Goal: Use online tool/utility: Utilize a website feature to perform a specific function

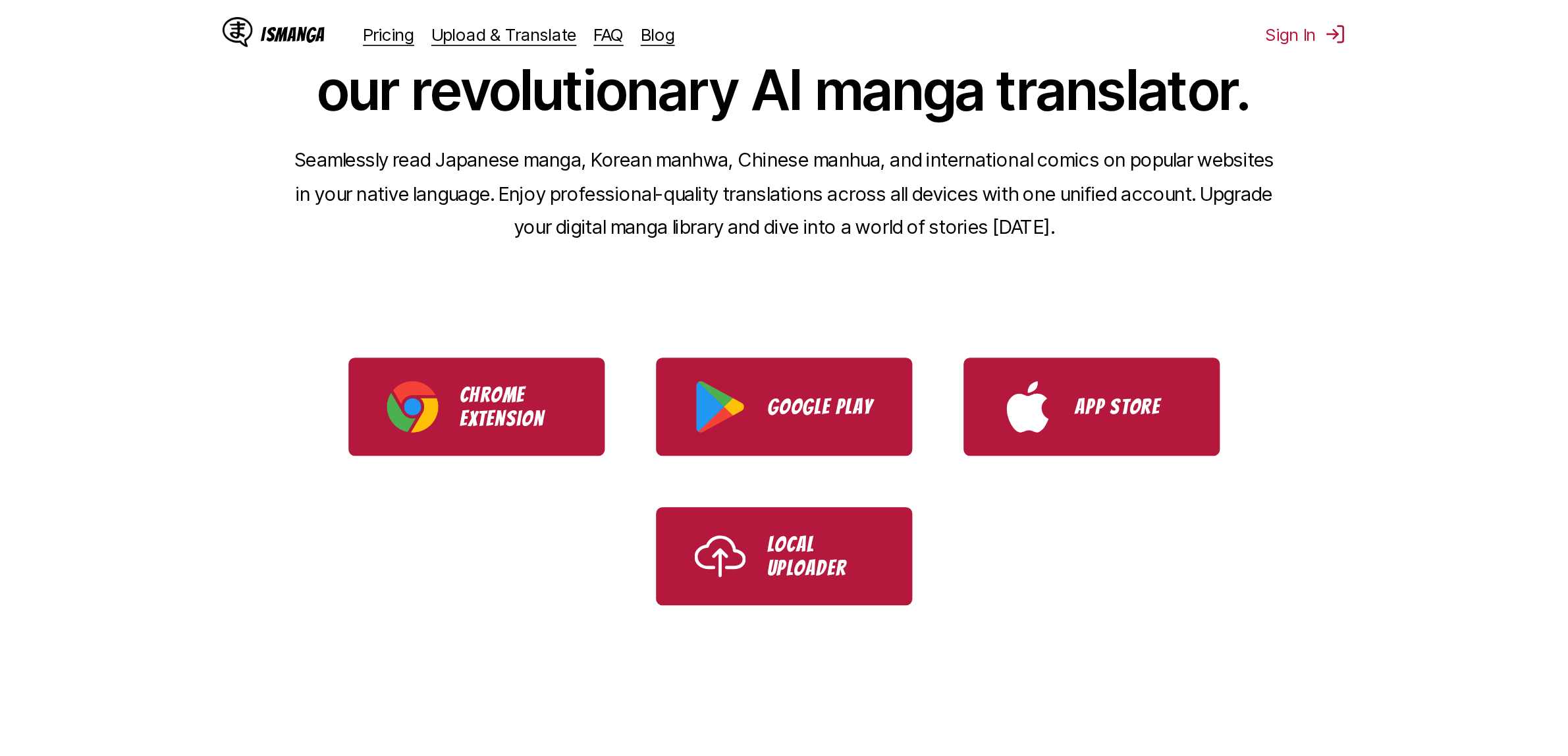
scroll to position [83, 0]
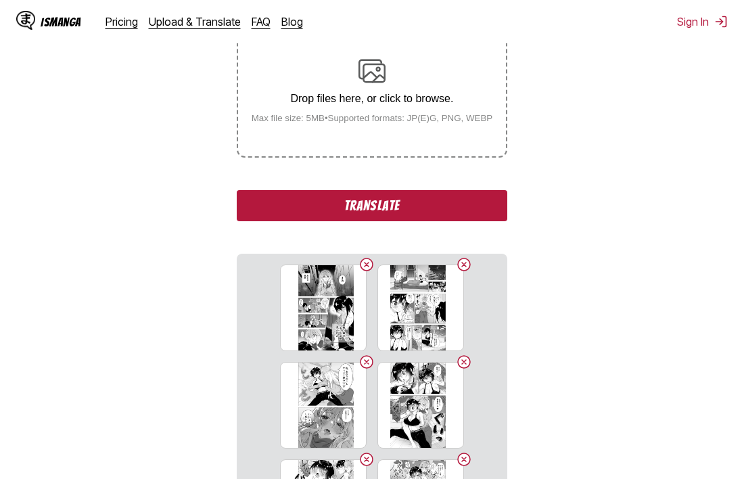
scroll to position [98, 0]
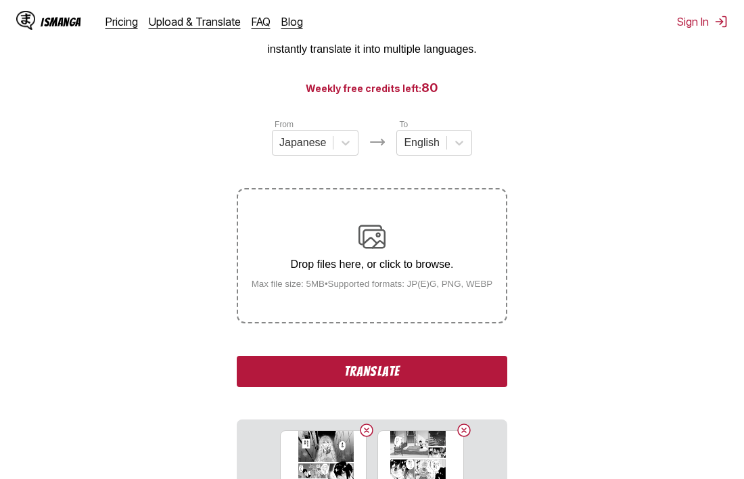
click at [374, 369] on button "Translate" at bounding box center [372, 371] width 271 height 31
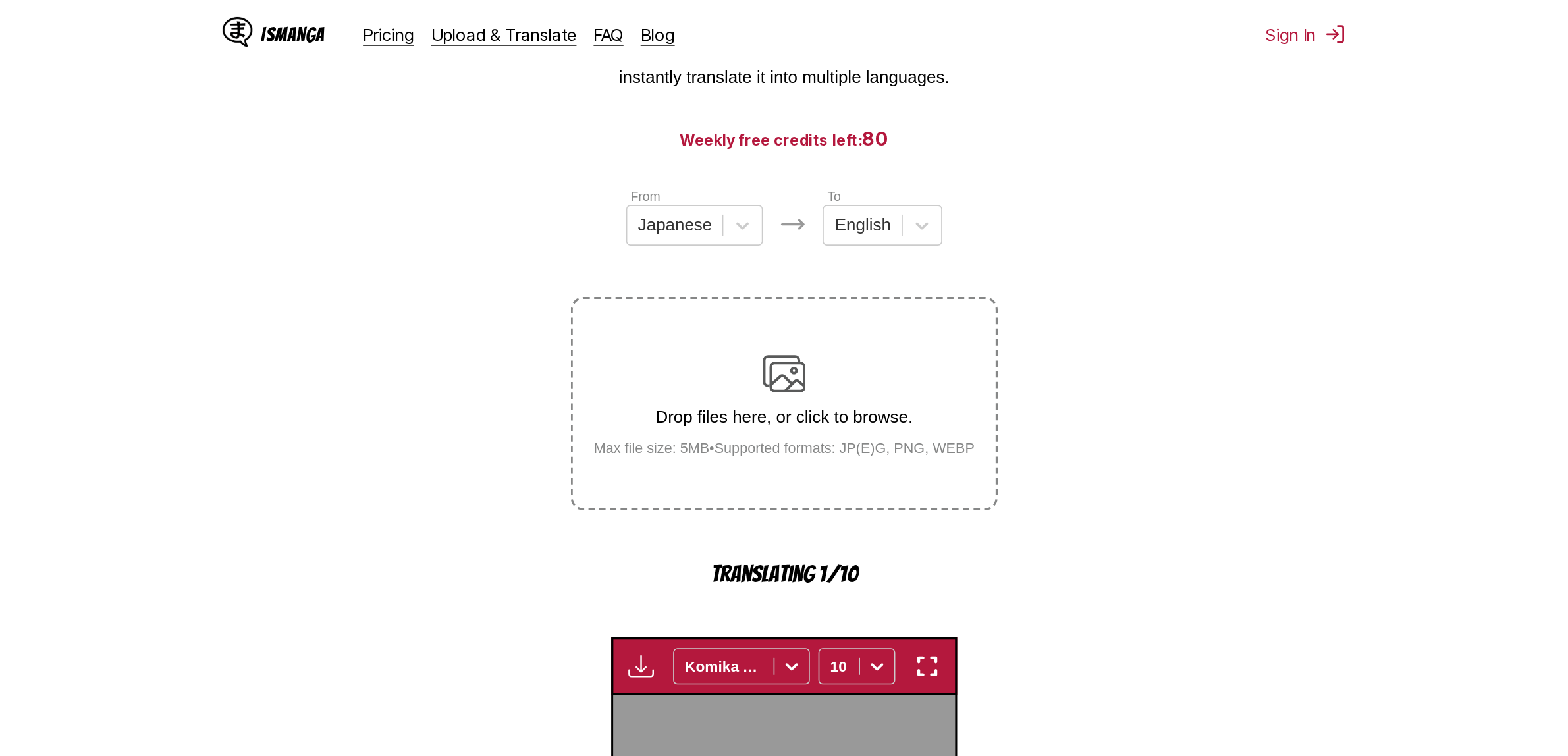
scroll to position [404, 0]
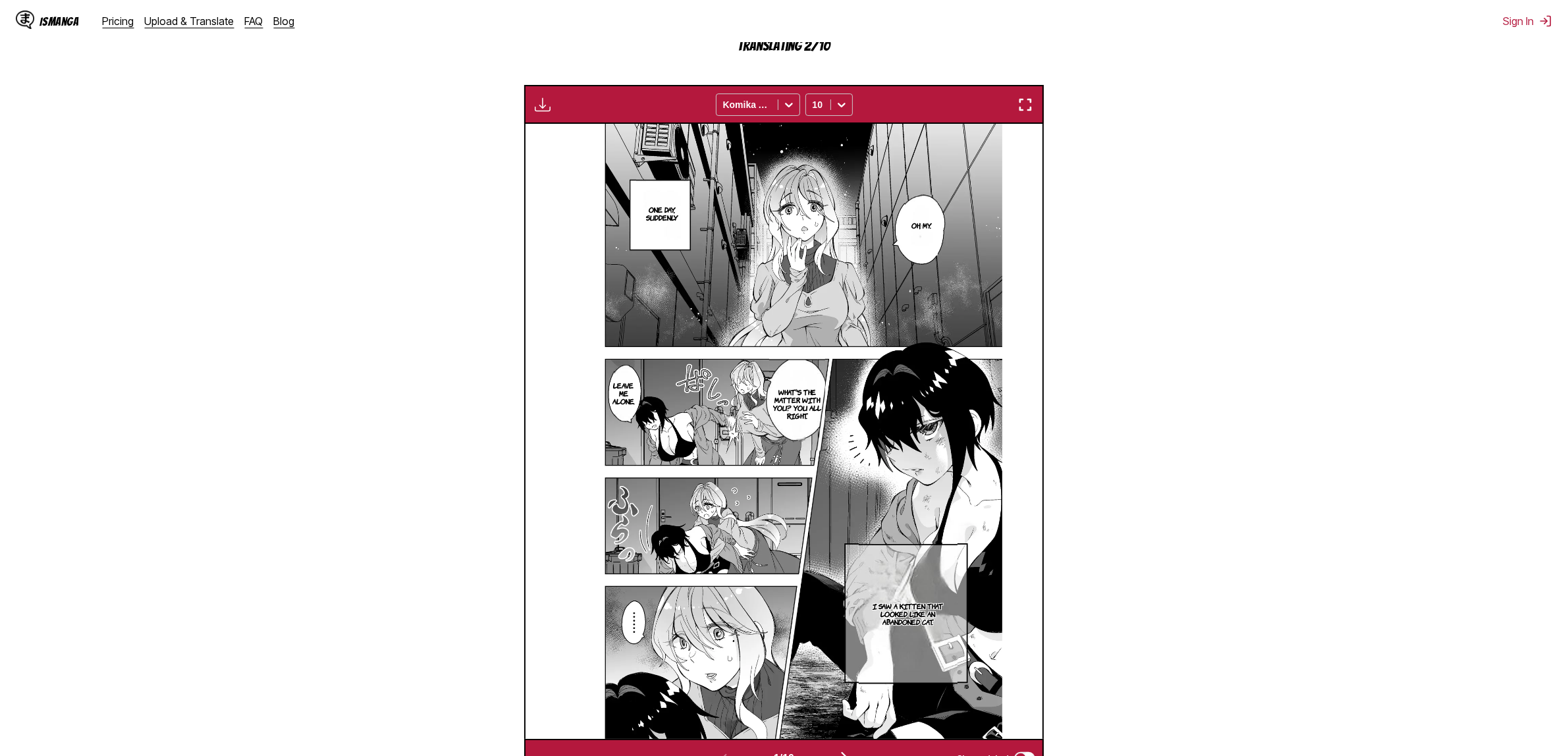
click at [1025, 107] on img "button" at bounding box center [1025, 104] width 16 height 16
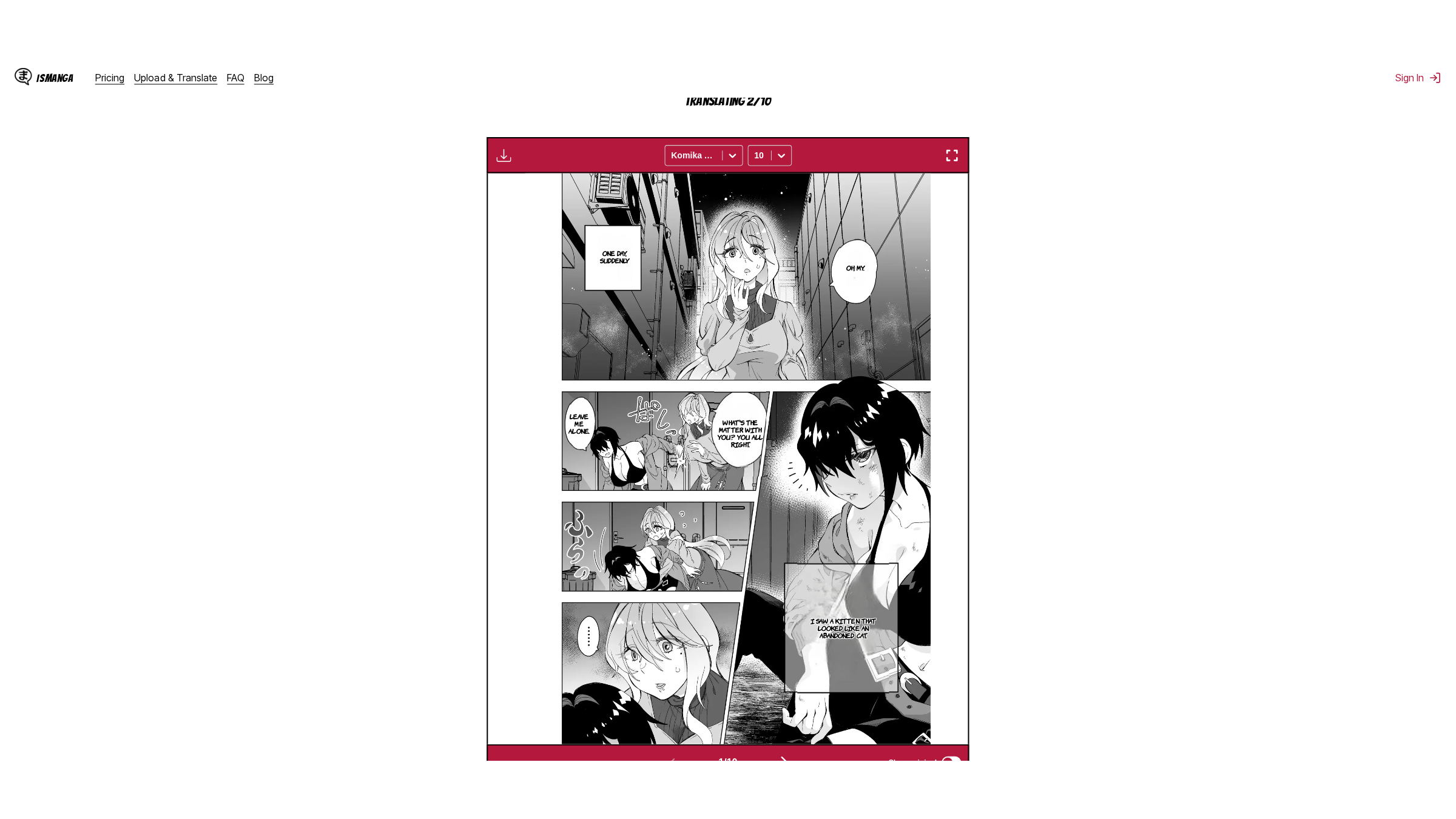
scroll to position [111, 0]
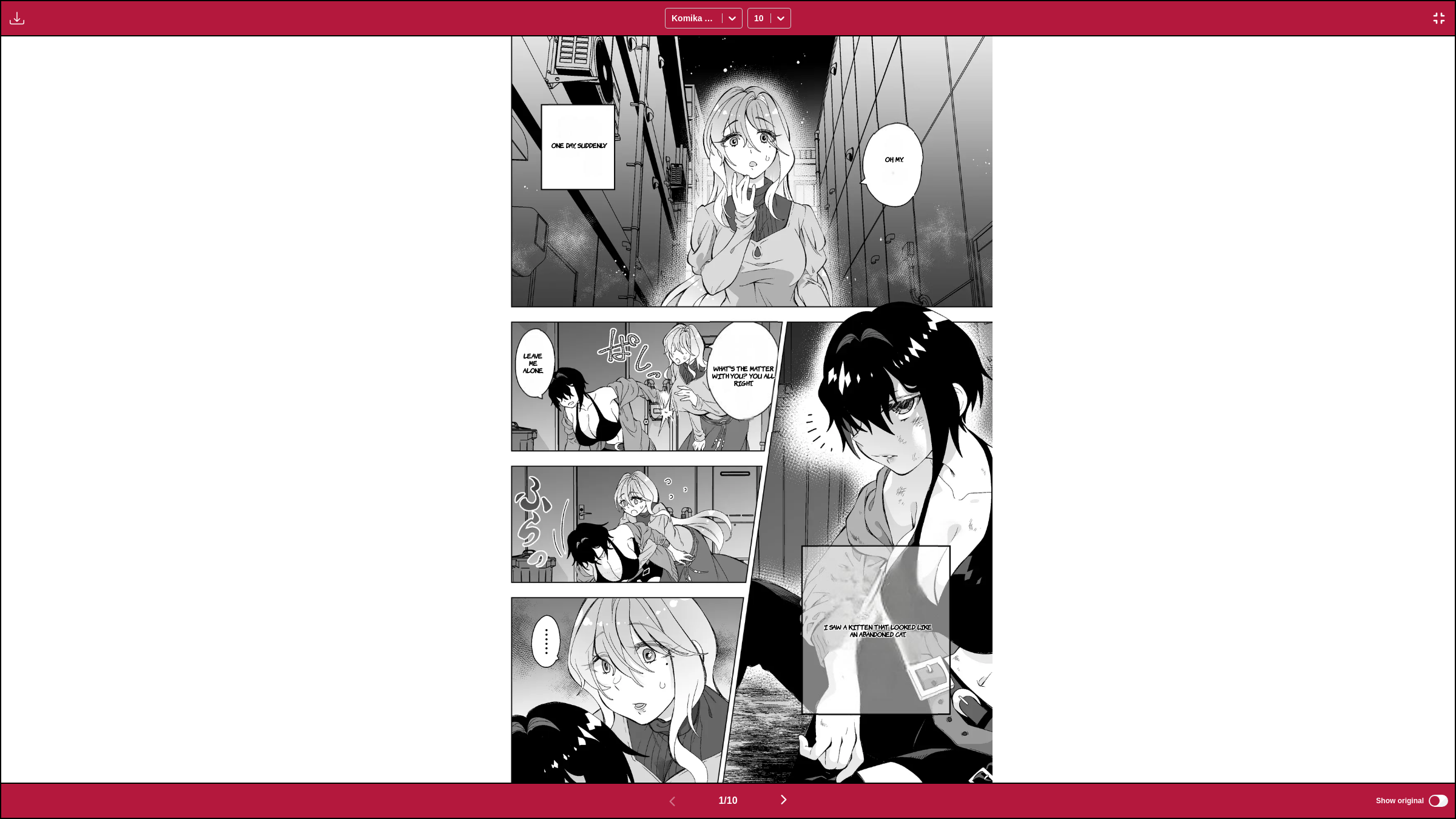
click at [932, 501] on img at bounding box center [728, 410] width 530 height 746
click at [777, 696] on button "button" at bounding box center [784, 801] width 73 height 18
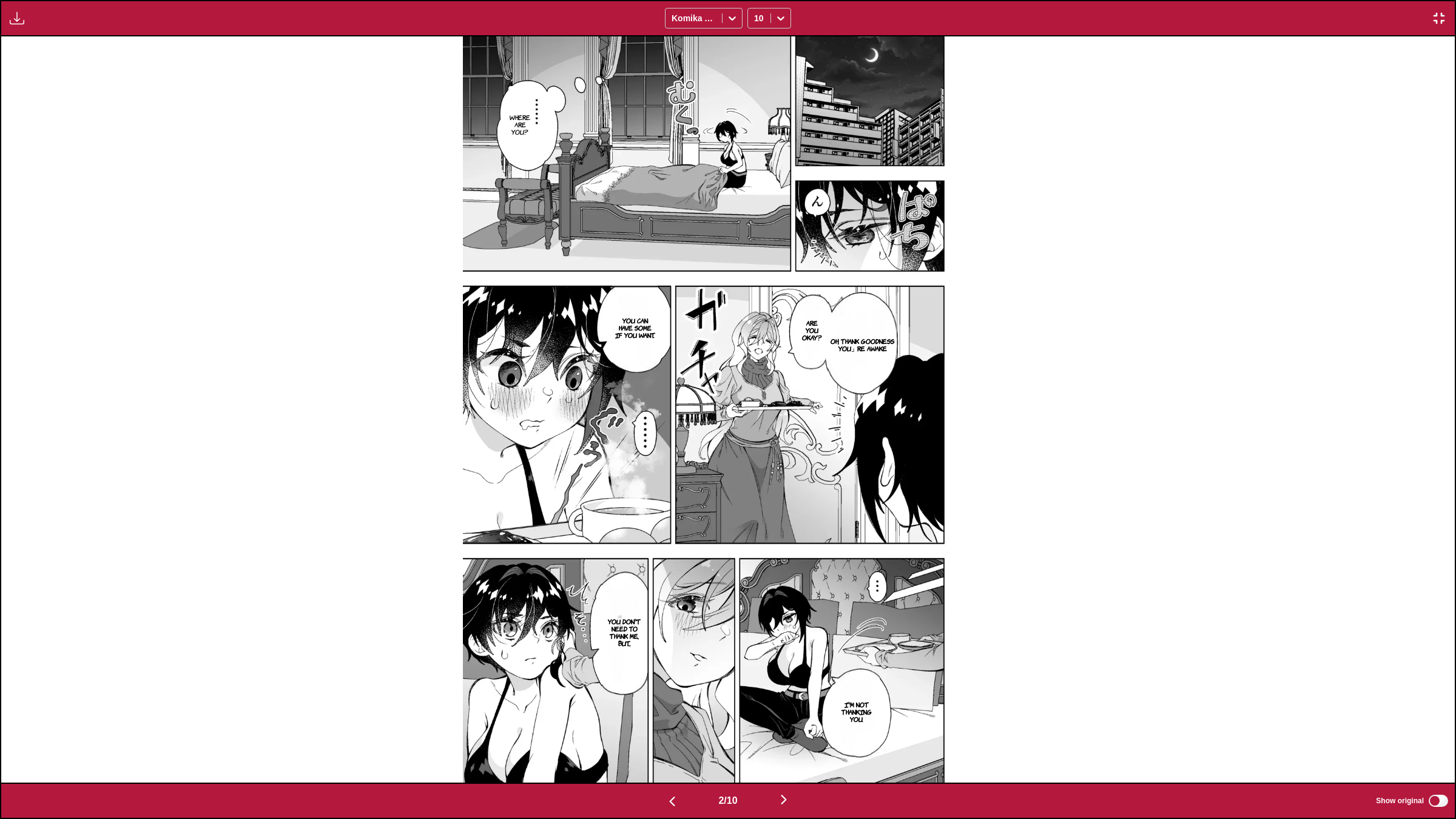
click at [785, 696] on img "button" at bounding box center [784, 800] width 14 height 14
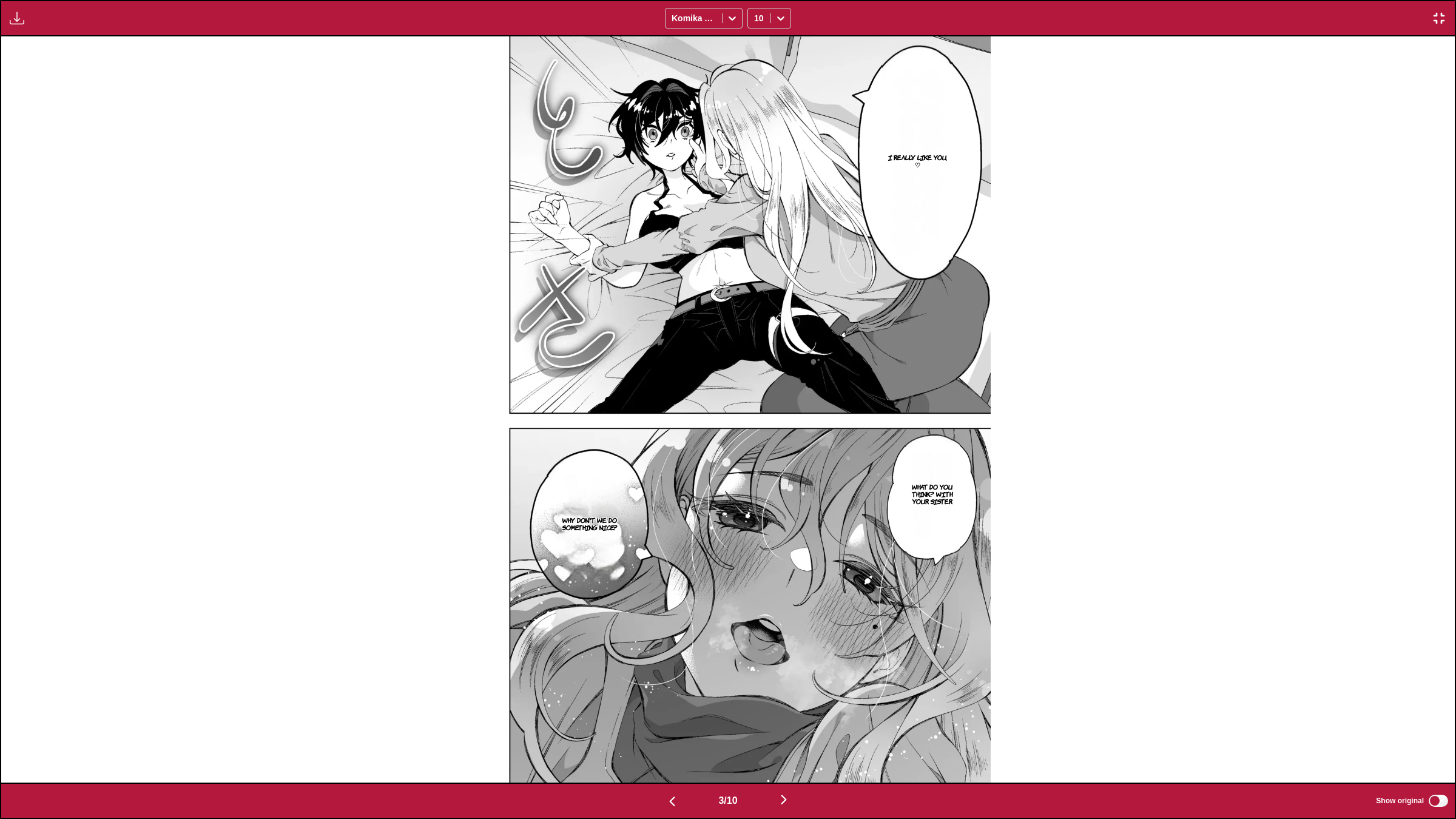
click at [779, 696] on img "button" at bounding box center [784, 800] width 14 height 14
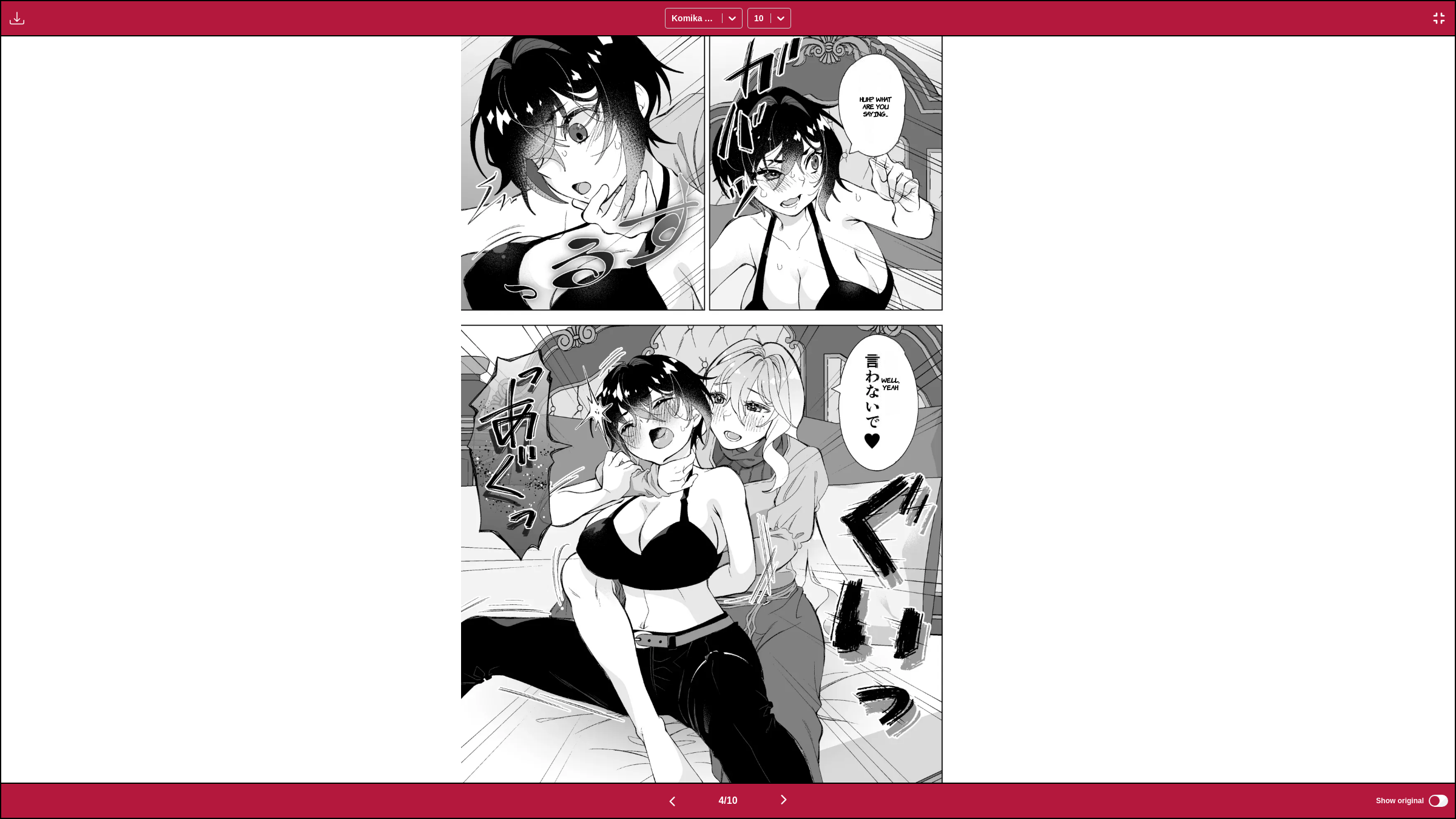
click at [775, 696] on button "button" at bounding box center [784, 801] width 73 height 18
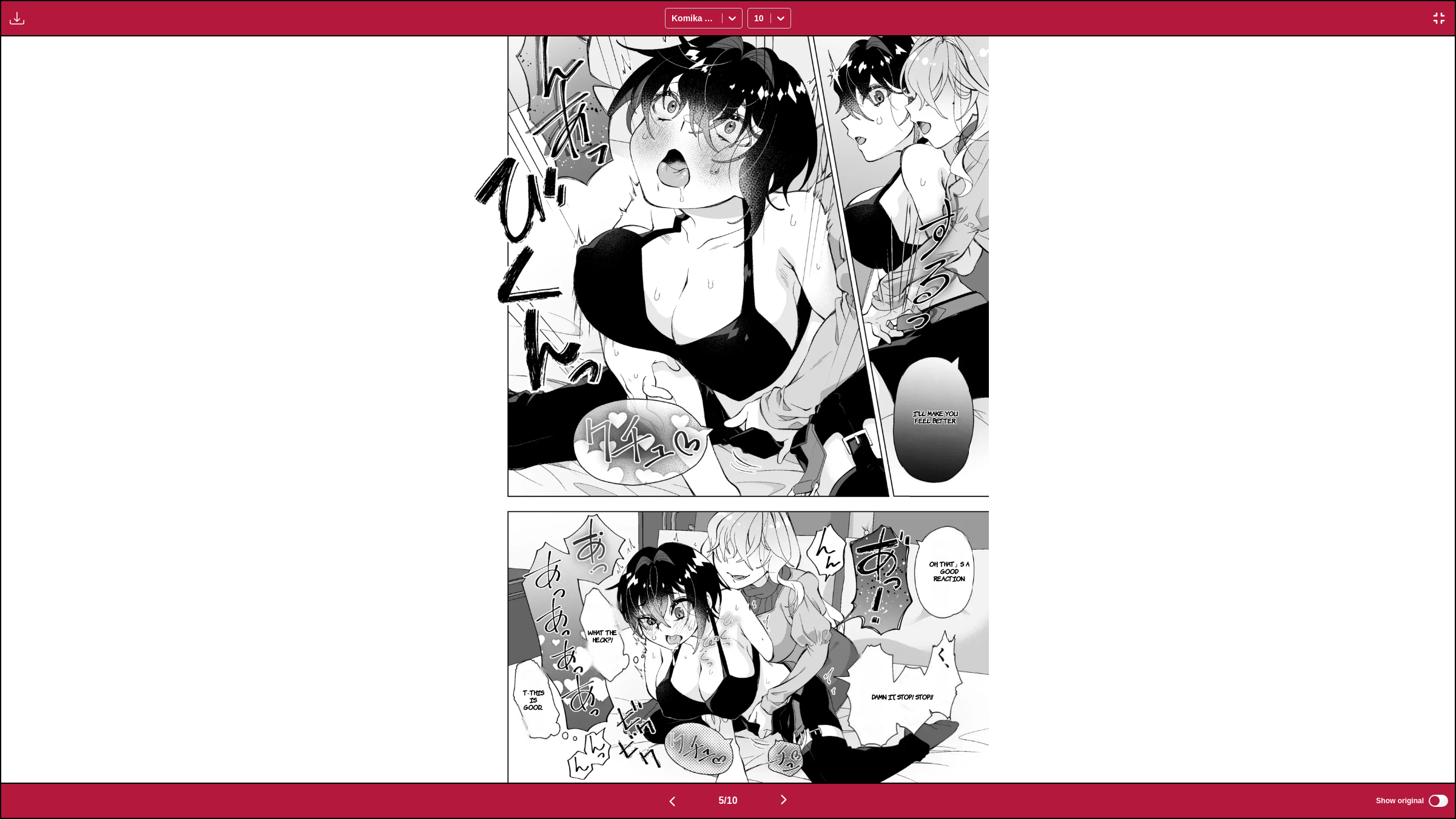
click at [772, 696] on button "button" at bounding box center [784, 801] width 73 height 18
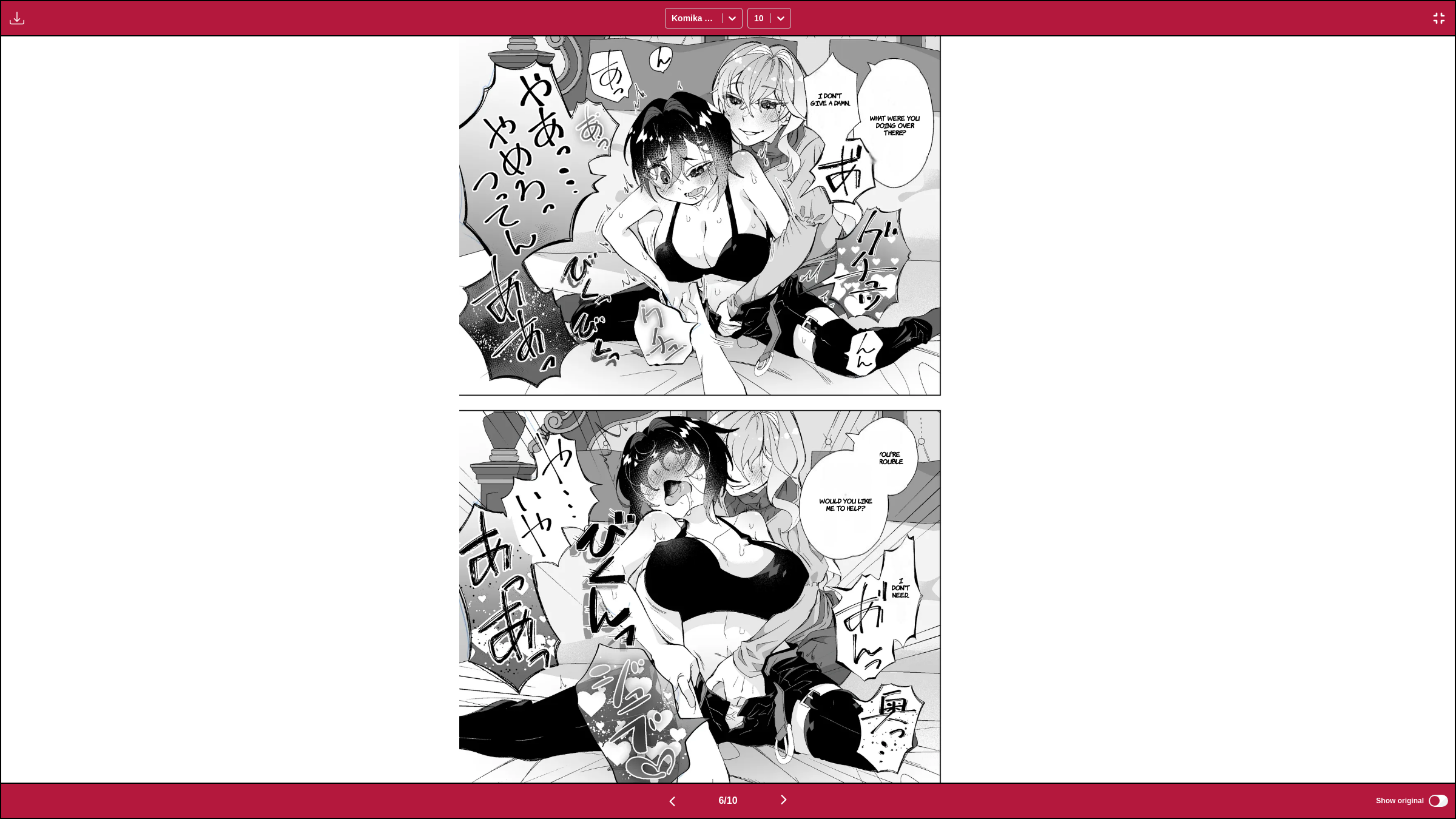
click at [784, 696] on img "button" at bounding box center [784, 800] width 14 height 14
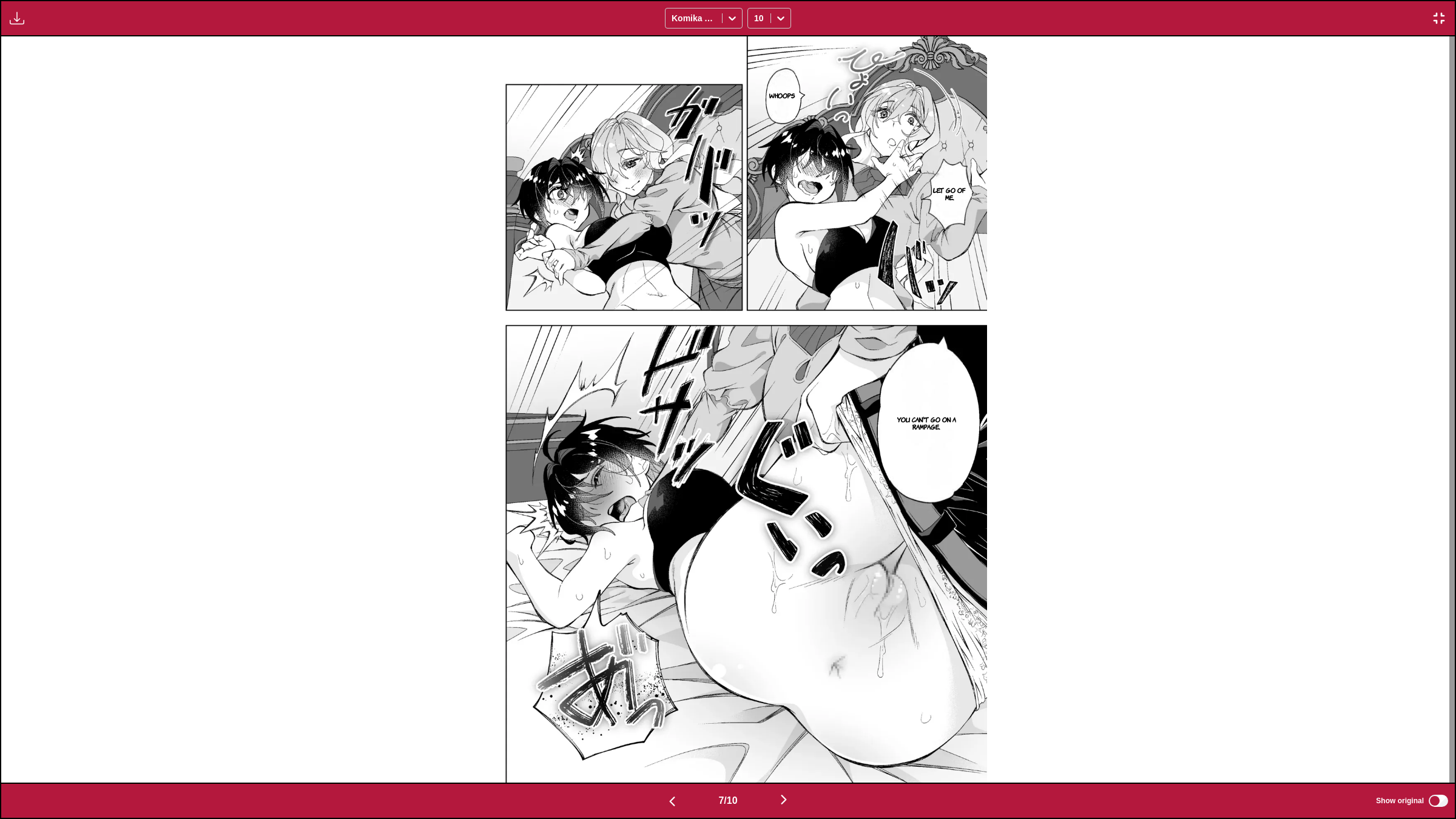
click at [784, 696] on img "button" at bounding box center [784, 800] width 14 height 14
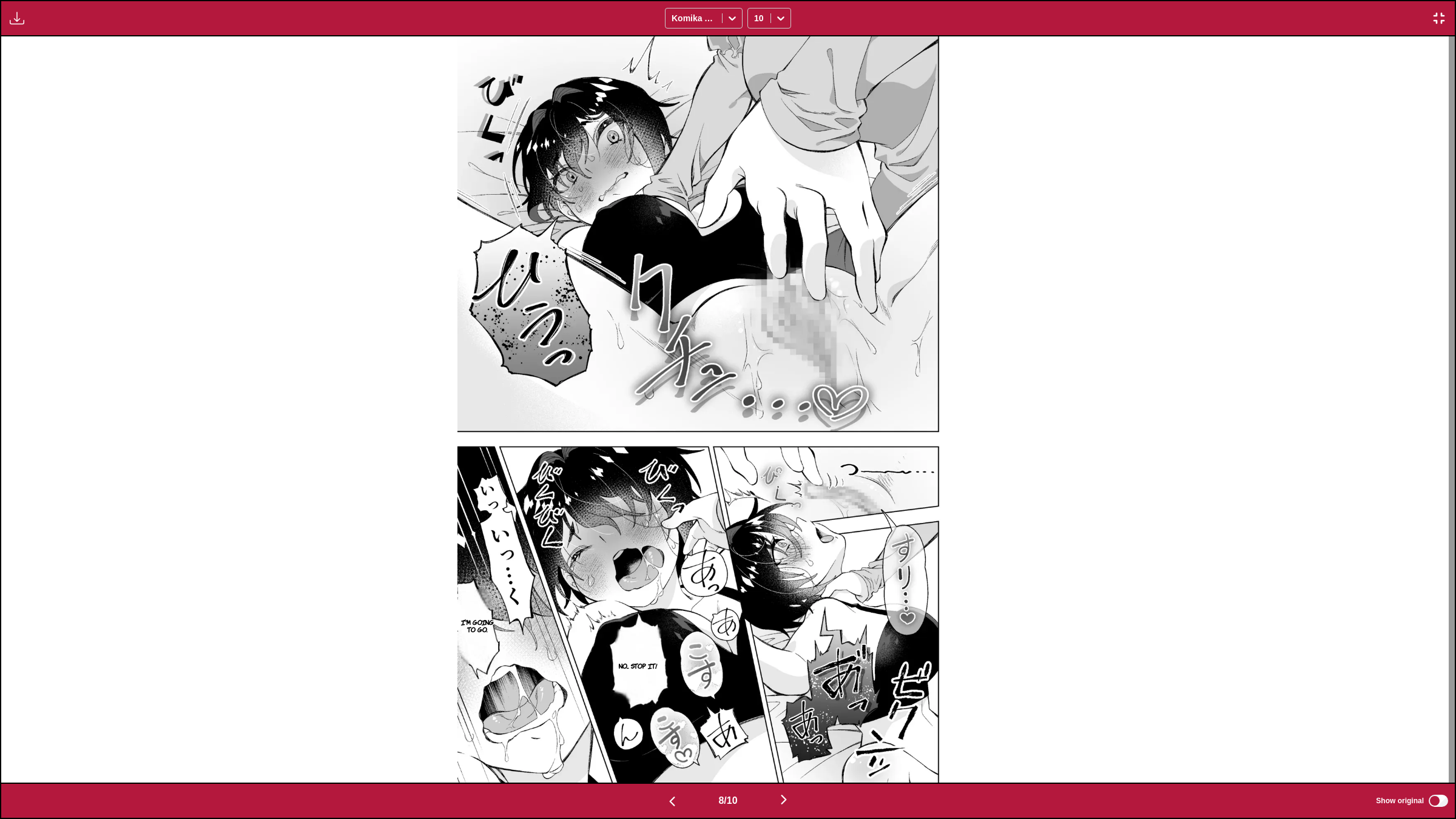
click at [783, 696] on img "button" at bounding box center [784, 800] width 14 height 14
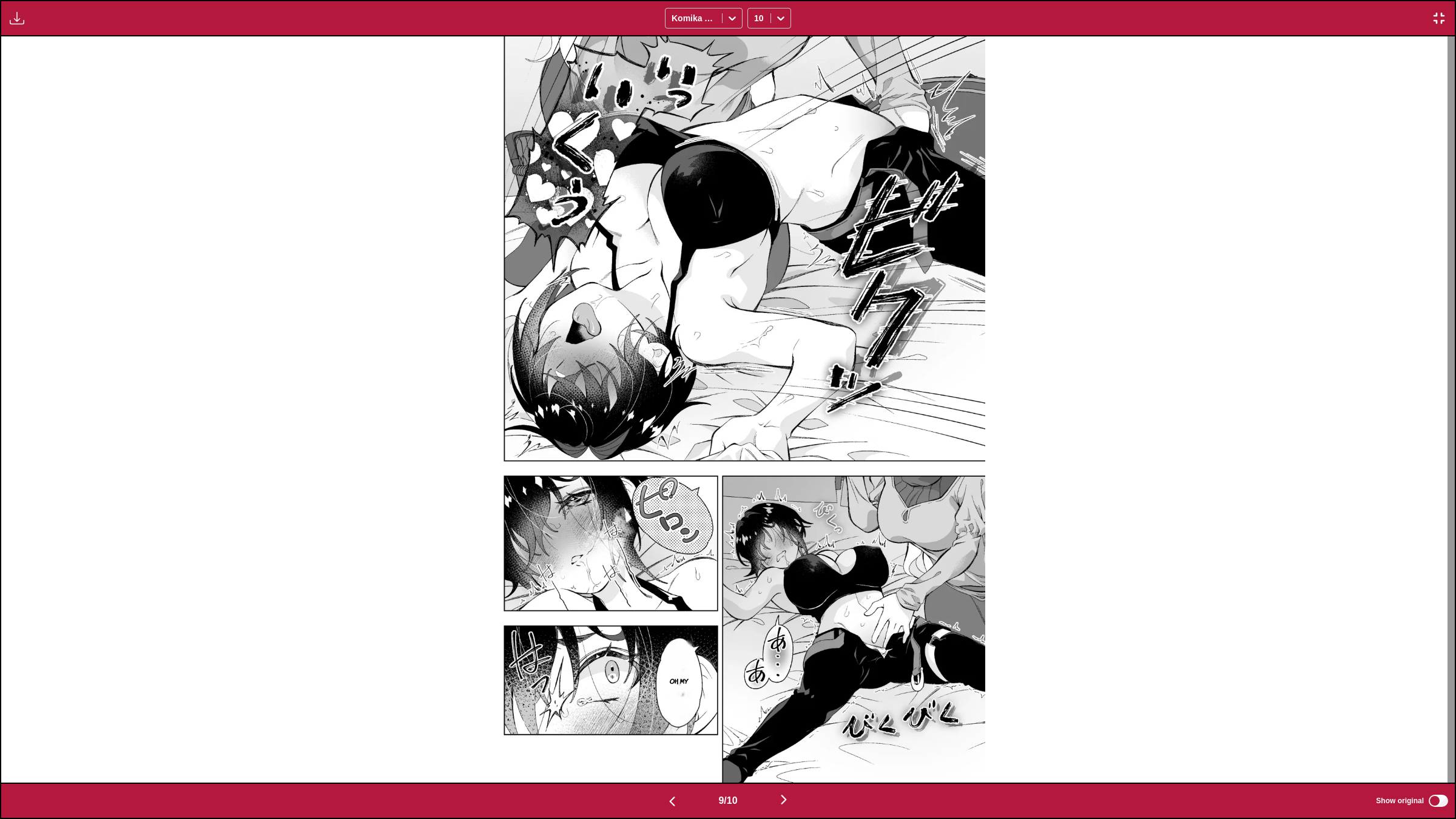
click at [790, 696] on img "button" at bounding box center [784, 800] width 14 height 14
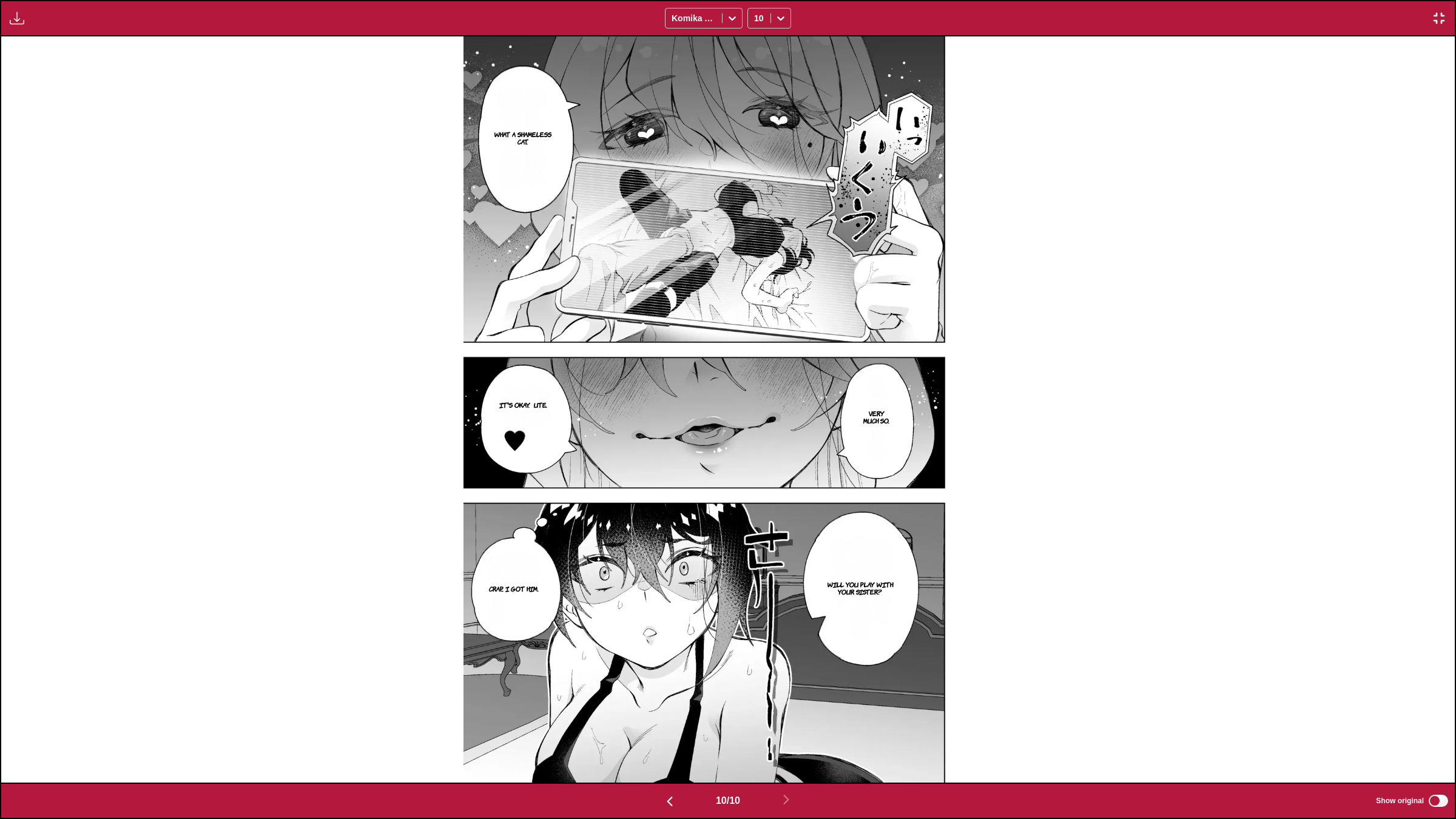
click at [1438, 16] on img "button" at bounding box center [1439, 18] width 14 height 14
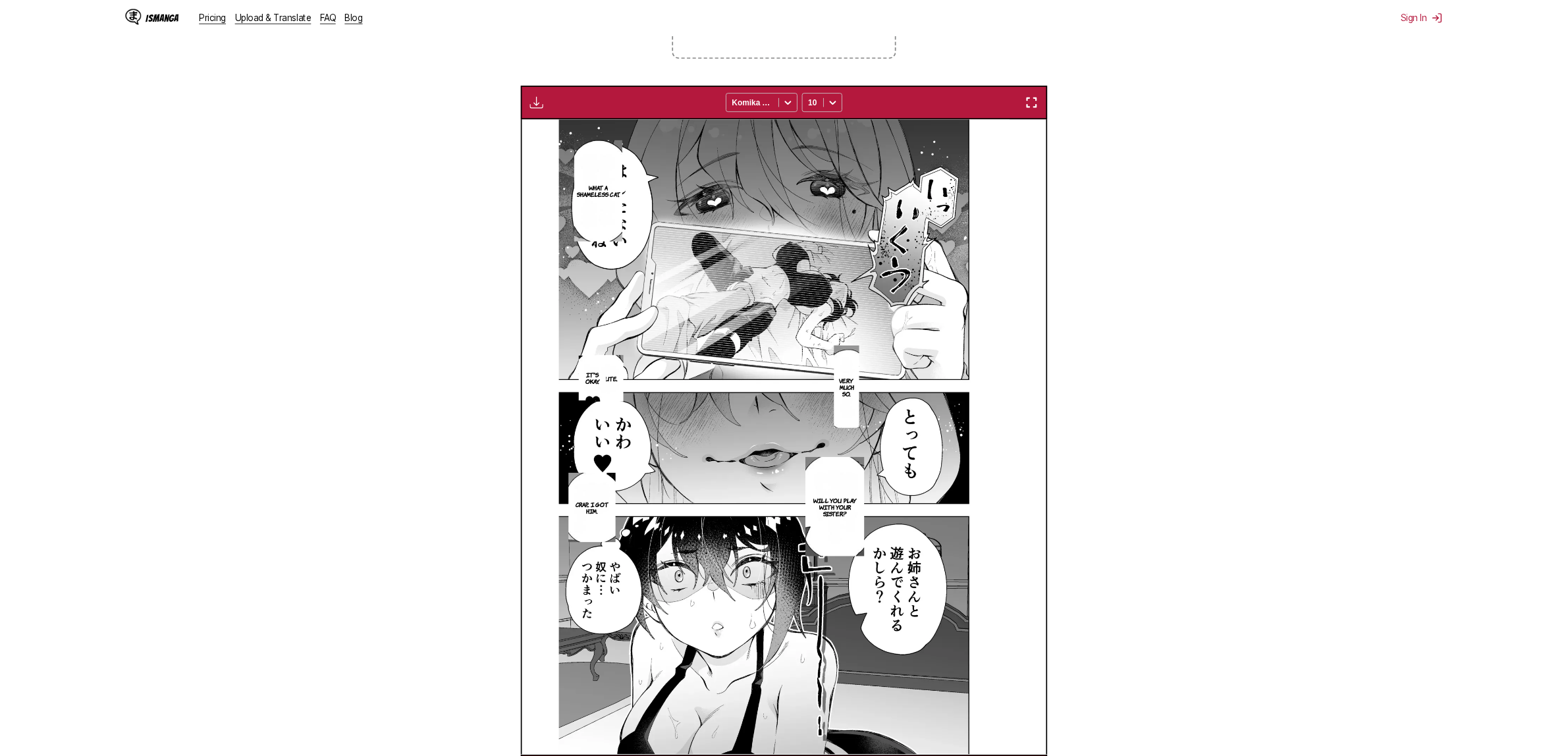
scroll to position [0, 4664]
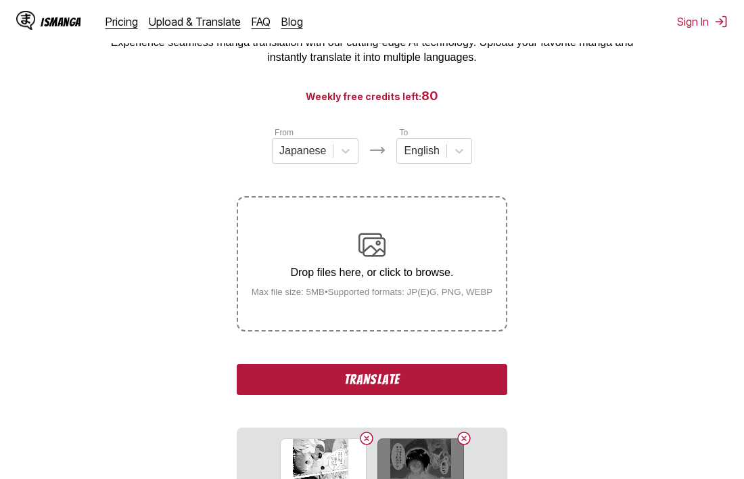
scroll to position [254, 0]
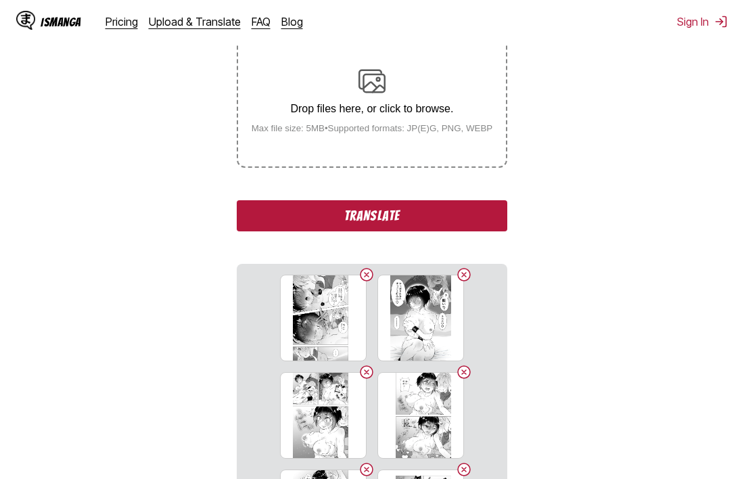
click at [359, 217] on button "Translate" at bounding box center [372, 215] width 271 height 31
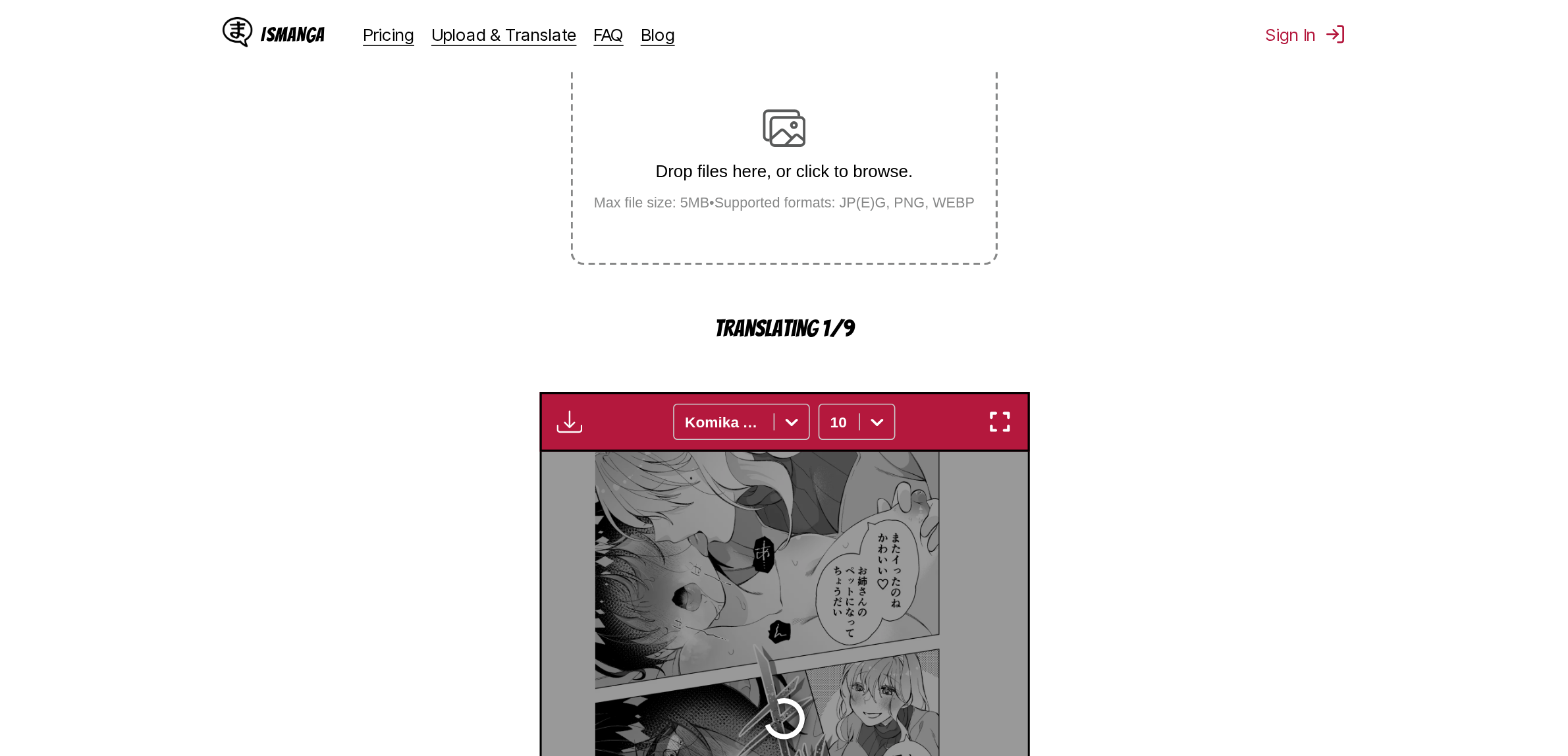
scroll to position [400, 0]
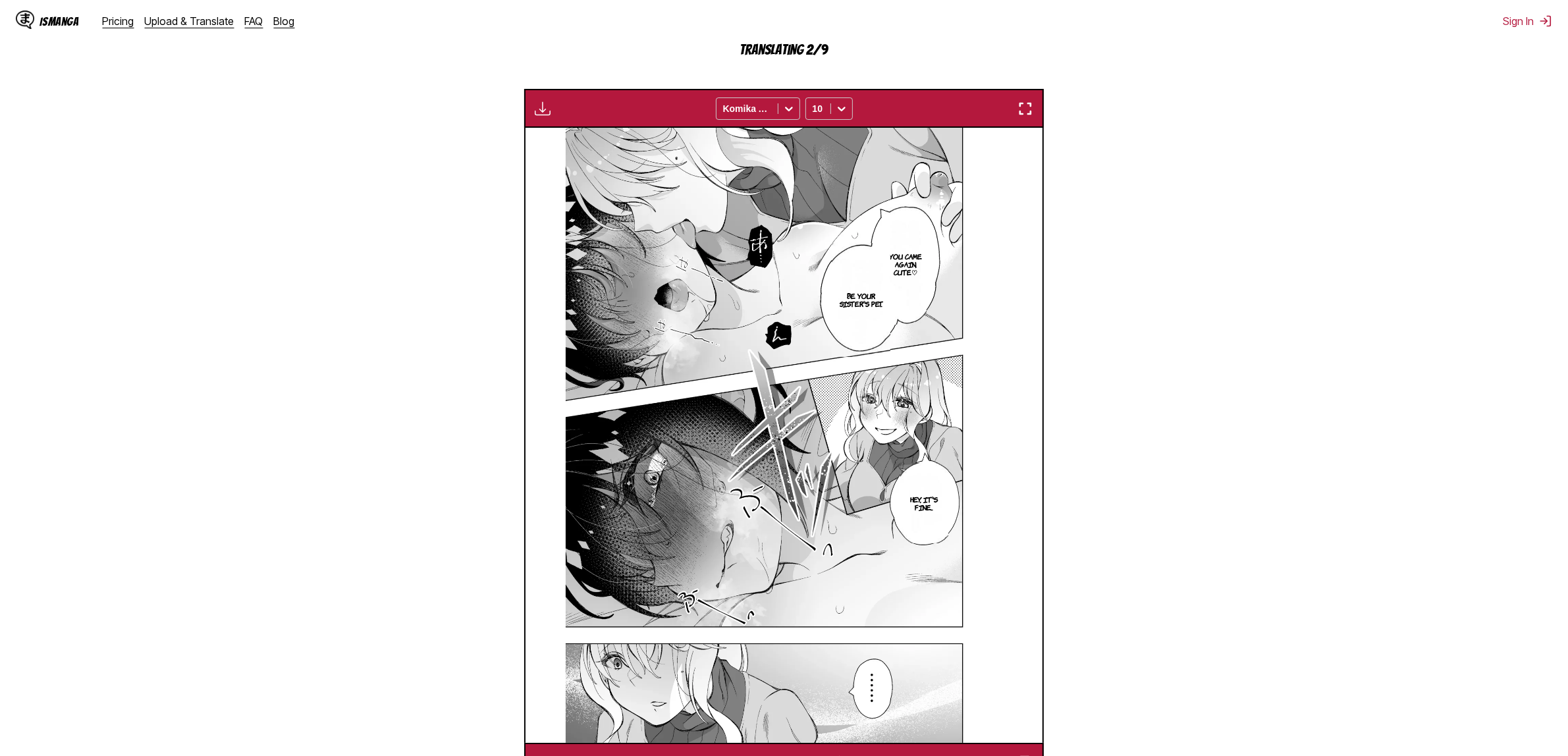
click at [1033, 106] on img "button" at bounding box center [1025, 109] width 16 height 16
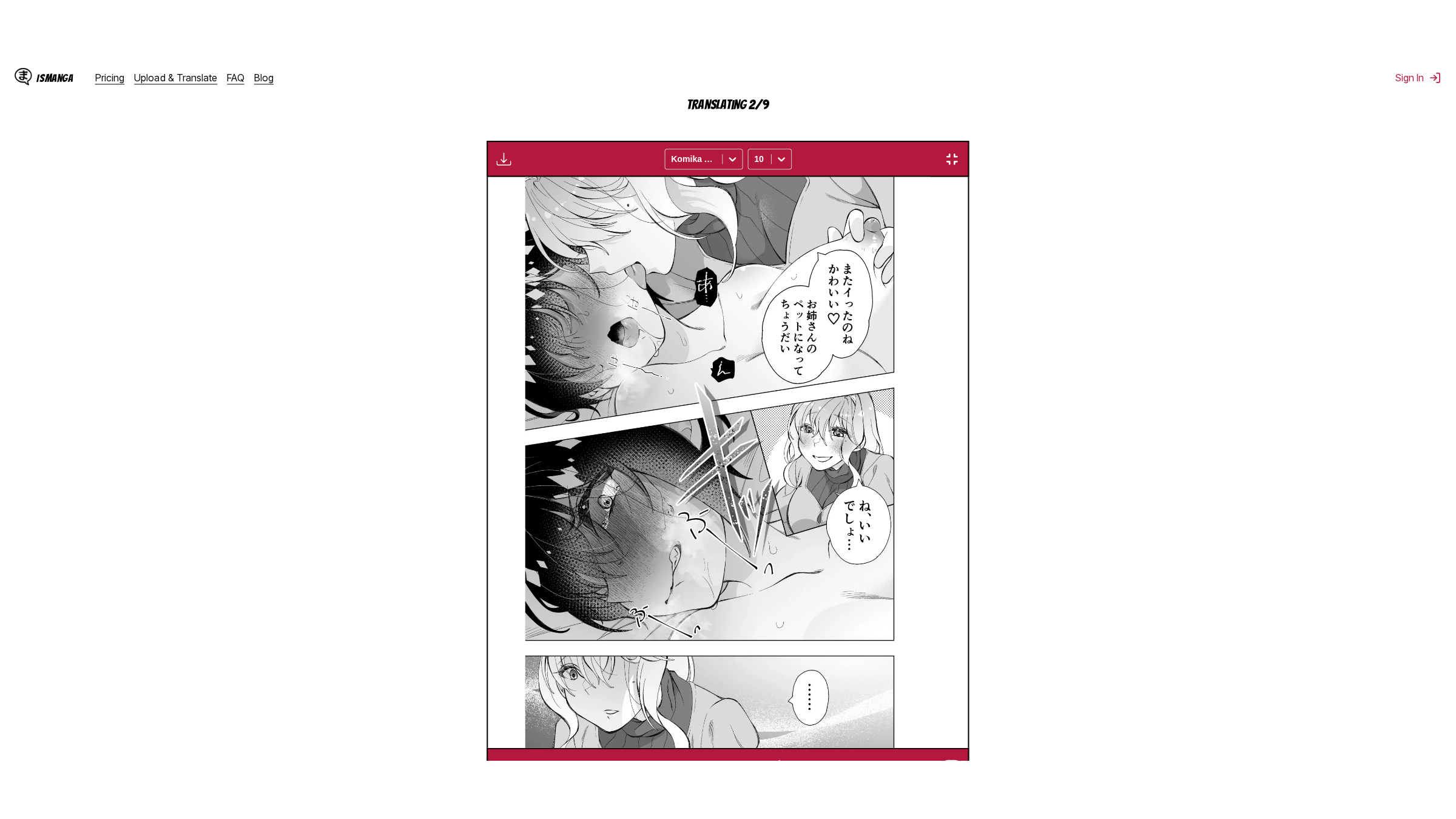
scroll to position [111, 0]
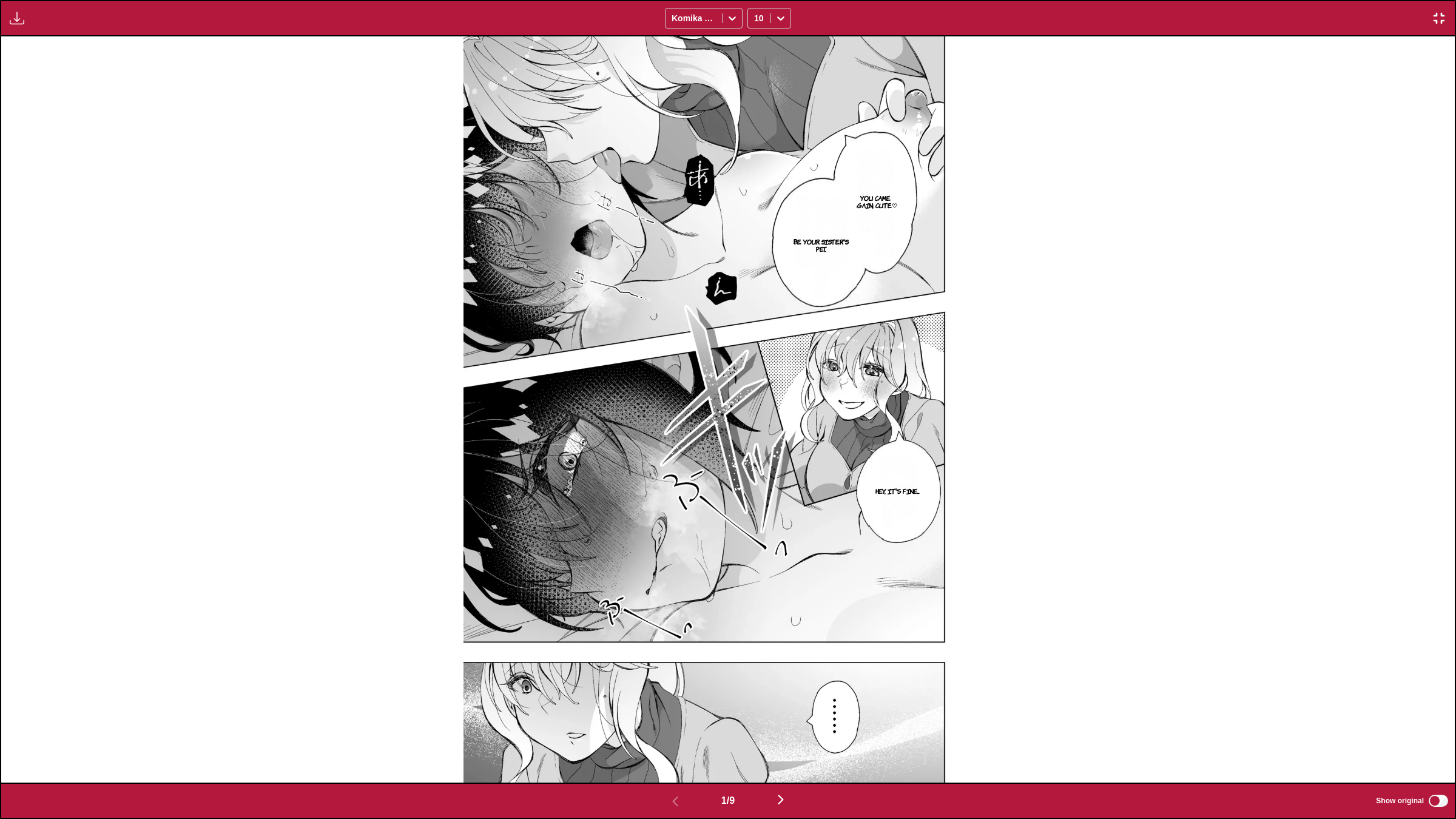
click at [777, 696] on img "button" at bounding box center [781, 800] width 14 height 14
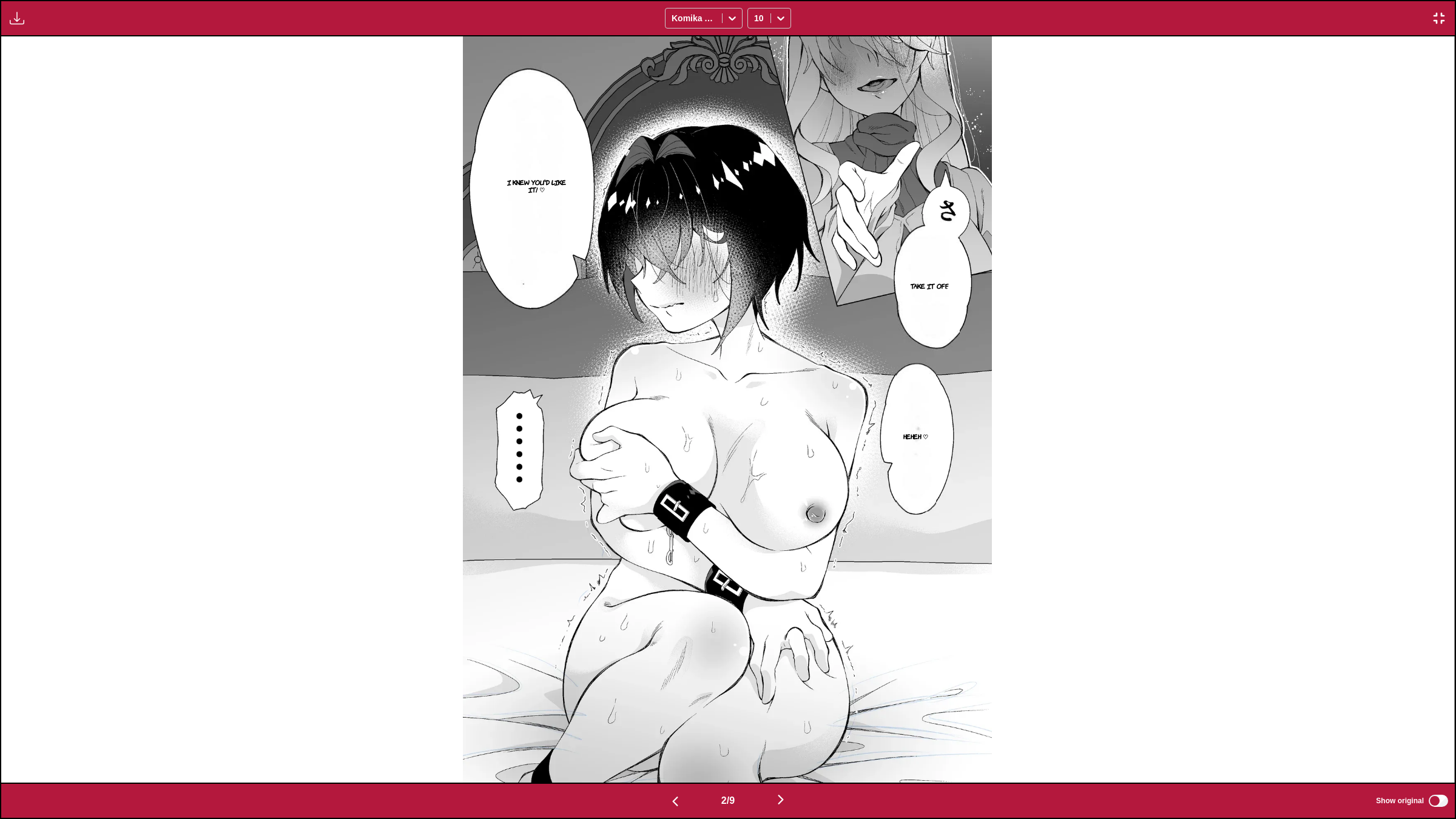
click at [775, 696] on button "button" at bounding box center [780, 801] width 73 height 18
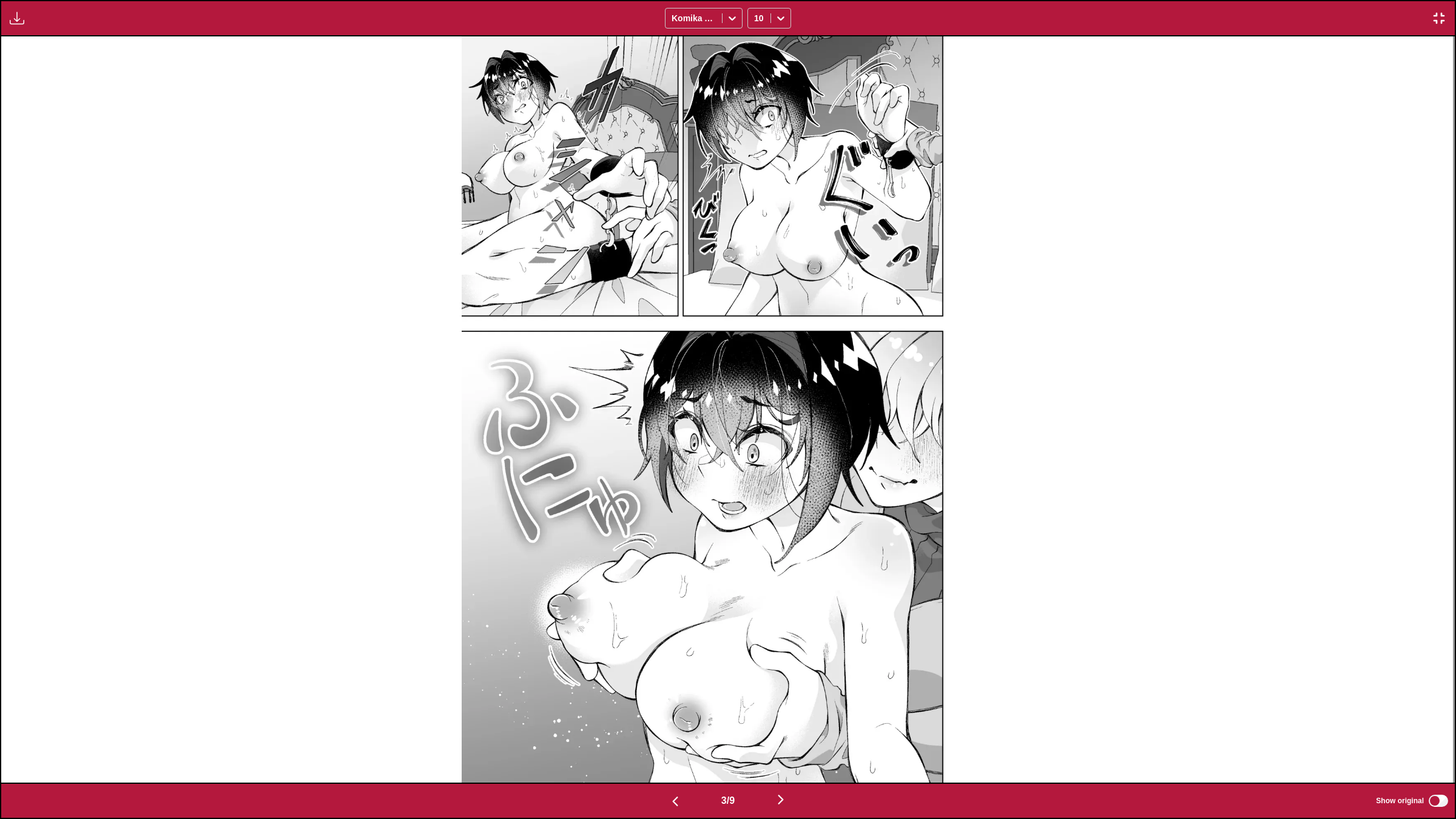
click at [785, 696] on img "button" at bounding box center [781, 800] width 14 height 14
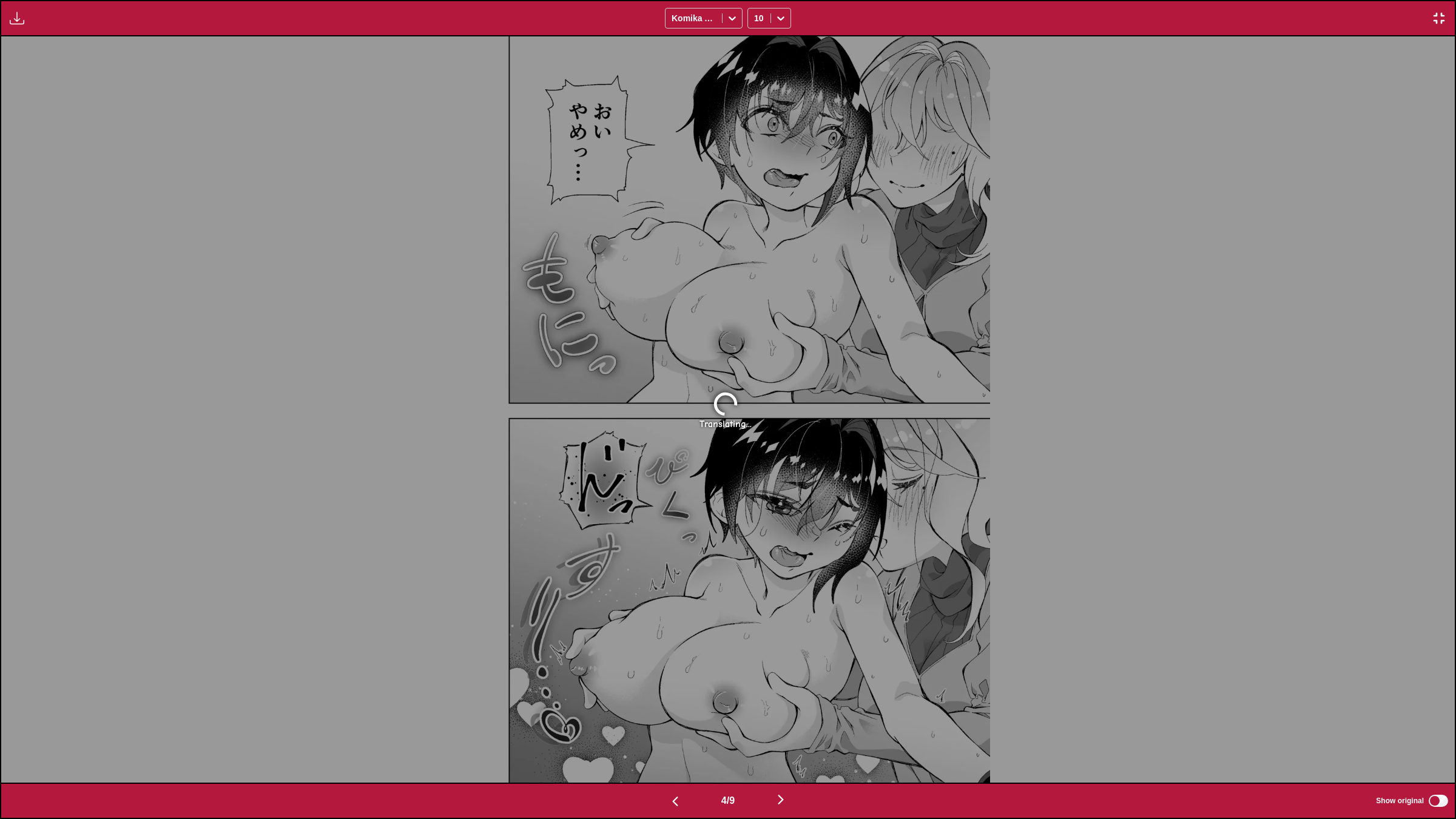
click at [1439, 22] on img "button" at bounding box center [1439, 18] width 14 height 14
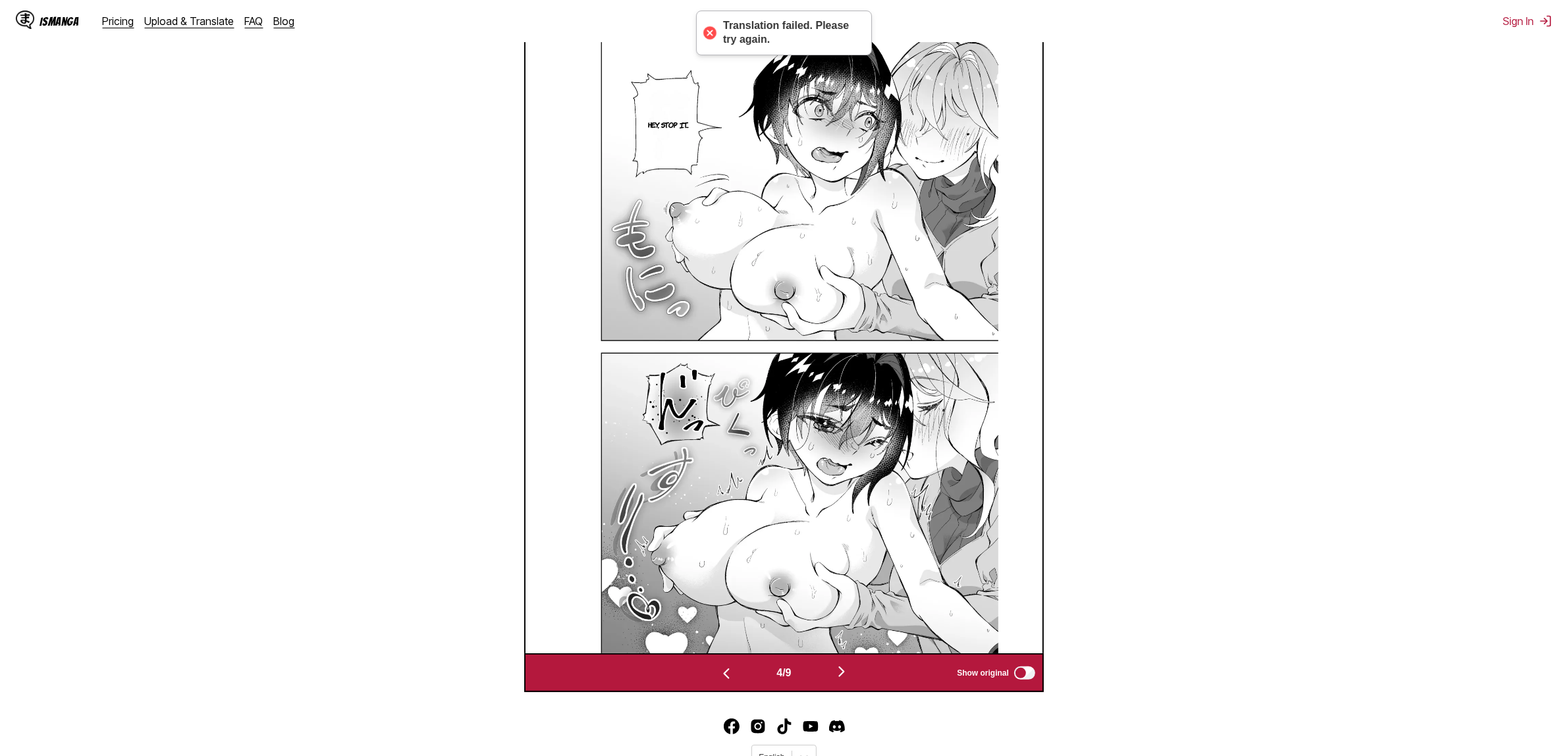
scroll to position [551, 0]
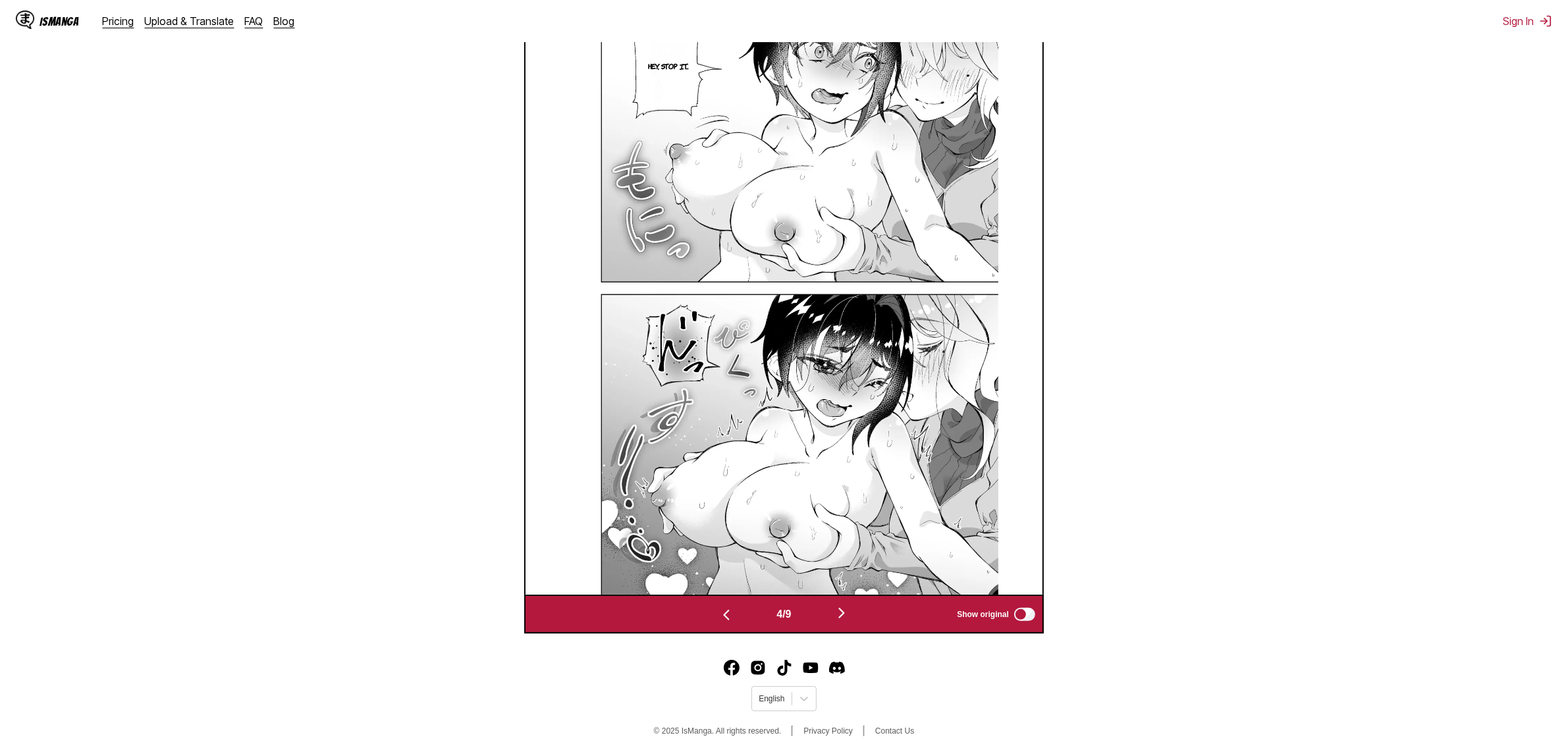
click at [844, 621] on button "button" at bounding box center [841, 614] width 79 height 19
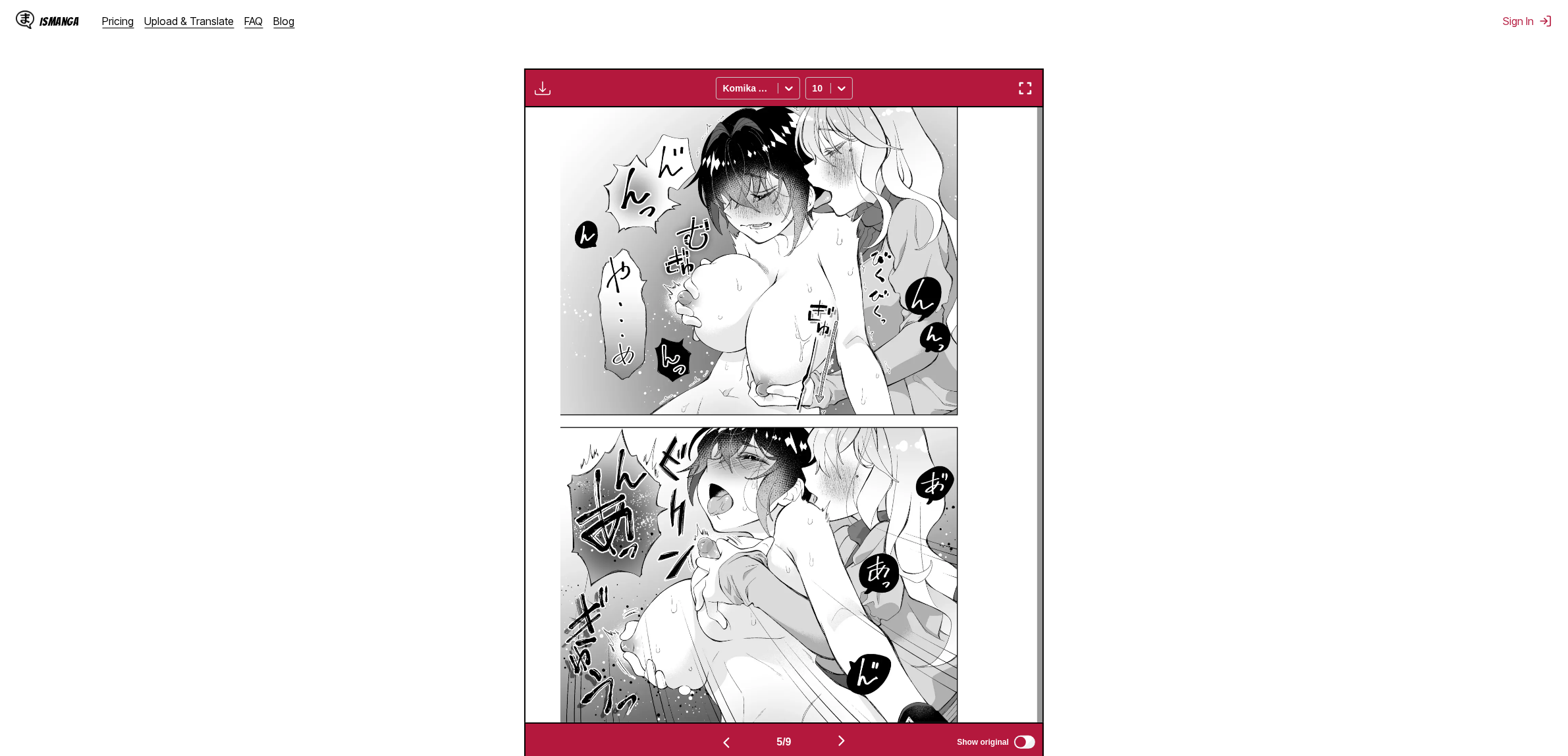
scroll to position [448, 0]
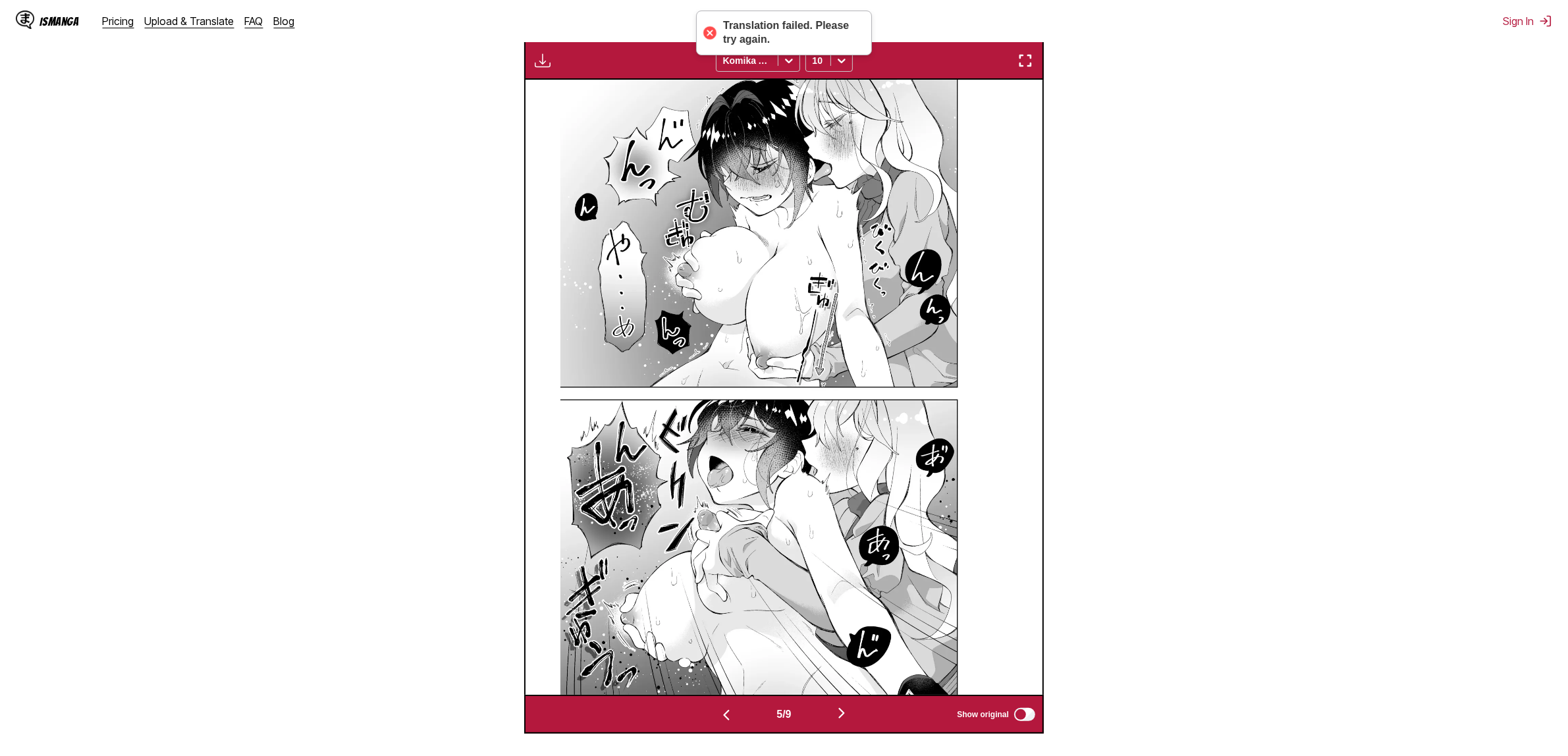
click at [844, 717] on img "button" at bounding box center [842, 713] width 16 height 16
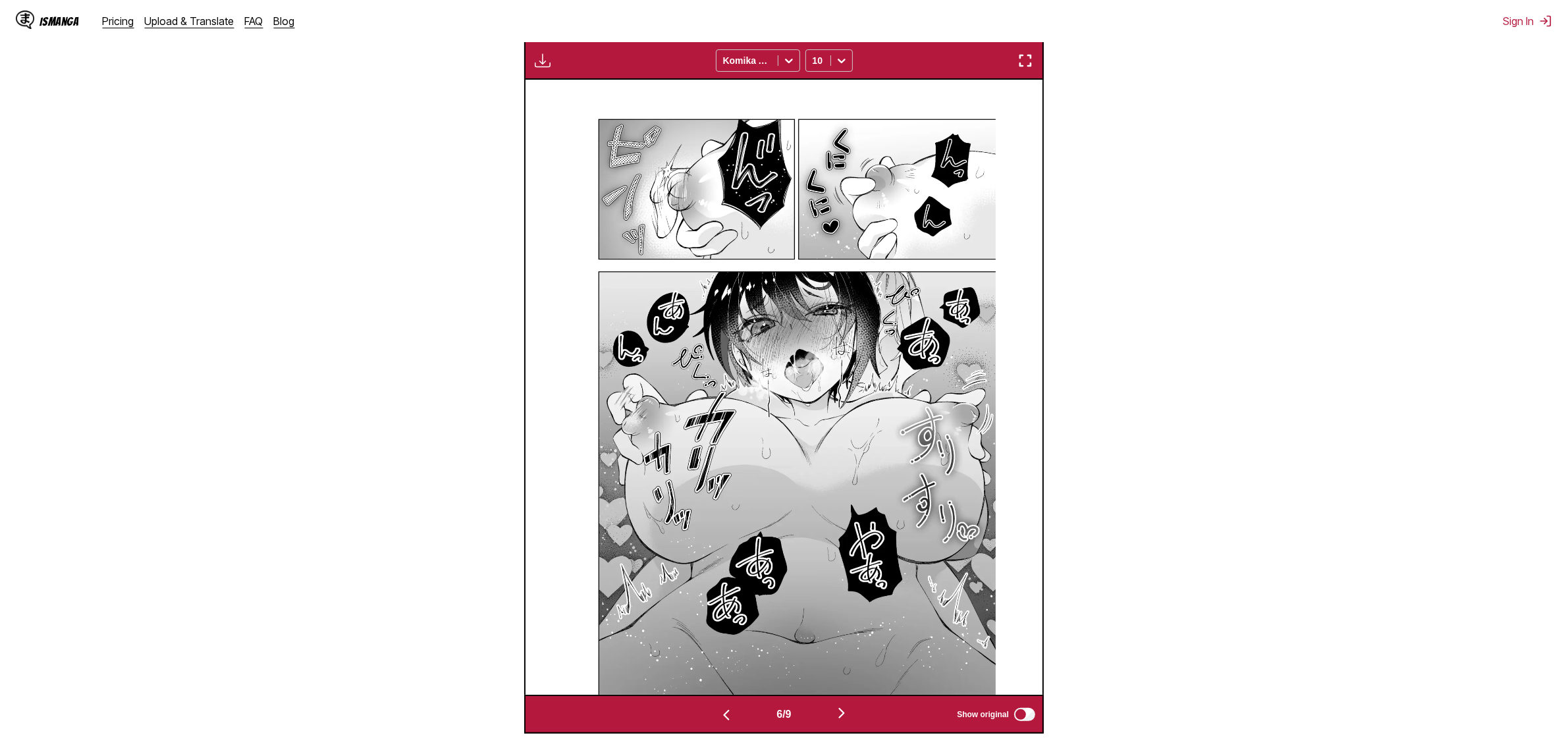
click at [841, 716] on img "button" at bounding box center [842, 713] width 16 height 16
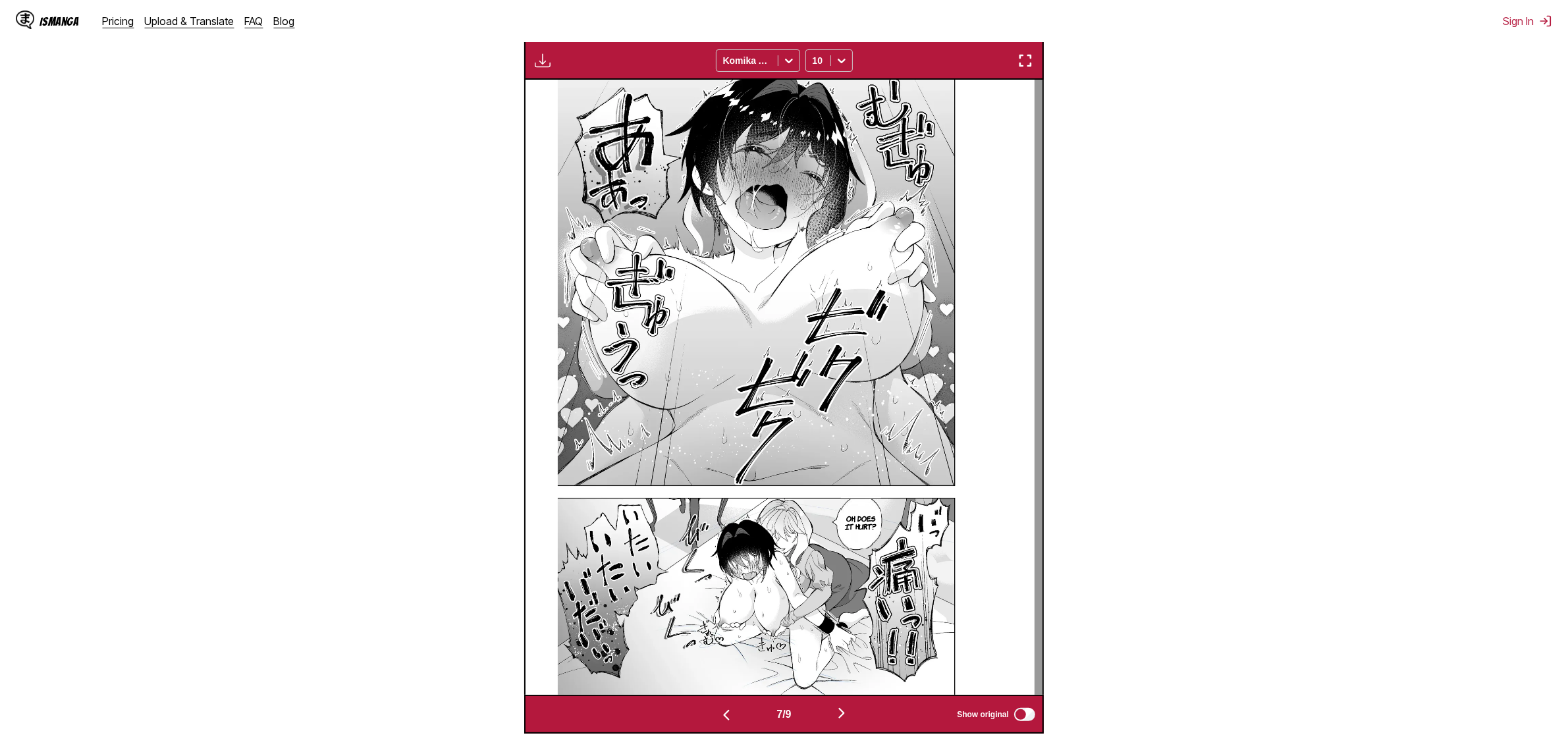
click at [842, 716] on img "button" at bounding box center [842, 713] width 16 height 16
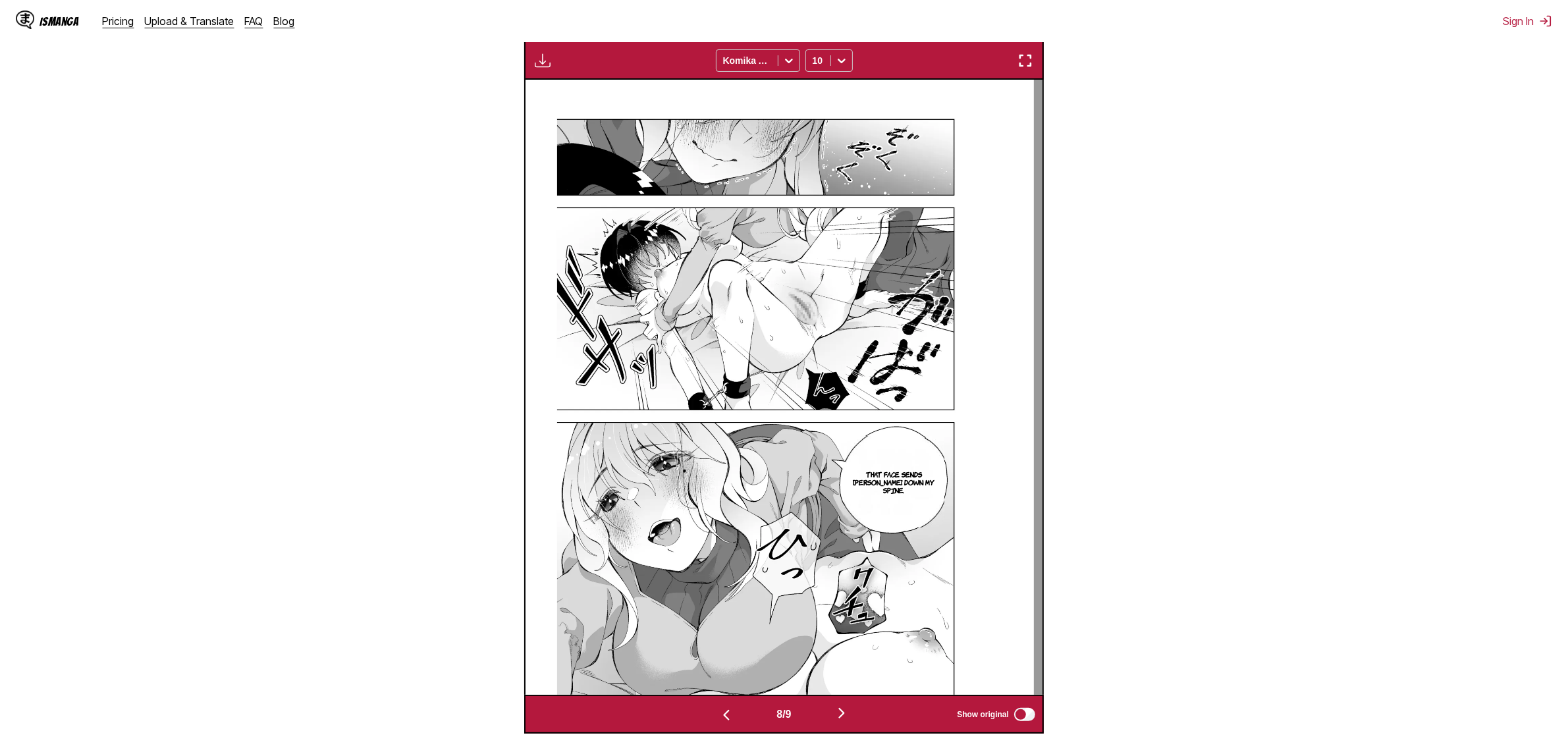
click at [844, 709] on img "button" at bounding box center [842, 713] width 16 height 16
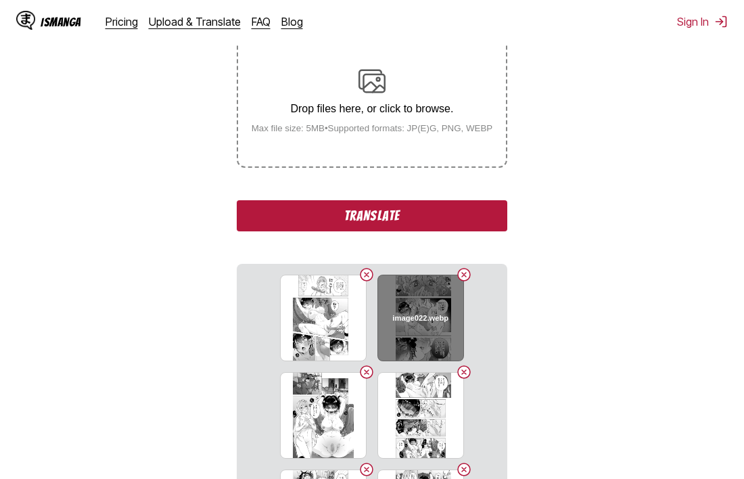
scroll to position [85, 0]
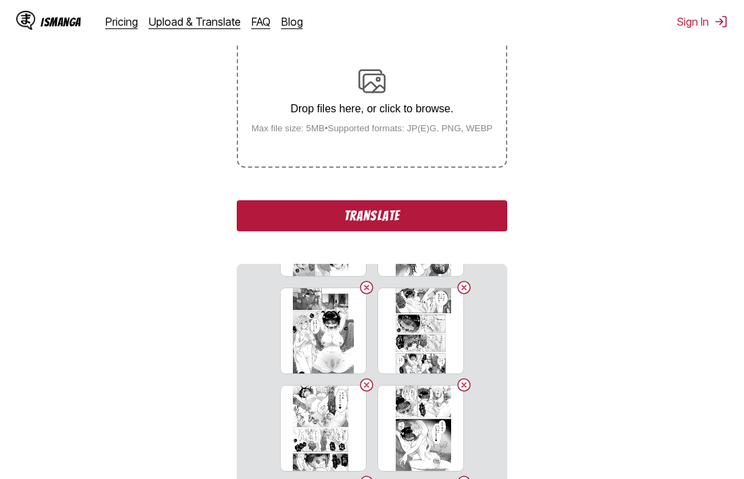
click at [333, 215] on button "Translate" at bounding box center [372, 215] width 271 height 31
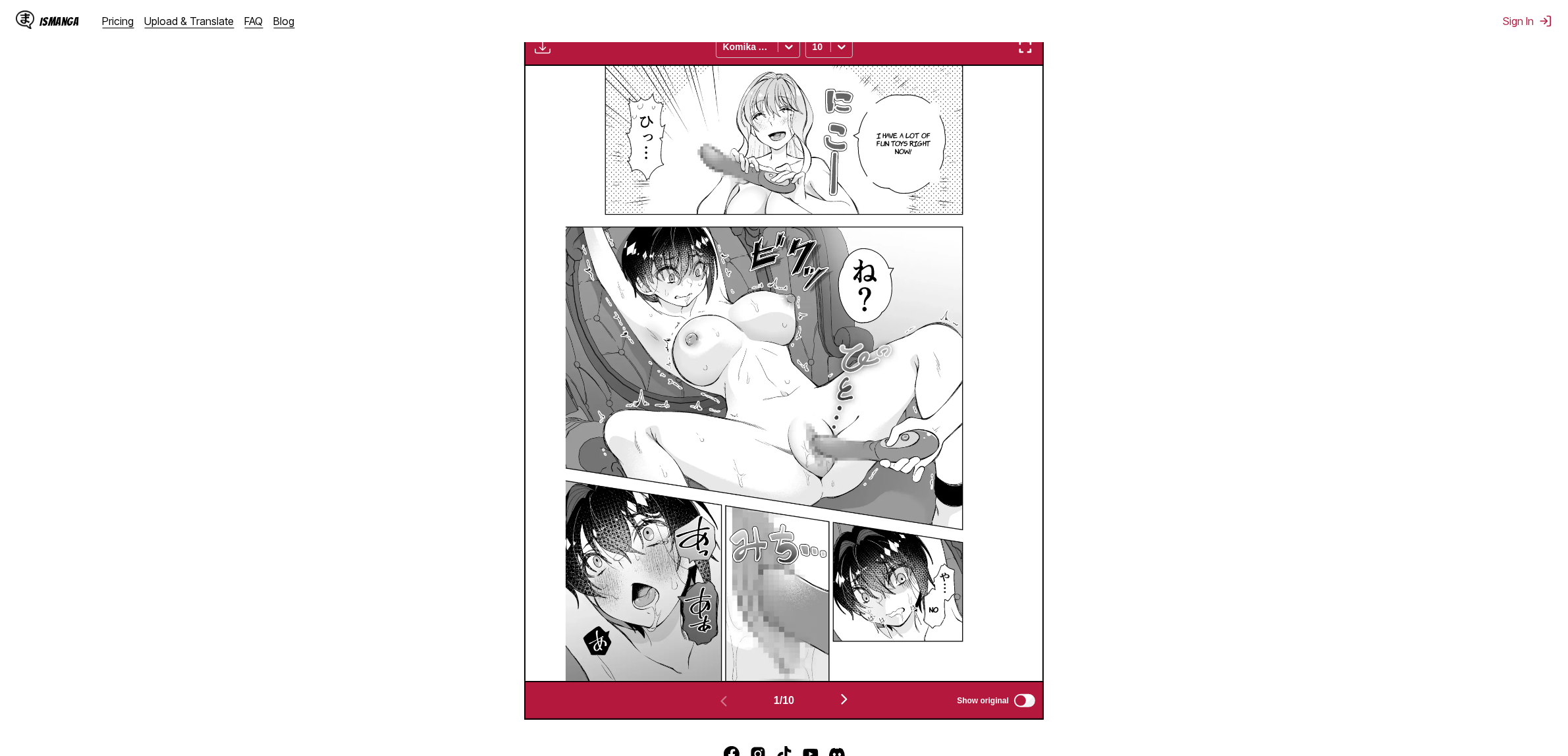
scroll to position [486, 0]
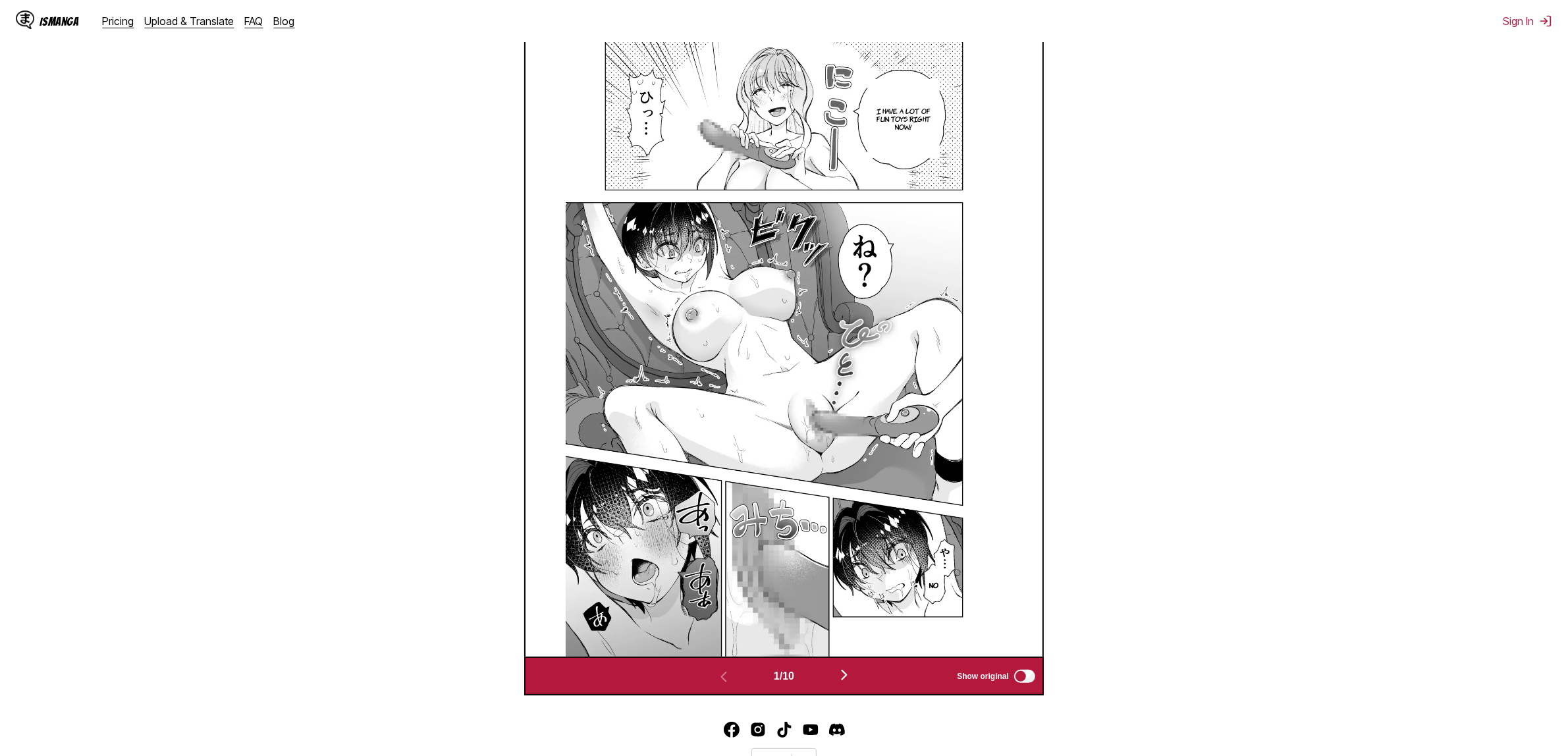
click at [844, 668] on button "button" at bounding box center [844, 676] width 79 height 19
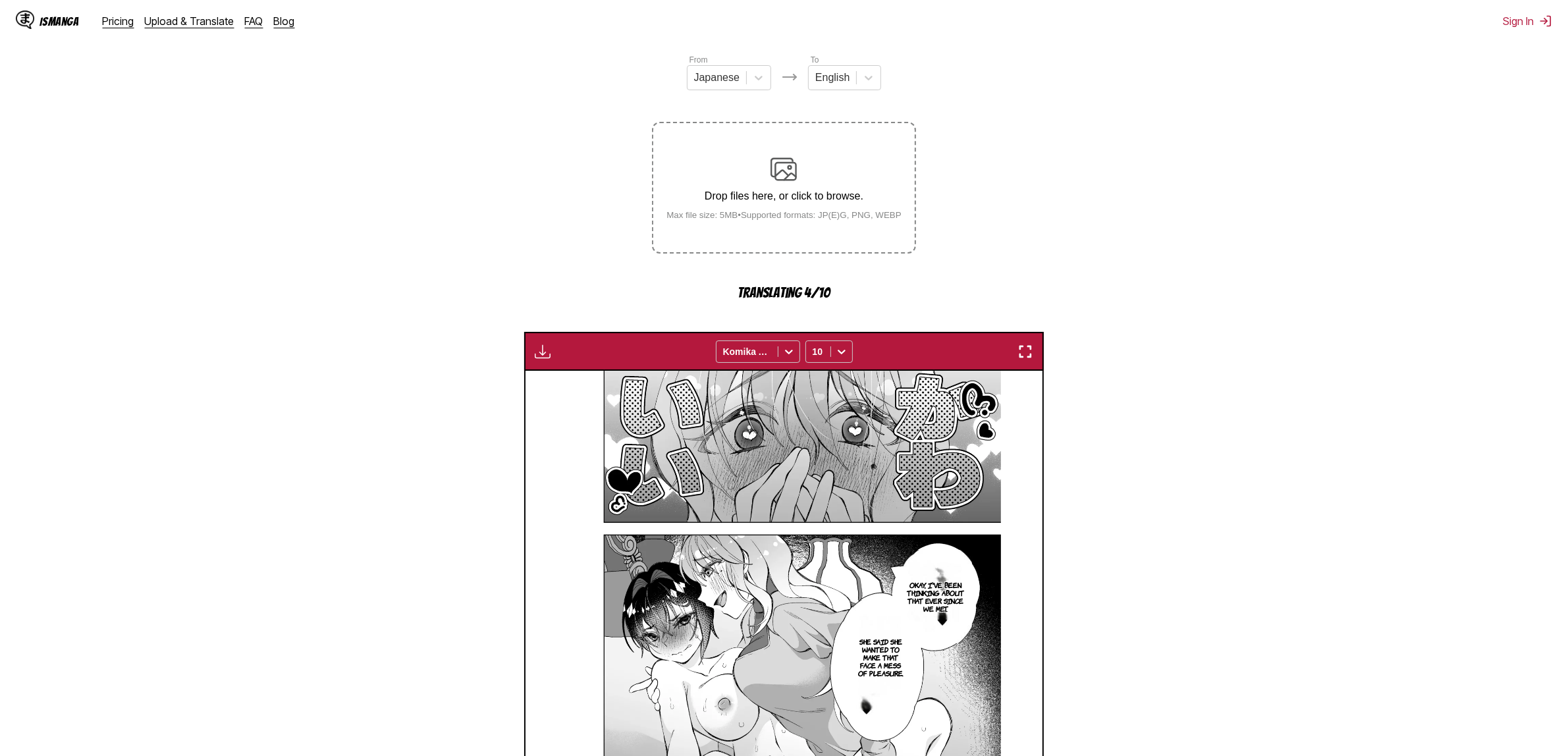
click at [1015, 352] on button "button" at bounding box center [1025, 352] width 23 height 18
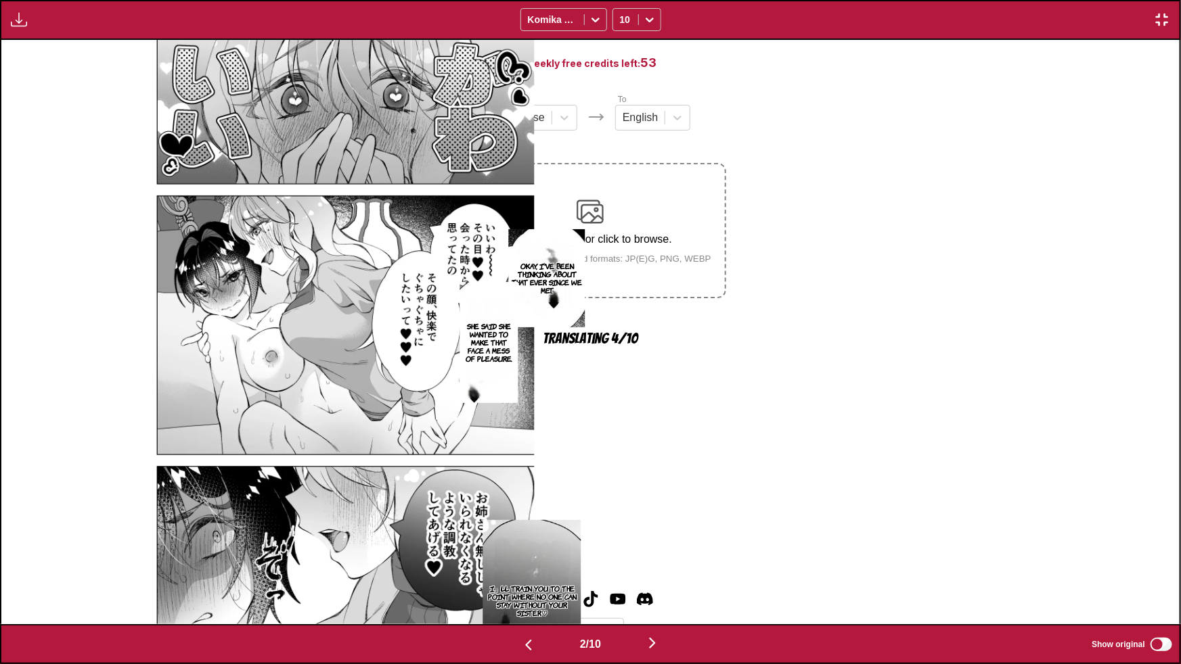
scroll to position [0, 1178]
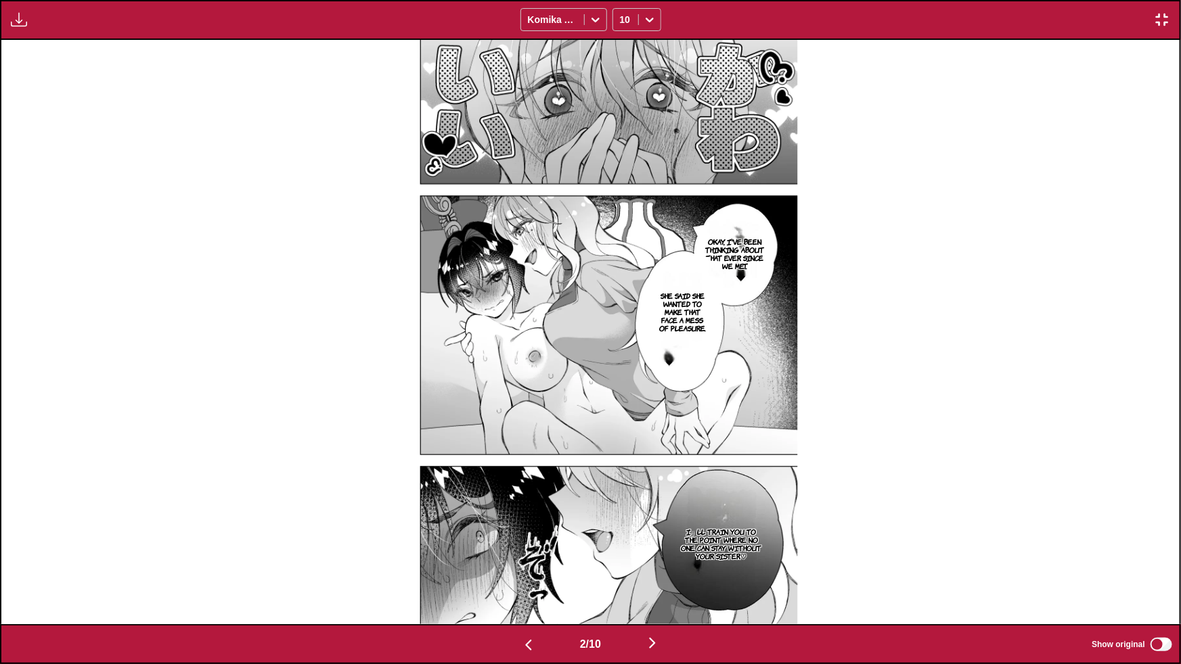
click at [656, 638] on img "button" at bounding box center [652, 643] width 16 height 16
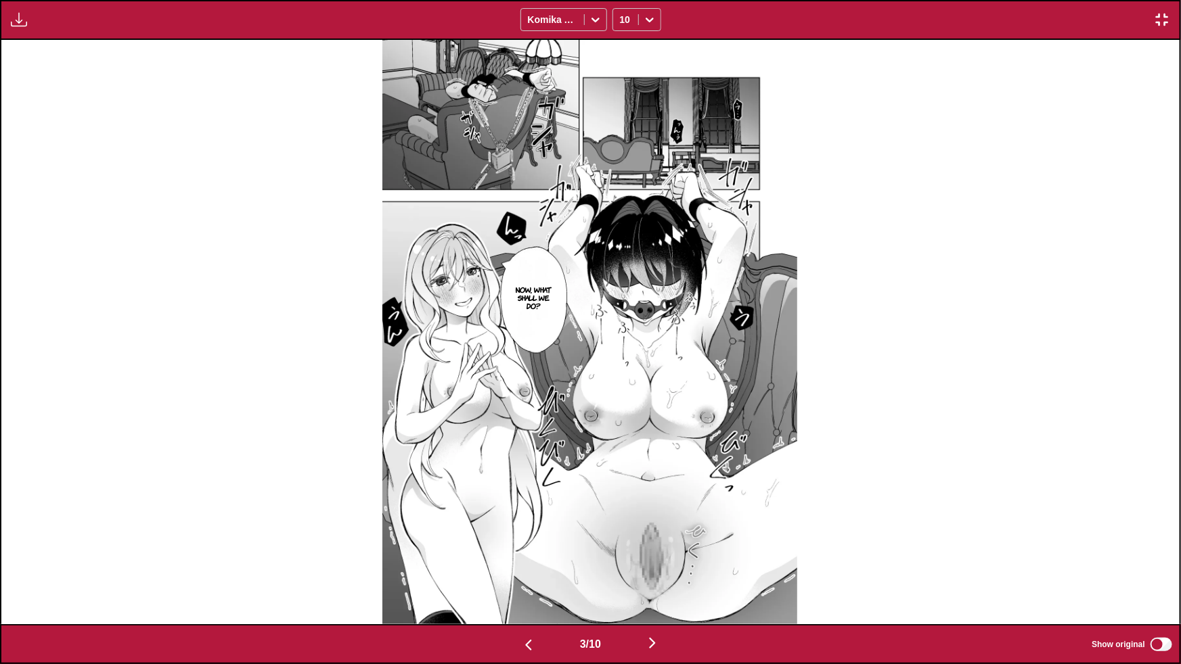
click at [656, 638] on img "button" at bounding box center [652, 643] width 16 height 16
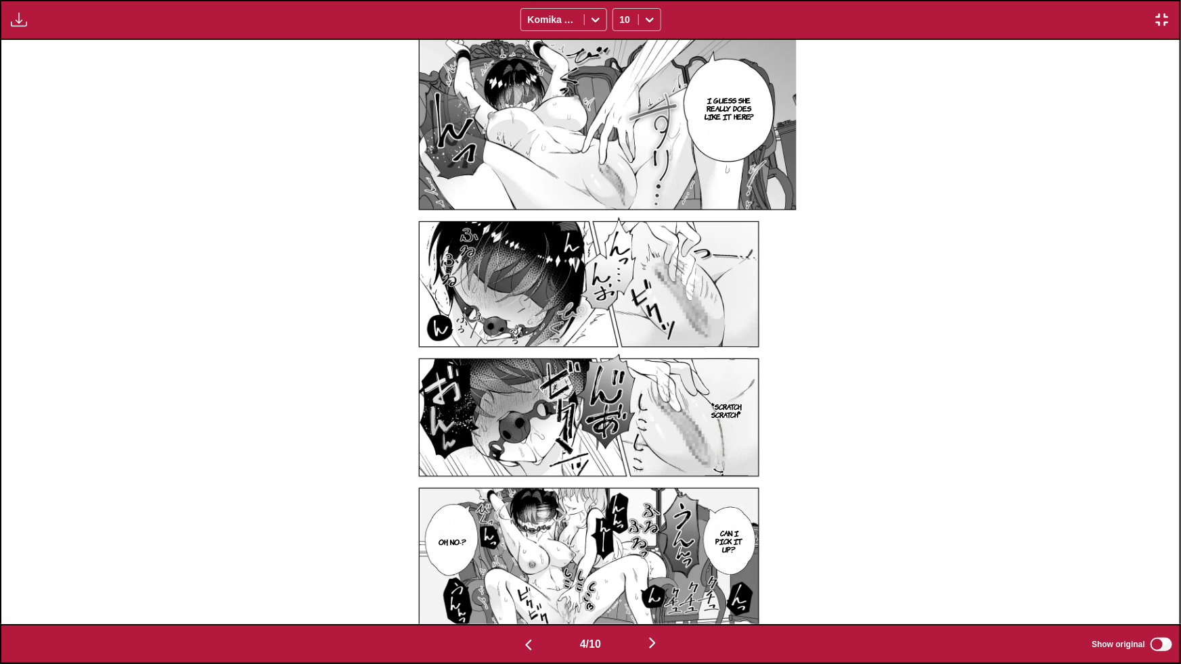
click at [656, 638] on img "button" at bounding box center [652, 643] width 16 height 16
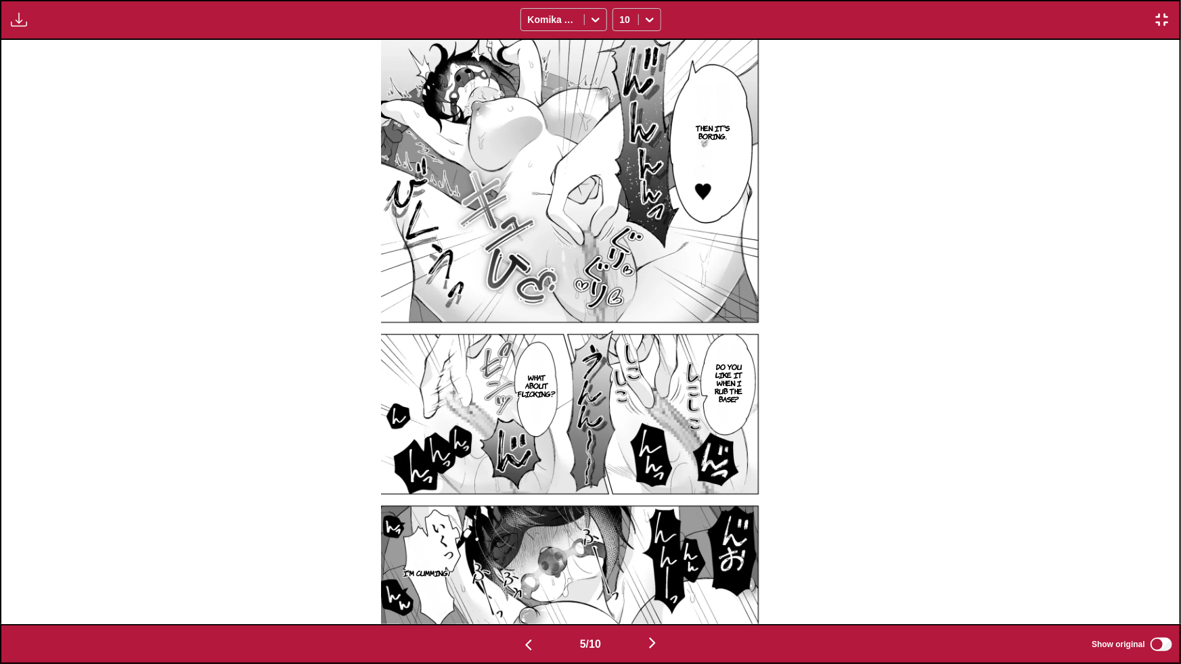
click at [656, 638] on img "button" at bounding box center [652, 643] width 16 height 16
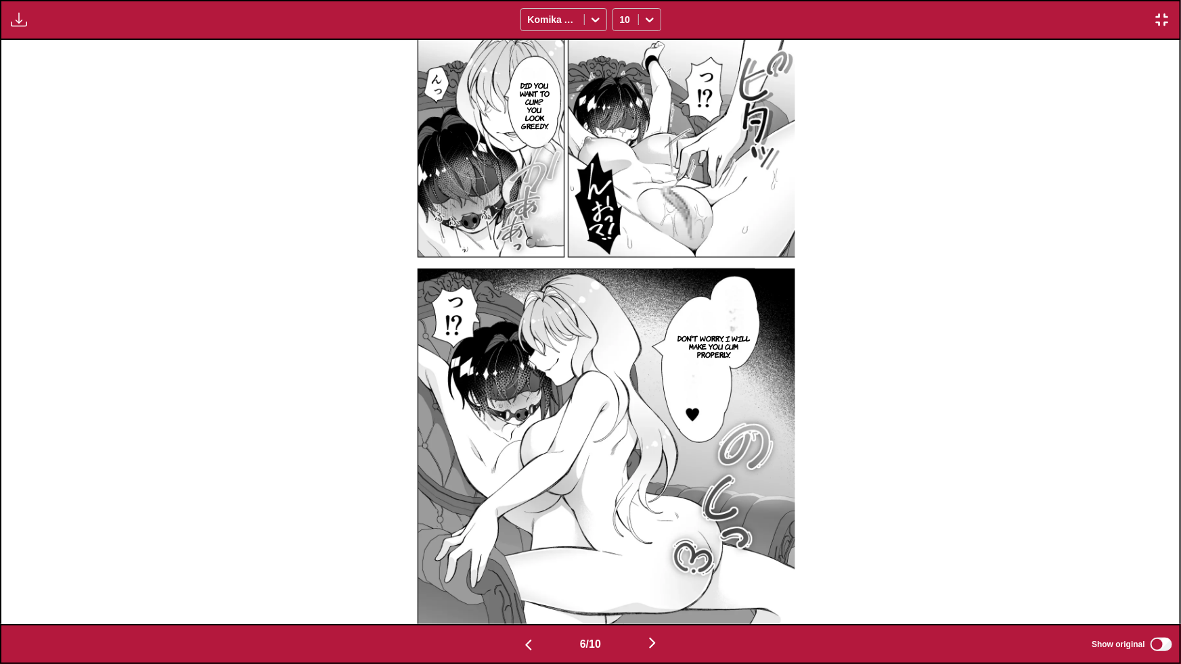
click at [658, 639] on img "button" at bounding box center [652, 643] width 16 height 16
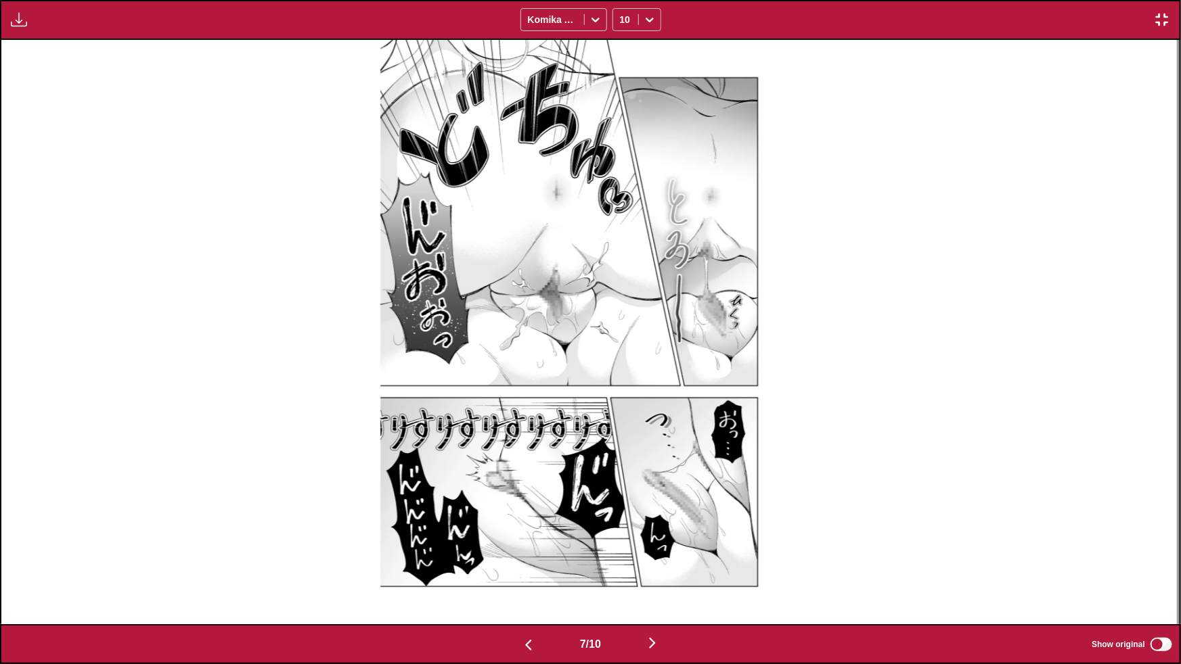
click at [658, 639] on img "button" at bounding box center [652, 643] width 16 height 16
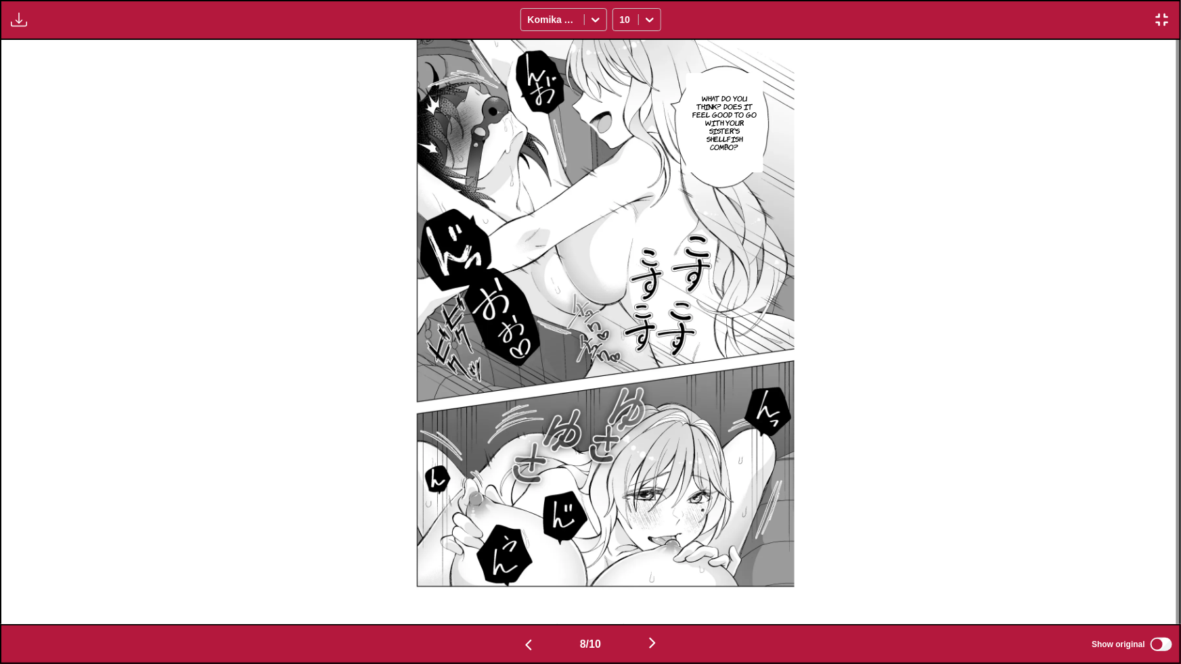
click at [658, 644] on img "button" at bounding box center [652, 643] width 16 height 16
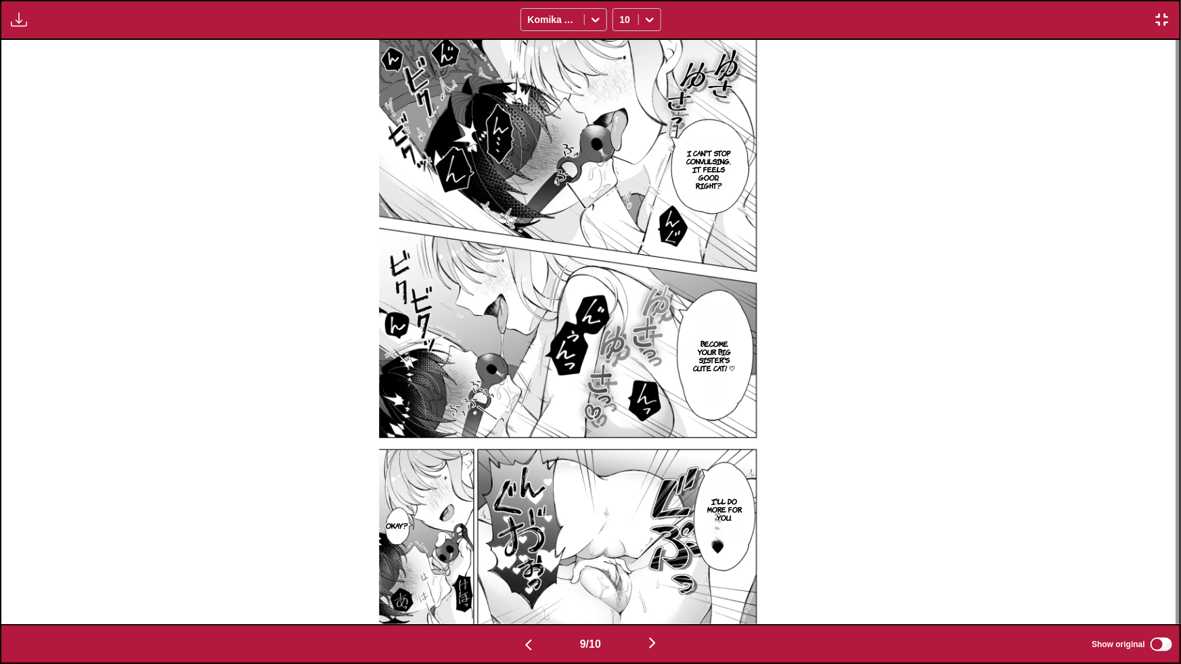
click at [660, 639] on img "button" at bounding box center [652, 643] width 16 height 16
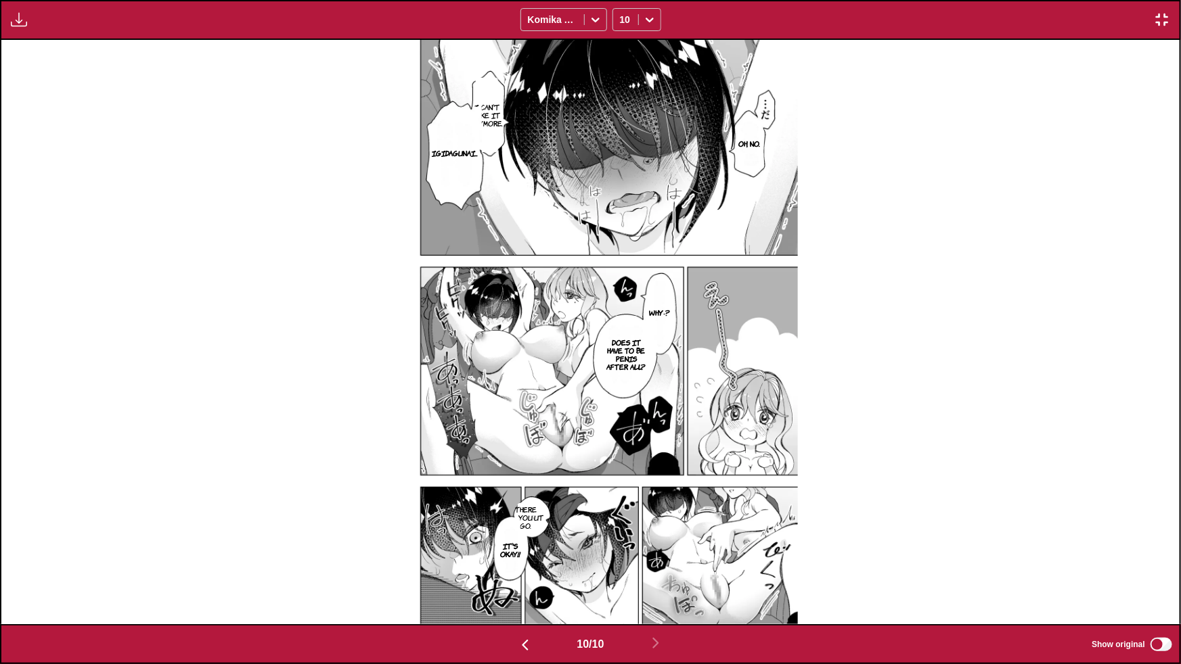
click at [1160, 22] on img "button" at bounding box center [1162, 20] width 16 height 16
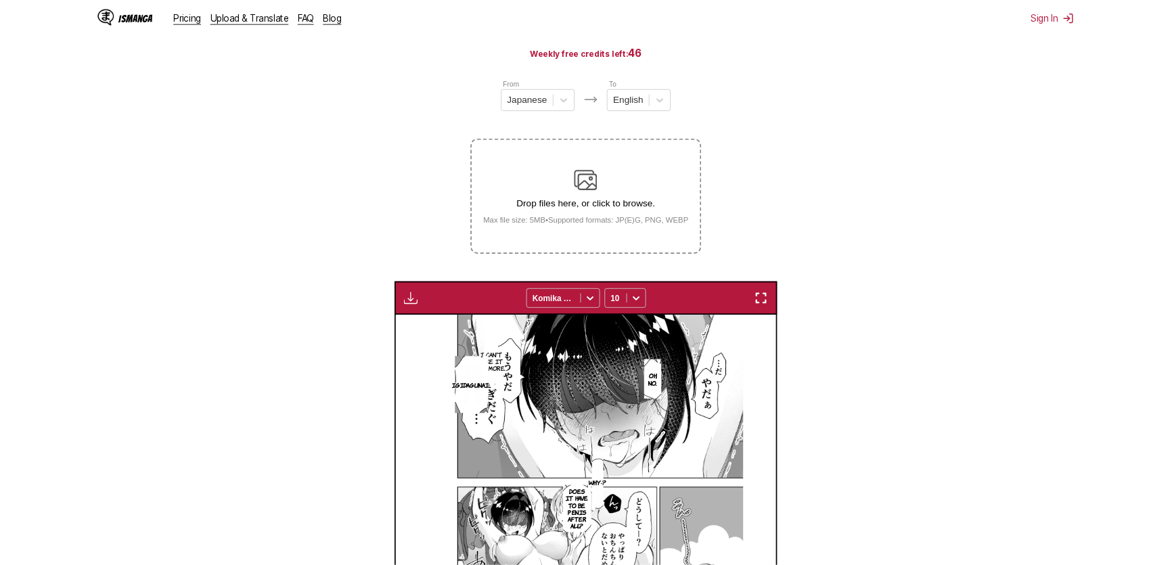
scroll to position [0, 3355]
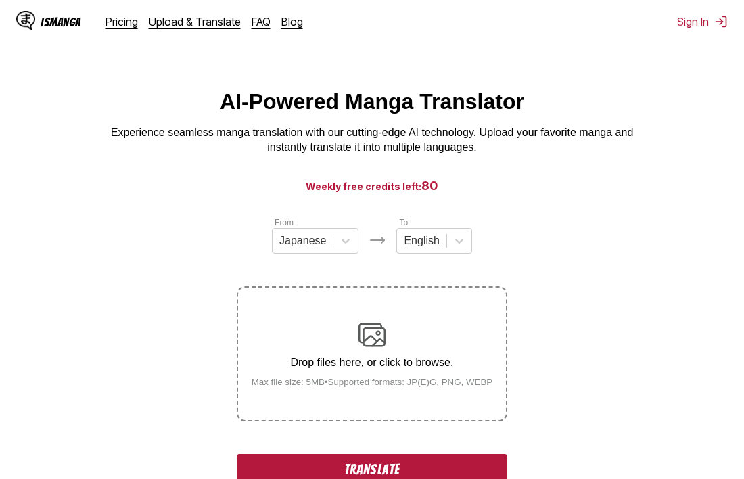
click at [383, 465] on button "Translate" at bounding box center [372, 469] width 271 height 31
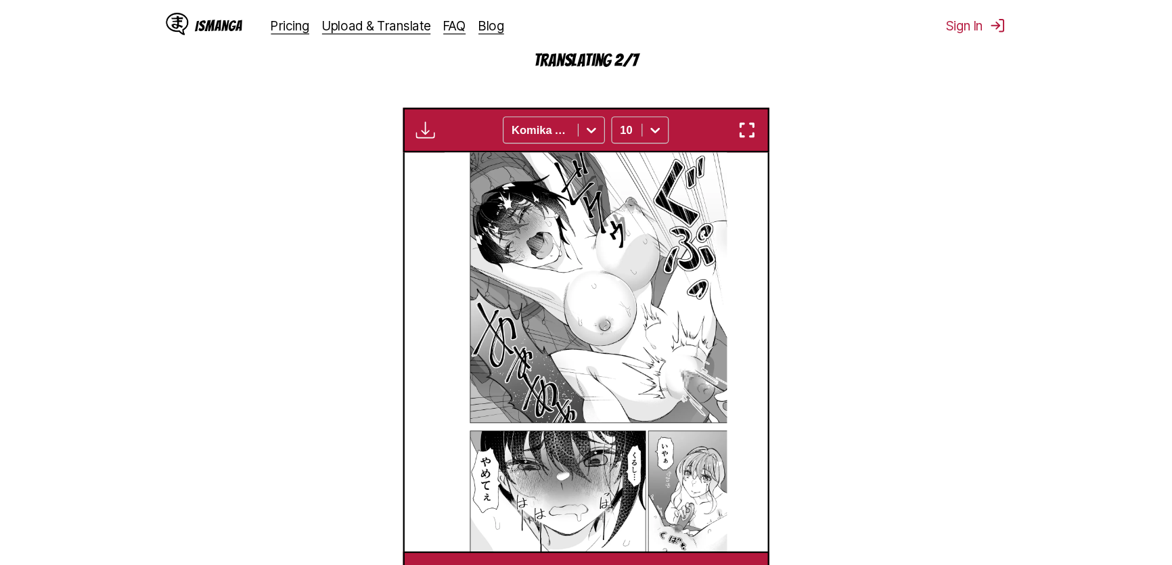
scroll to position [411, 0]
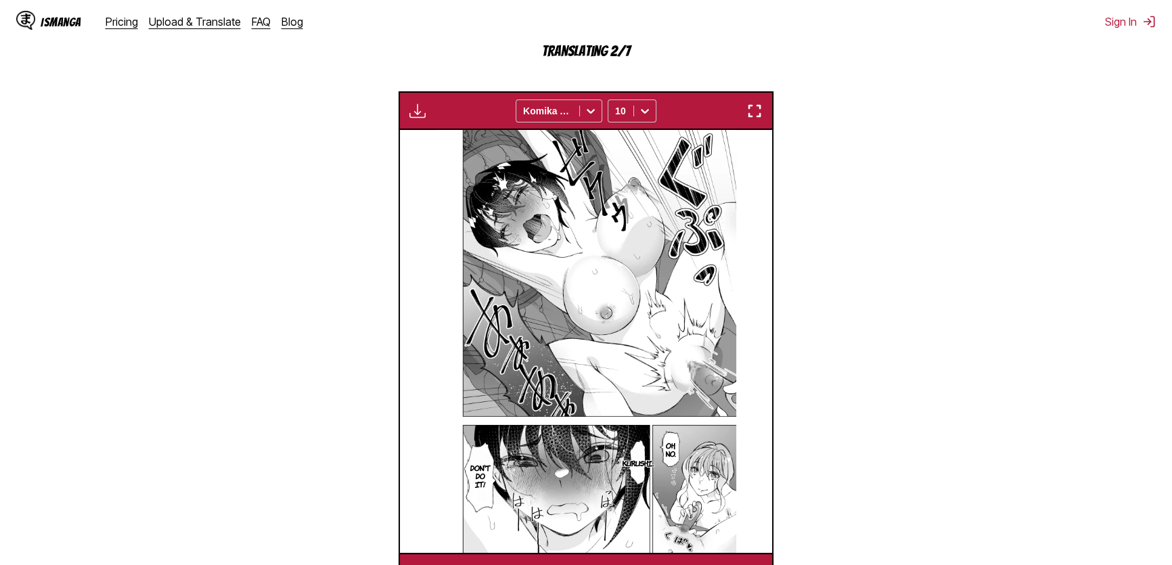
click at [754, 114] on img "button" at bounding box center [754, 111] width 16 height 16
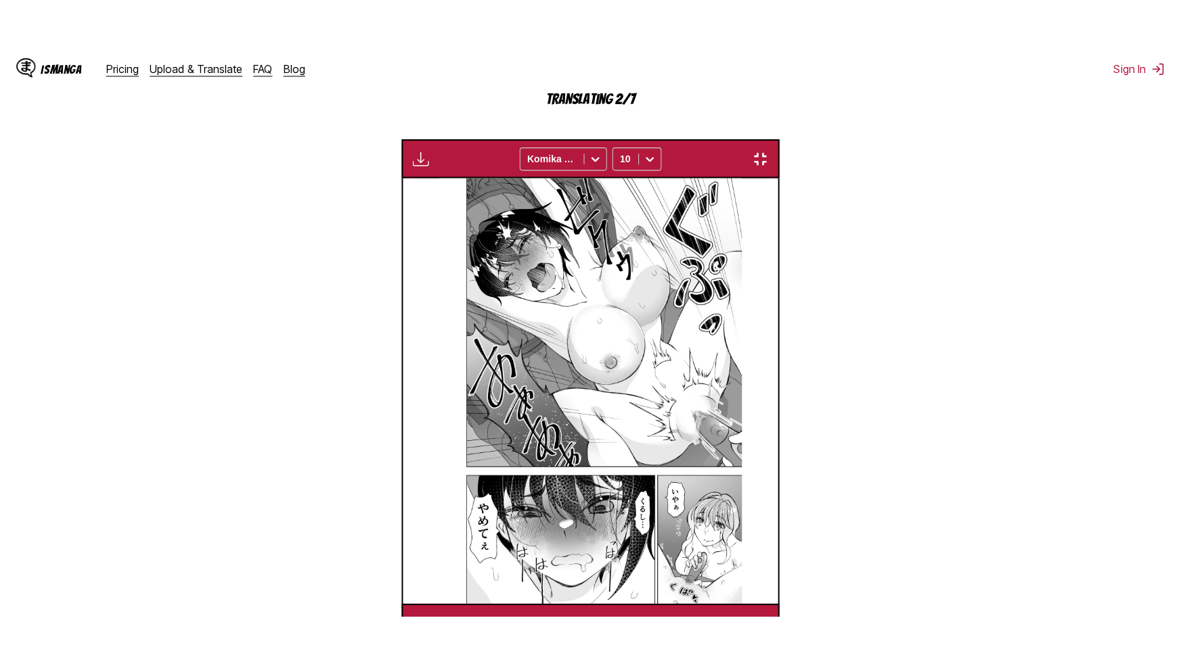
scroll to position [149, 0]
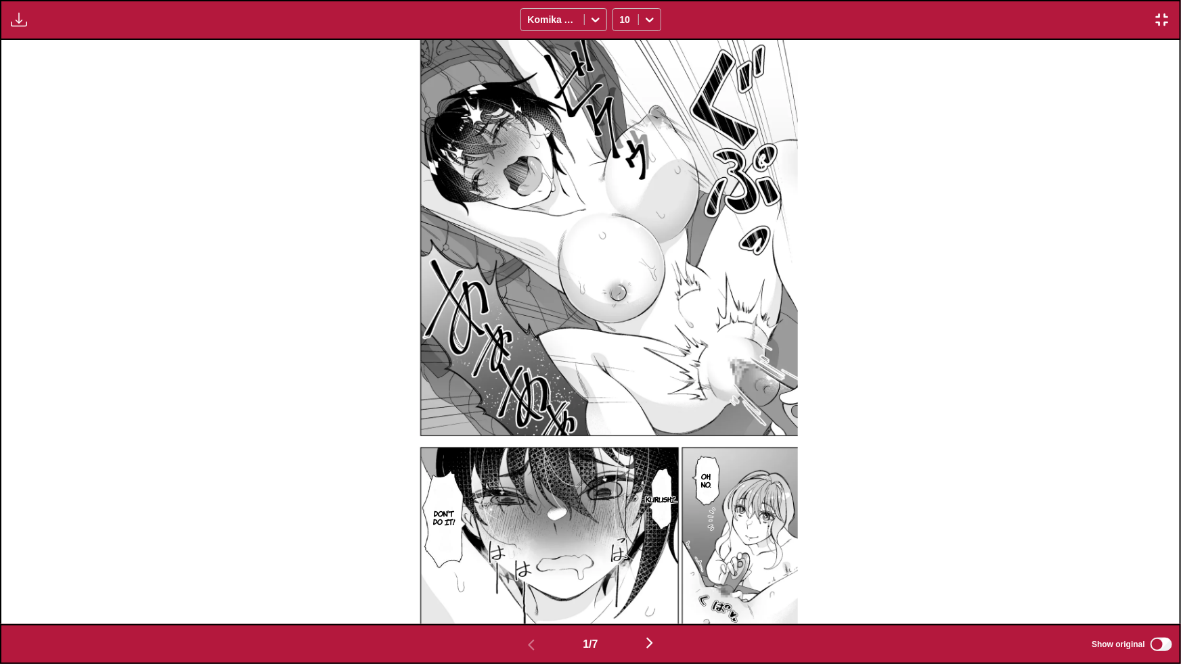
click at [651, 645] on img "button" at bounding box center [649, 643] width 16 height 16
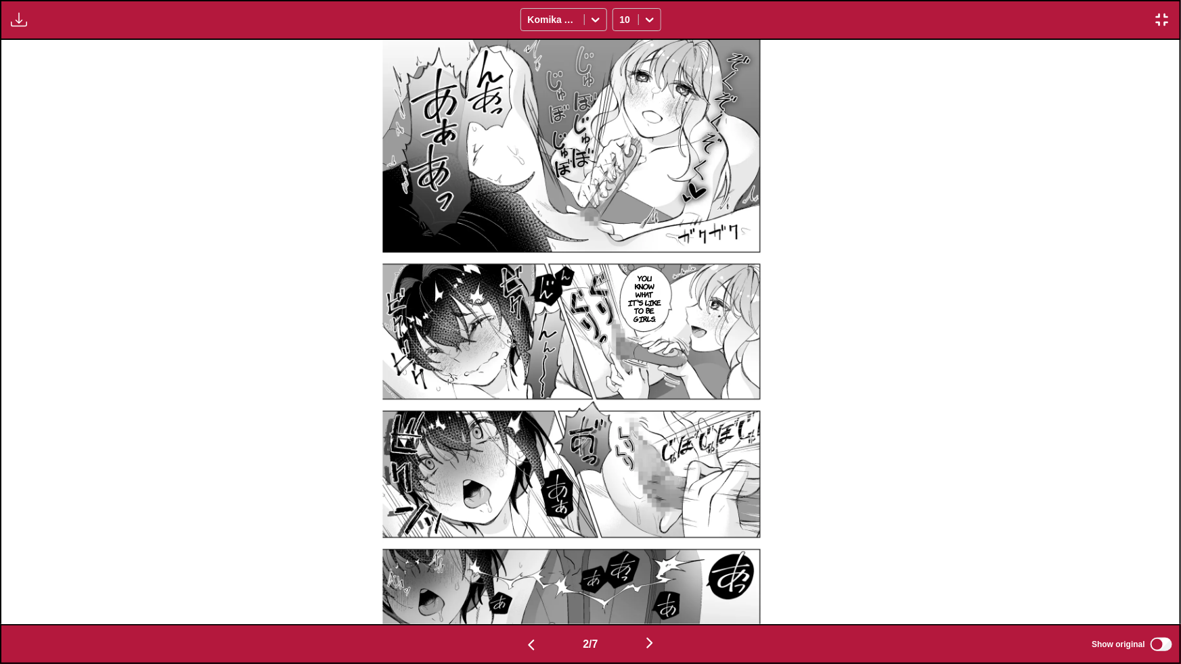
click at [651, 642] on img "button" at bounding box center [649, 643] width 16 height 16
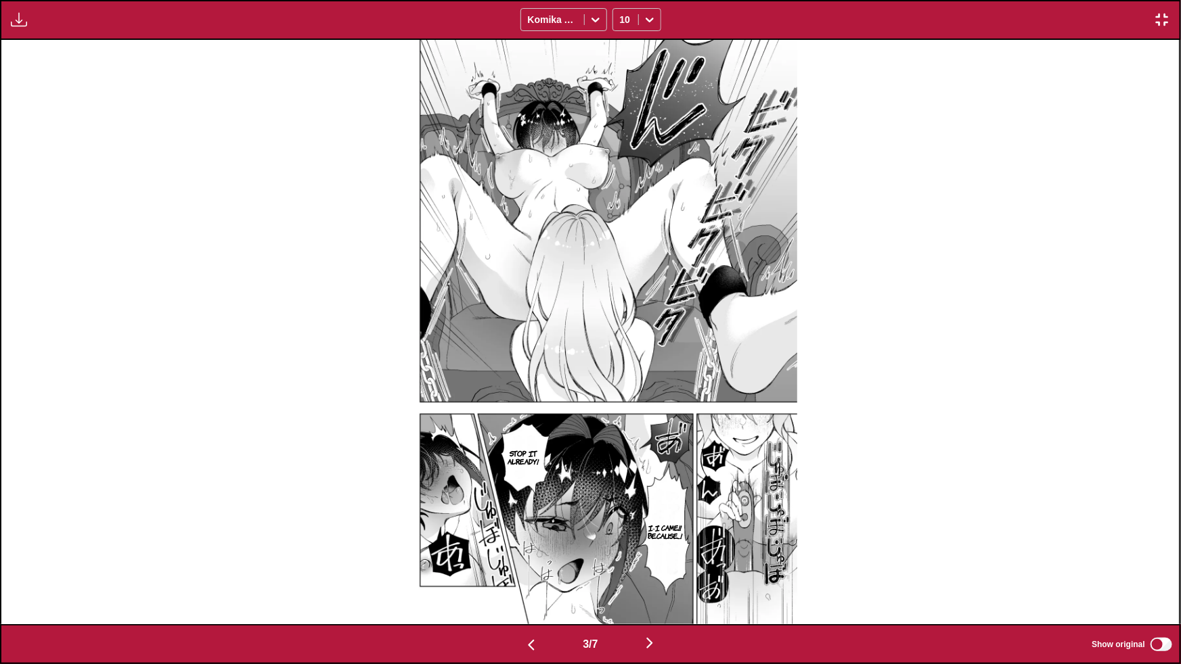
click at [654, 646] on img "button" at bounding box center [649, 643] width 16 height 16
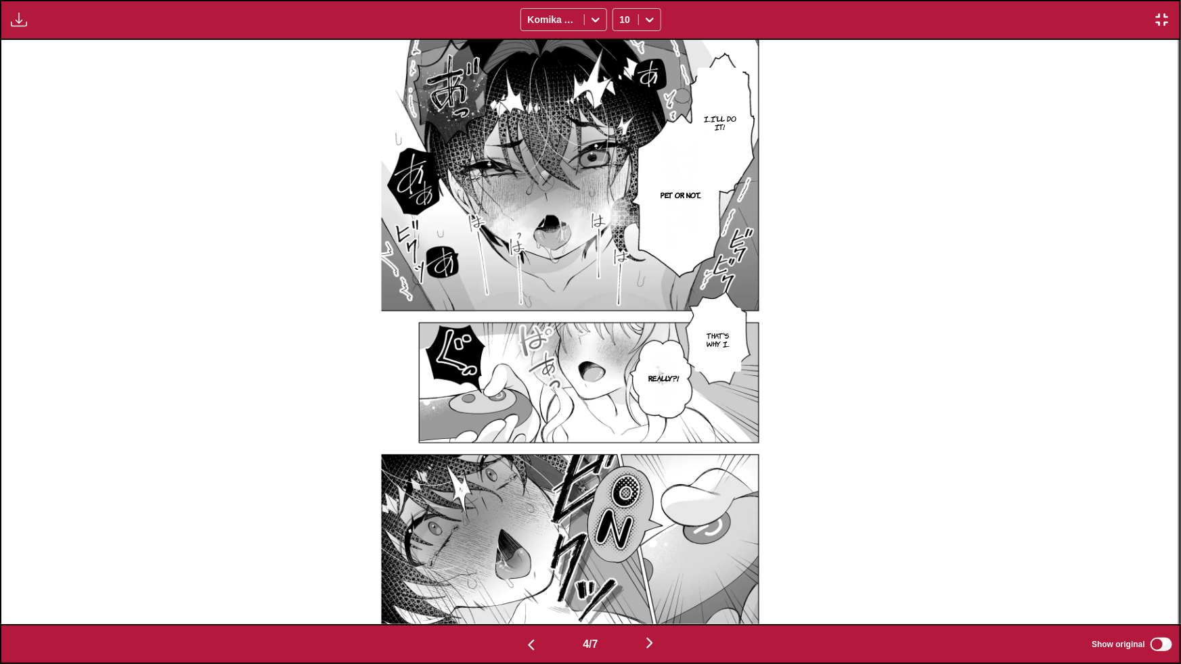
click at [653, 640] on img "button" at bounding box center [649, 643] width 16 height 16
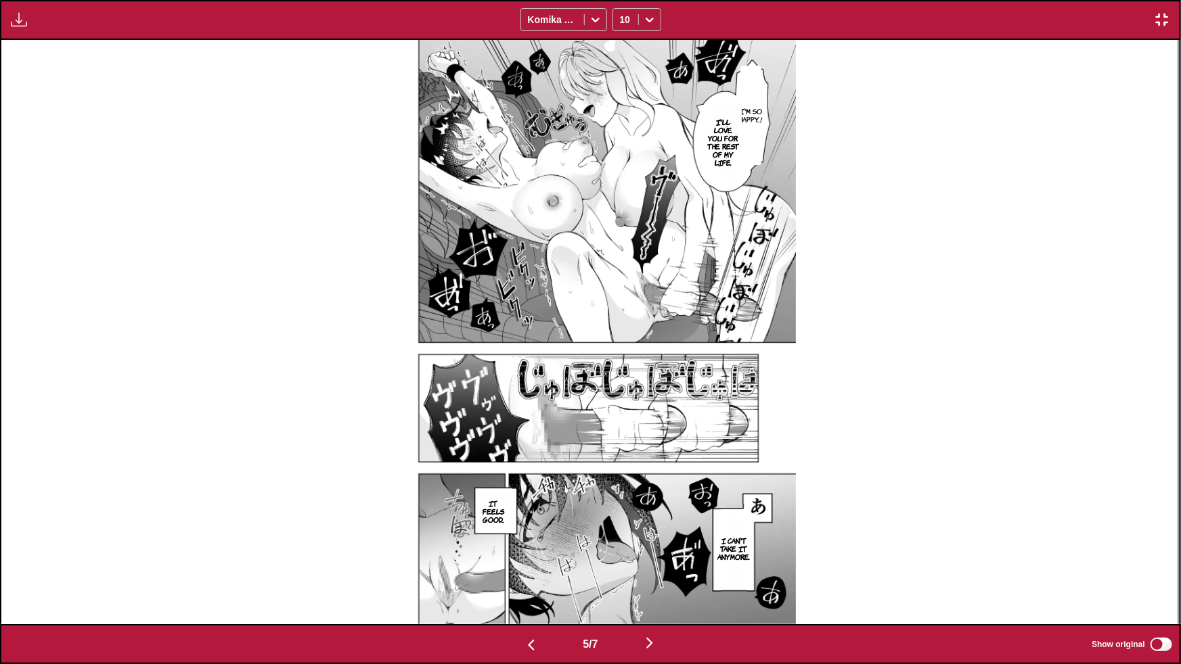
click at [655, 645] on img "button" at bounding box center [649, 643] width 16 height 16
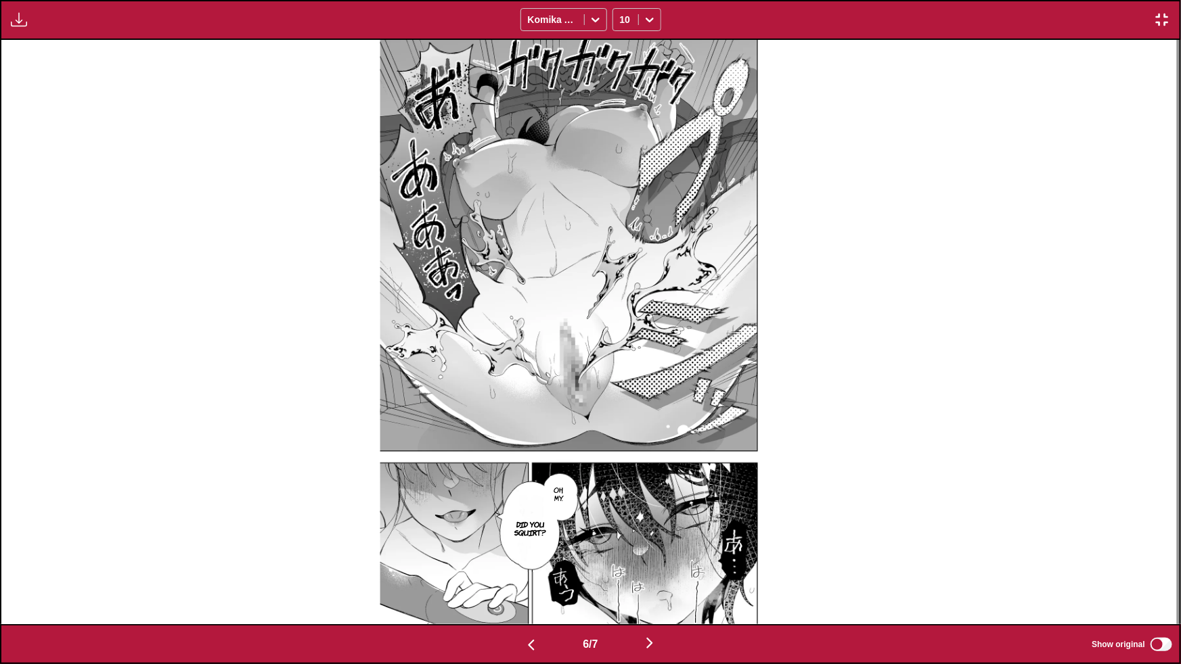
click at [651, 644] on img "button" at bounding box center [649, 643] width 16 height 16
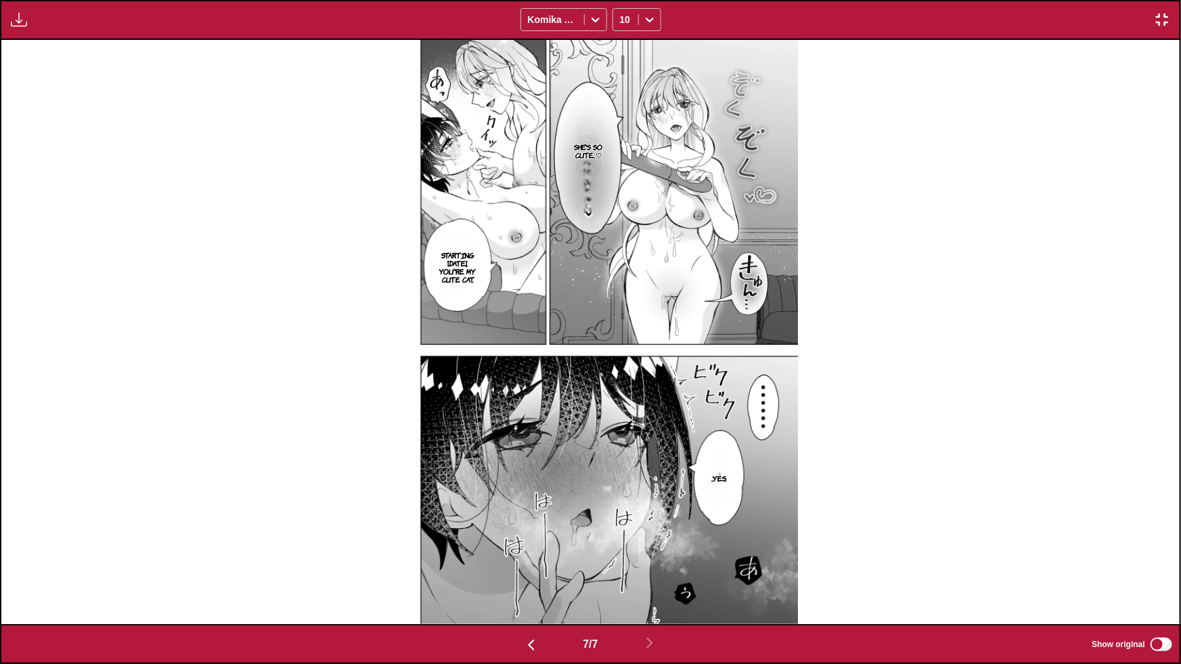
click at [1156, 24] on img "button" at bounding box center [1162, 20] width 16 height 16
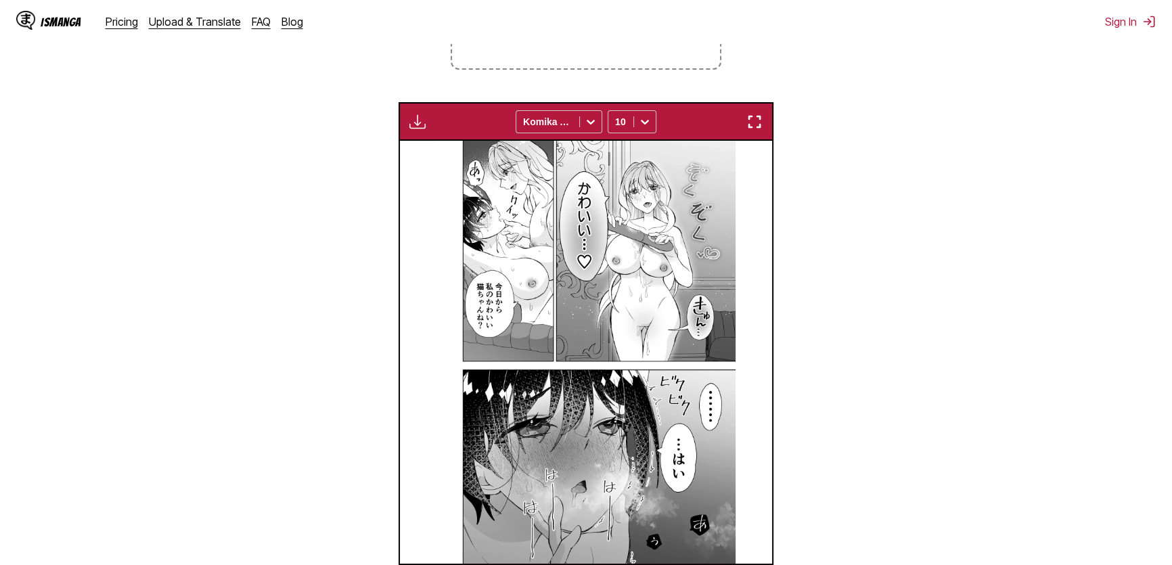
scroll to position [0, 2236]
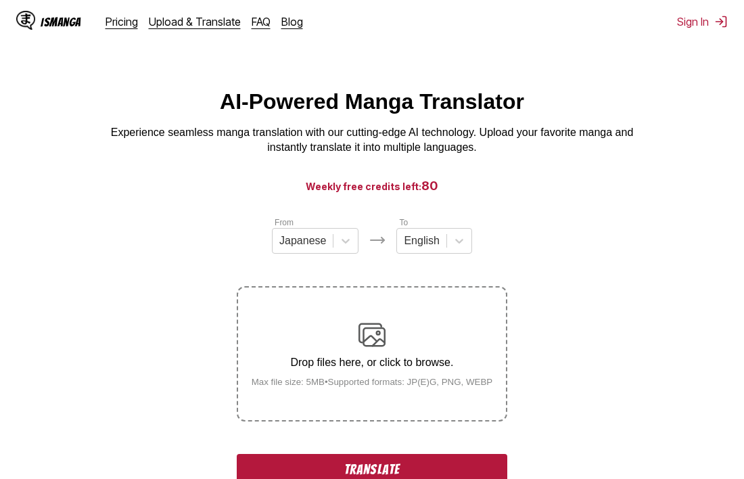
click at [376, 469] on button "Translate" at bounding box center [372, 469] width 271 height 31
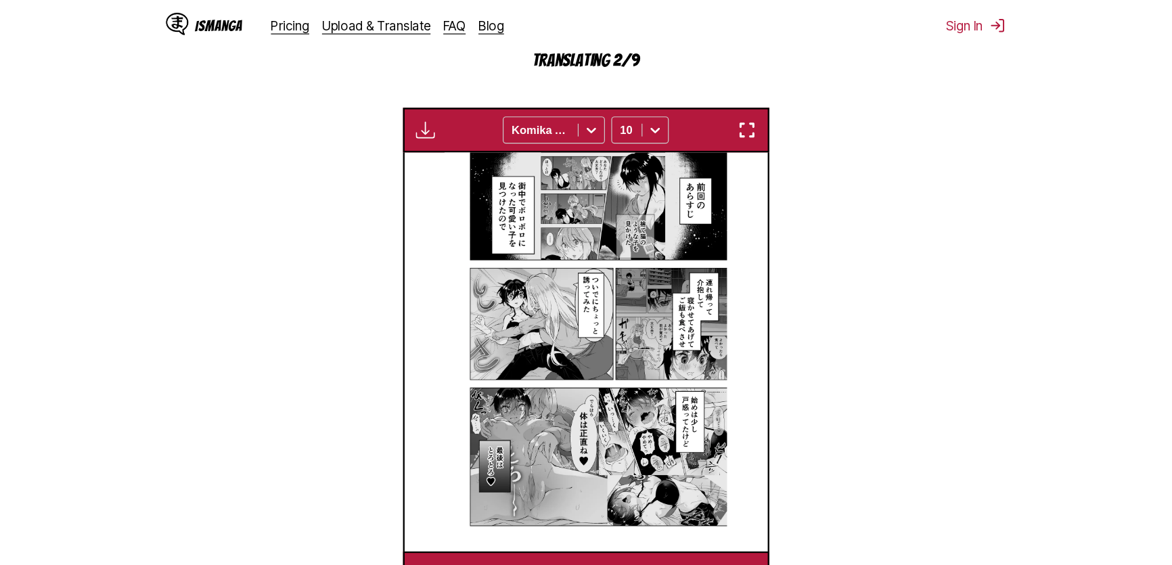
scroll to position [411, 0]
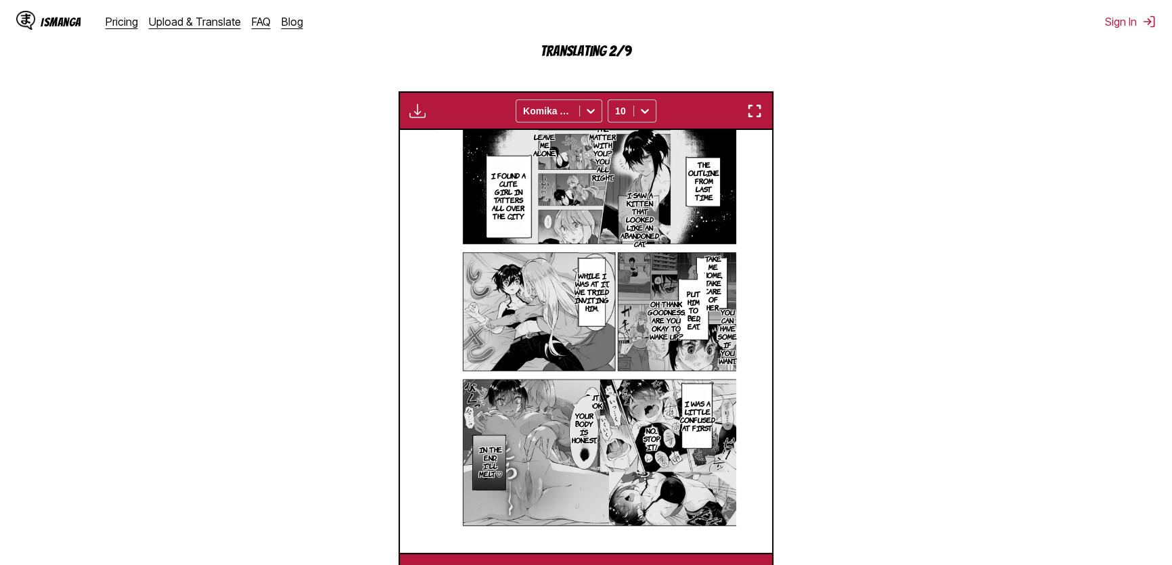
click at [750, 115] on img "button" at bounding box center [754, 111] width 16 height 16
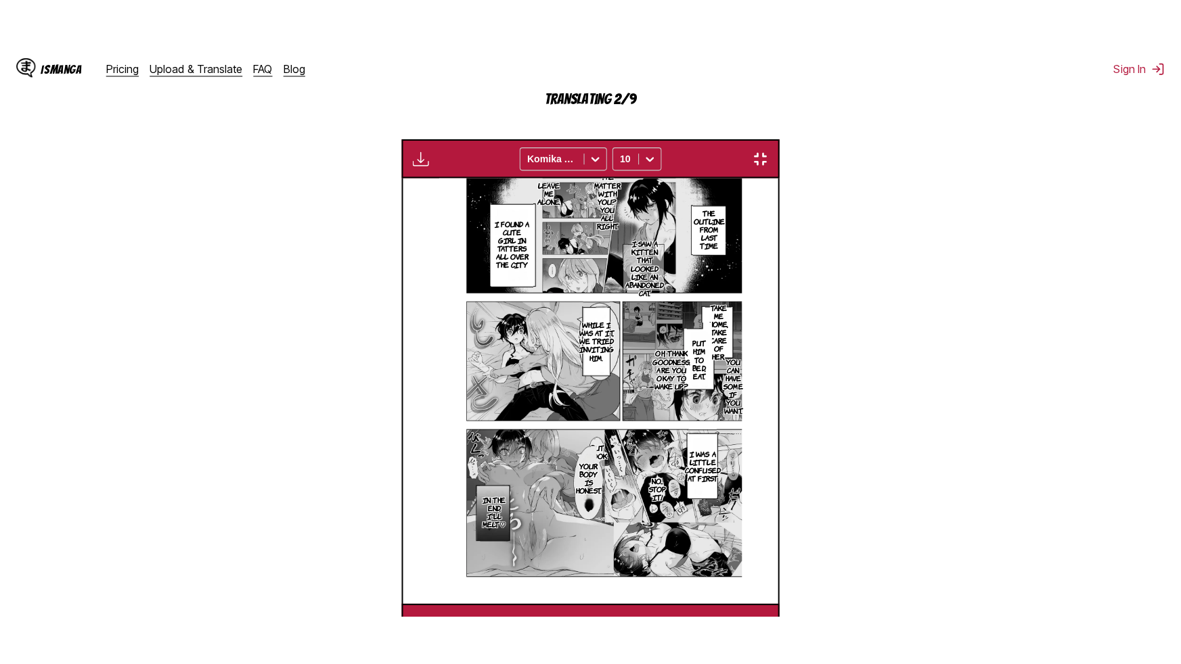
scroll to position [149, 0]
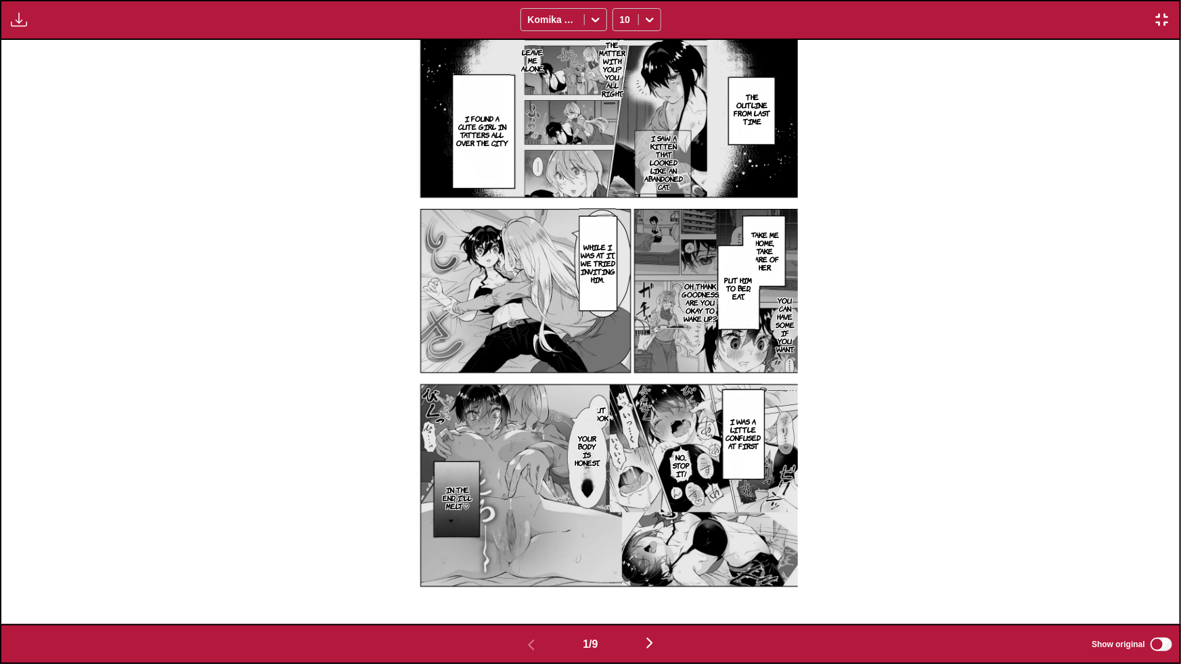
click at [654, 641] on img "button" at bounding box center [649, 643] width 16 height 16
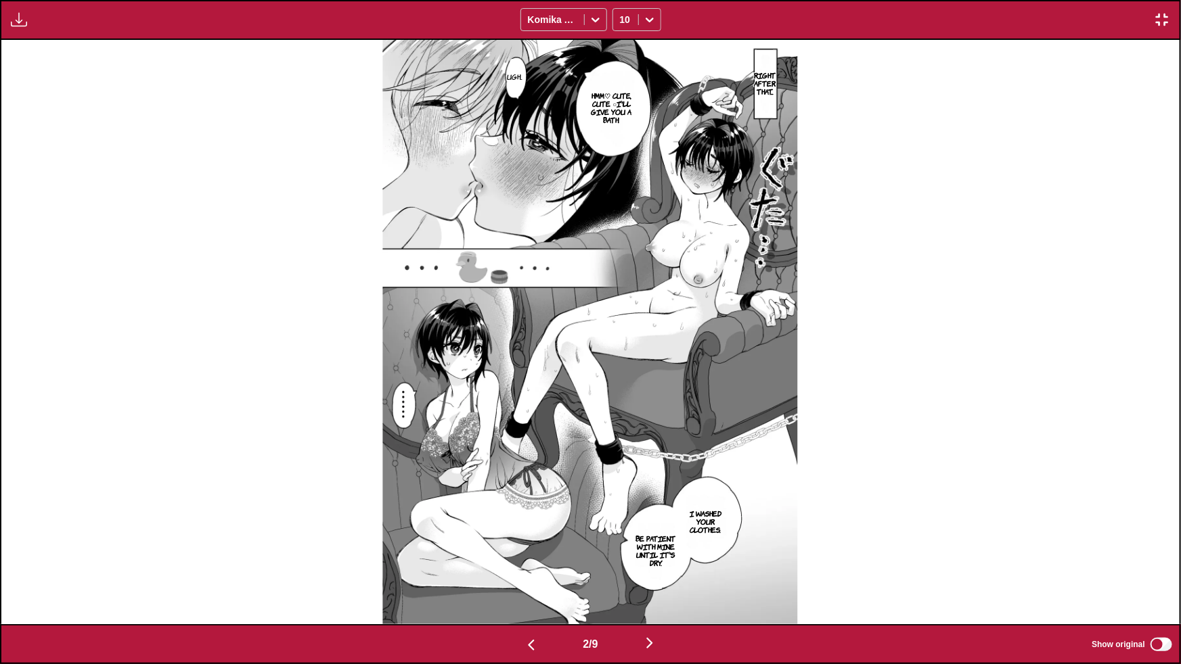
click at [650, 643] on img "button" at bounding box center [649, 643] width 16 height 16
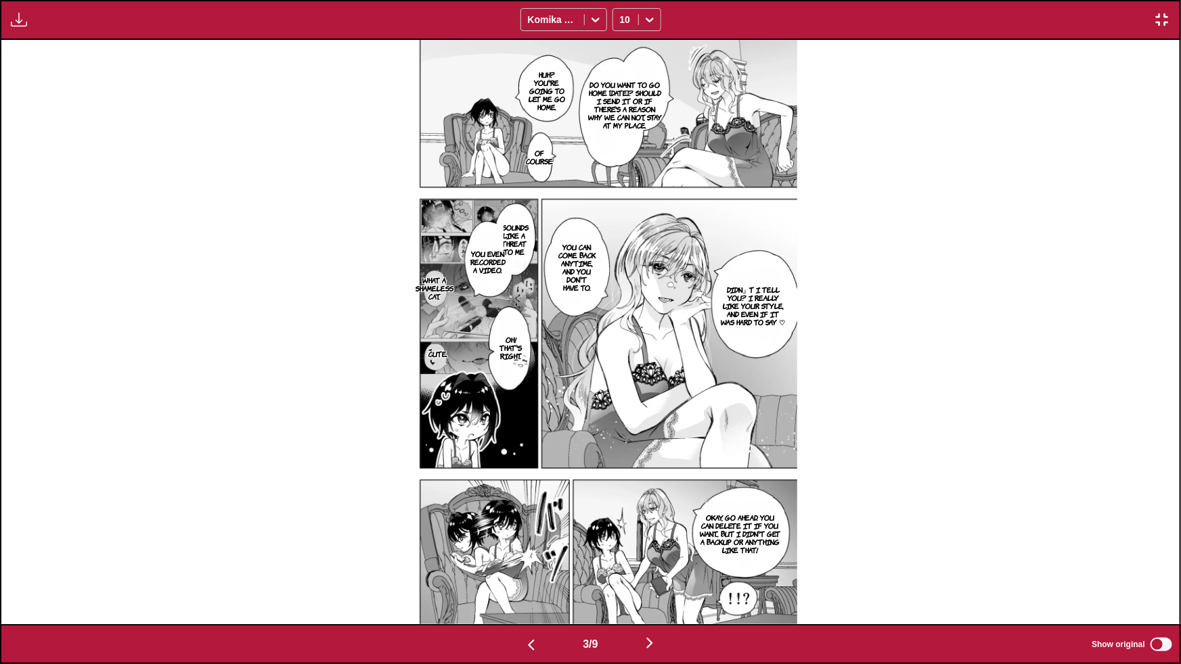
click at [649, 643] on img "button" at bounding box center [649, 643] width 16 height 16
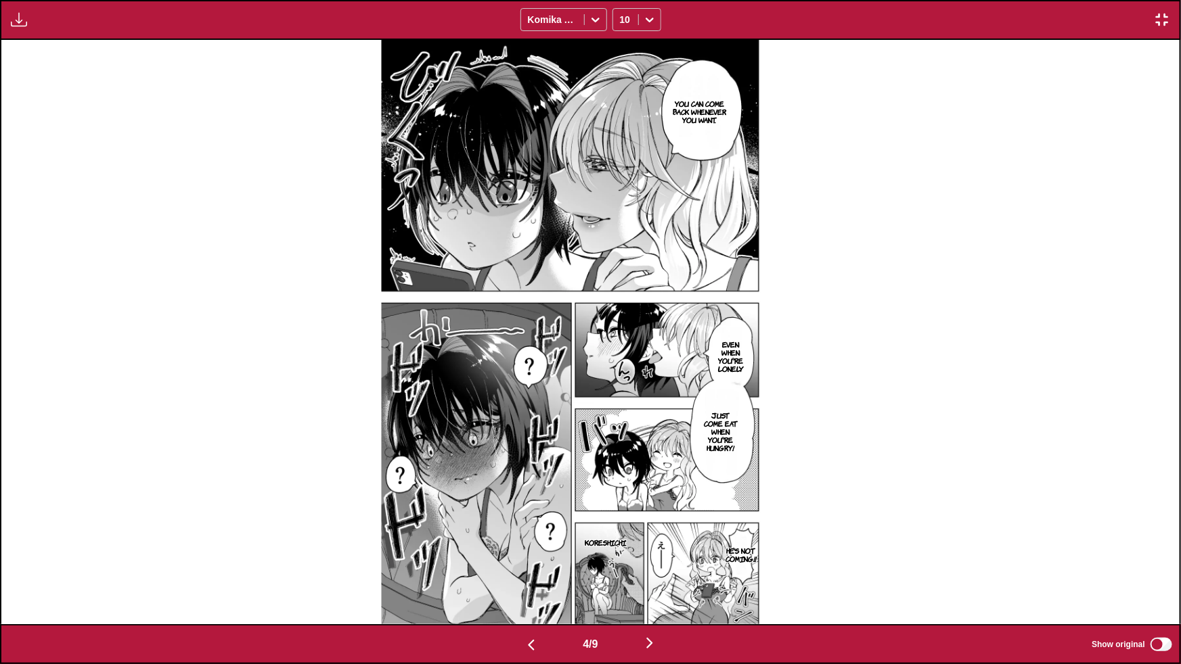
click at [647, 639] on img "button" at bounding box center [649, 643] width 16 height 16
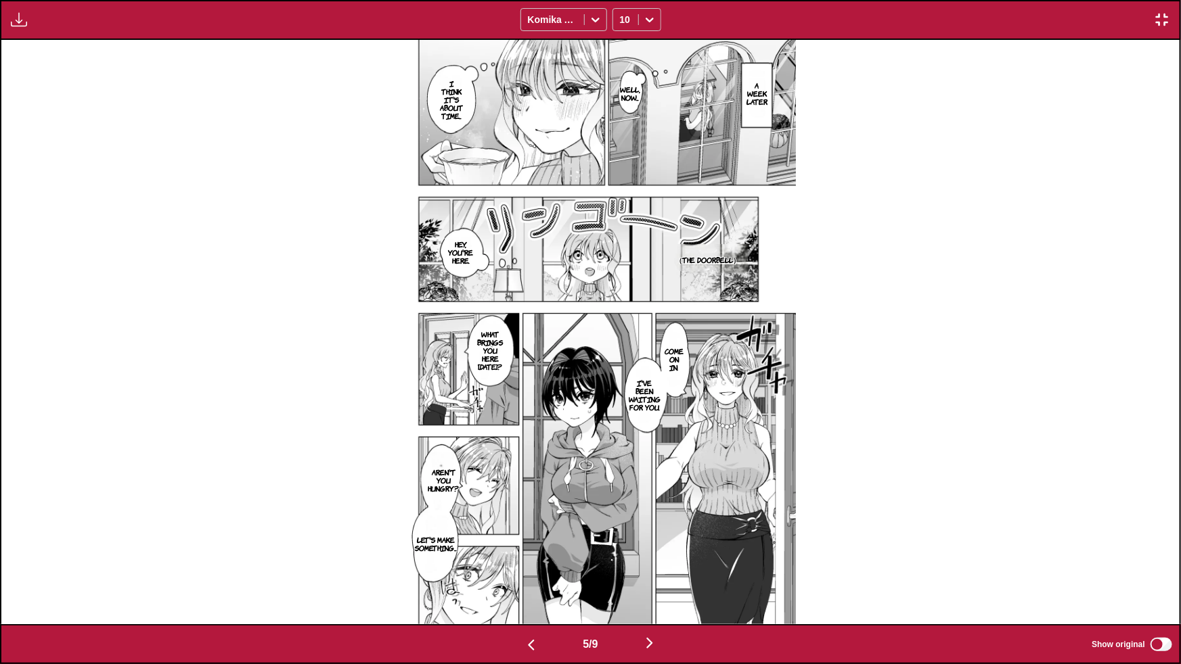
click at [653, 643] on img "button" at bounding box center [649, 643] width 16 height 16
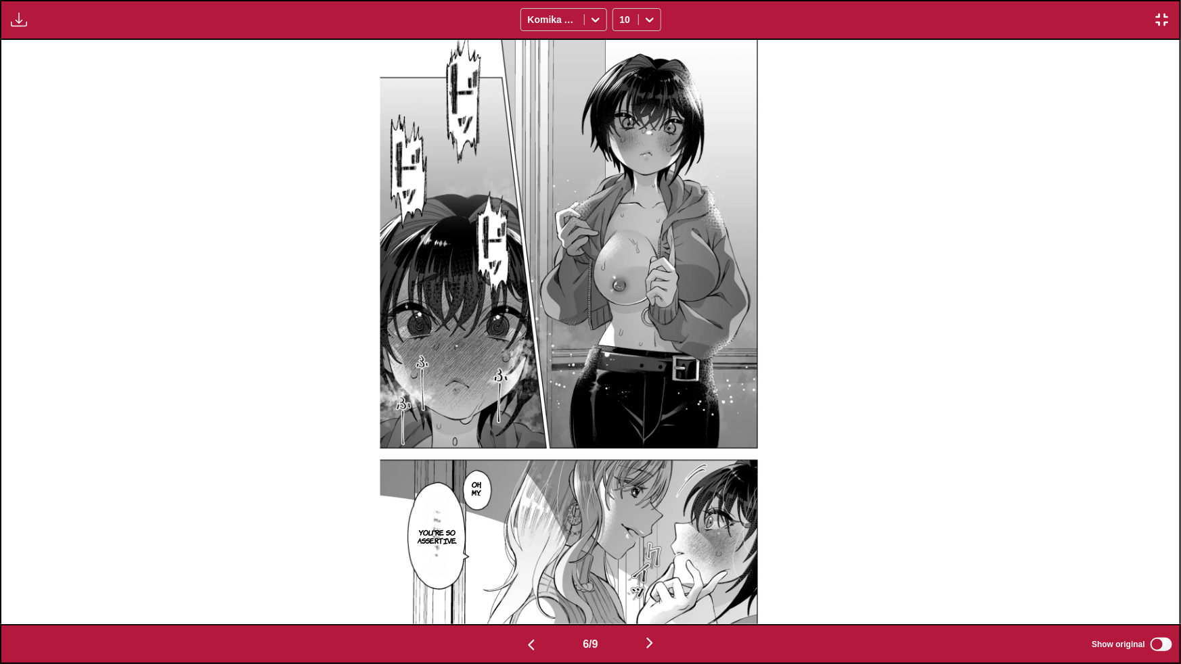
click at [656, 641] on img "button" at bounding box center [649, 643] width 16 height 16
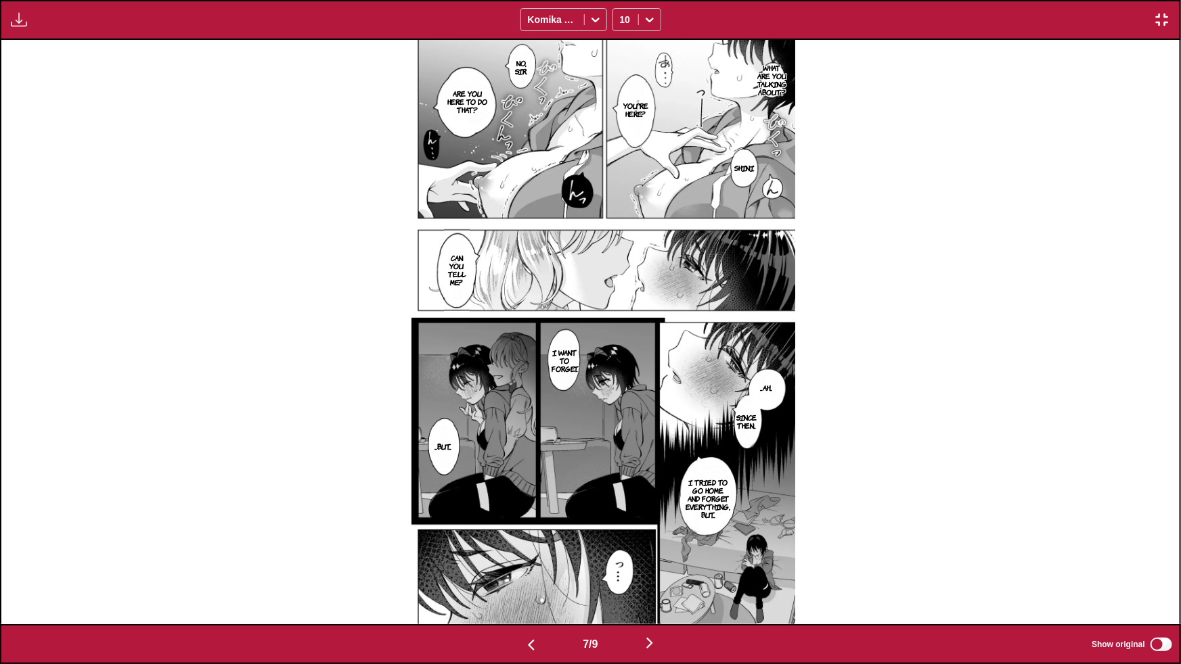
click at [654, 643] on img "button" at bounding box center [649, 643] width 16 height 16
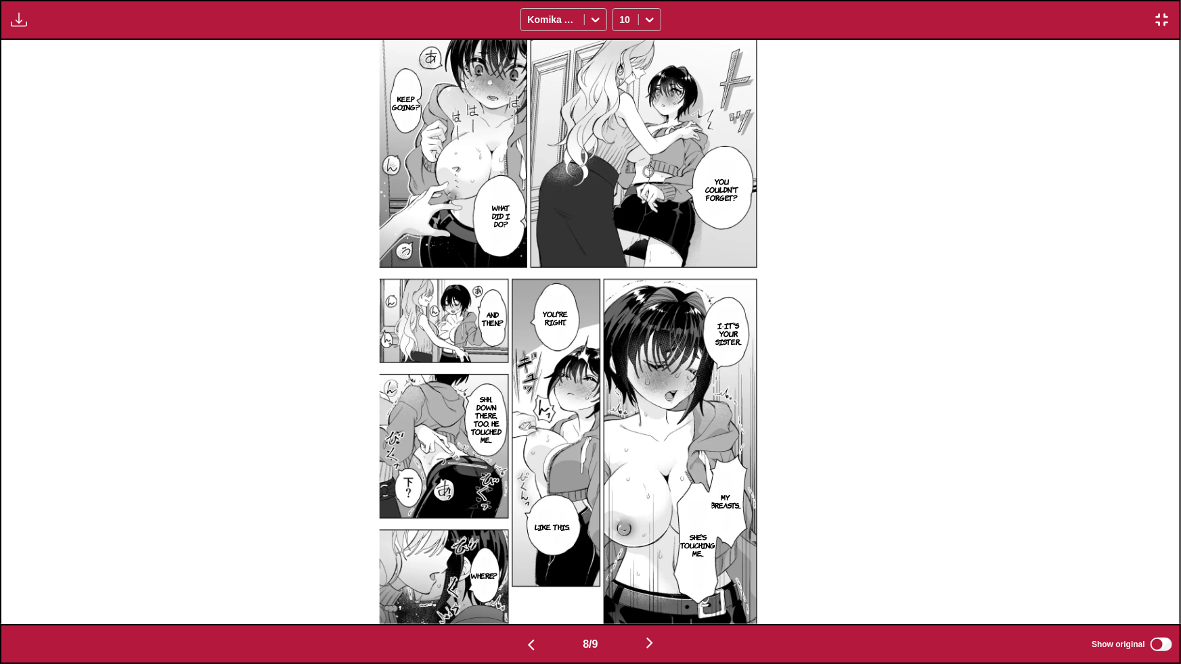
click at [657, 640] on img "button" at bounding box center [649, 643] width 16 height 16
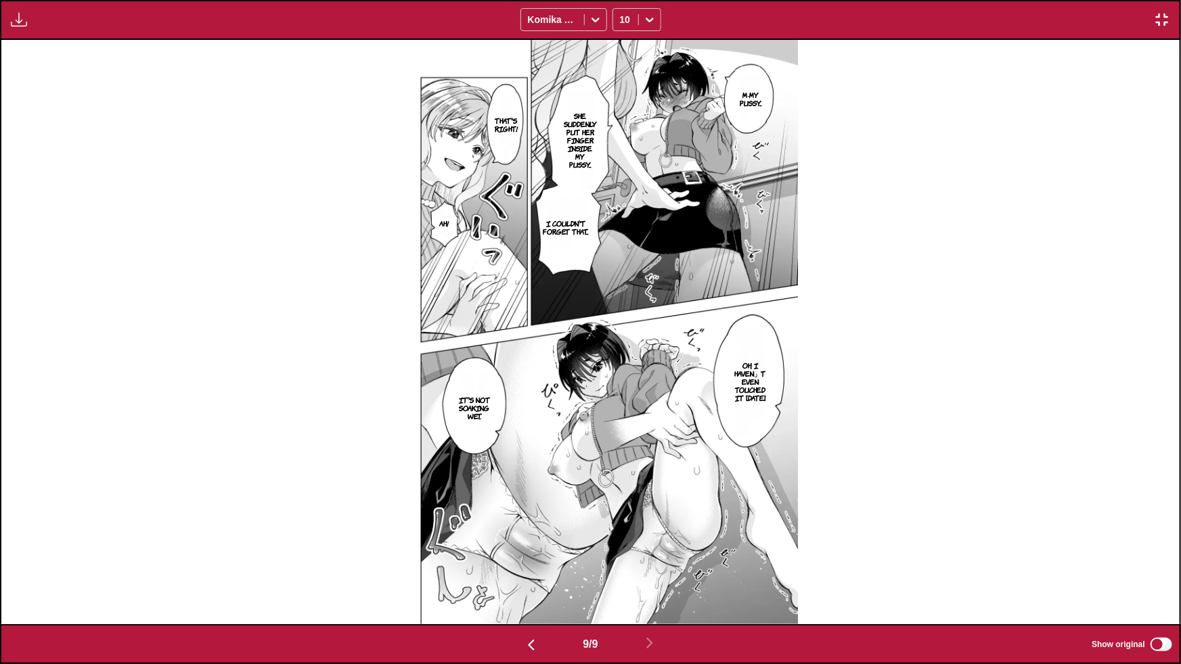
click at [1160, 16] on img "button" at bounding box center [1162, 20] width 16 height 16
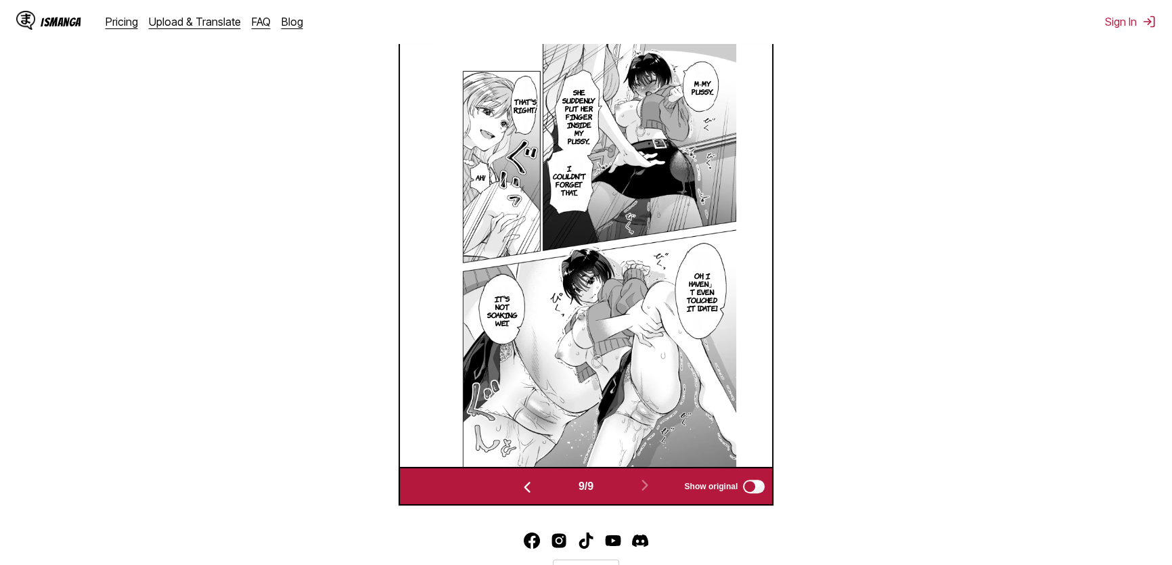
scroll to position [516, 0]
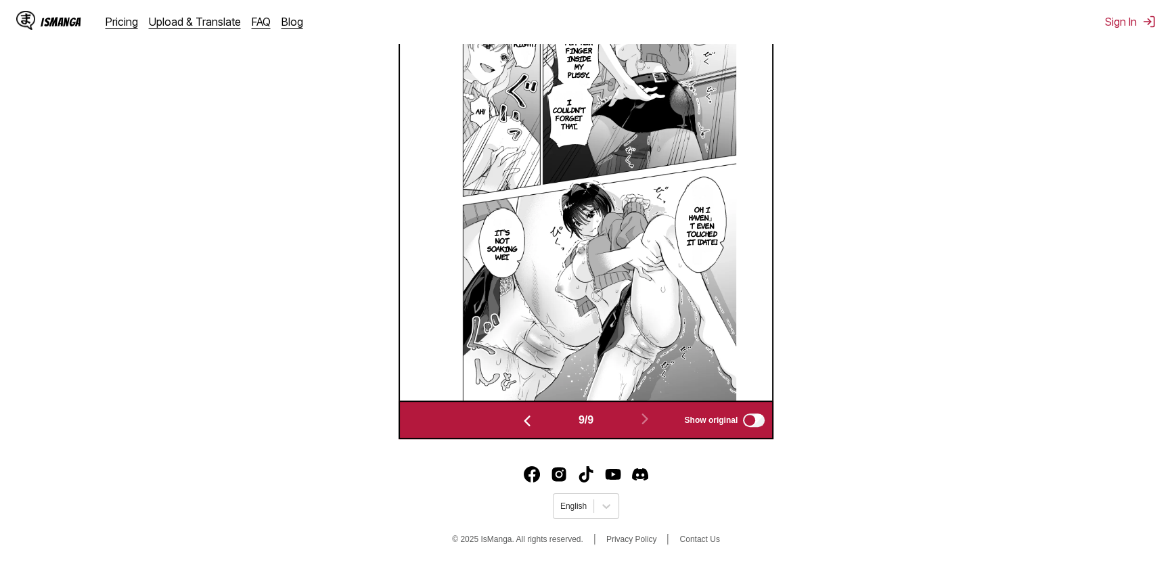
click at [528, 403] on div "9 / 9 Show original" at bounding box center [586, 420] width 375 height 39
drag, startPoint x: 528, startPoint y: 409, endPoint x: 520, endPoint y: 419, distance: 13.5
click at [524, 412] on div "9 / 9 Show original" at bounding box center [586, 420] width 375 height 39
click at [520, 419] on img "button" at bounding box center [527, 421] width 16 height 16
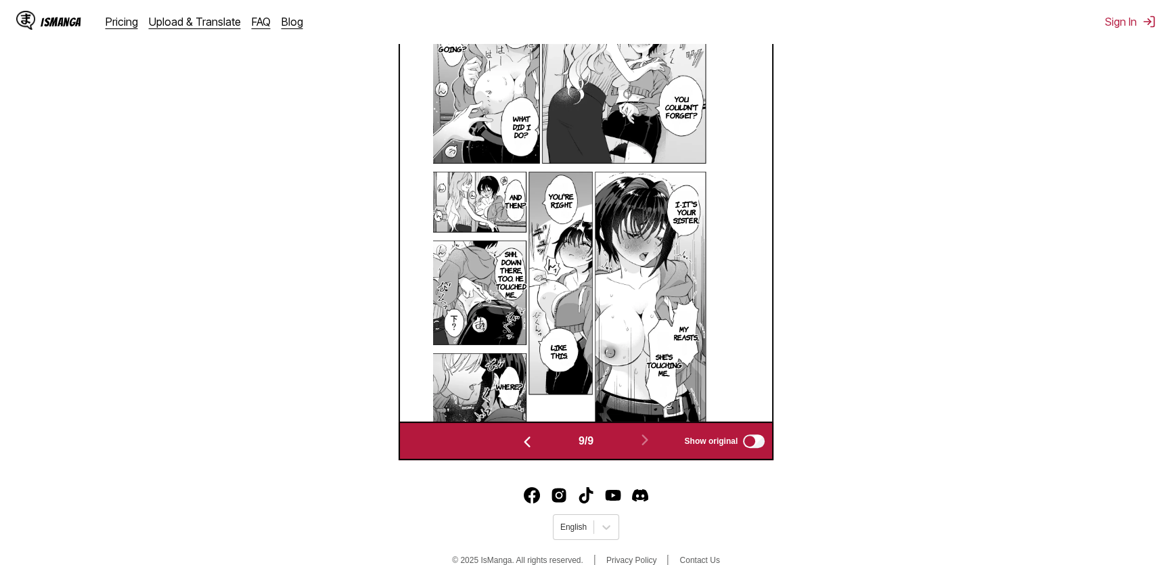
click at [520, 419] on img at bounding box center [583, 210] width 300 height 423
click at [521, 447] on img "button" at bounding box center [527, 442] width 16 height 16
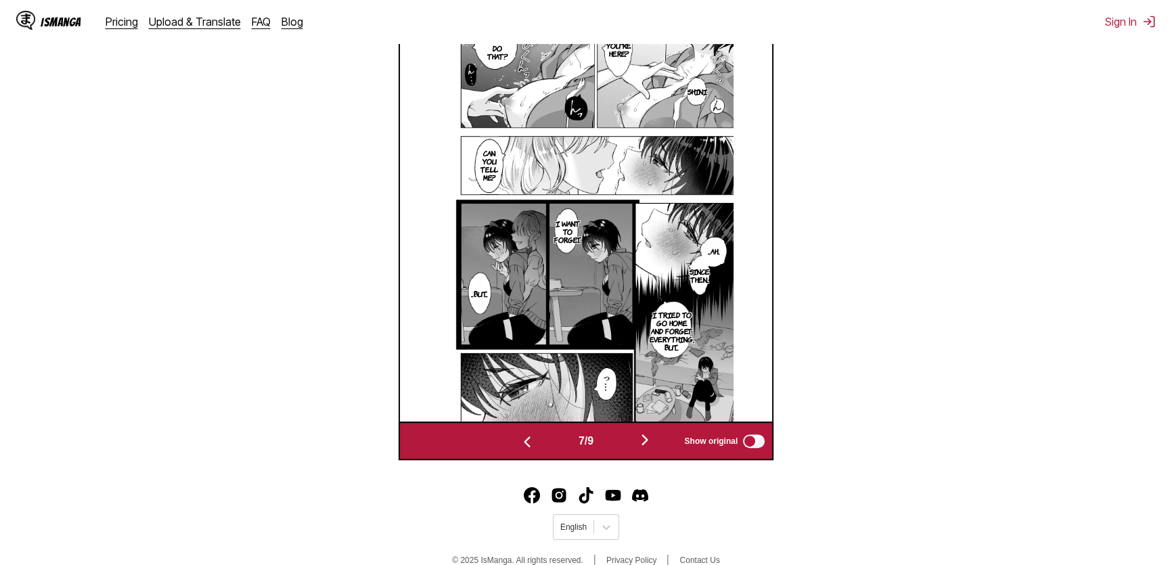
click at [522, 448] on img "button" at bounding box center [527, 442] width 16 height 16
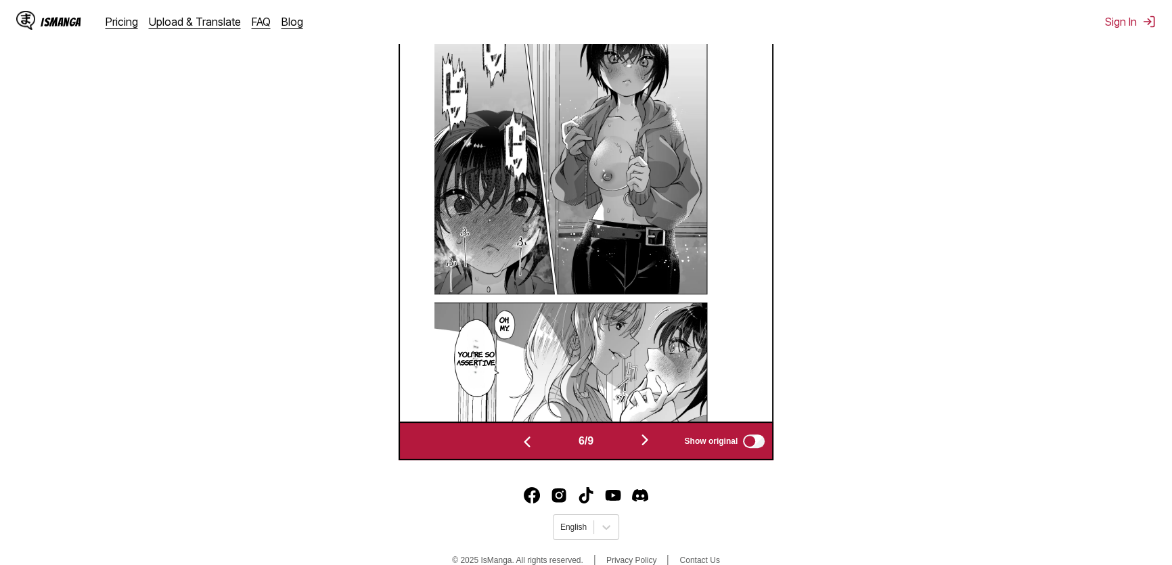
click at [522, 449] on img "button" at bounding box center [527, 442] width 16 height 16
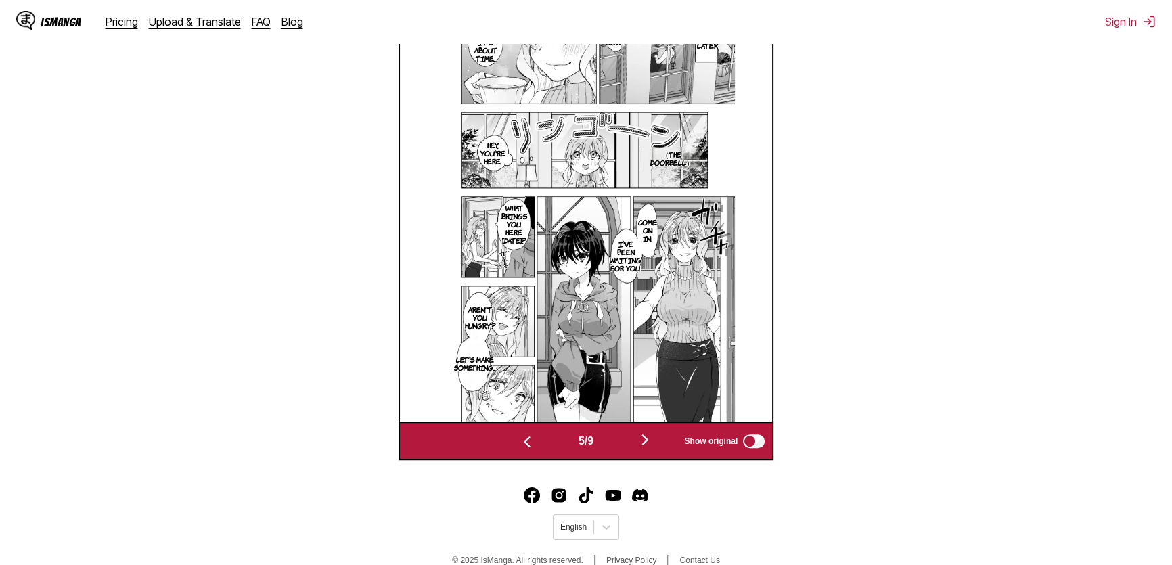
click at [524, 443] on img "button" at bounding box center [527, 442] width 16 height 16
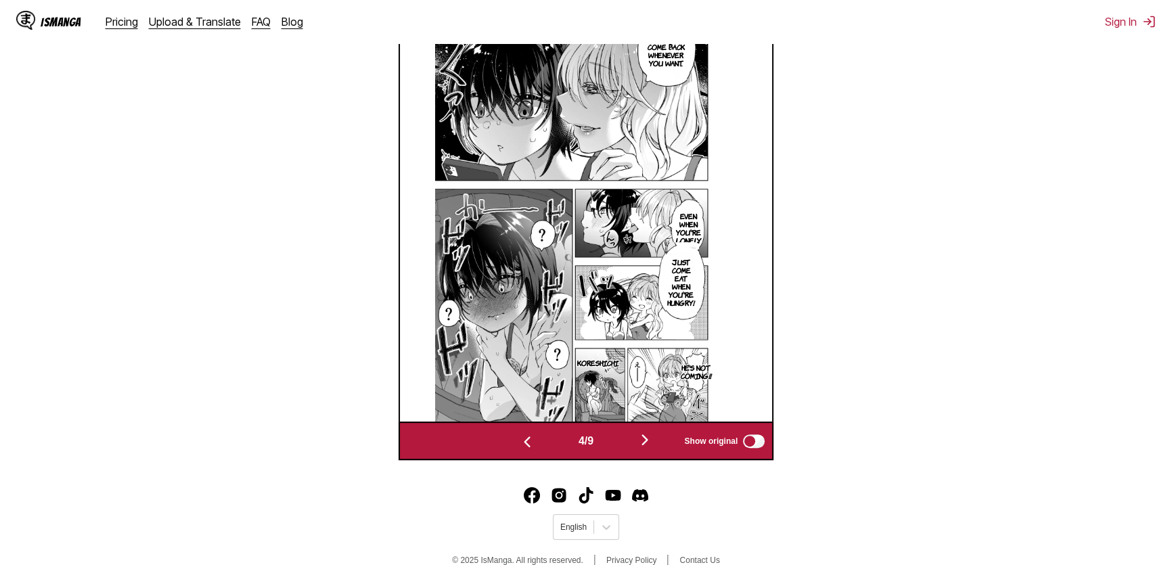
click at [524, 443] on img "button" at bounding box center [527, 442] width 16 height 16
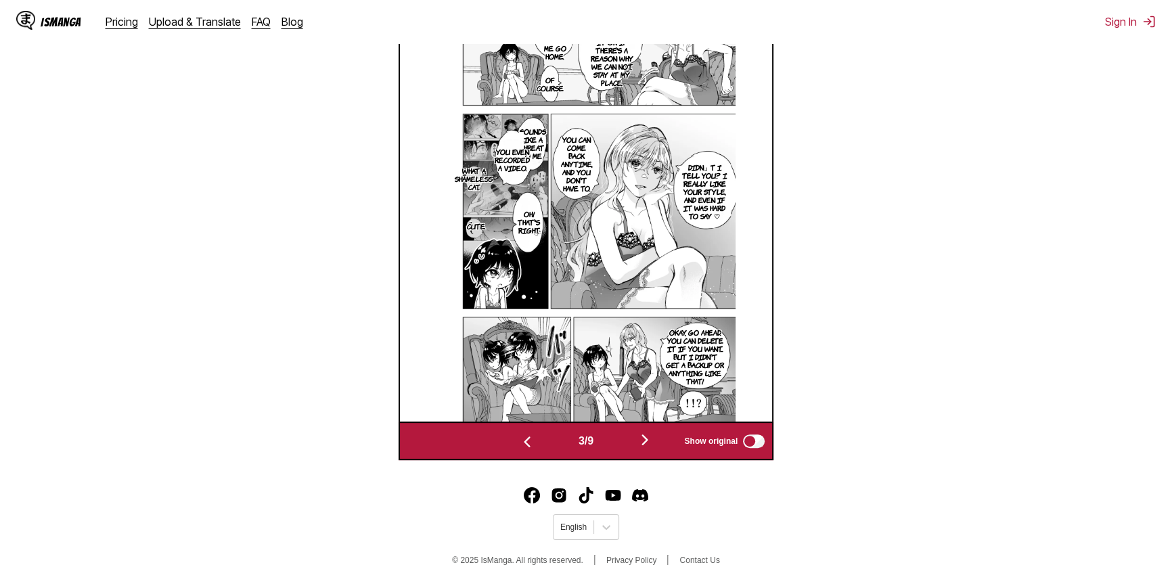
click at [524, 444] on img "button" at bounding box center [527, 442] width 16 height 16
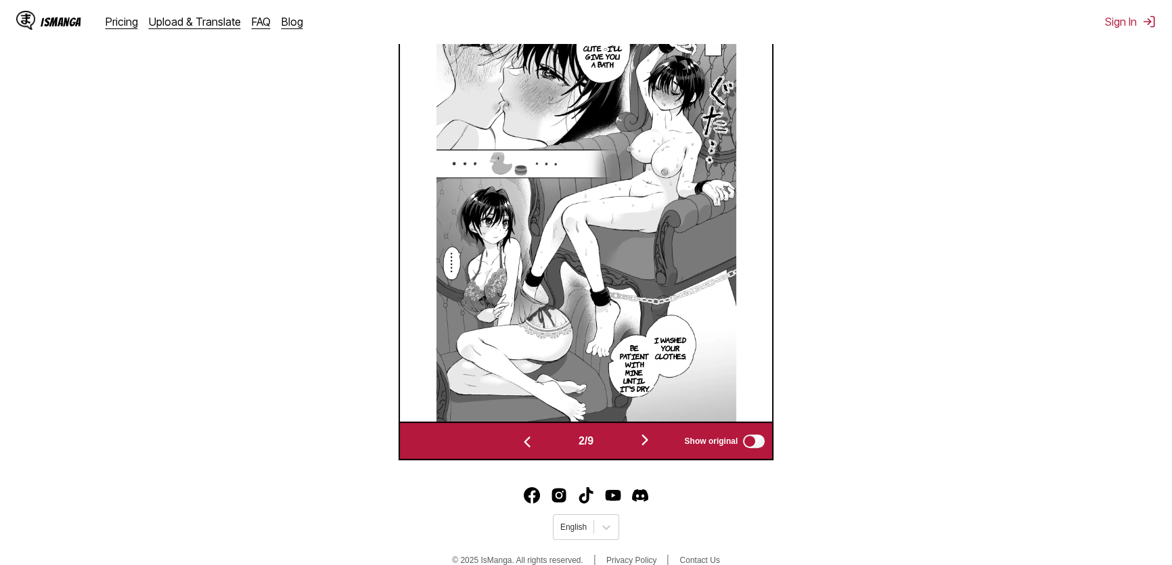
click at [524, 444] on img "button" at bounding box center [527, 442] width 16 height 16
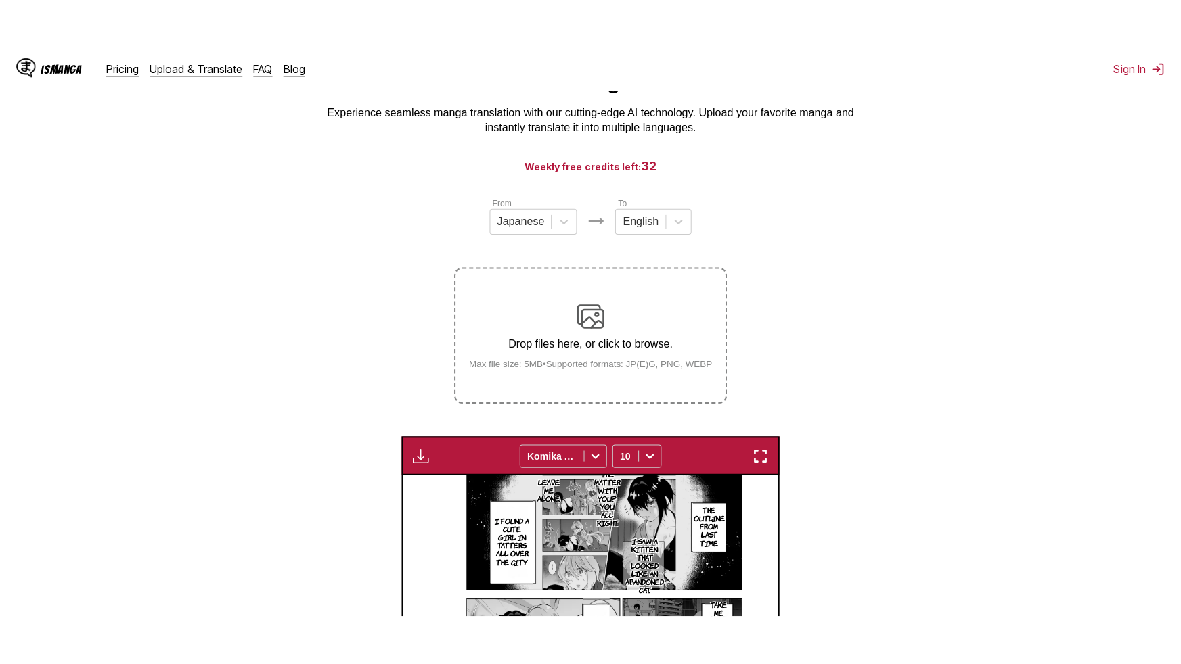
scroll to position [64, 0]
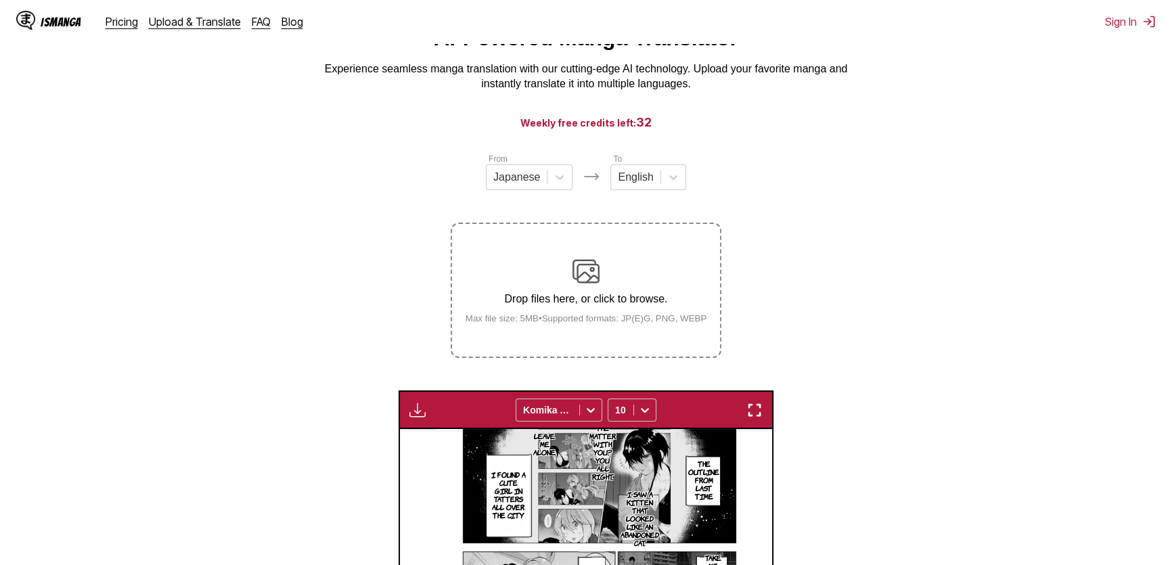
click at [757, 414] on img "button" at bounding box center [754, 410] width 16 height 16
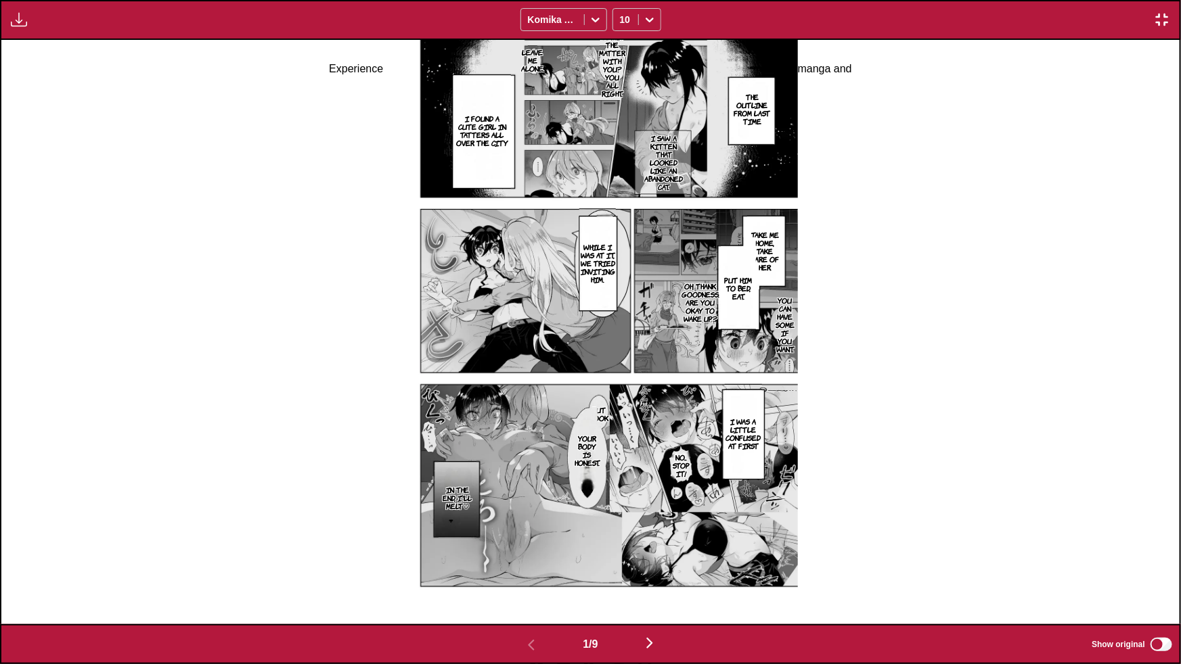
click at [652, 648] on img "button" at bounding box center [649, 643] width 16 height 16
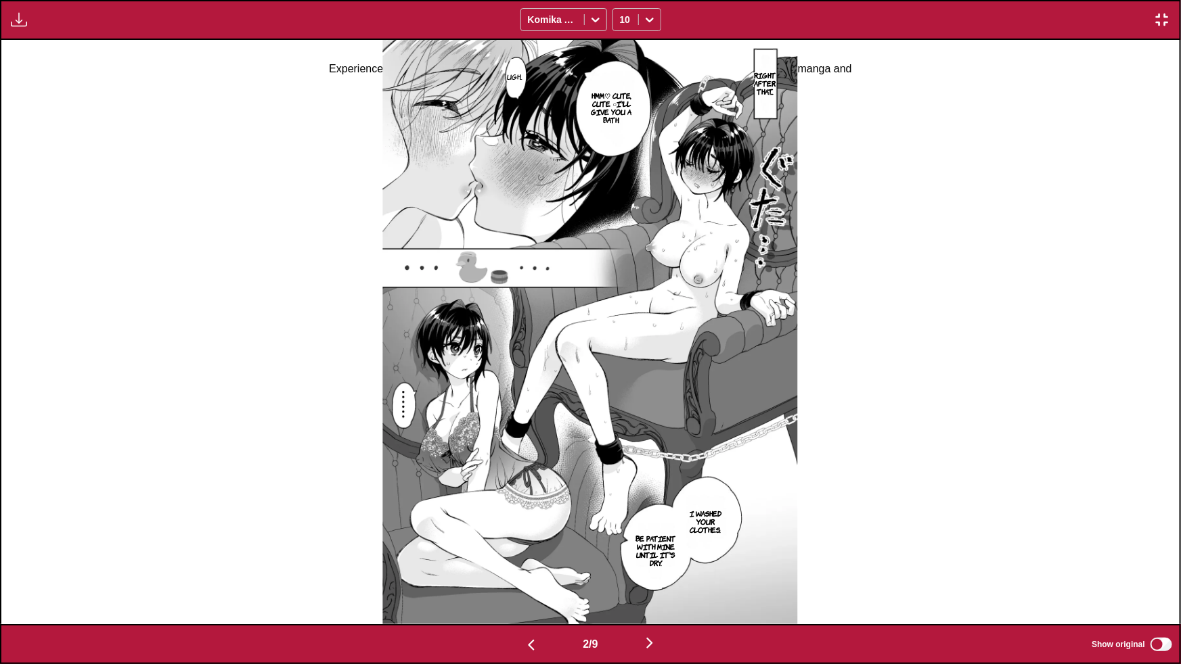
click at [652, 647] on img "button" at bounding box center [649, 643] width 16 height 16
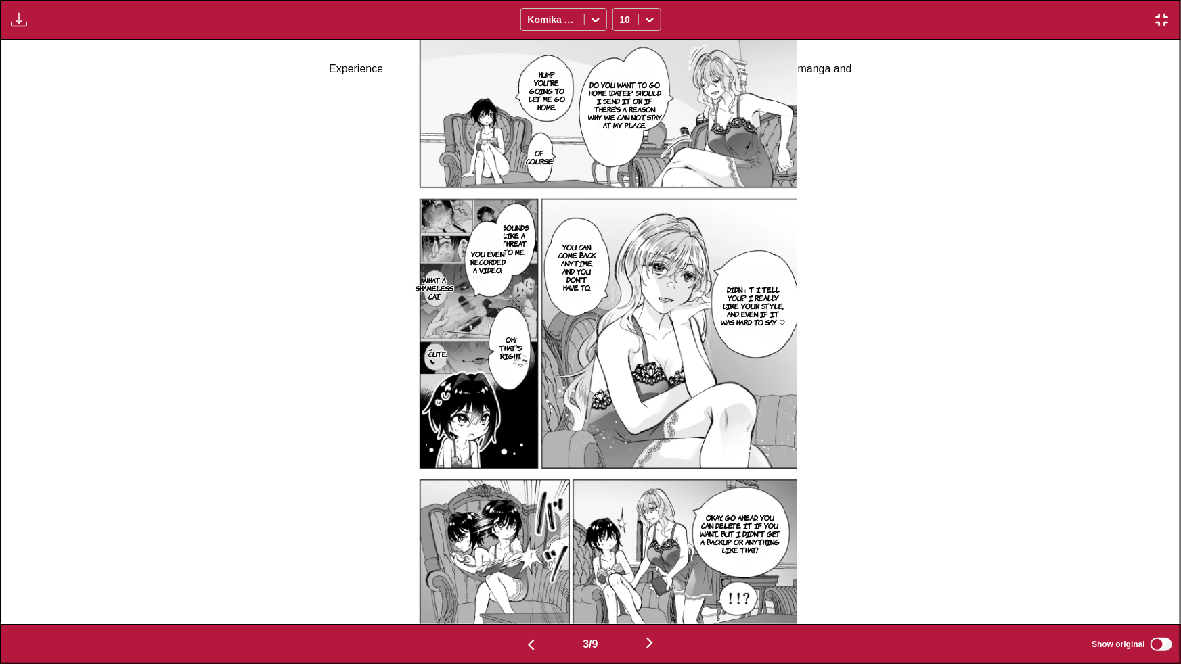
click at [650, 649] on img "button" at bounding box center [649, 643] width 16 height 16
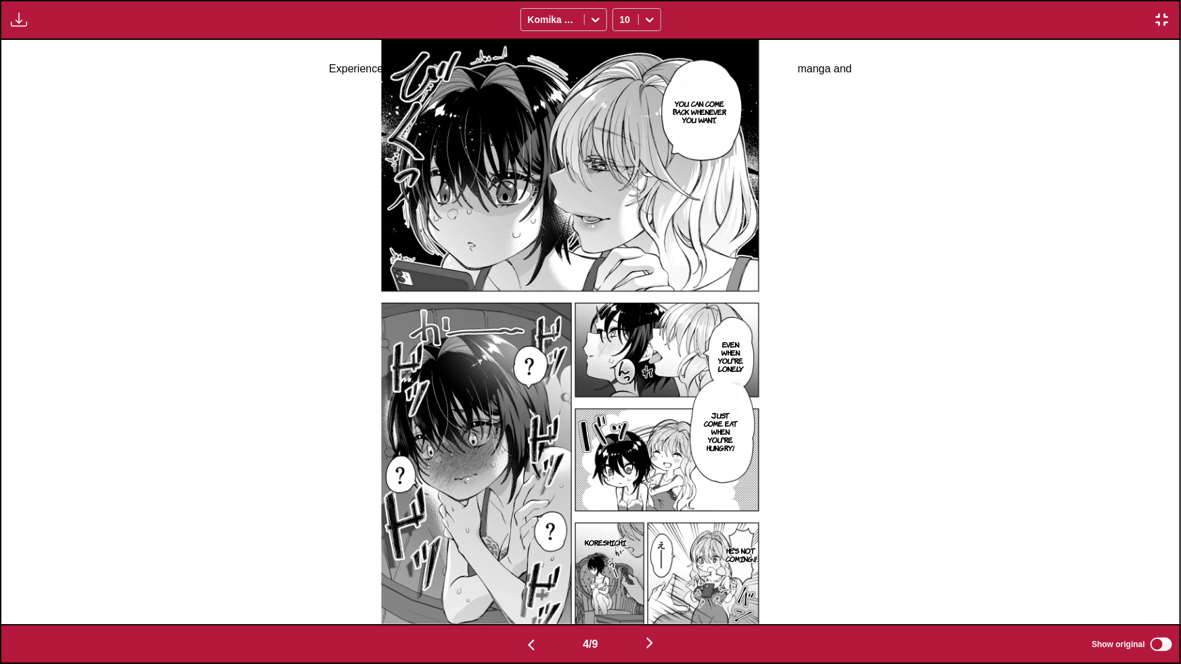
click at [645, 637] on img "button" at bounding box center [649, 643] width 16 height 16
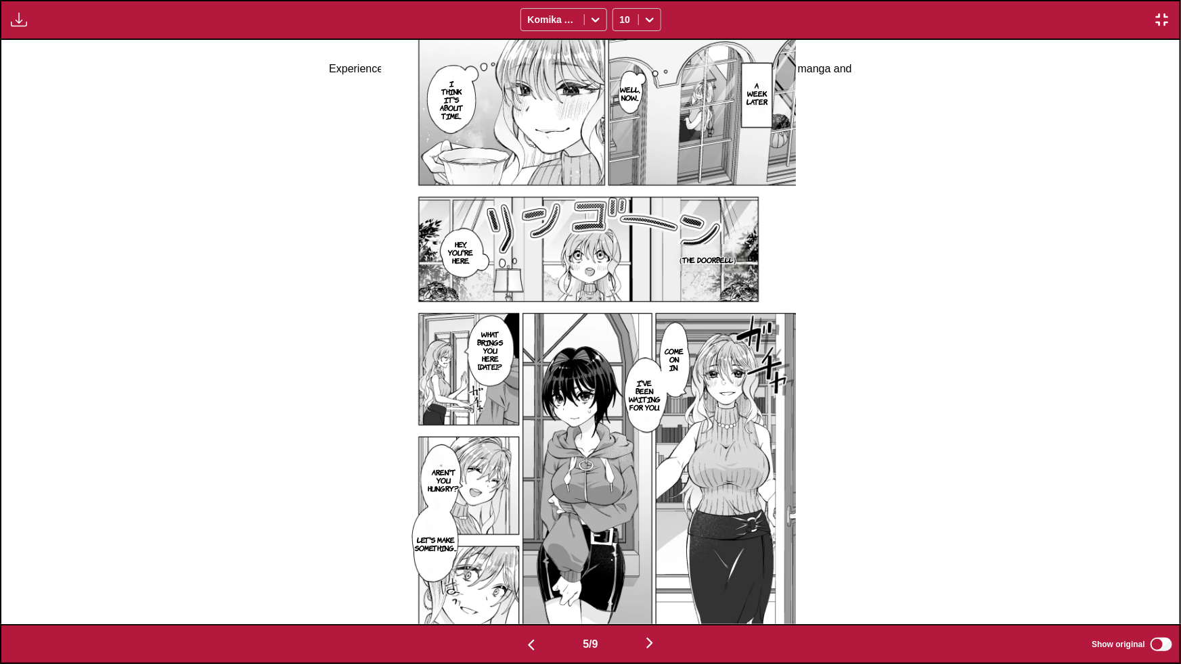
click at [644, 637] on button "button" at bounding box center [649, 645] width 81 height 20
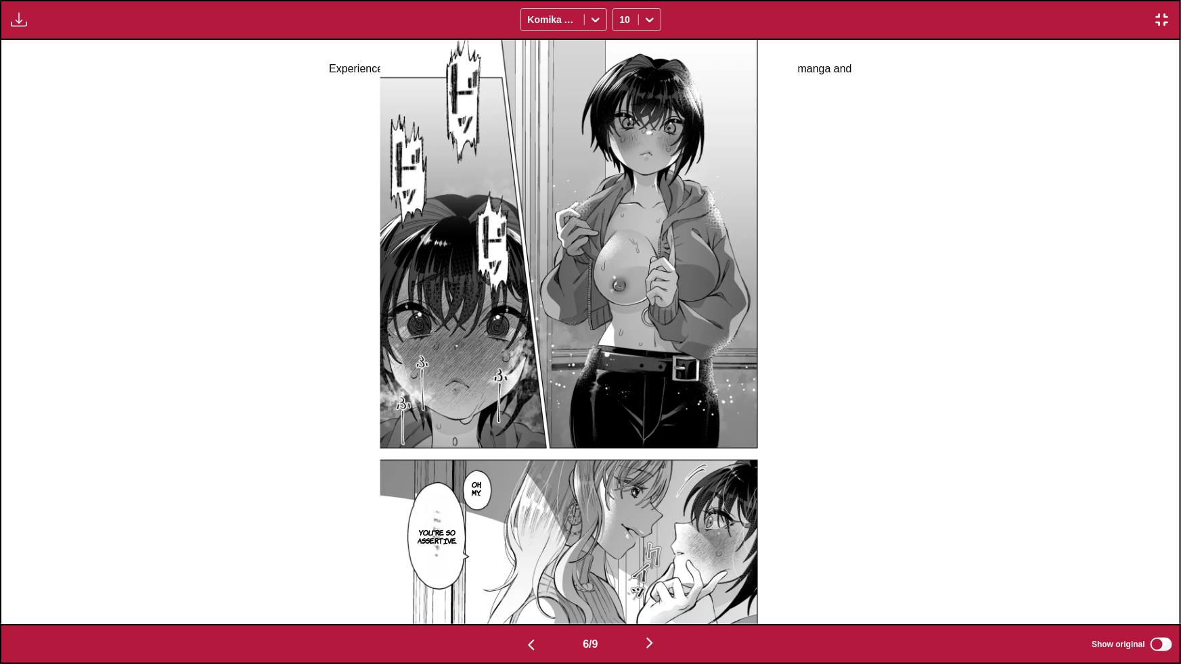
click at [524, 641] on img "button" at bounding box center [531, 645] width 16 height 16
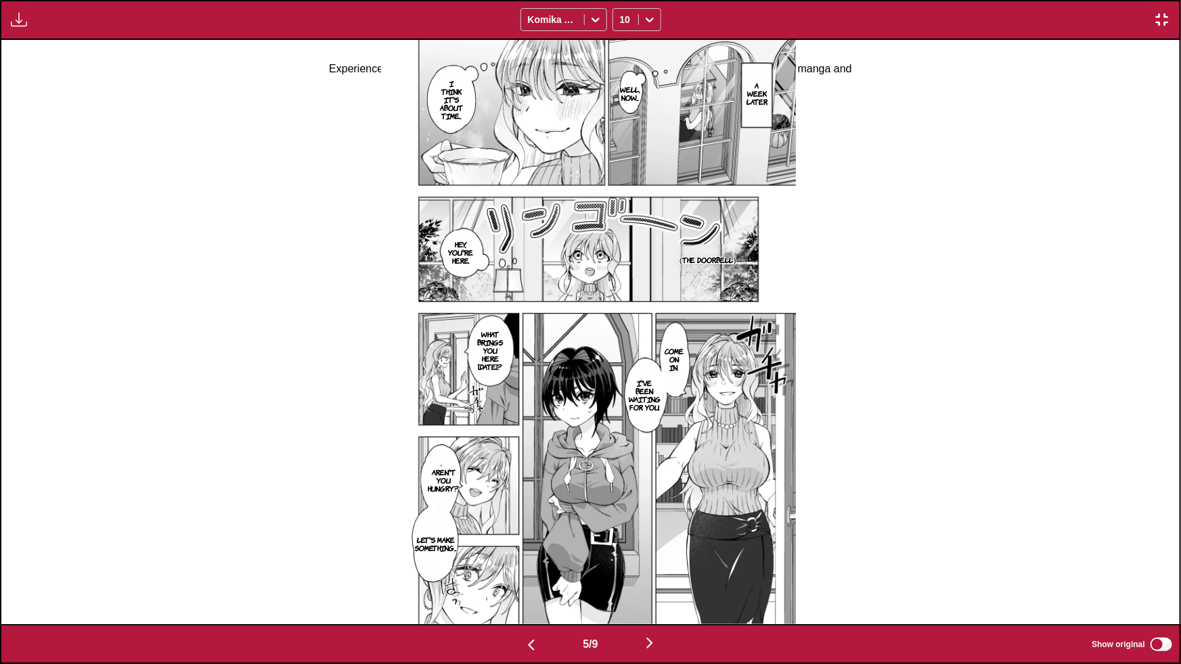
click at [657, 635] on img "button" at bounding box center [649, 643] width 16 height 16
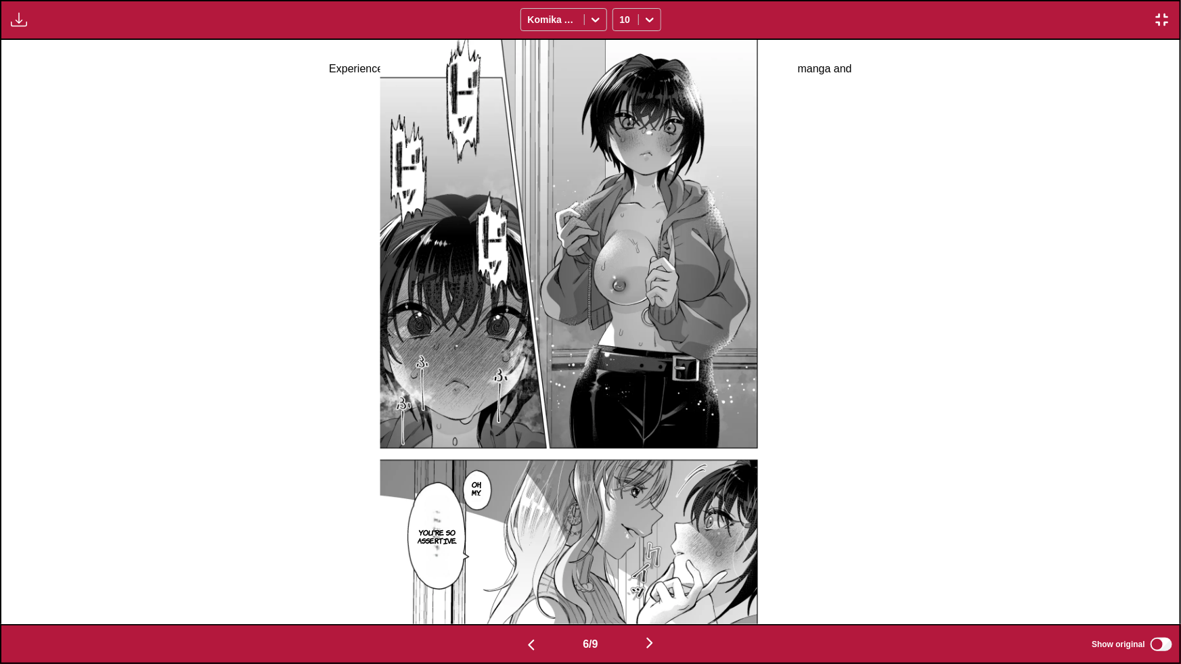
click at [658, 643] on img "button" at bounding box center [649, 643] width 16 height 16
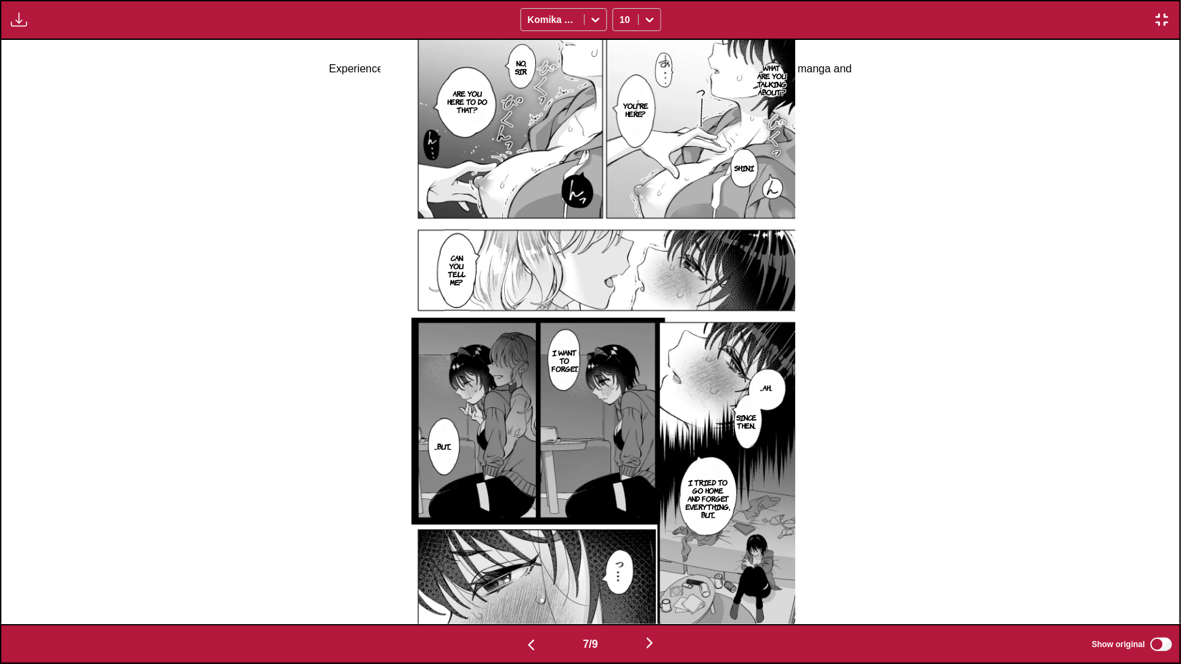
click at [656, 645] on img "button" at bounding box center [649, 643] width 16 height 16
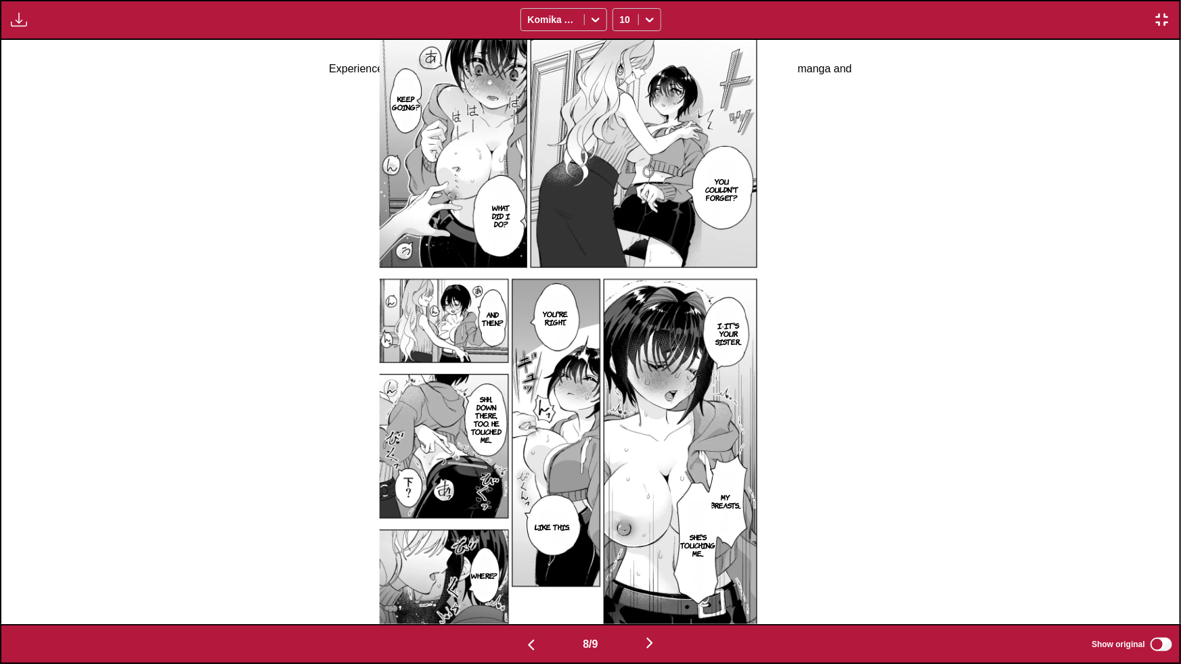
click at [645, 643] on img "button" at bounding box center [649, 643] width 16 height 16
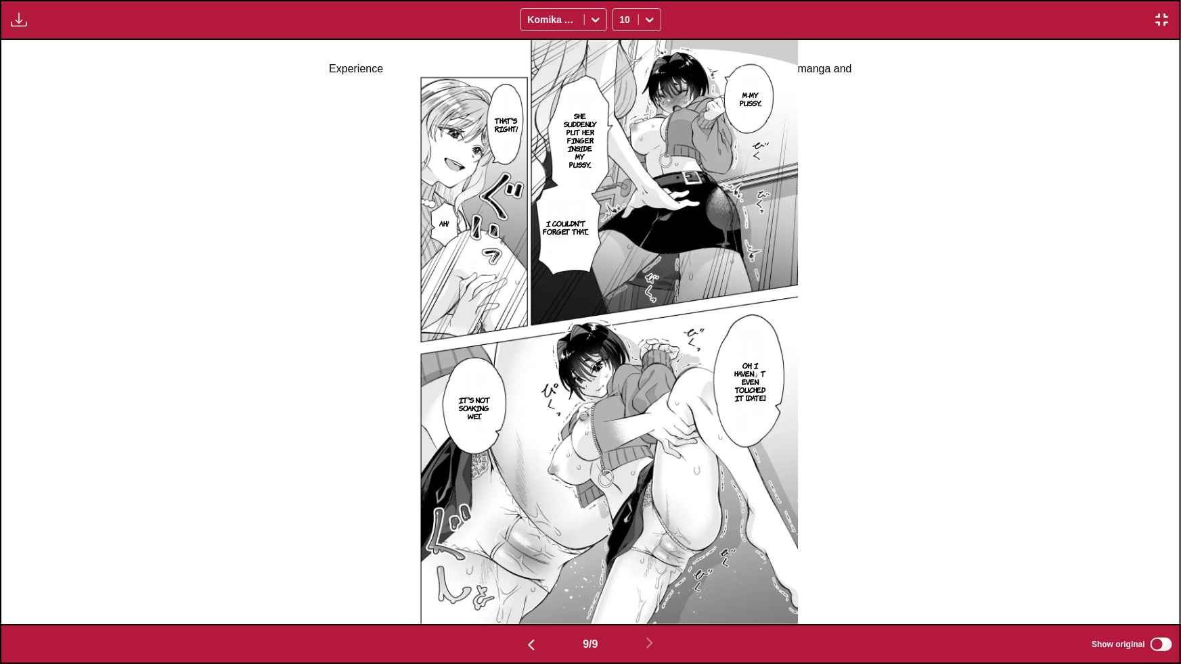
click at [1162, 24] on img "button" at bounding box center [1162, 20] width 16 height 16
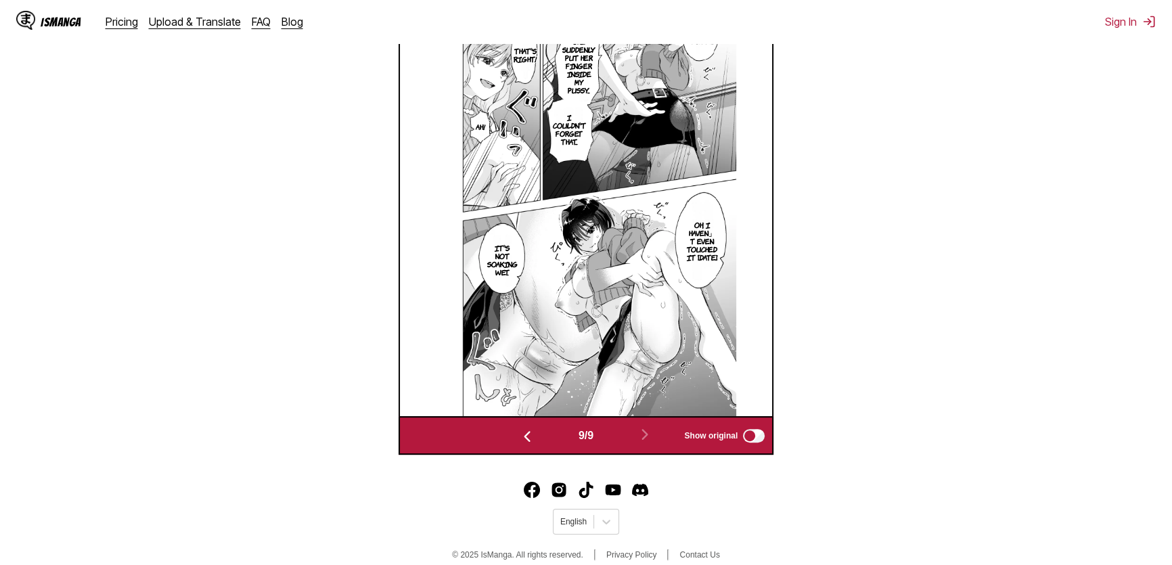
scroll to position [393, 0]
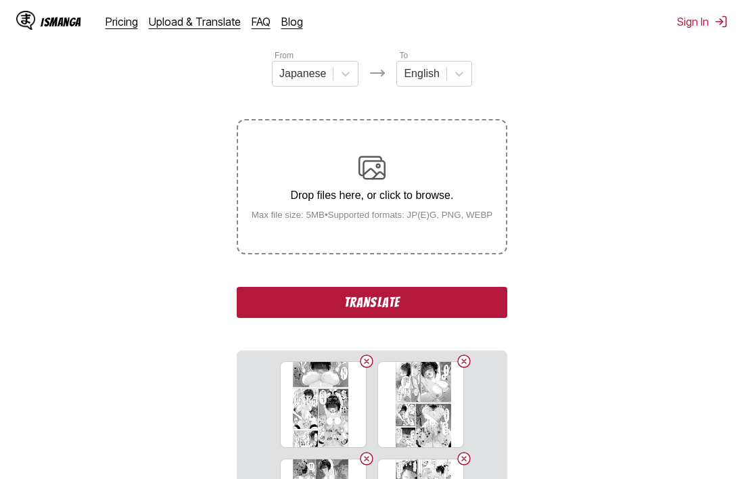
click at [359, 305] on button "Translate" at bounding box center [372, 302] width 271 height 31
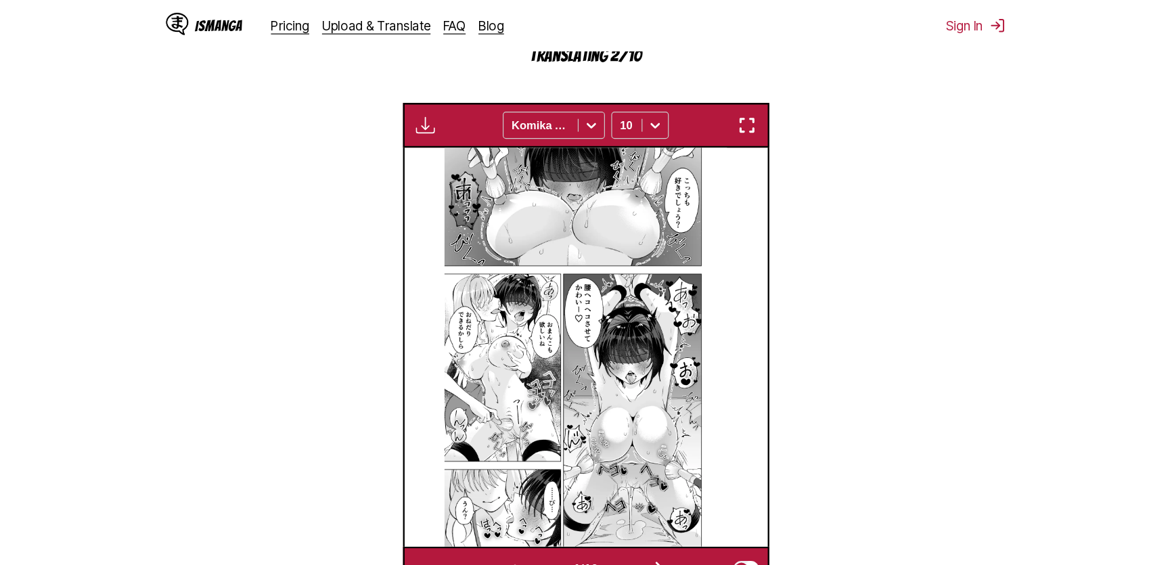
scroll to position [415, 0]
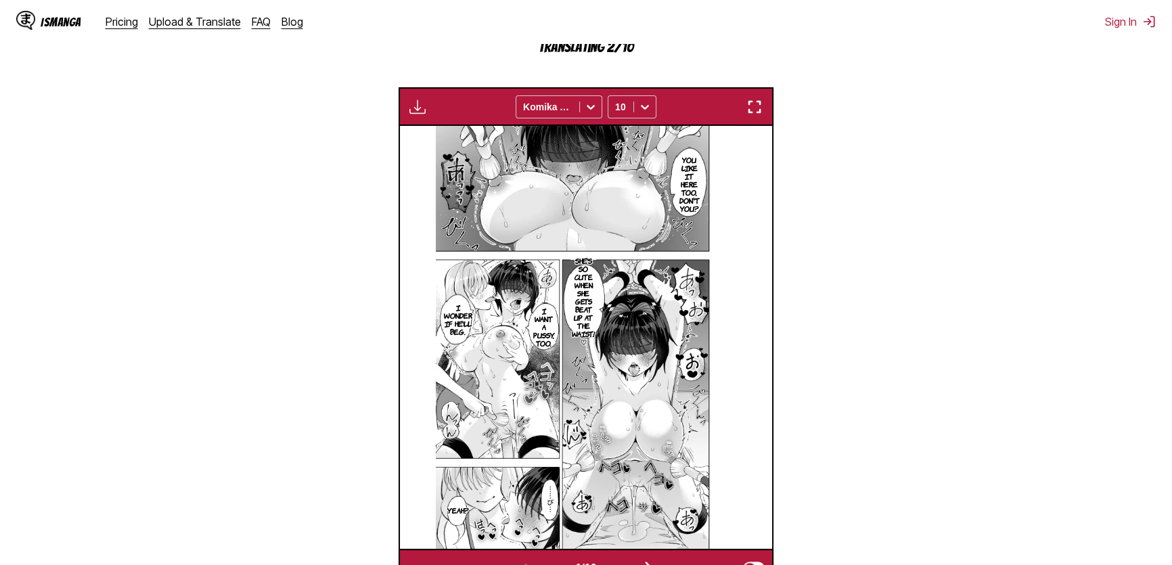
click at [760, 102] on img "button" at bounding box center [754, 107] width 16 height 16
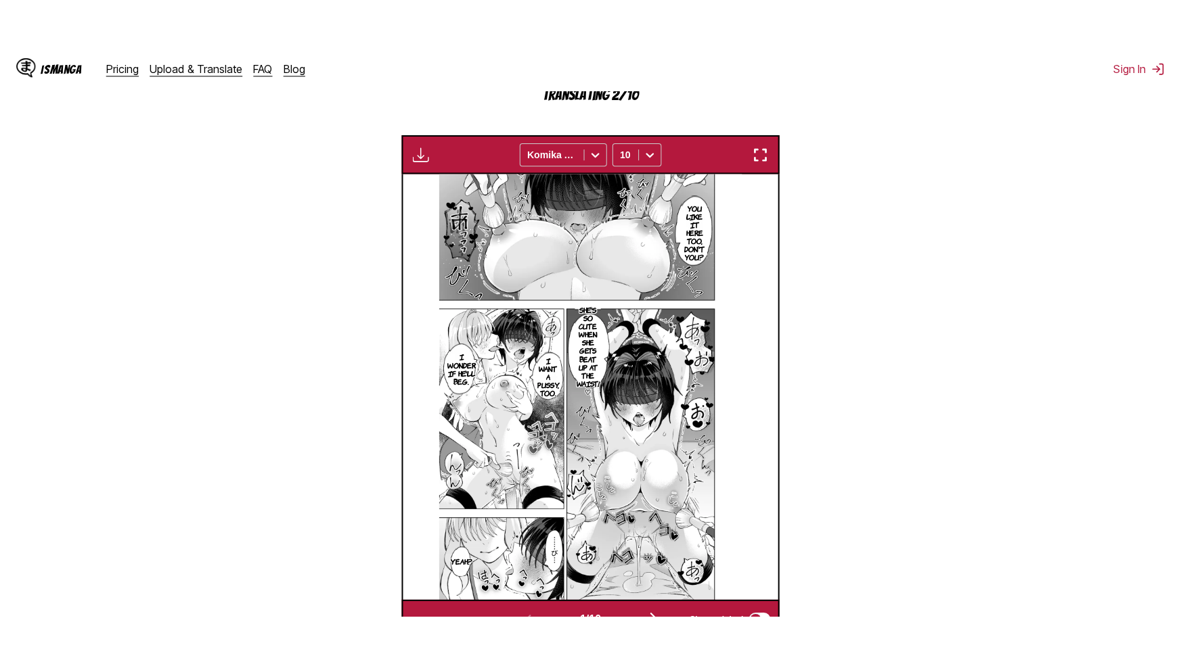
scroll to position [149, 0]
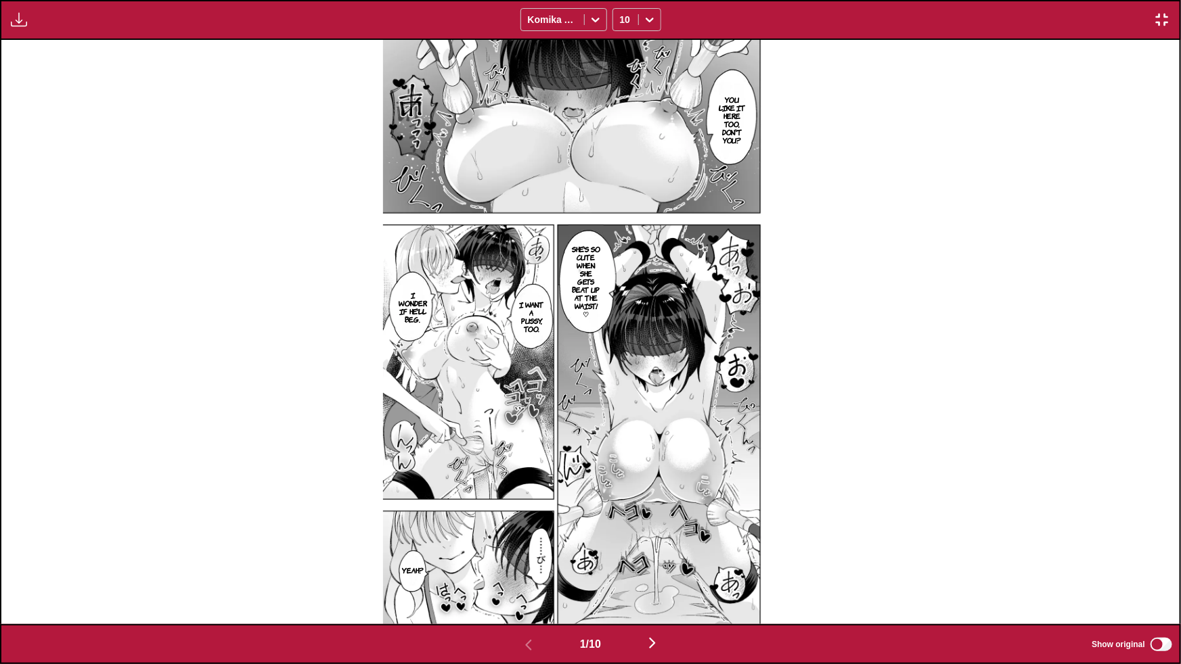
click at [653, 642] on img "button" at bounding box center [652, 643] width 16 height 16
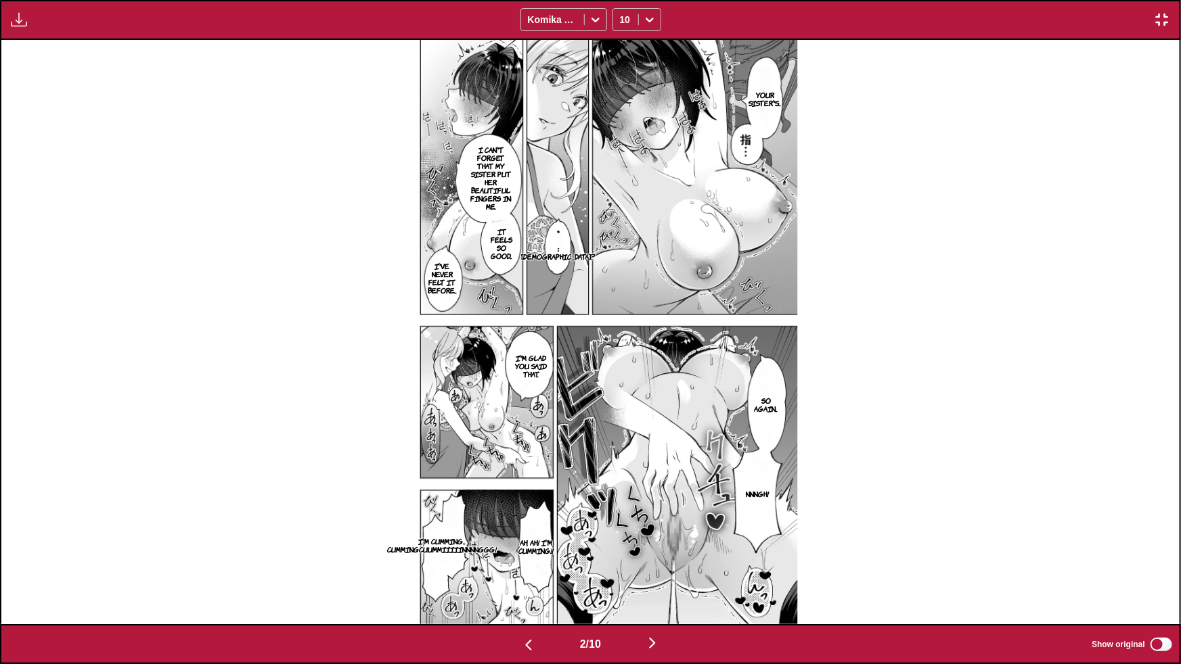
click at [660, 647] on img "button" at bounding box center [652, 643] width 16 height 16
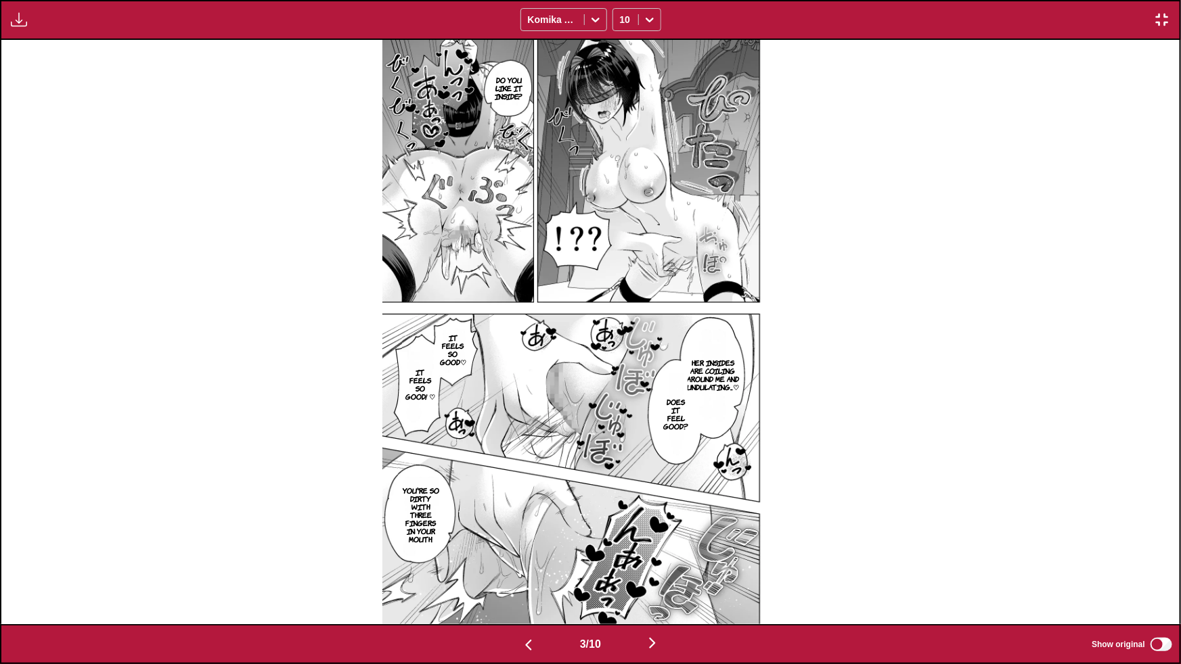
click at [653, 637] on img "button" at bounding box center [652, 643] width 16 height 16
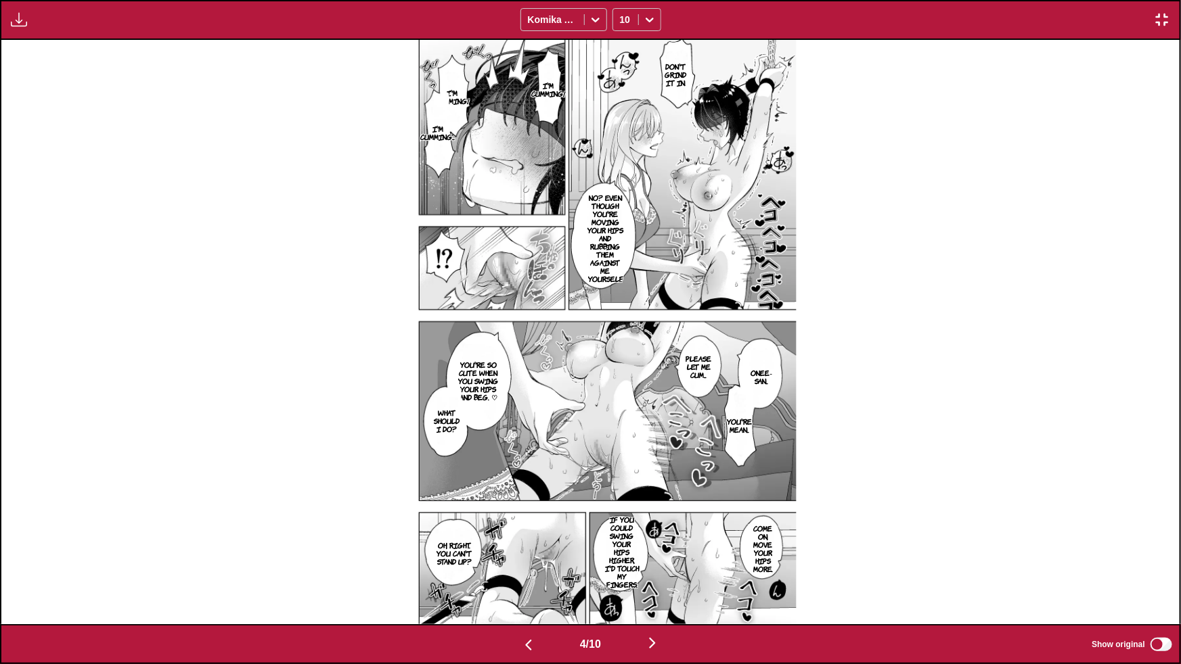
click at [658, 645] on img "button" at bounding box center [652, 643] width 16 height 16
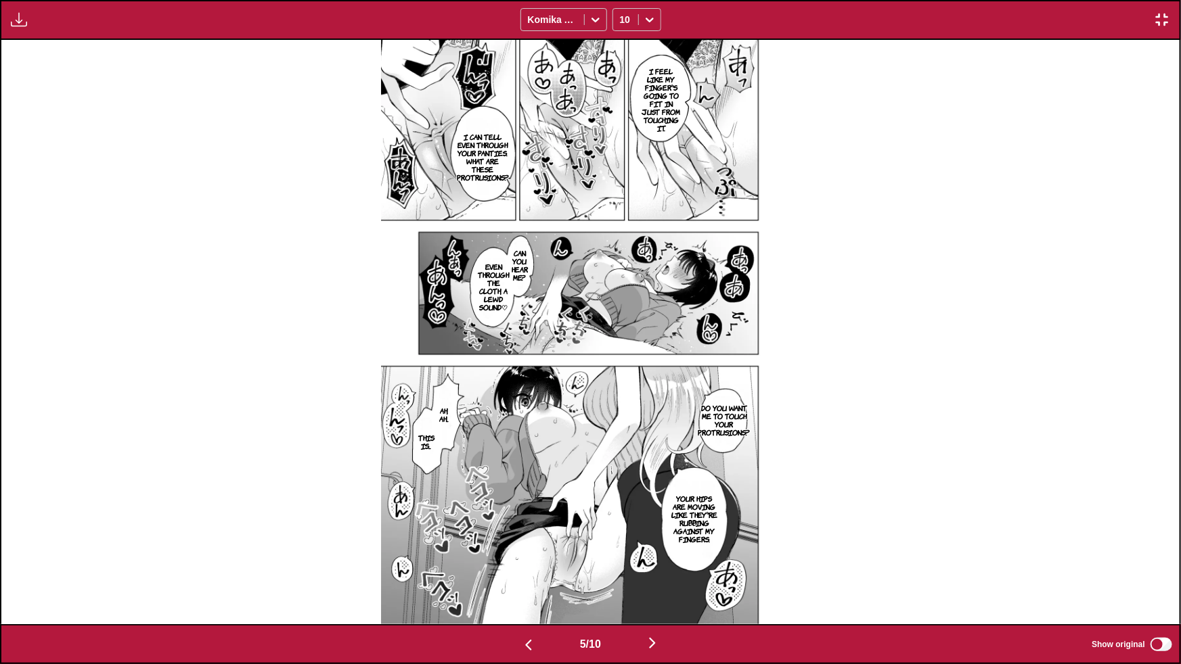
click at [653, 646] on img "button" at bounding box center [652, 643] width 16 height 16
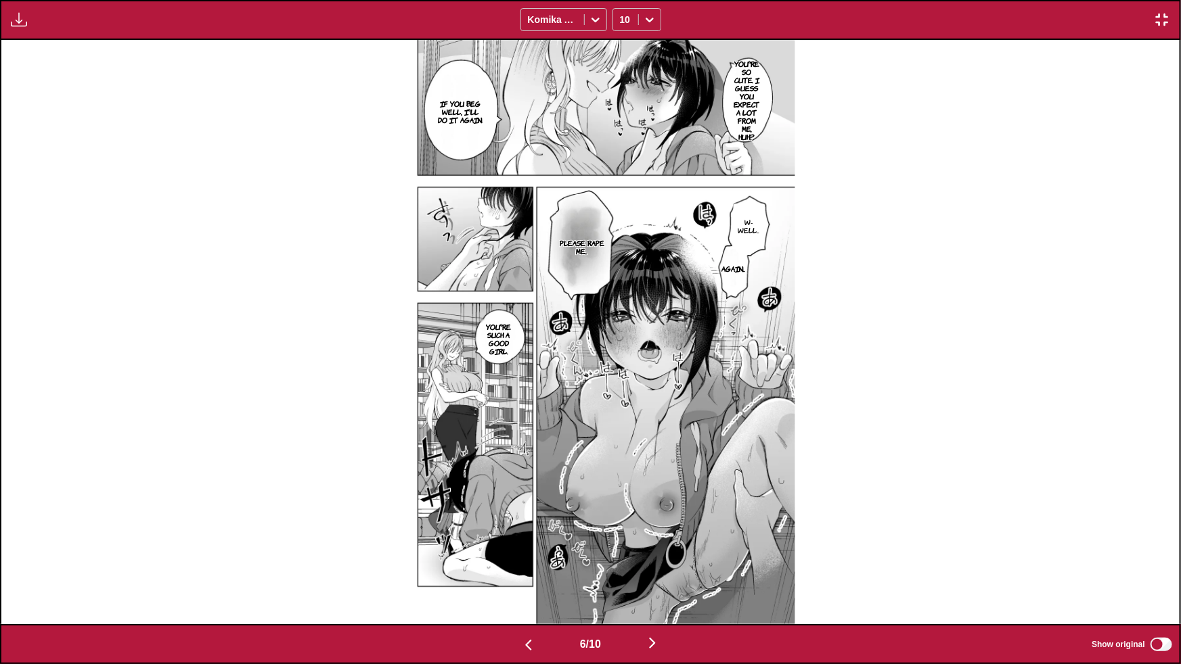
click at [1162, 17] on img "button" at bounding box center [1162, 20] width 16 height 16
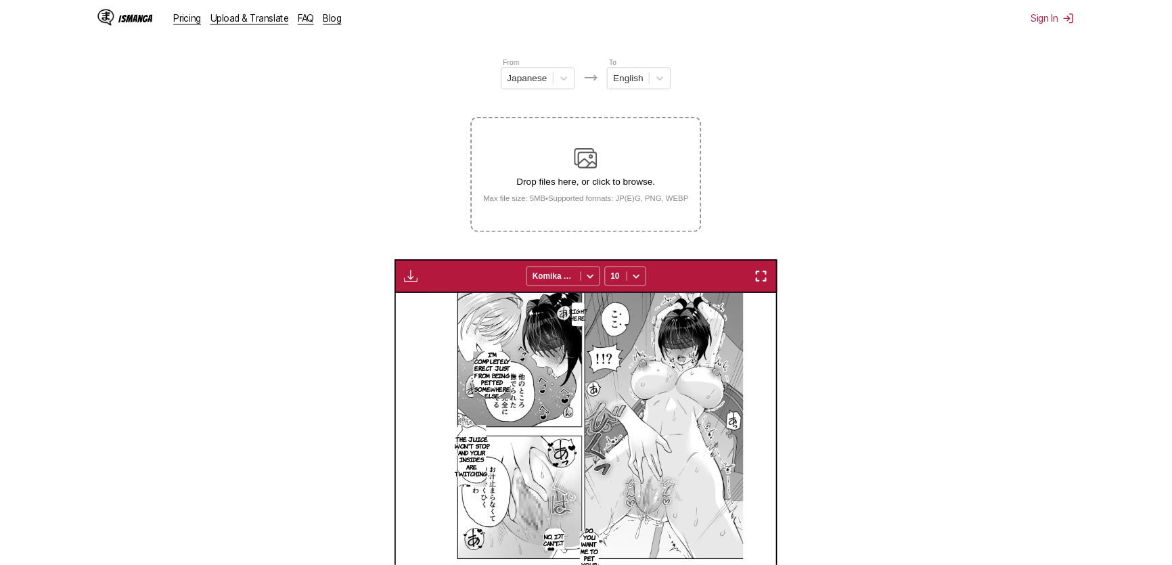
scroll to position [0, 1863]
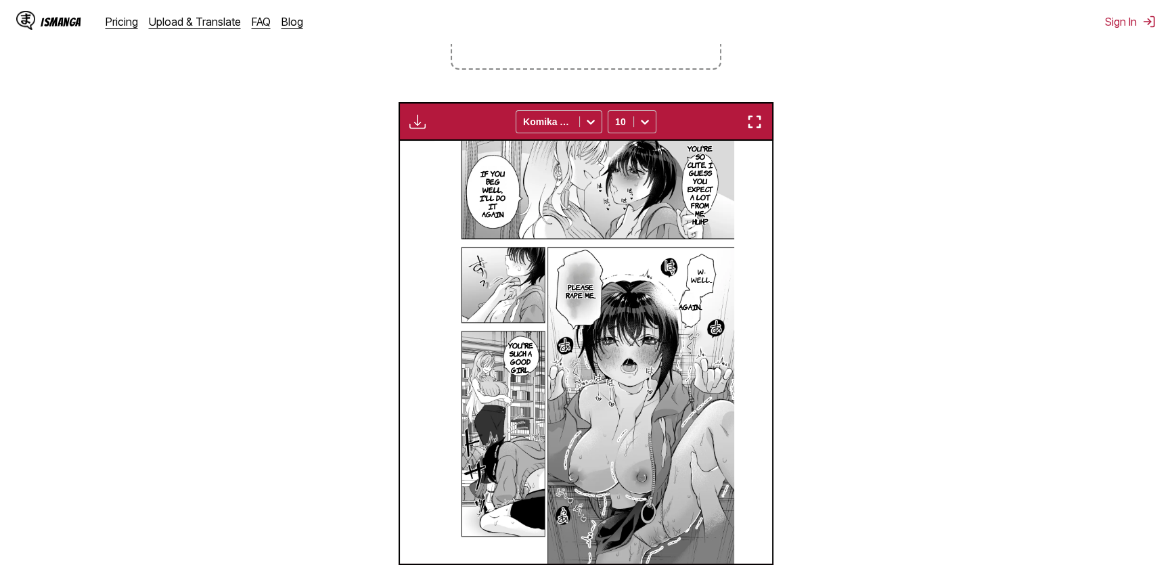
drag, startPoint x: 760, startPoint y: 122, endPoint x: 759, endPoint y: 199, distance: 77.1
click at [760, 122] on img "button" at bounding box center [754, 122] width 16 height 16
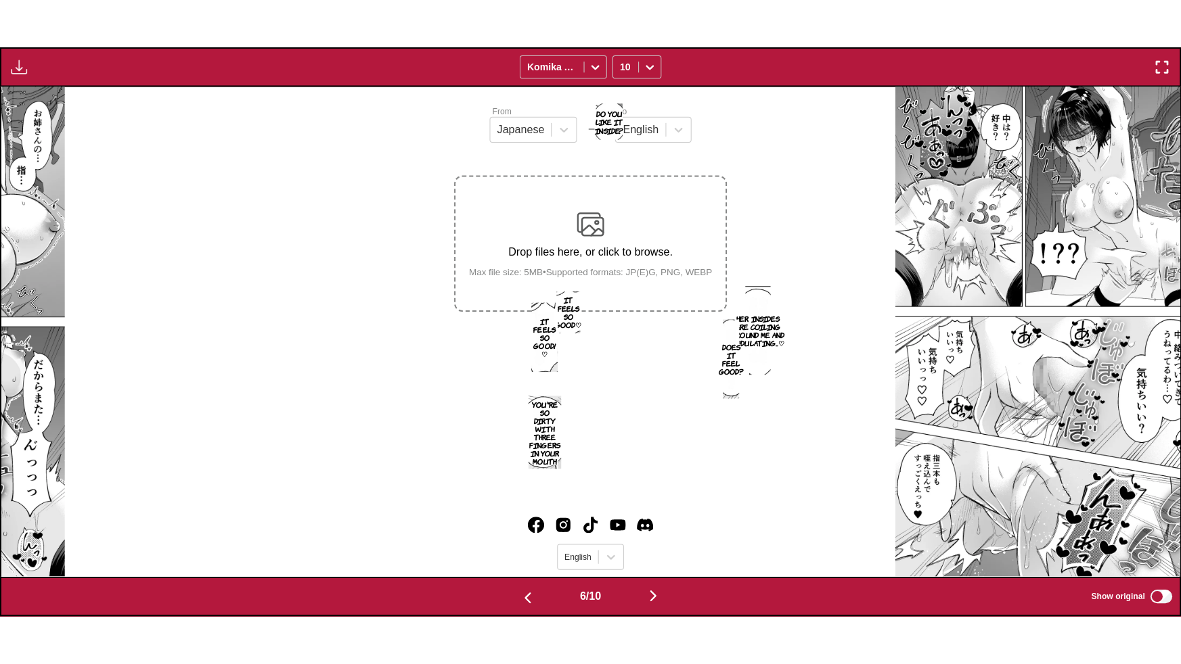
scroll to position [0, 5892]
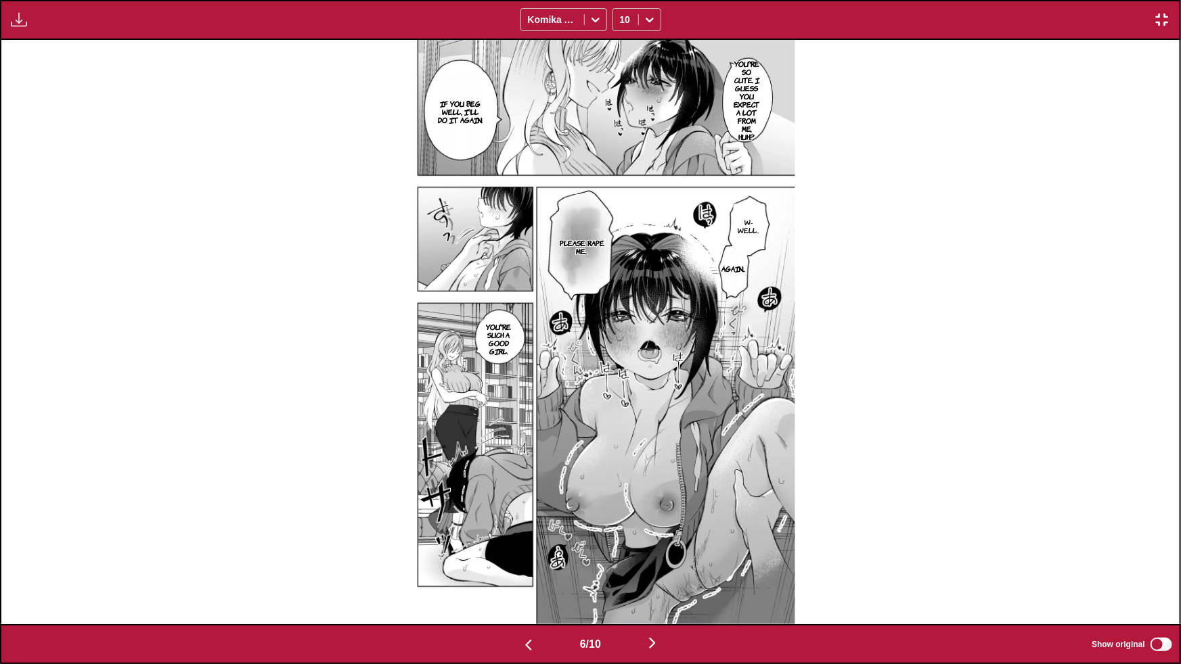
click at [655, 643] on img "button" at bounding box center [652, 643] width 16 height 16
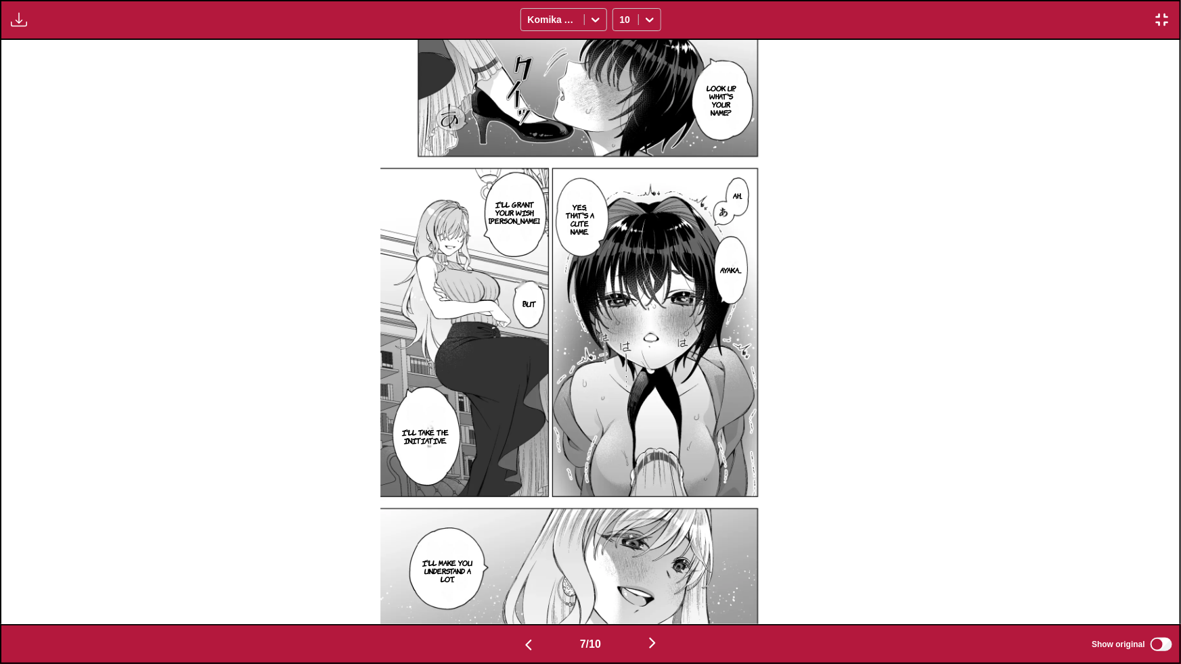
click at [658, 645] on img "button" at bounding box center [652, 643] width 16 height 16
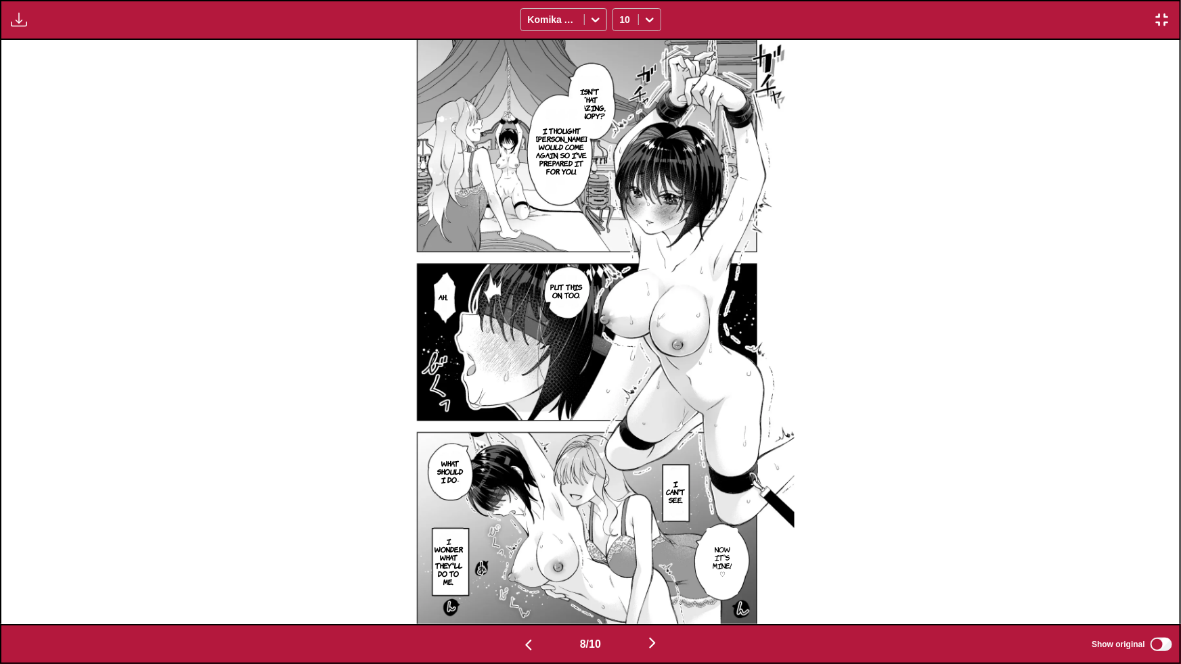
click at [656, 646] on img "button" at bounding box center [652, 643] width 16 height 16
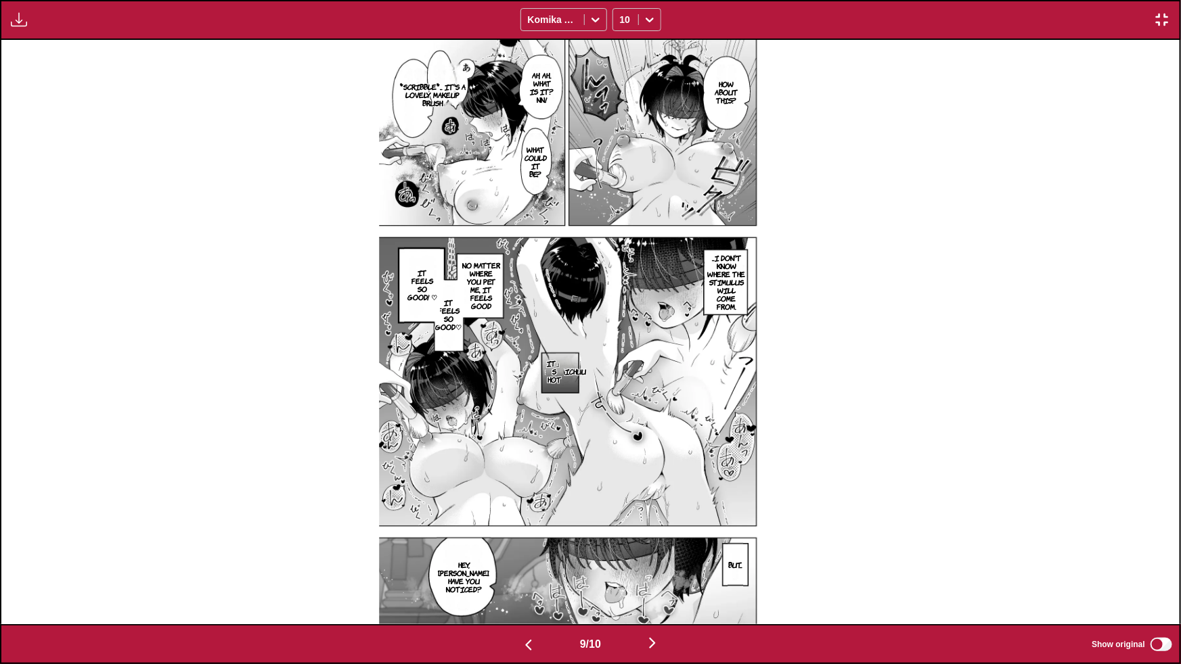
click at [645, 642] on button "button" at bounding box center [652, 645] width 81 height 20
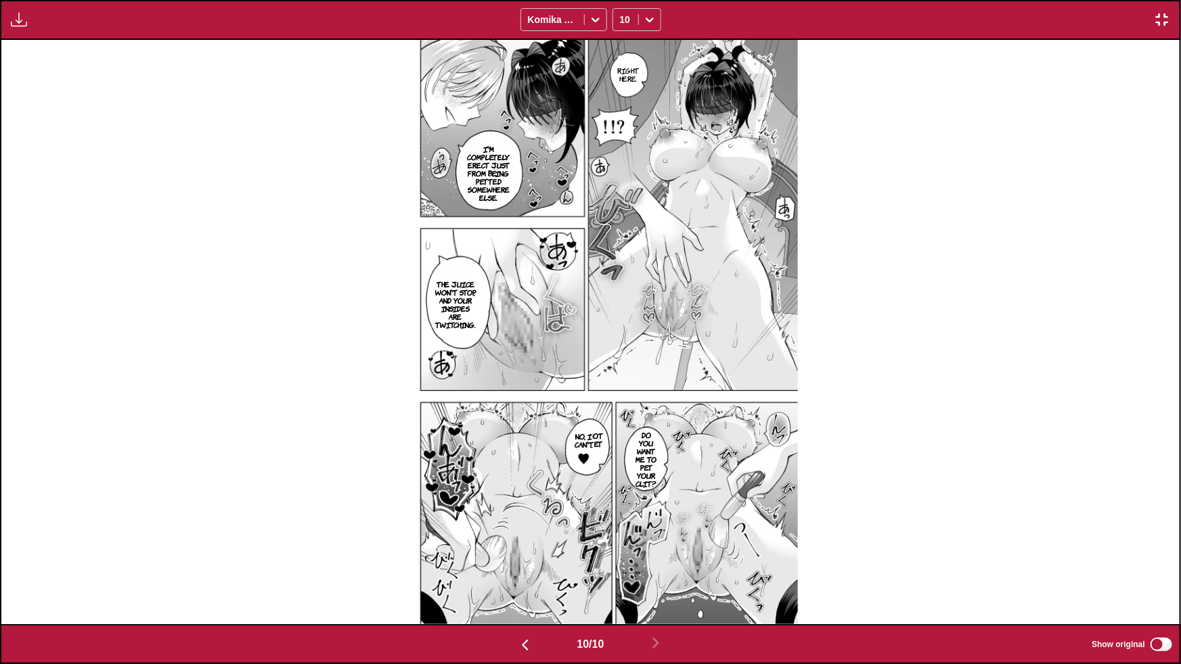
click at [741, 484] on img at bounding box center [590, 332] width 415 height 585
click at [1164, 20] on img "button" at bounding box center [1162, 20] width 16 height 16
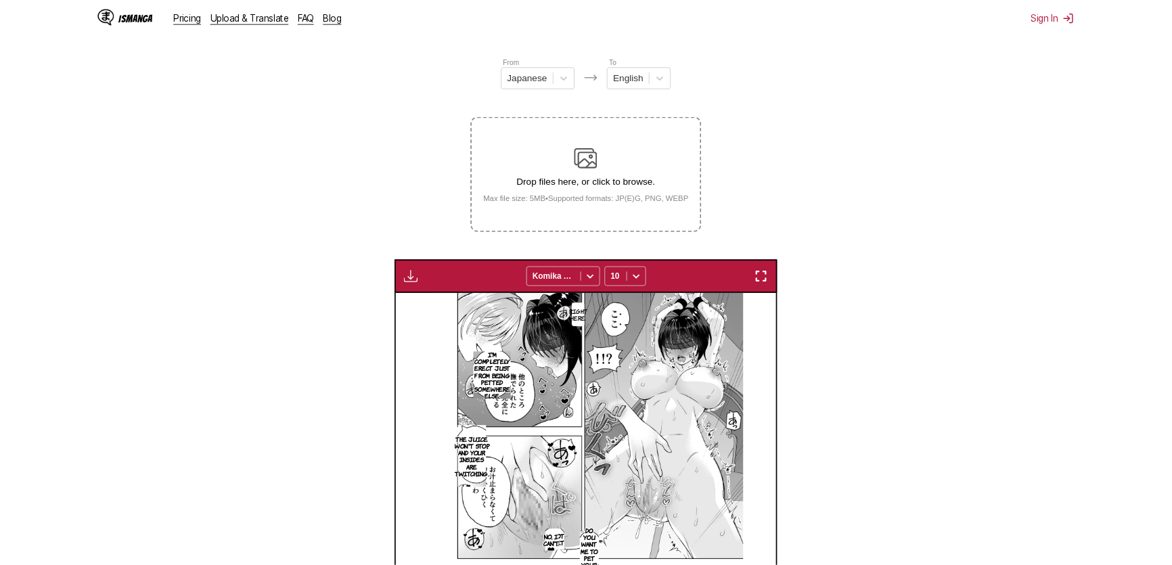
scroll to position [0, 3355]
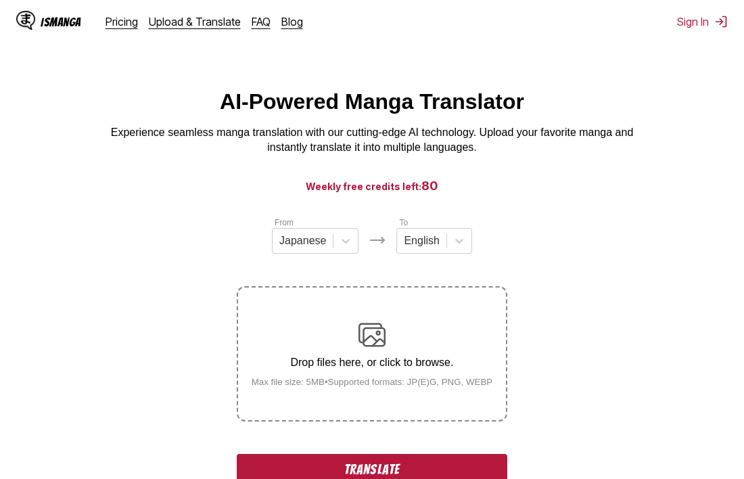
scroll to position [167, 0]
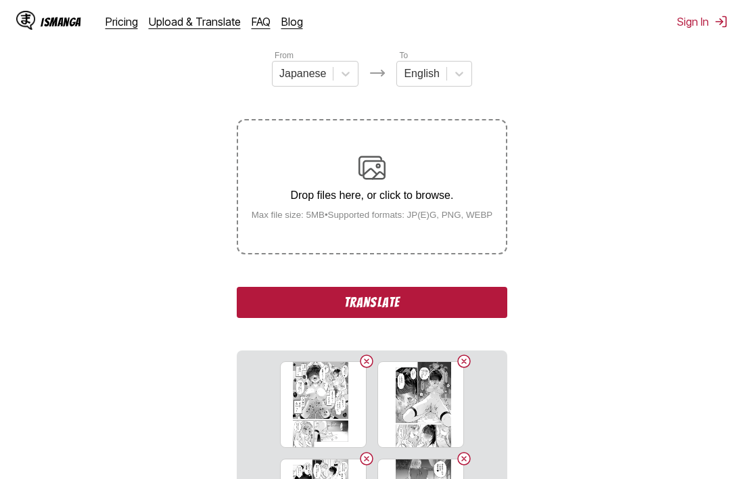
click at [376, 311] on button "Translate" at bounding box center [372, 302] width 271 height 31
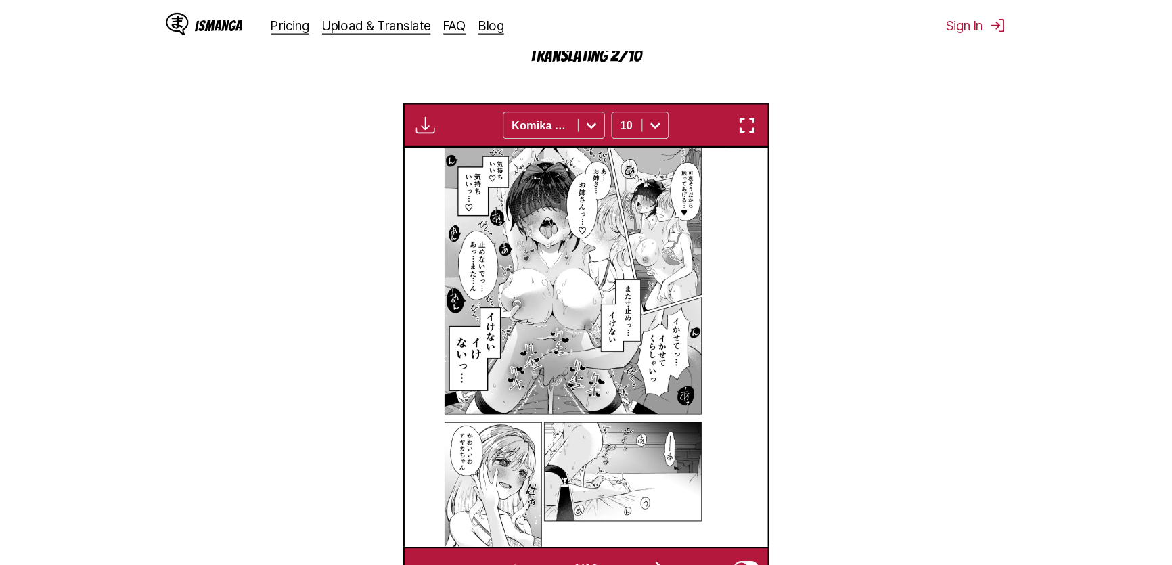
scroll to position [415, 0]
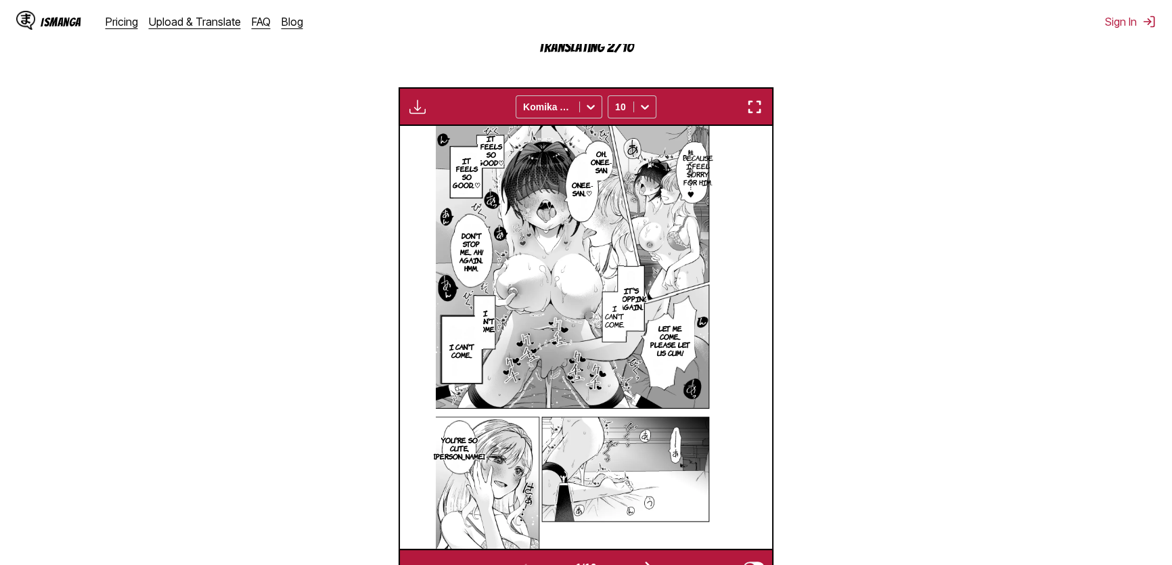
click at [759, 100] on img "button" at bounding box center [754, 107] width 16 height 16
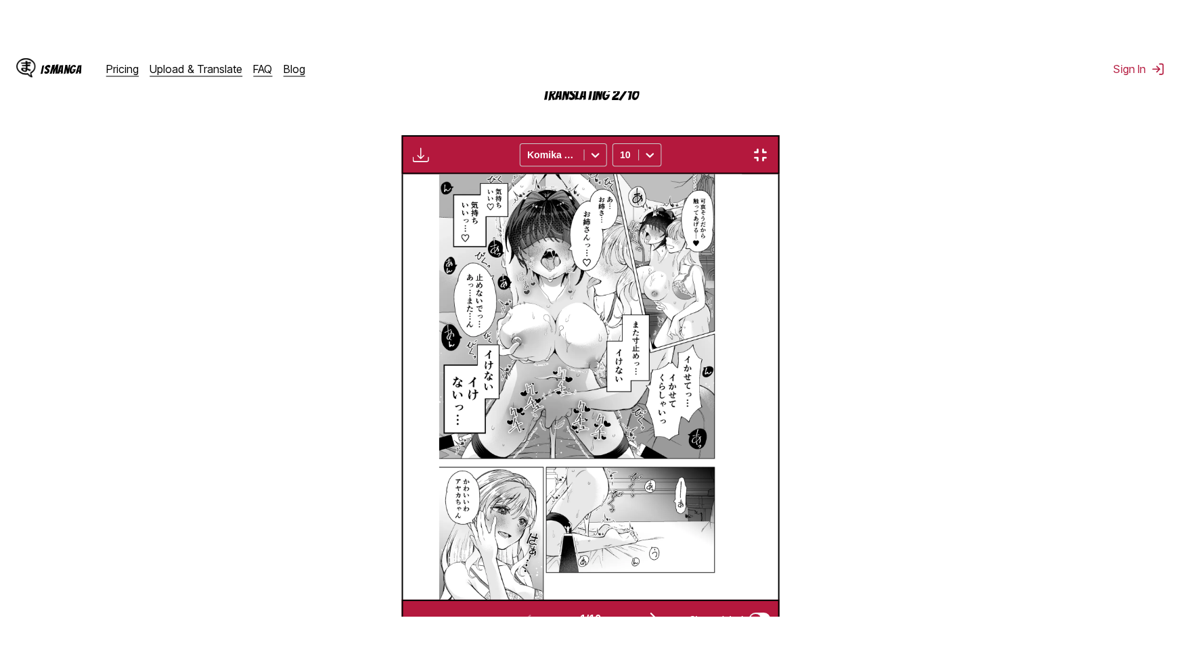
scroll to position [149, 0]
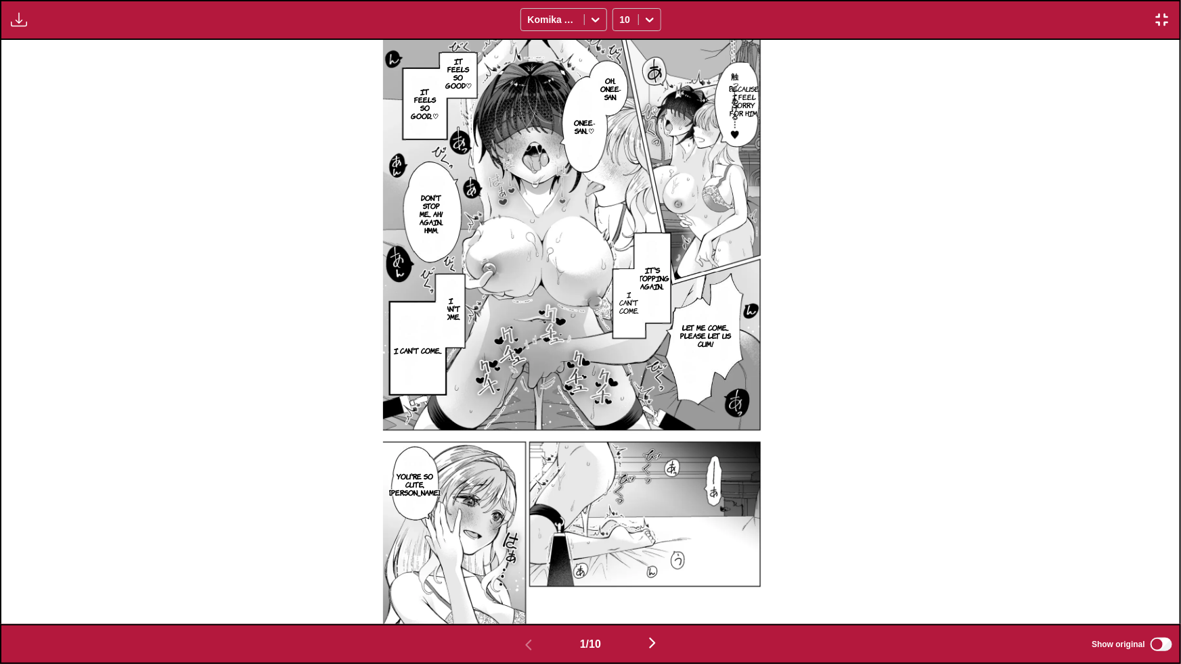
click at [656, 639] on img "button" at bounding box center [652, 643] width 16 height 16
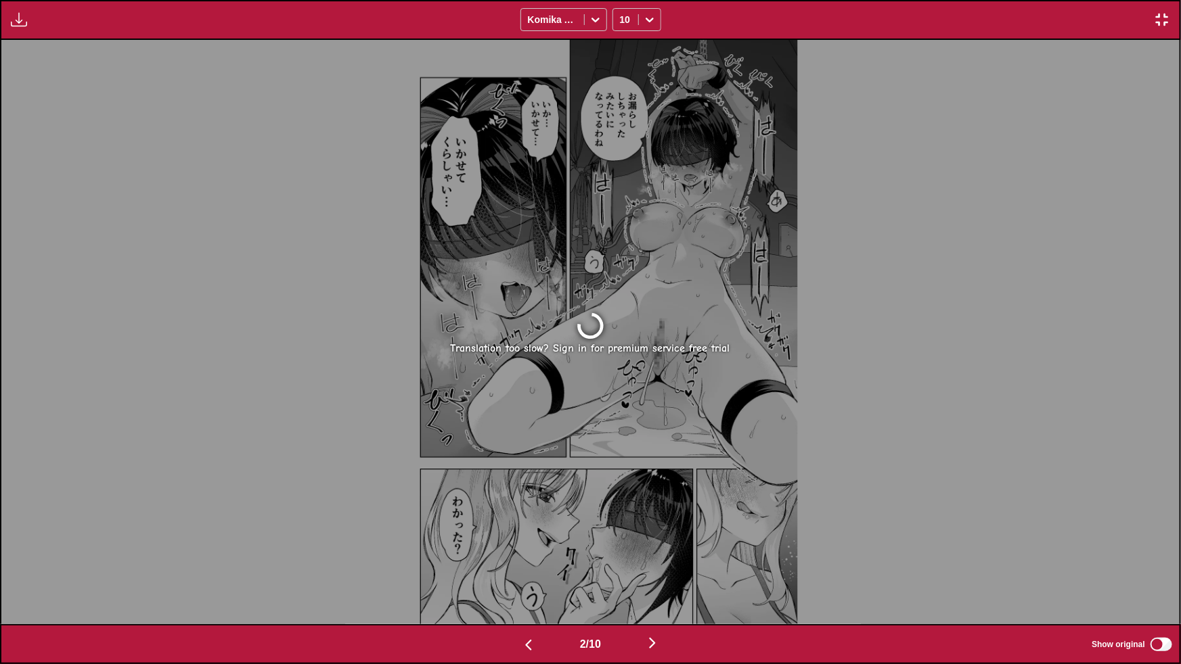
click at [1160, 26] on img "button" at bounding box center [1162, 20] width 16 height 16
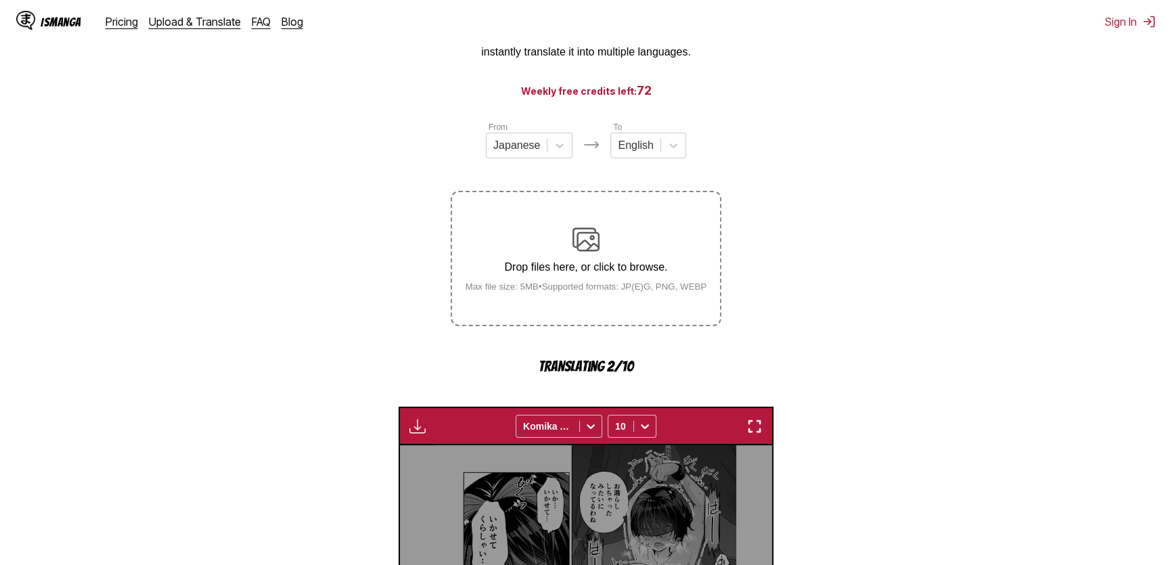
scroll to position [522, 0]
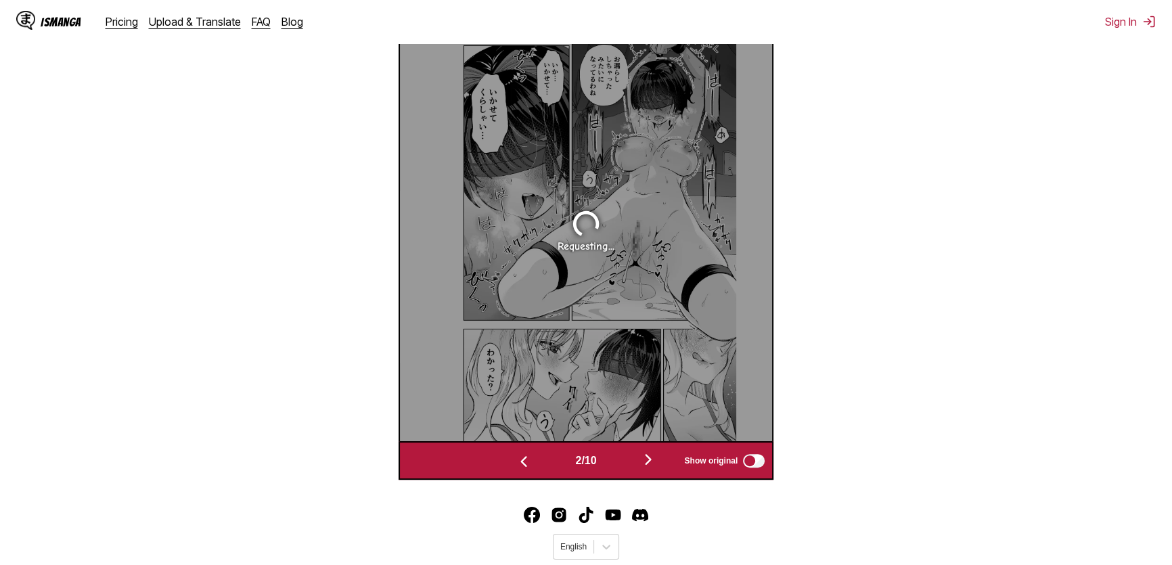
click at [516, 457] on img "button" at bounding box center [524, 461] width 16 height 16
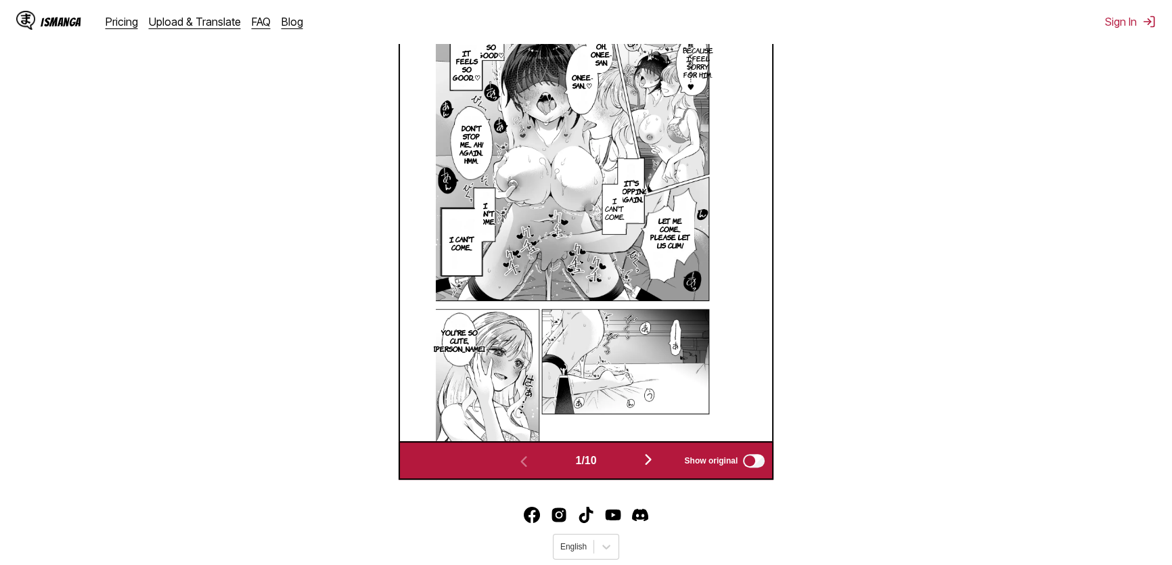
click at [642, 455] on button "button" at bounding box center [648, 461] width 81 height 20
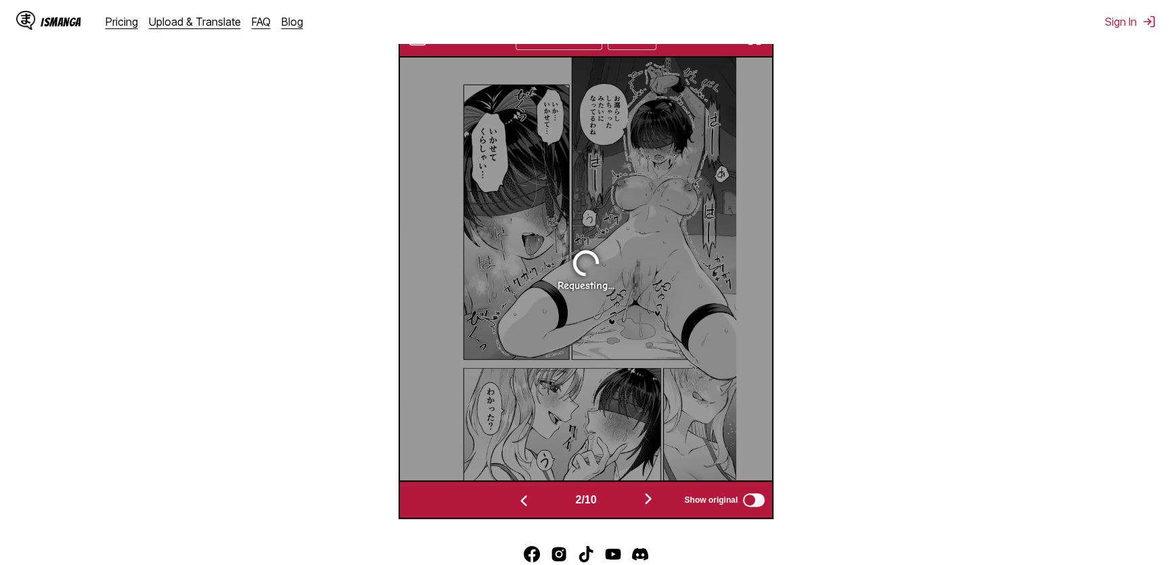
scroll to position [461, 0]
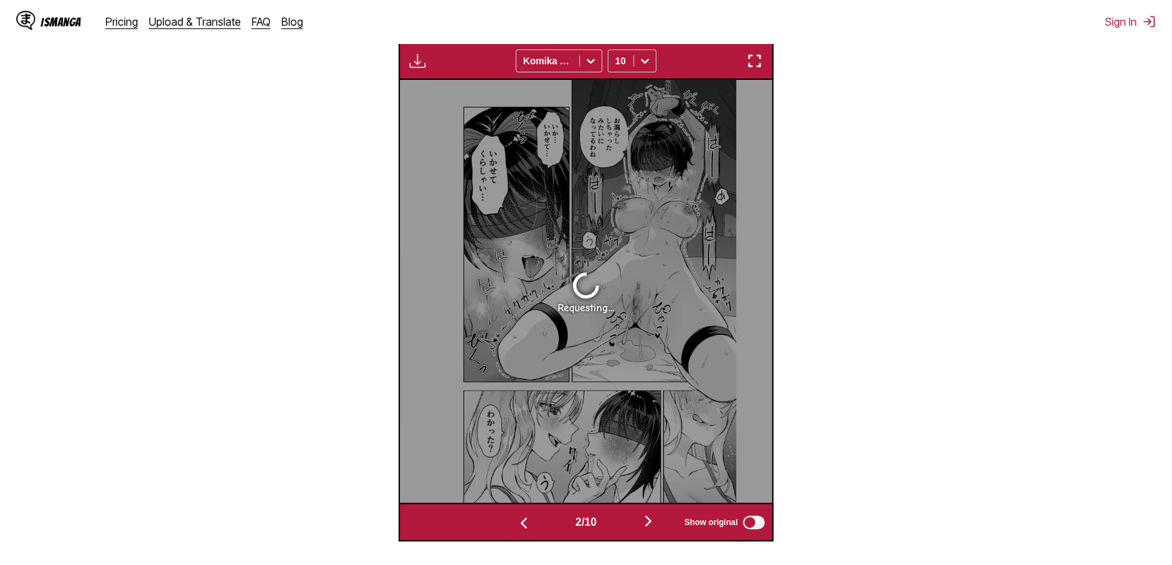
click at [648, 522] on img "button" at bounding box center [648, 521] width 16 height 16
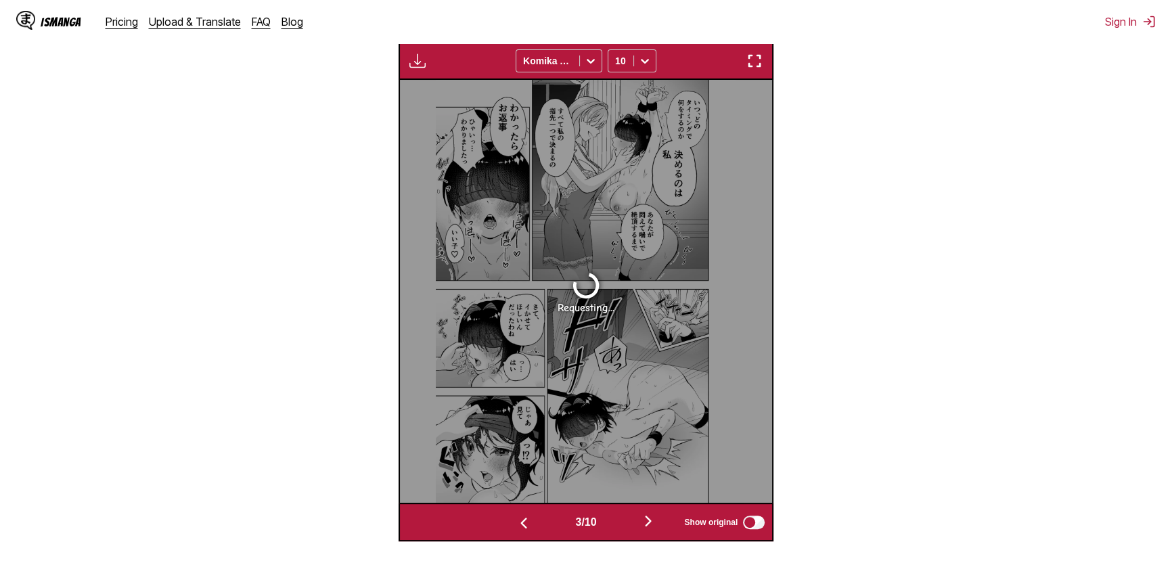
click at [648, 522] on img "button" at bounding box center [648, 521] width 16 height 16
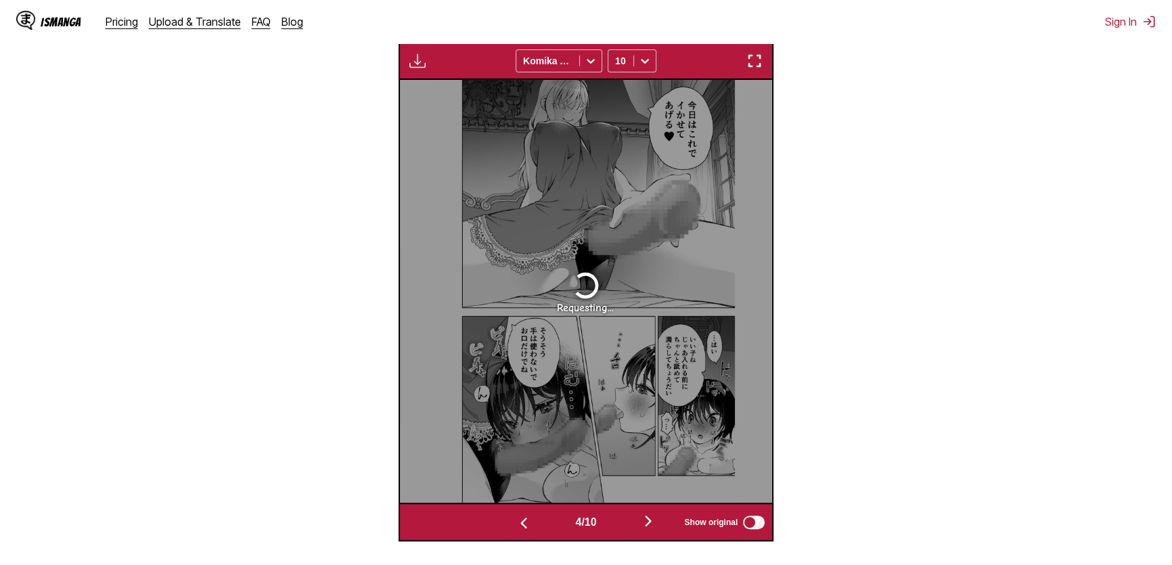
click at [648, 522] on img "button" at bounding box center [648, 521] width 16 height 16
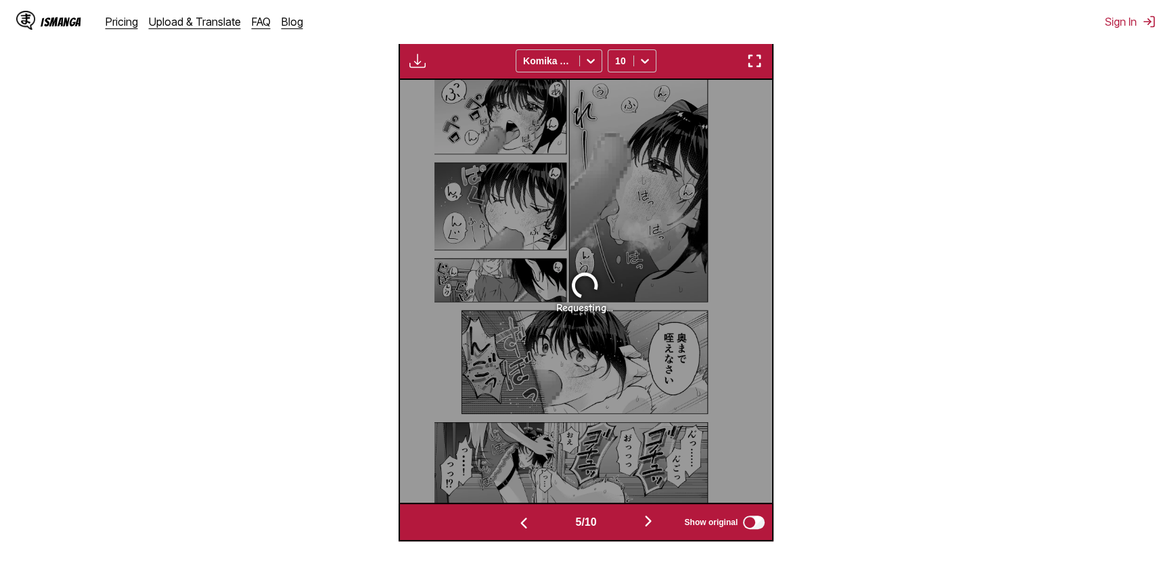
click at [648, 522] on img "button" at bounding box center [648, 521] width 16 height 16
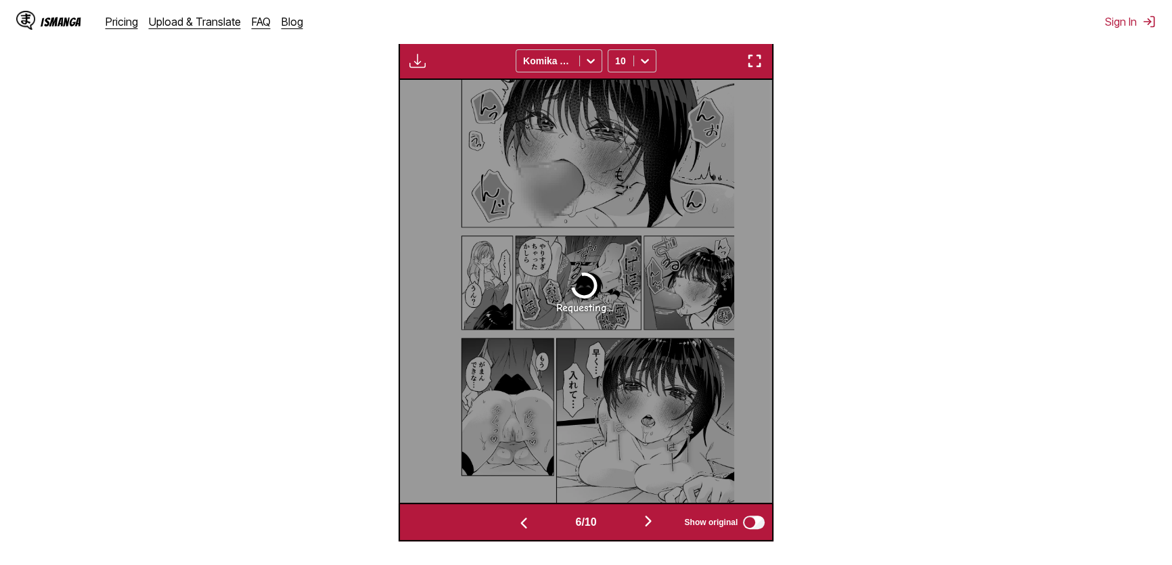
click at [516, 522] on img "button" at bounding box center [524, 523] width 16 height 16
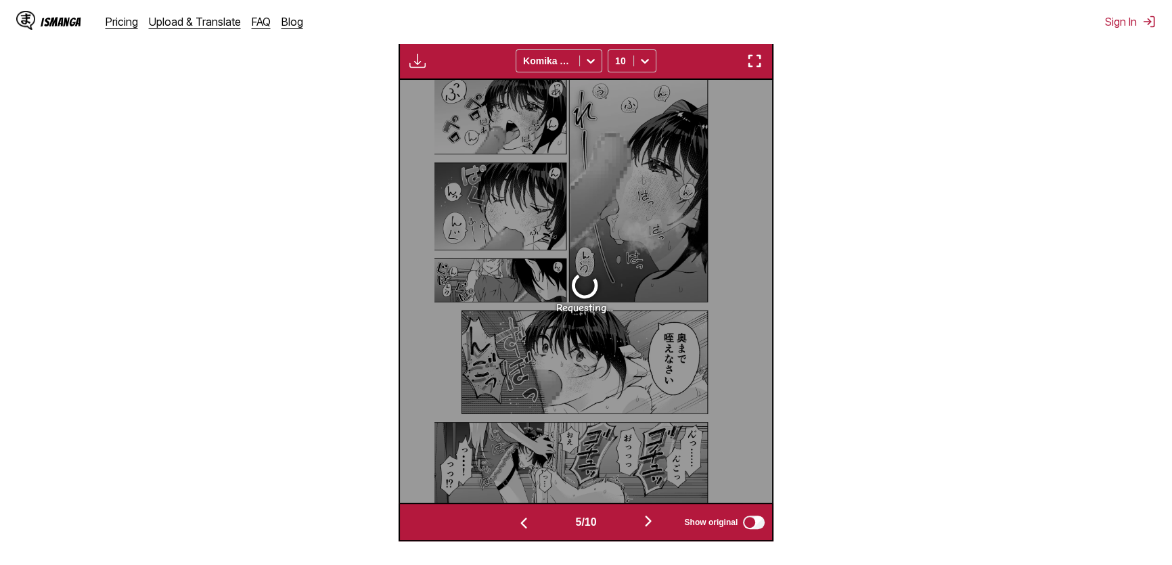
click at [516, 522] on img "button" at bounding box center [524, 523] width 16 height 16
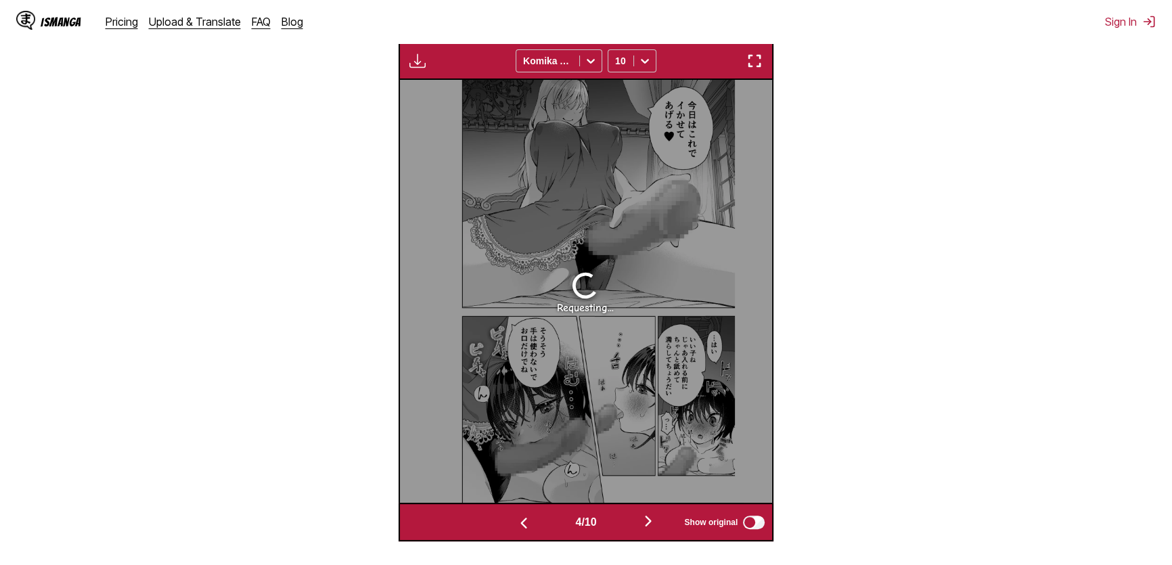
click at [516, 522] on img "button" at bounding box center [524, 523] width 16 height 16
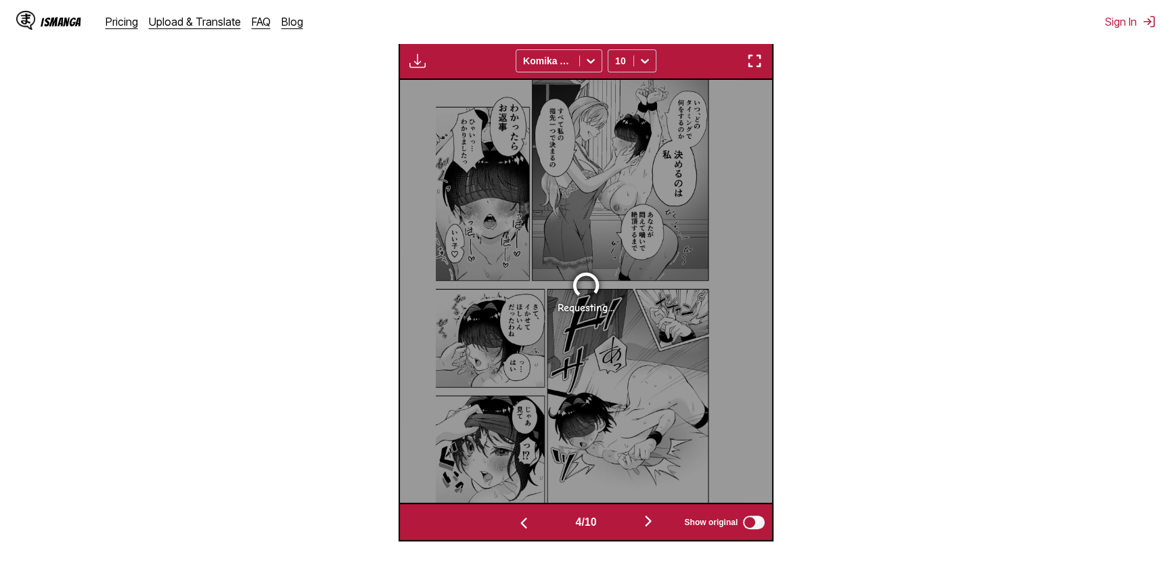
click at [516, 522] on img "button" at bounding box center [524, 523] width 16 height 16
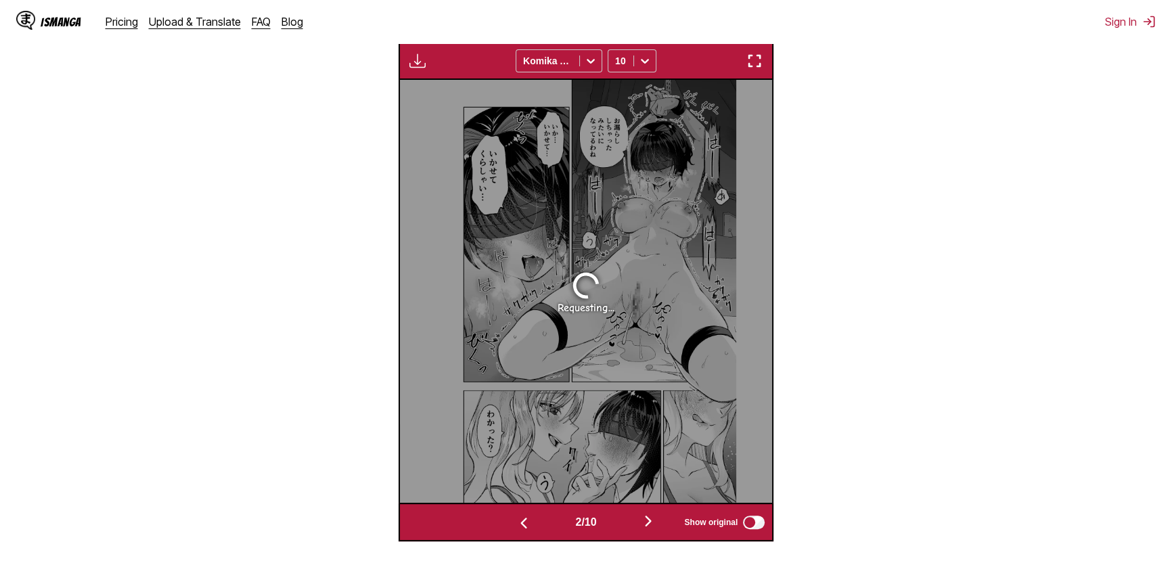
click at [516, 522] on img "button" at bounding box center [524, 523] width 16 height 16
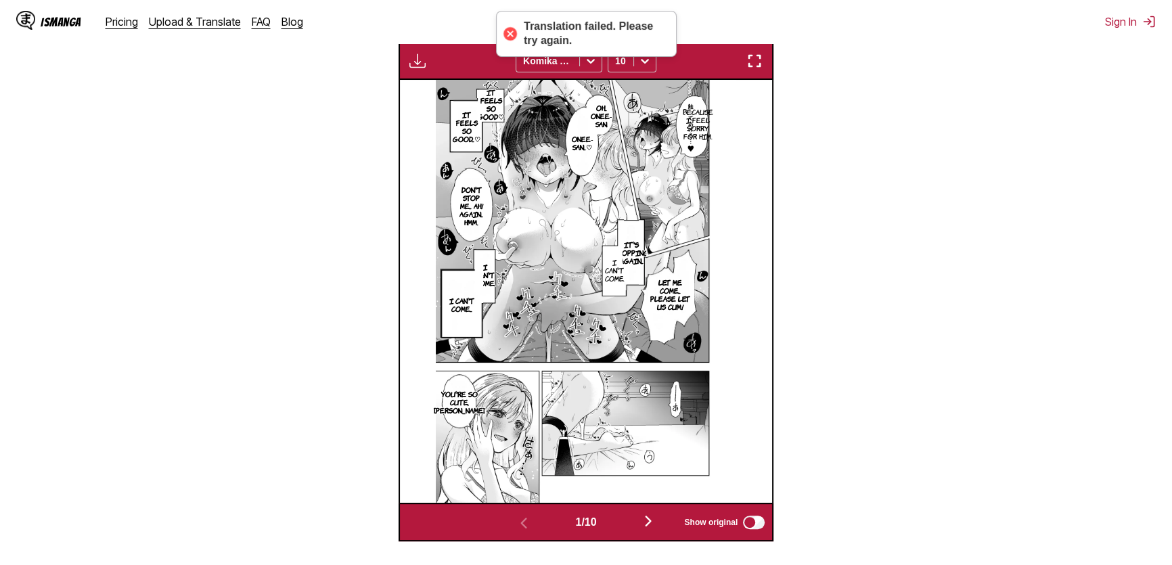
click at [655, 514] on img "button" at bounding box center [648, 521] width 16 height 16
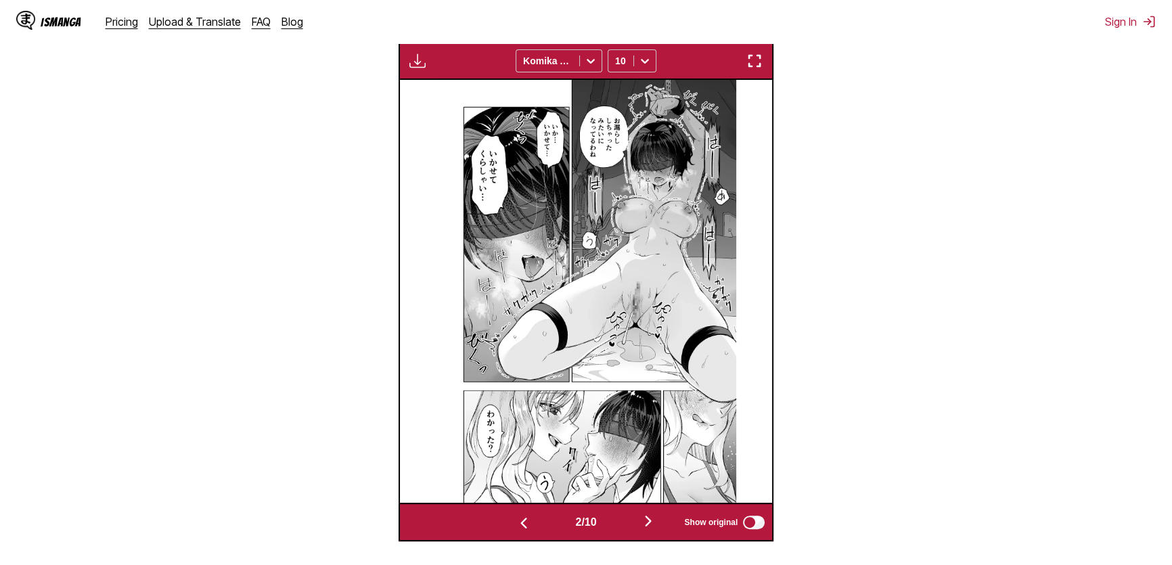
drag, startPoint x: 642, startPoint y: 514, endPoint x: 657, endPoint y: 518, distance: 15.3
click at [650, 515] on button "button" at bounding box center [648, 522] width 81 height 20
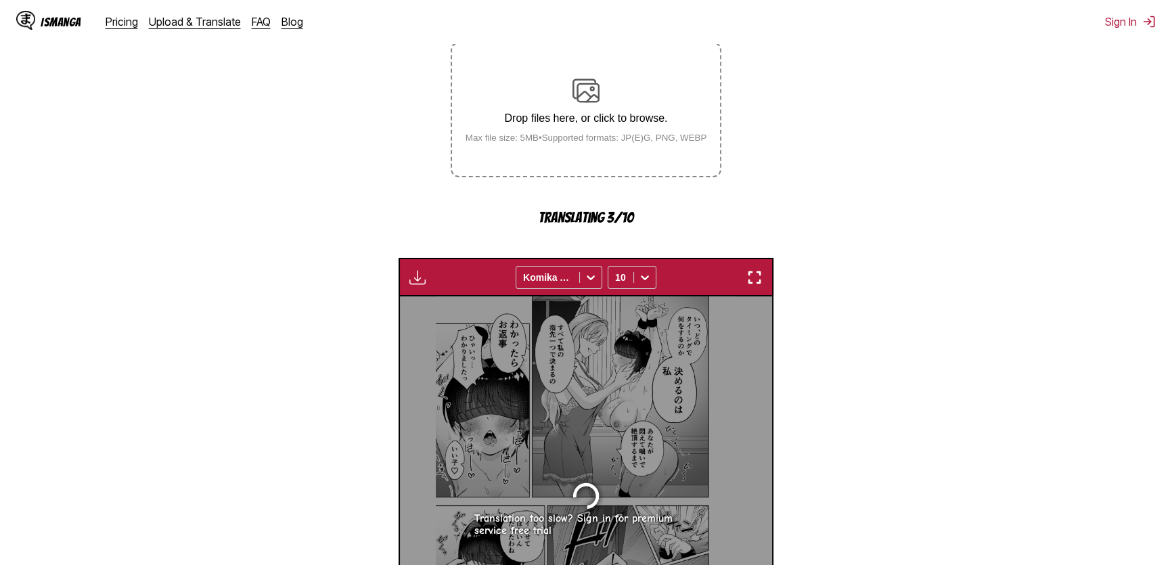
scroll to position [11, 0]
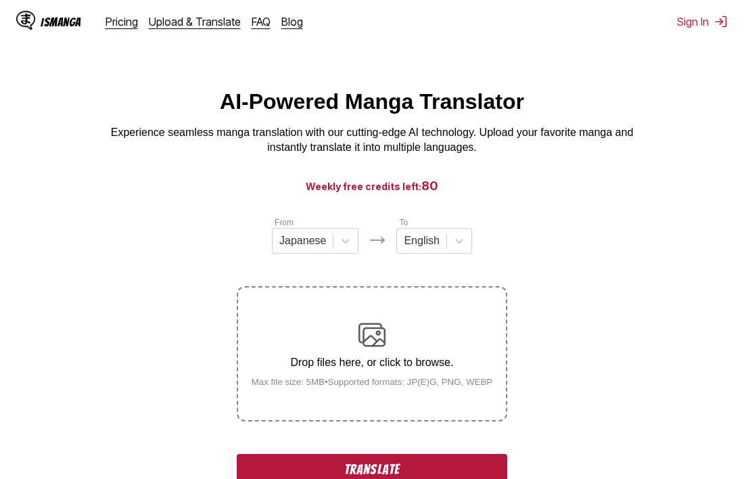
click at [384, 467] on button "Translate" at bounding box center [372, 469] width 271 height 31
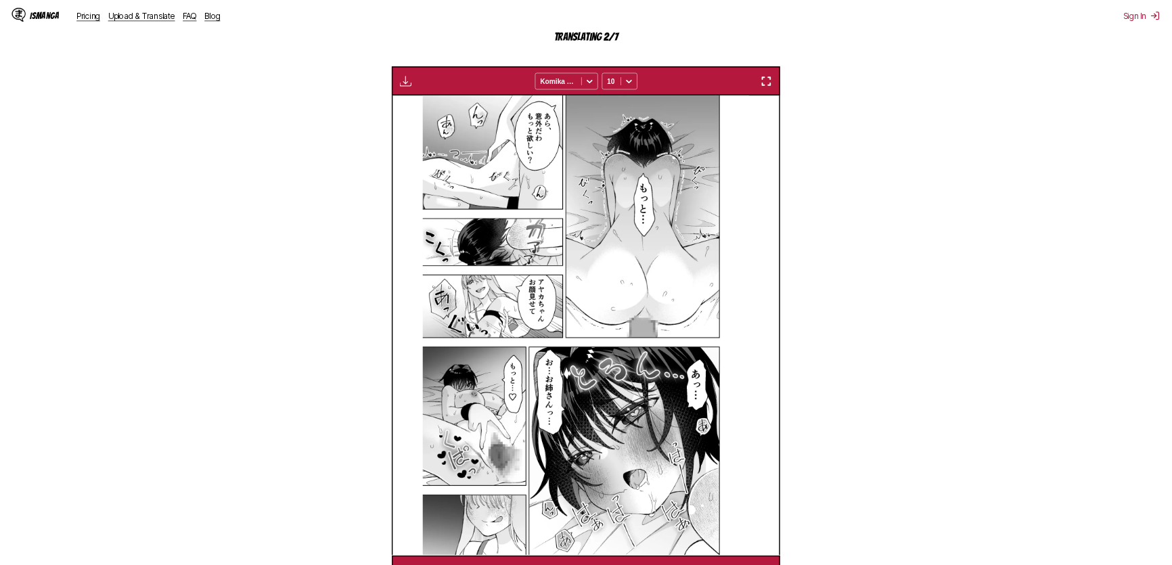
scroll to position [411, 0]
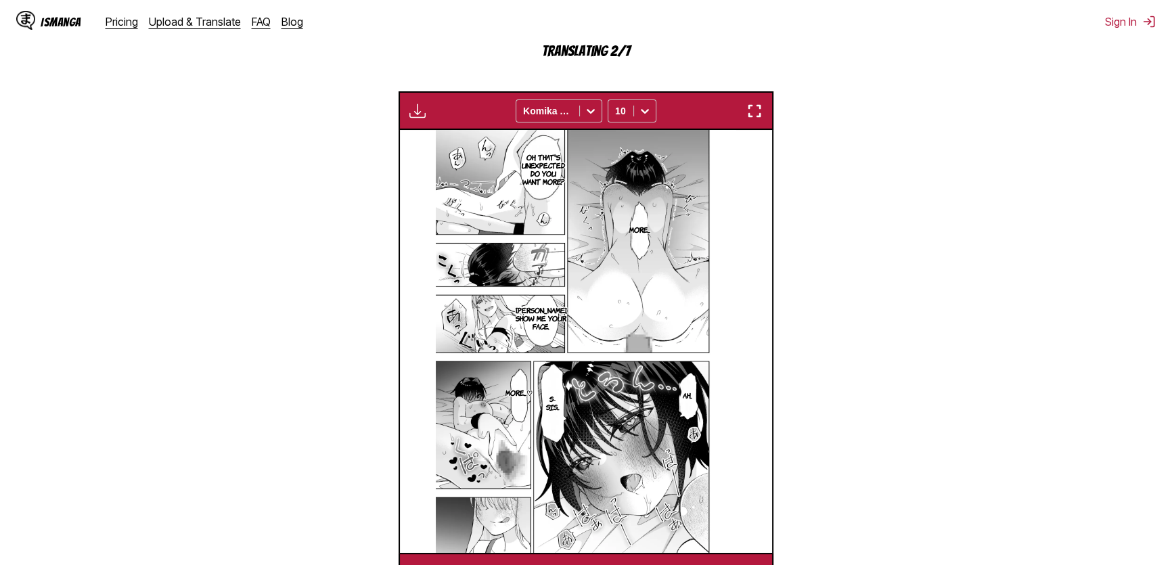
click at [756, 109] on img "button" at bounding box center [754, 111] width 16 height 16
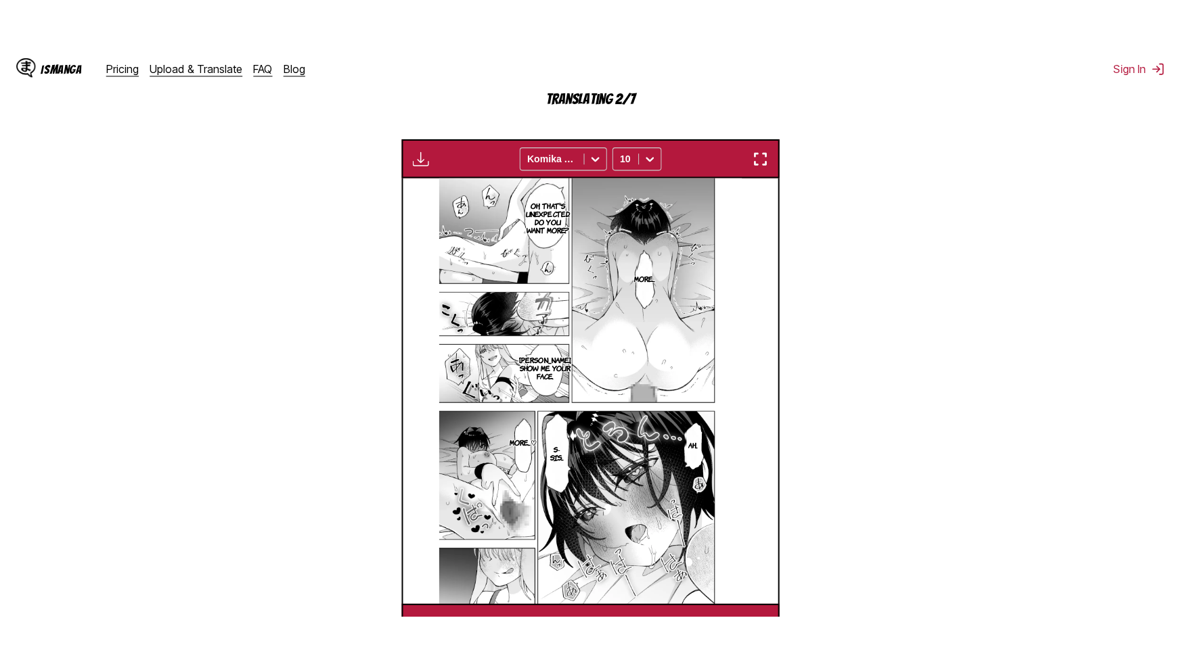
scroll to position [149, 0]
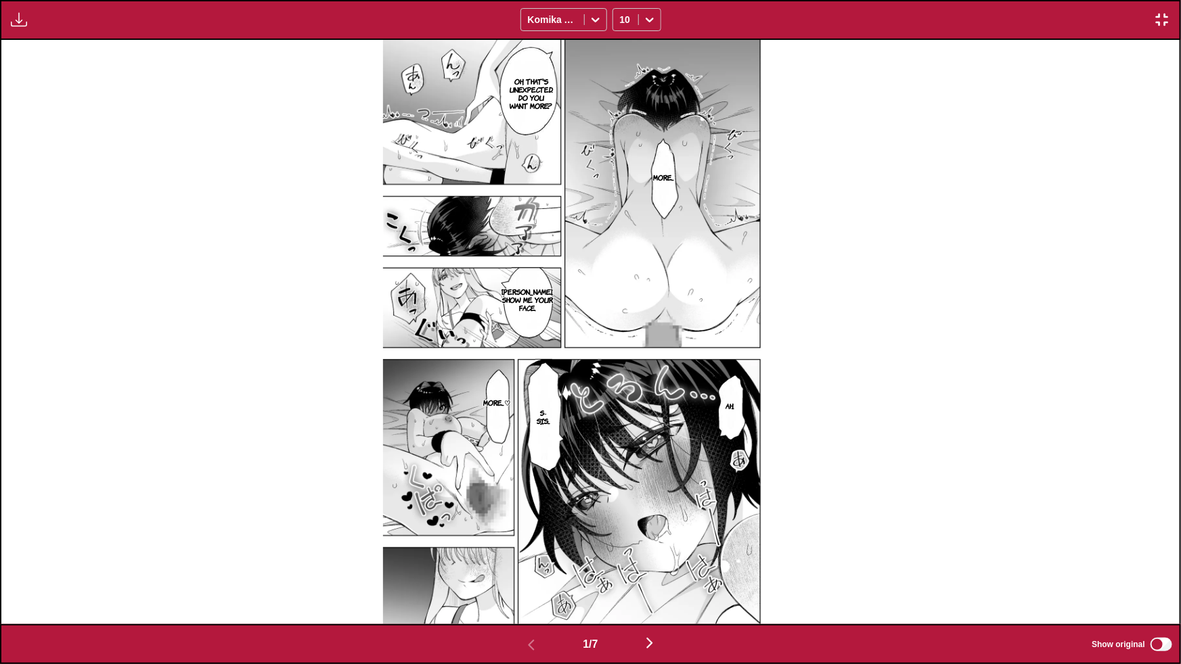
click at [651, 646] on img "button" at bounding box center [649, 643] width 16 height 16
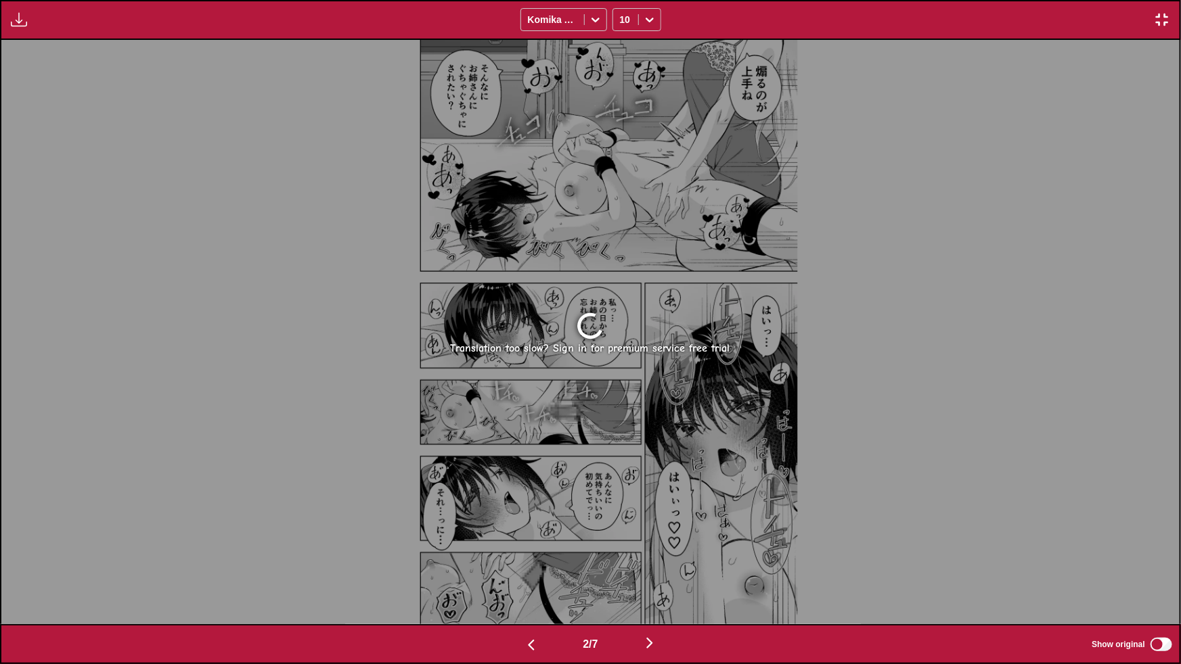
click at [515, 650] on button "button" at bounding box center [531, 645] width 81 height 20
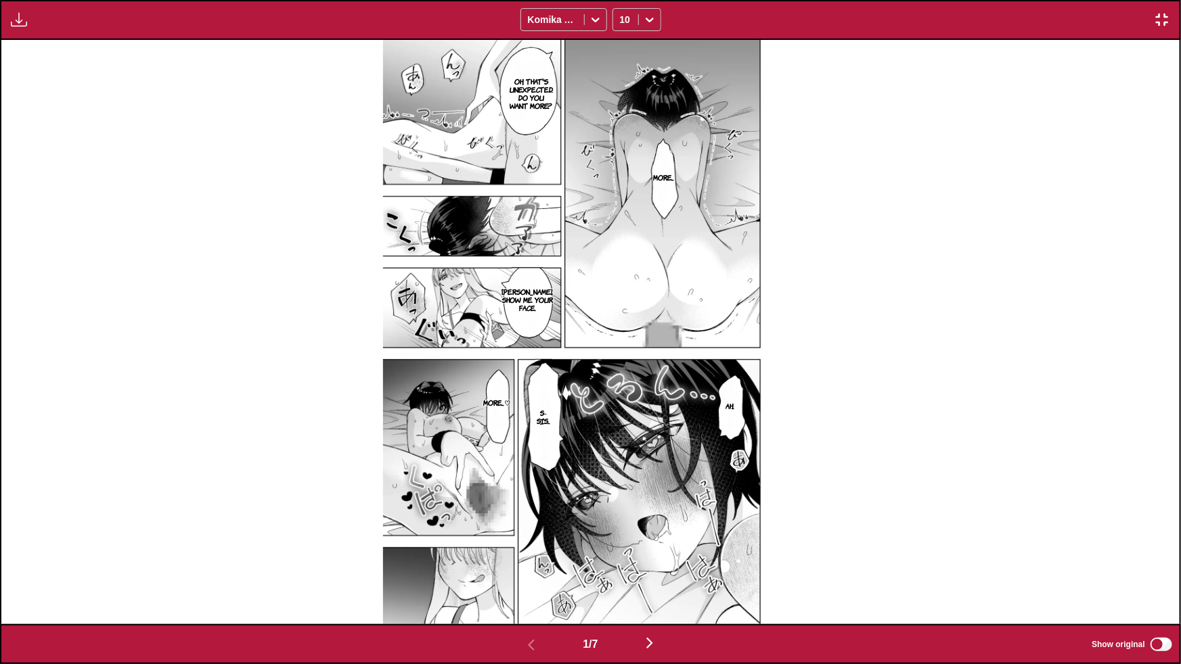
click at [1163, 22] on img "button" at bounding box center [1162, 20] width 16 height 16
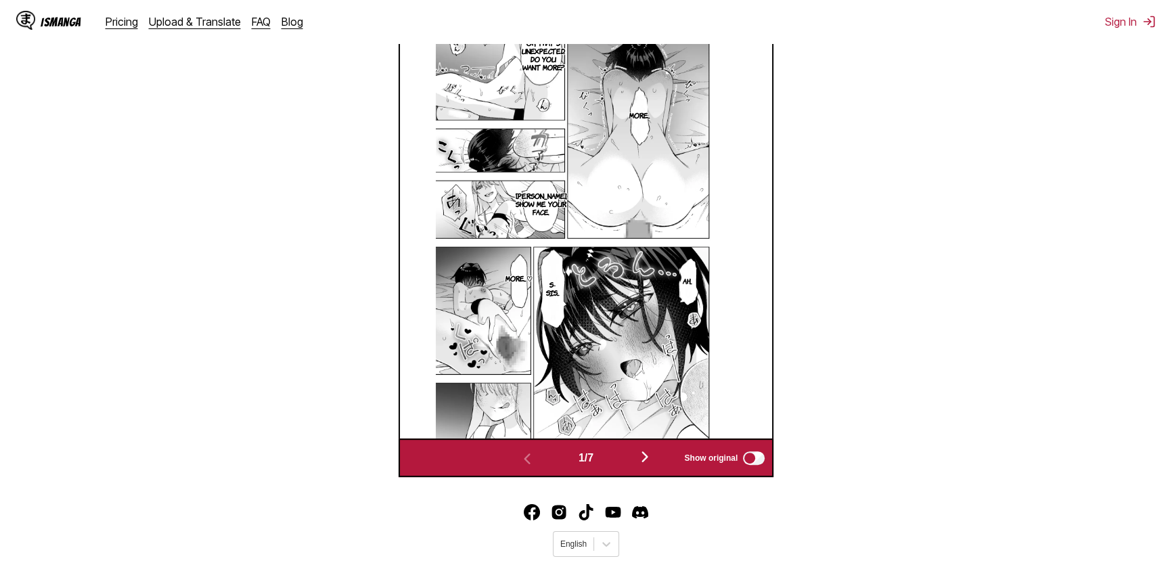
scroll to position [503, 0]
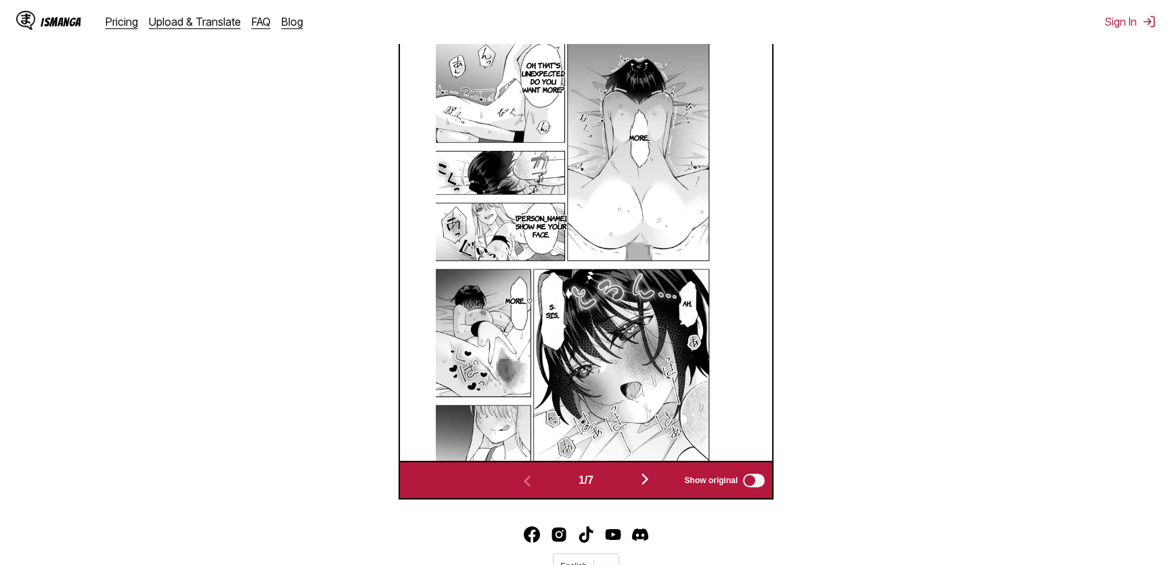
click at [647, 480] on img "button" at bounding box center [645, 479] width 16 height 16
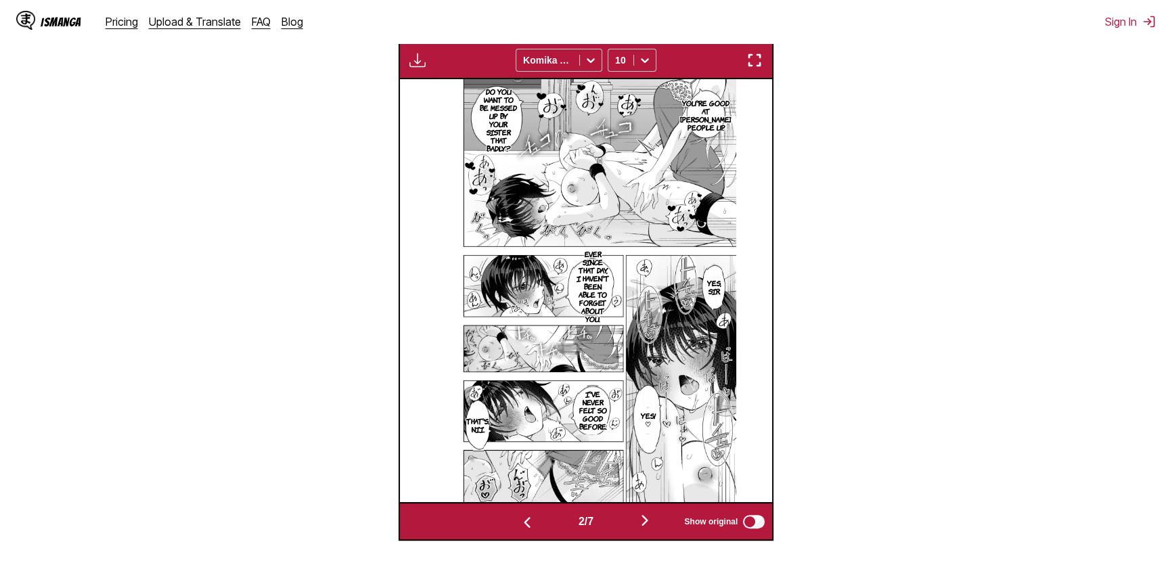
scroll to position [441, 0]
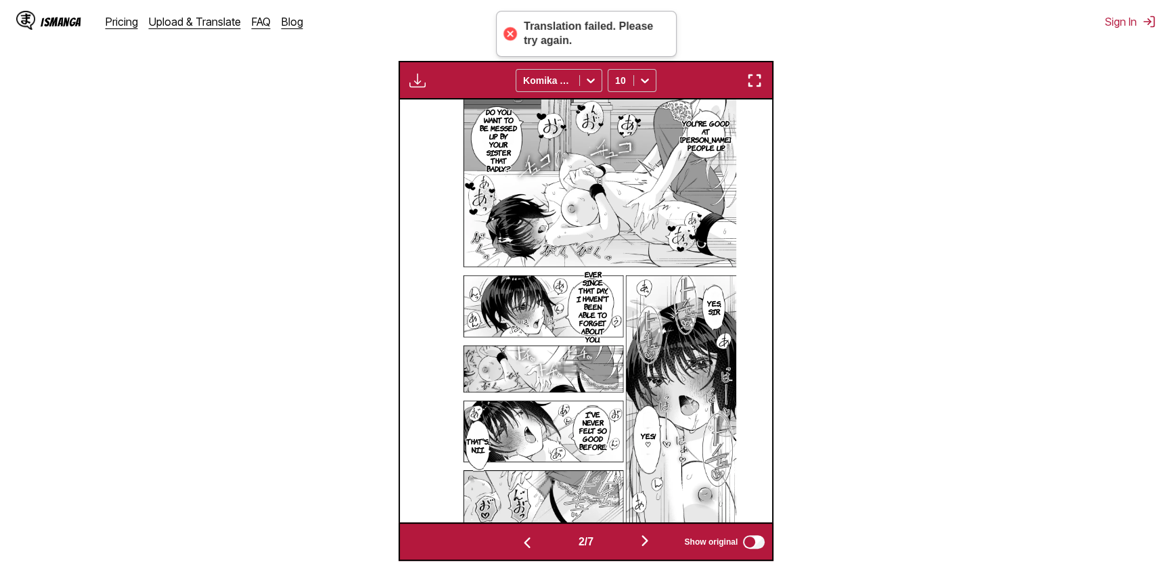
click at [756, 84] on img "button" at bounding box center [754, 80] width 16 height 16
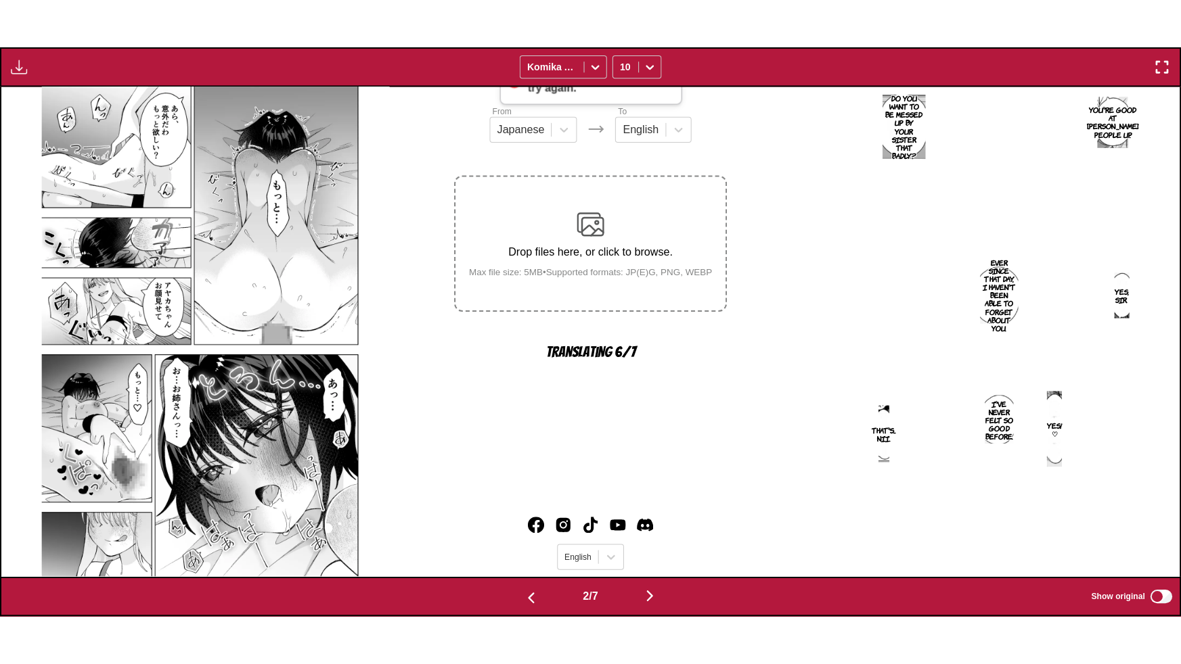
scroll to position [0, 1178]
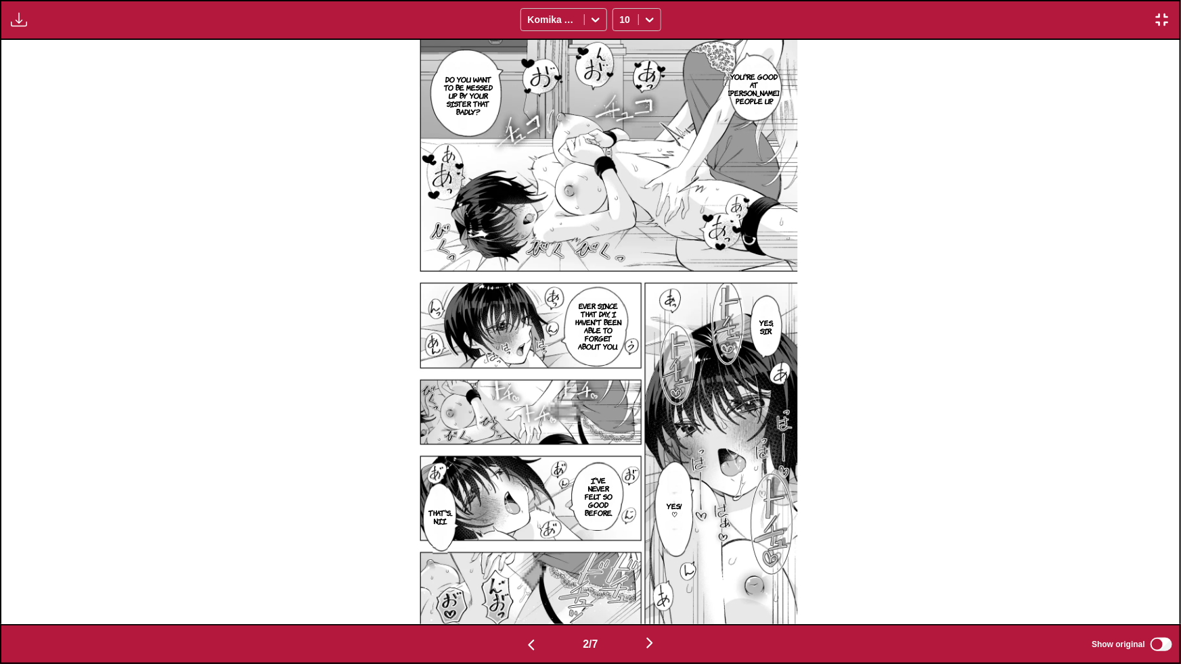
click at [656, 641] on img "button" at bounding box center [649, 643] width 16 height 16
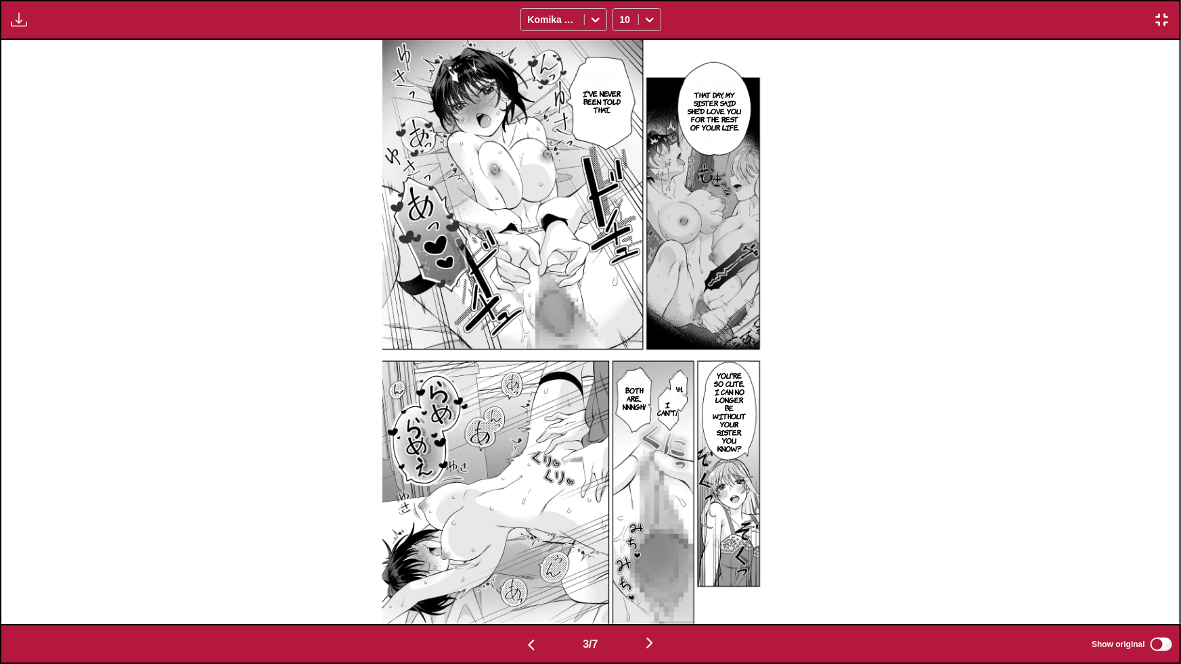
click at [650, 644] on img "button" at bounding box center [649, 643] width 16 height 16
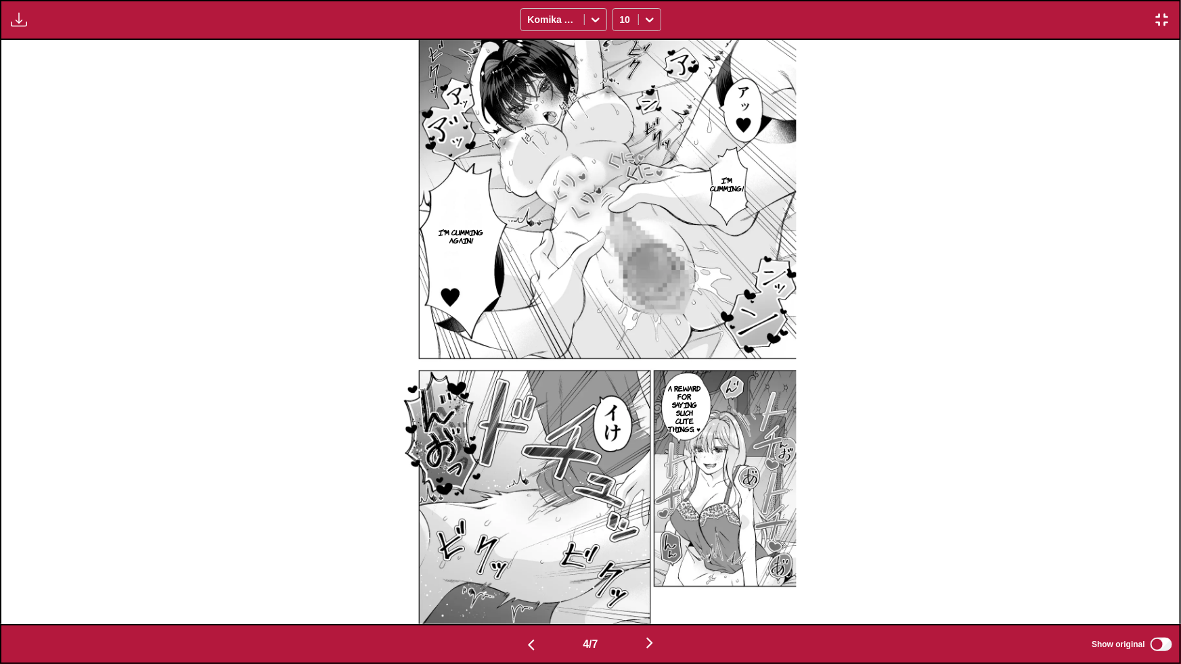
click at [650, 644] on img "button" at bounding box center [649, 643] width 16 height 16
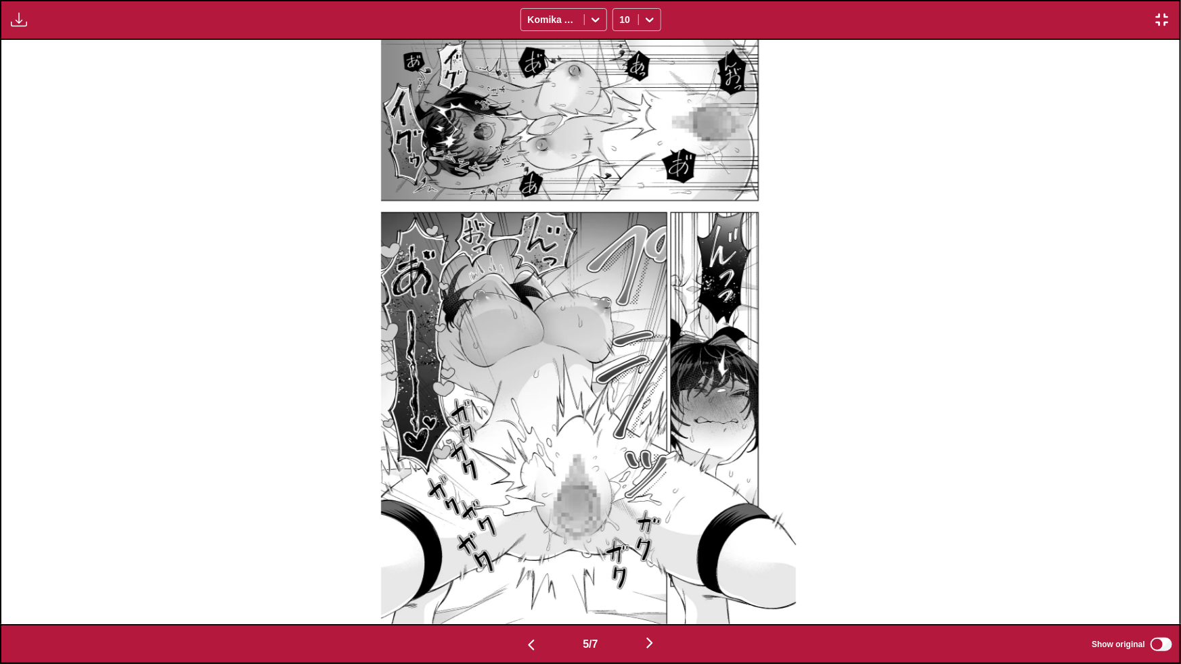
click at [650, 644] on img "button" at bounding box center [649, 643] width 16 height 16
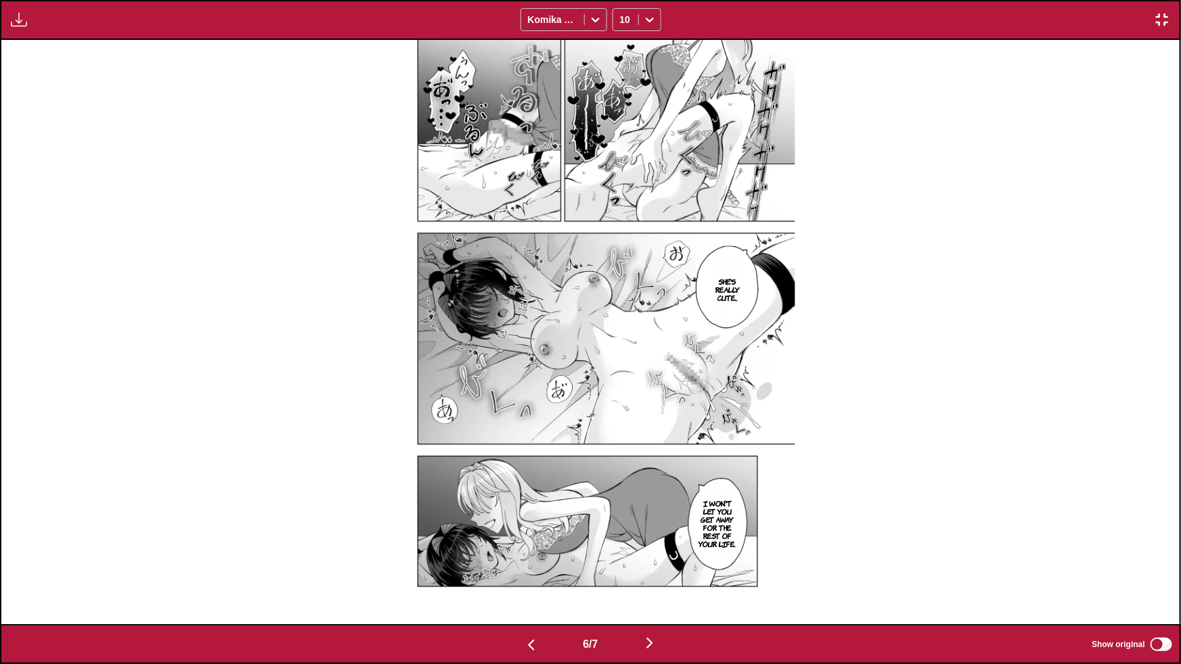
click at [650, 644] on img "button" at bounding box center [649, 643] width 16 height 16
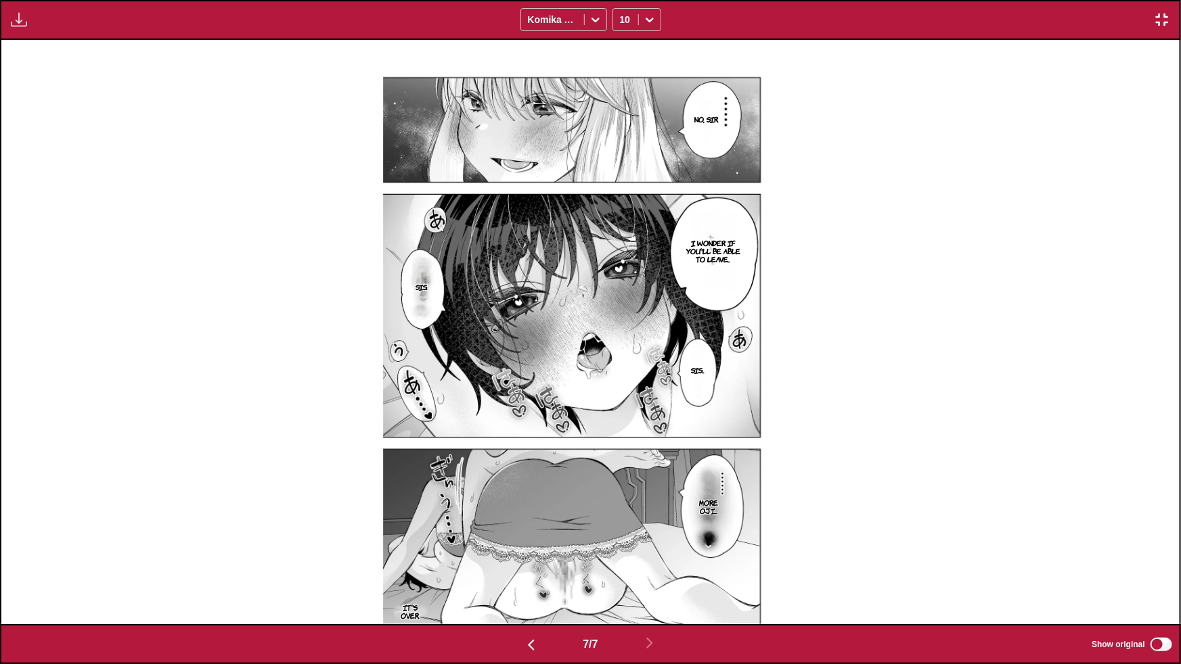
click at [1156, 22] on img "button" at bounding box center [1162, 20] width 16 height 16
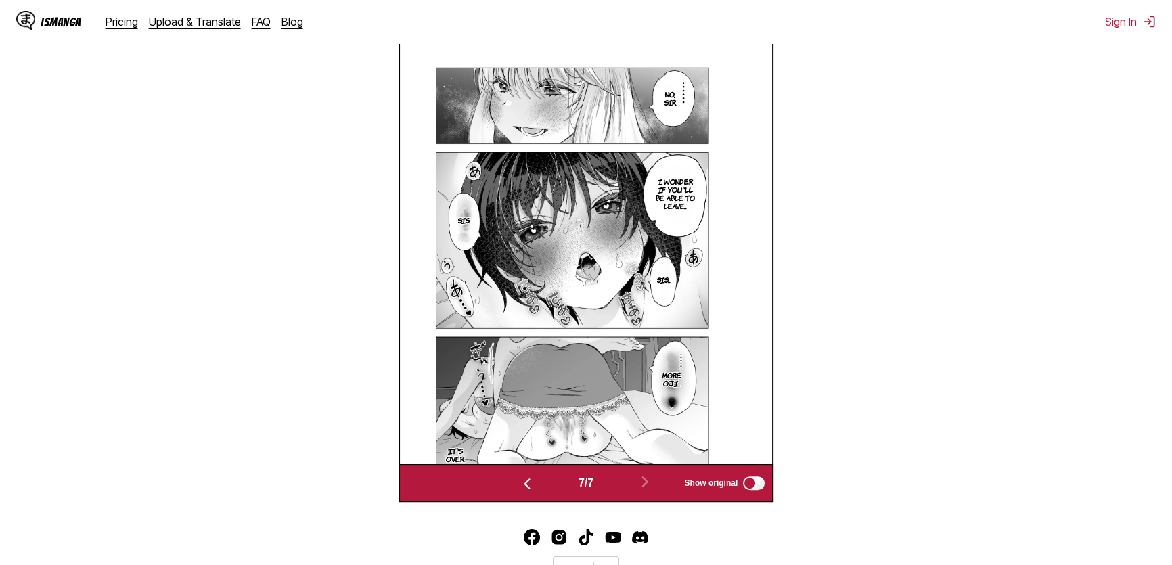
scroll to position [430, 0]
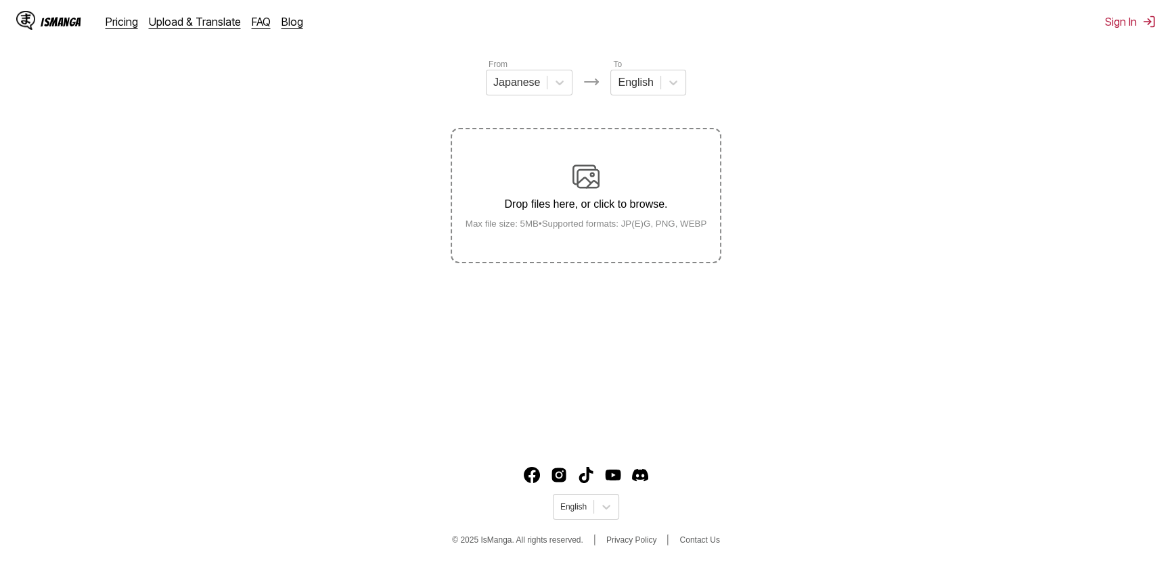
scroll to position [97, 0]
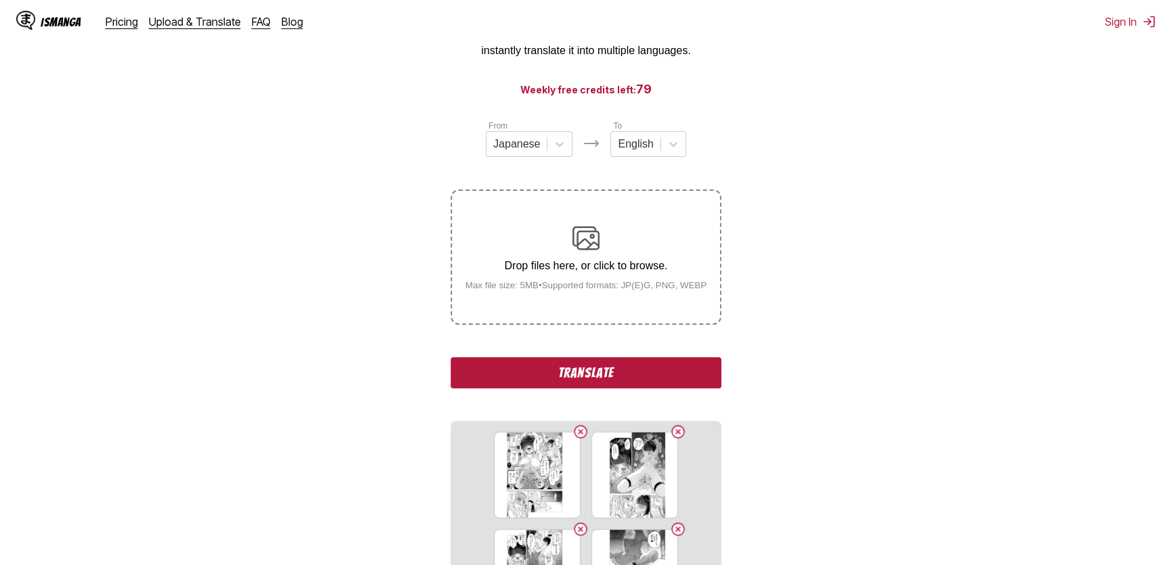
click at [615, 367] on button "Translate" at bounding box center [586, 372] width 271 height 31
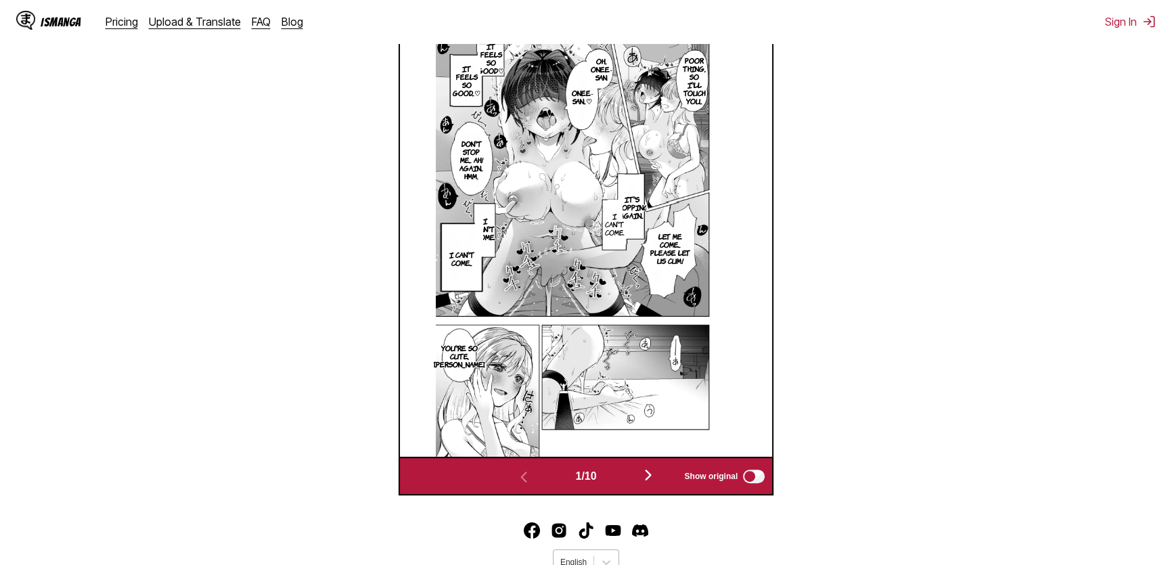
scroll to position [564, 0]
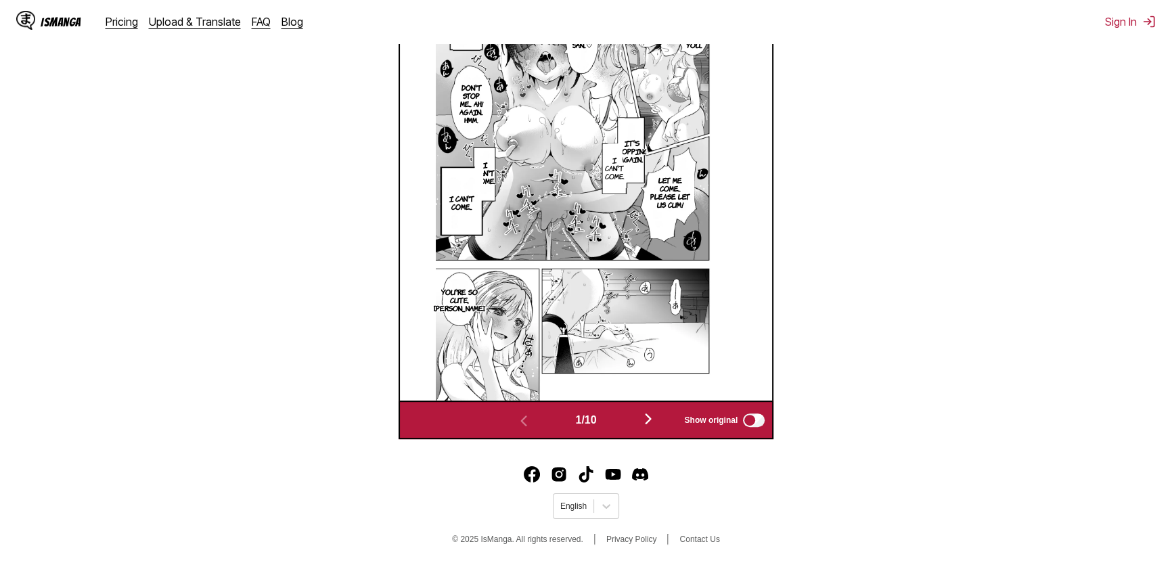
click at [656, 419] on img "button" at bounding box center [648, 419] width 16 height 16
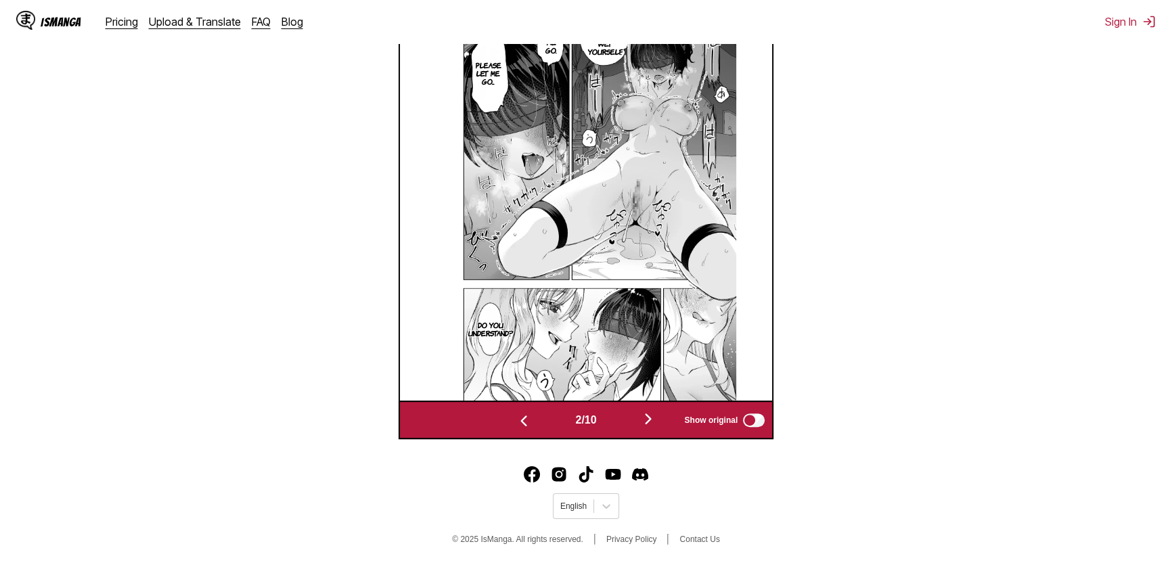
click at [652, 420] on img "button" at bounding box center [648, 419] width 16 height 16
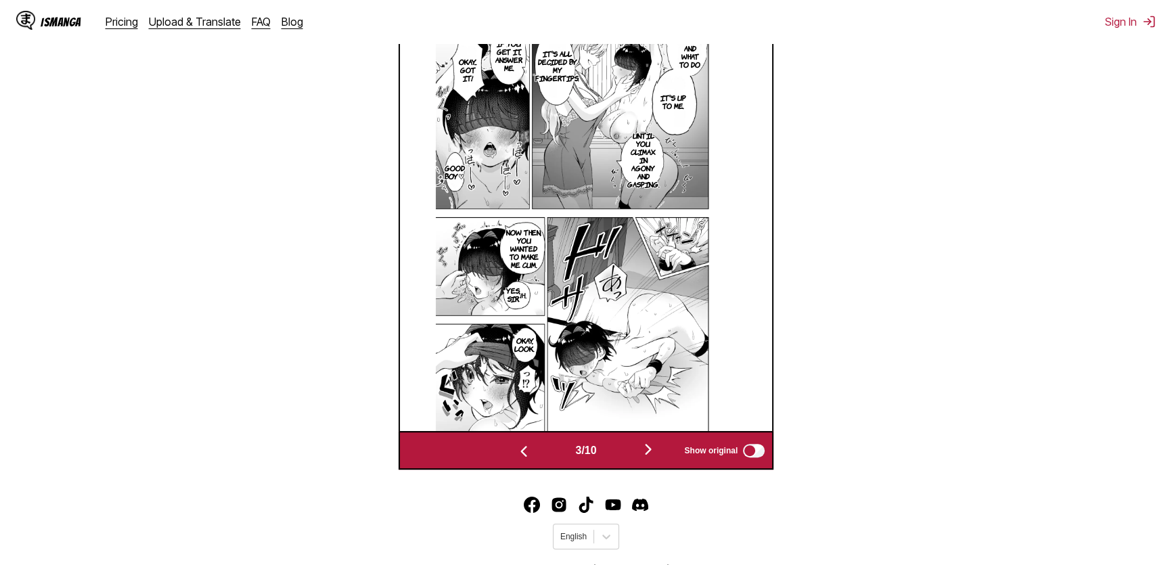
scroll to position [542, 0]
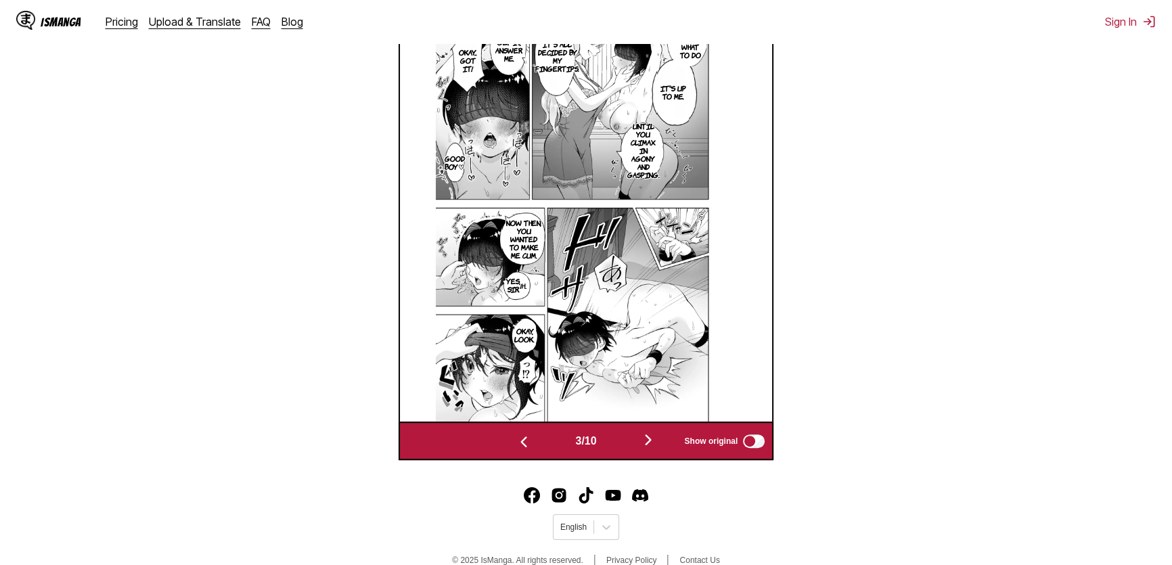
click at [654, 436] on img "button" at bounding box center [648, 440] width 16 height 16
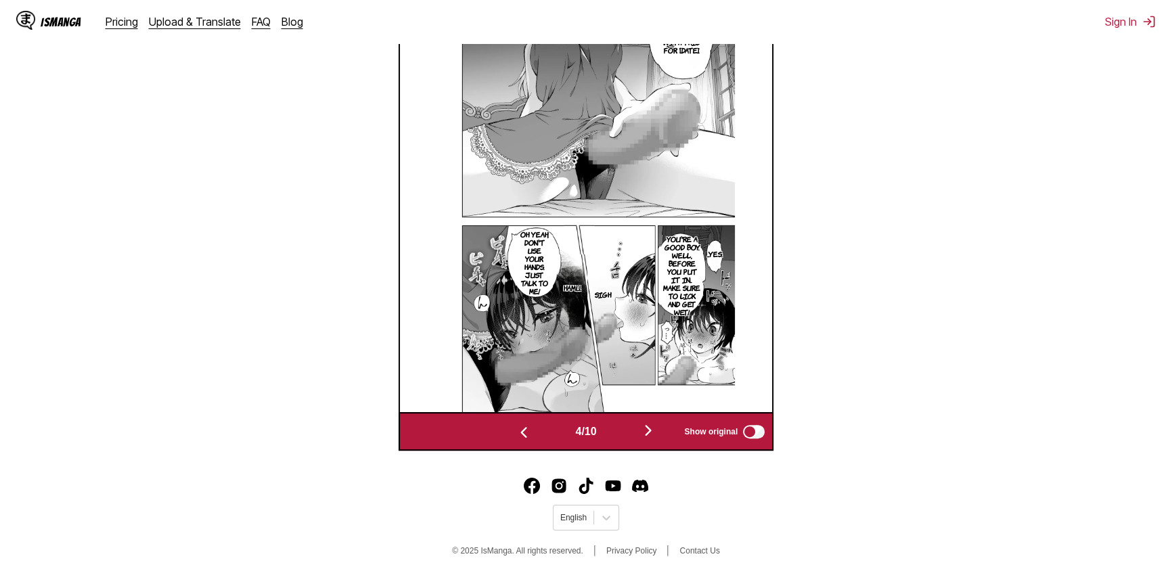
scroll to position [564, 0]
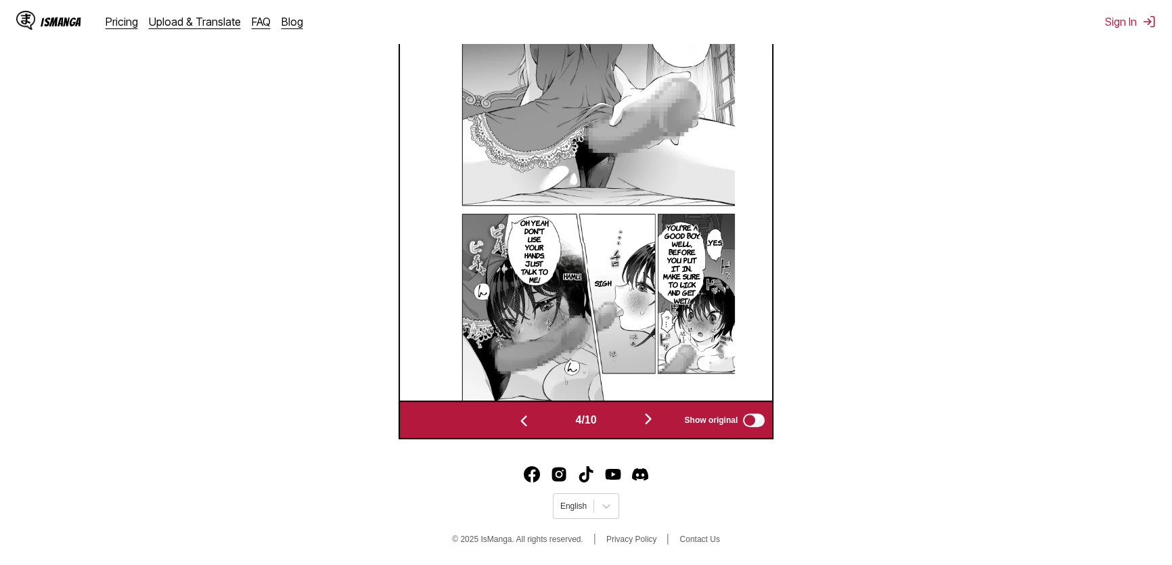
click at [647, 419] on img "button" at bounding box center [648, 419] width 16 height 16
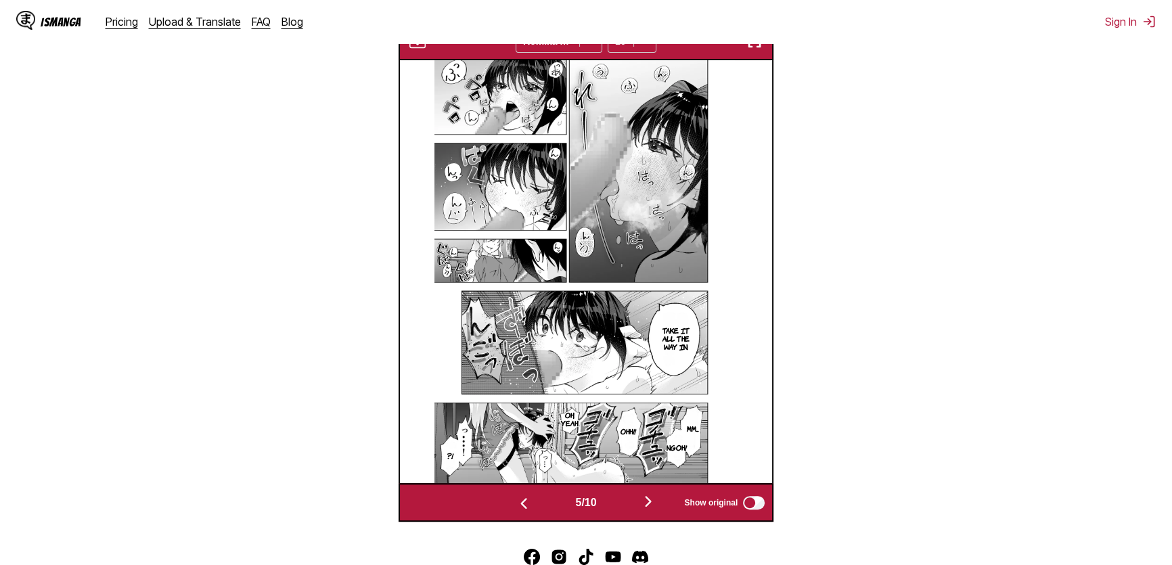
scroll to position [419, 0]
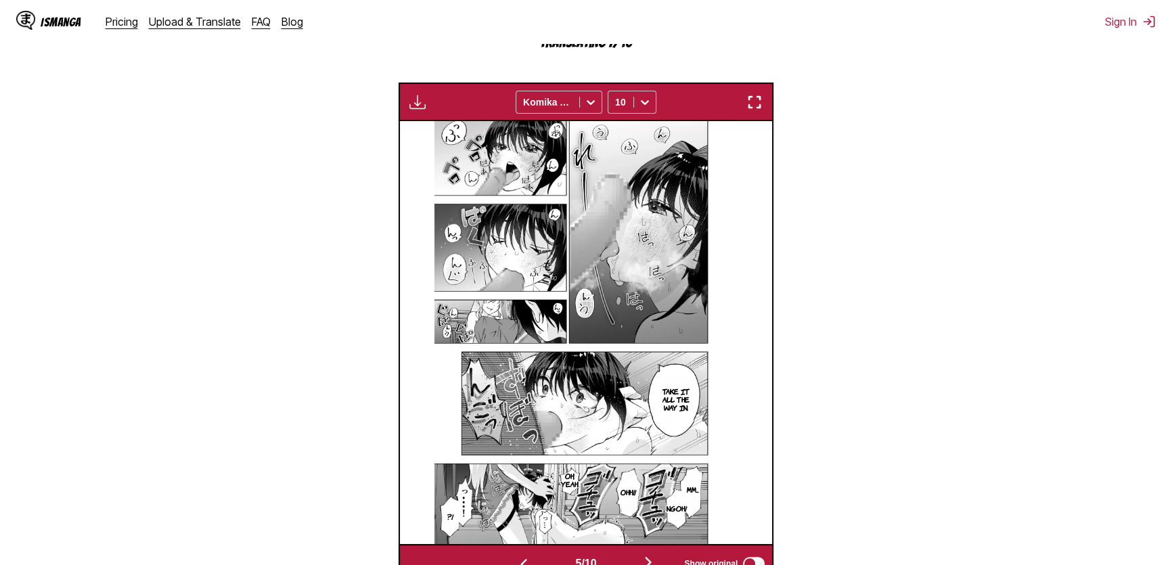
click at [652, 558] on img "button" at bounding box center [648, 562] width 16 height 16
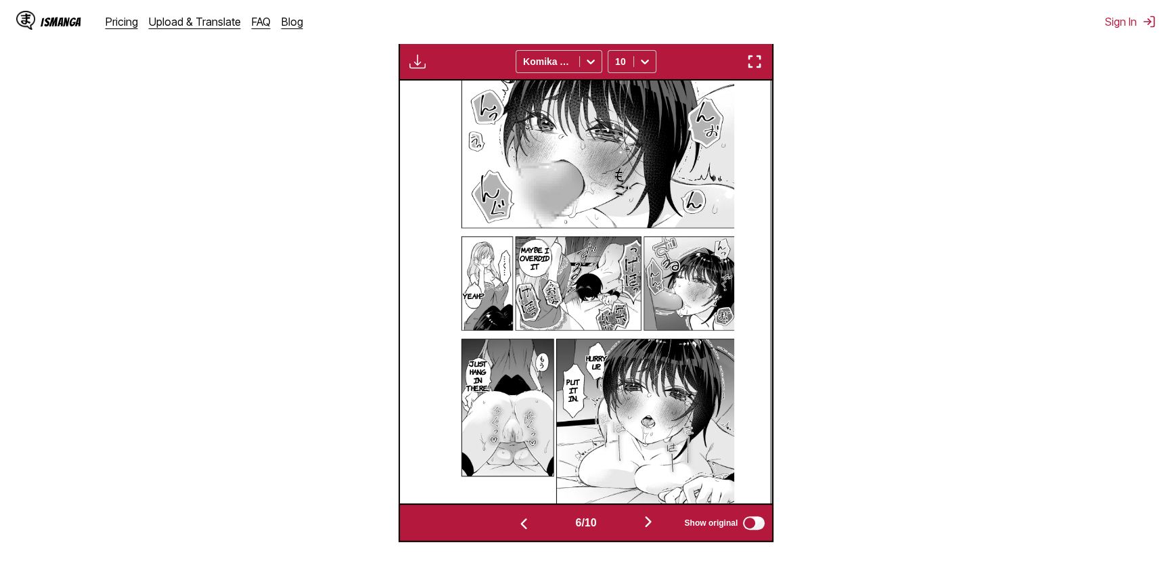
scroll to position [480, 0]
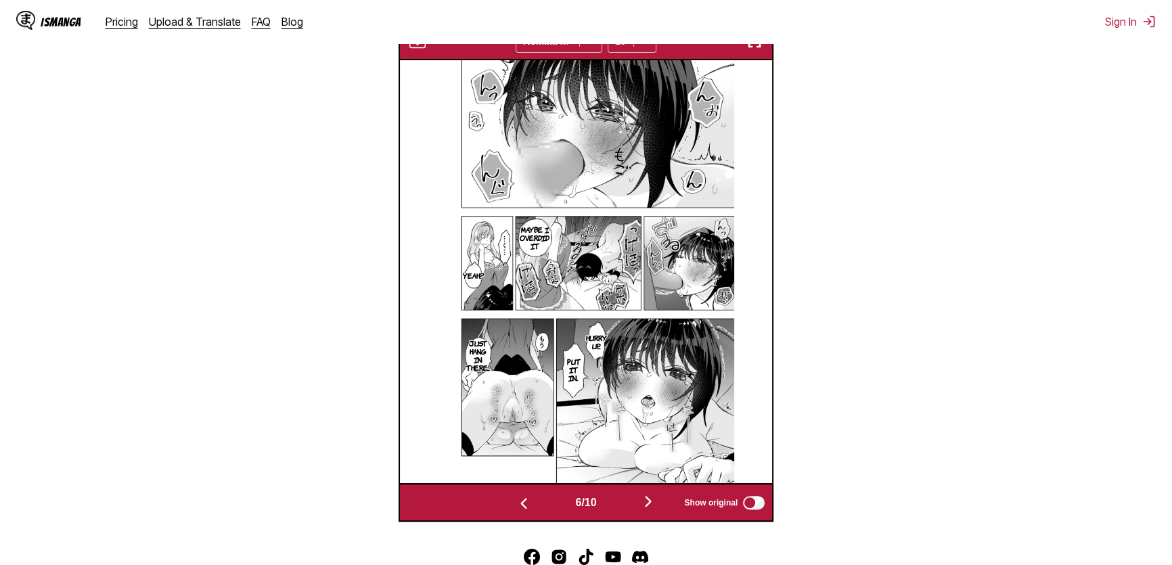
click at [650, 506] on img "button" at bounding box center [648, 501] width 16 height 16
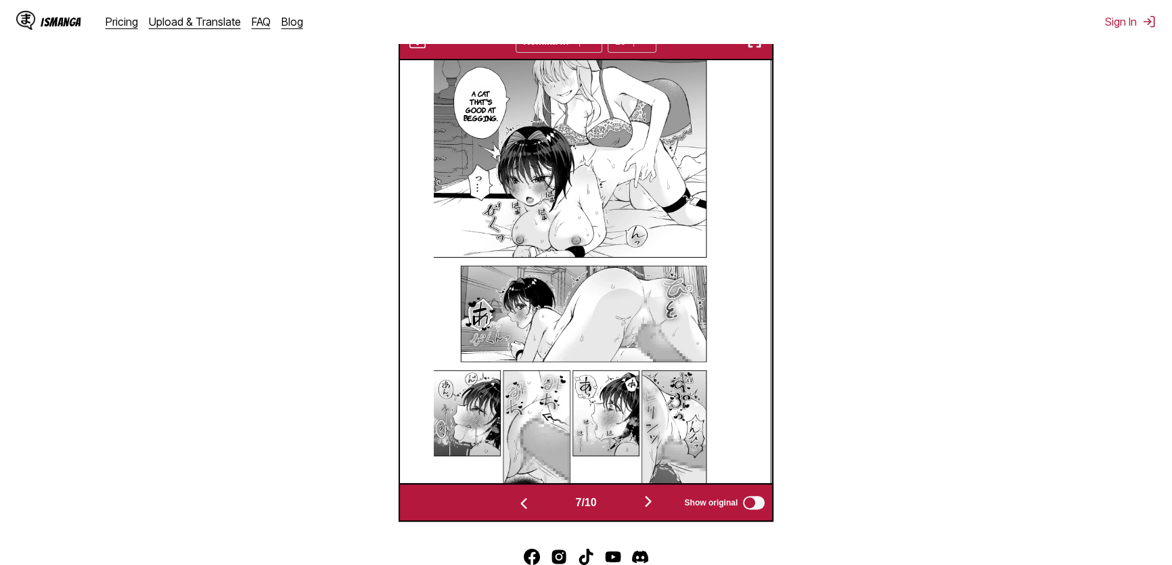
click at [647, 507] on img "button" at bounding box center [648, 501] width 16 height 16
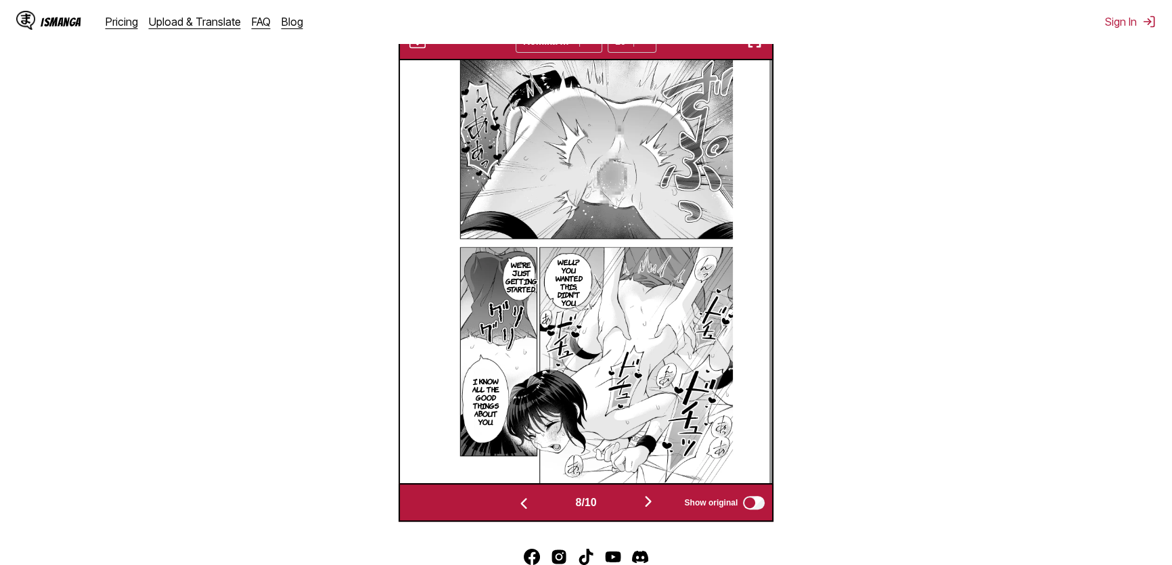
click at [654, 505] on img "button" at bounding box center [648, 501] width 16 height 16
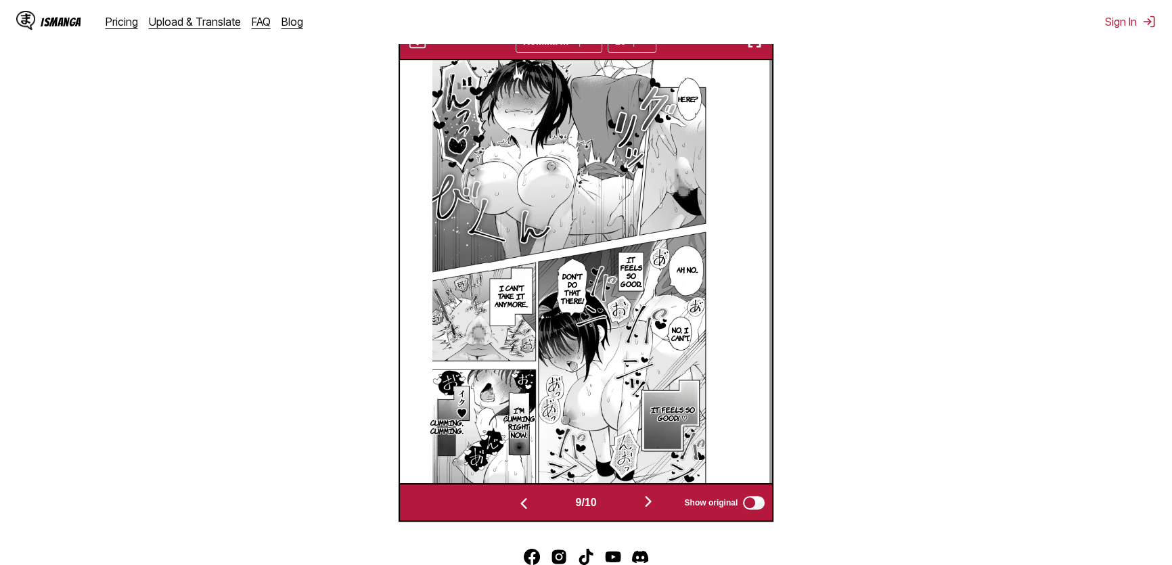
click at [647, 503] on img "button" at bounding box center [648, 501] width 16 height 16
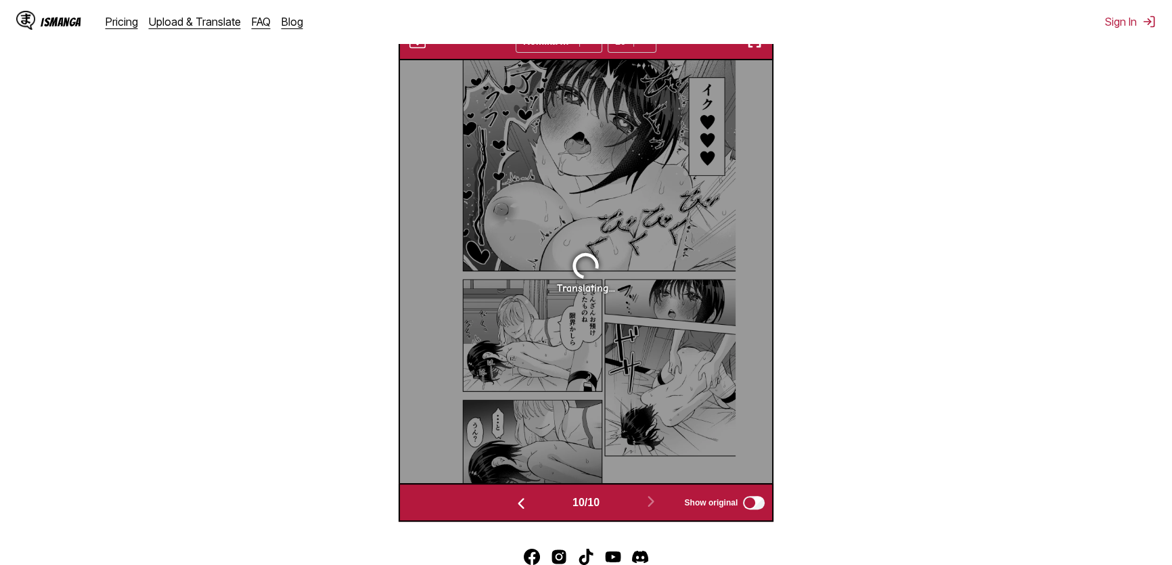
scroll to position [433, 0]
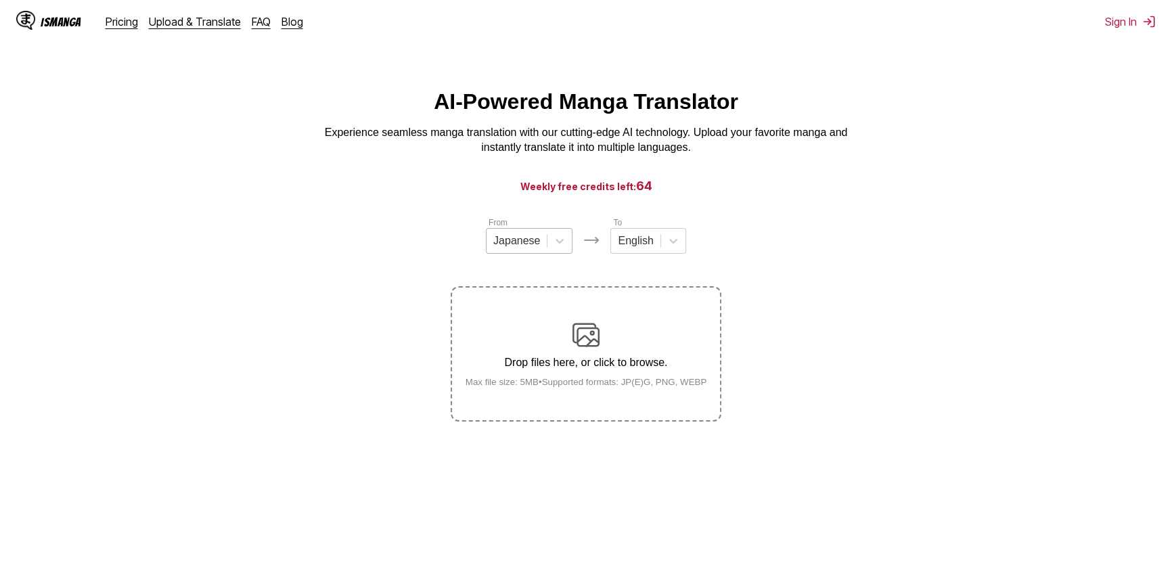
click at [526, 239] on div at bounding box center [516, 240] width 47 height 15
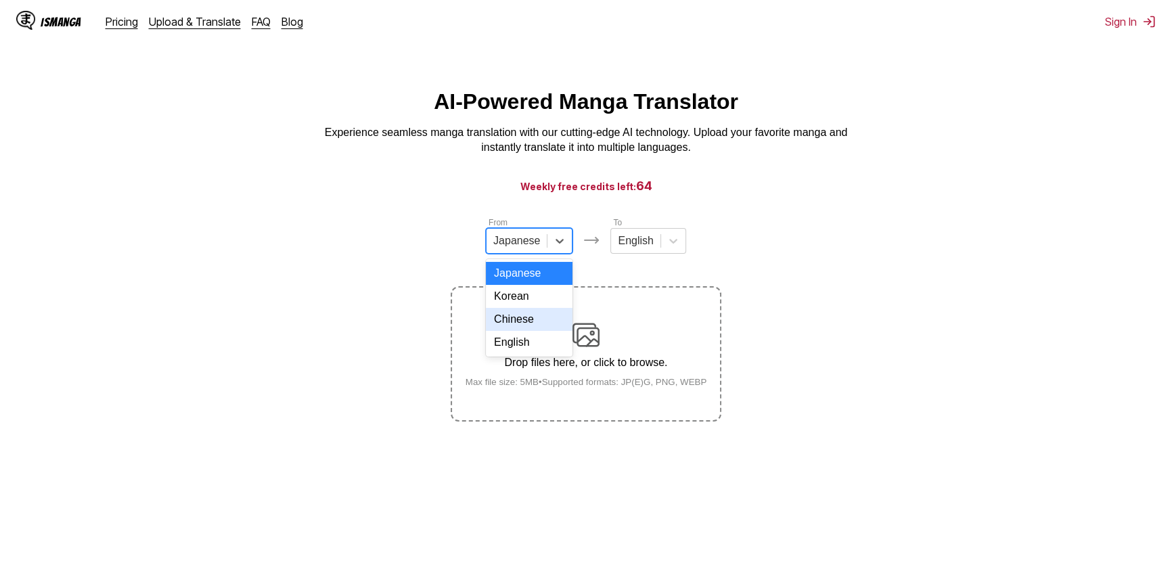
click at [523, 330] on div "Chinese" at bounding box center [529, 319] width 87 height 23
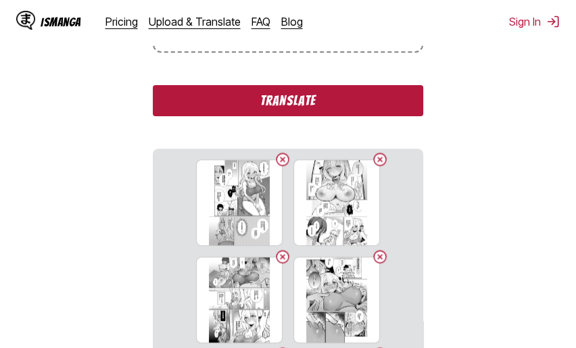
click at [301, 95] on button "Translate" at bounding box center [288, 100] width 271 height 31
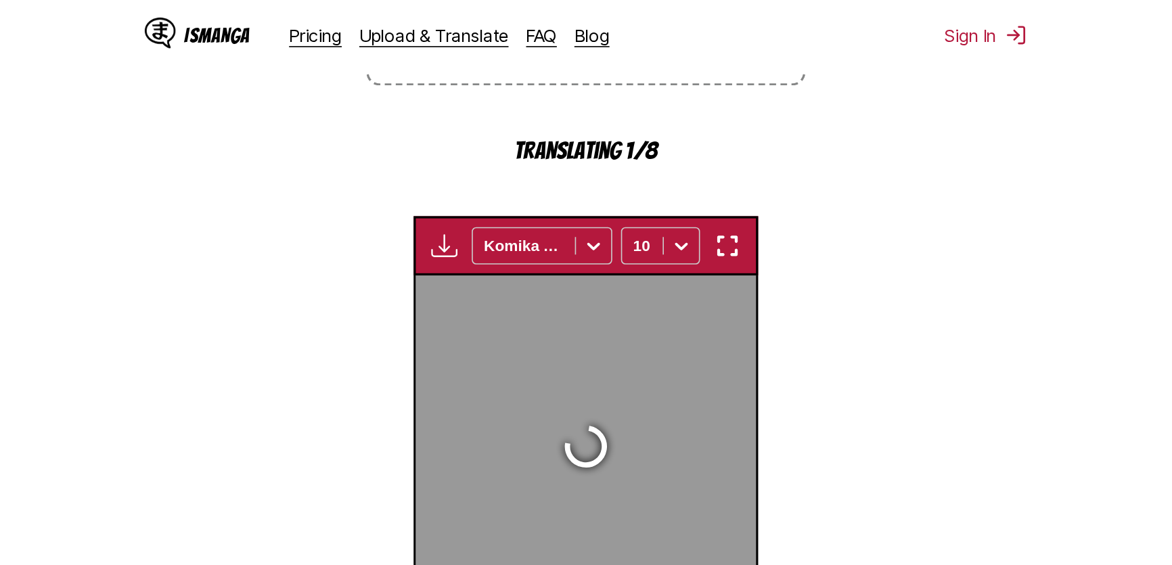
scroll to position [471, 0]
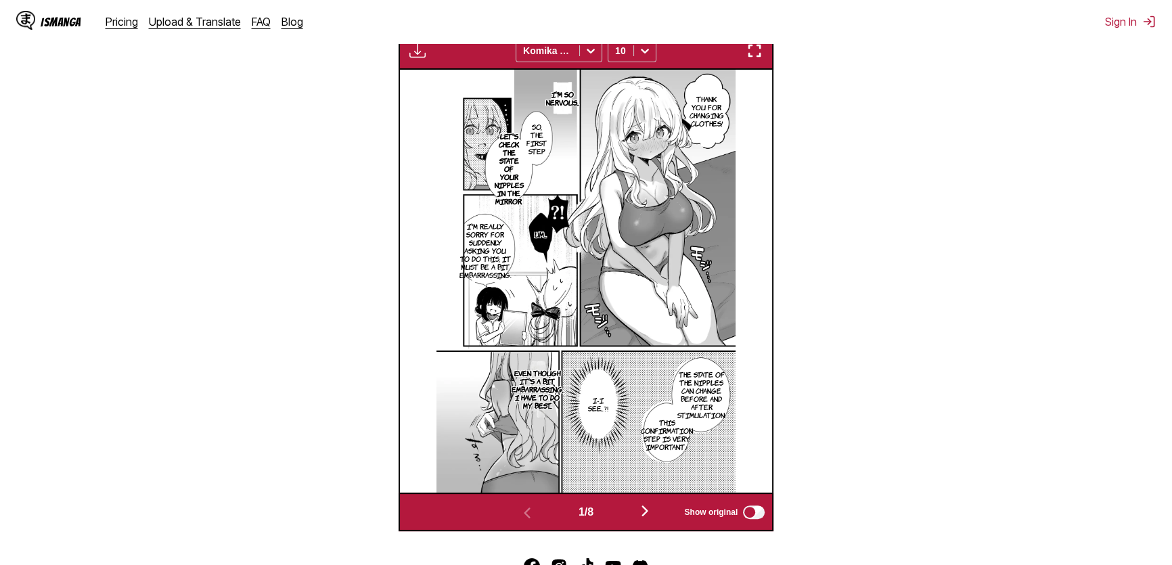
click at [751, 57] on img "button" at bounding box center [754, 51] width 16 height 16
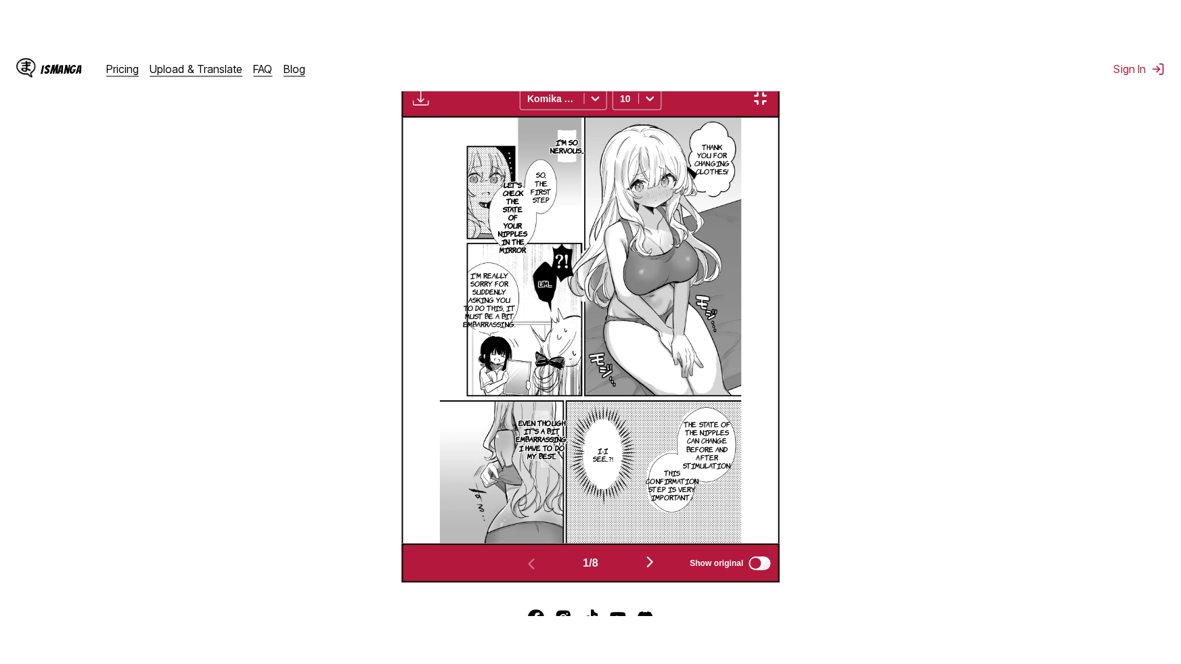
scroll to position [149, 0]
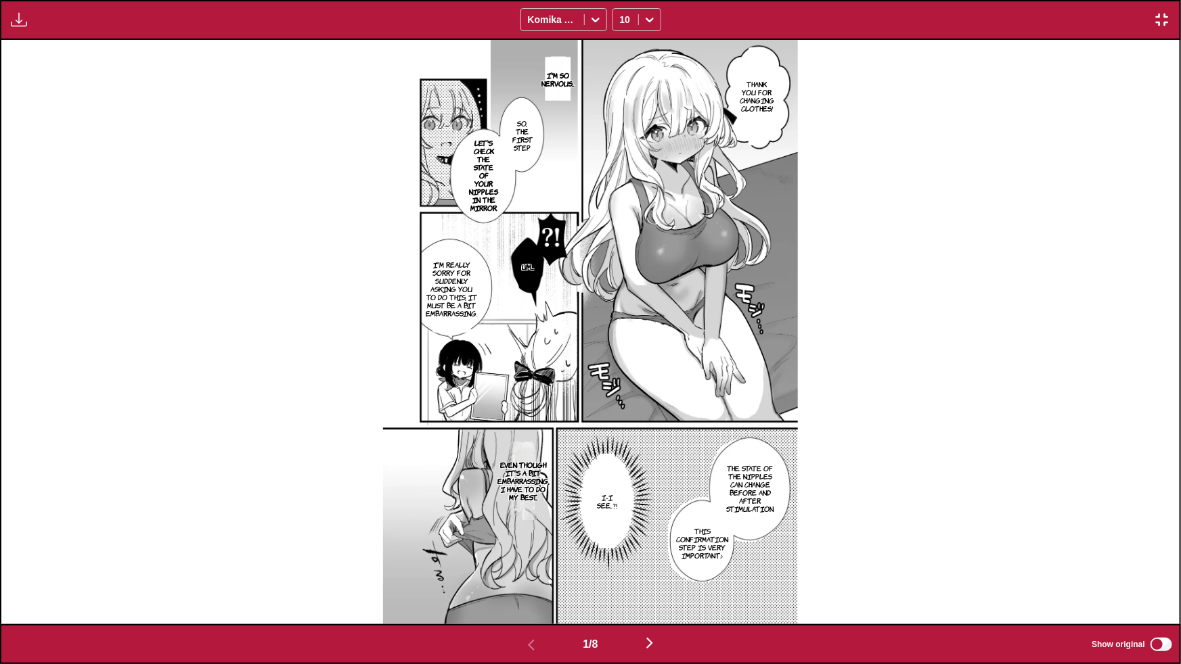
click at [649, 564] on img "button" at bounding box center [649, 643] width 16 height 16
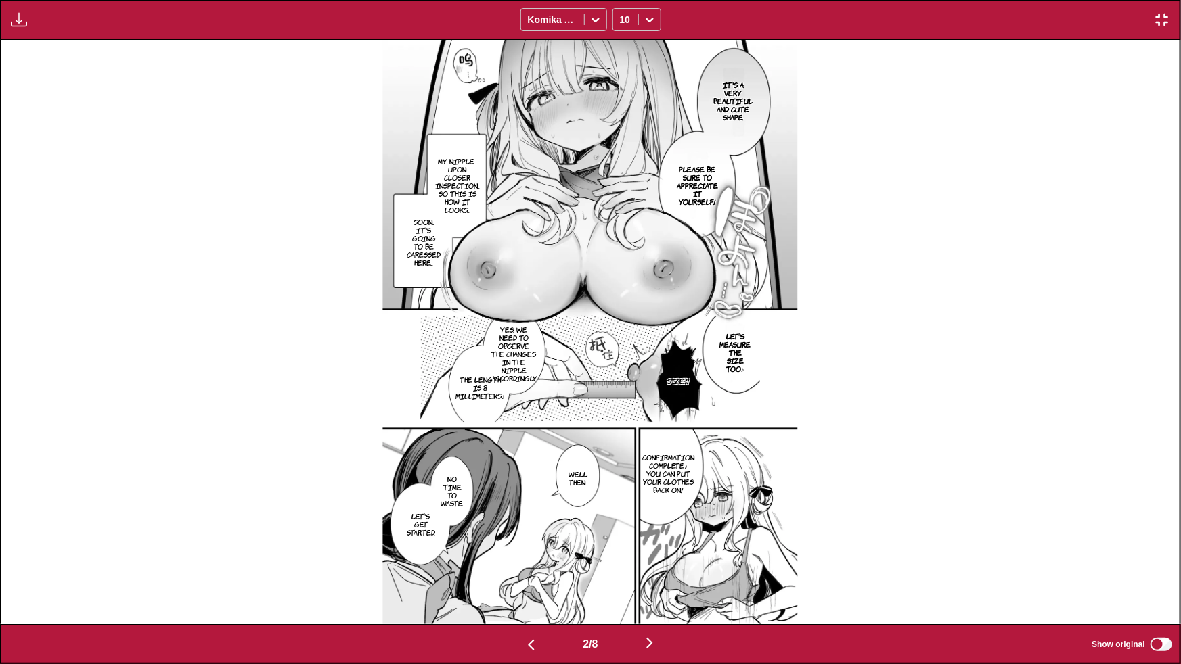
click at [647, 564] on button "button" at bounding box center [649, 645] width 81 height 20
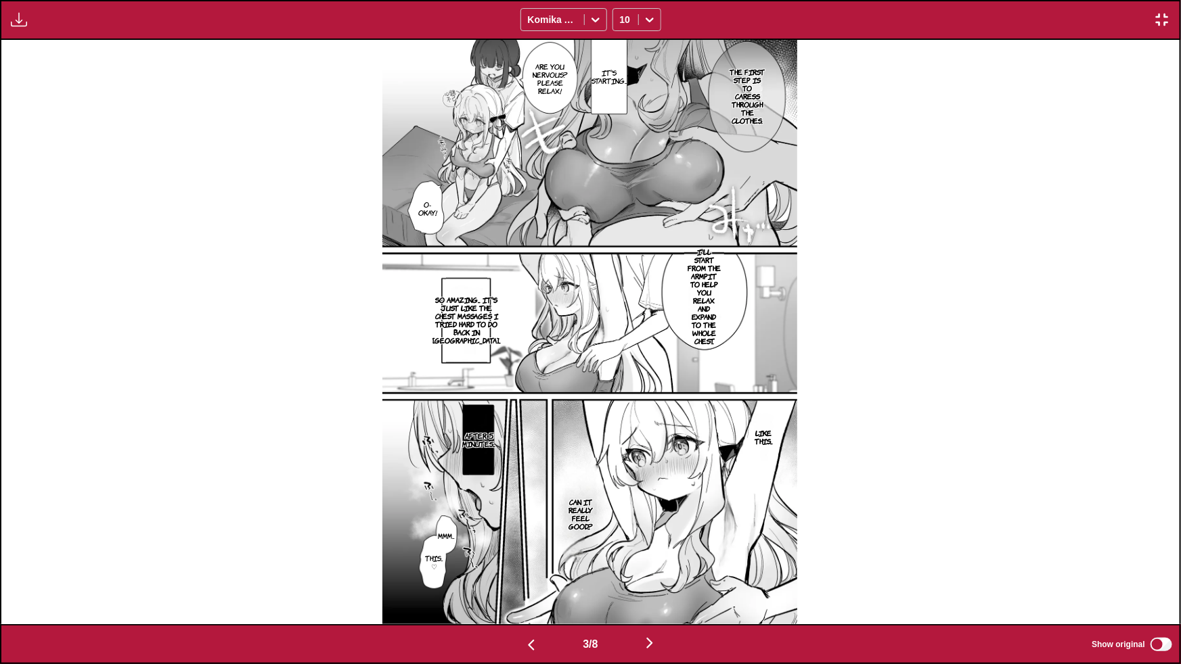
click at [647, 564] on button "button" at bounding box center [649, 645] width 81 height 20
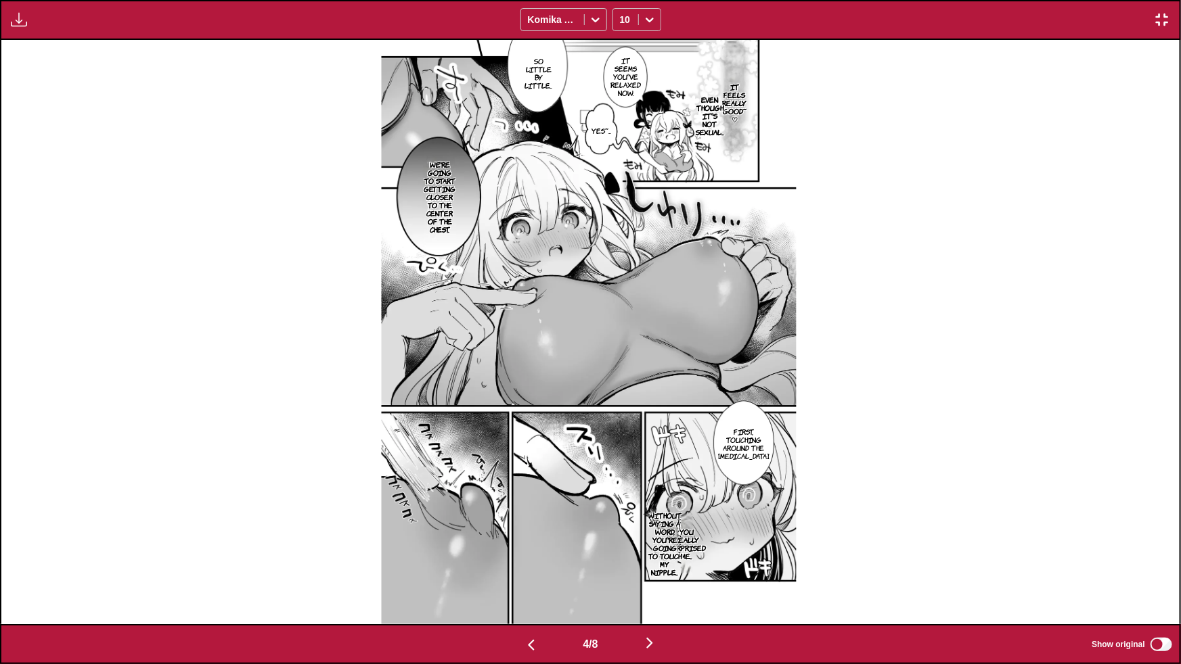
click at [654, 564] on img "button" at bounding box center [649, 643] width 16 height 16
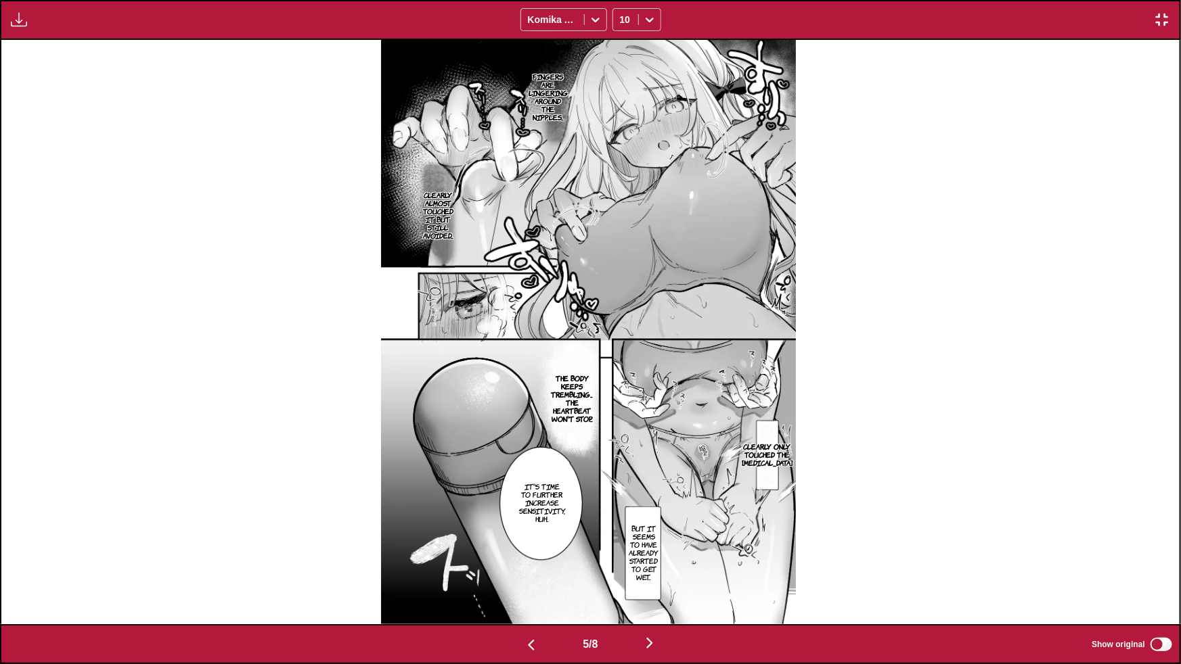
click at [656, 564] on img "button" at bounding box center [649, 643] width 16 height 16
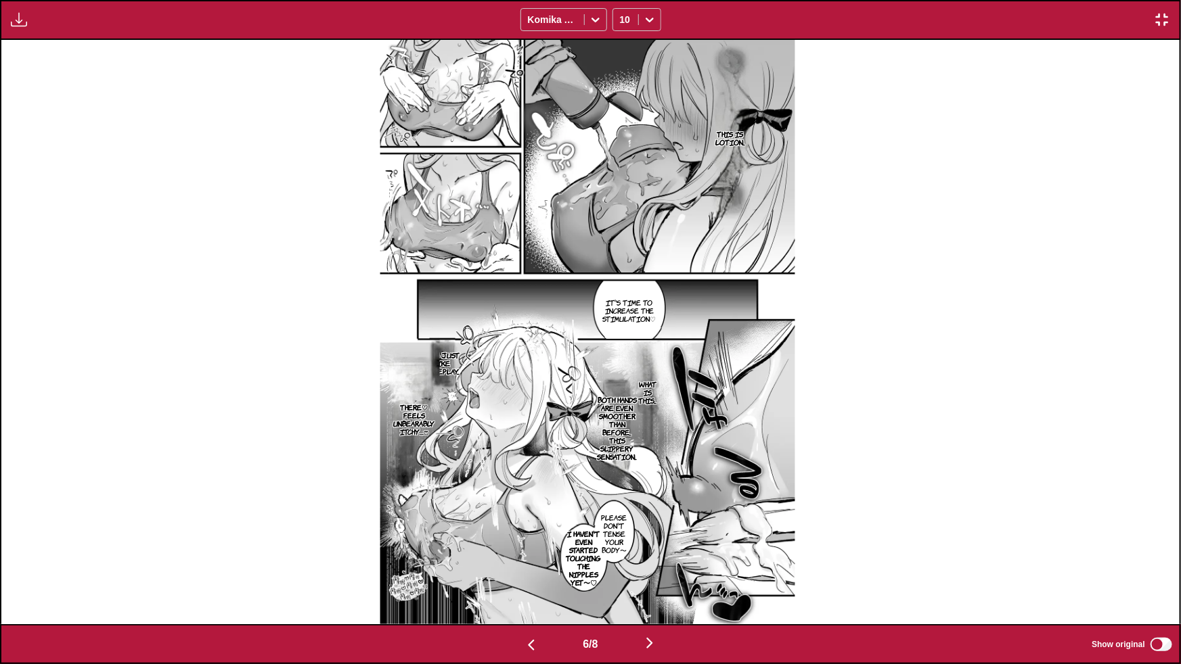
click at [650, 564] on img "button" at bounding box center [649, 643] width 16 height 16
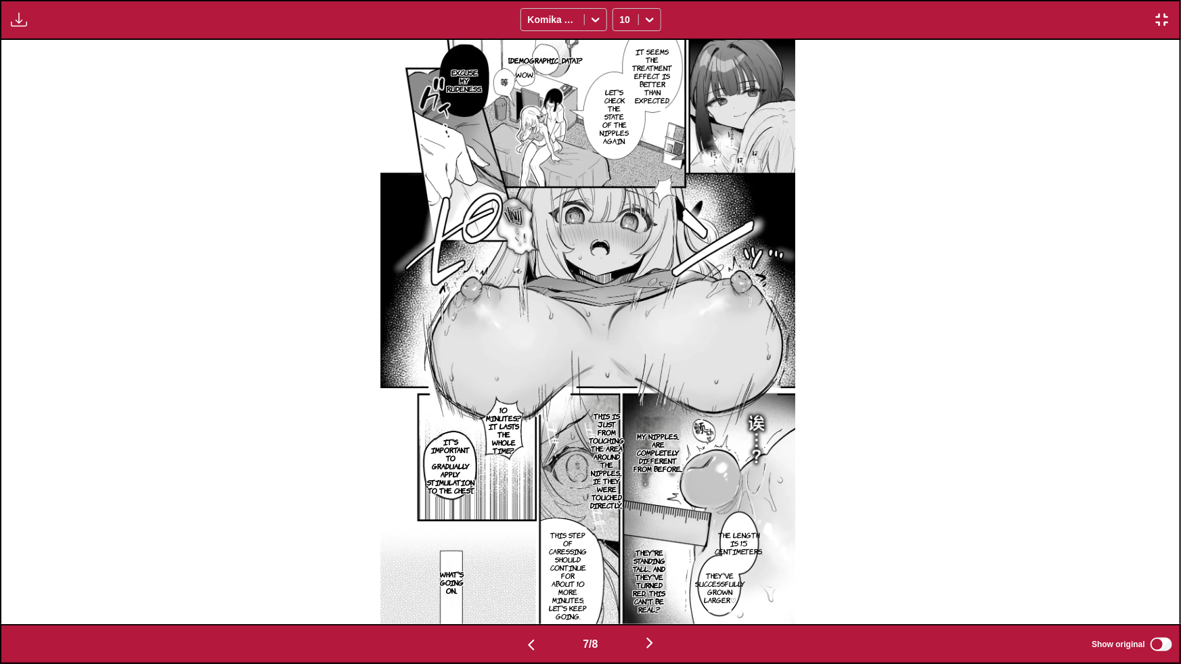
click at [654, 564] on img "button" at bounding box center [649, 643] width 16 height 16
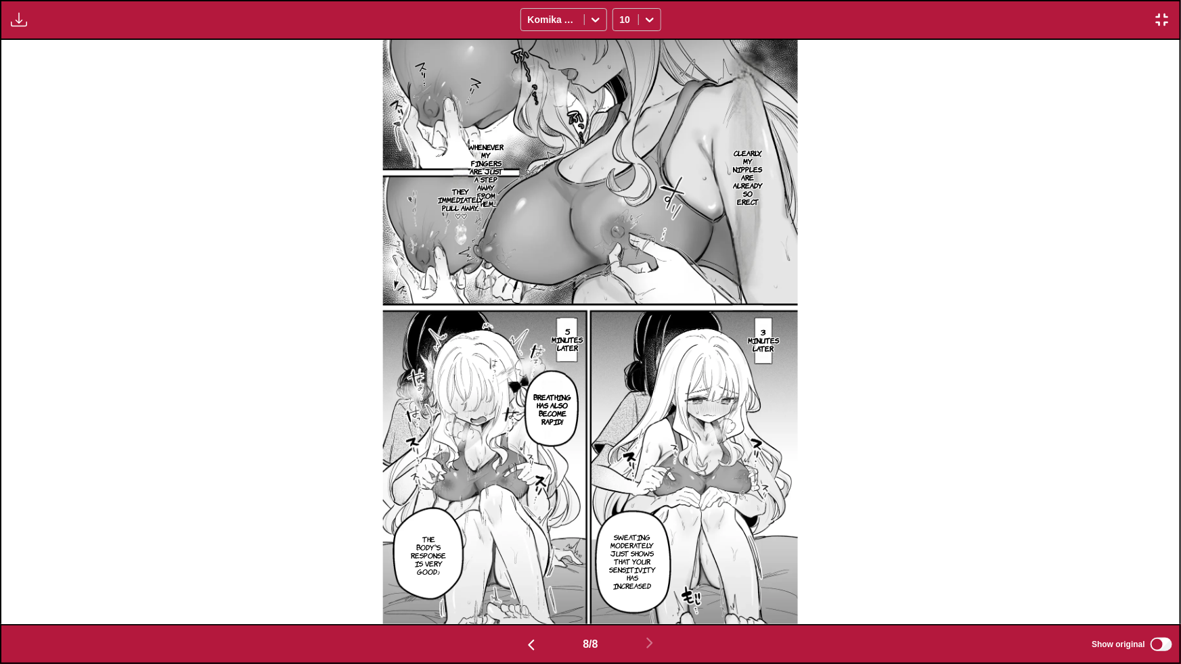
click at [1163, 19] on img "button" at bounding box center [1162, 20] width 16 height 16
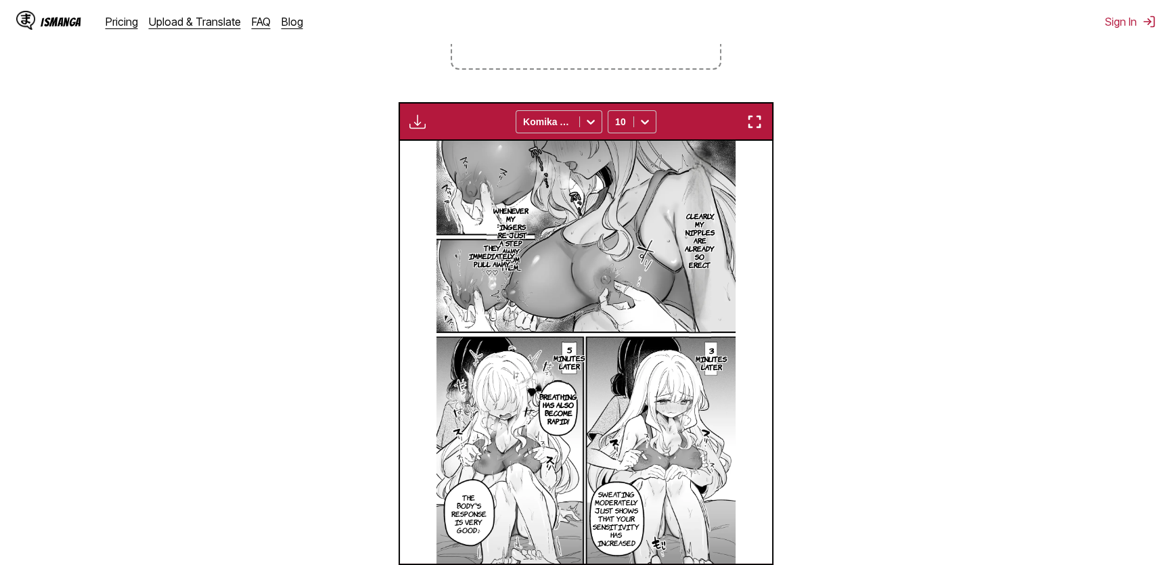
scroll to position [0, 2609]
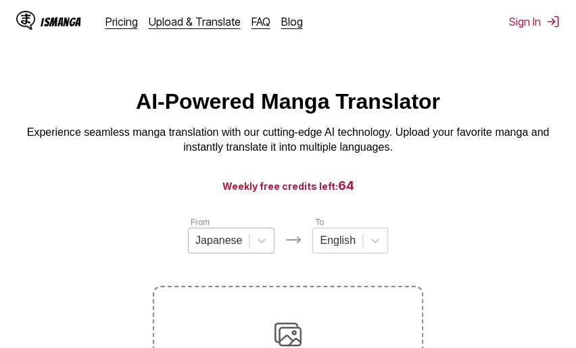
click at [211, 252] on div "Japanese" at bounding box center [231, 241] width 87 height 26
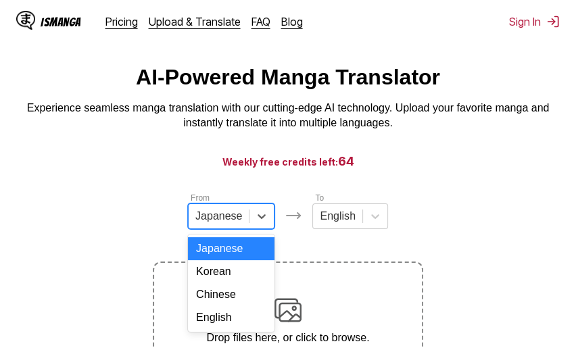
scroll to position [27, 0]
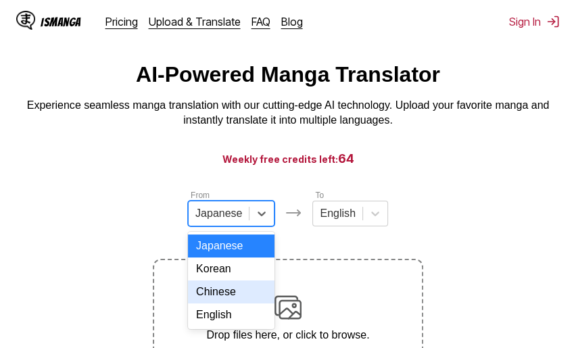
click at [225, 304] on div "Chinese" at bounding box center [231, 292] width 87 height 23
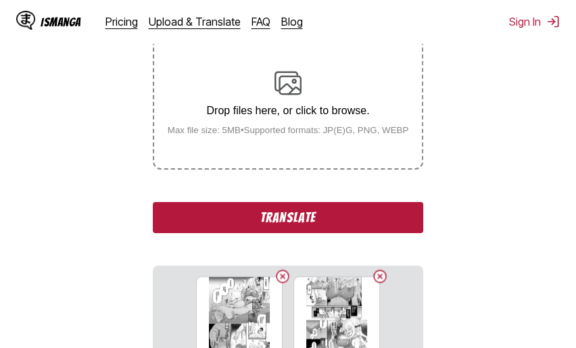
scroll to position [273, 0]
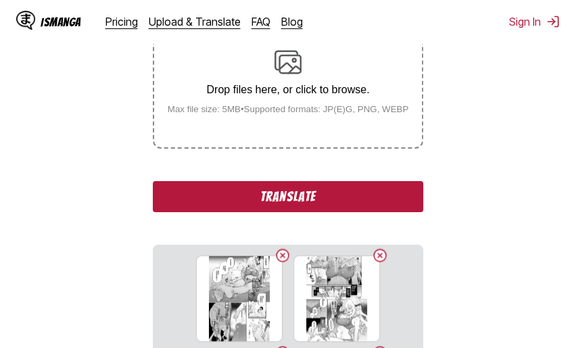
click at [266, 196] on button "Translate" at bounding box center [288, 196] width 271 height 31
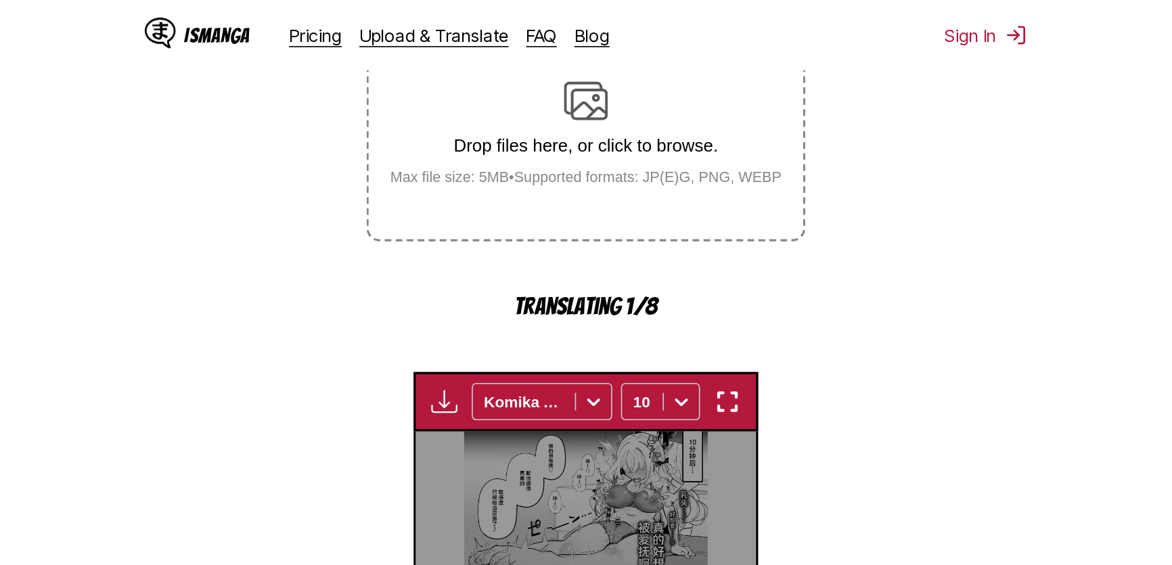
scroll to position [471, 0]
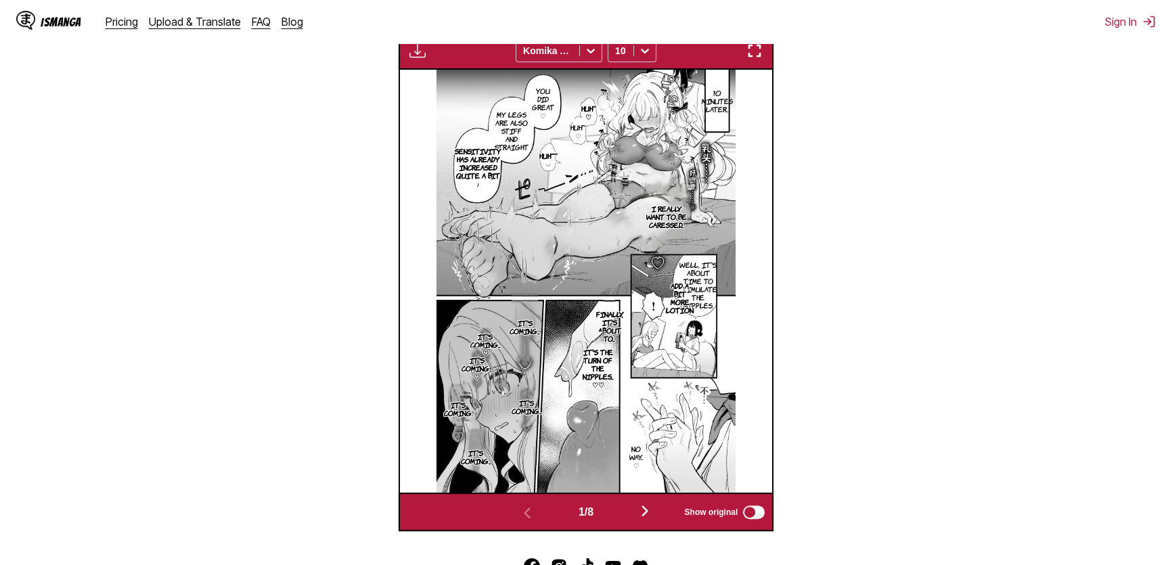
click at [576, 56] on img "button" at bounding box center [754, 51] width 16 height 16
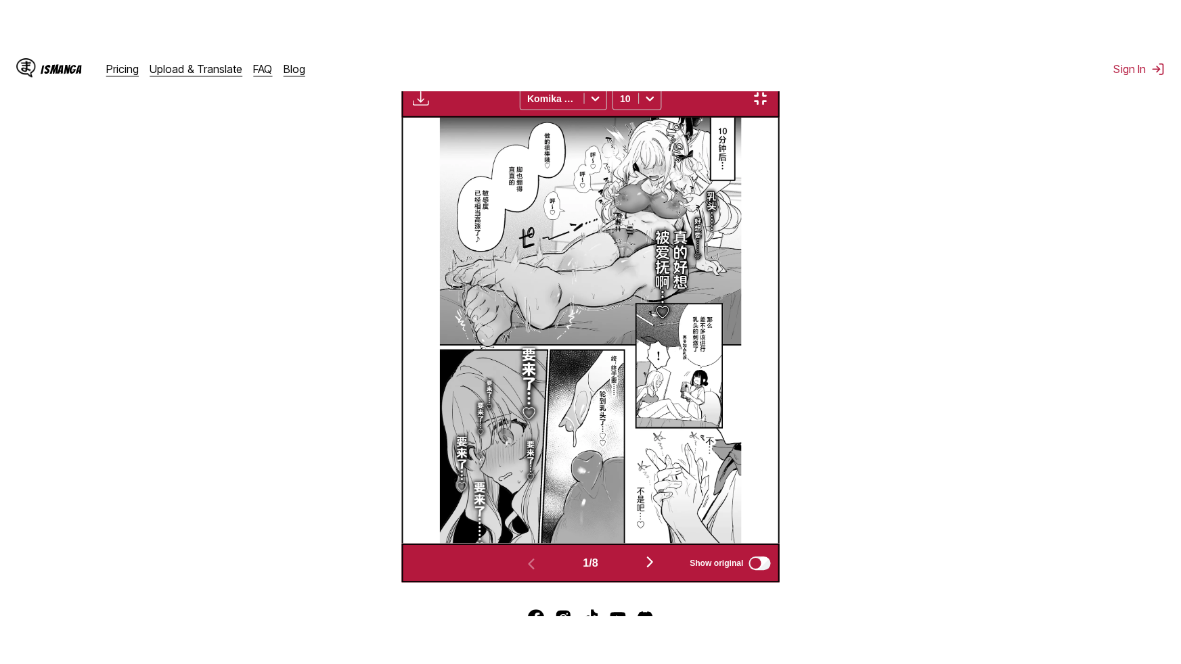
scroll to position [149, 0]
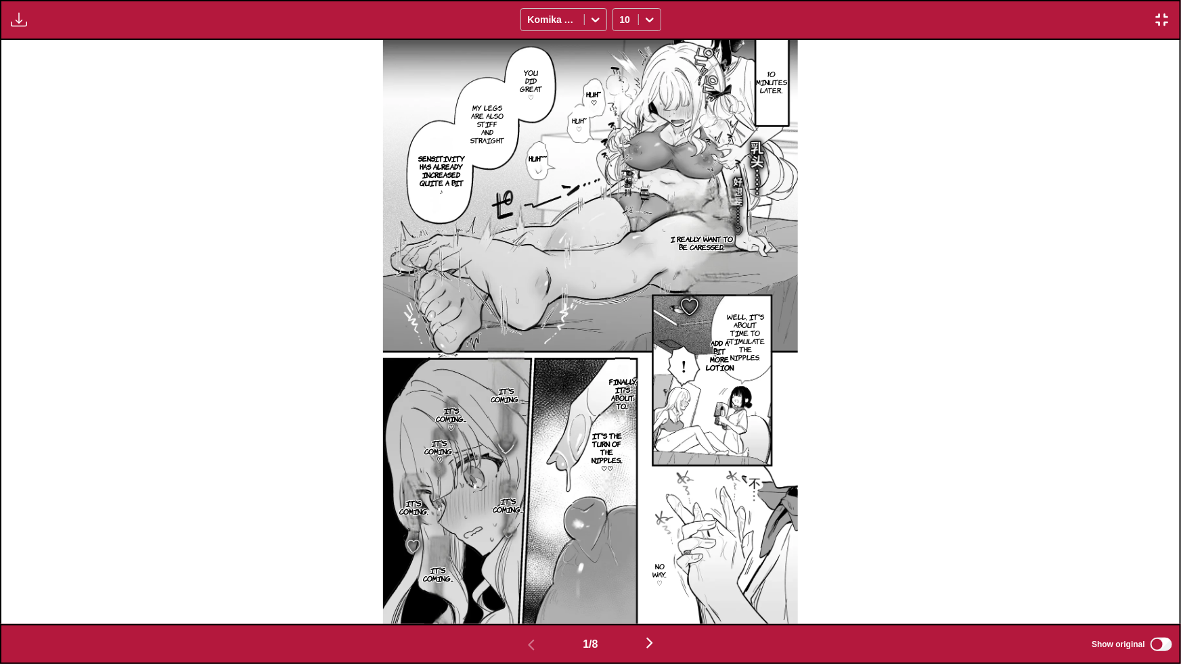
click at [576, 348] on img "button" at bounding box center [649, 643] width 16 height 16
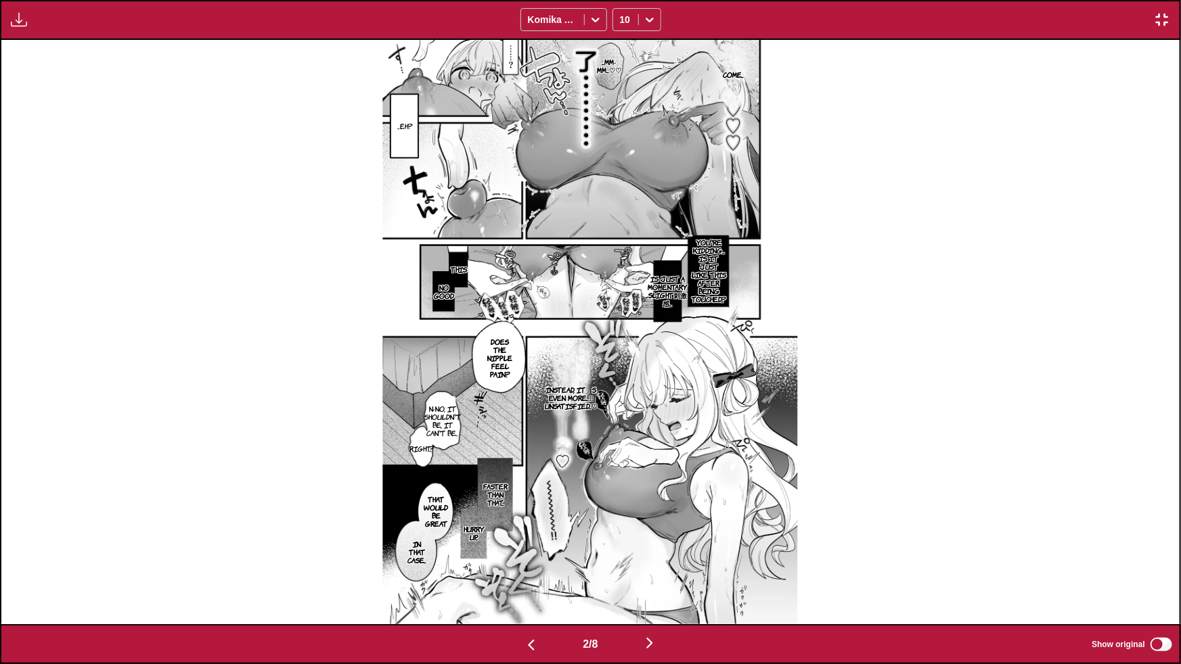
click at [576, 348] on img "button" at bounding box center [649, 643] width 16 height 16
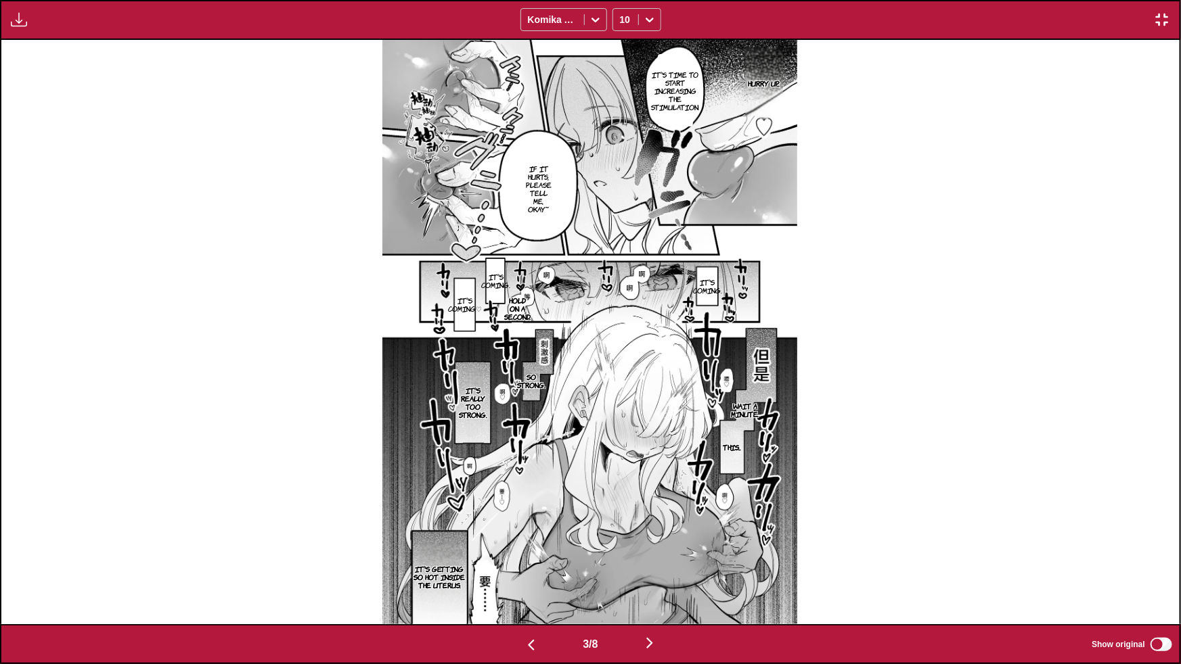
click at [576, 348] on img "button" at bounding box center [649, 643] width 16 height 16
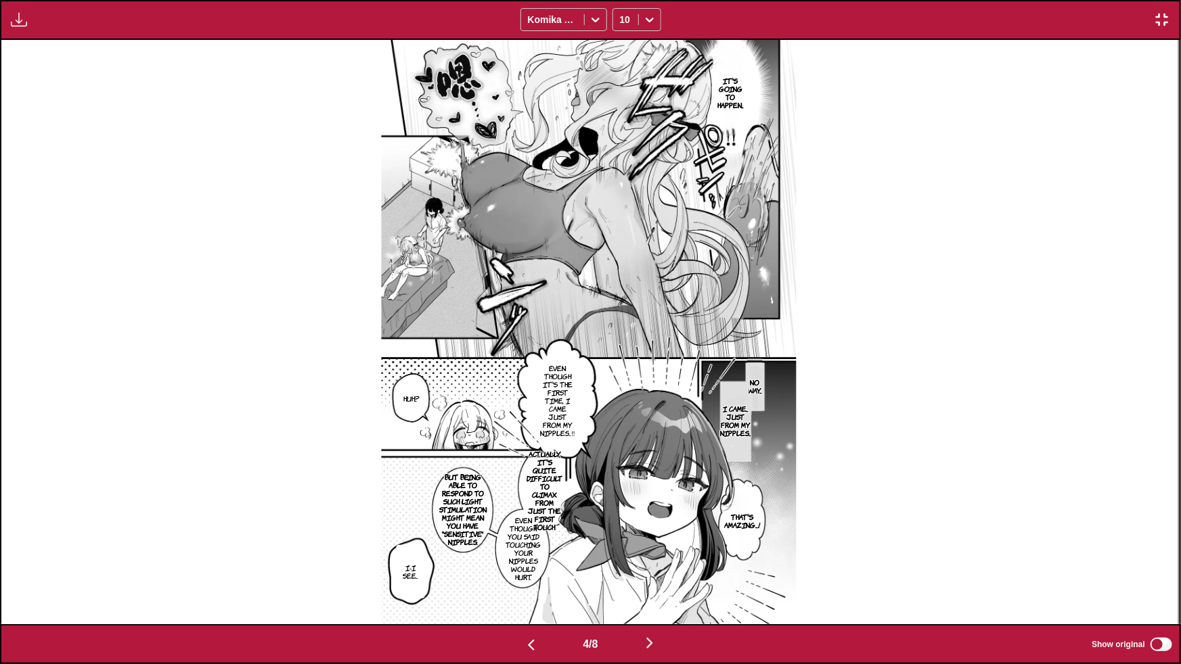
click at [576, 348] on img "button" at bounding box center [649, 643] width 16 height 16
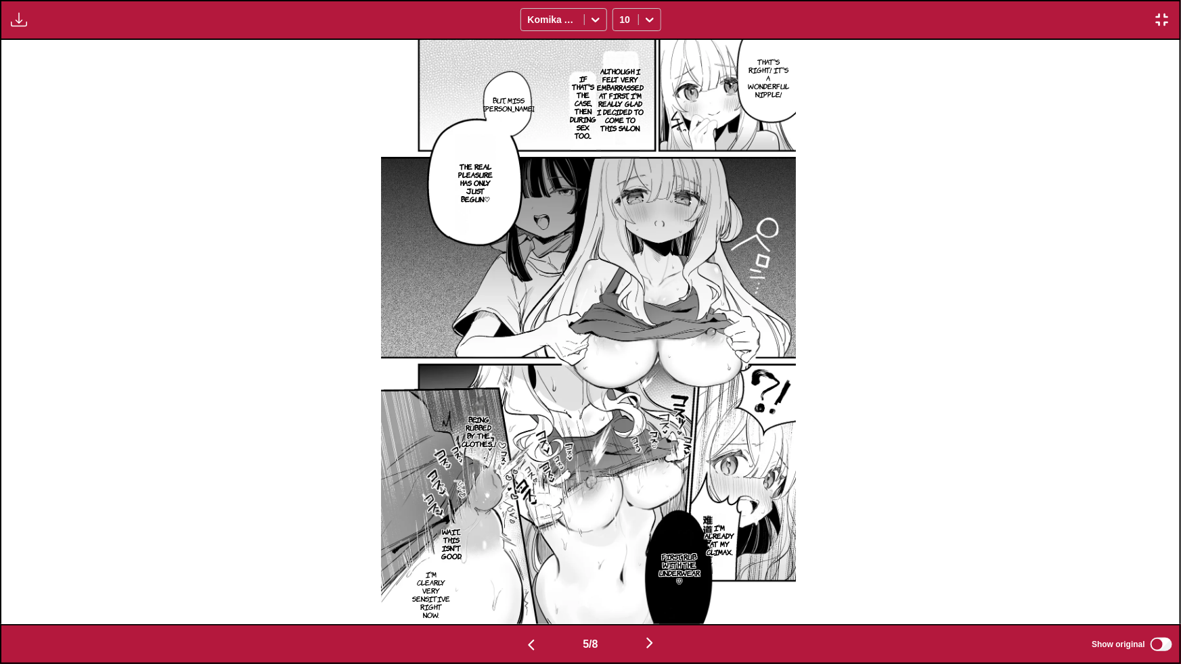
click at [576, 348] on img "button" at bounding box center [649, 643] width 16 height 16
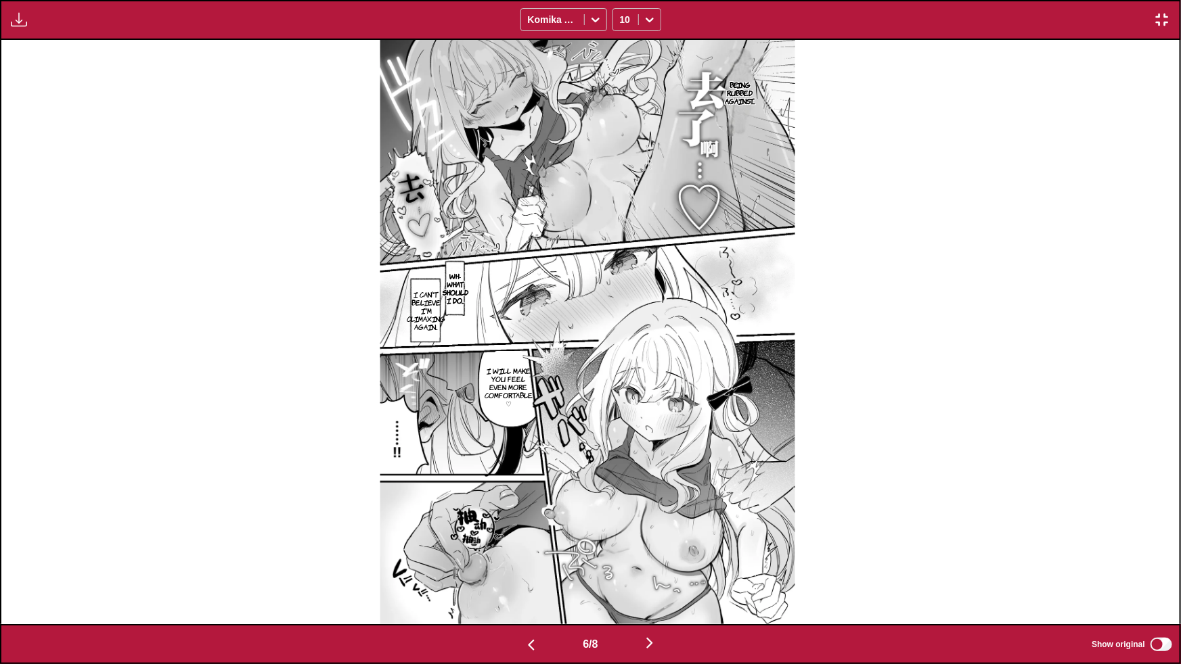
click at [576, 348] on img "button" at bounding box center [649, 643] width 16 height 16
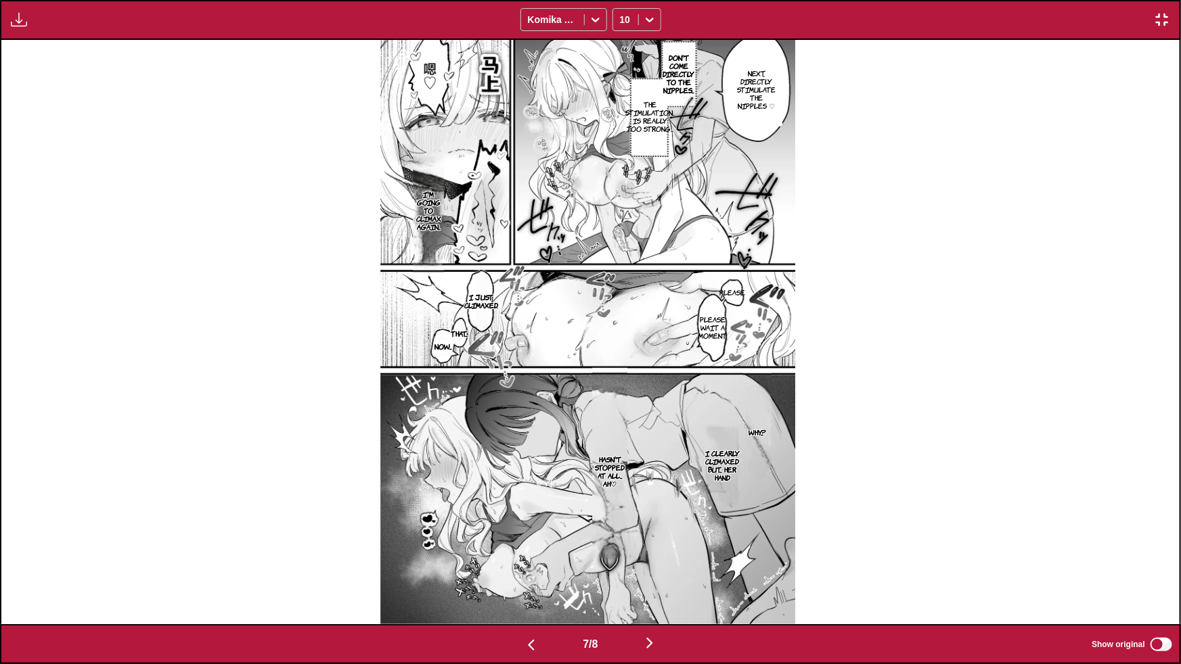
click at [576, 348] on img "button" at bounding box center [649, 643] width 16 height 16
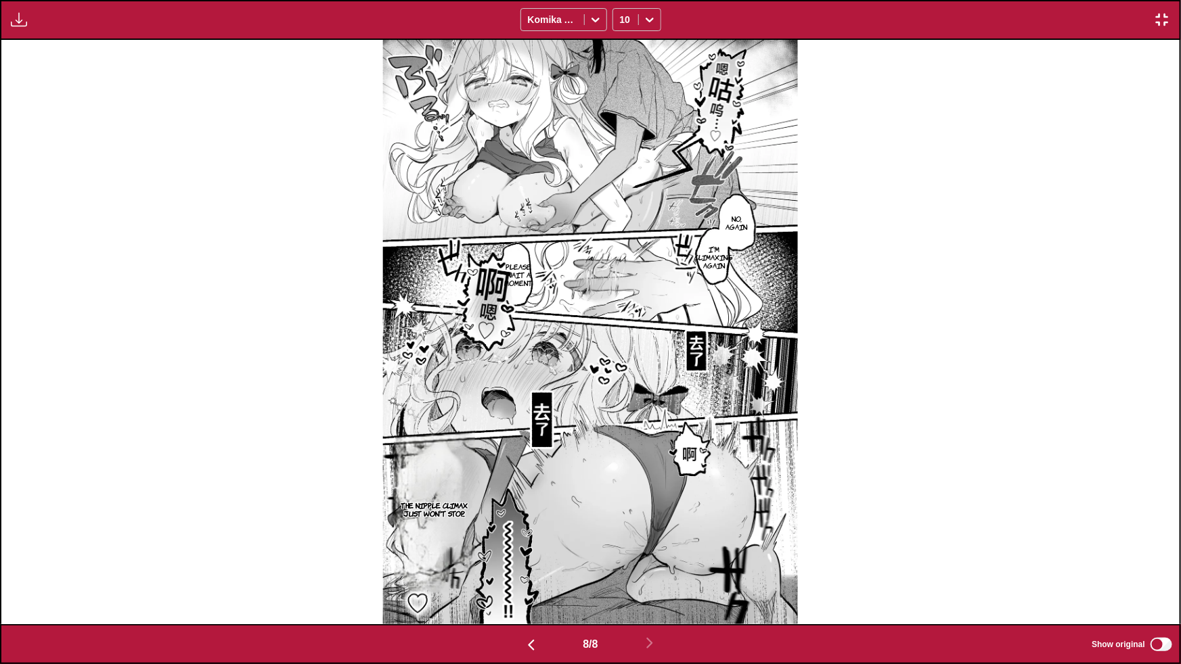
click at [576, 18] on img "button" at bounding box center [1162, 20] width 16 height 16
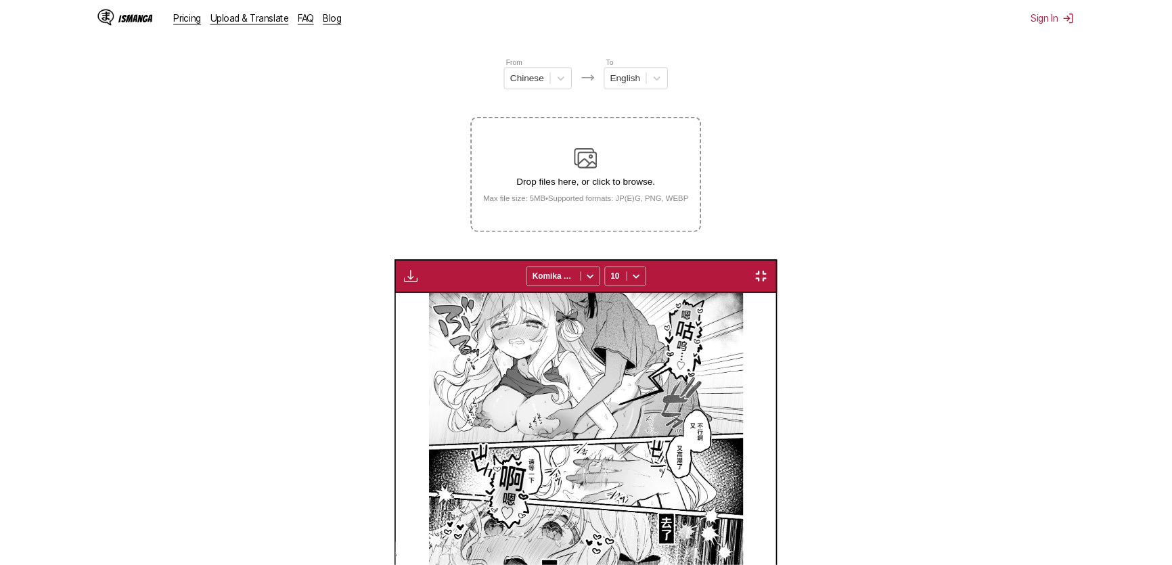
scroll to position [0, 2609]
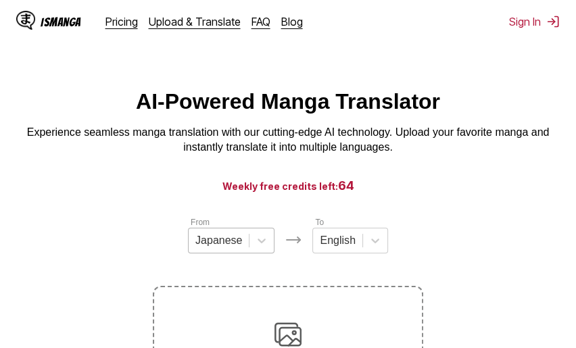
click at [228, 252] on div "Japanese" at bounding box center [231, 241] width 87 height 26
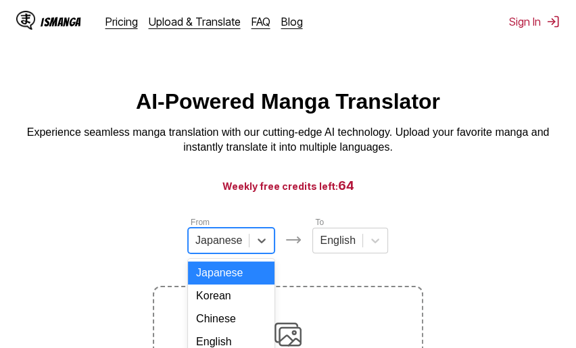
scroll to position [27, 0]
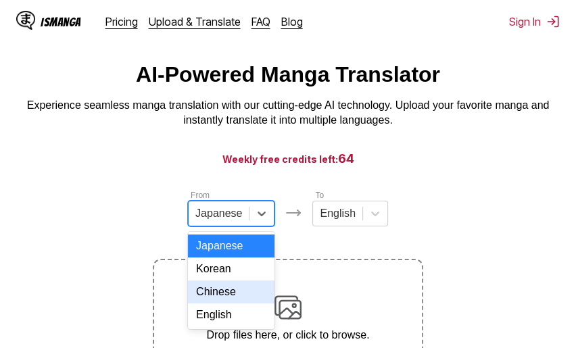
click at [211, 300] on div "Chinese" at bounding box center [231, 292] width 87 height 23
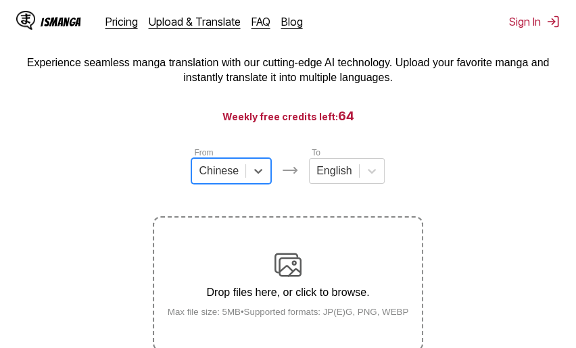
scroll to position [150, 0]
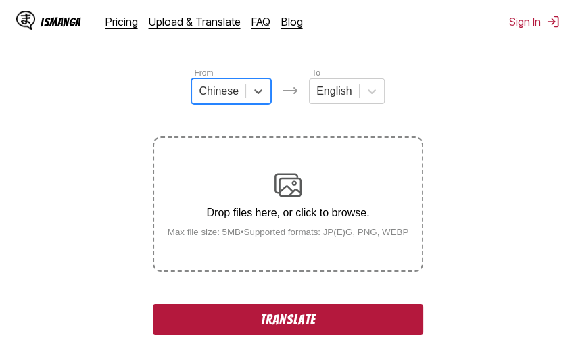
click at [280, 318] on button "Translate" at bounding box center [288, 319] width 271 height 31
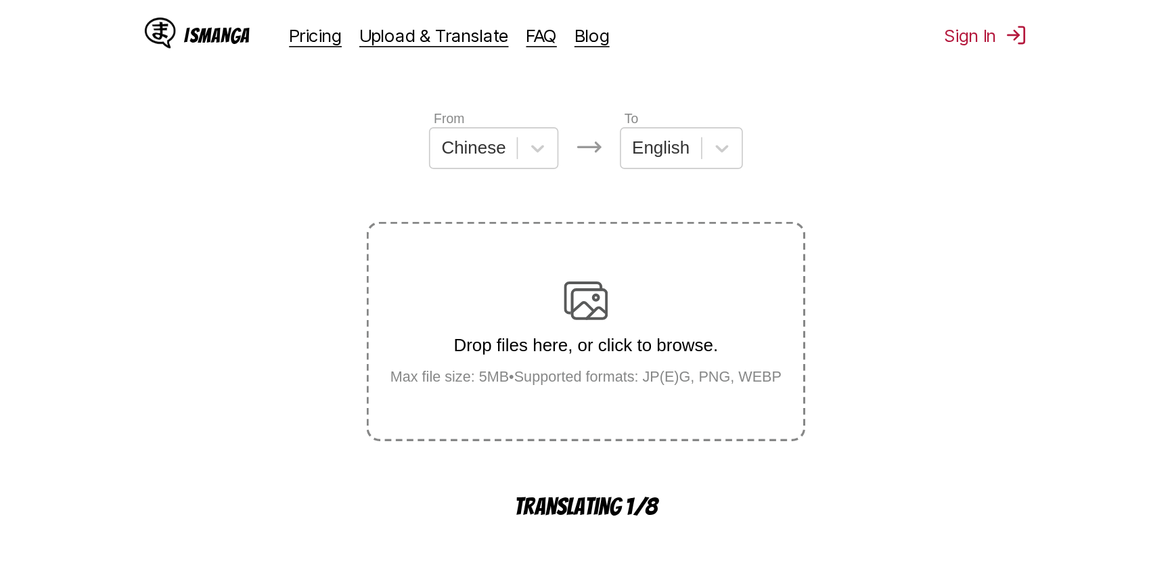
scroll to position [471, 0]
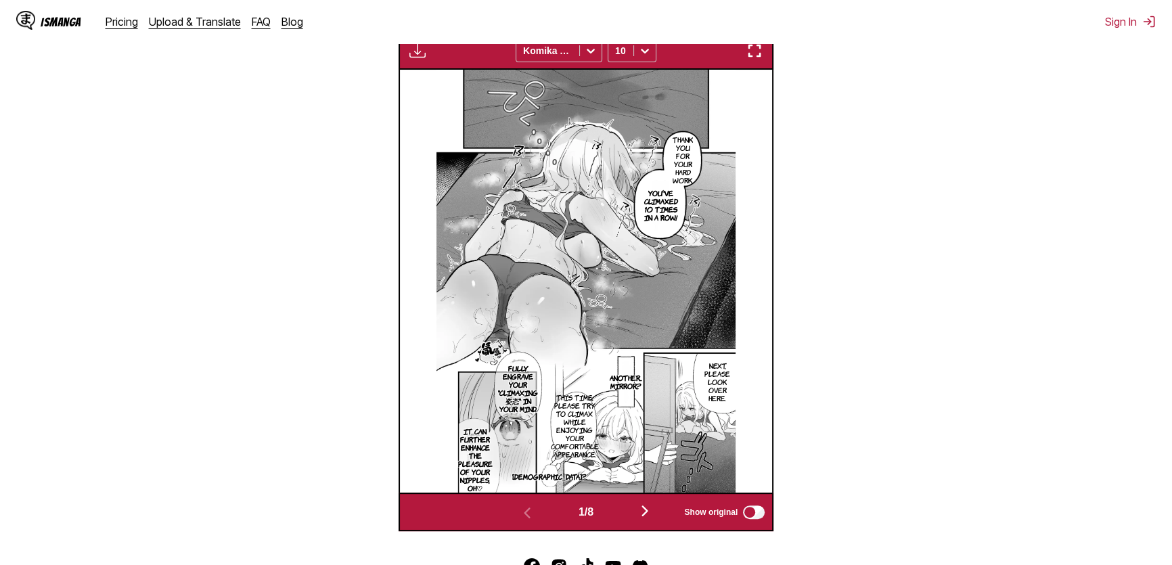
click at [576, 50] on img "button" at bounding box center [754, 51] width 16 height 16
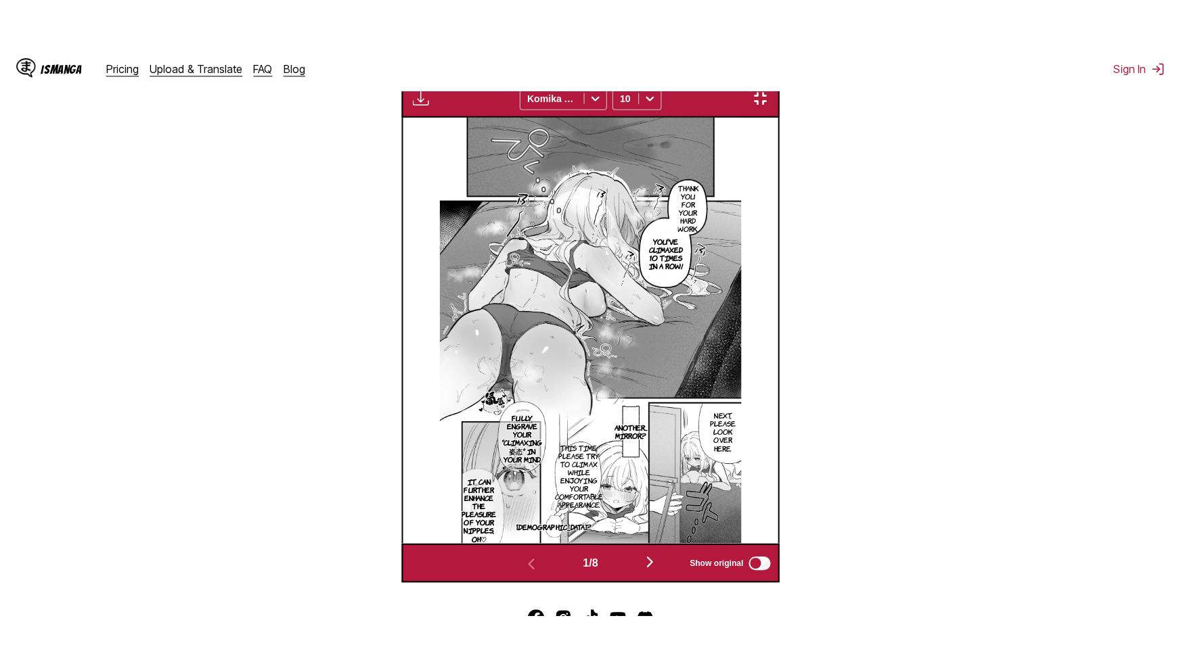
scroll to position [149, 0]
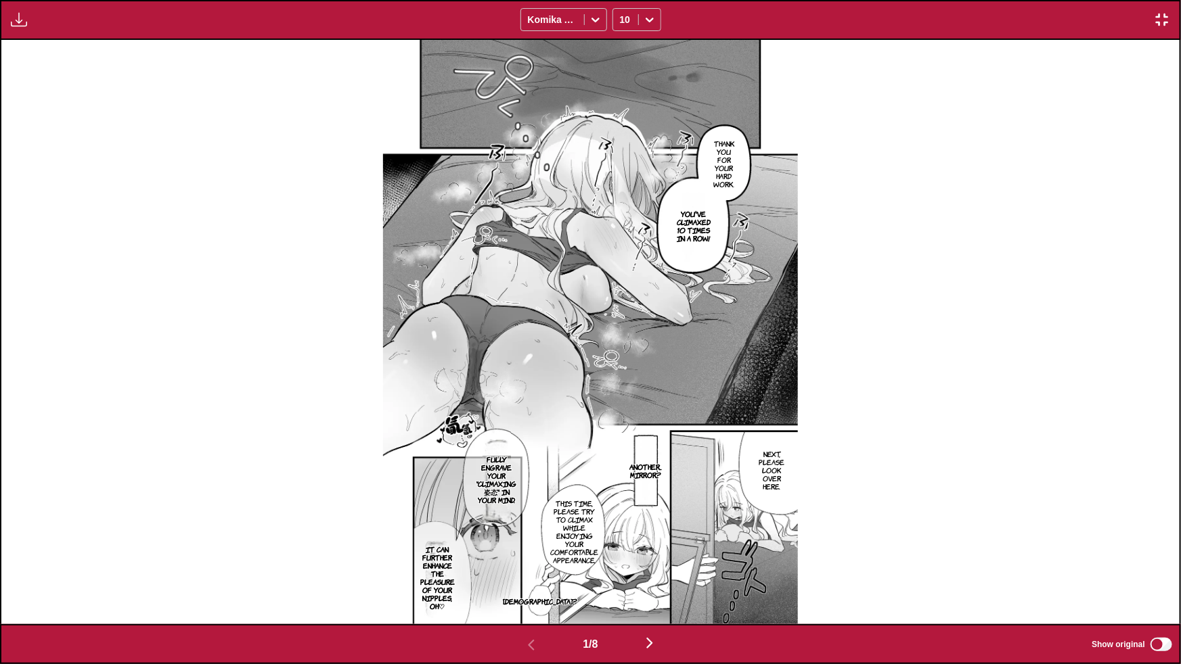
click at [576, 348] on img "button" at bounding box center [649, 643] width 16 height 16
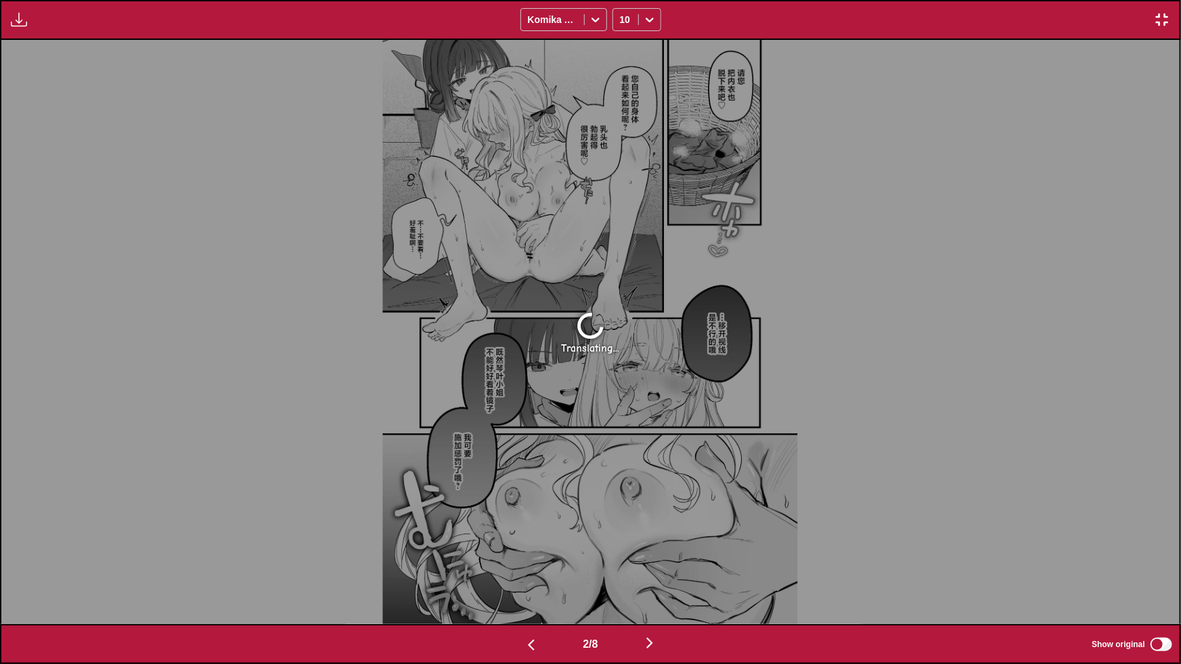
click at [528, 348] on img "button" at bounding box center [531, 645] width 16 height 16
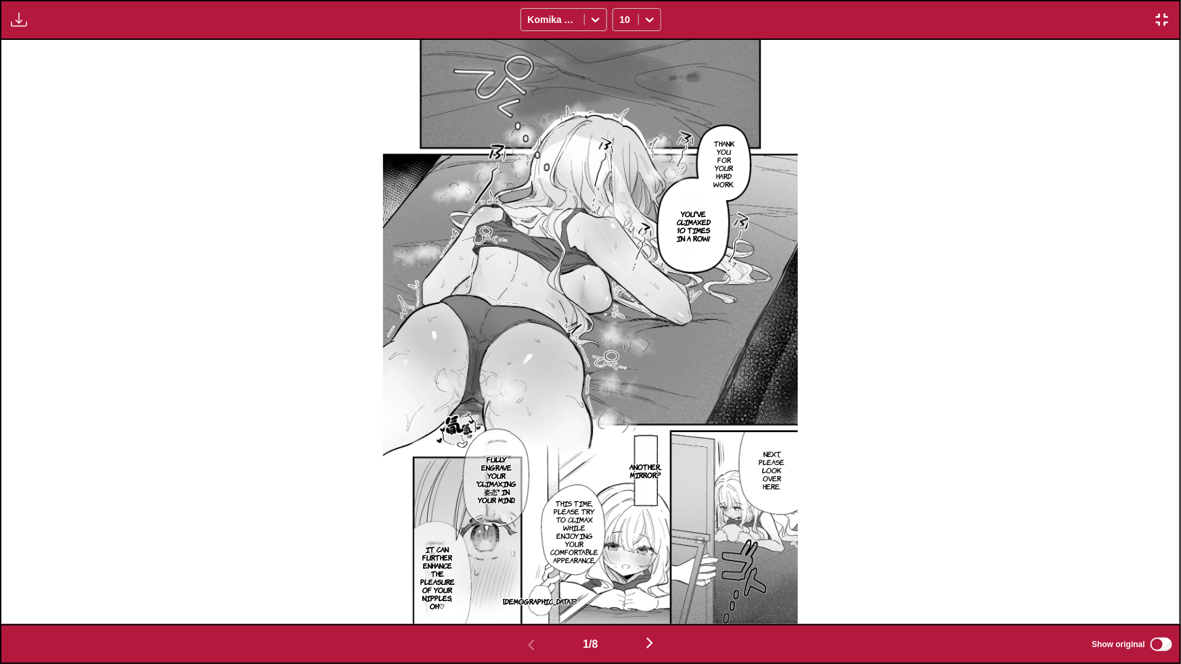
click at [576, 348] on img "button" at bounding box center [649, 643] width 16 height 16
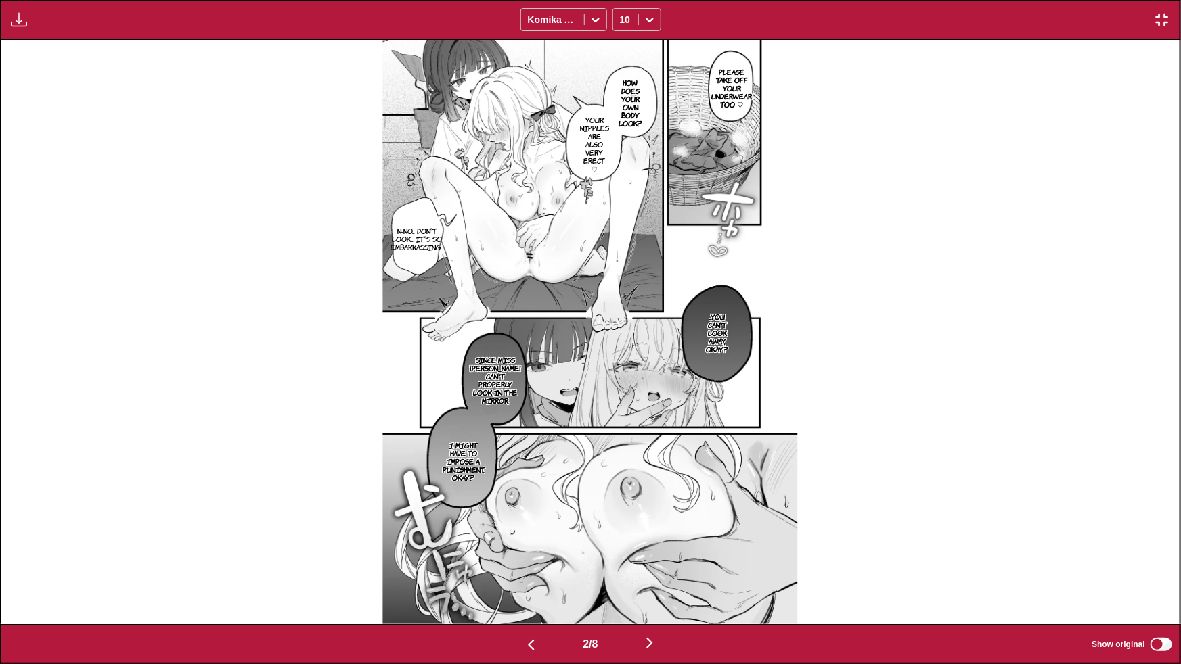
click at [576, 348] on img "button" at bounding box center [649, 643] width 16 height 16
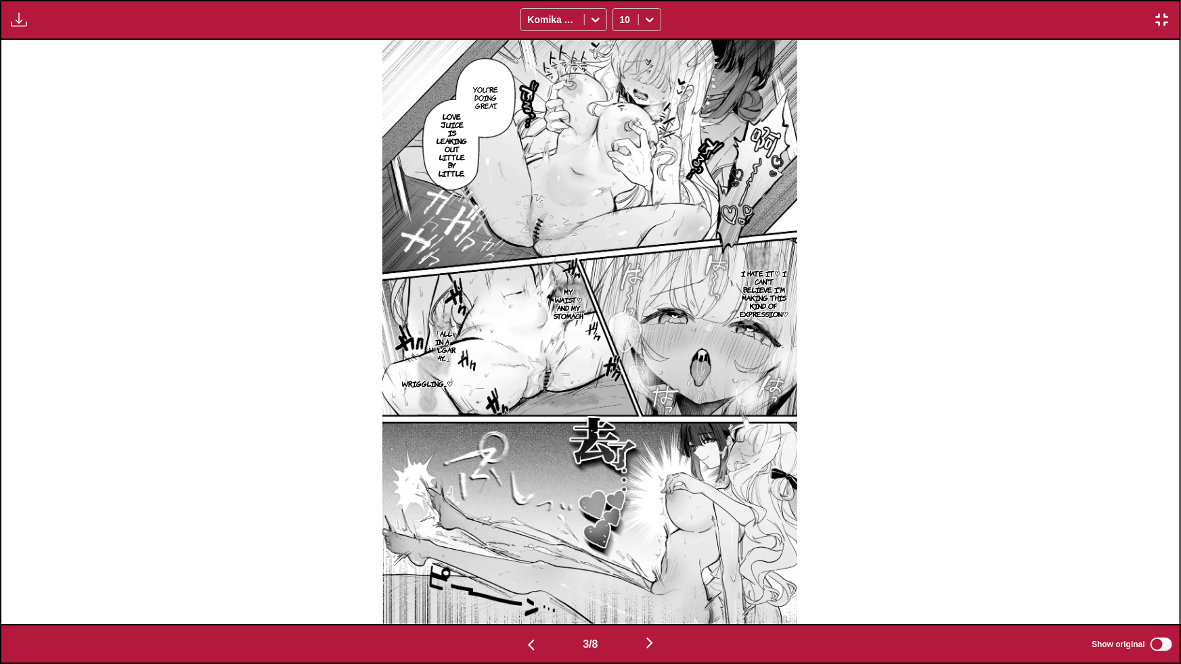
click at [576, 348] on img "button" at bounding box center [649, 643] width 16 height 16
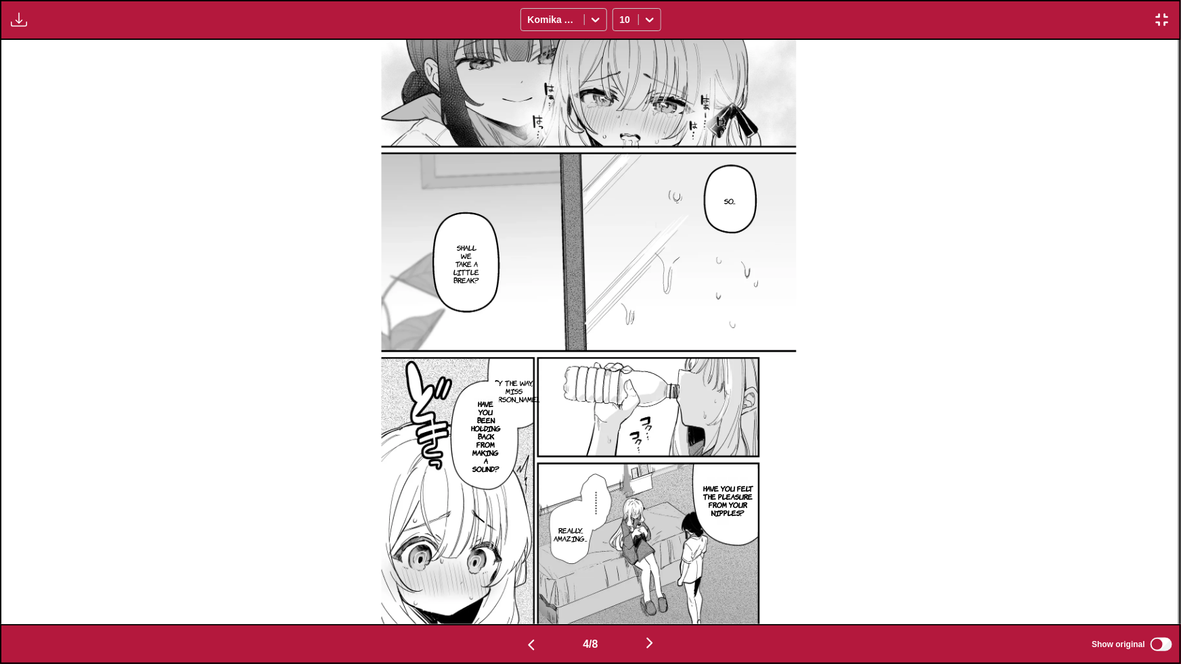
click at [576, 348] on img "button" at bounding box center [649, 643] width 16 height 16
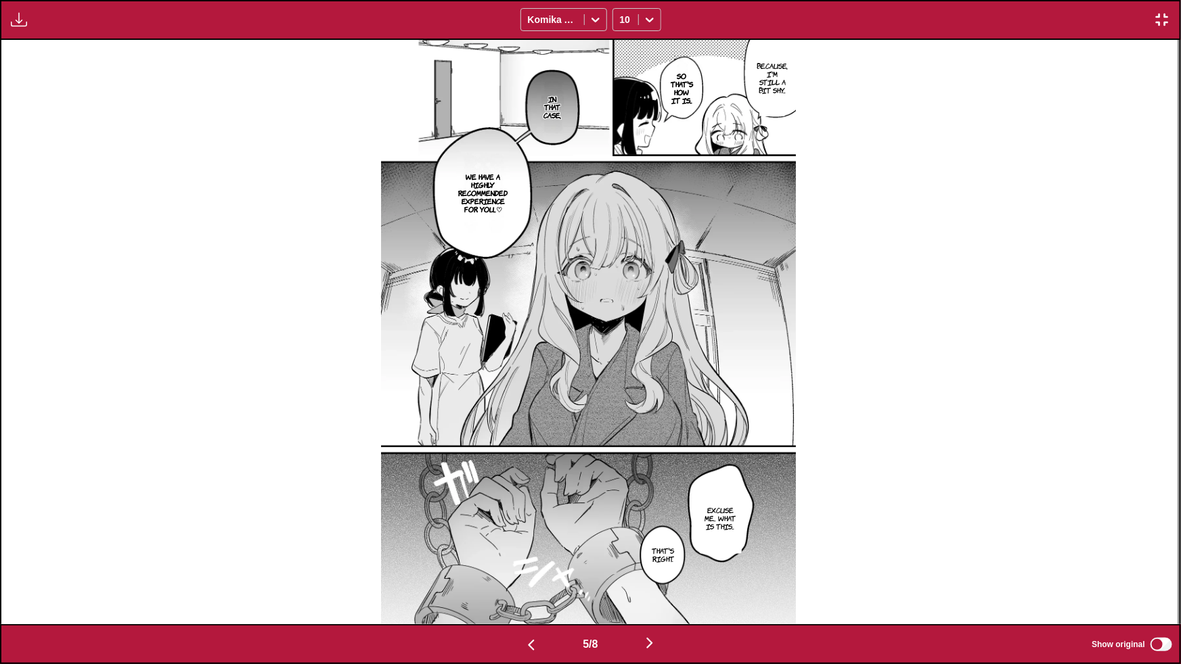
click at [576, 348] on img "button" at bounding box center [649, 643] width 16 height 16
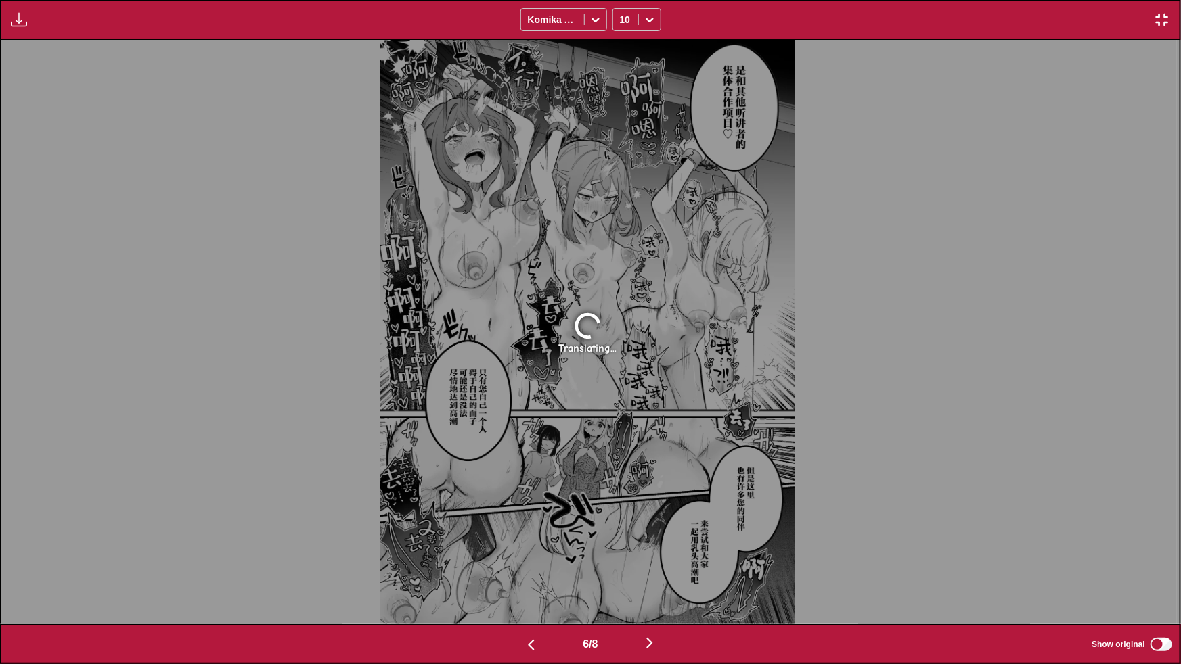
click at [576, 348] on img "button" at bounding box center [649, 643] width 16 height 16
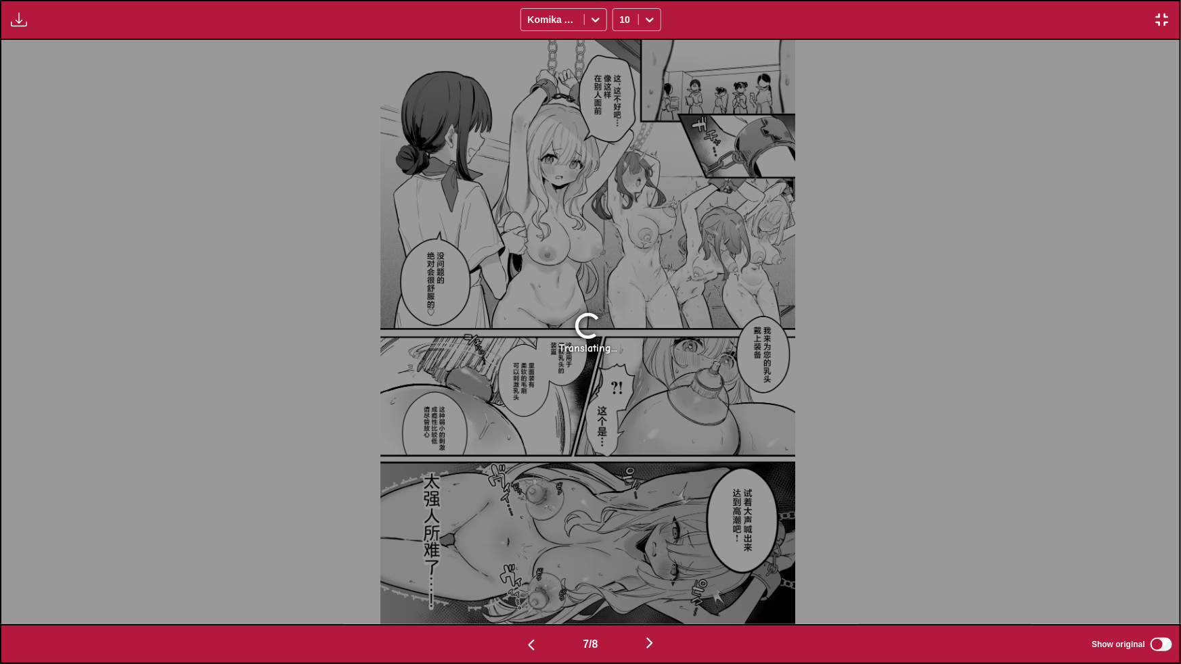
click at [525, 348] on img "button" at bounding box center [531, 645] width 16 height 16
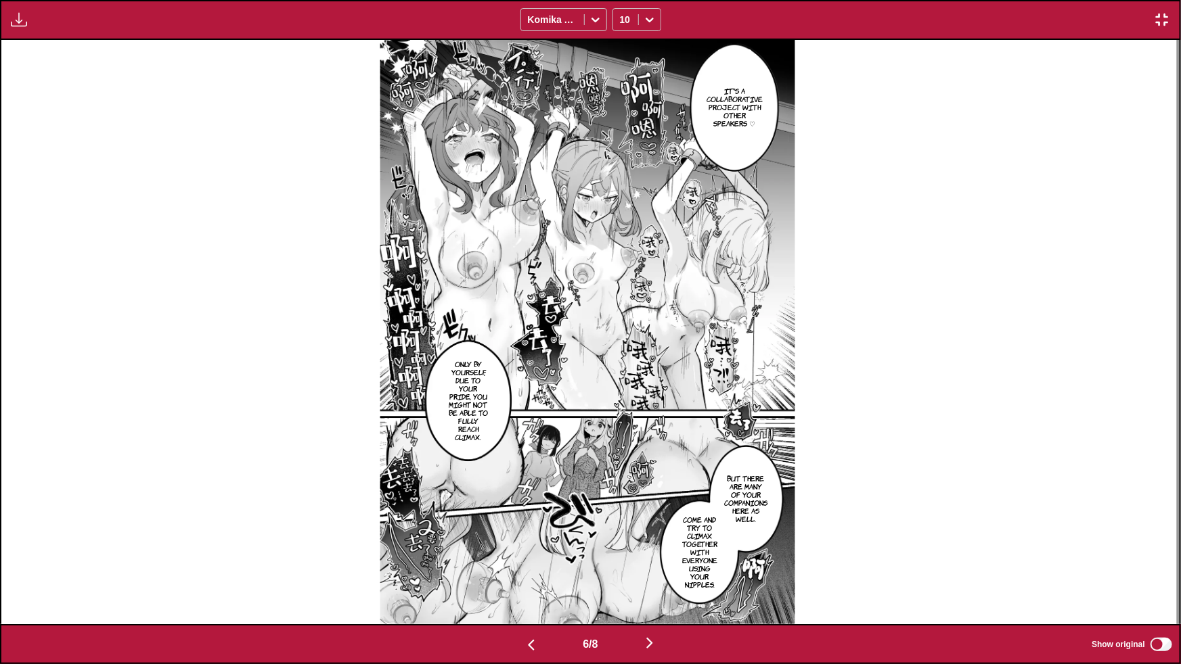
click at [576, 348] on img "button" at bounding box center [649, 643] width 16 height 16
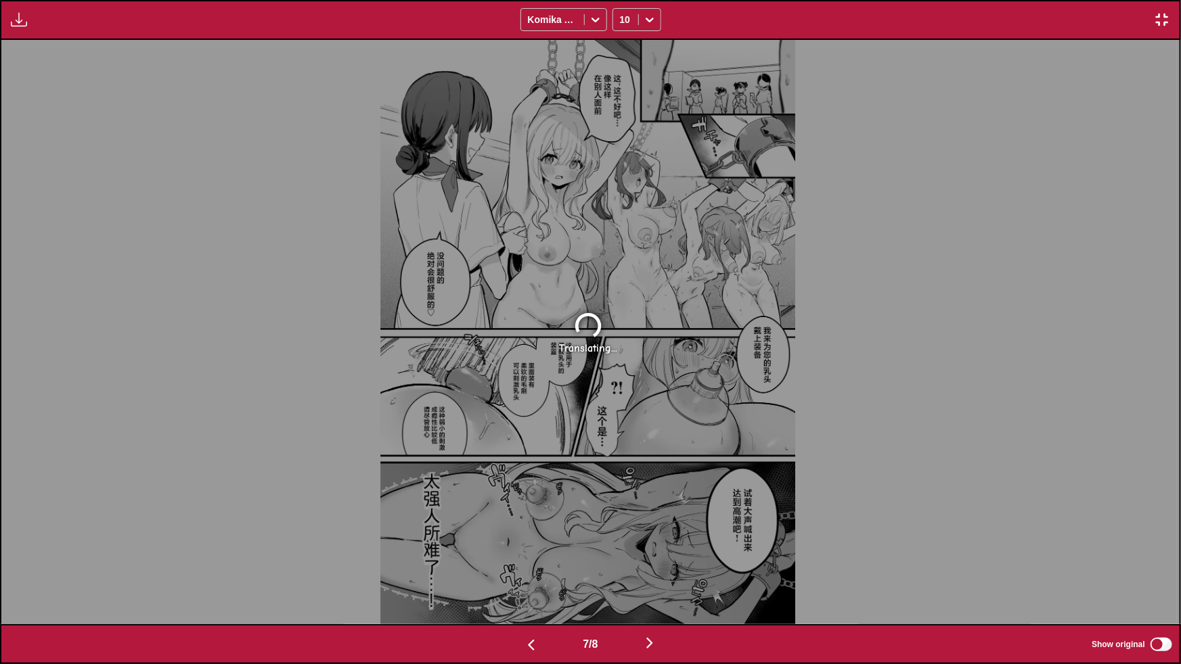
click at [576, 24] on img "button" at bounding box center [1162, 20] width 16 height 16
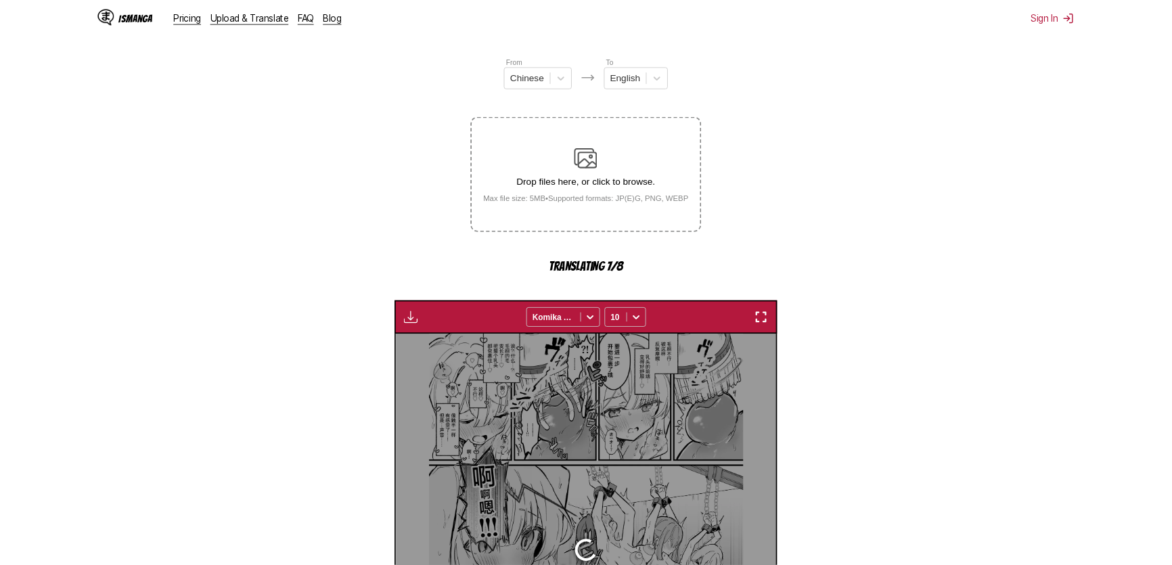
scroll to position [0, 2236]
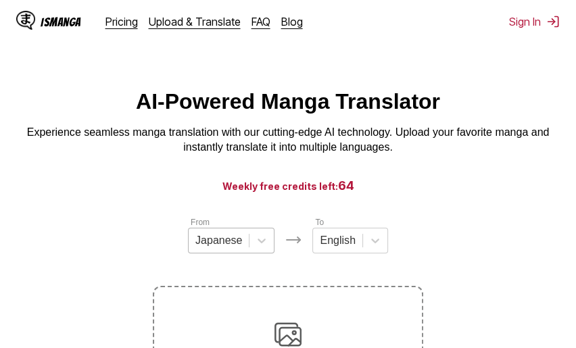
click at [213, 243] on div "Japanese" at bounding box center [231, 241] width 87 height 26
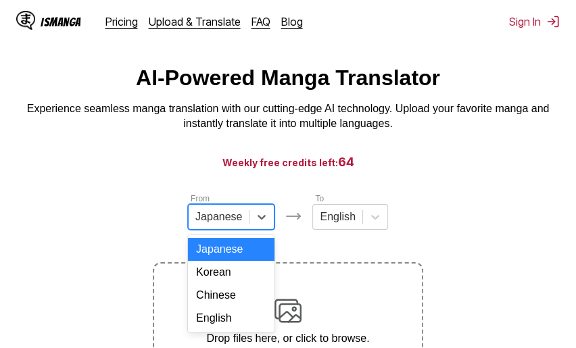
scroll to position [27, 0]
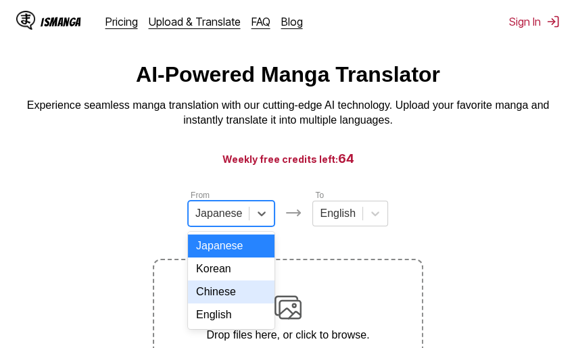
click at [211, 304] on div "Chinese" at bounding box center [231, 292] width 87 height 23
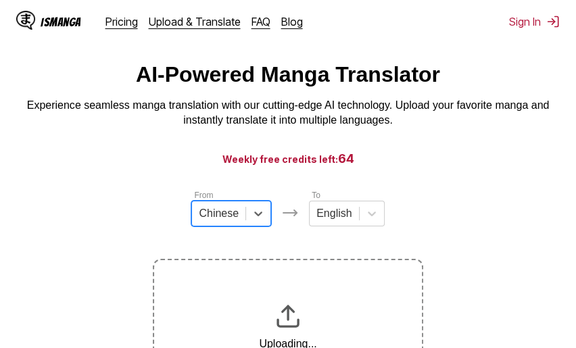
scroll to position [200, 0]
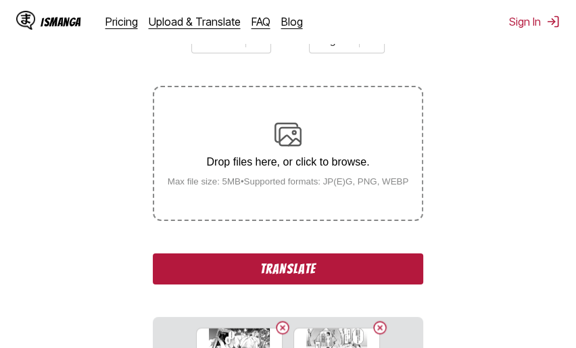
click at [322, 267] on button "Translate" at bounding box center [288, 269] width 271 height 31
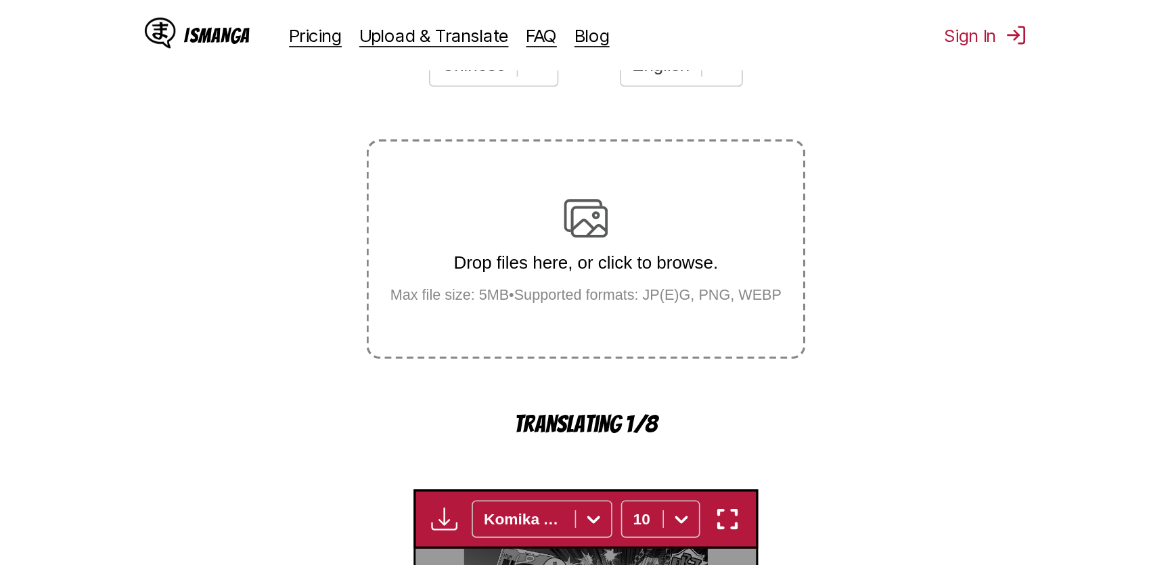
scroll to position [471, 0]
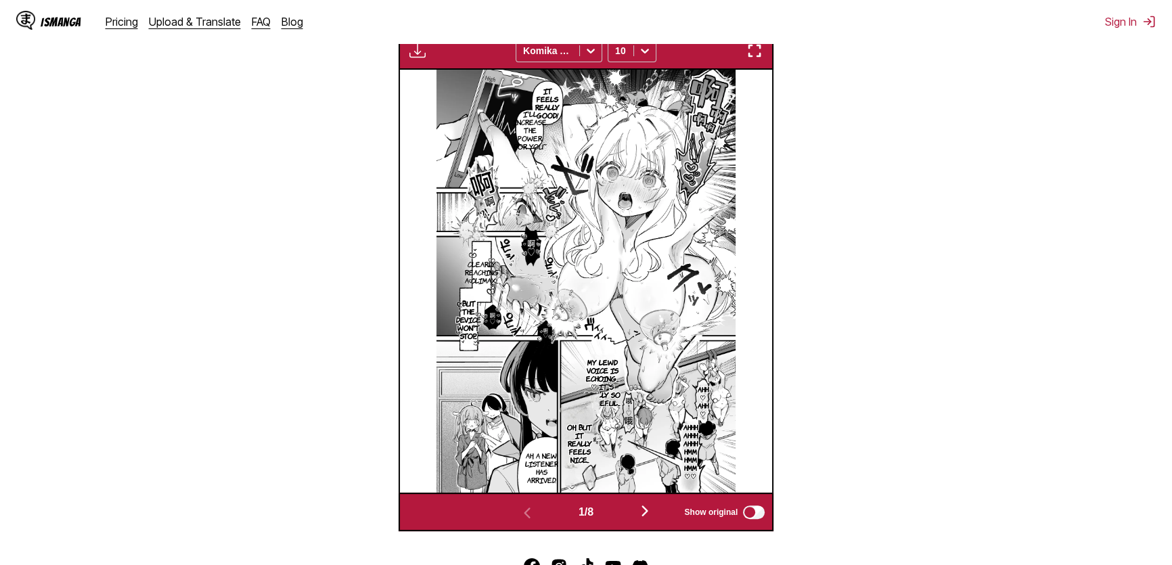
click at [576, 55] on img "button" at bounding box center [754, 51] width 16 height 16
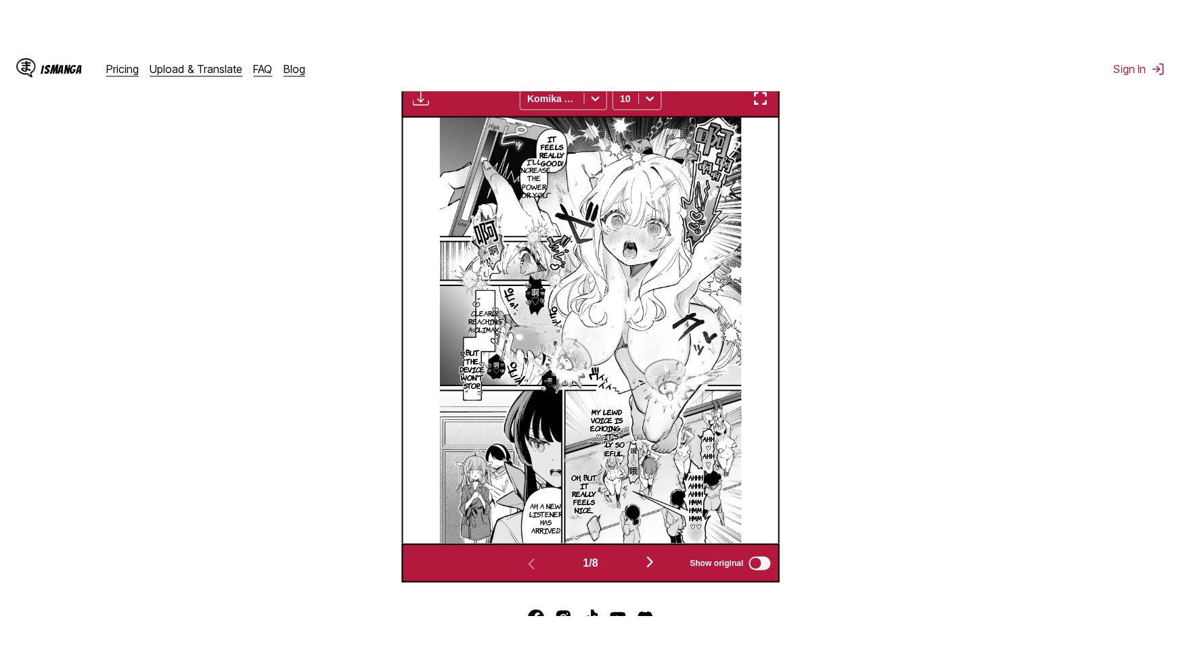
scroll to position [149, 0]
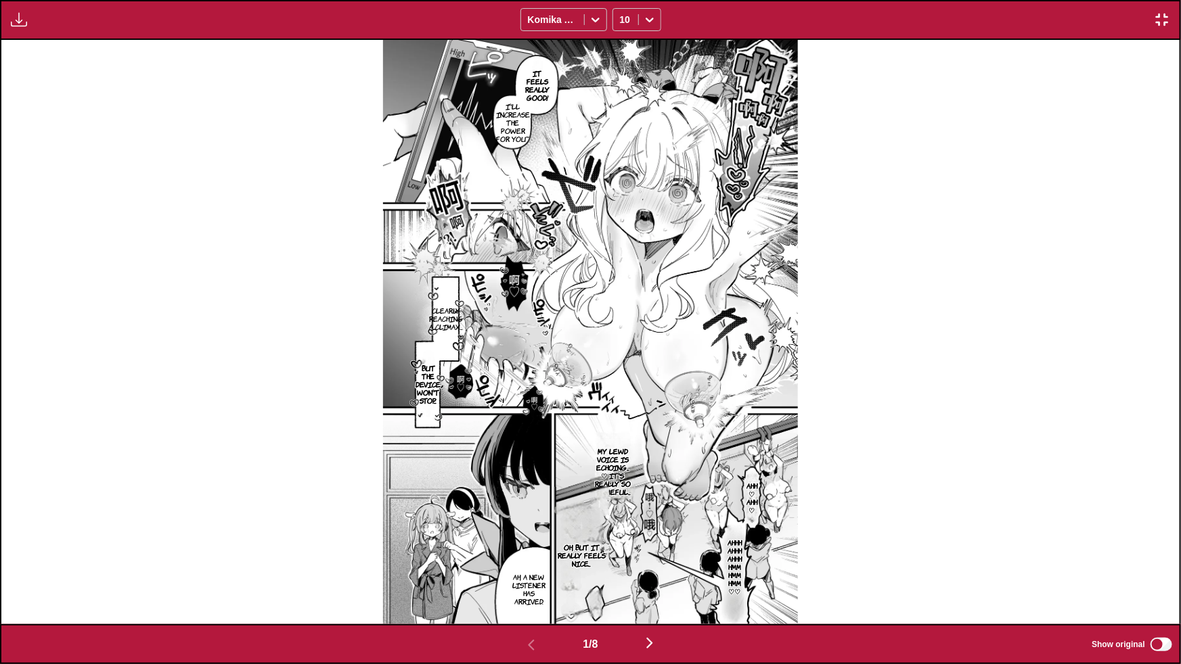
click at [576, 348] on img "button" at bounding box center [649, 643] width 16 height 16
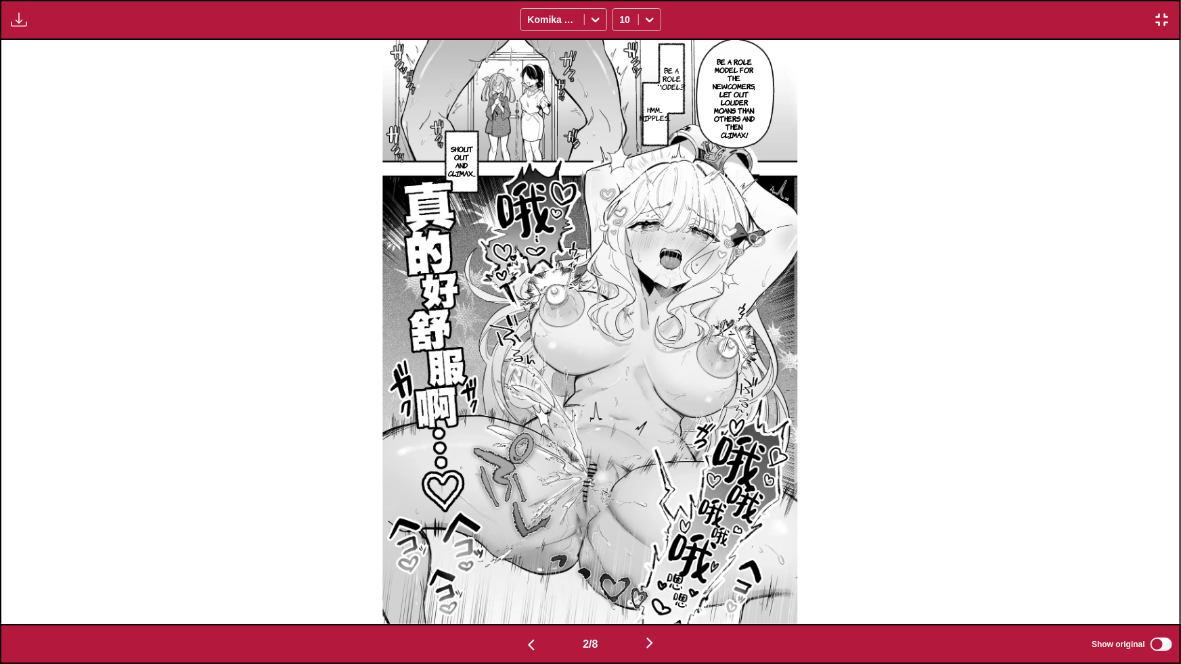
click at [576, 348] on img "button" at bounding box center [649, 643] width 16 height 16
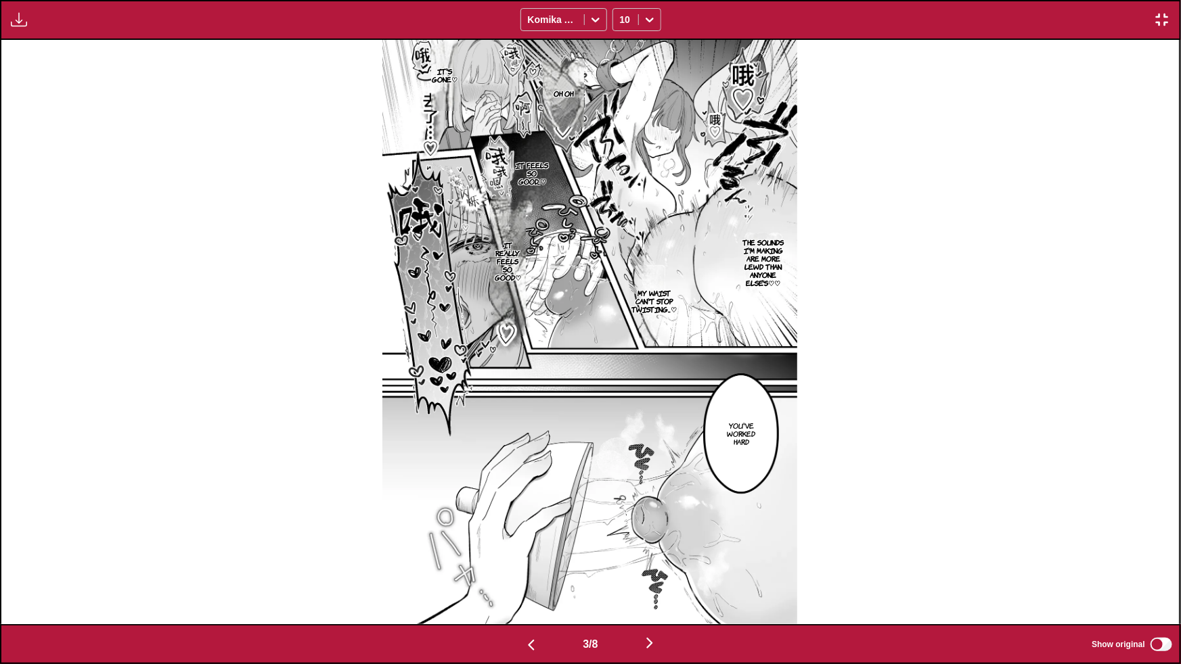
click at [576, 348] on img "button" at bounding box center [649, 643] width 16 height 16
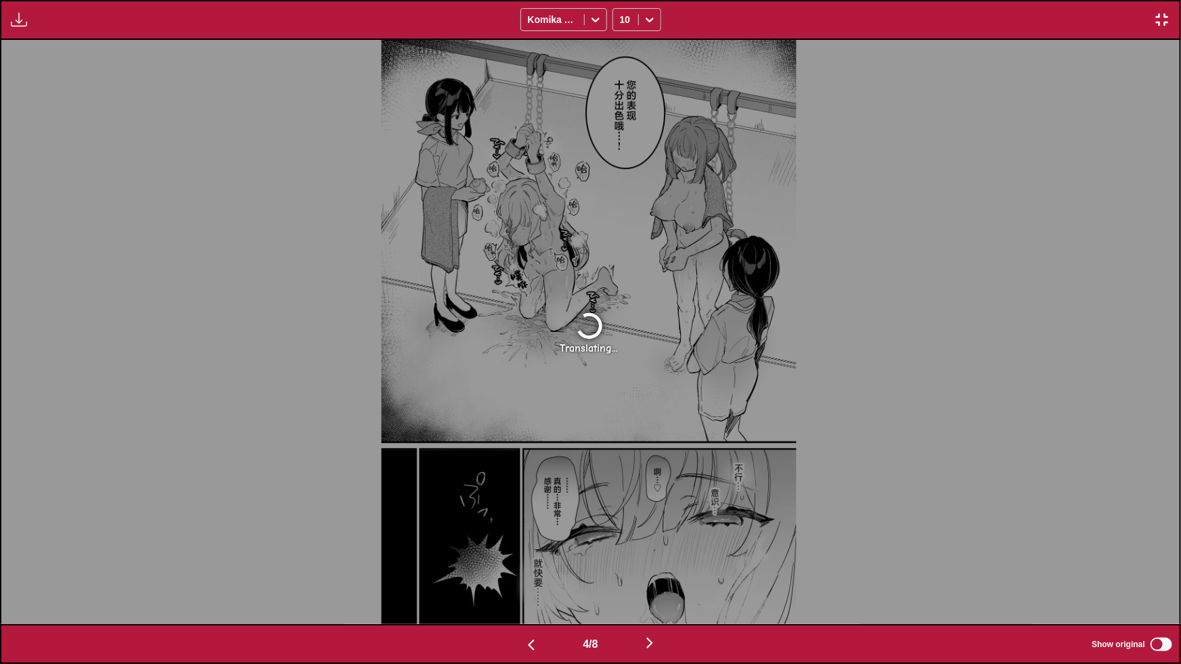
click at [576, 348] on img "button" at bounding box center [649, 643] width 16 height 16
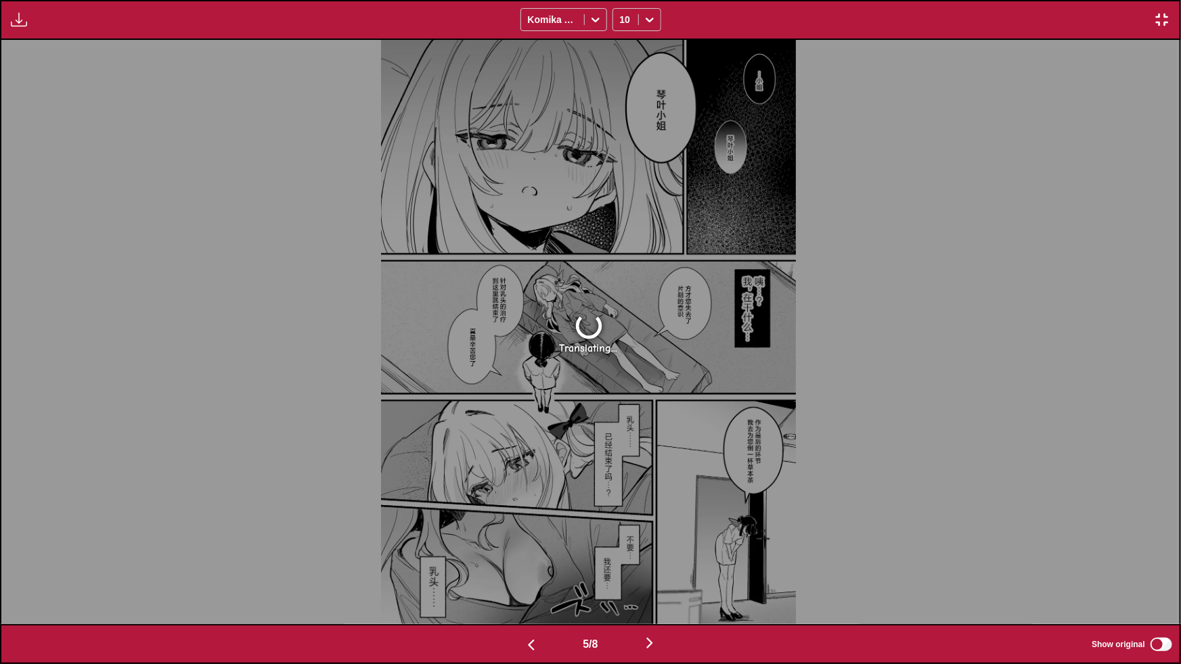
click at [576, 348] on img "button" at bounding box center [649, 643] width 16 height 16
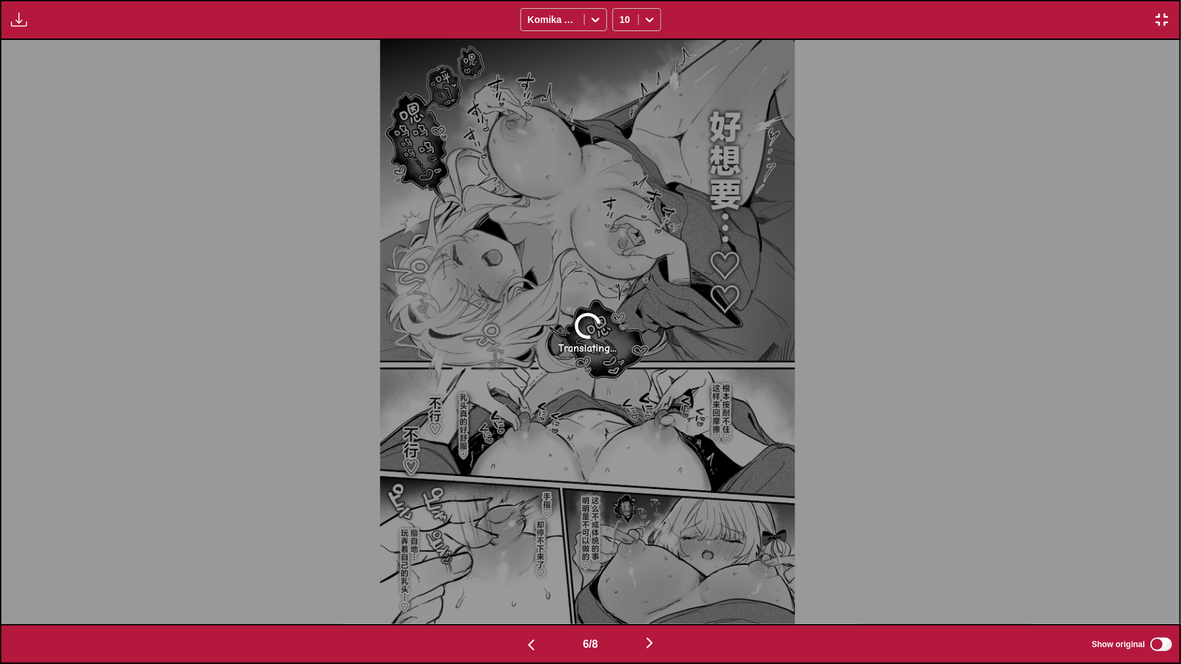
click at [576, 348] on img "button" at bounding box center [649, 643] width 16 height 16
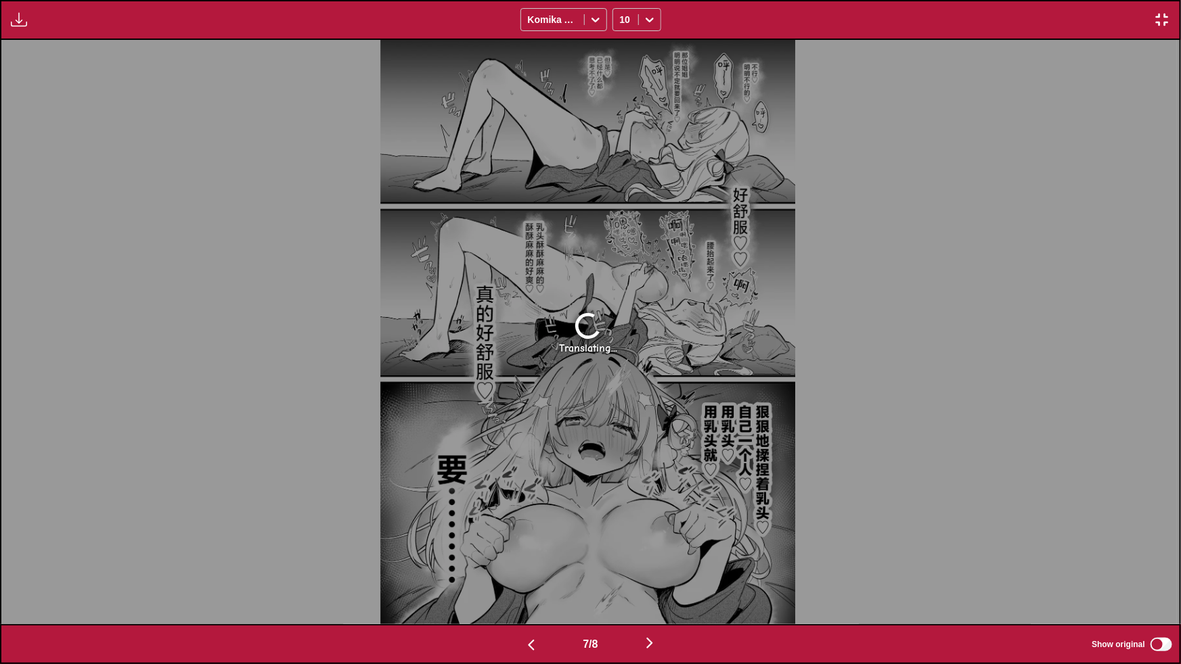
click at [576, 348] on img "button" at bounding box center [649, 643] width 16 height 16
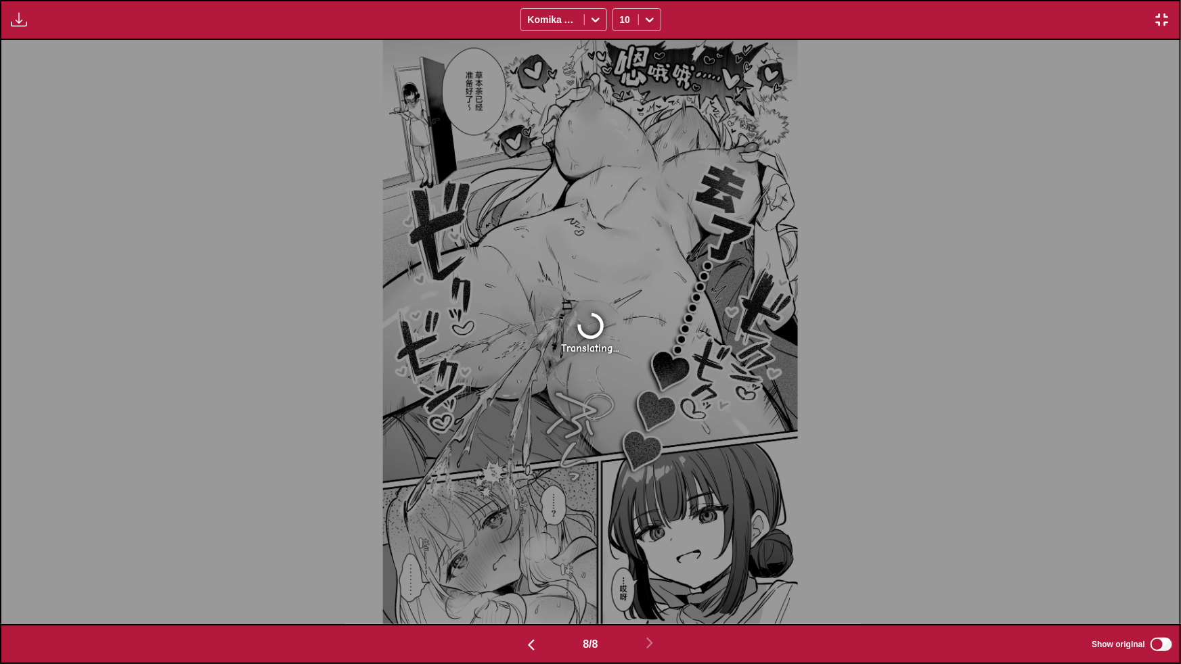
click at [532, 348] on img "button" at bounding box center [531, 645] width 16 height 16
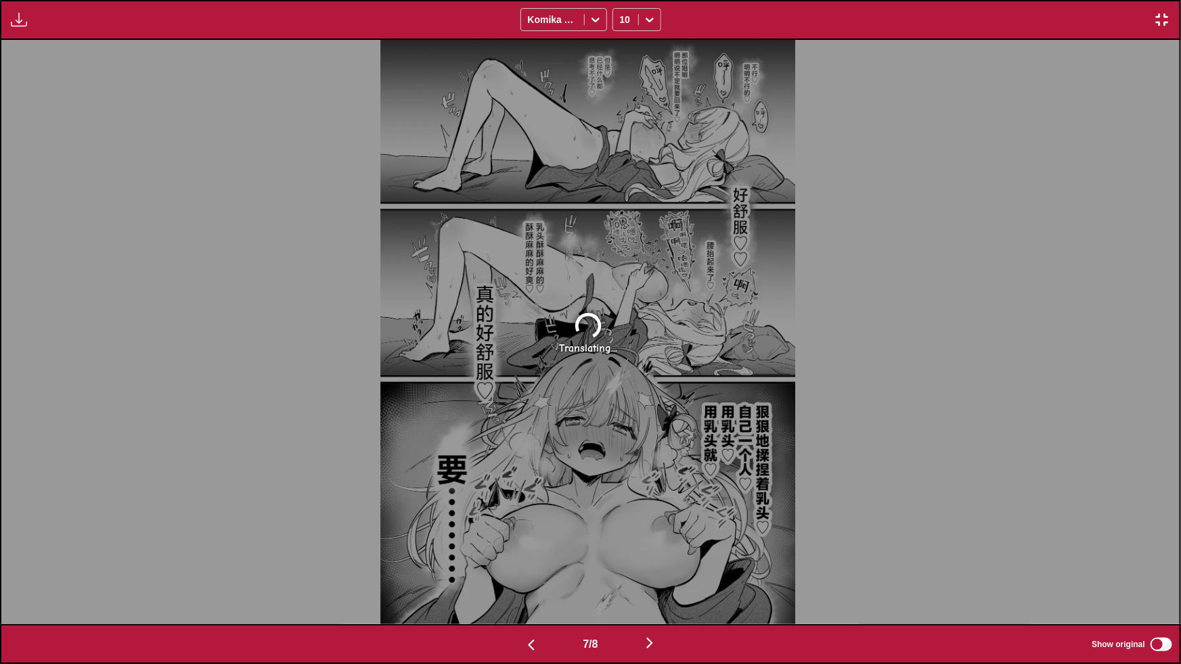
click at [532, 348] on img "button" at bounding box center [531, 645] width 16 height 16
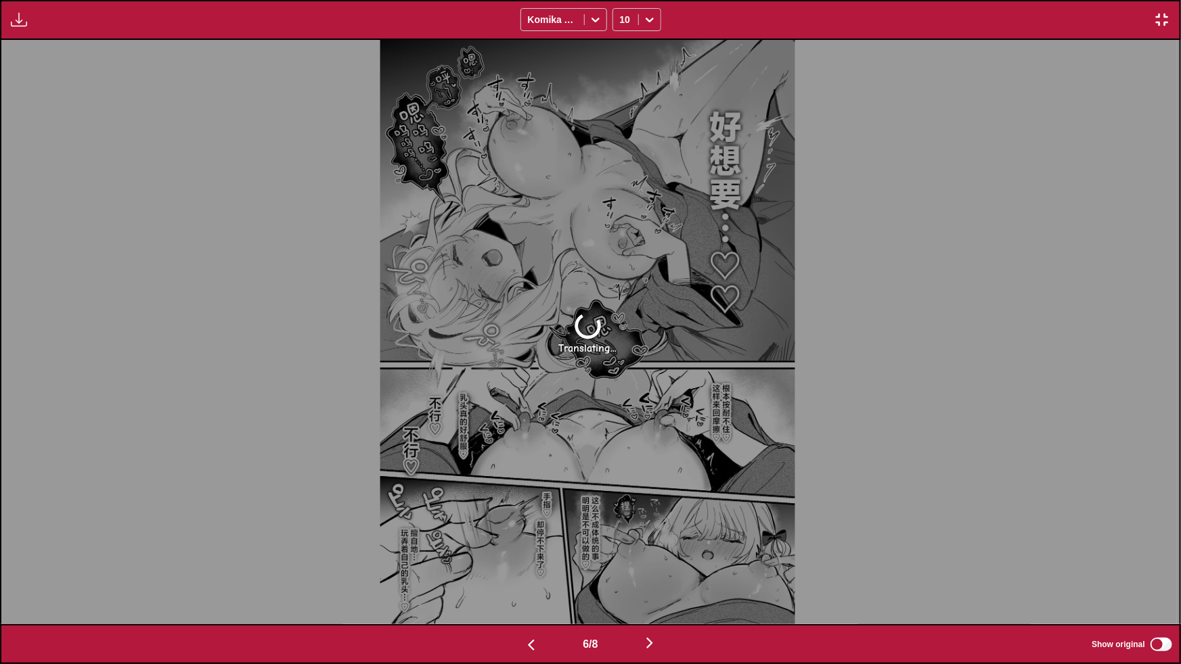
click at [532, 348] on img "button" at bounding box center [531, 645] width 16 height 16
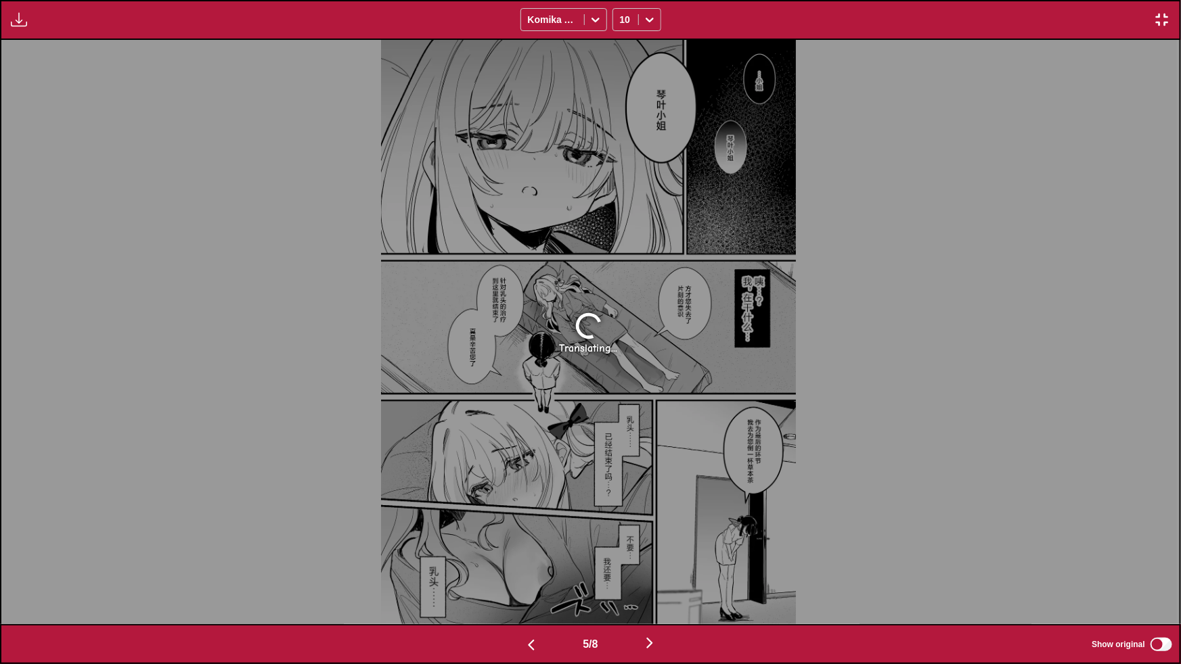
click at [576, 21] on img "button" at bounding box center [1162, 20] width 16 height 16
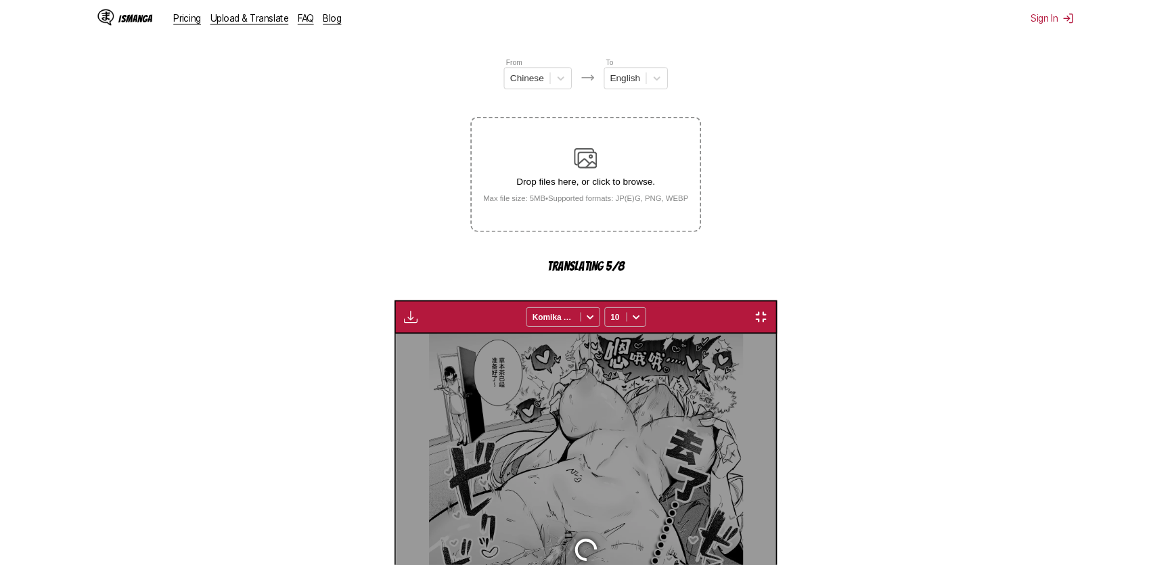
scroll to position [0, 1491]
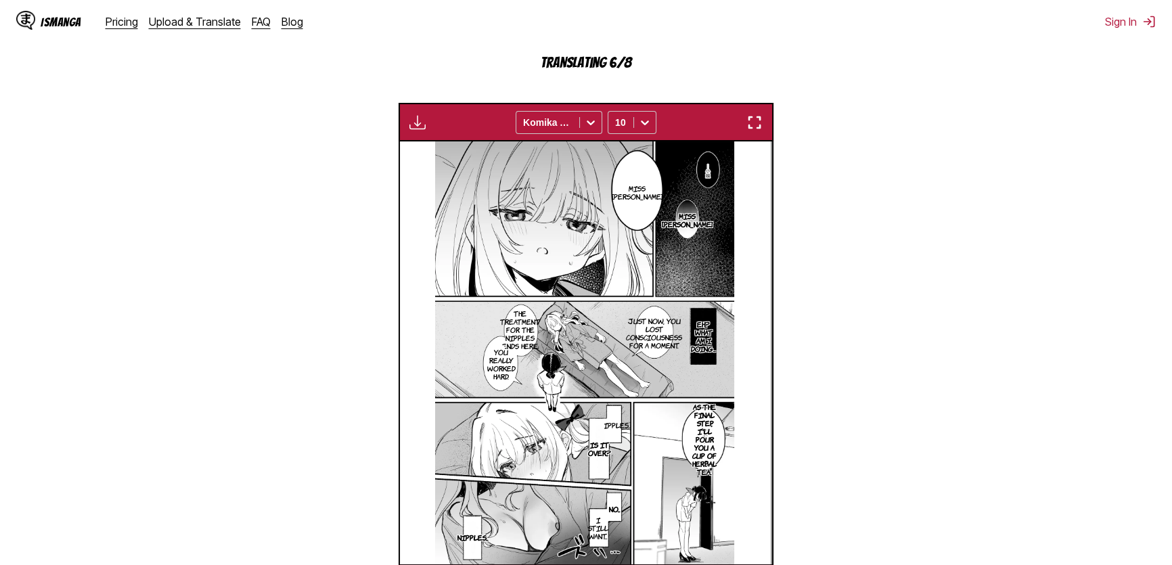
click at [576, 126] on img "button" at bounding box center [754, 122] width 16 height 16
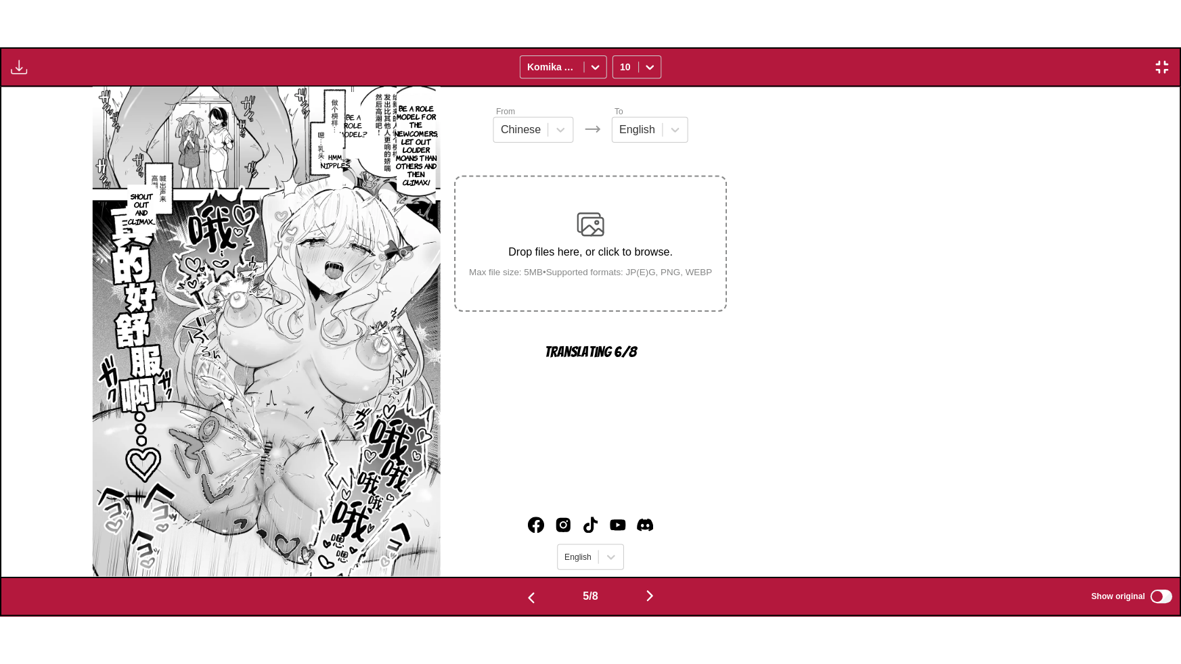
scroll to position [0, 4714]
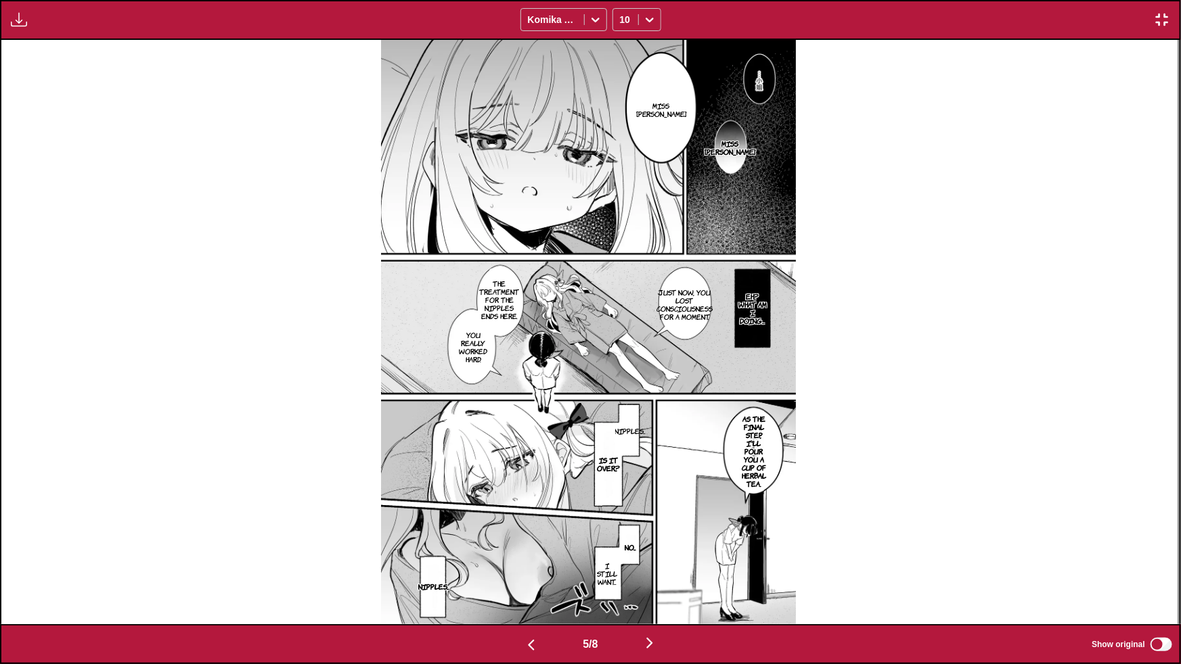
click at [576, 348] on img "button" at bounding box center [649, 643] width 16 height 16
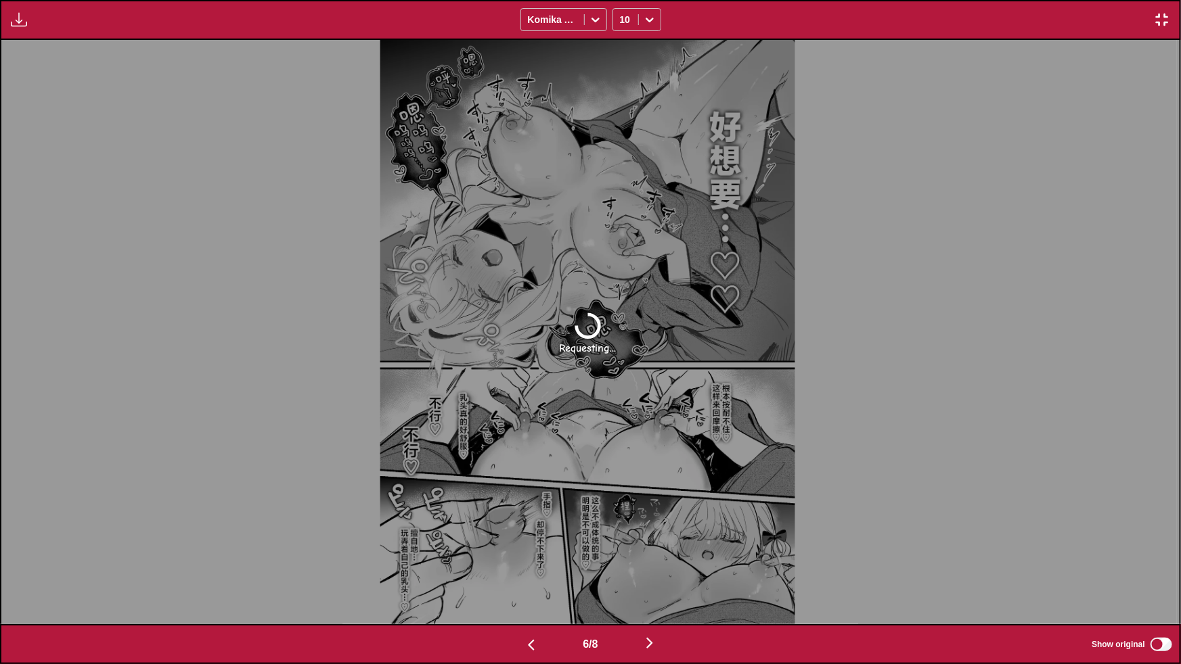
click at [576, 348] on img "button" at bounding box center [649, 643] width 16 height 16
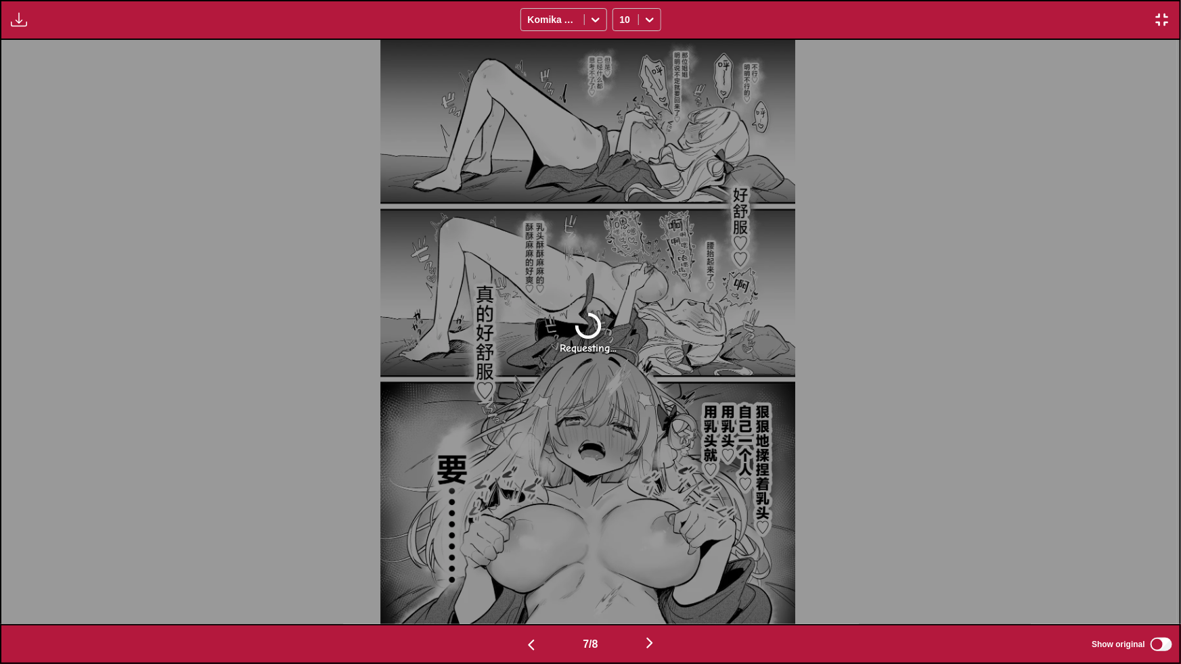
click at [576, 348] on img "button" at bounding box center [649, 643] width 16 height 16
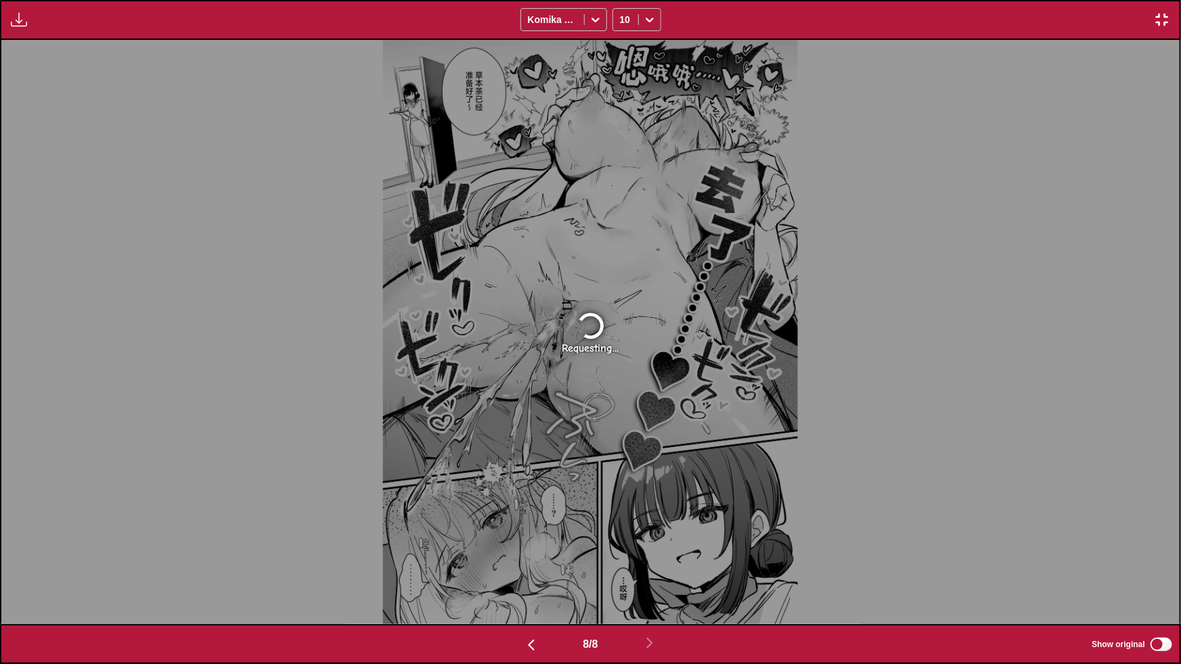
click at [576, 23] on img "button" at bounding box center [1162, 20] width 16 height 16
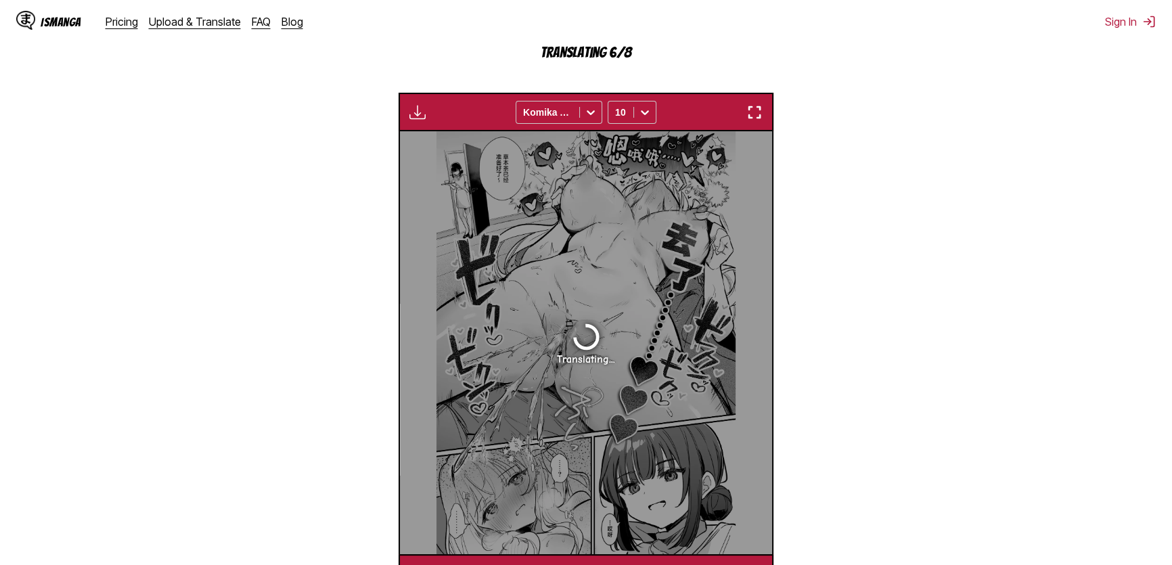
scroll to position [430, 0]
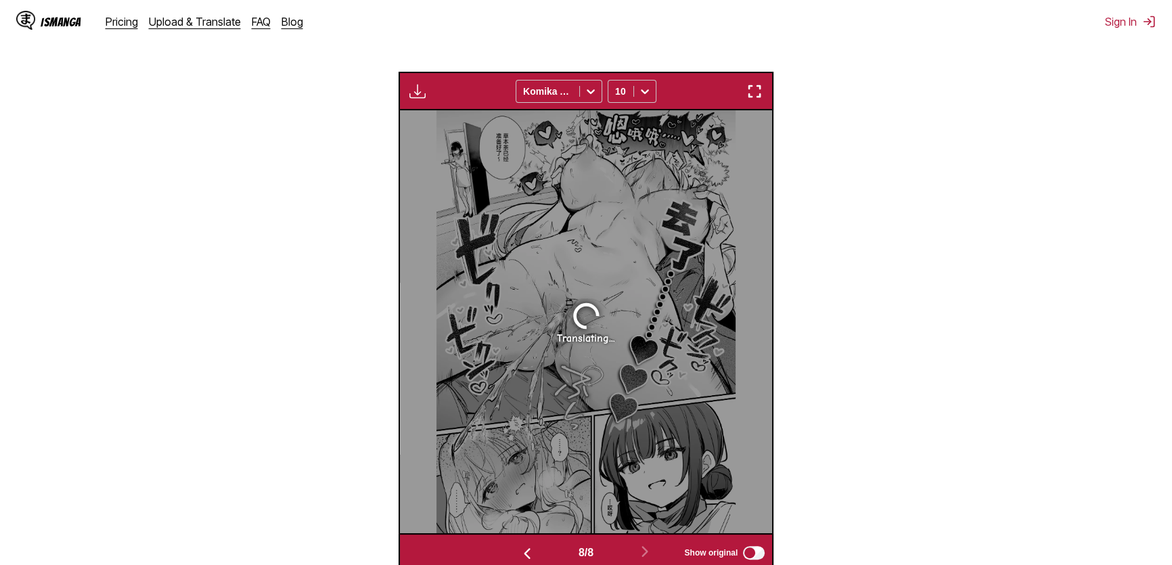
click at [528, 348] on img "button" at bounding box center [527, 553] width 16 height 16
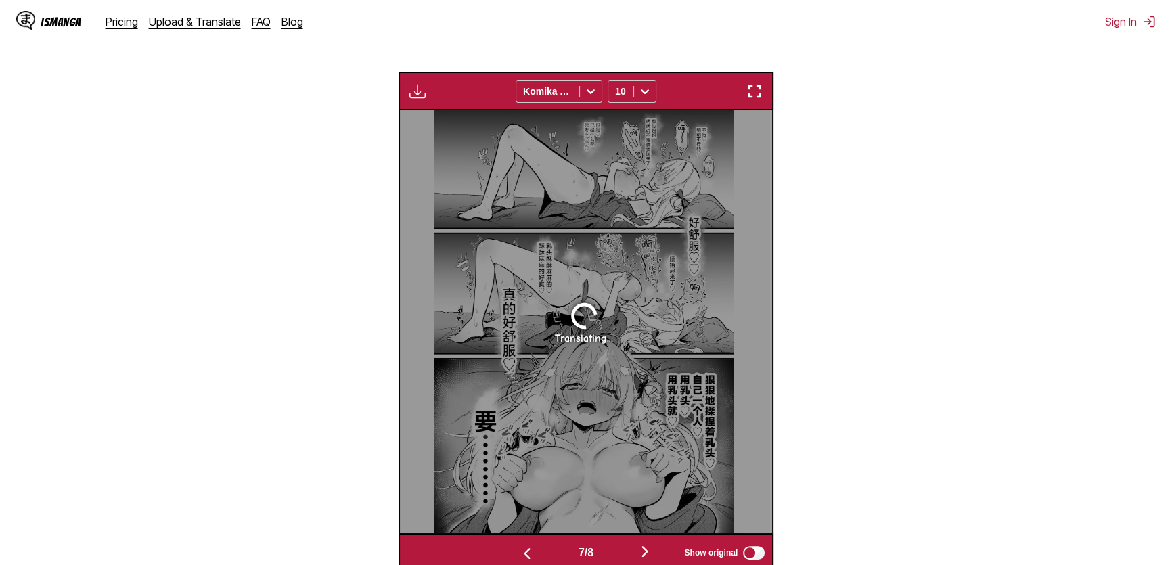
click at [522, 348] on img "button" at bounding box center [527, 553] width 16 height 16
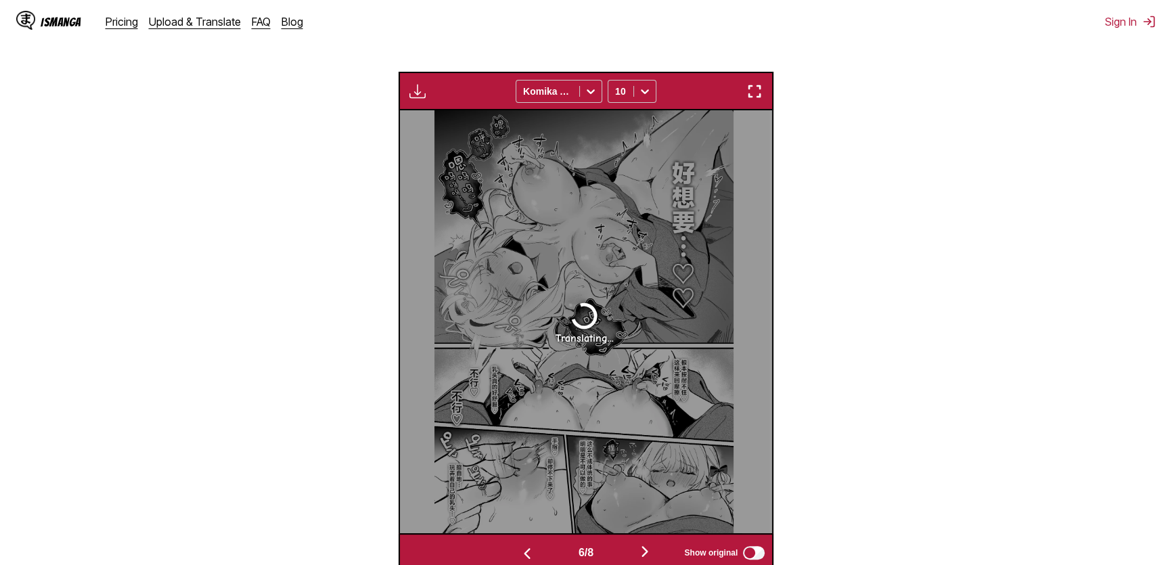
click at [522, 348] on img "button" at bounding box center [527, 553] width 16 height 16
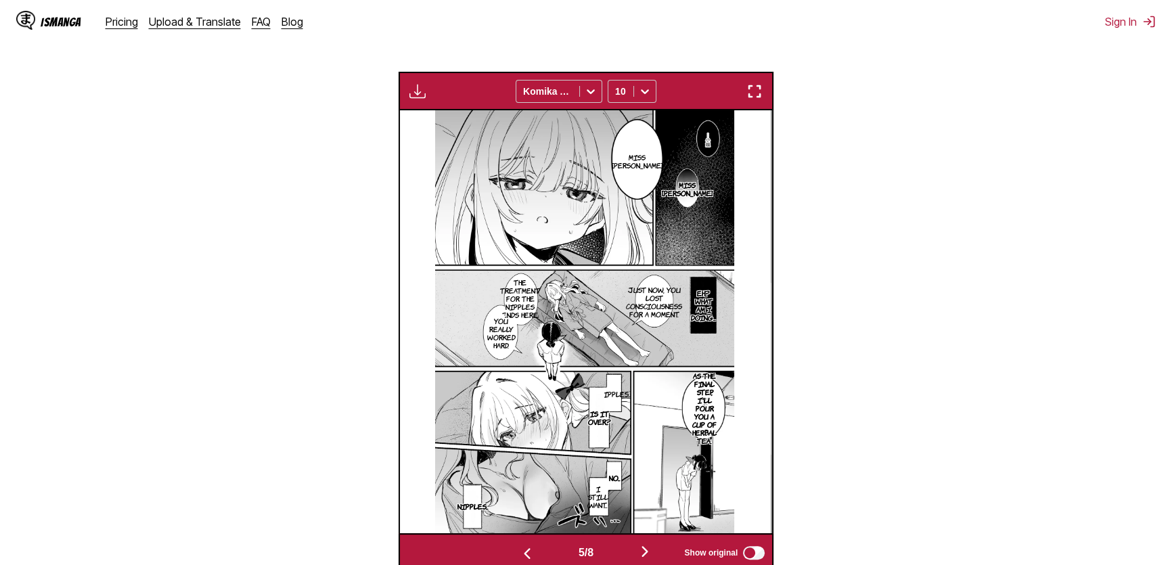
click at [576, 348] on img "button" at bounding box center [645, 551] width 16 height 16
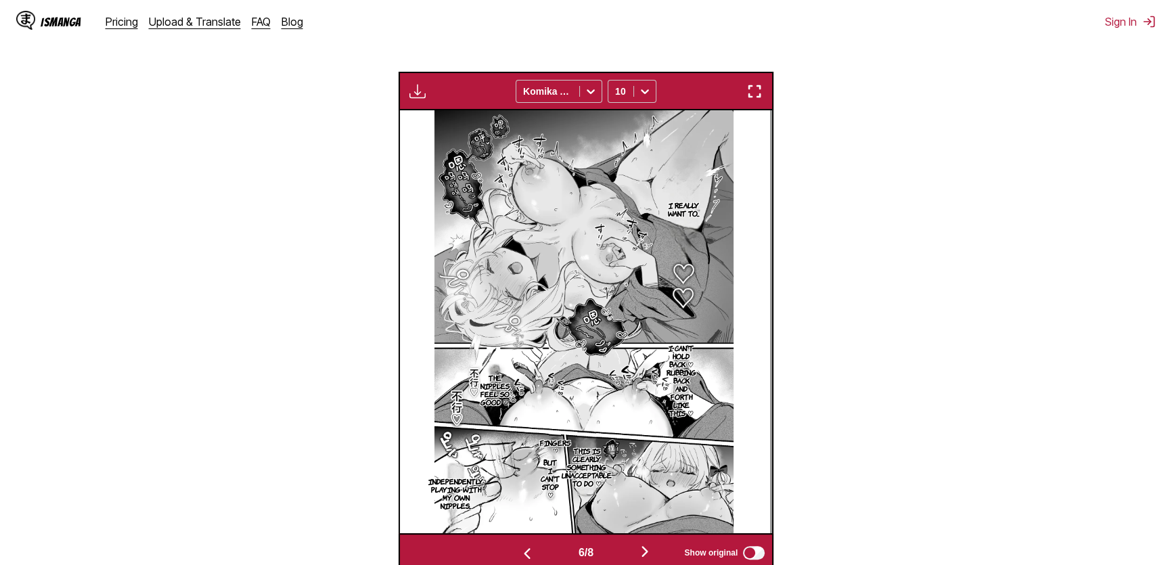
click at [576, 348] on img "button" at bounding box center [645, 551] width 16 height 16
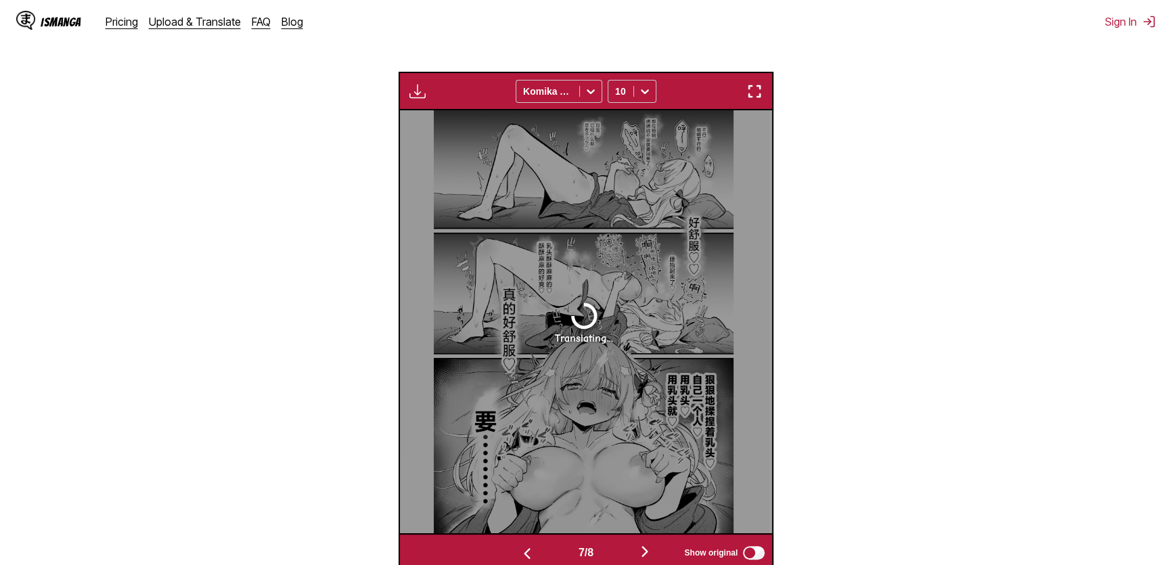
click at [576, 348] on img "button" at bounding box center [645, 551] width 16 height 16
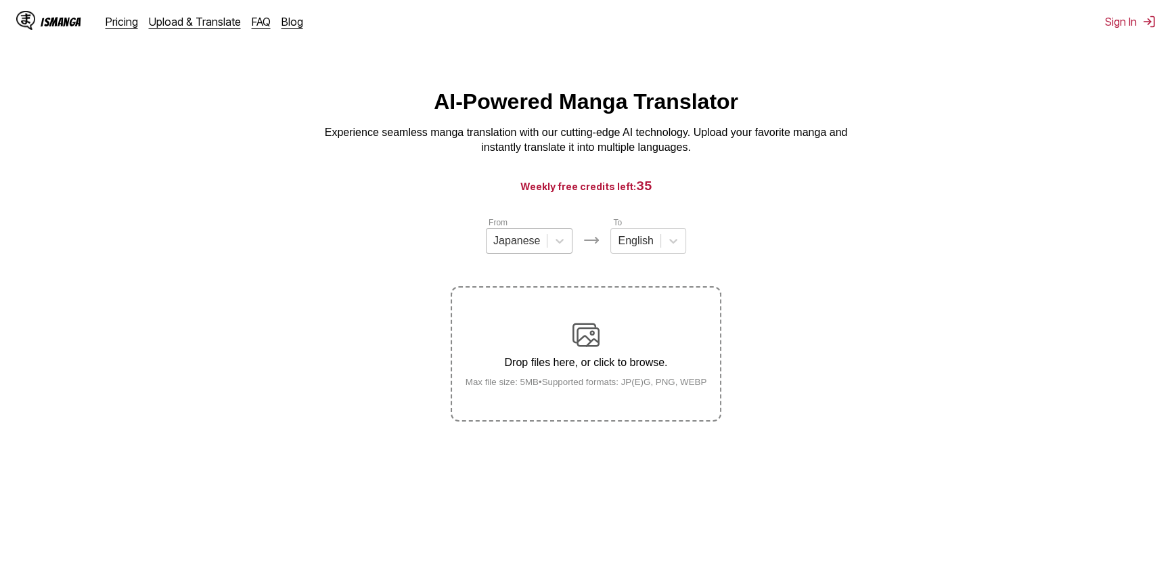
click at [531, 235] on div "Japanese" at bounding box center [516, 241] width 60 height 20
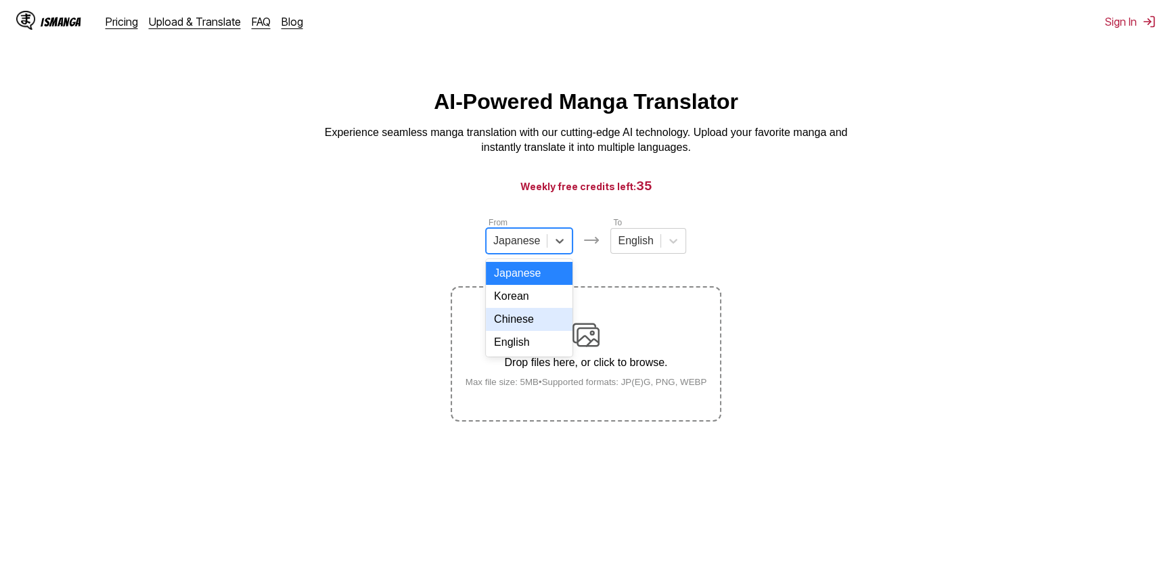
click at [518, 327] on div "Chinese" at bounding box center [529, 319] width 87 height 23
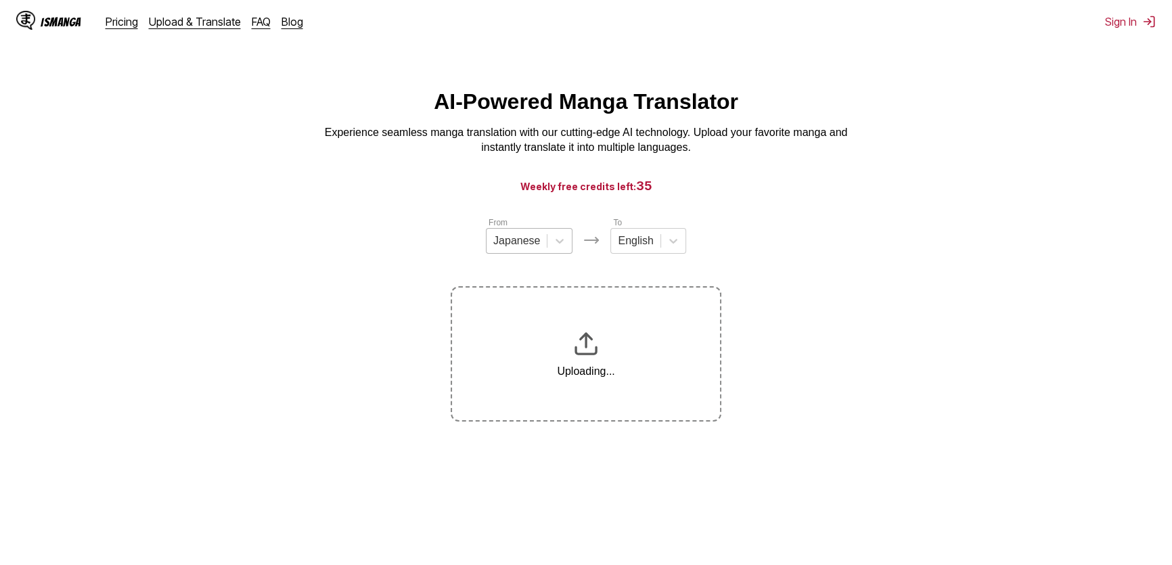
click at [530, 243] on div at bounding box center [516, 240] width 47 height 15
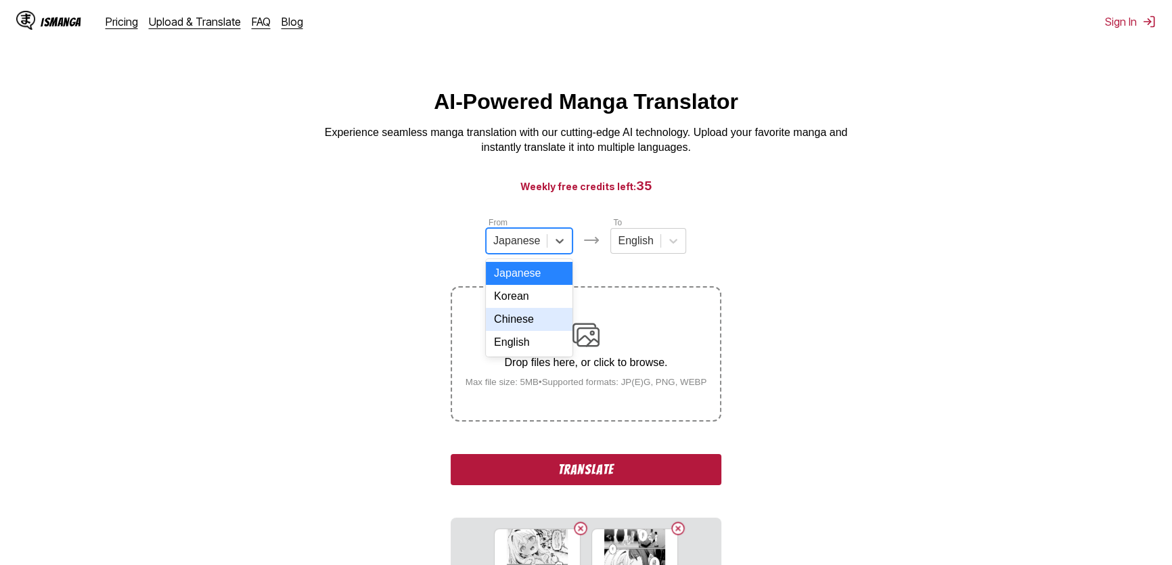
click at [512, 331] on div "Chinese" at bounding box center [529, 319] width 87 height 23
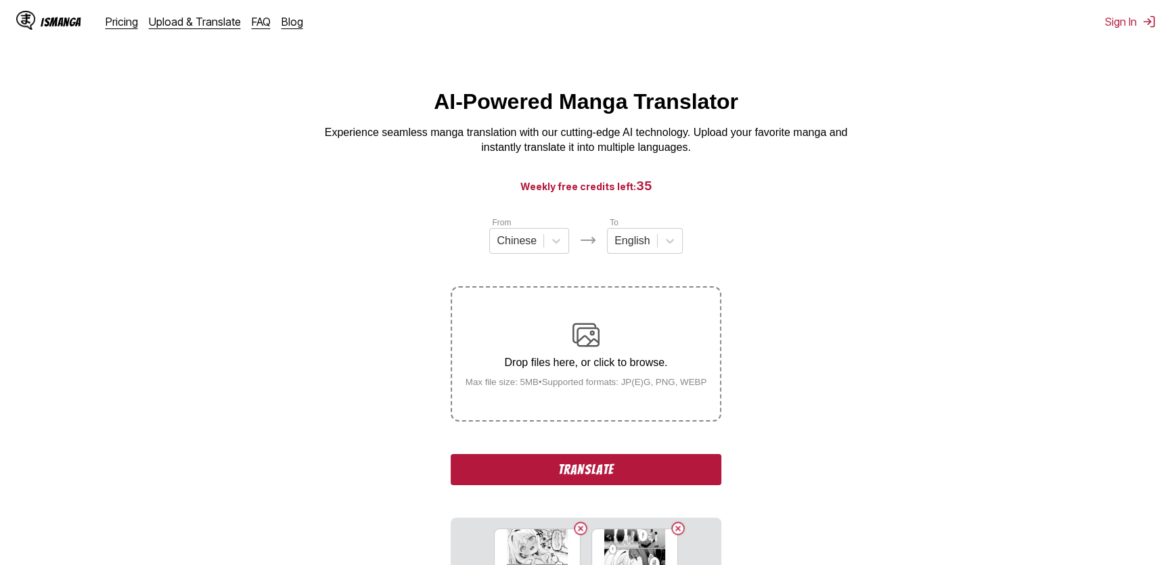
click at [600, 469] on button "Translate" at bounding box center [586, 469] width 271 height 31
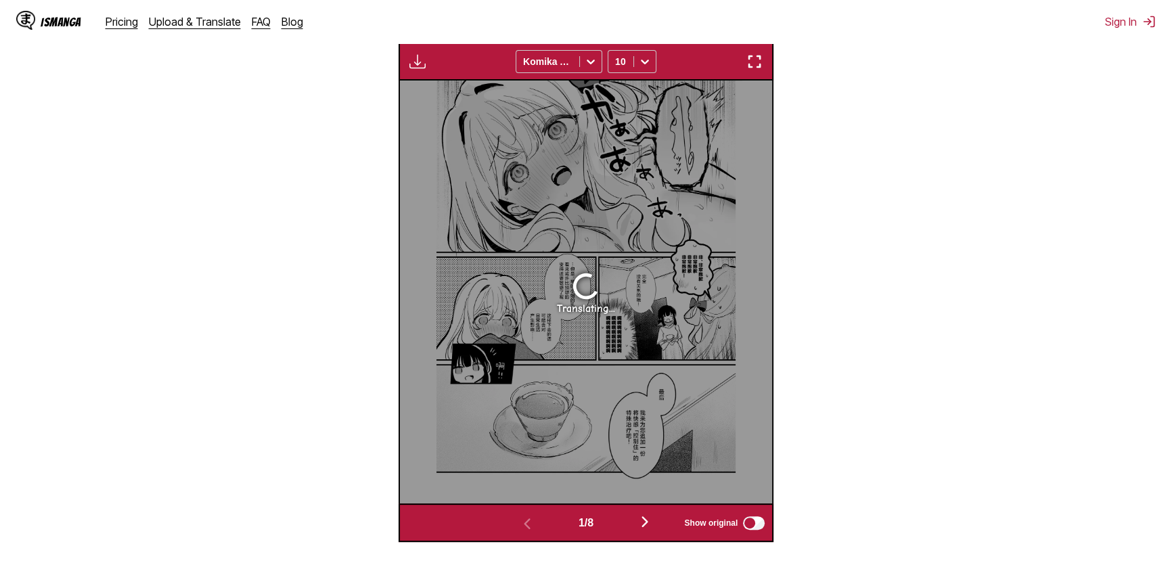
scroll to position [461, 0]
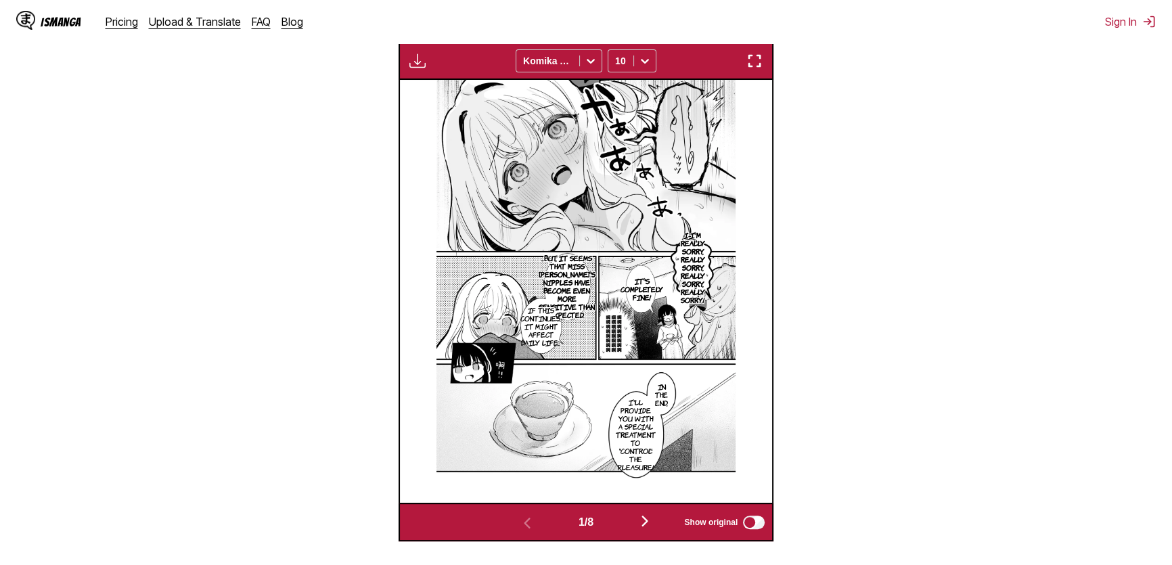
click at [752, 62] on img "button" at bounding box center [754, 61] width 16 height 16
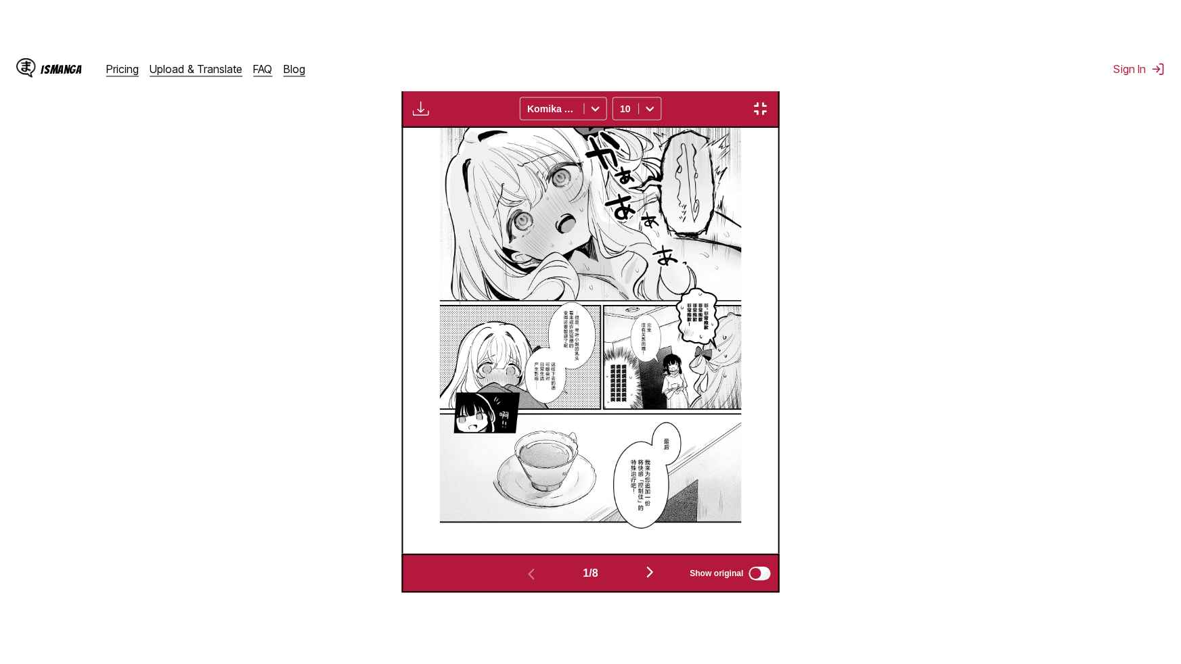
scroll to position [149, 0]
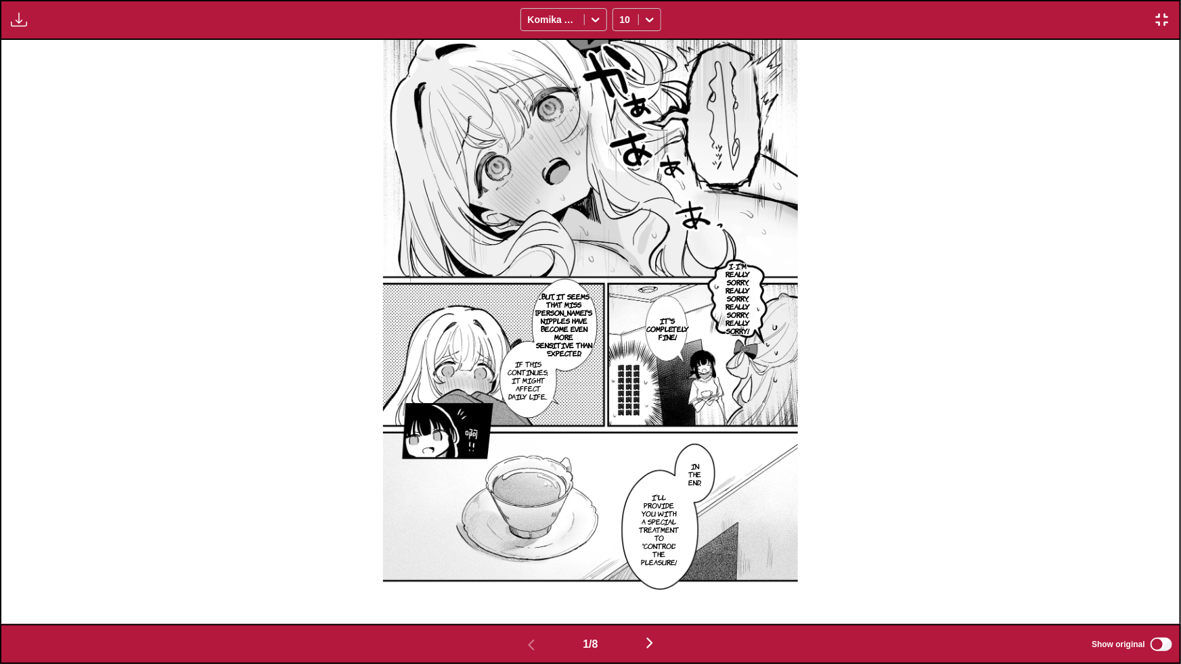
click at [647, 564] on img "button" at bounding box center [649, 643] width 16 height 16
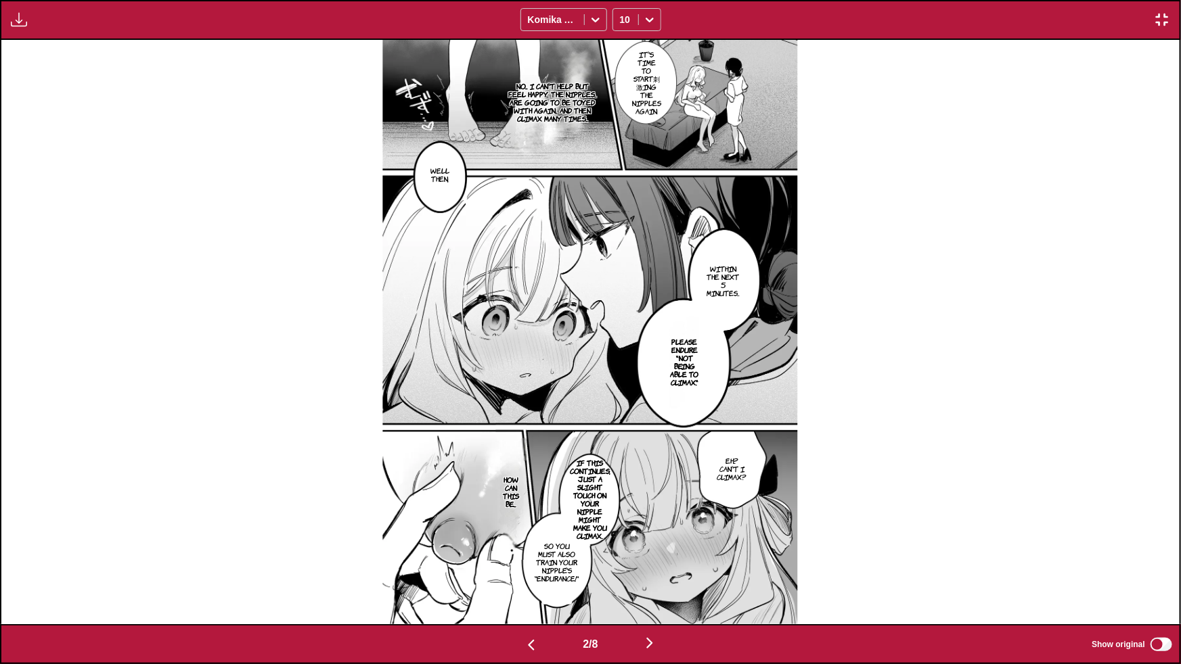
click at [658, 564] on div "2 / 8 Show original" at bounding box center [590, 644] width 1181 height 40
click at [656, 564] on img "button" at bounding box center [649, 643] width 16 height 16
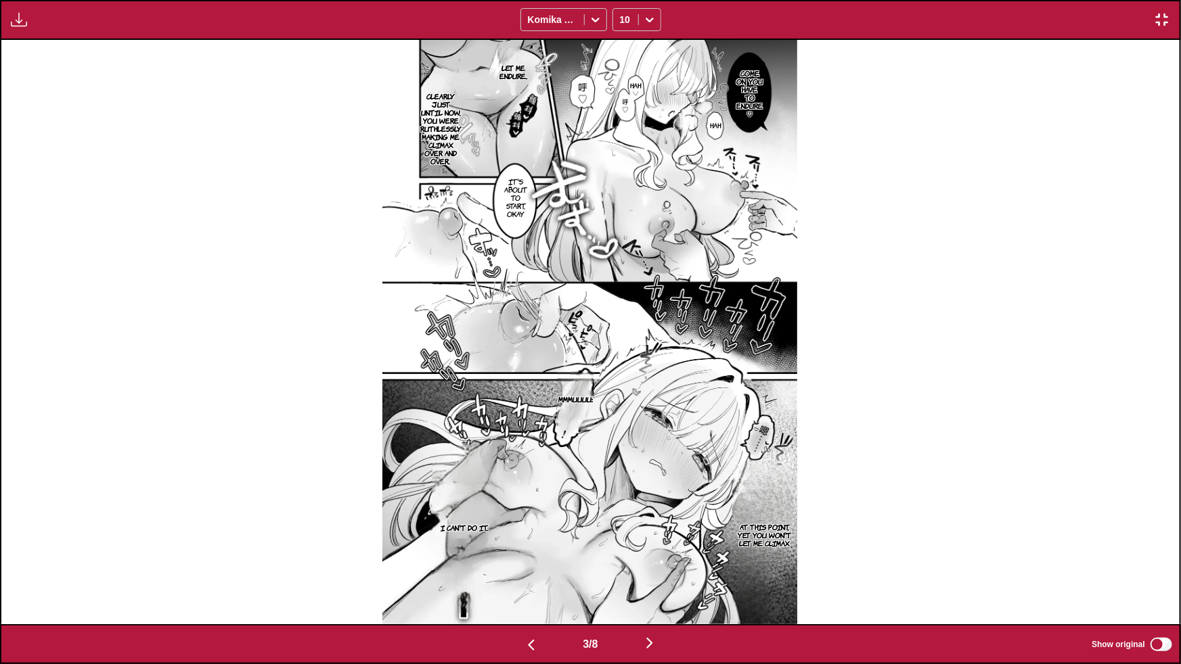
click at [649, 564] on img "button" at bounding box center [649, 643] width 16 height 16
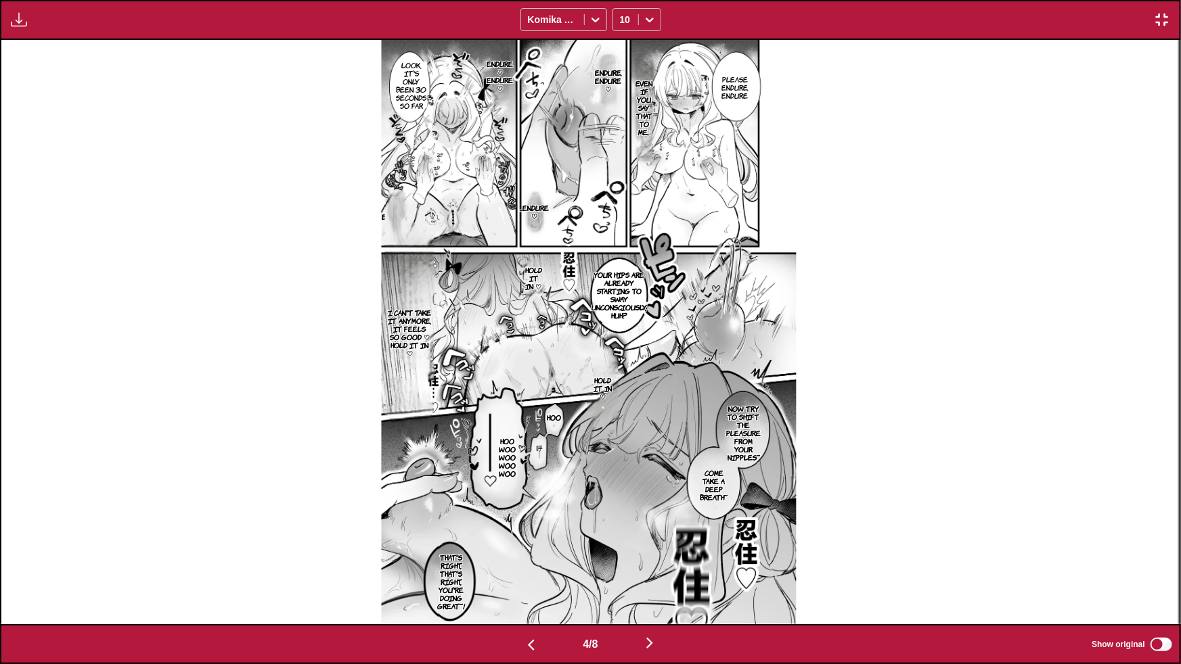
click at [647, 564] on img "button" at bounding box center [649, 643] width 16 height 16
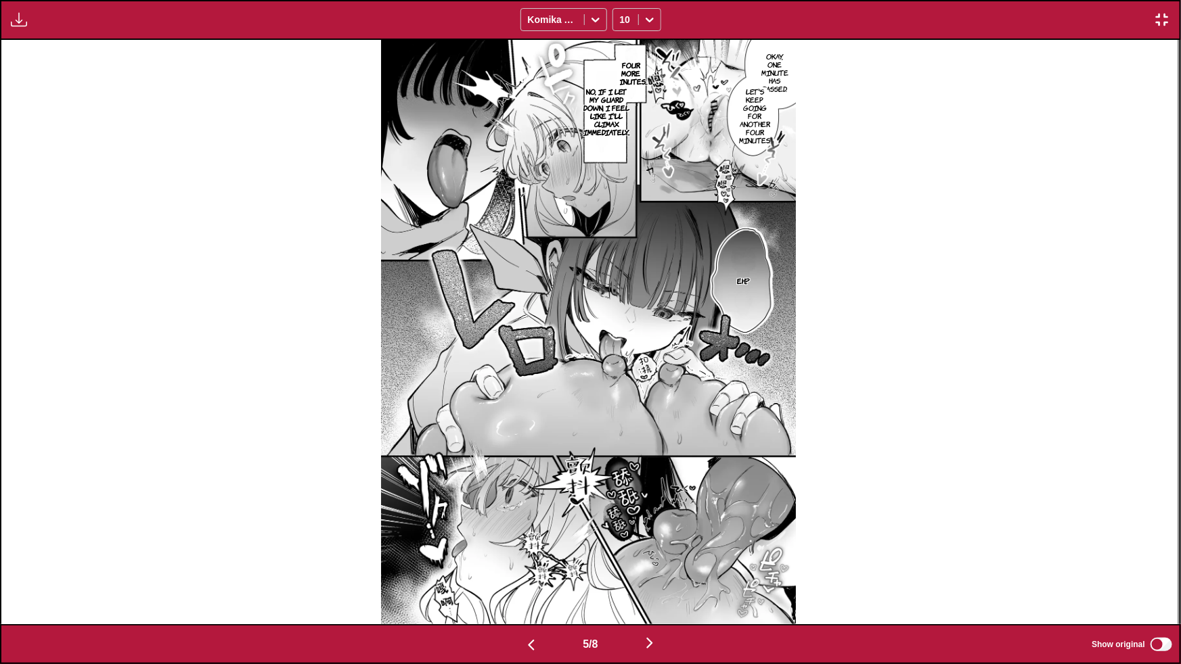
click at [649, 564] on img "button" at bounding box center [649, 643] width 16 height 16
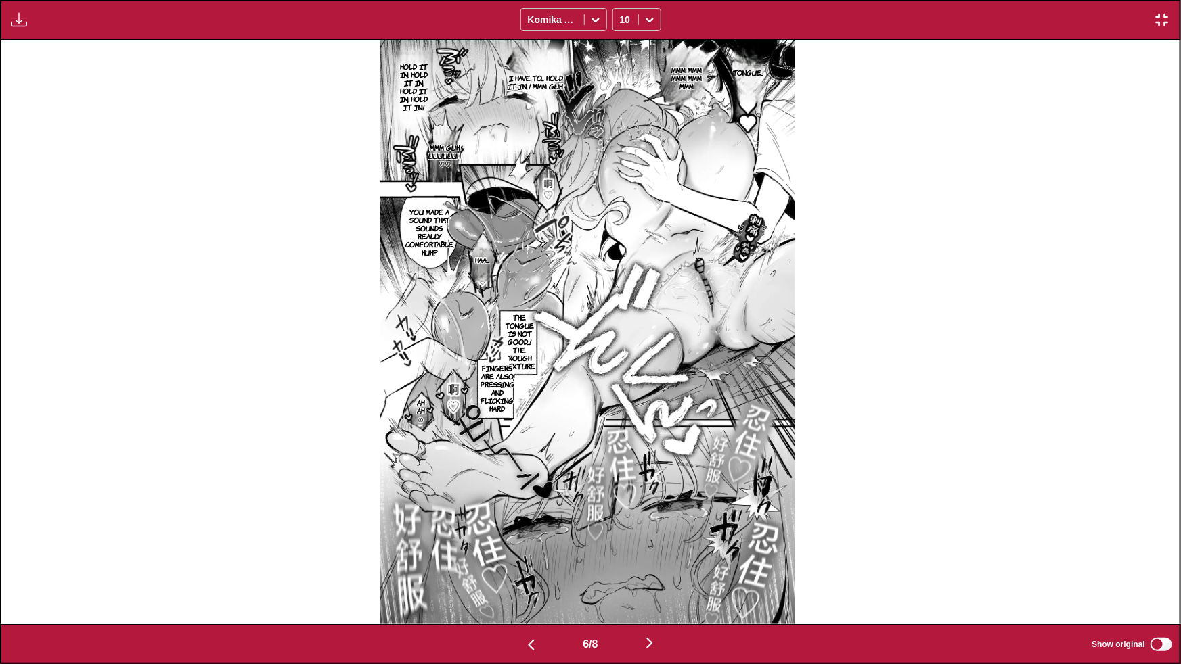
click at [654, 564] on img "button" at bounding box center [649, 643] width 16 height 16
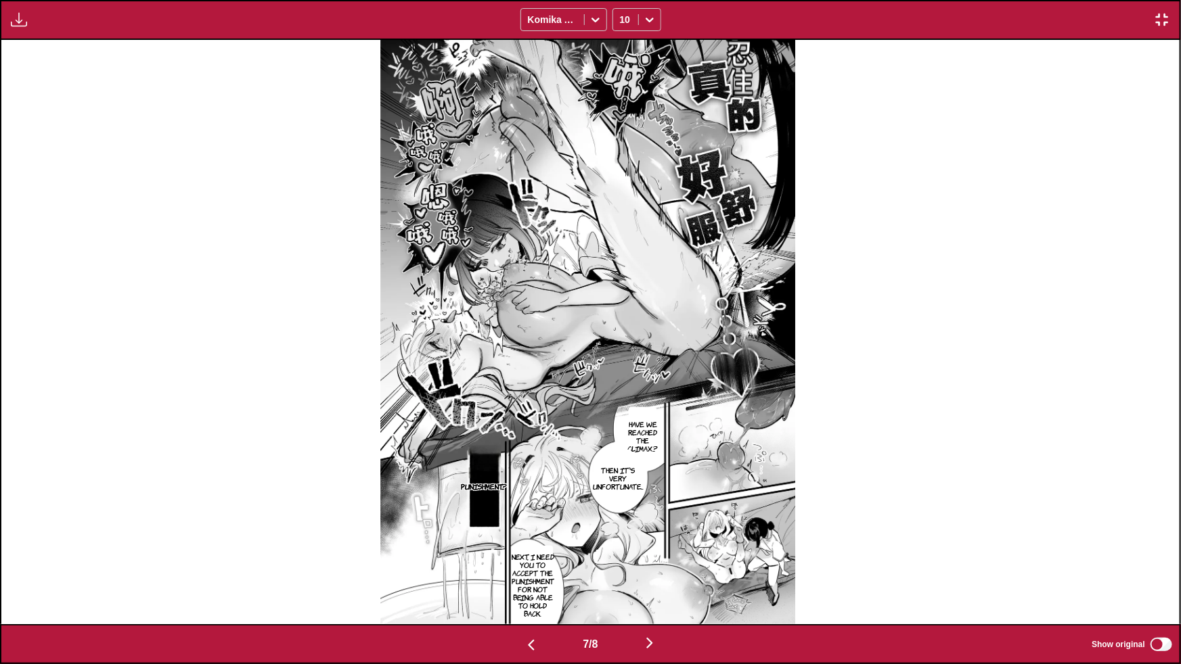
click at [652, 564] on img "button" at bounding box center [649, 643] width 16 height 16
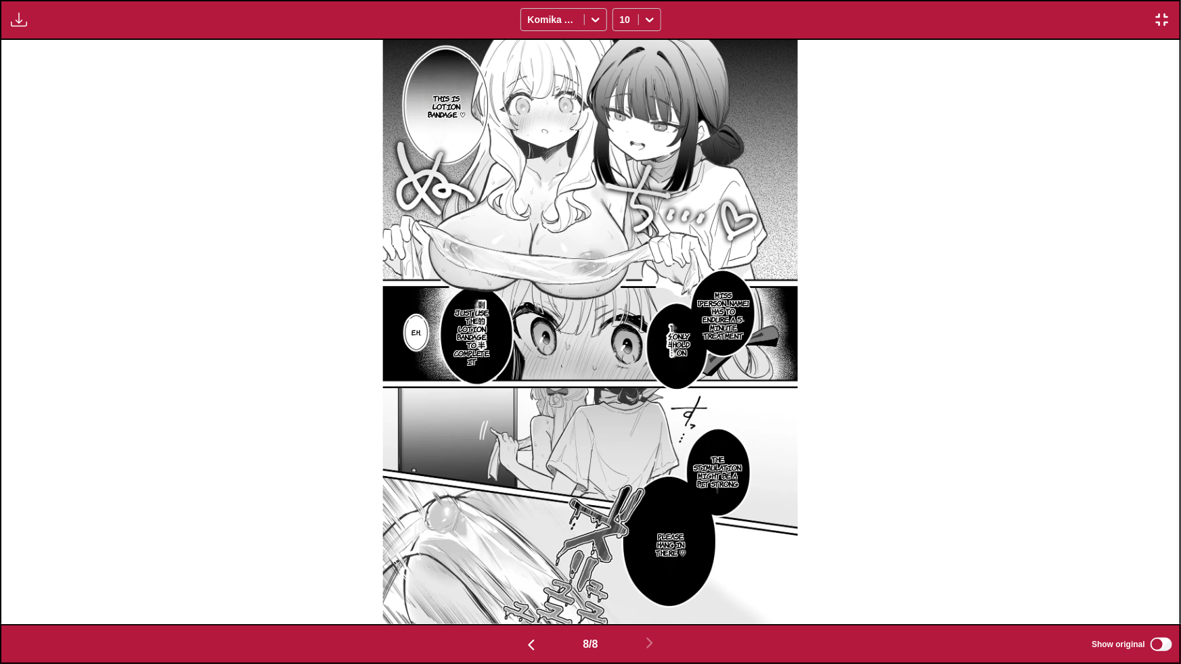
click at [1168, 21] on img "button" at bounding box center [1162, 20] width 16 height 16
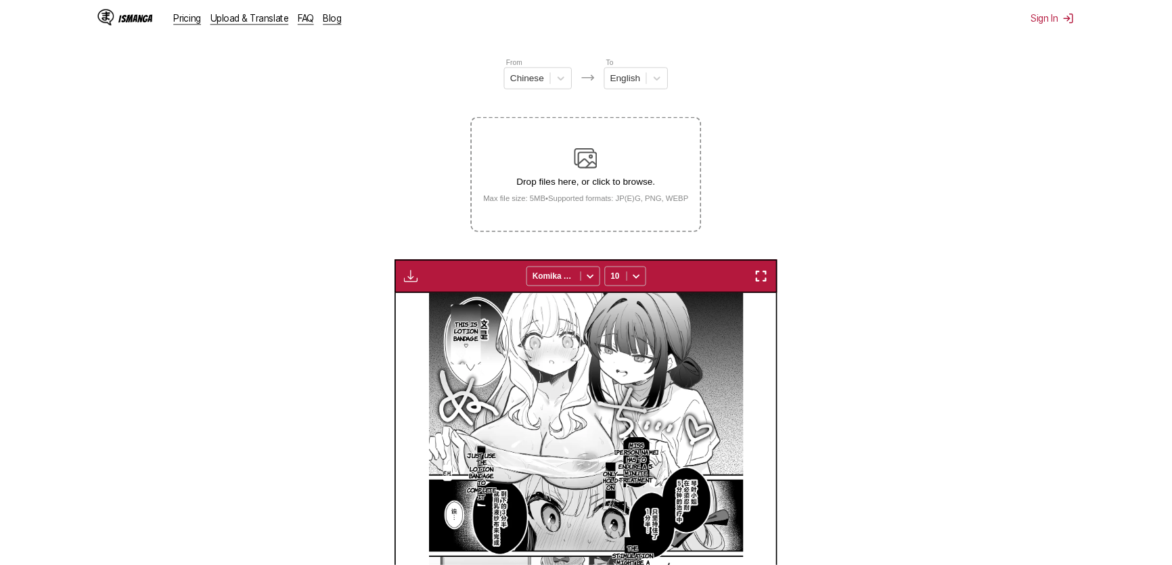
scroll to position [0, 2609]
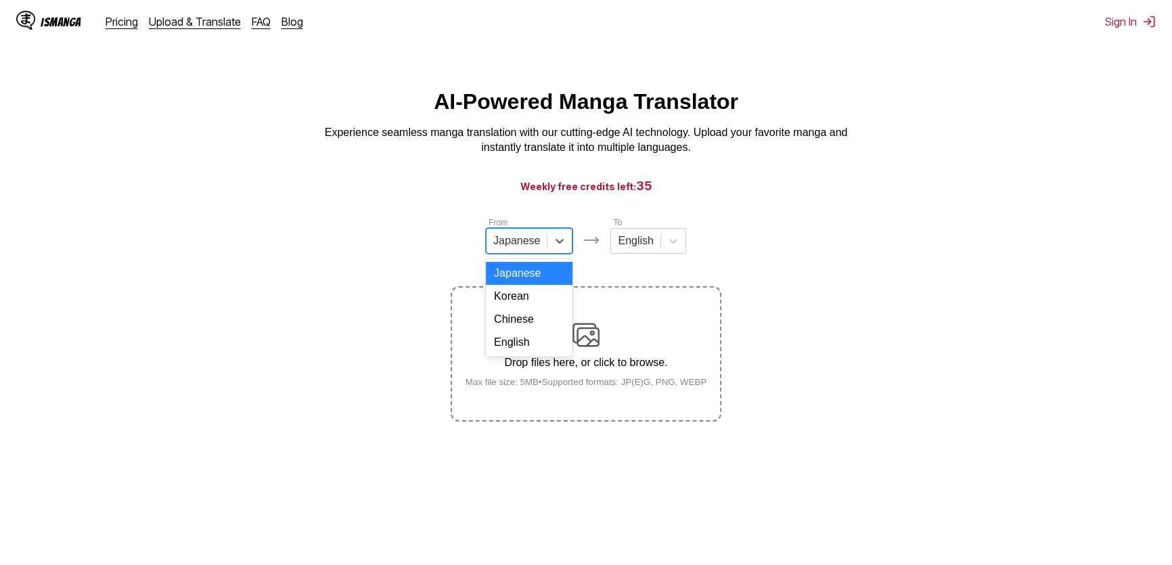
click at [535, 248] on div at bounding box center [516, 240] width 47 height 15
click at [528, 323] on div "Chinese" at bounding box center [529, 319] width 87 height 23
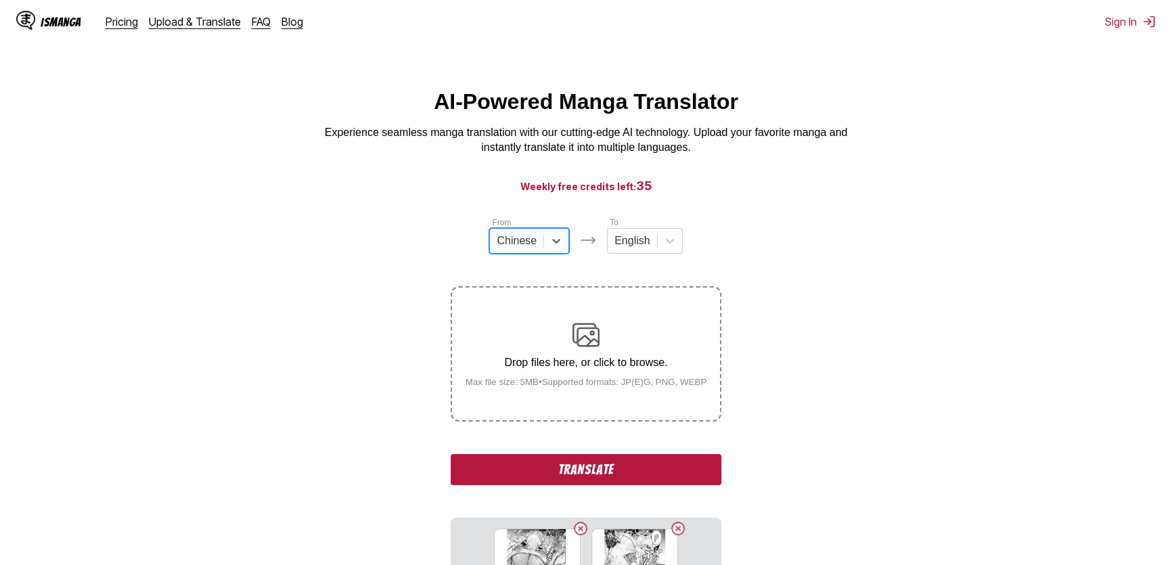
click at [583, 472] on button "Translate" at bounding box center [586, 469] width 271 height 31
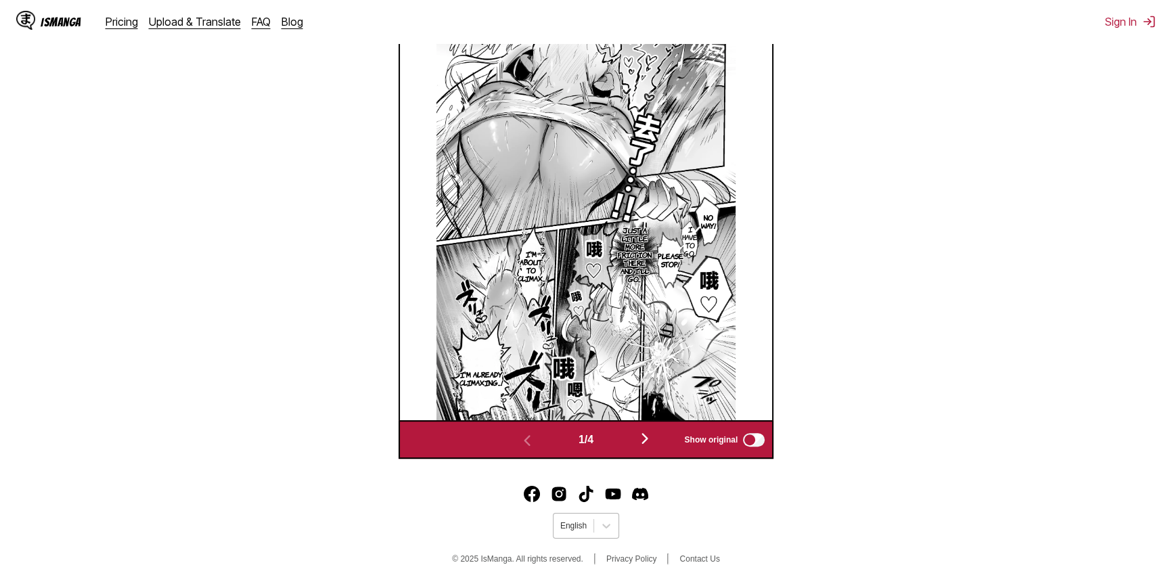
scroll to position [564, 0]
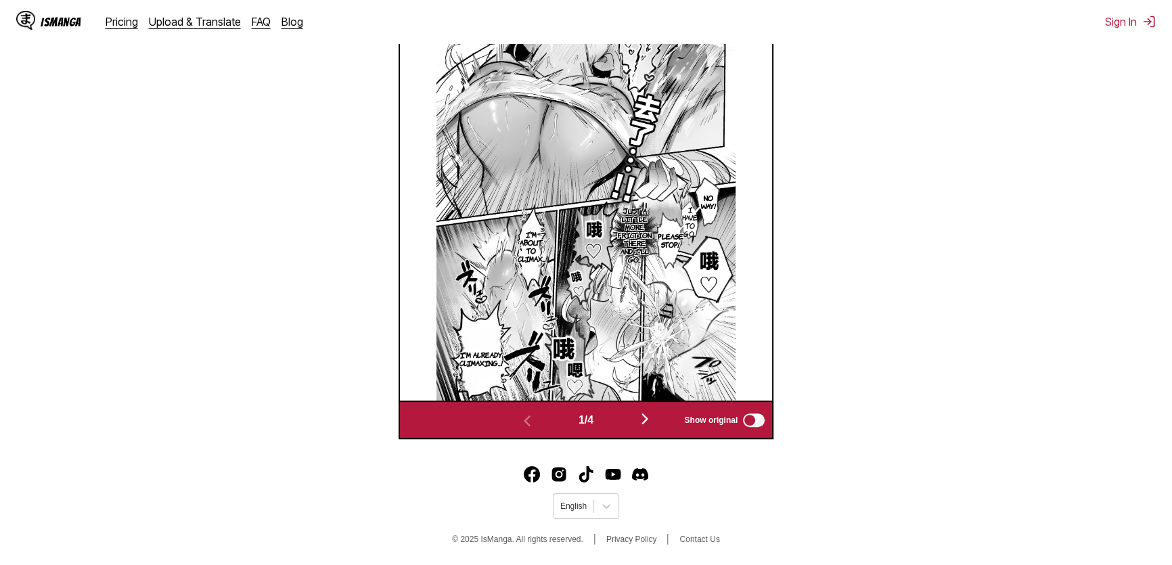
click at [648, 417] on img "button" at bounding box center [645, 419] width 16 height 16
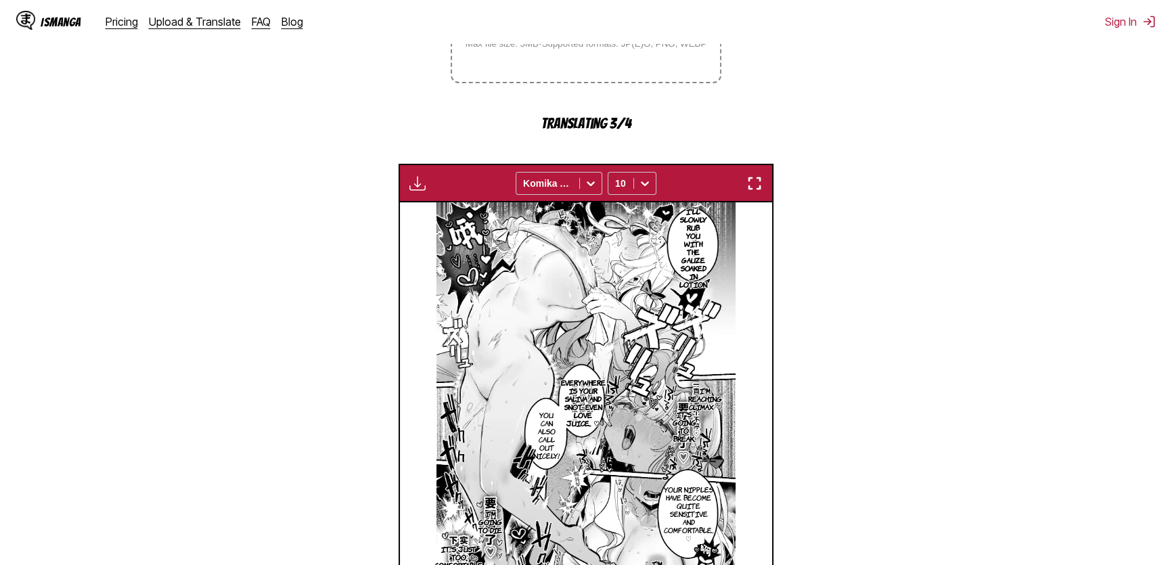
scroll to position [358, 0]
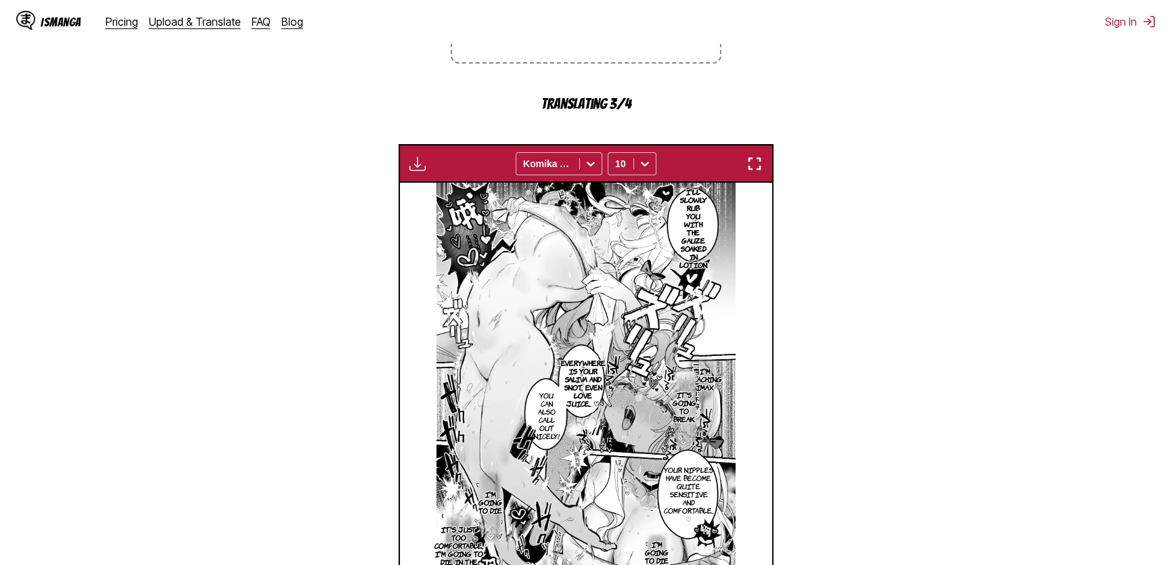
click at [760, 153] on div "Available for premium users only Komika Axis 10" at bounding box center [586, 163] width 375 height 39
click at [761, 162] on img "button" at bounding box center [754, 164] width 16 height 16
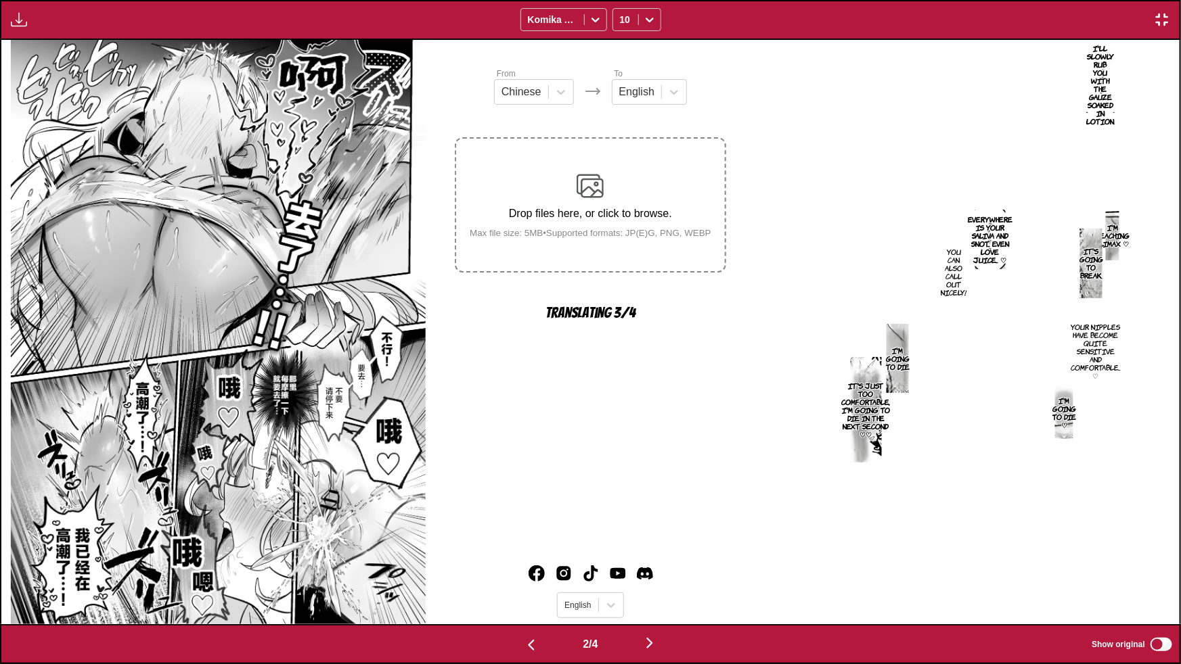
scroll to position [0, 1178]
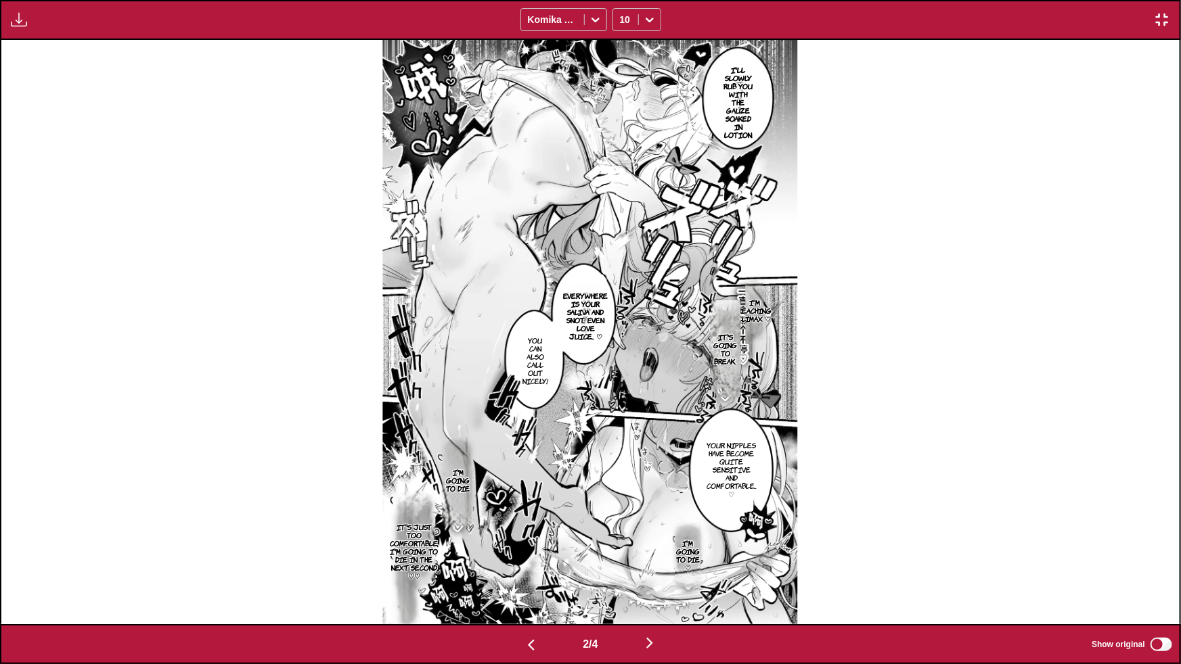
click at [527, 564] on button "button" at bounding box center [531, 645] width 81 height 20
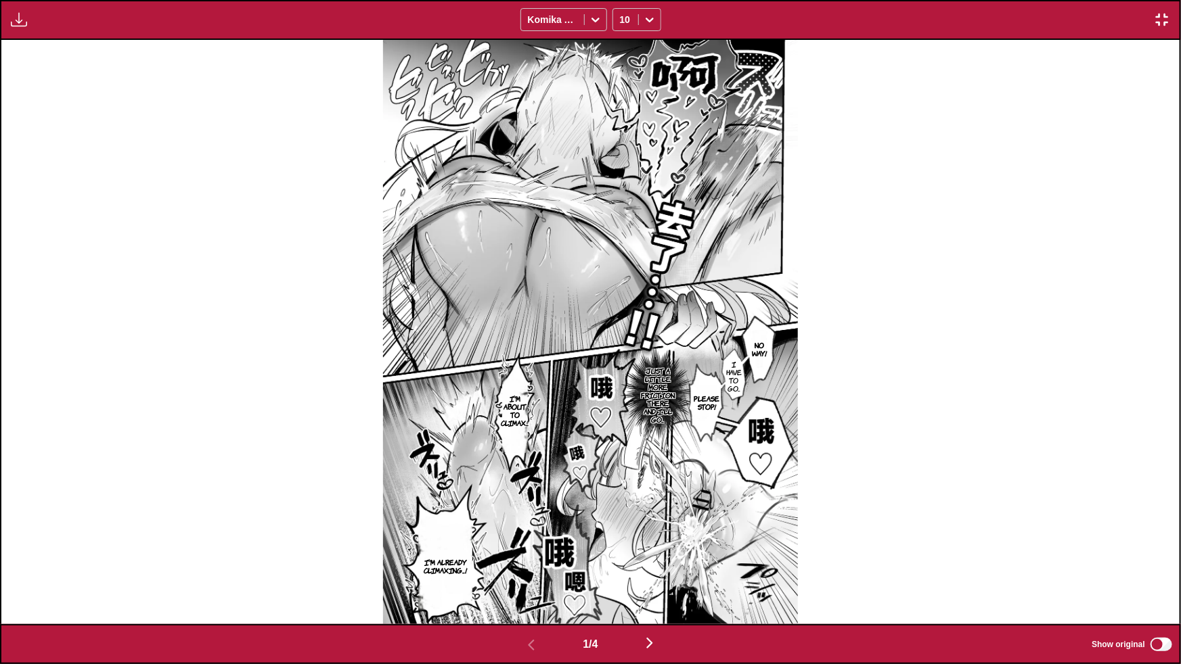
click at [647, 564] on img "button" at bounding box center [649, 643] width 16 height 16
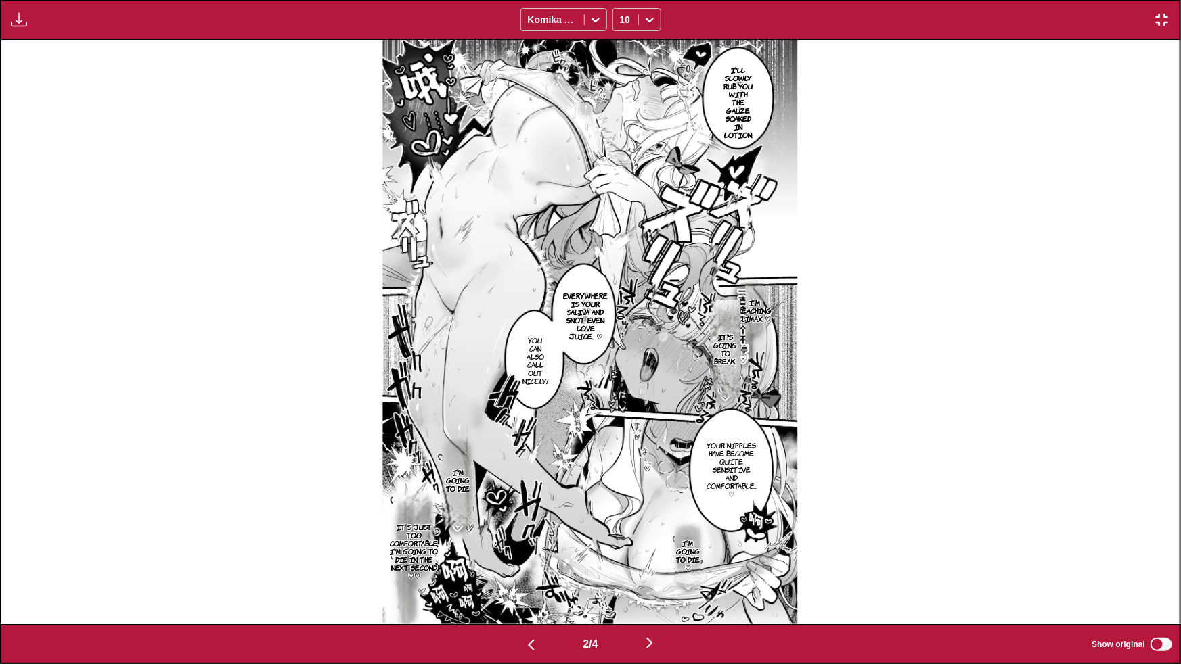
click at [654, 564] on img "button" at bounding box center [649, 643] width 16 height 16
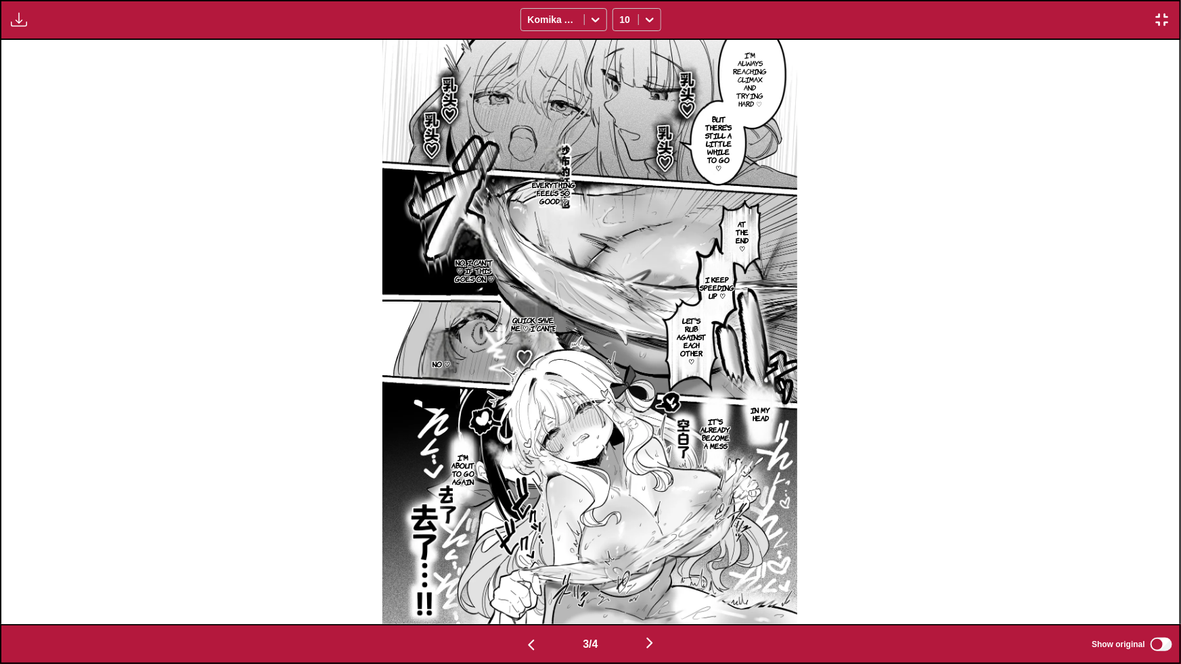
click at [653, 564] on img "button" at bounding box center [649, 643] width 16 height 16
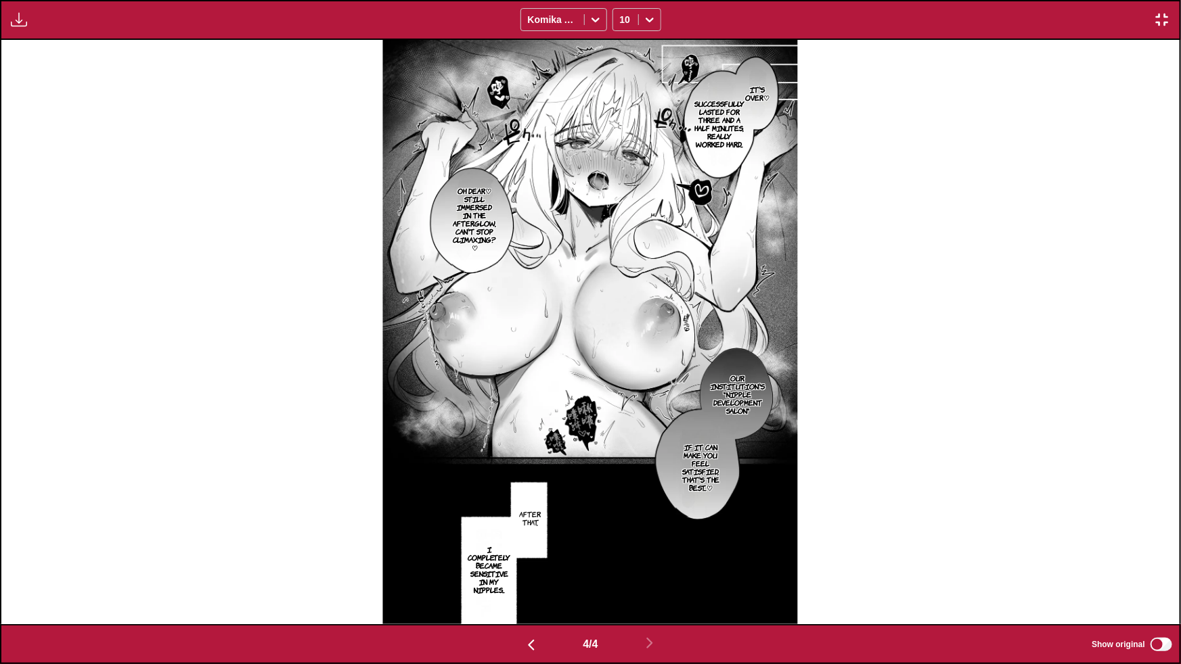
click at [1162, 14] on img "button" at bounding box center [1162, 20] width 16 height 16
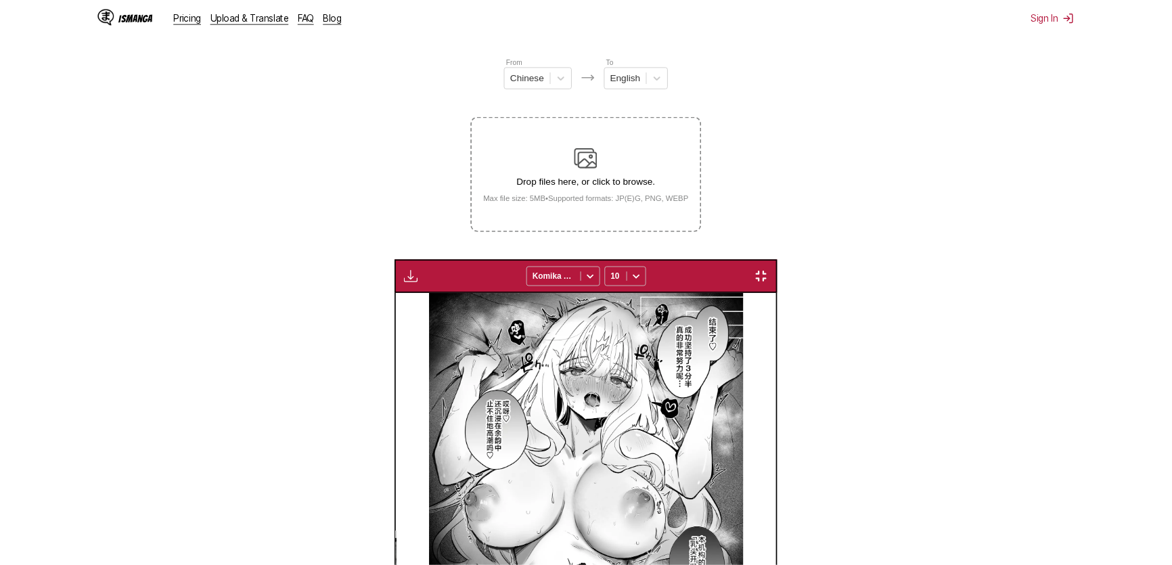
scroll to position [0, 1118]
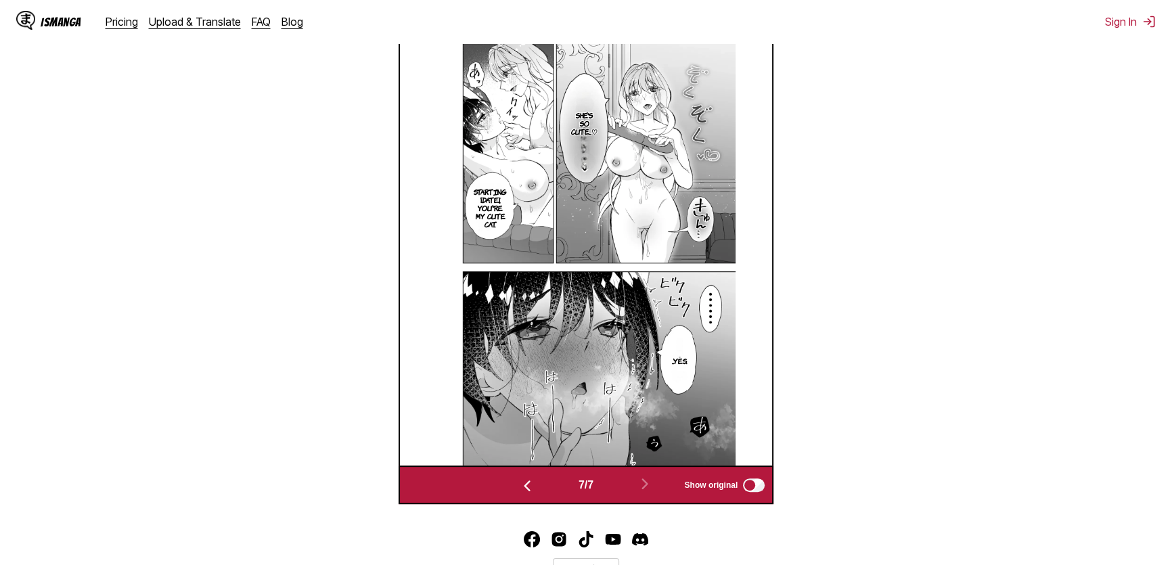
scroll to position [516, 0]
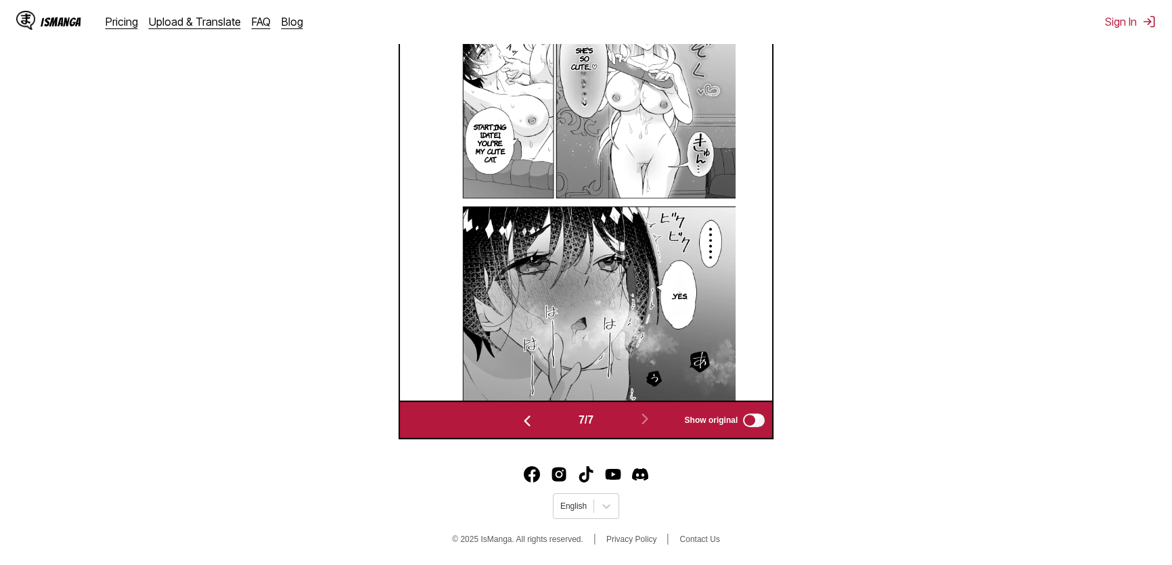
click at [520, 428] on img "button" at bounding box center [527, 421] width 16 height 16
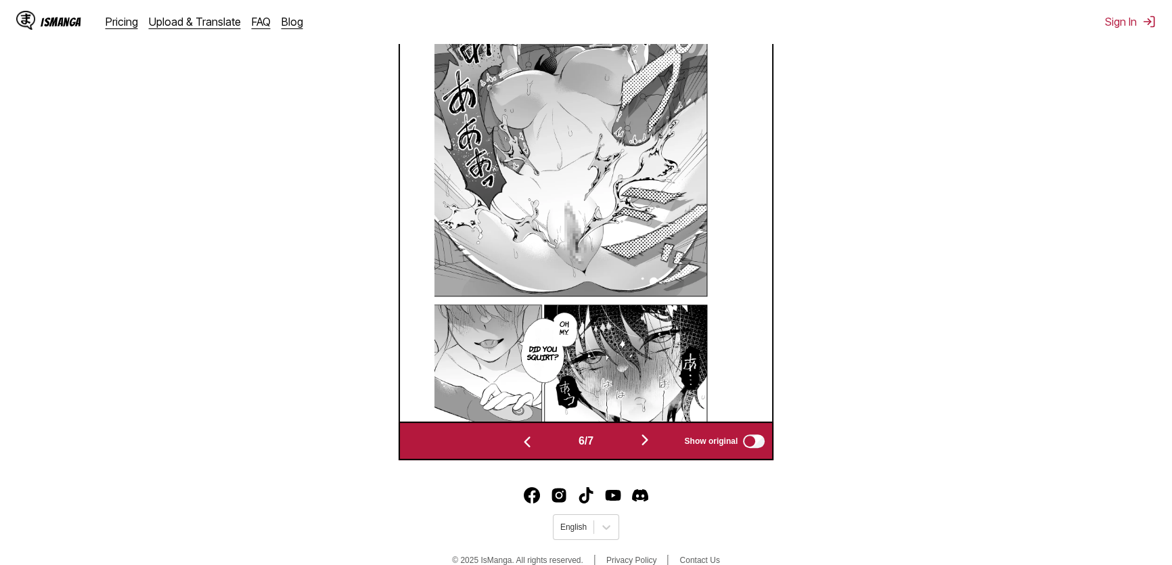
click at [520, 428] on div "6 / 7 Show original" at bounding box center [586, 441] width 375 height 39
click at [518, 426] on div "6 / 7 Show original" at bounding box center [586, 441] width 375 height 39
click at [519, 440] on img "button" at bounding box center [527, 442] width 16 height 16
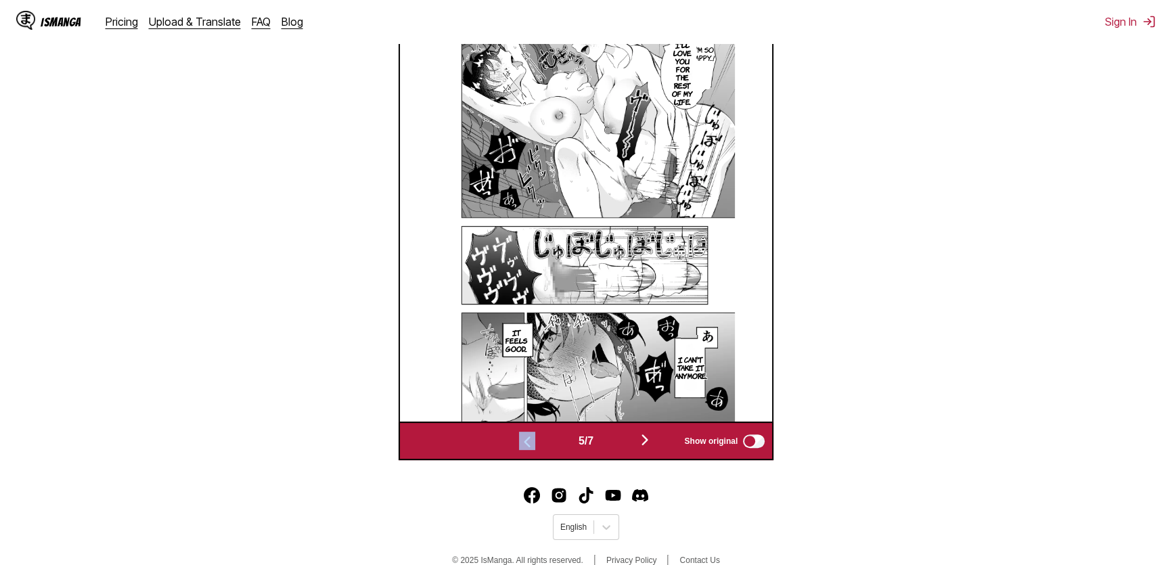
click at [519, 440] on img "button" at bounding box center [527, 442] width 16 height 16
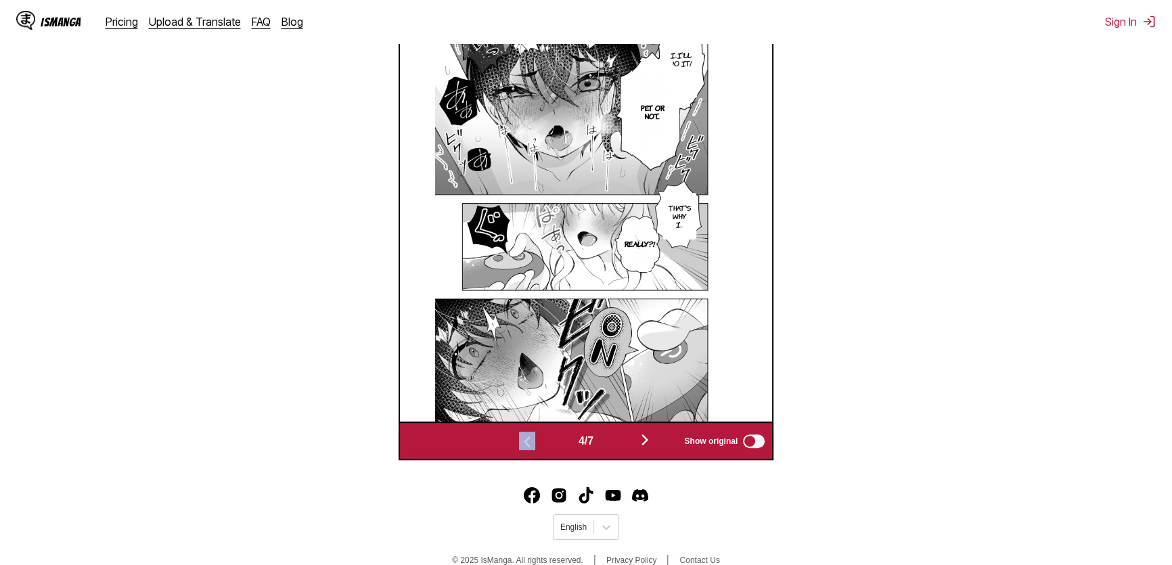
click at [521, 440] on img "button" at bounding box center [527, 442] width 16 height 16
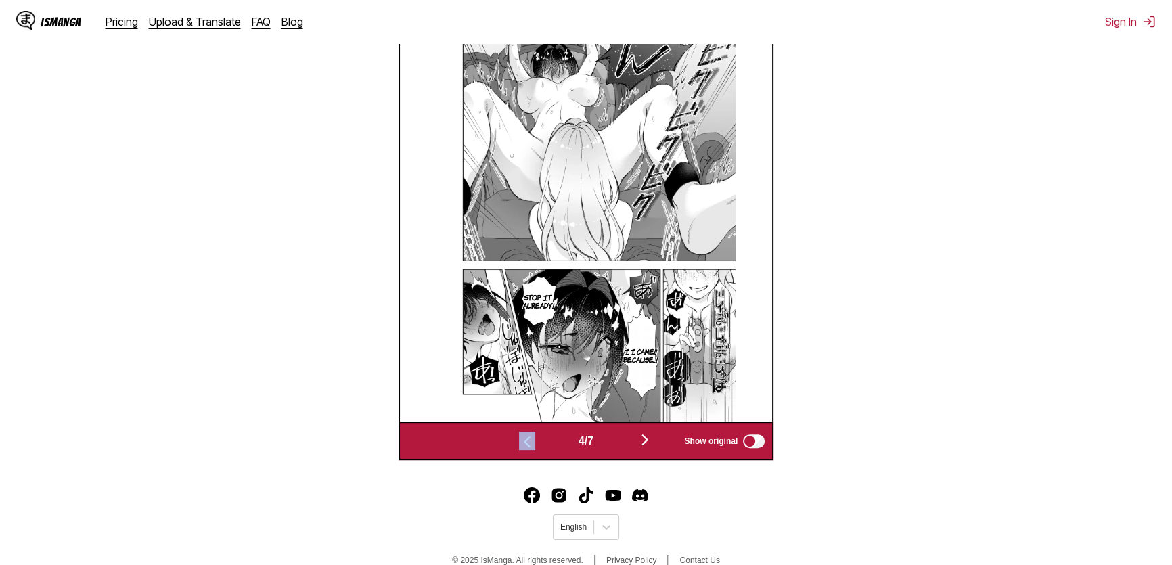
click at [521, 440] on img "button" at bounding box center [527, 442] width 16 height 16
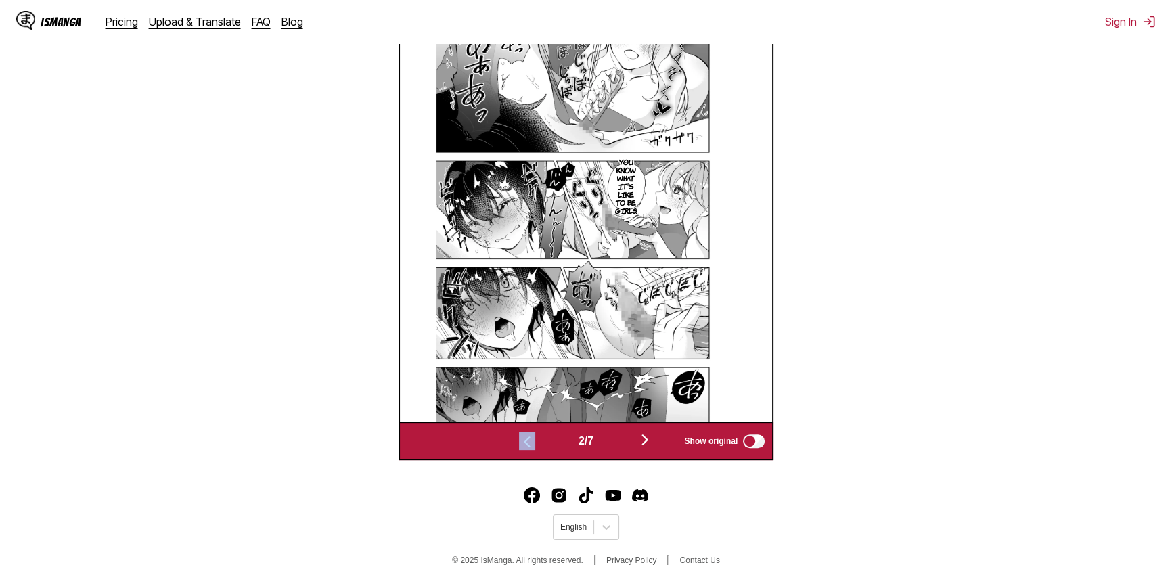
click at [521, 440] on img "button" at bounding box center [527, 442] width 16 height 16
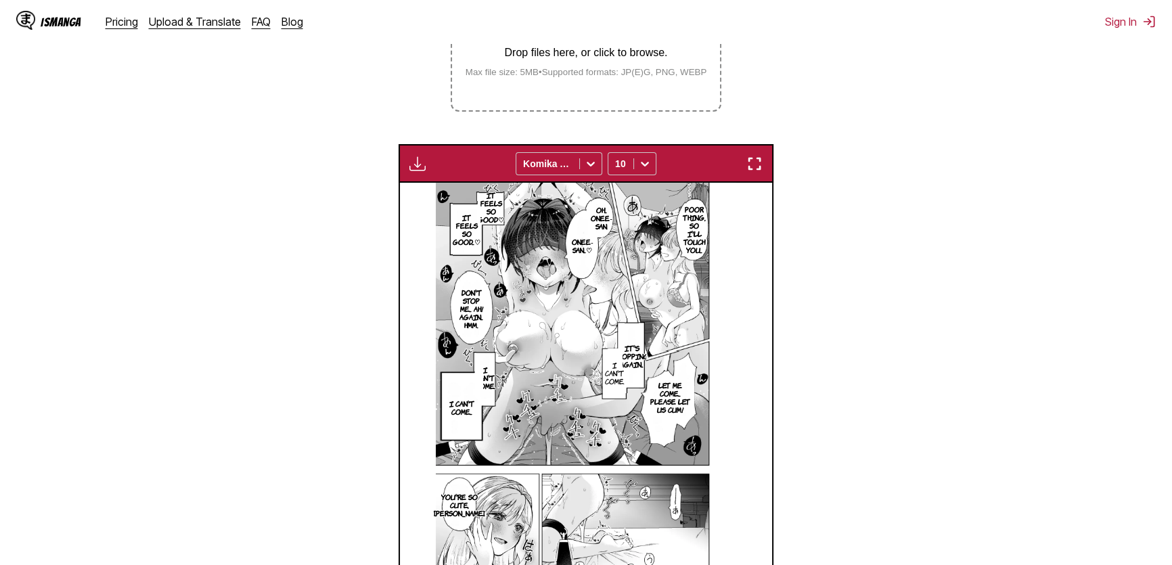
scroll to position [0, 3355]
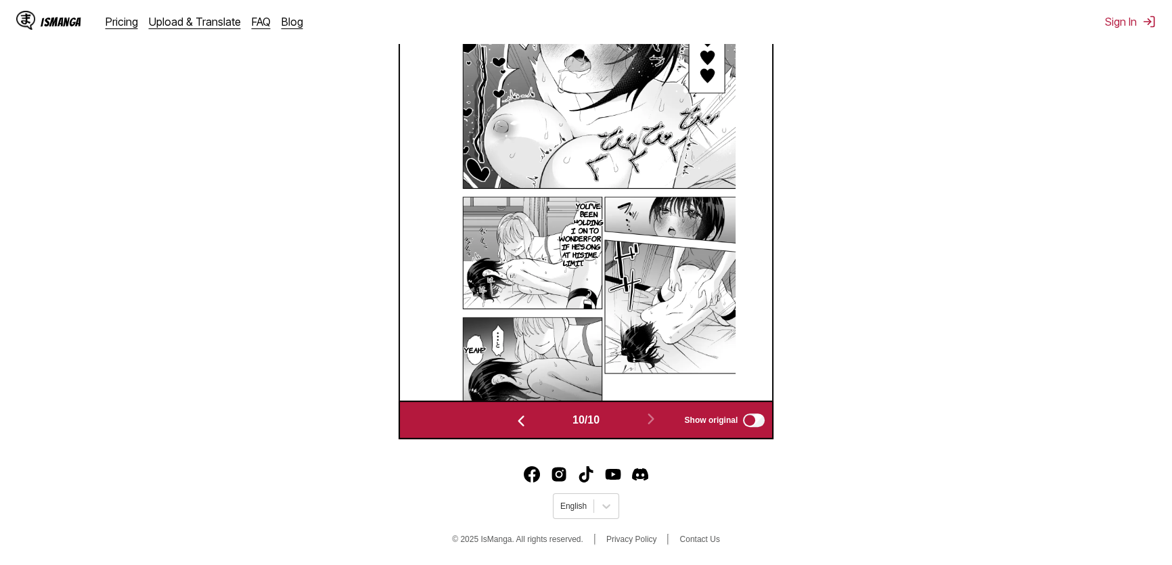
click at [524, 422] on img "button" at bounding box center [521, 421] width 16 height 16
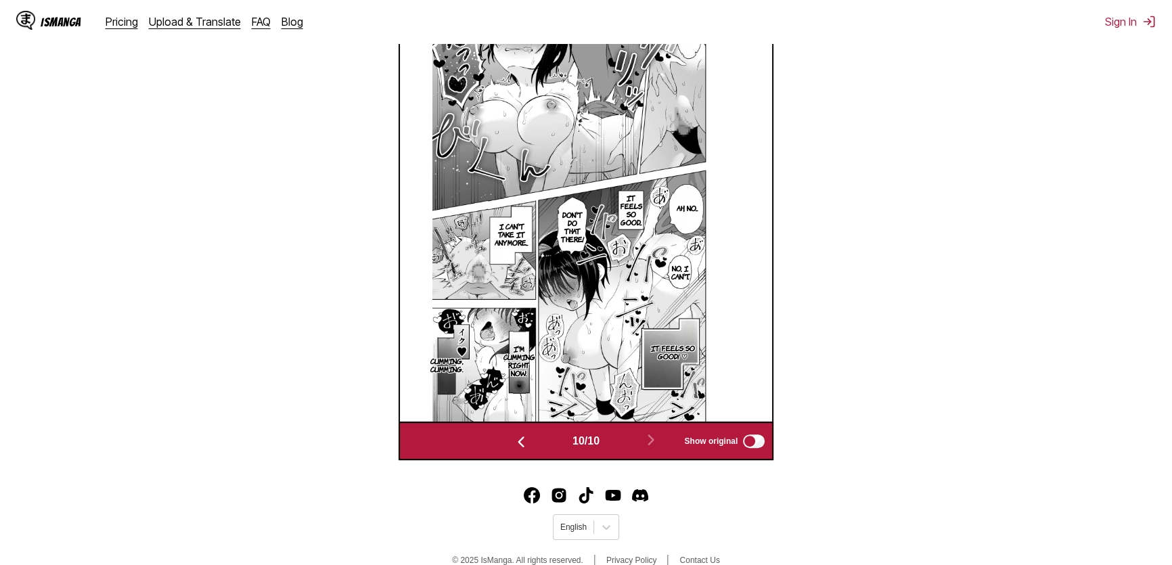
click at [521, 421] on img at bounding box center [582, 210] width 300 height 423
drag, startPoint x: 520, startPoint y: 419, endPoint x: 514, endPoint y: 436, distance: 18.0
click at [518, 422] on img at bounding box center [582, 210] width 300 height 423
click at [516, 439] on img "button" at bounding box center [524, 442] width 16 height 16
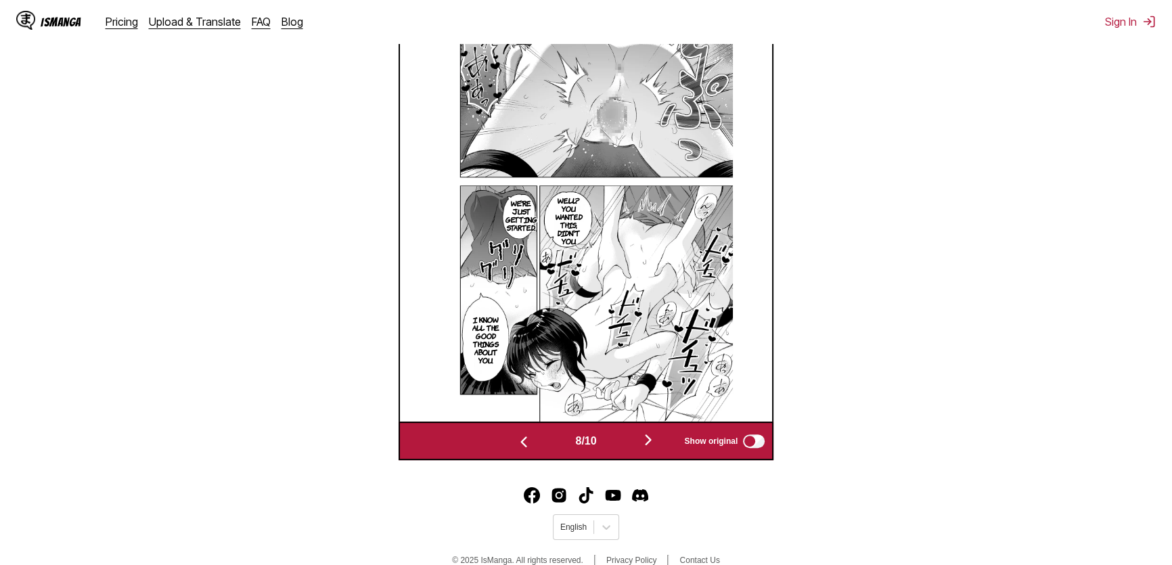
drag, startPoint x: 518, startPoint y: 451, endPoint x: 520, endPoint y: 442, distance: 8.9
click at [518, 450] on button "button" at bounding box center [523, 441] width 81 height 20
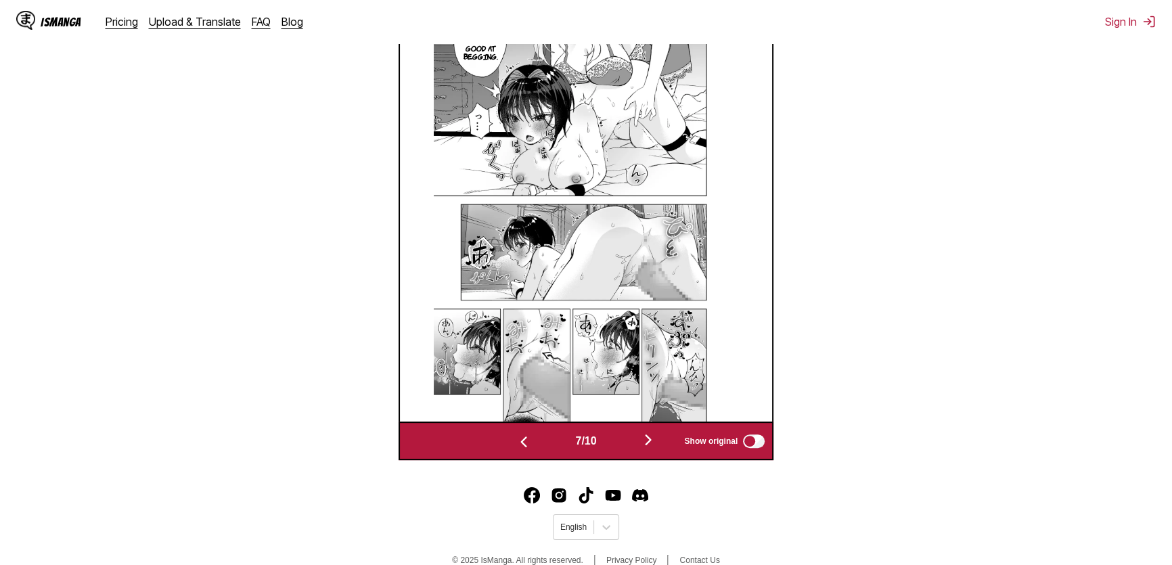
click at [520, 442] on img "button" at bounding box center [524, 442] width 16 height 16
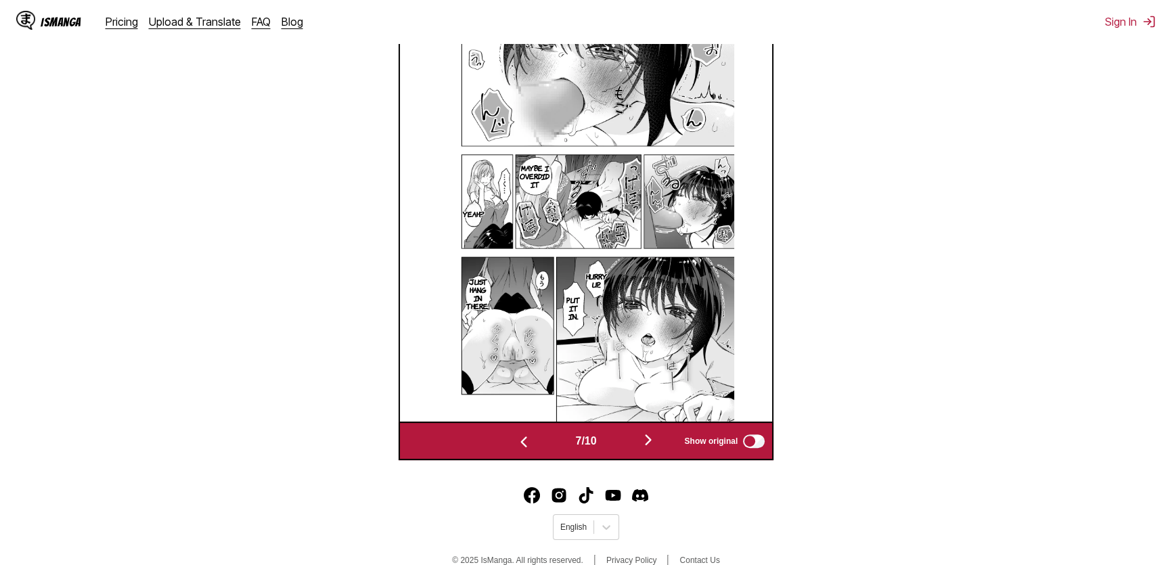
click at [520, 442] on img "button" at bounding box center [524, 442] width 16 height 16
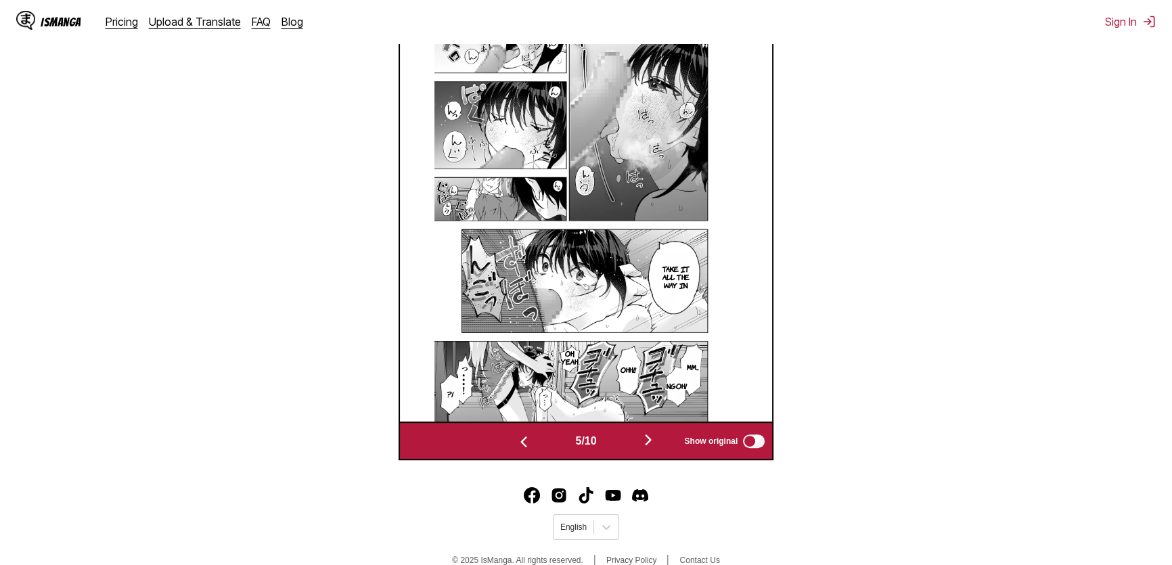
click at [520, 442] on img "button" at bounding box center [524, 442] width 16 height 16
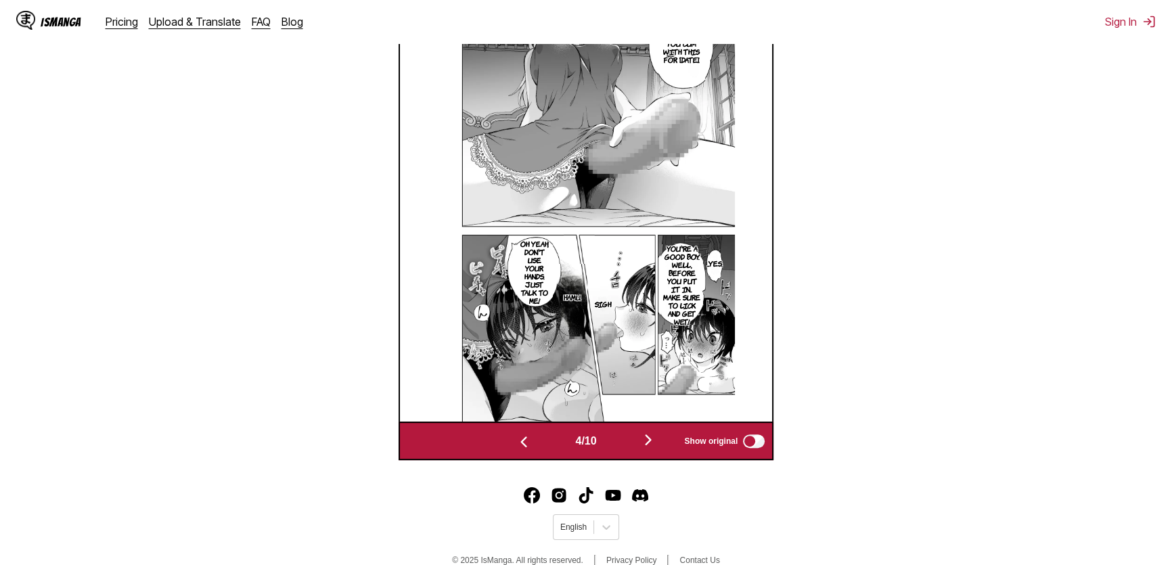
click at [520, 442] on img "button" at bounding box center [524, 442] width 16 height 16
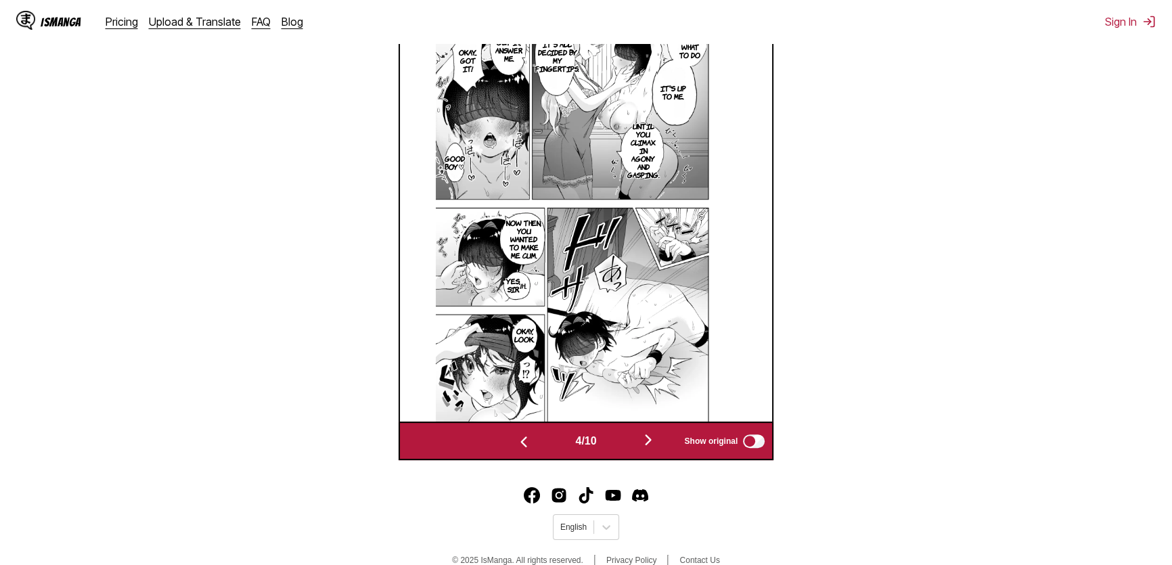
click at [520, 442] on img "button" at bounding box center [524, 442] width 16 height 16
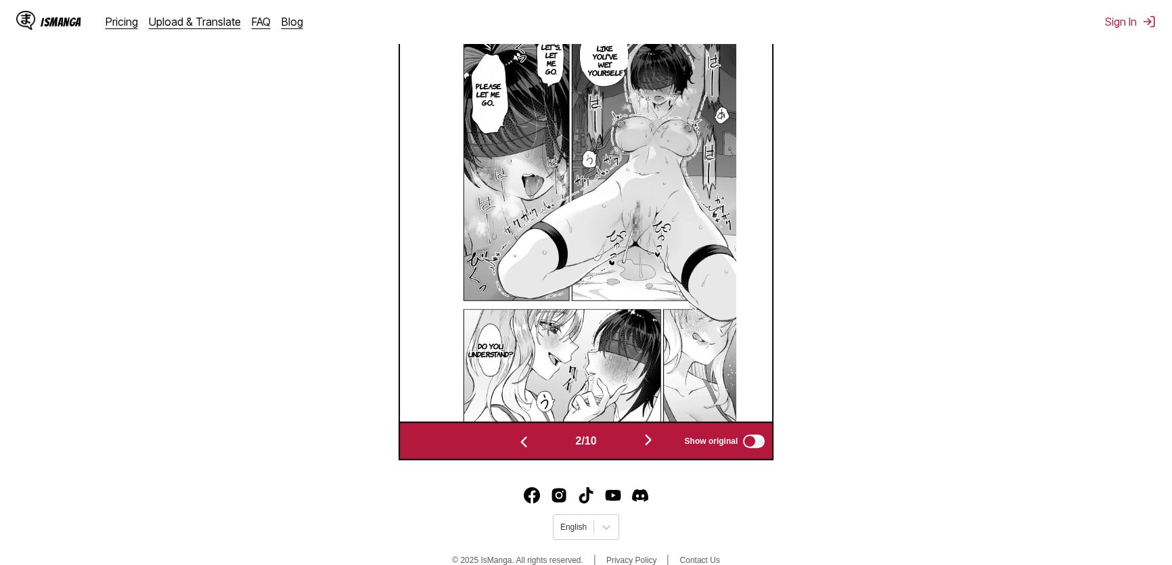
click at [520, 442] on img "button" at bounding box center [524, 442] width 16 height 16
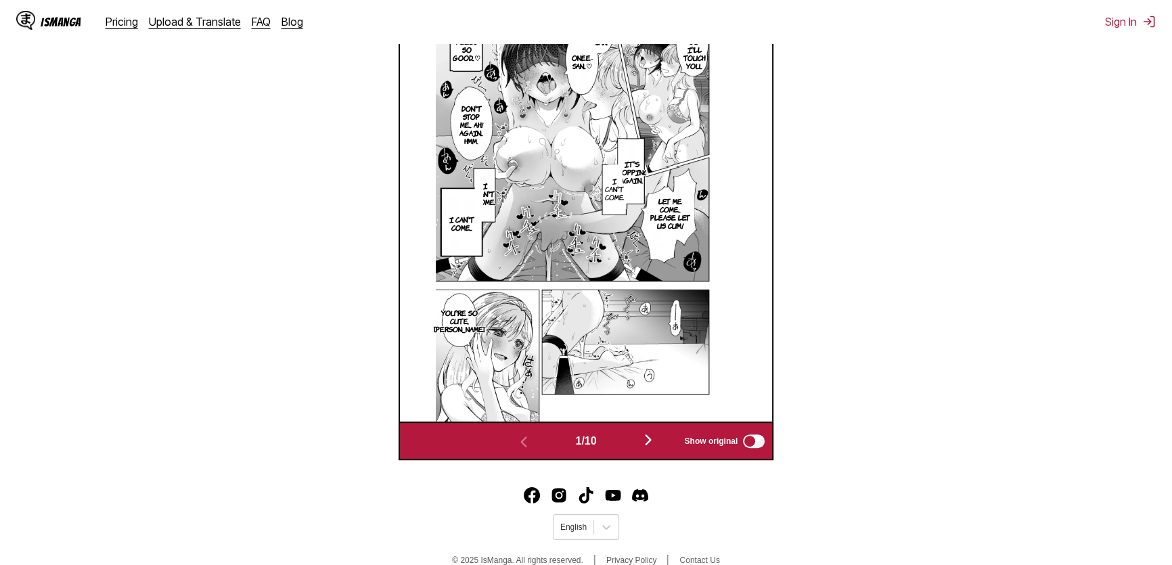
click at [654, 443] on img "button" at bounding box center [648, 440] width 16 height 16
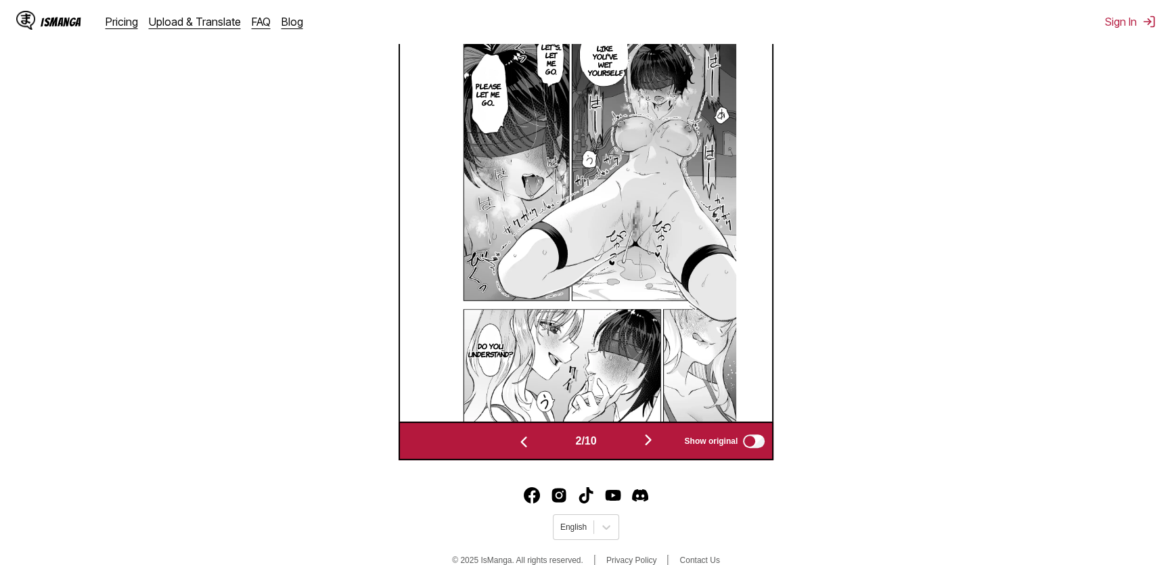
click at [518, 438] on img "button" at bounding box center [524, 442] width 16 height 16
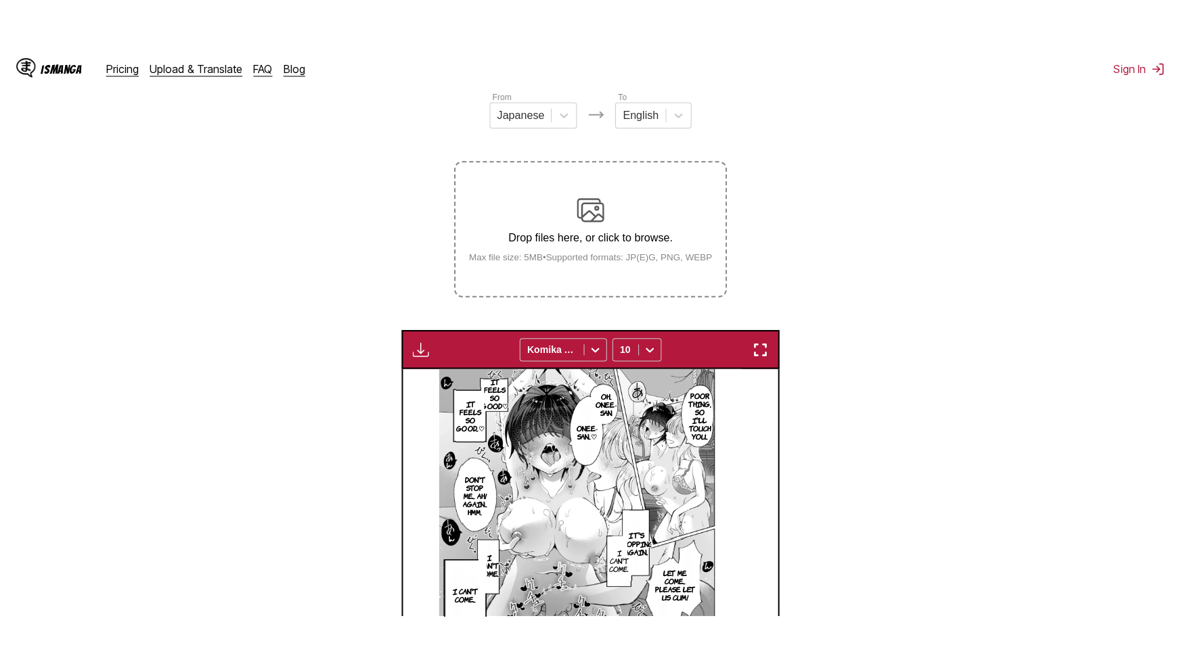
scroll to position [125, 0]
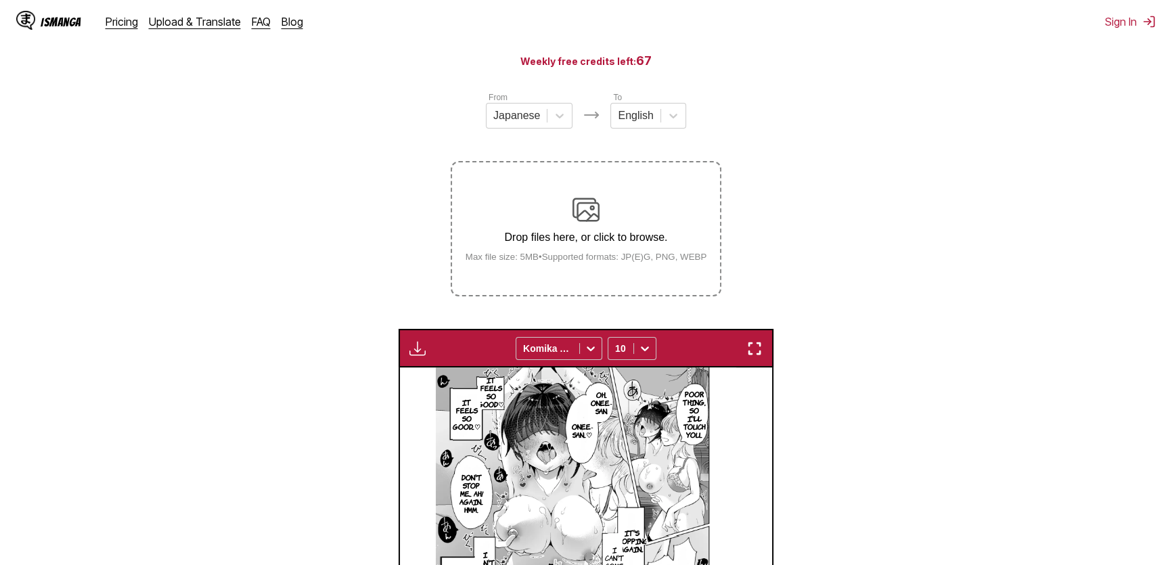
click at [760, 356] on img "button" at bounding box center [754, 348] width 16 height 16
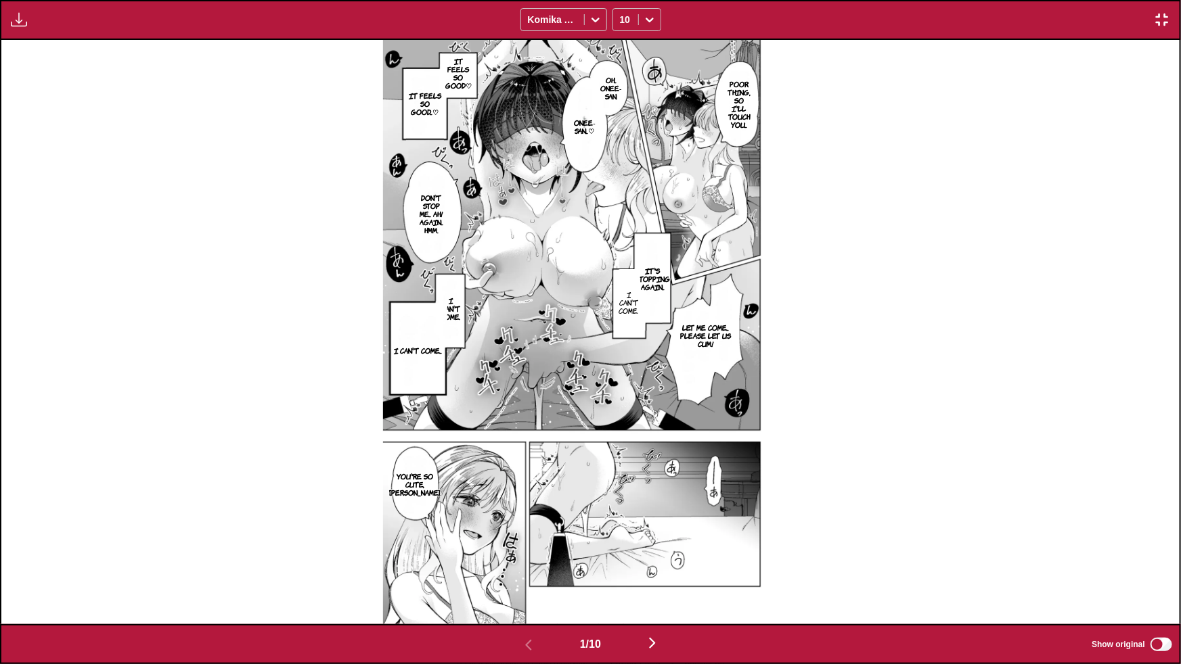
click at [650, 564] on img "button" at bounding box center [652, 643] width 16 height 16
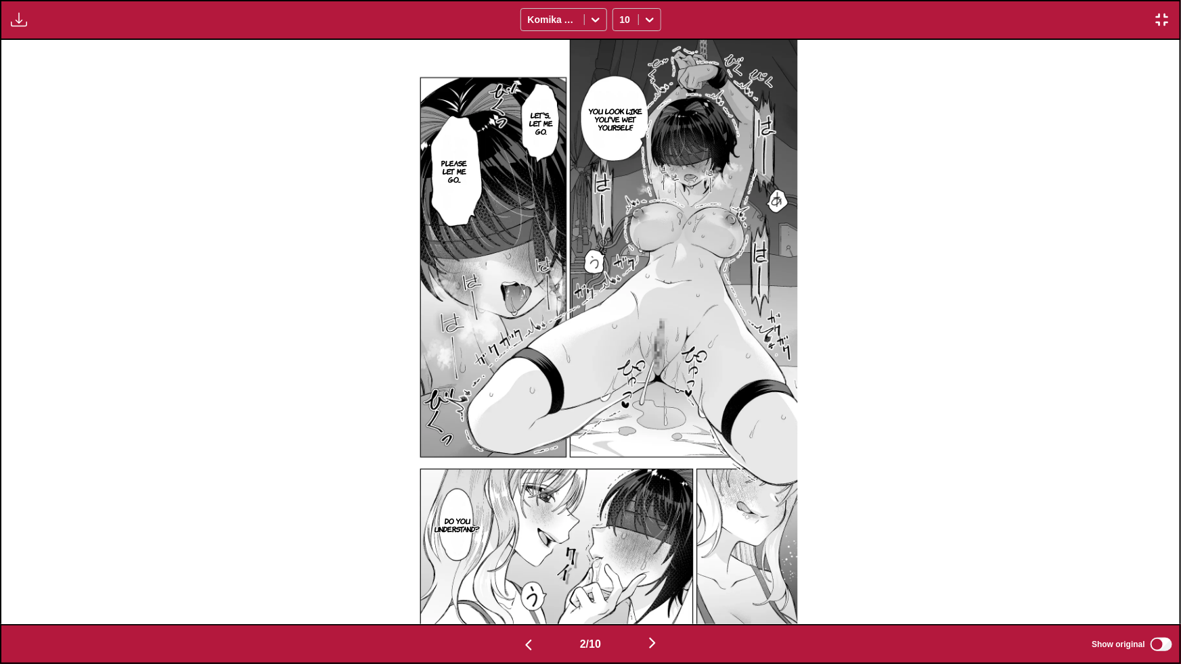
click at [655, 564] on img "button" at bounding box center [652, 643] width 16 height 16
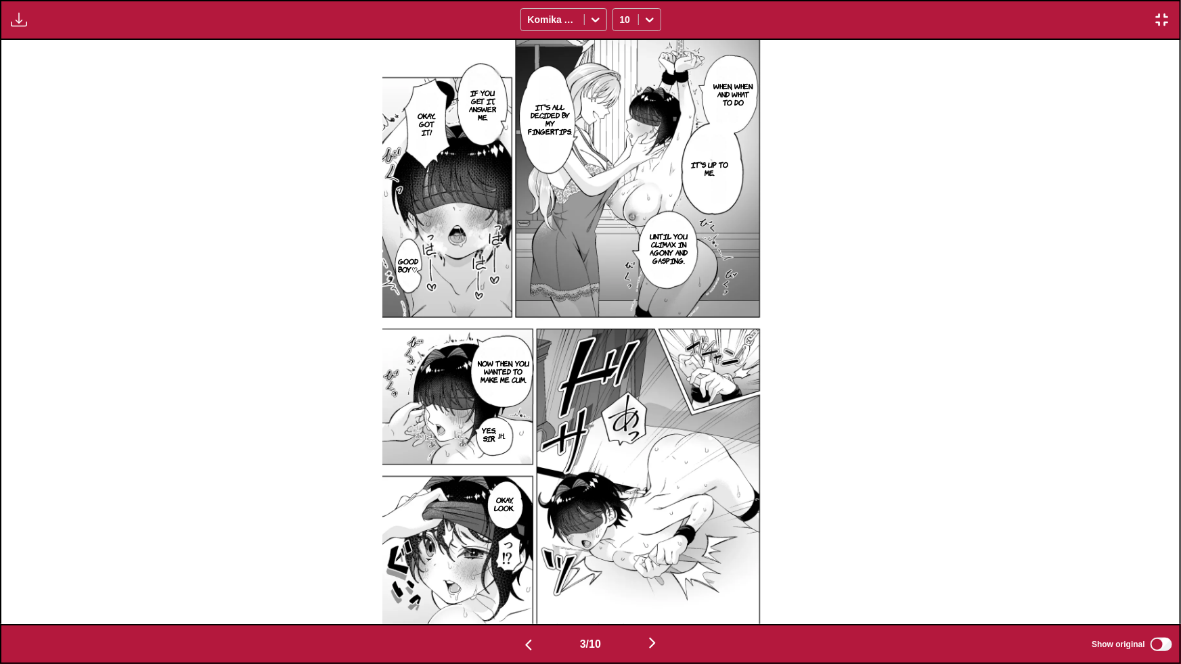
click at [653, 564] on img "button" at bounding box center [652, 643] width 16 height 16
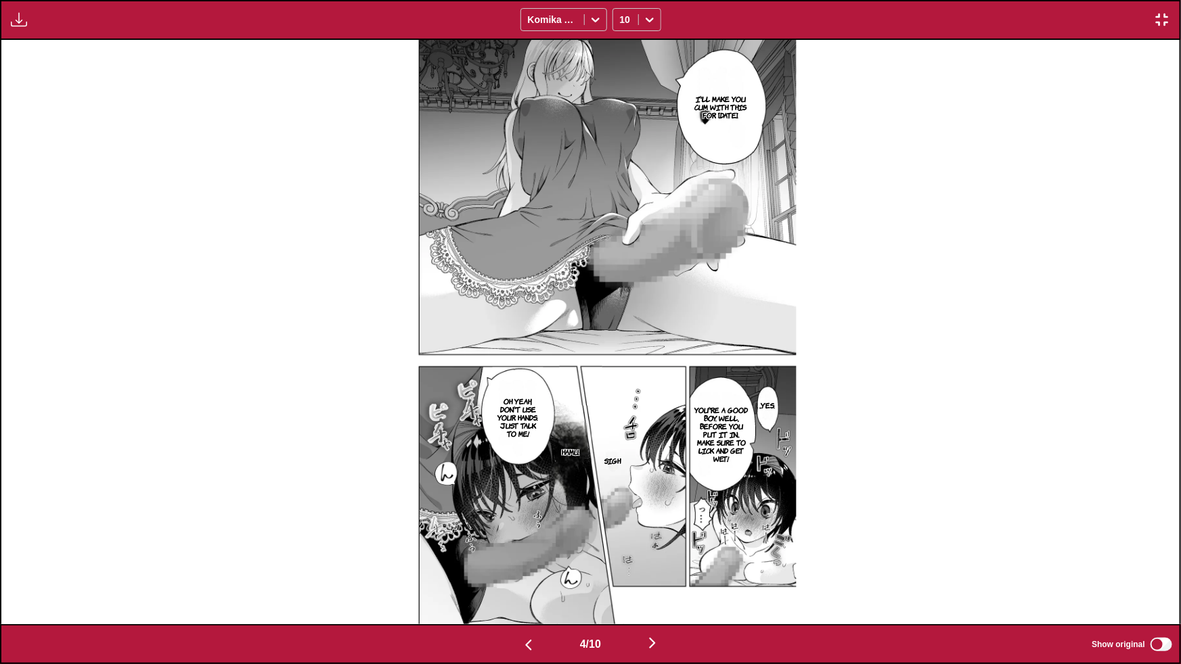
click at [653, 564] on img "button" at bounding box center [652, 643] width 16 height 16
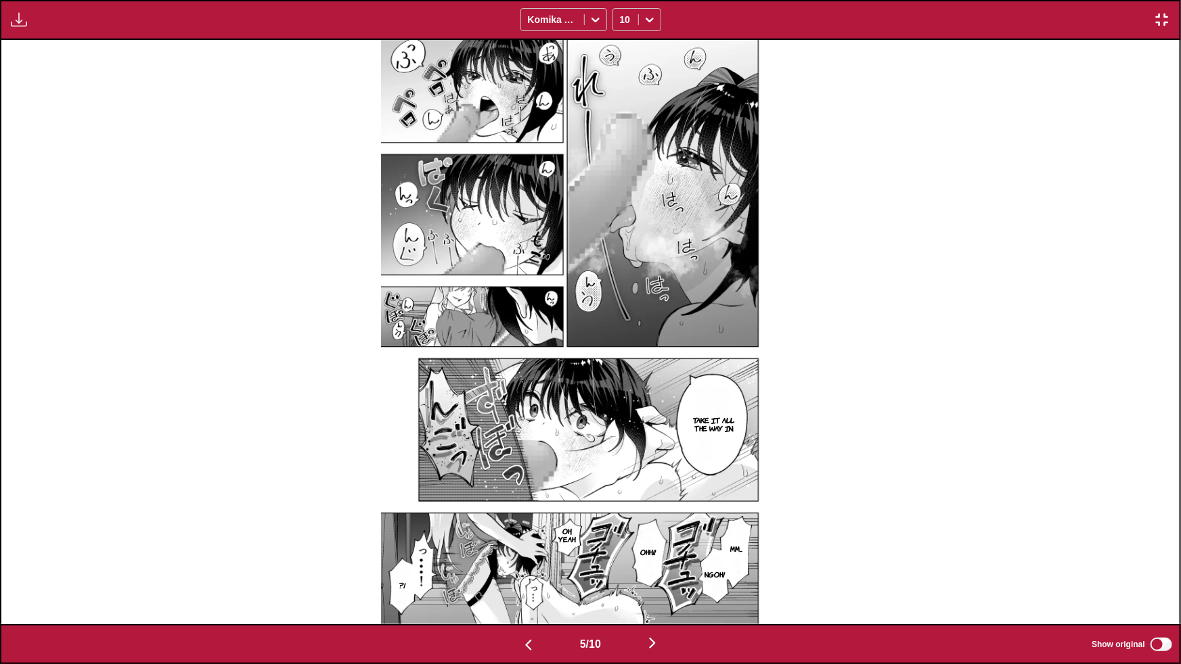
click at [653, 564] on img "button" at bounding box center [652, 643] width 16 height 16
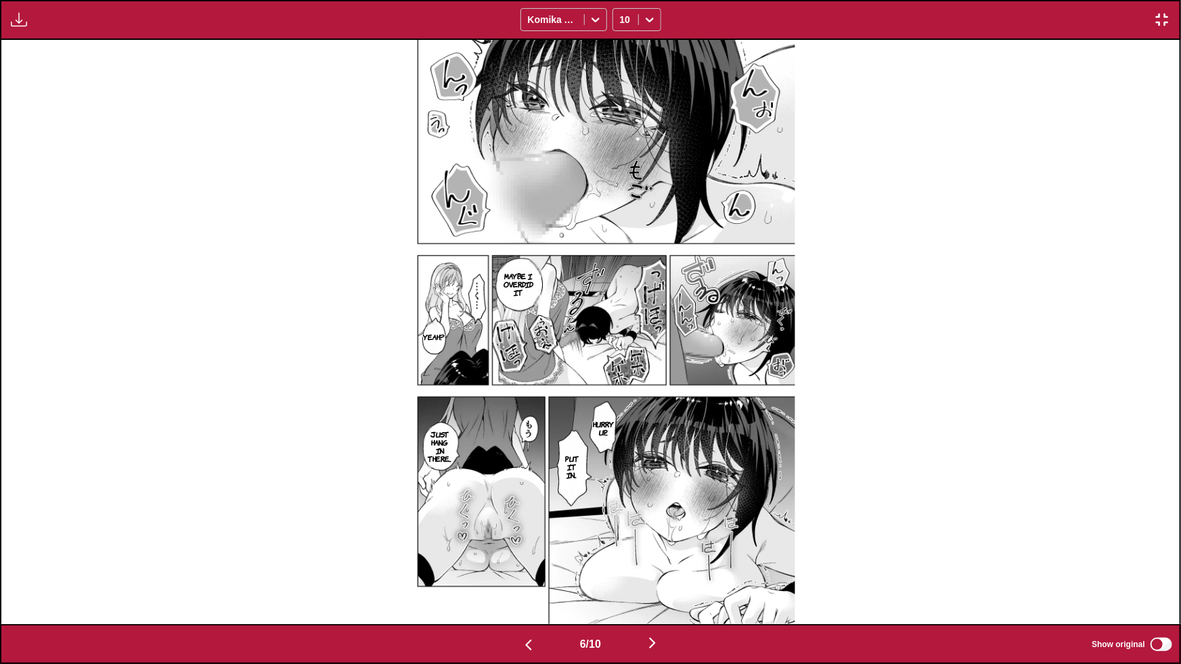
click at [652, 564] on img "button" at bounding box center [652, 643] width 16 height 16
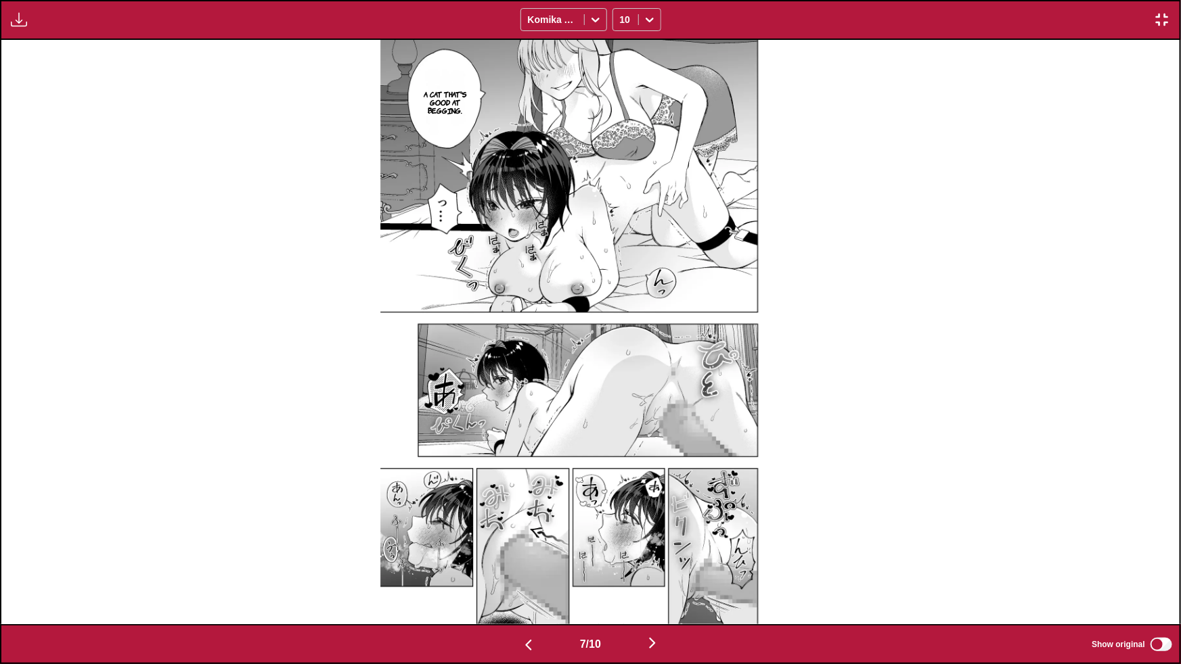
click at [652, 564] on img "button" at bounding box center [652, 643] width 16 height 16
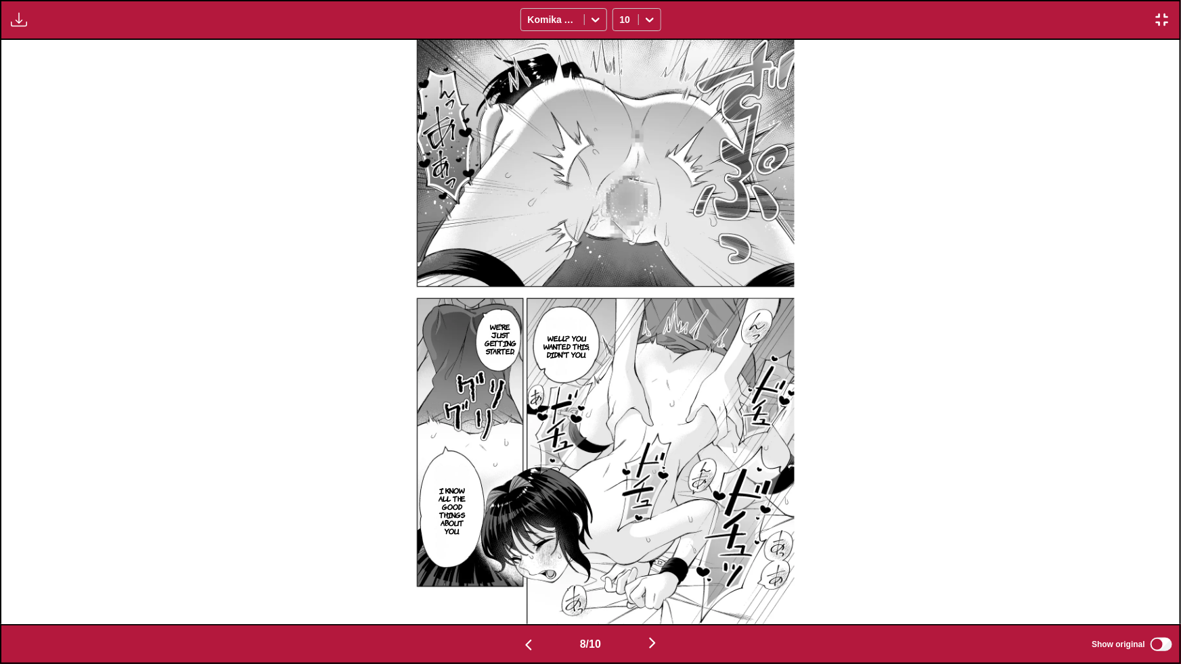
click at [1164, 22] on img "button" at bounding box center [1162, 20] width 16 height 16
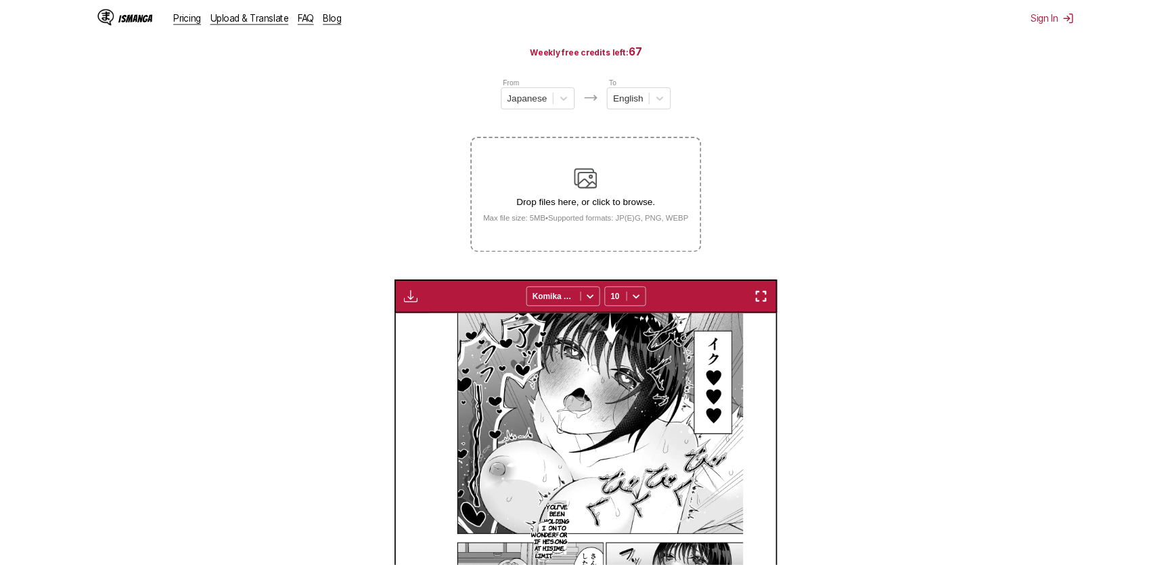
scroll to position [0, 2609]
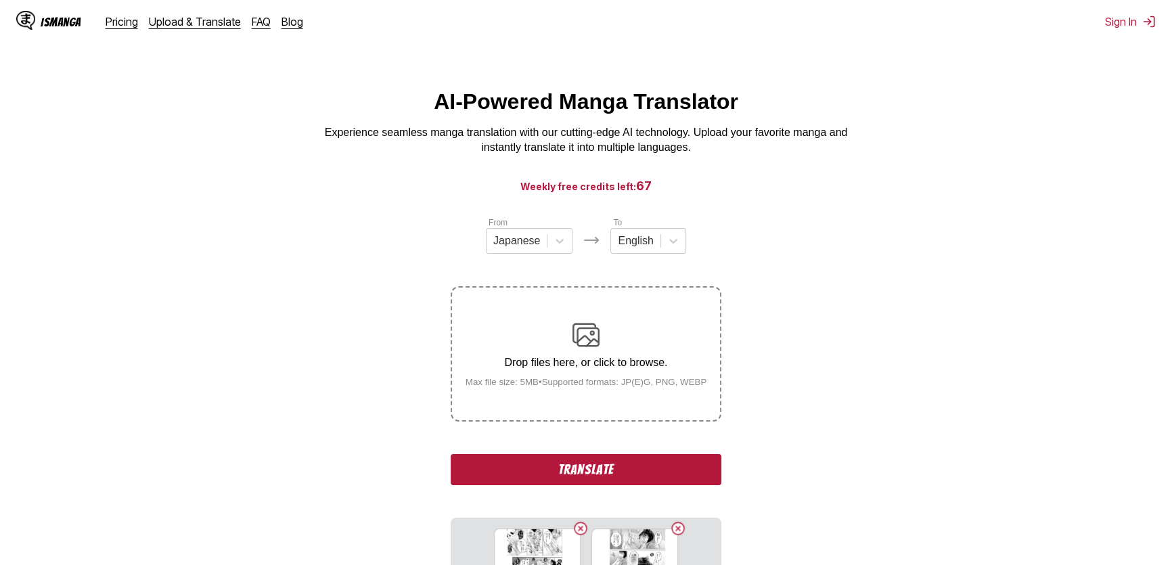
click at [568, 476] on button "Translate" at bounding box center [586, 469] width 271 height 31
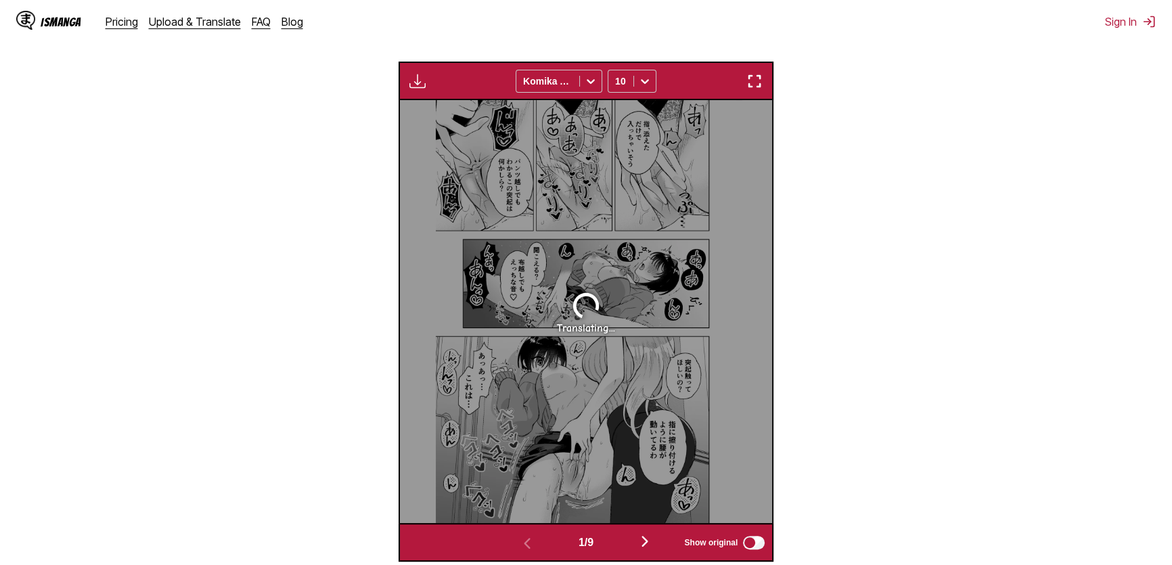
scroll to position [461, 0]
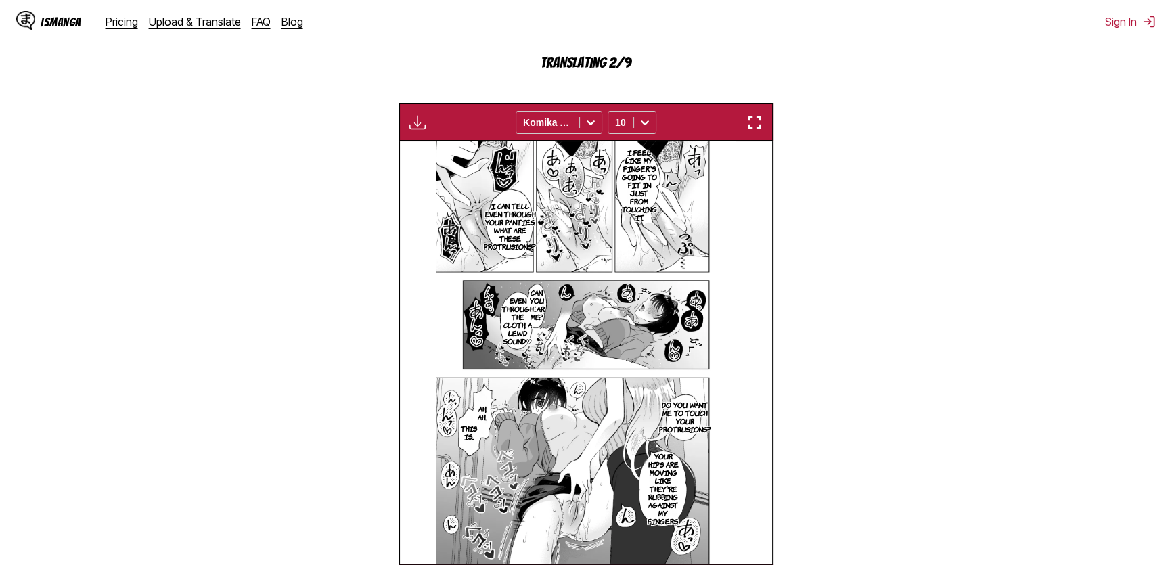
click at [749, 122] on img "button" at bounding box center [754, 122] width 16 height 16
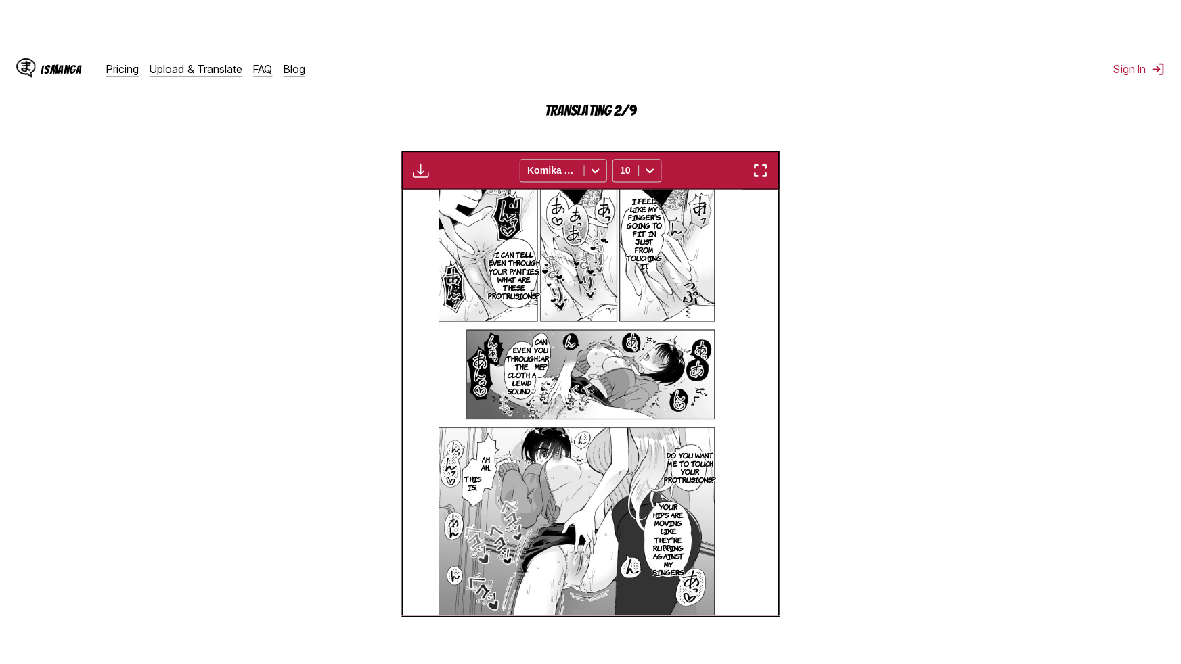
scroll to position [149, 0]
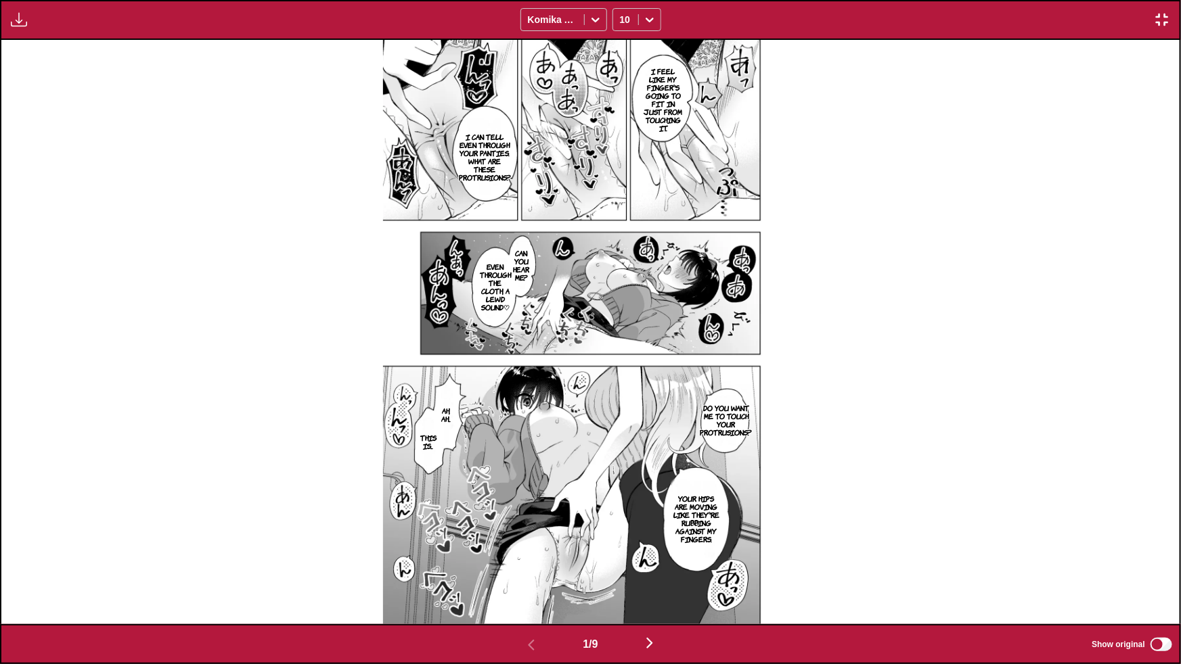
click at [658, 564] on img "button" at bounding box center [649, 643] width 16 height 16
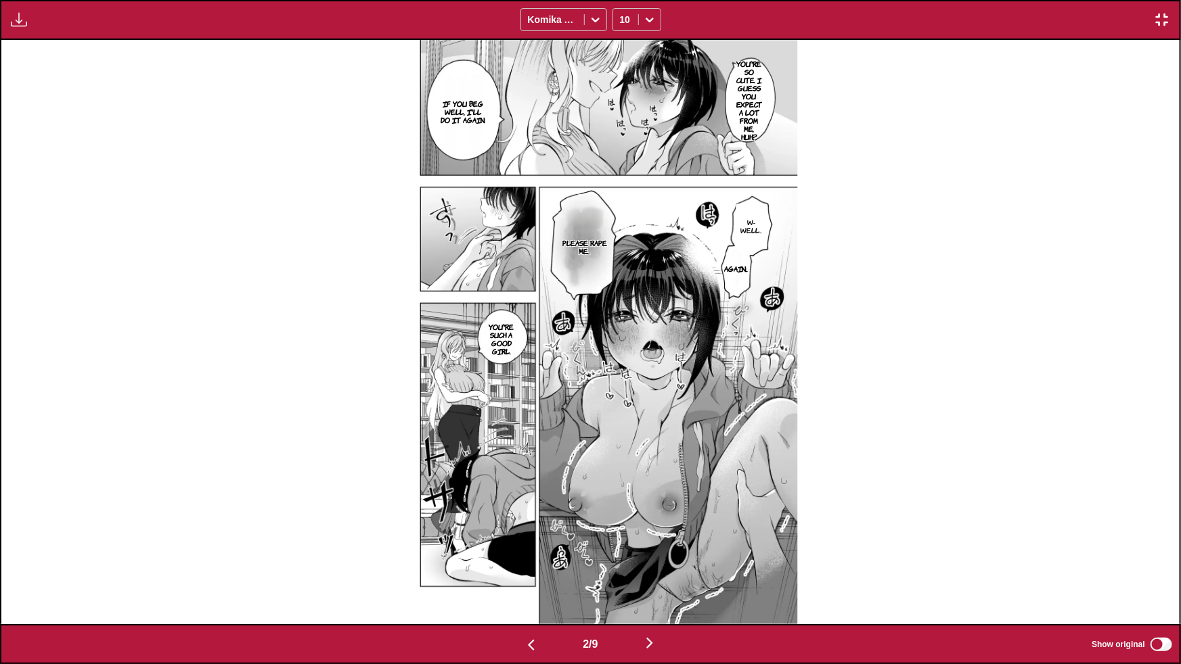
click at [651, 564] on img "button" at bounding box center [649, 643] width 16 height 16
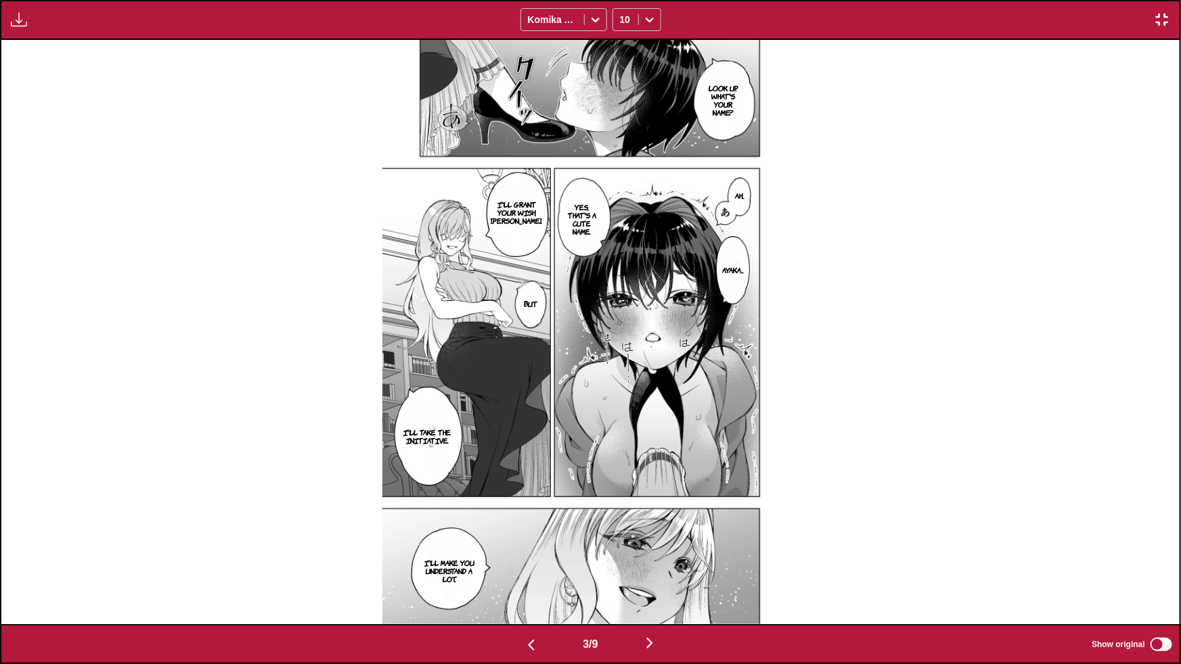
click at [652, 564] on img "button" at bounding box center [649, 643] width 16 height 16
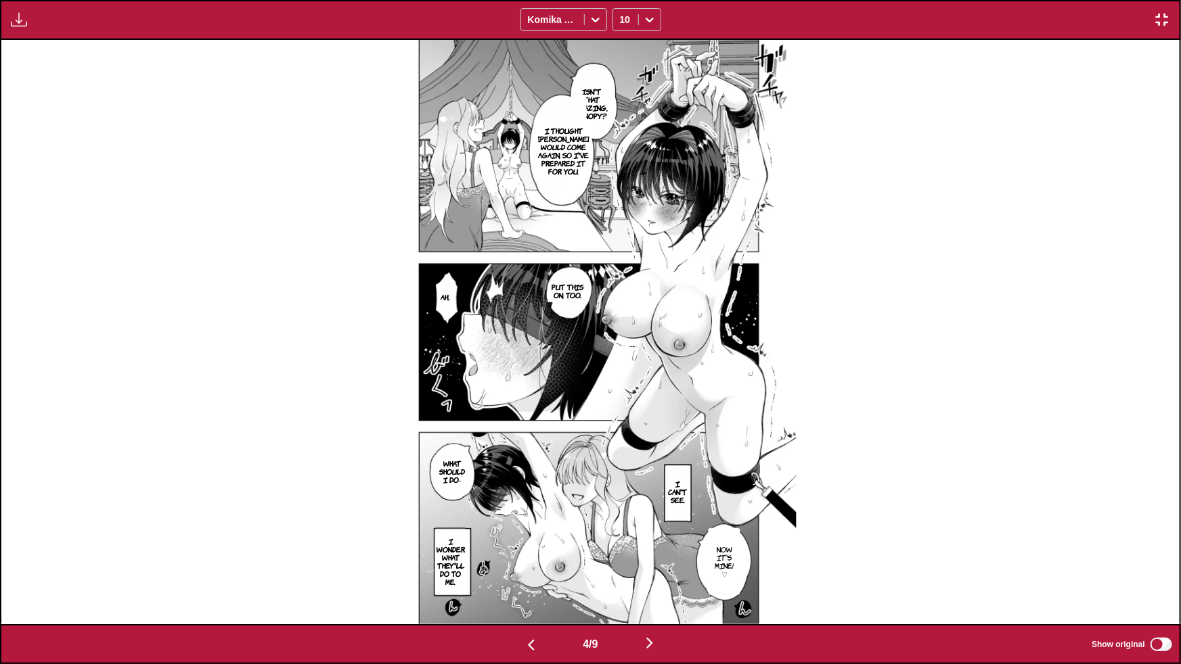
click at [644, 564] on button "button" at bounding box center [649, 645] width 81 height 20
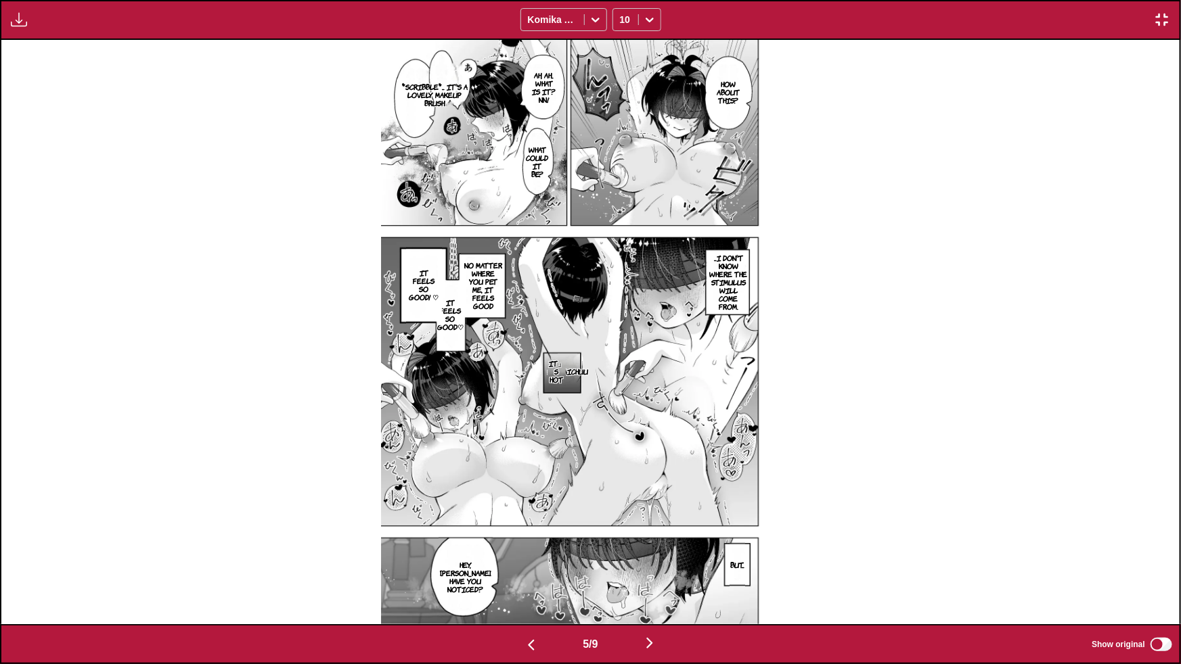
click at [656, 564] on img "button" at bounding box center [649, 643] width 16 height 16
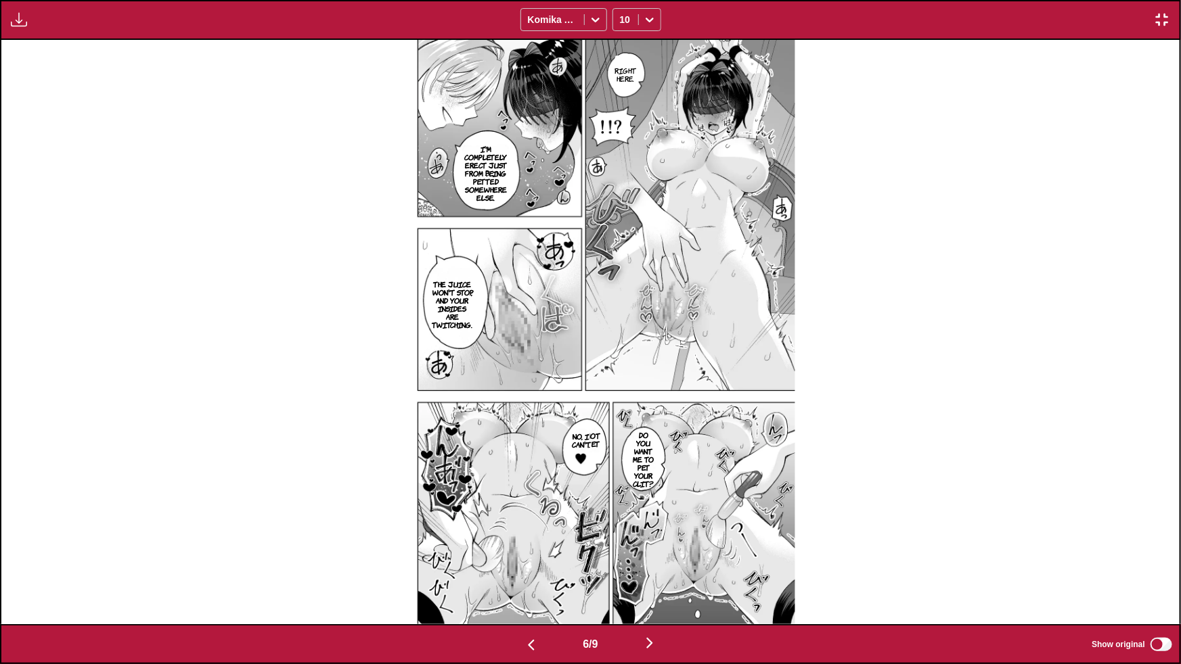
click at [656, 564] on img "button" at bounding box center [649, 643] width 16 height 16
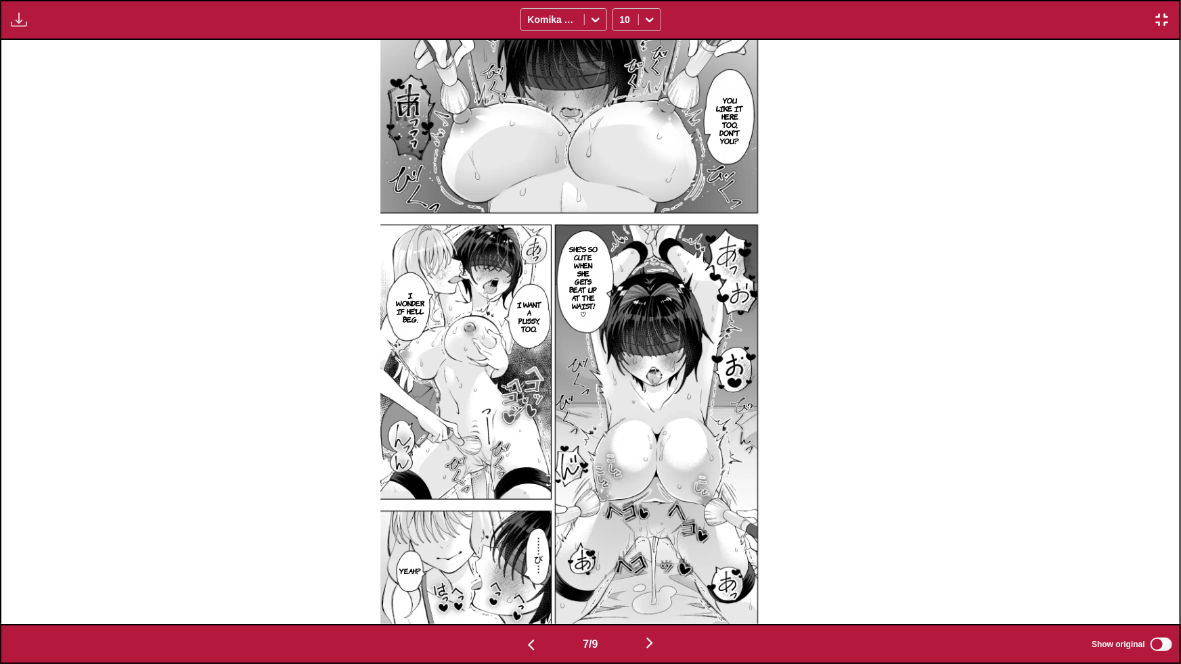
click at [651, 564] on img "button" at bounding box center [649, 643] width 16 height 16
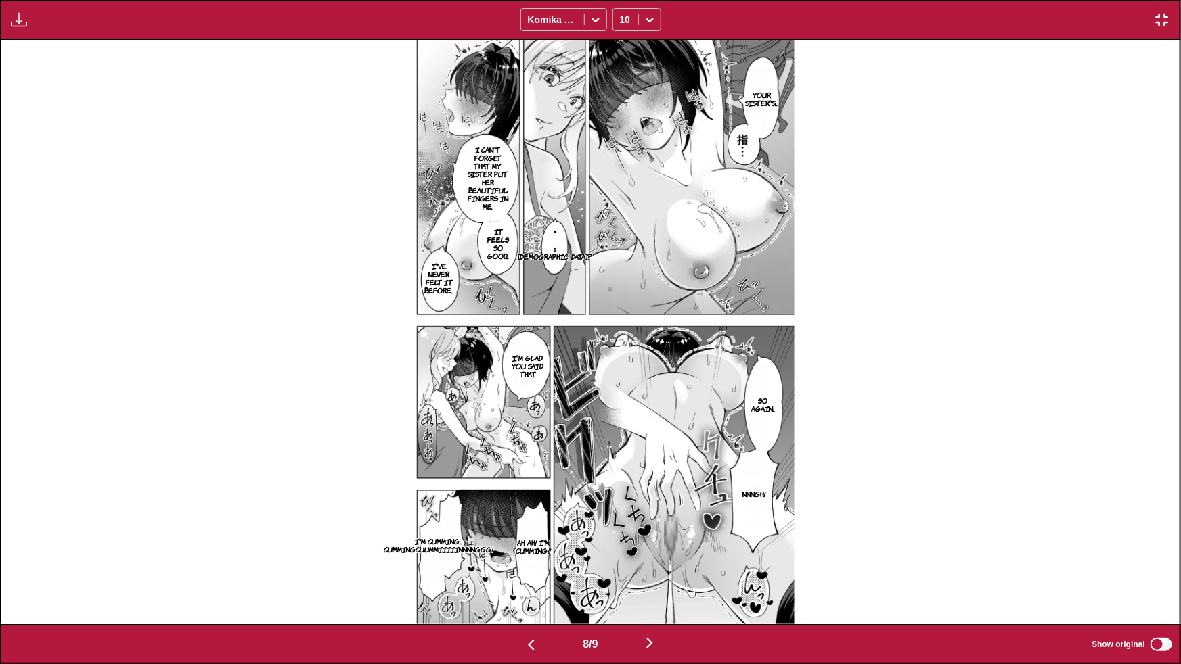
click at [655, 564] on img "button" at bounding box center [649, 643] width 16 height 16
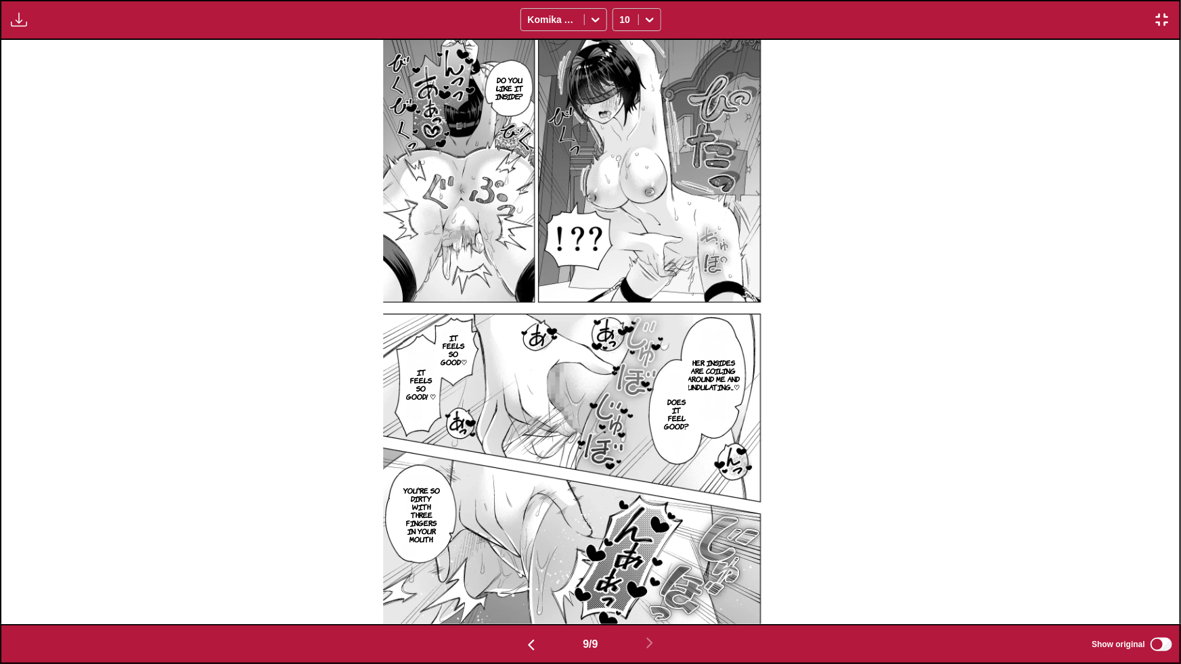
click at [1159, 18] on img "button" at bounding box center [1162, 20] width 16 height 16
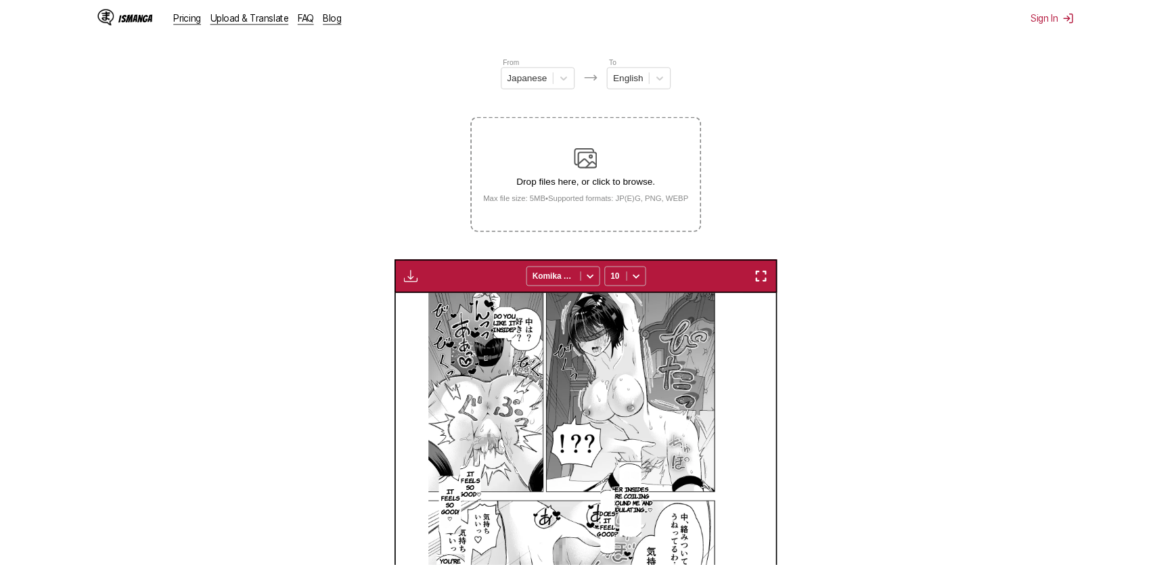
scroll to position [0, 2982]
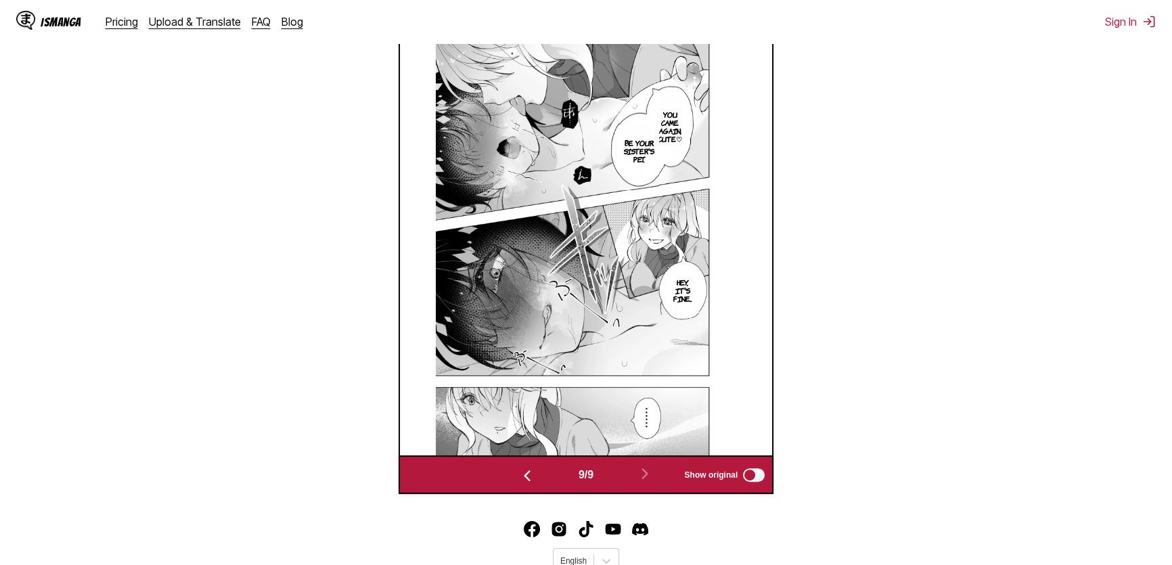
scroll to position [0, 2982]
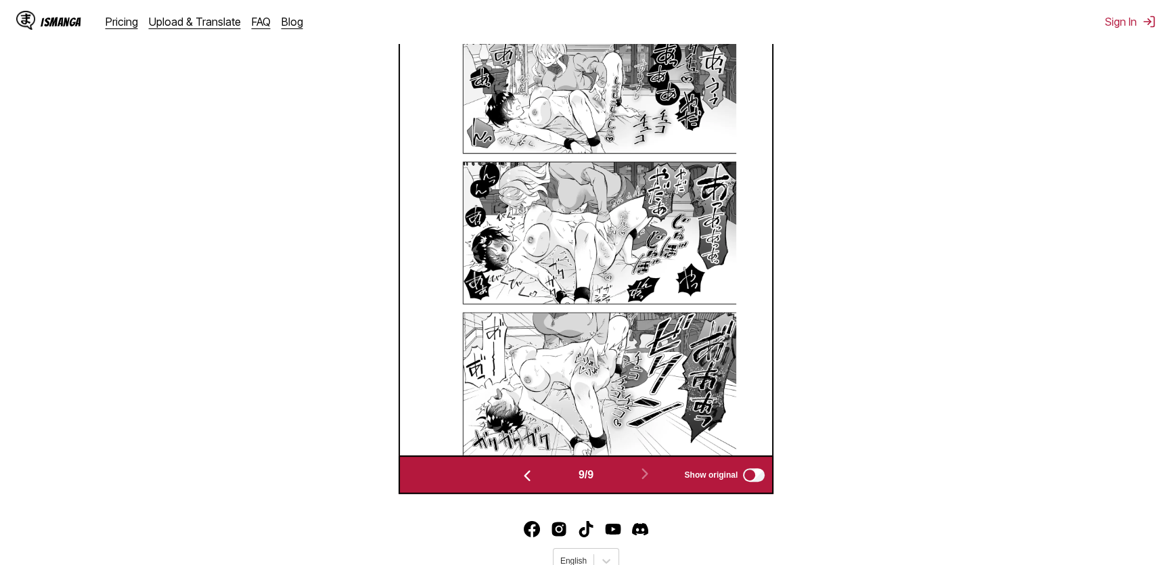
click at [522, 474] on img "button" at bounding box center [527, 476] width 16 height 16
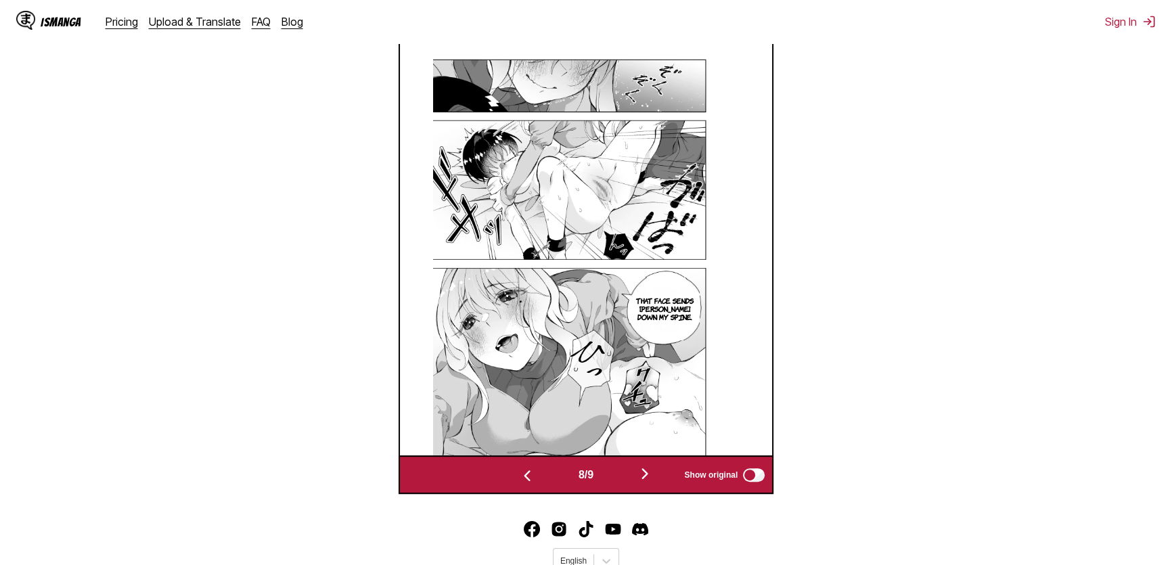
click at [522, 476] on img "button" at bounding box center [527, 476] width 16 height 16
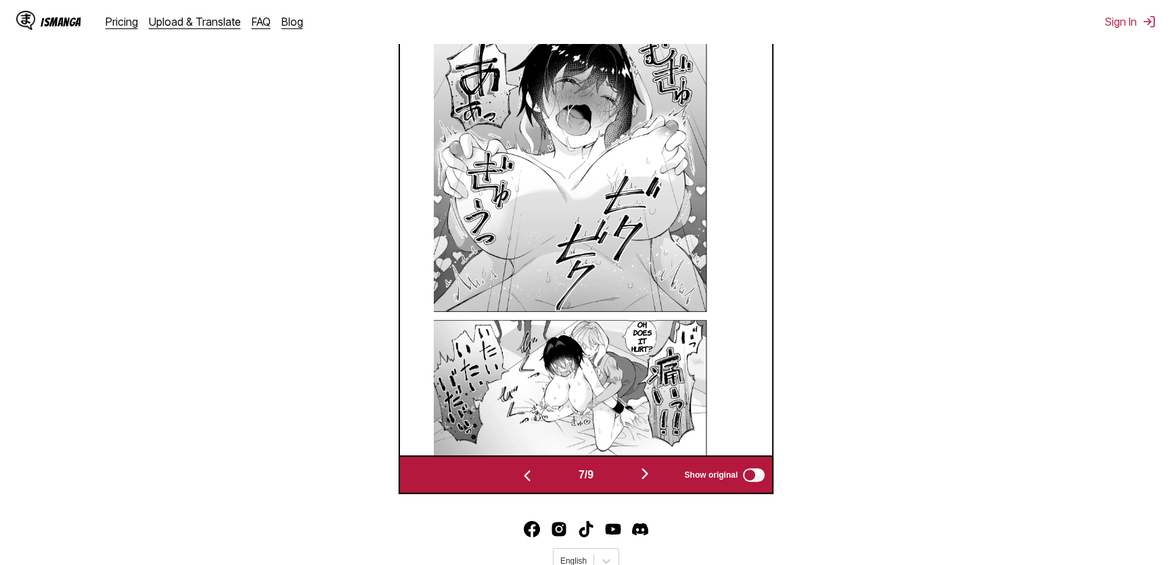
click at [522, 476] on img "button" at bounding box center [527, 476] width 16 height 16
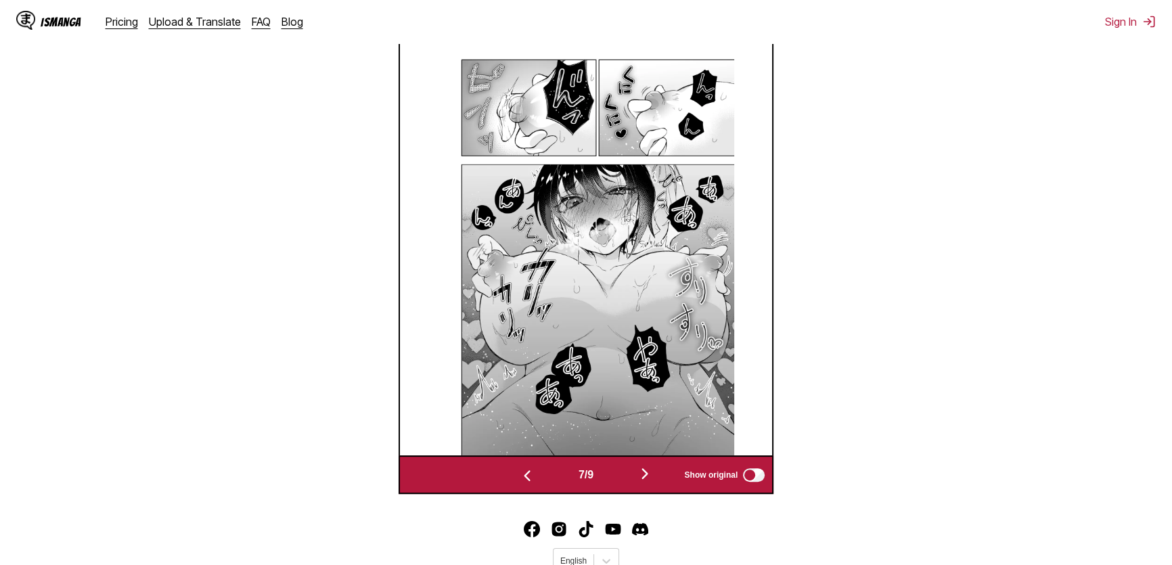
click at [522, 476] on img "button" at bounding box center [527, 476] width 16 height 16
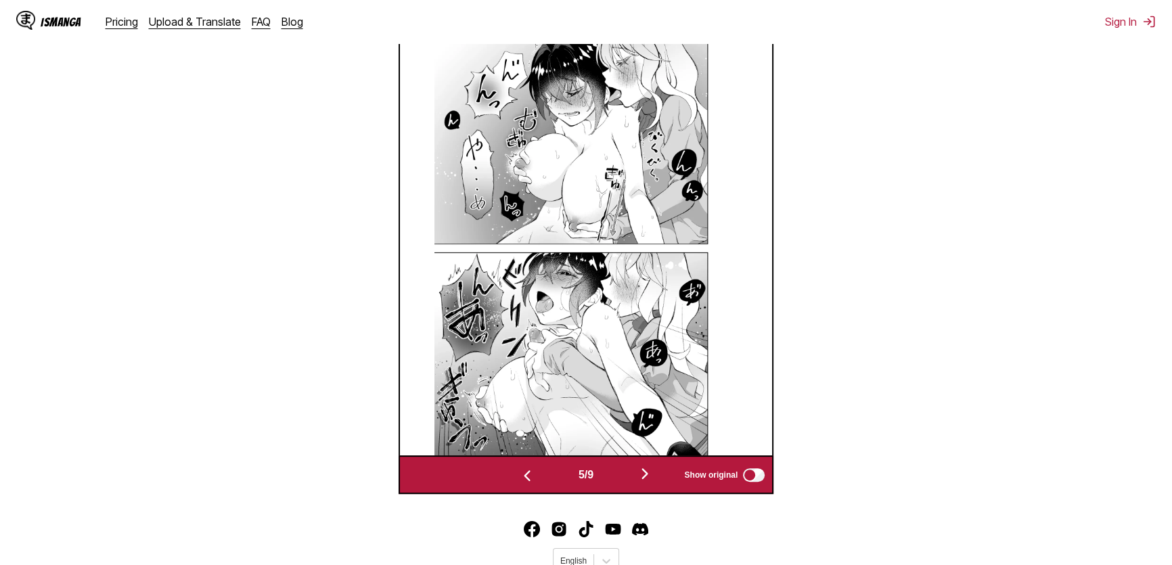
click at [522, 476] on img "button" at bounding box center [527, 476] width 16 height 16
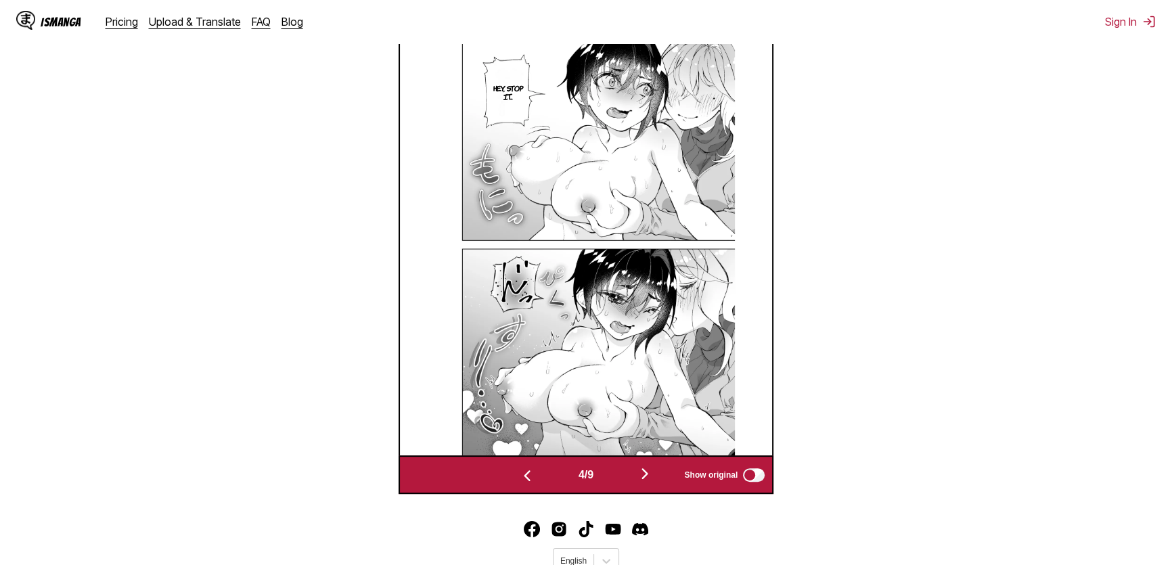
click at [522, 476] on img "button" at bounding box center [527, 476] width 16 height 16
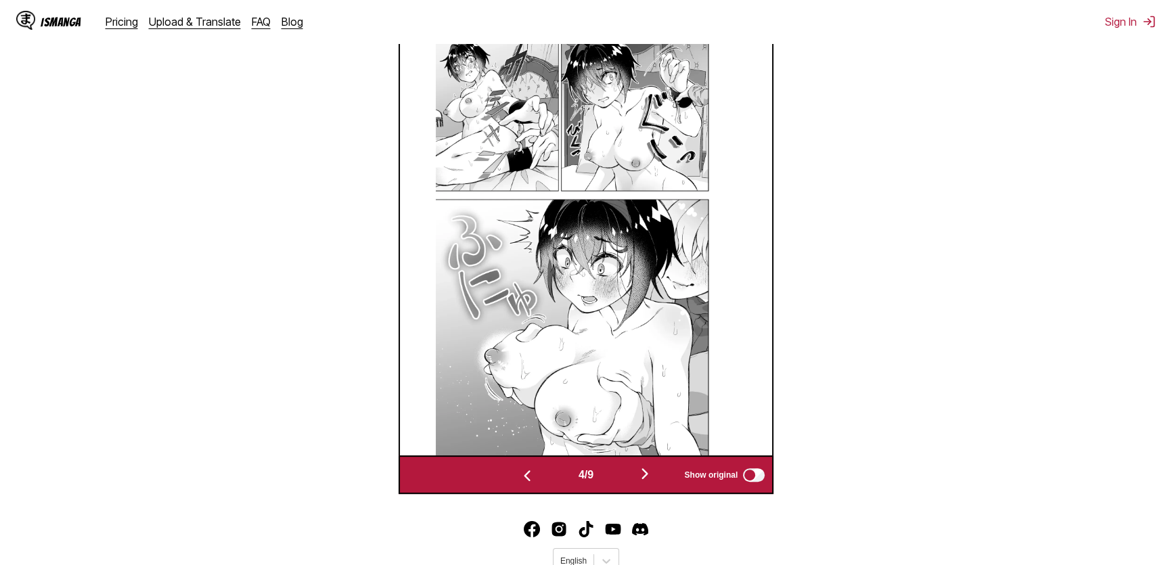
click at [522, 476] on img "button" at bounding box center [527, 476] width 16 height 16
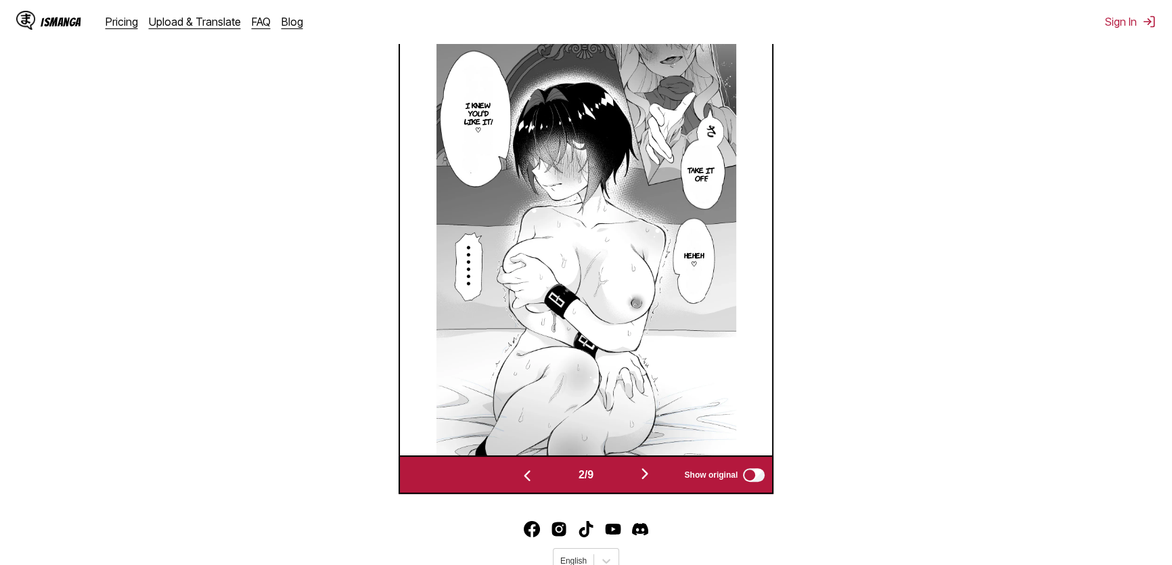
click at [522, 476] on img "button" at bounding box center [527, 476] width 16 height 16
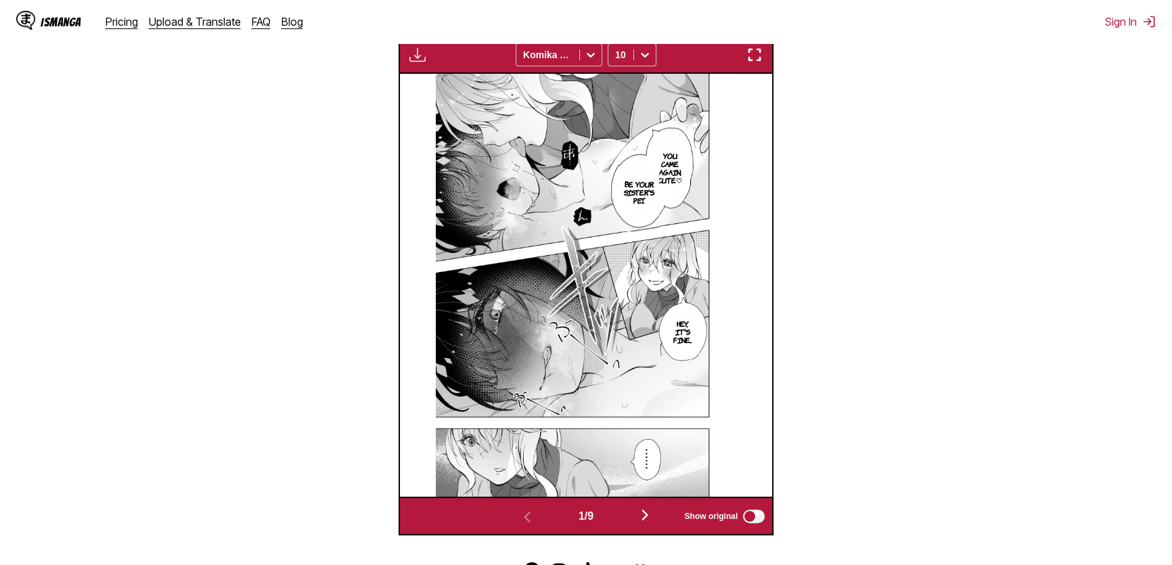
scroll to position [399, 0]
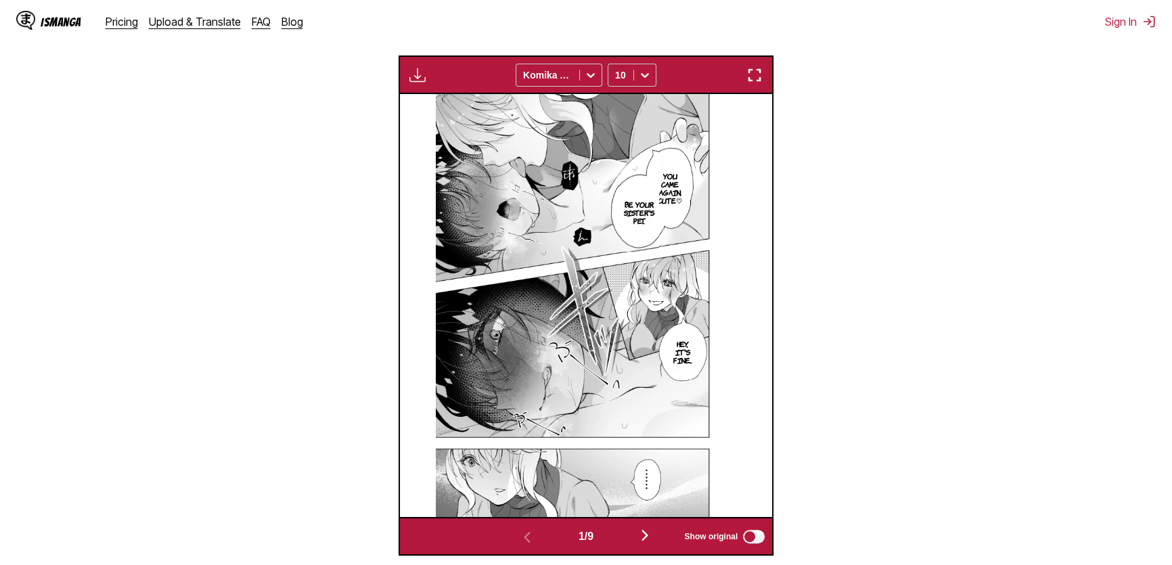
click at [760, 81] on img "button" at bounding box center [754, 75] width 16 height 16
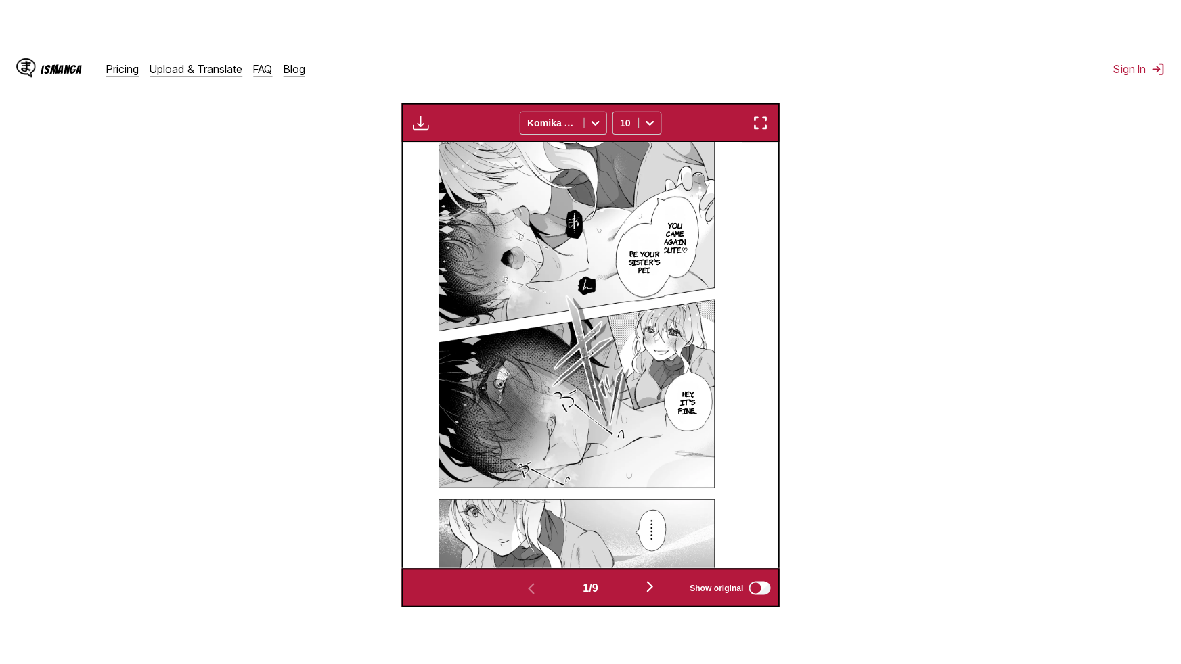
scroll to position [149, 0]
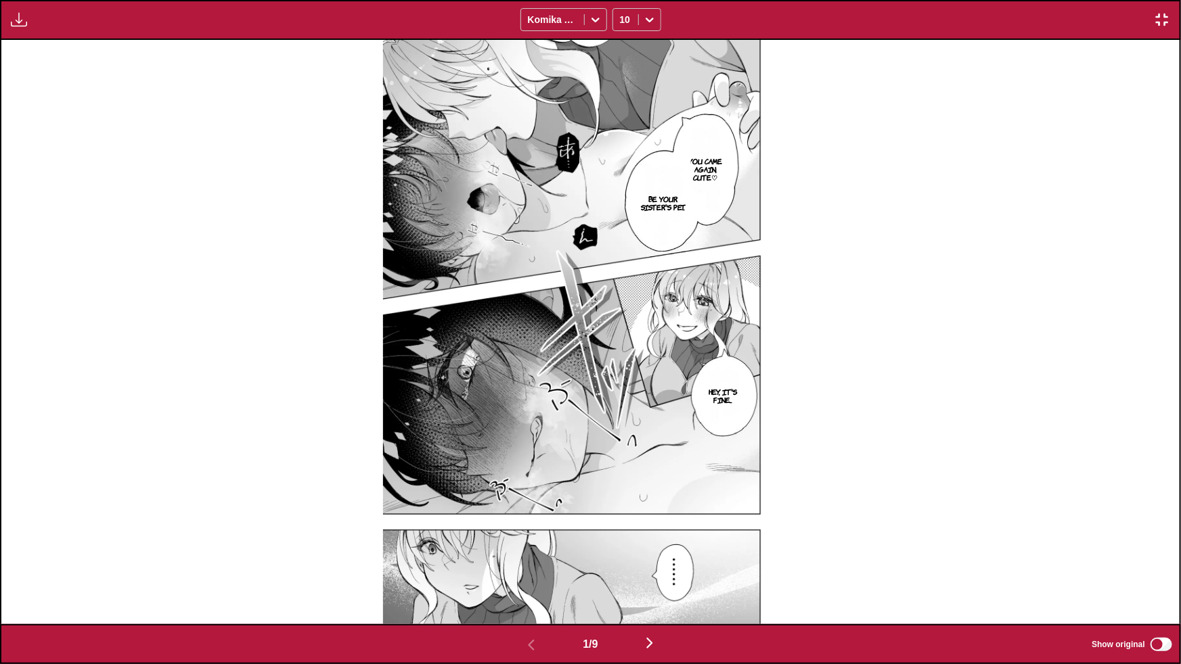
click at [649, 564] on img "button" at bounding box center [649, 643] width 16 height 16
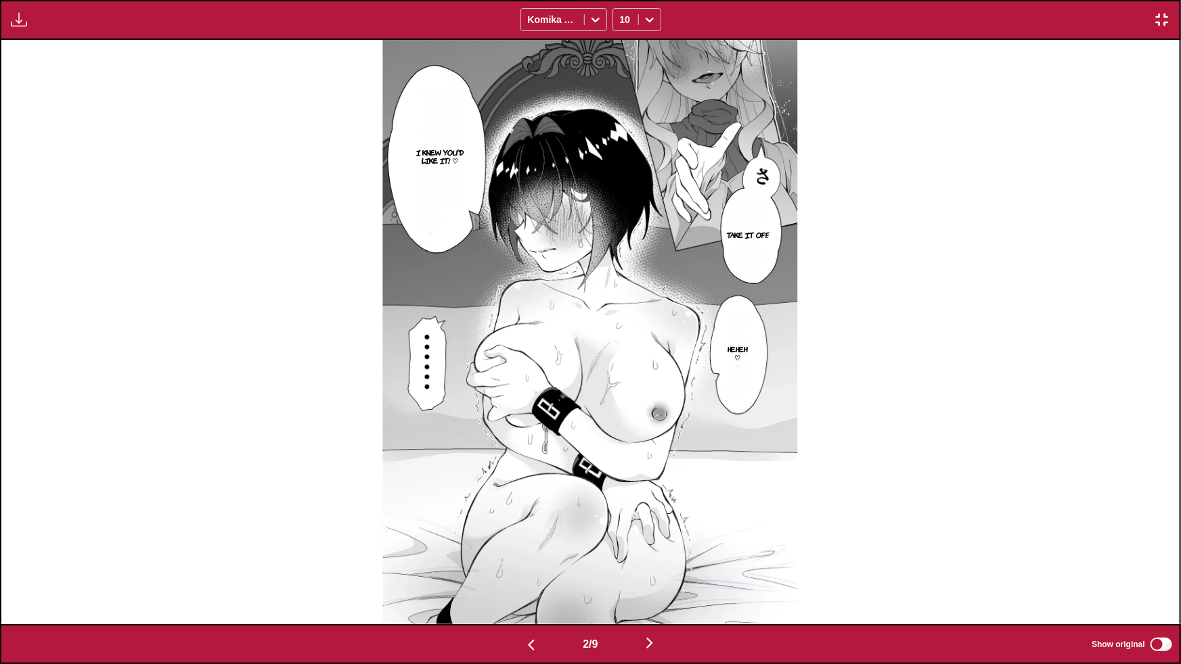
click at [658, 564] on img "button" at bounding box center [649, 643] width 16 height 16
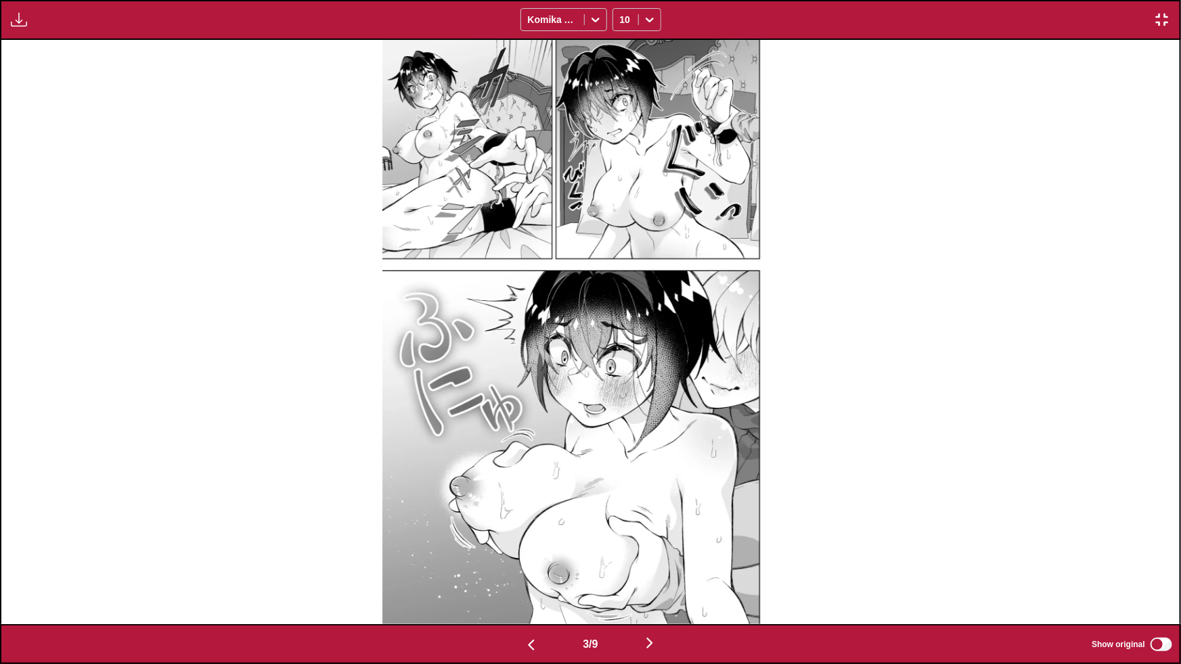
click at [658, 564] on img "button" at bounding box center [649, 643] width 16 height 16
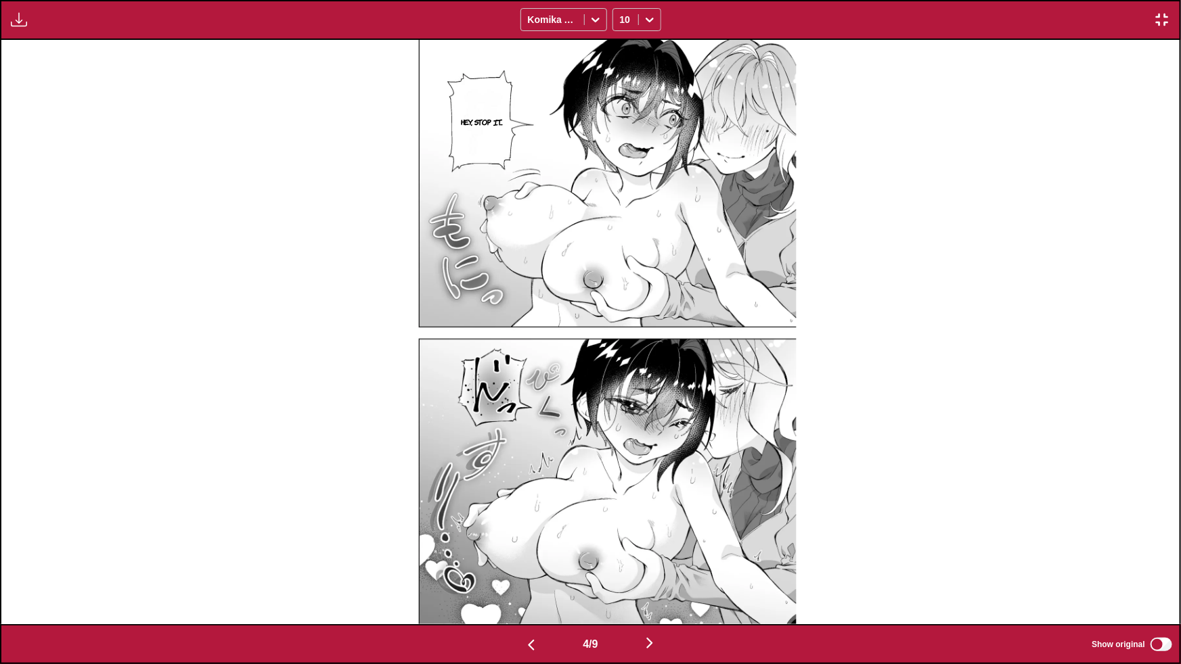
click at [655, 564] on img "button" at bounding box center [649, 643] width 16 height 16
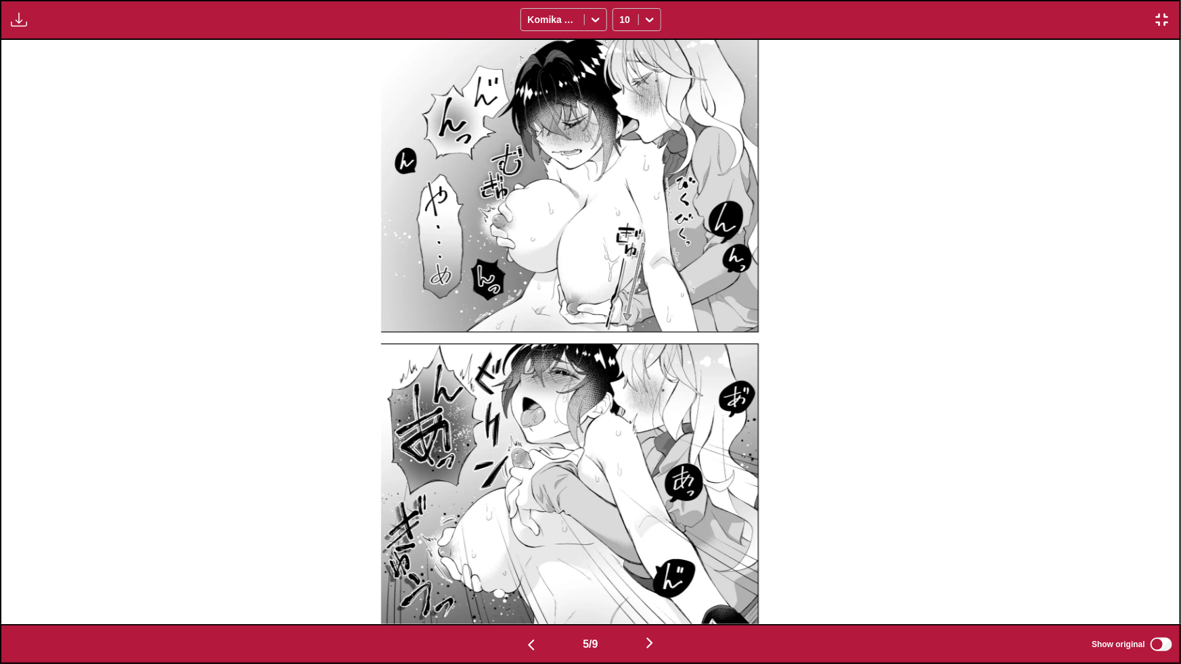
click at [651, 564] on img "button" at bounding box center [649, 643] width 16 height 16
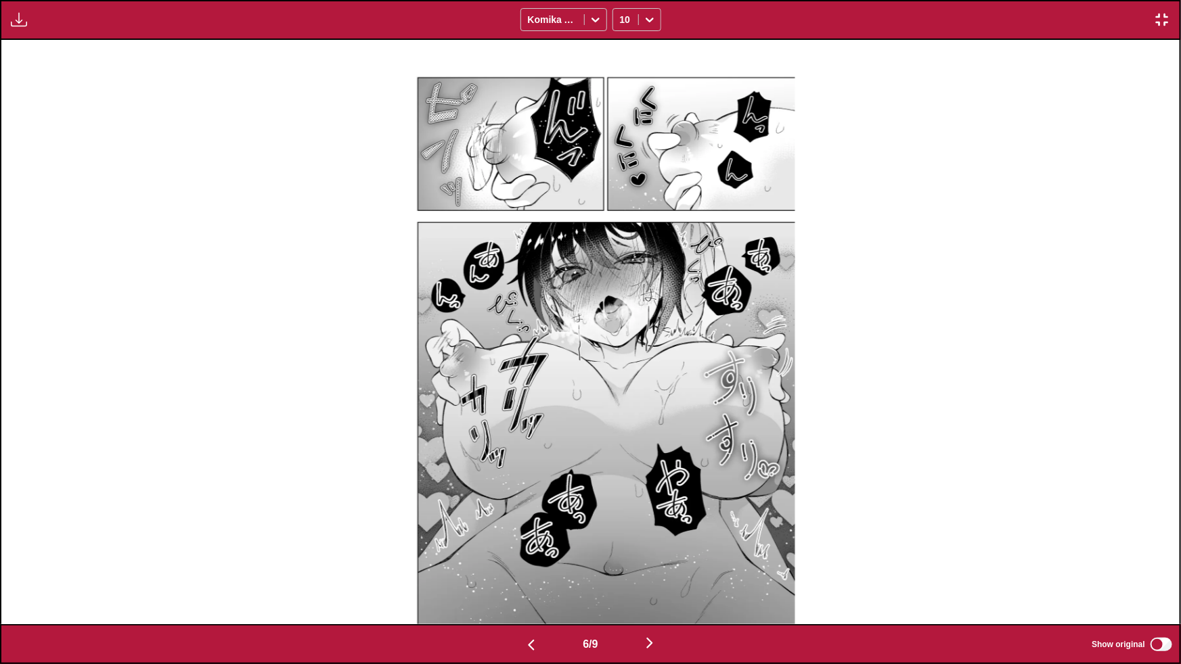
click at [651, 564] on img "button" at bounding box center [649, 643] width 16 height 16
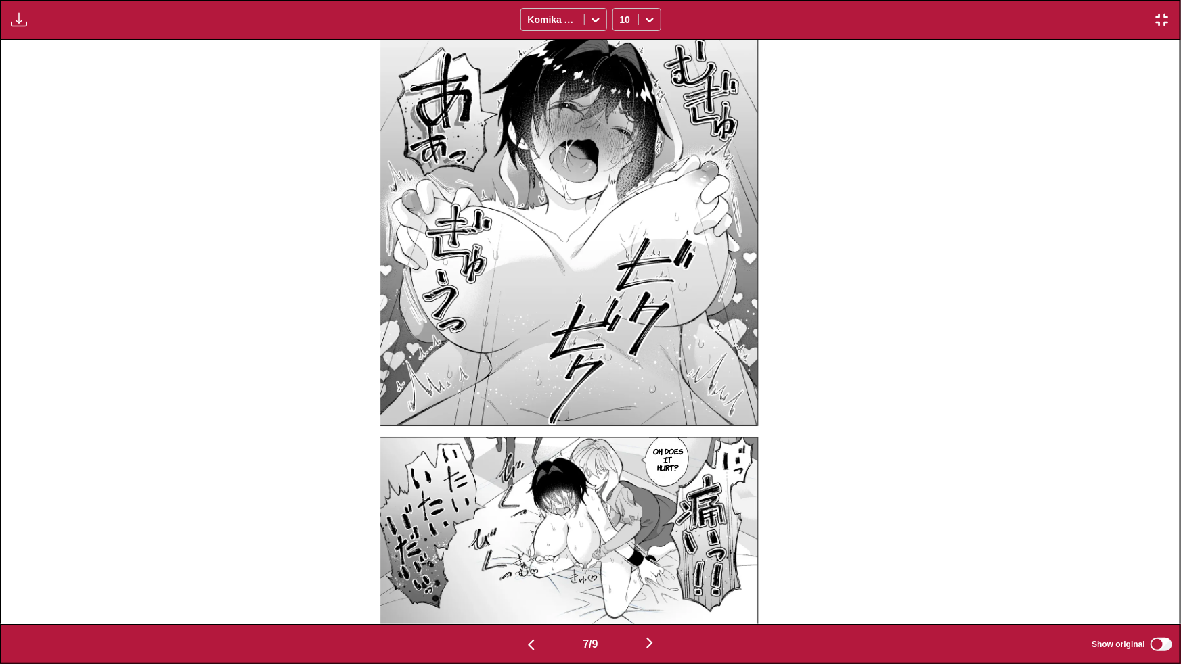
click at [651, 564] on img "button" at bounding box center [649, 643] width 16 height 16
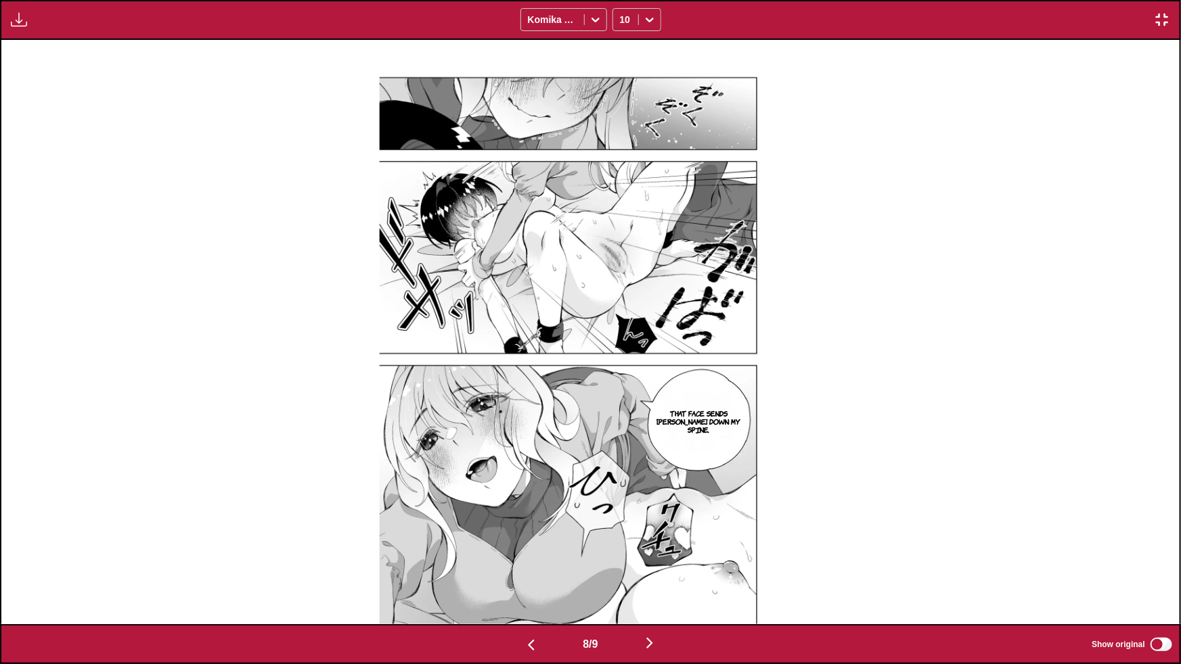
click at [651, 564] on img "button" at bounding box center [649, 643] width 16 height 16
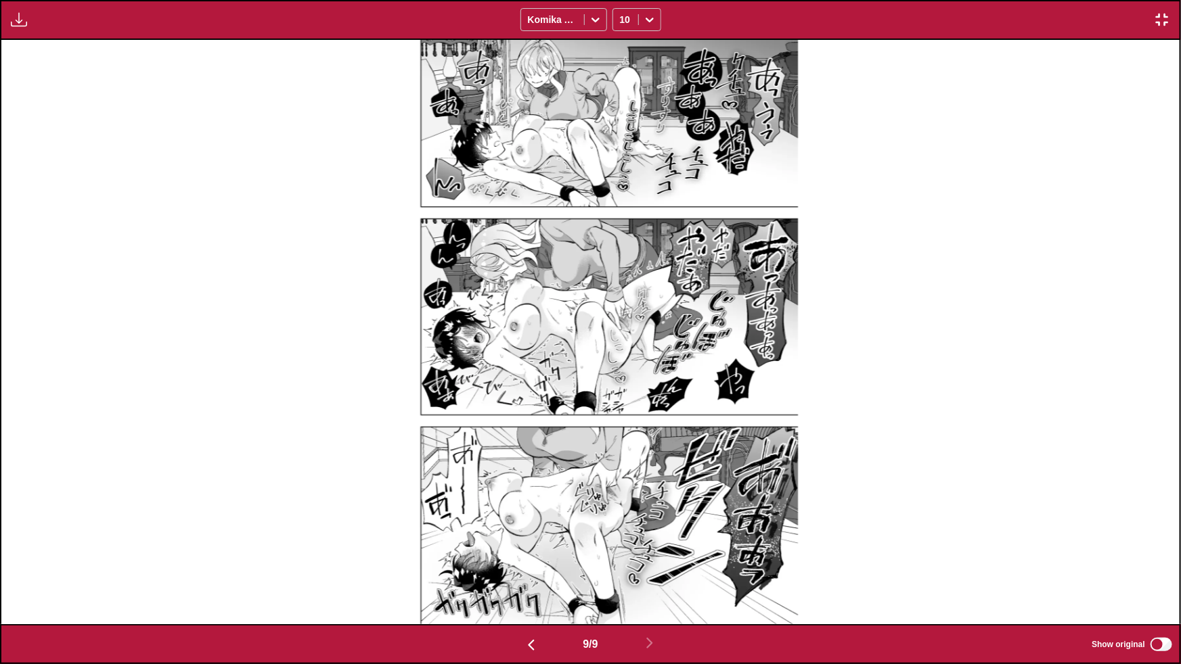
click at [1154, 16] on img "button" at bounding box center [1162, 20] width 16 height 16
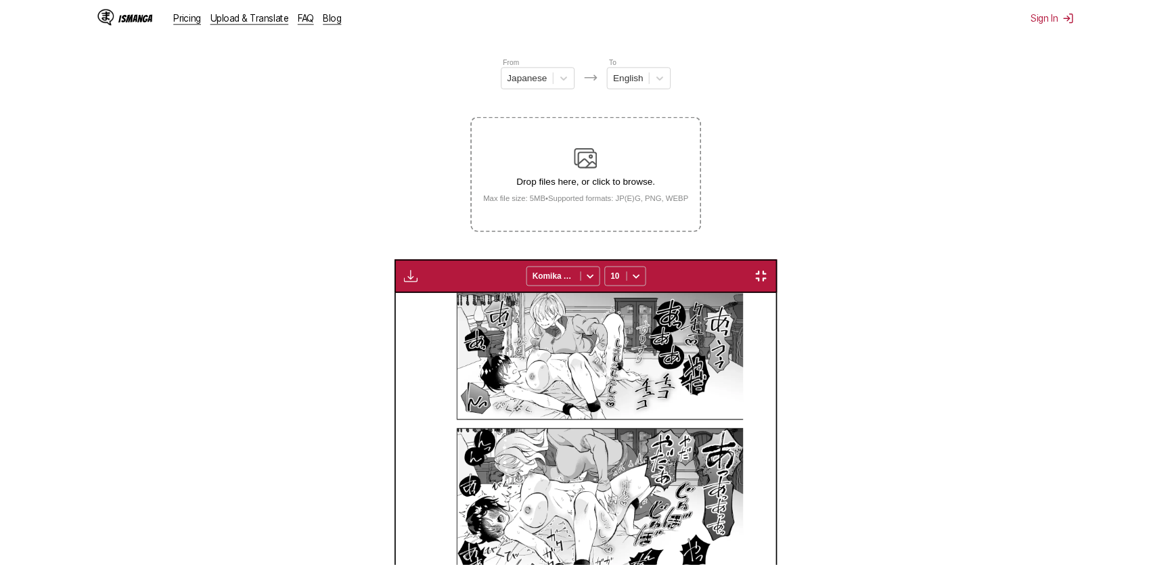
scroll to position [0, 2982]
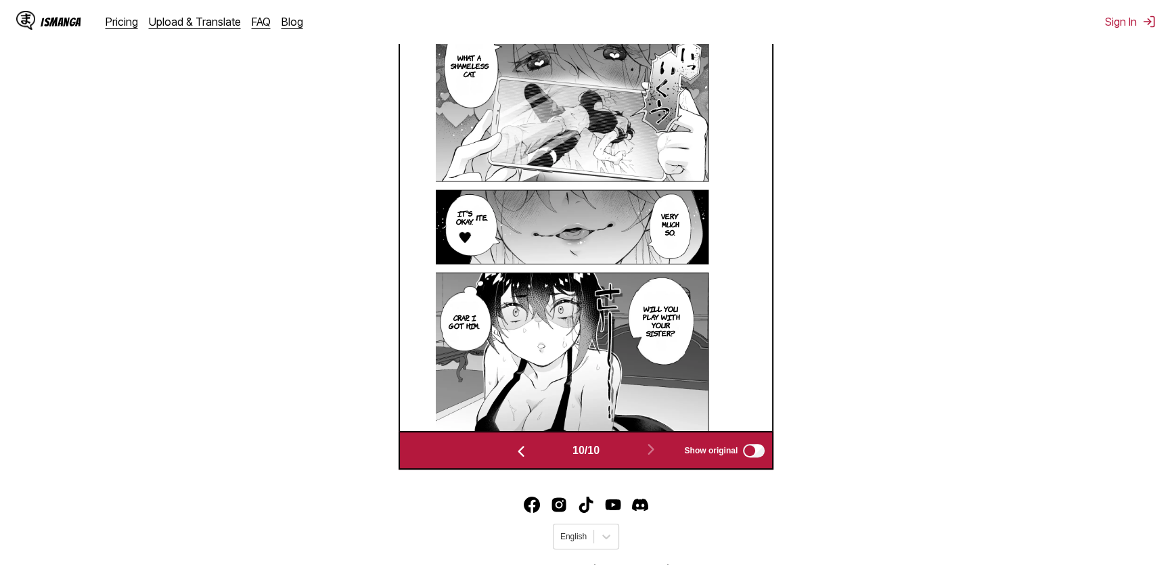
scroll to position [455, 0]
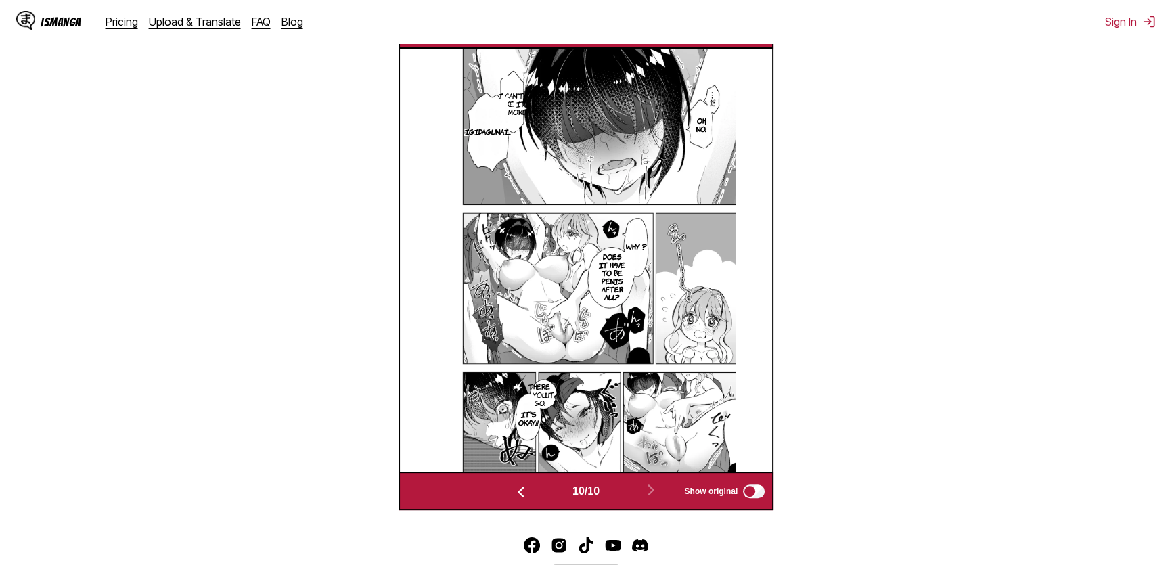
scroll to position [516, 0]
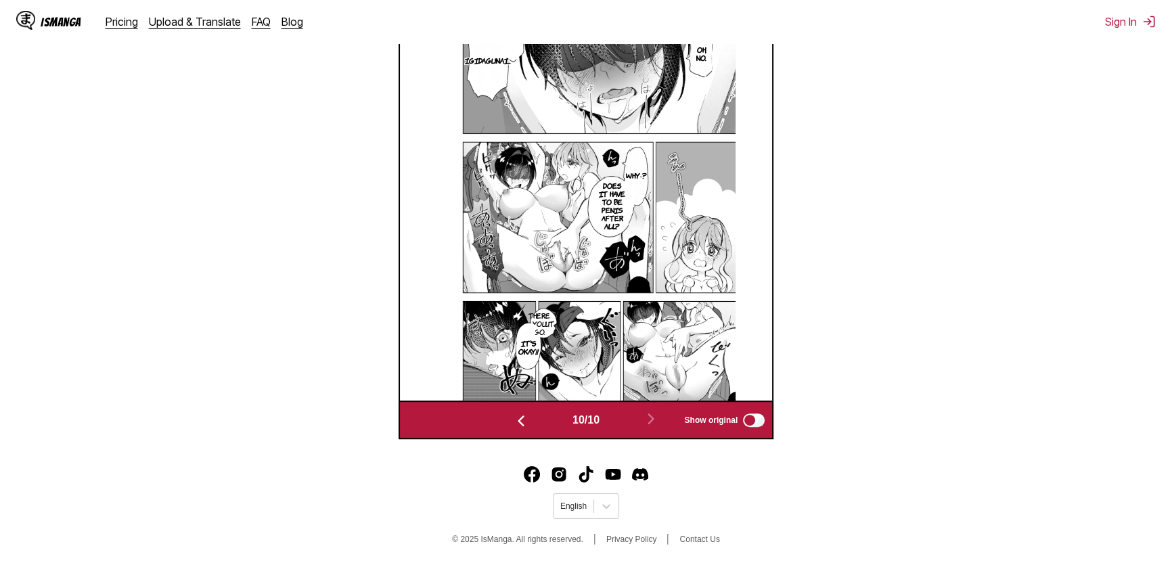
click at [520, 424] on img "button" at bounding box center [521, 421] width 16 height 16
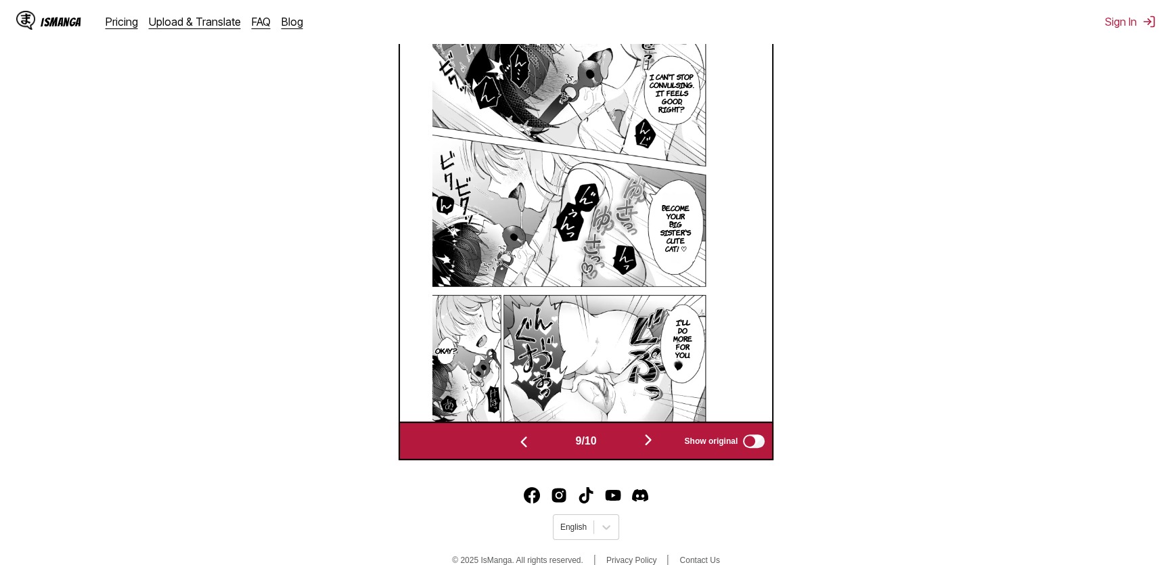
click at [520, 424] on div "9 / 10 Show original" at bounding box center [586, 441] width 375 height 39
click at [521, 424] on div "9 / 10 Show original" at bounding box center [586, 441] width 375 height 39
click at [516, 440] on img "button" at bounding box center [524, 442] width 16 height 16
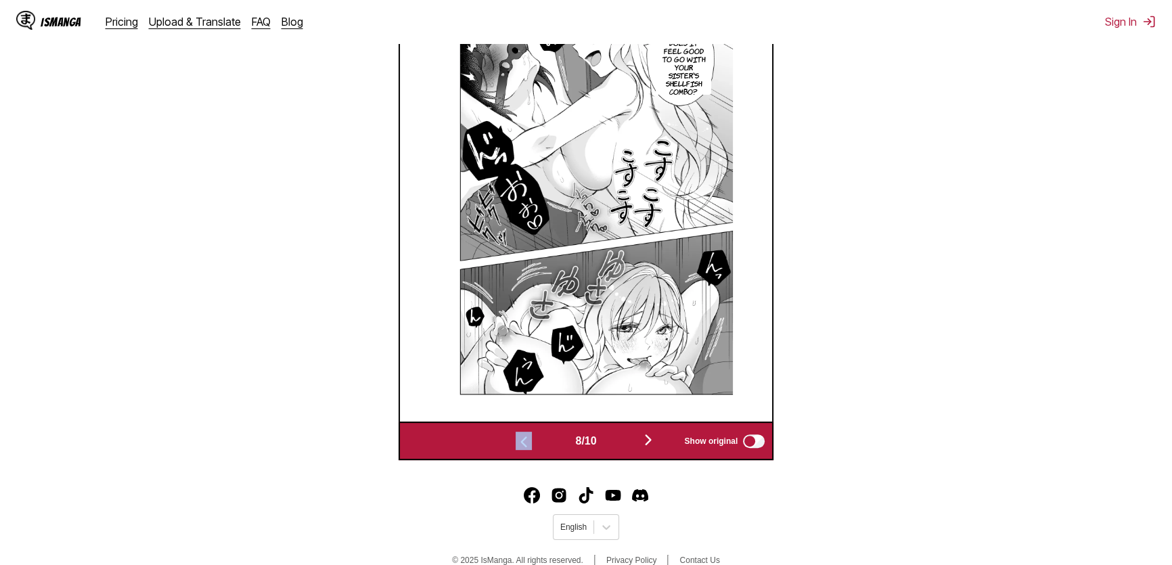
click at [518, 445] on img "button" at bounding box center [524, 442] width 16 height 16
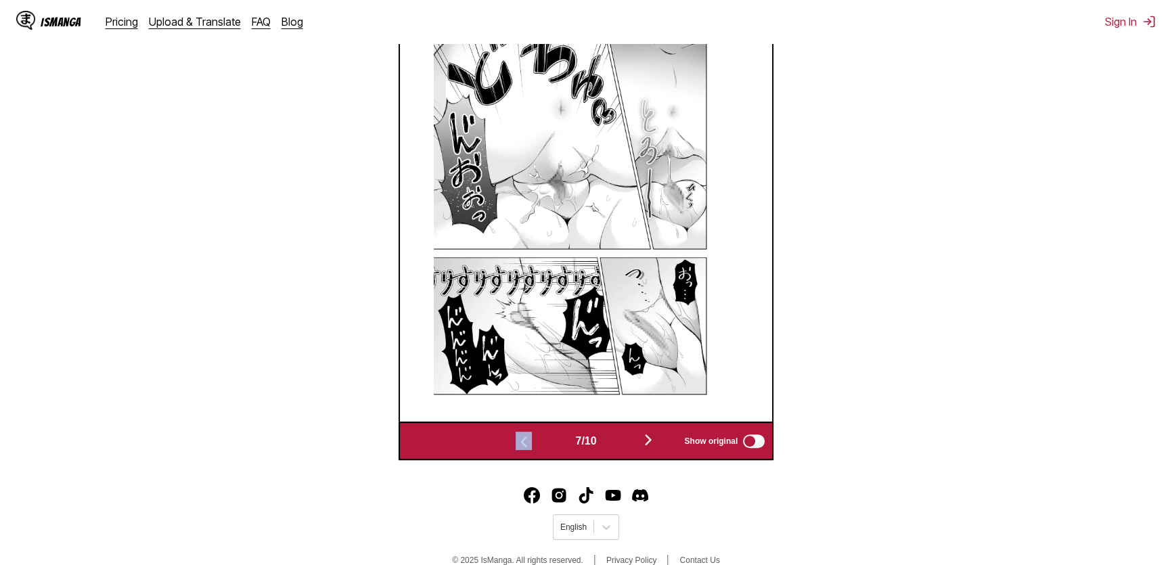
click at [518, 445] on img "button" at bounding box center [524, 442] width 16 height 16
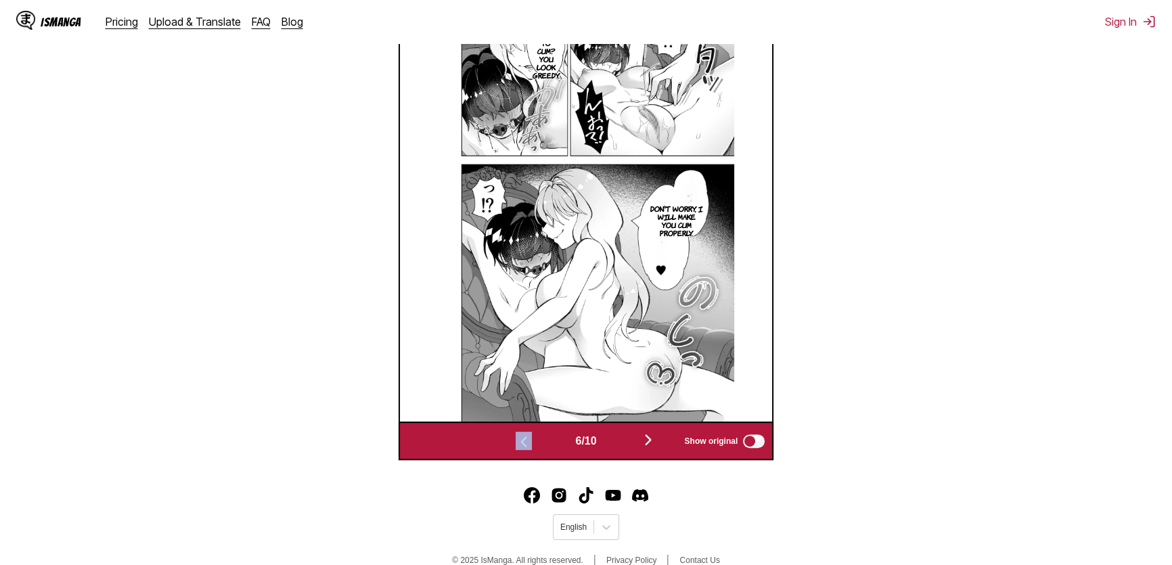
click at [518, 445] on img "button" at bounding box center [524, 442] width 16 height 16
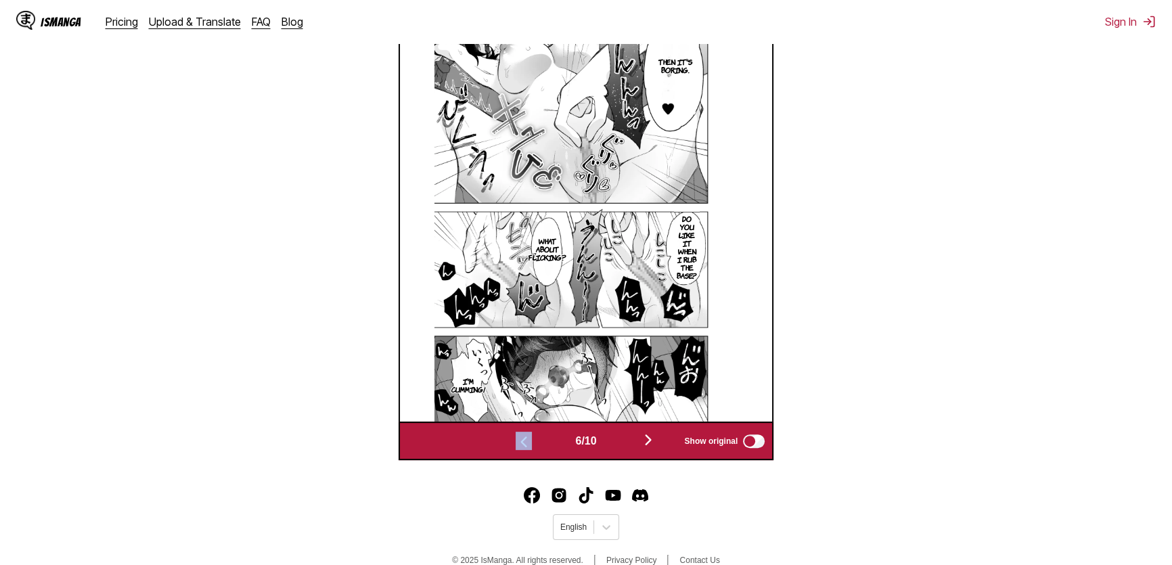
click at [518, 445] on img "button" at bounding box center [524, 442] width 16 height 16
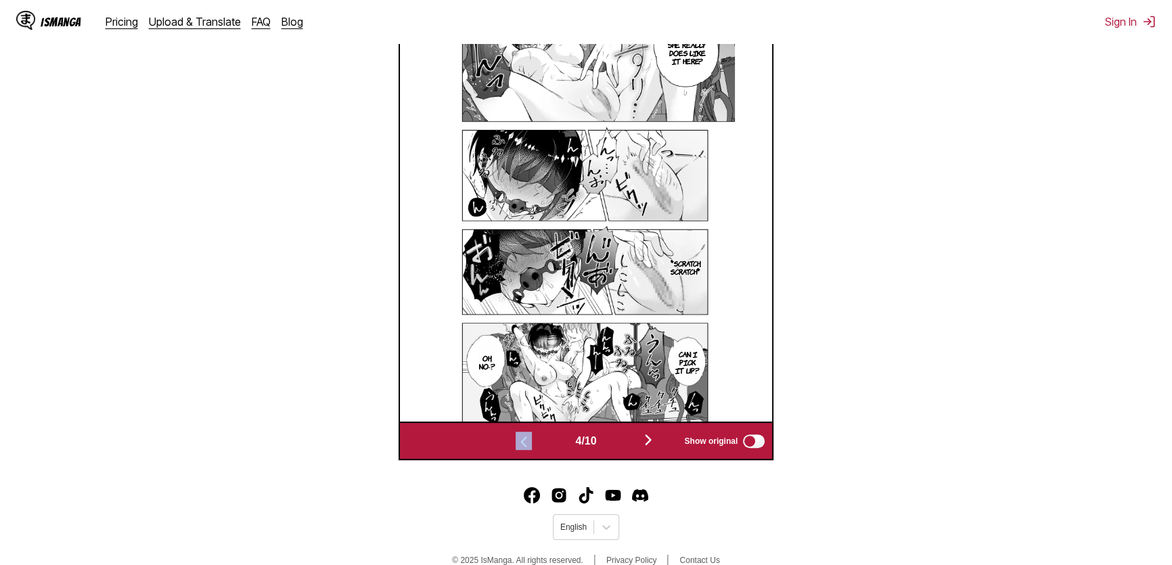
click at [519, 445] on img "button" at bounding box center [524, 442] width 16 height 16
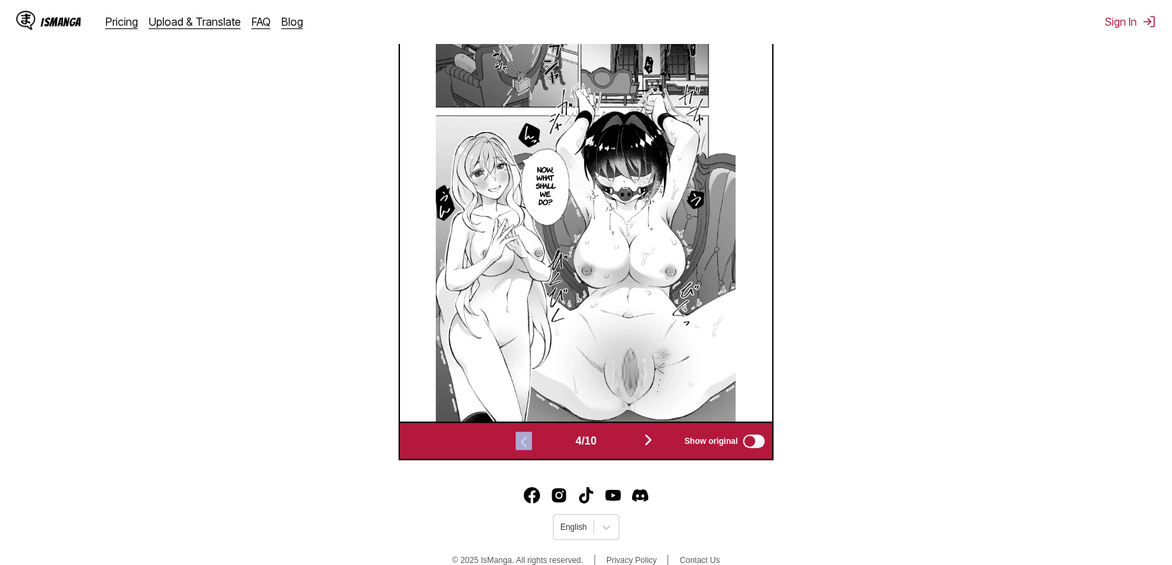
click at [519, 445] on img "button" at bounding box center [524, 442] width 16 height 16
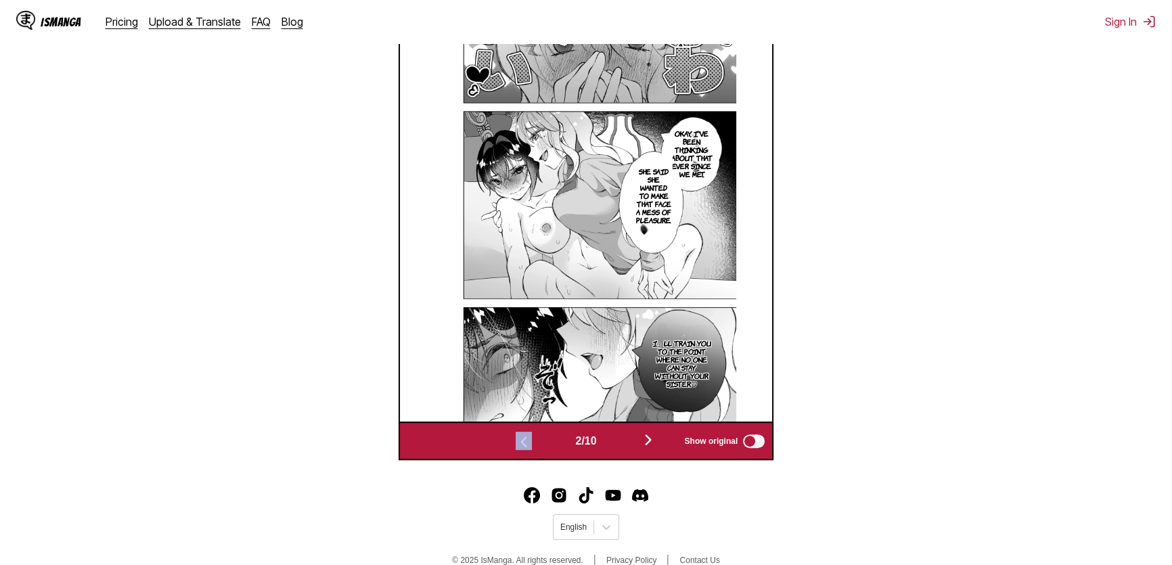
click at [519, 445] on img "button" at bounding box center [524, 442] width 16 height 16
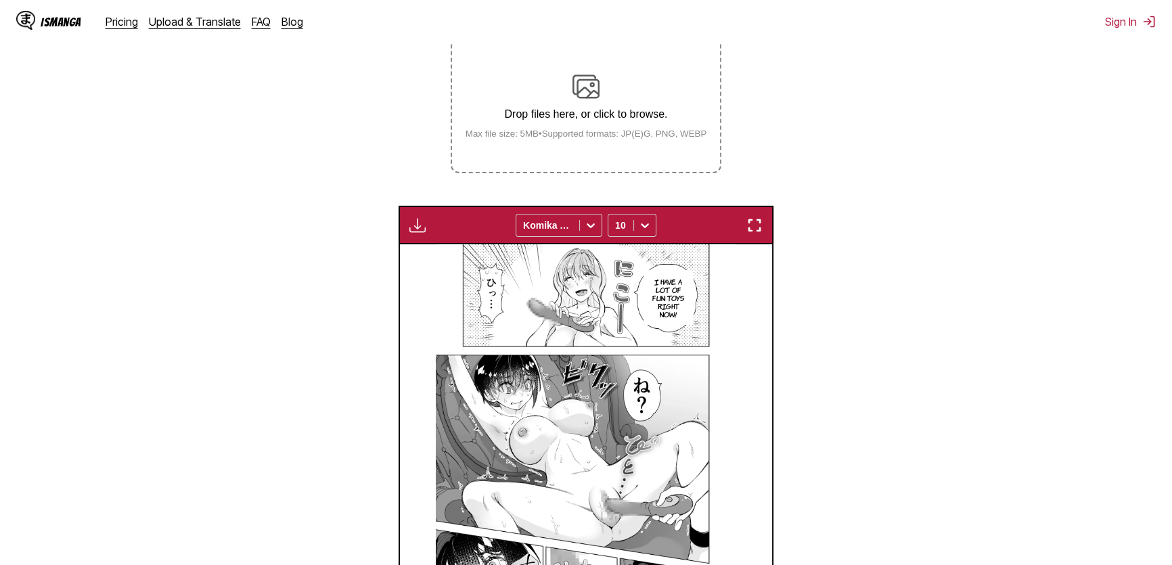
click at [761, 226] on img "button" at bounding box center [754, 225] width 16 height 16
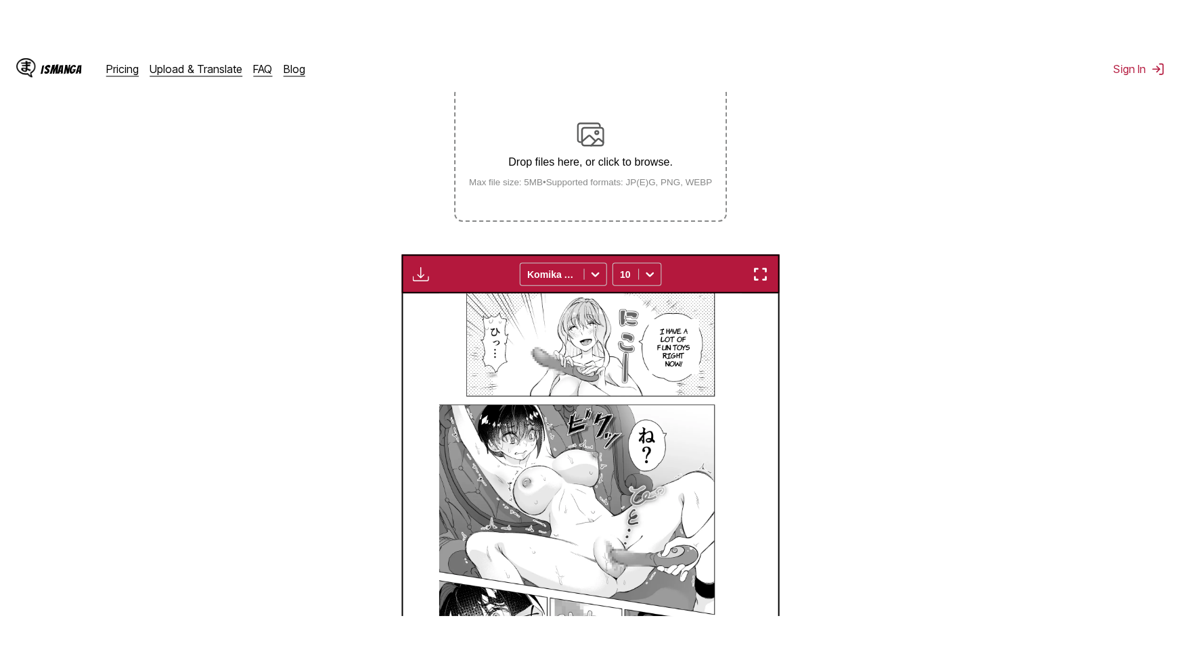
scroll to position [149, 0]
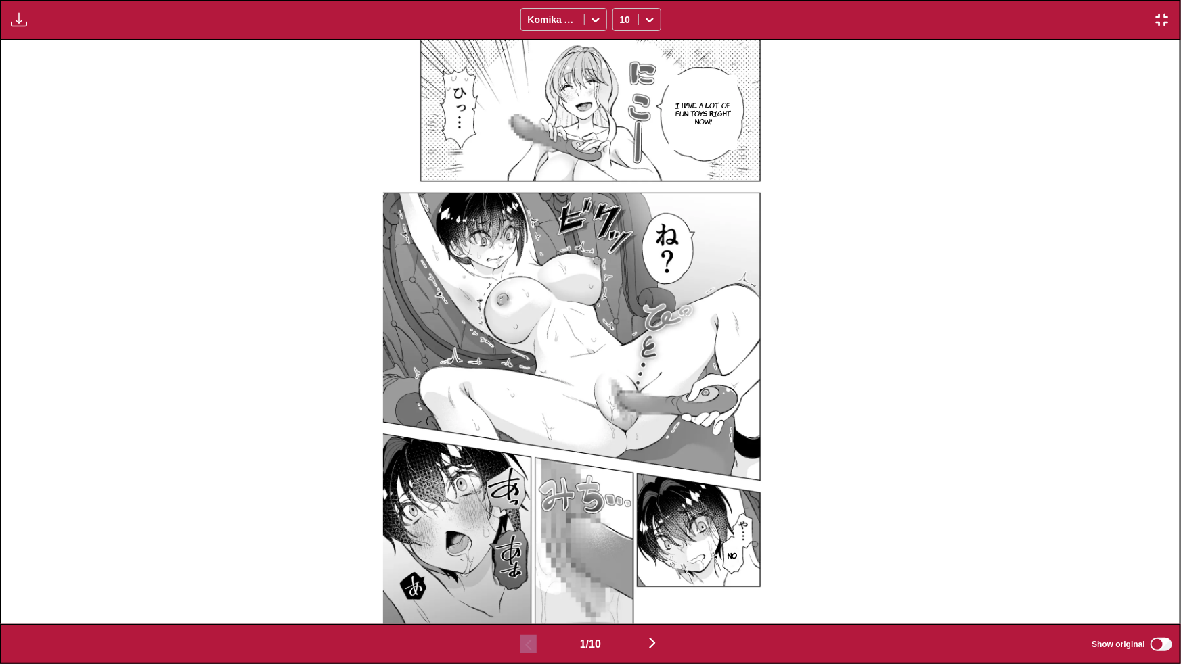
click at [656, 564] on img "button" at bounding box center [652, 643] width 16 height 16
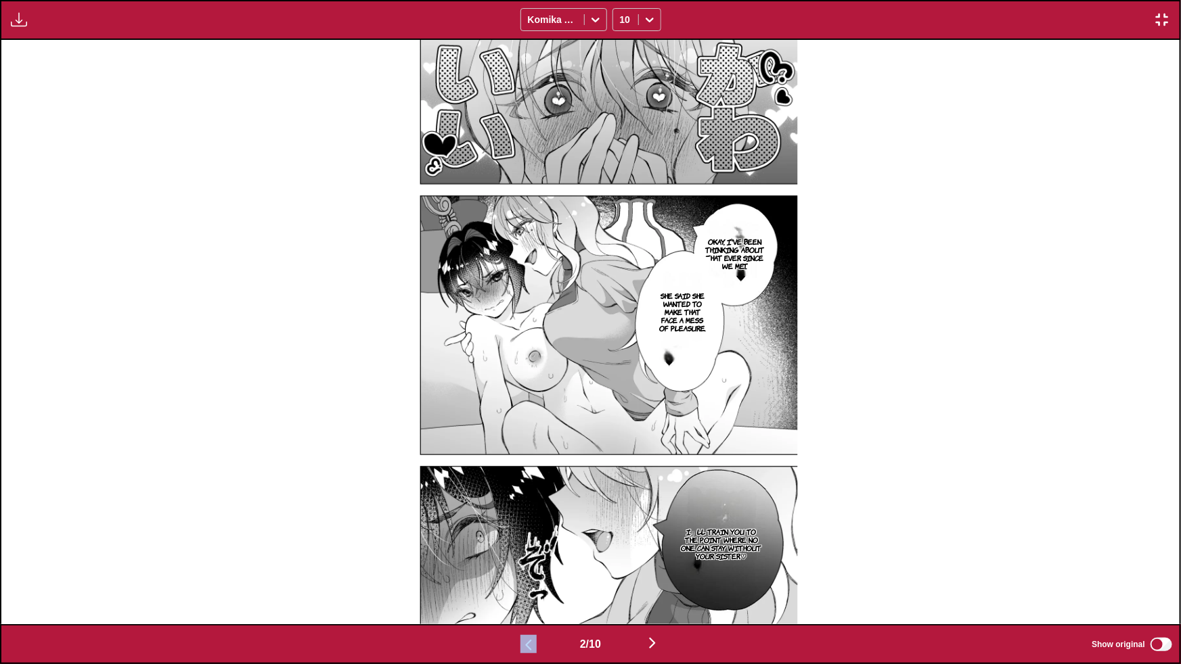
click at [654, 564] on img "button" at bounding box center [652, 643] width 16 height 16
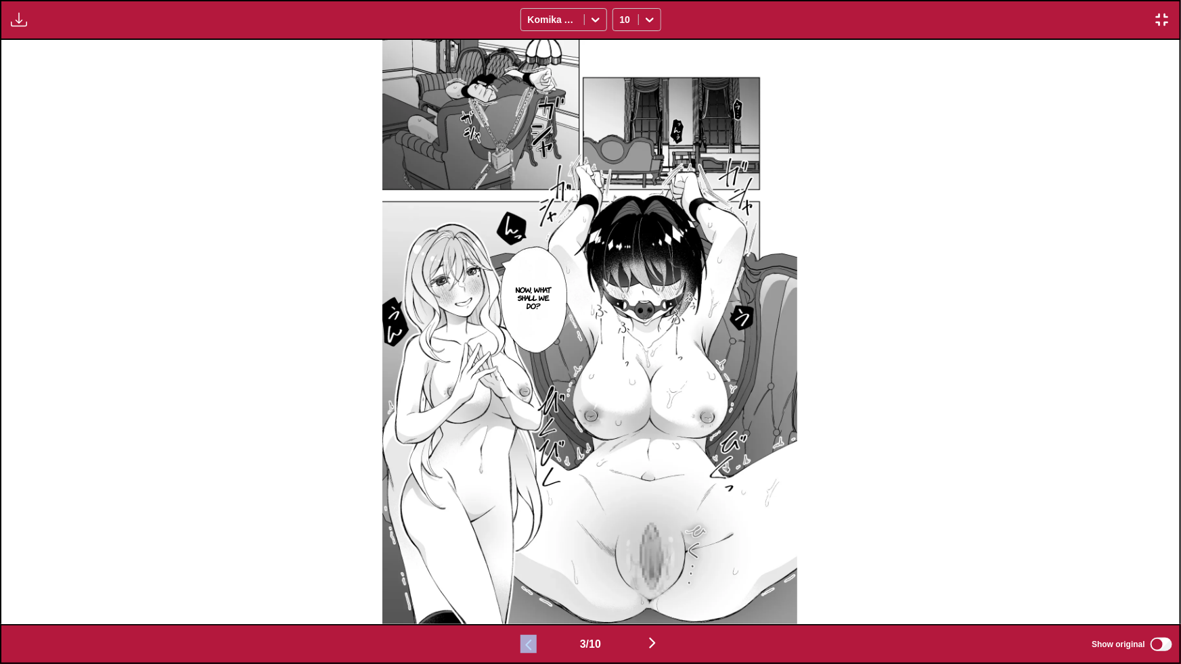
click at [654, 564] on img "button" at bounding box center [652, 643] width 16 height 16
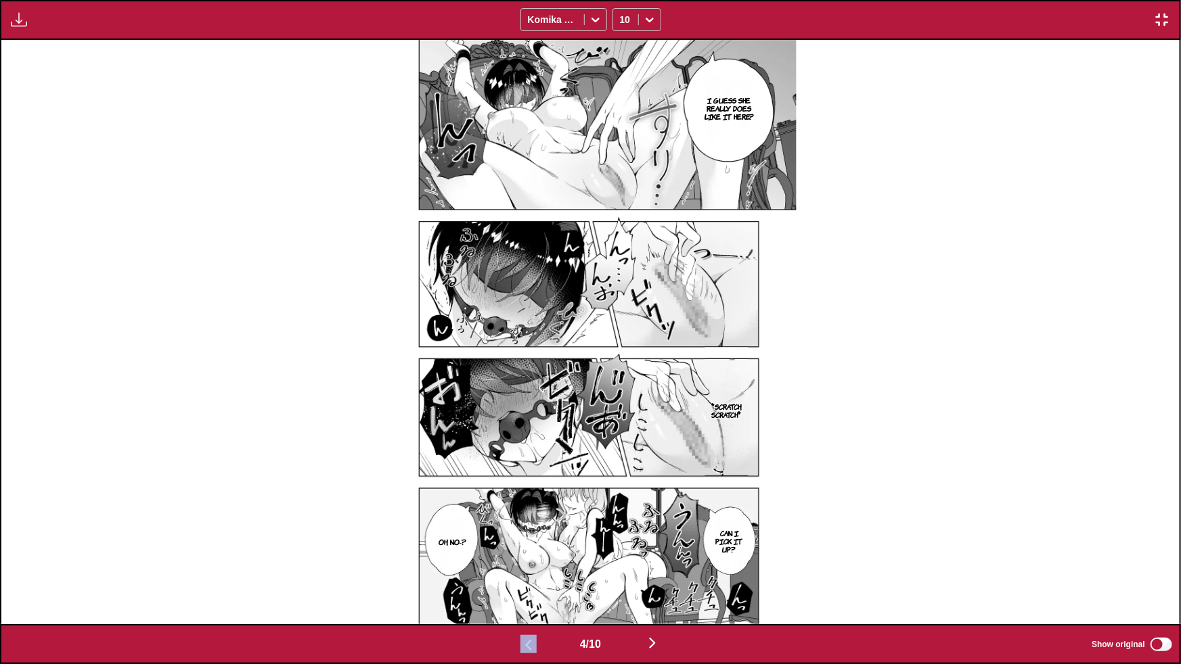
click at [654, 564] on img "button" at bounding box center [652, 643] width 16 height 16
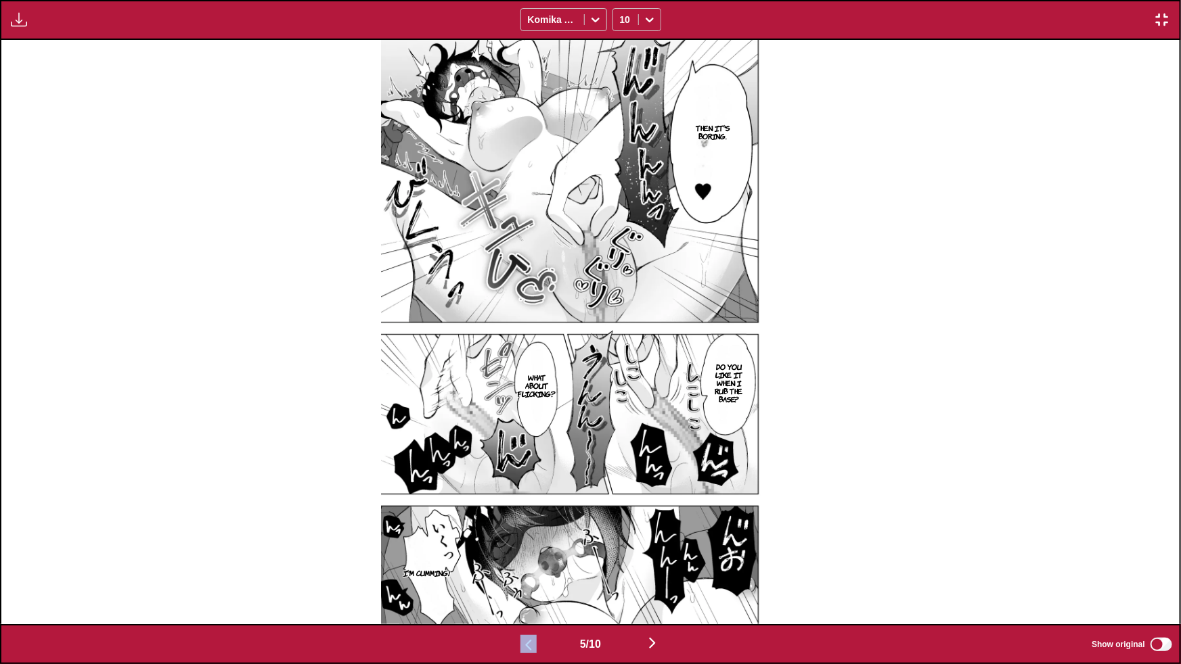
click at [654, 564] on img "button" at bounding box center [652, 643] width 16 height 16
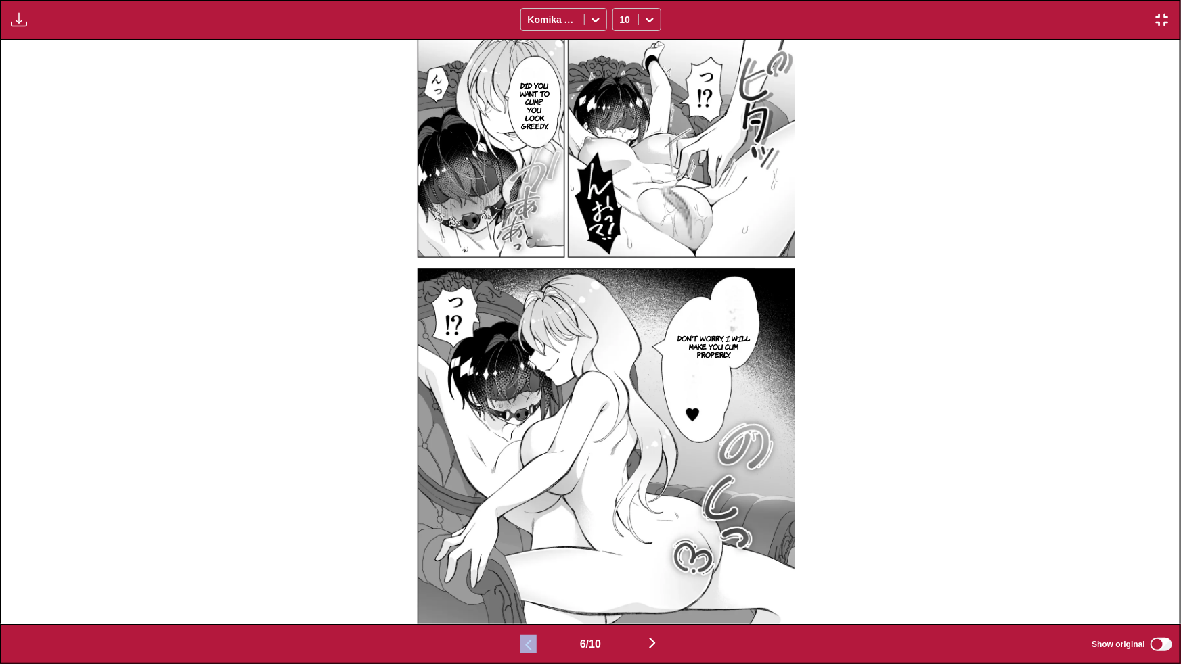
click at [652, 564] on img "button" at bounding box center [652, 643] width 16 height 16
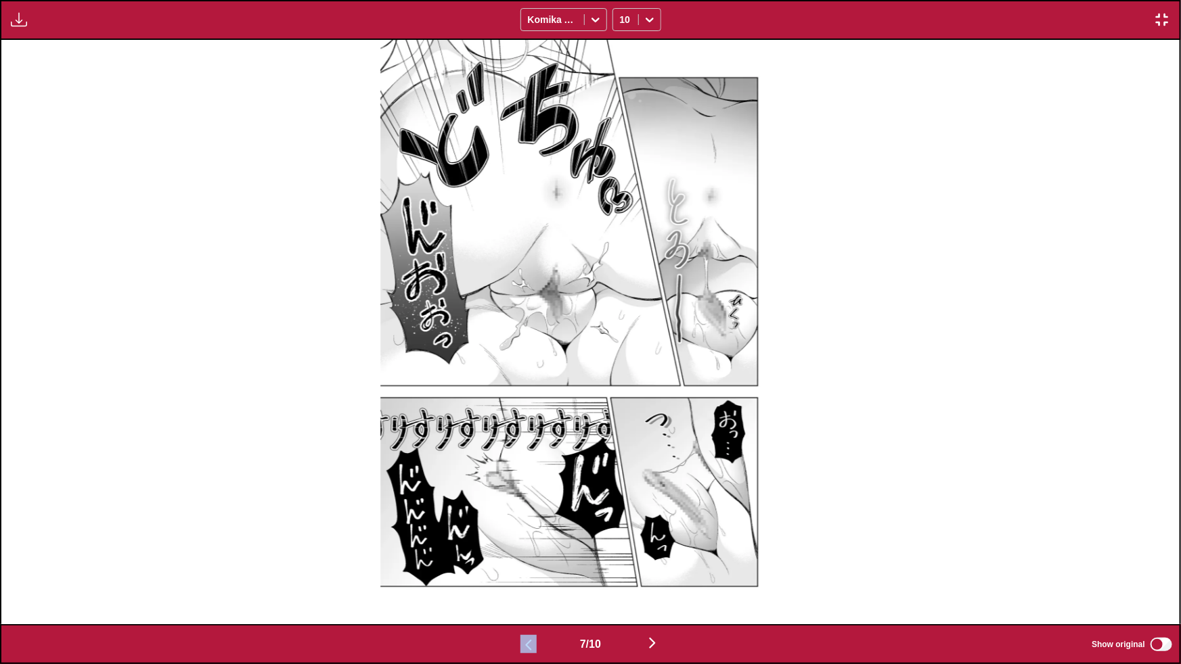
click at [652, 564] on img "button" at bounding box center [652, 643] width 16 height 16
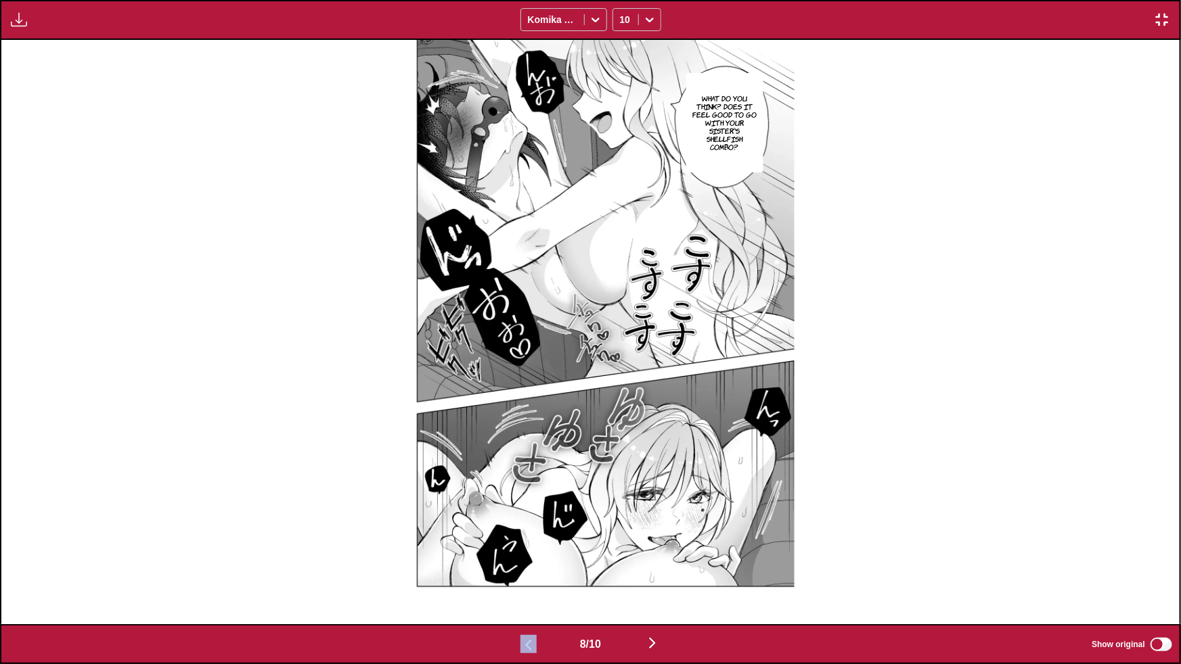
click at [1160, 27] on img "button" at bounding box center [1162, 20] width 16 height 16
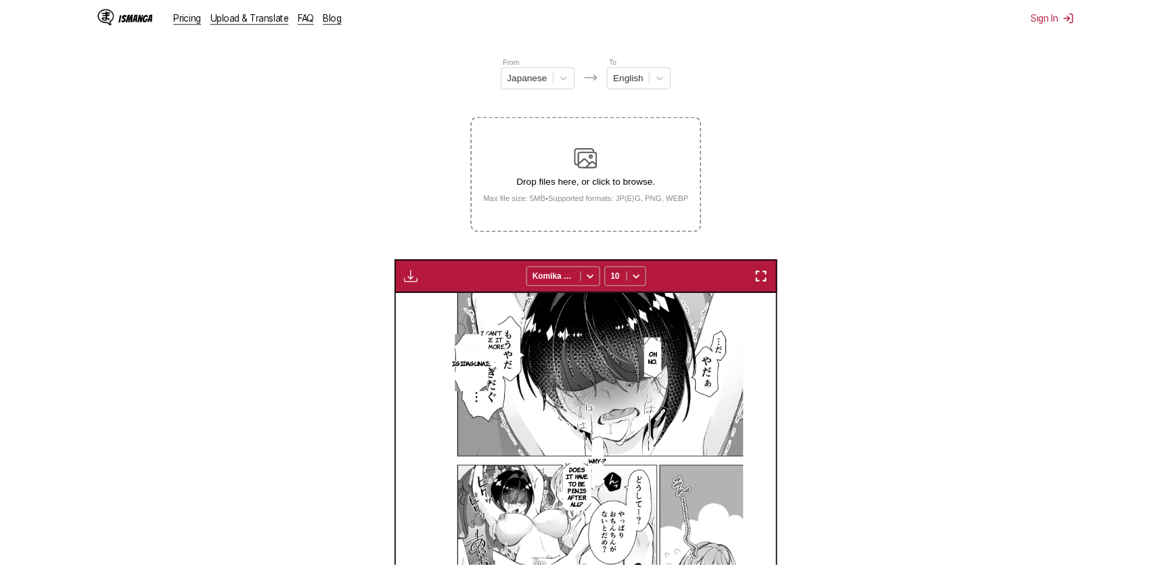
scroll to position [0, 2609]
